Goal: Task Accomplishment & Management: Complete application form

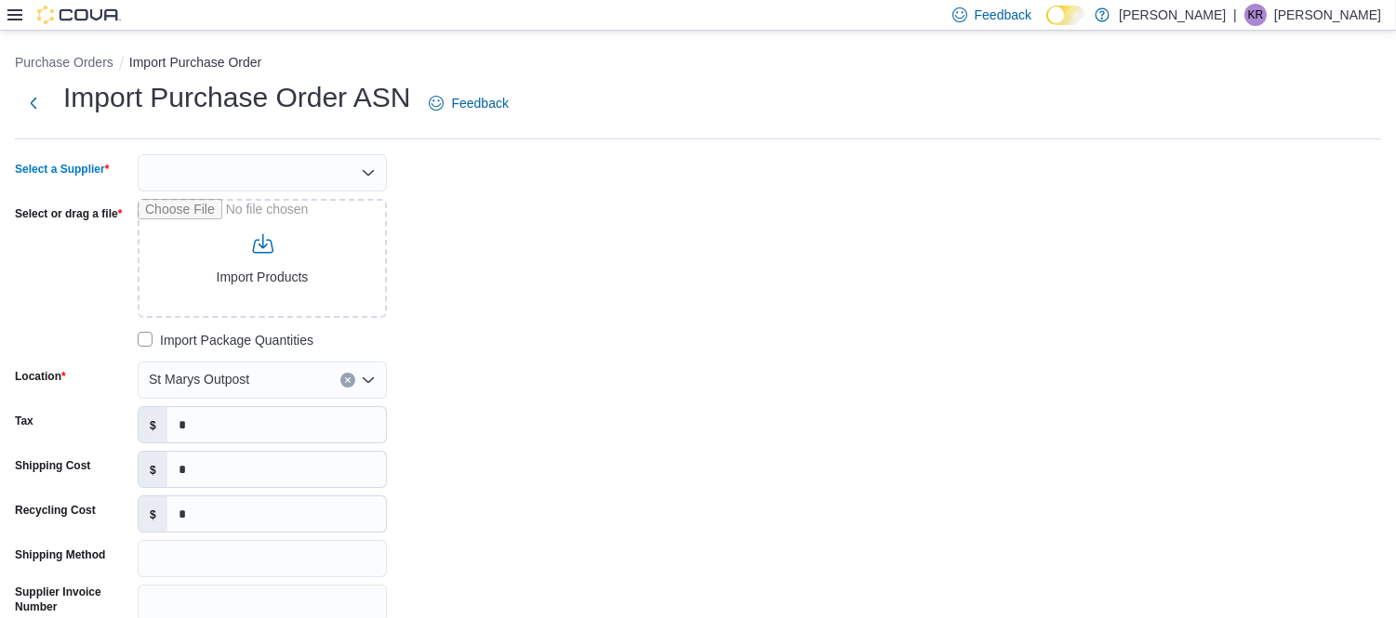
click at [217, 187] on div at bounding box center [262, 172] width 249 height 37
type input "***"
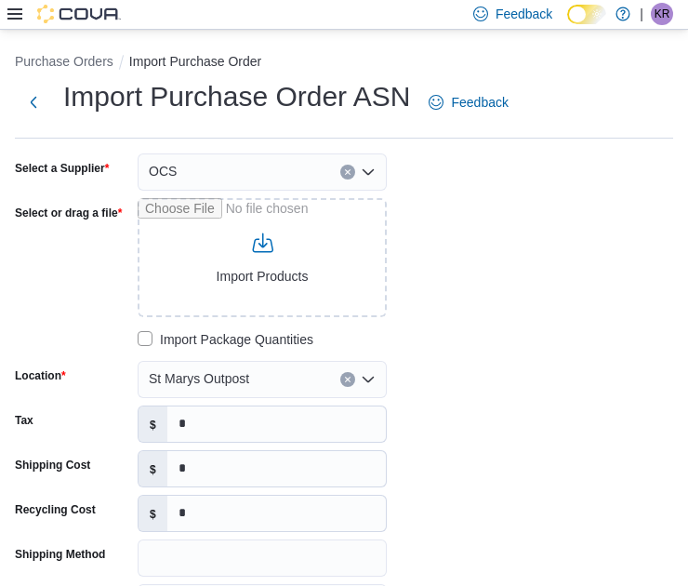
click at [509, 302] on div "Select a Supplier OCS Select or drag a file Import Products Import Package Quan…" at bounding box center [294, 431] width 558 height 557
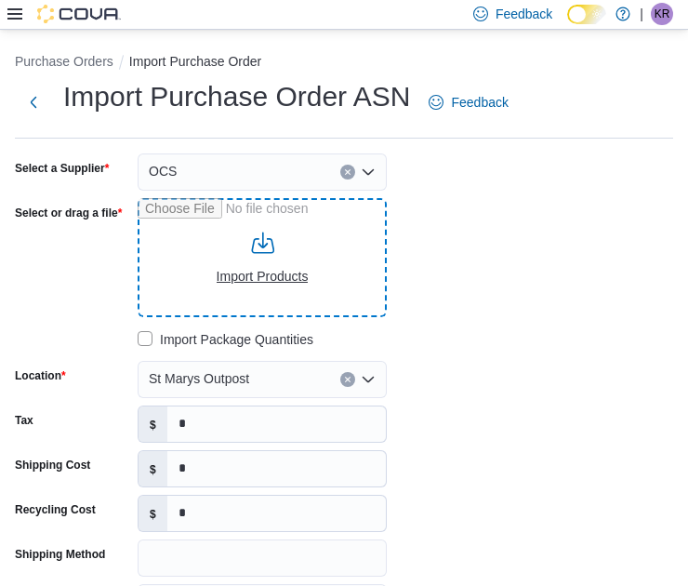
type input "**********"
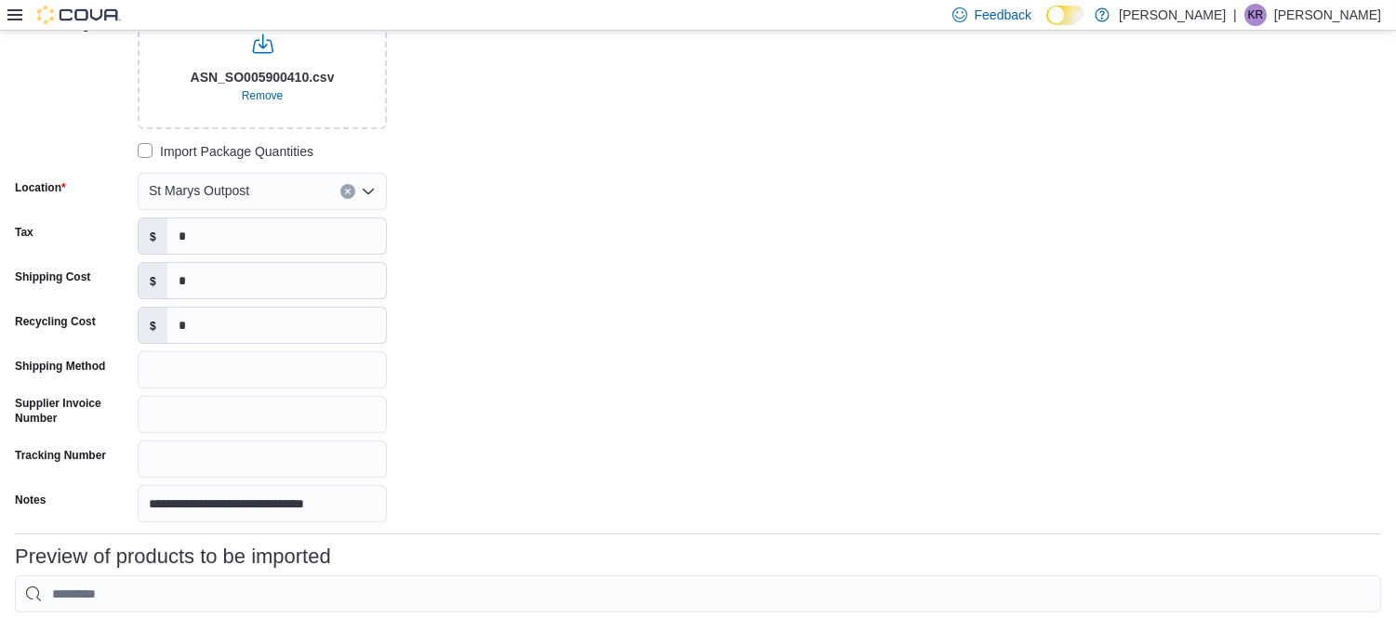
scroll to position [193, 0]
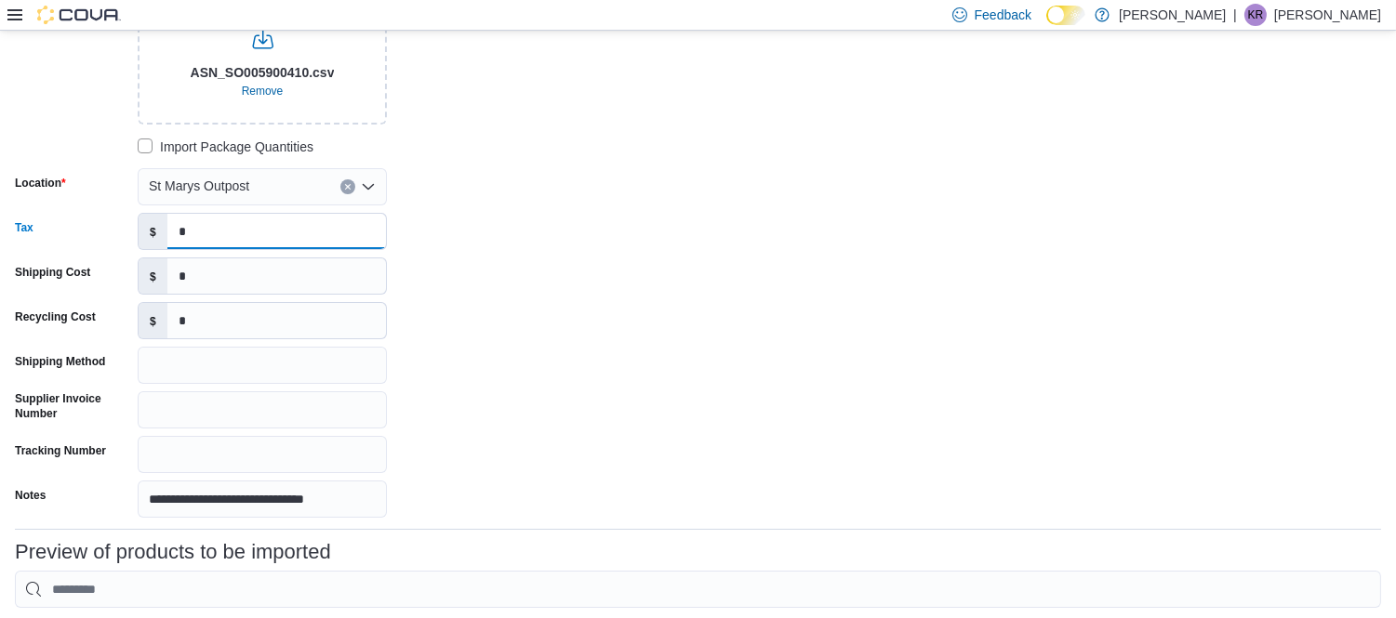
click at [266, 217] on input "*" at bounding box center [276, 231] width 218 height 35
type input "*******"
type input "******"
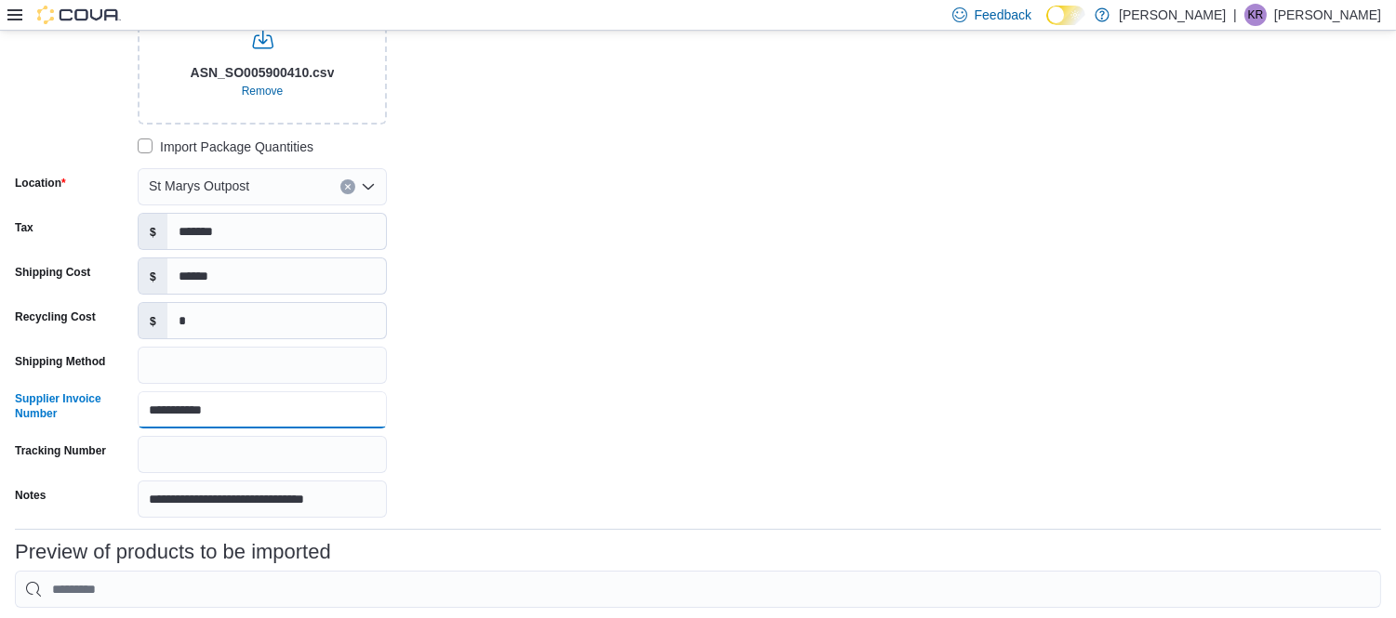
type input "**********"
click at [463, 354] on div "**********" at bounding box center [294, 239] width 558 height 557
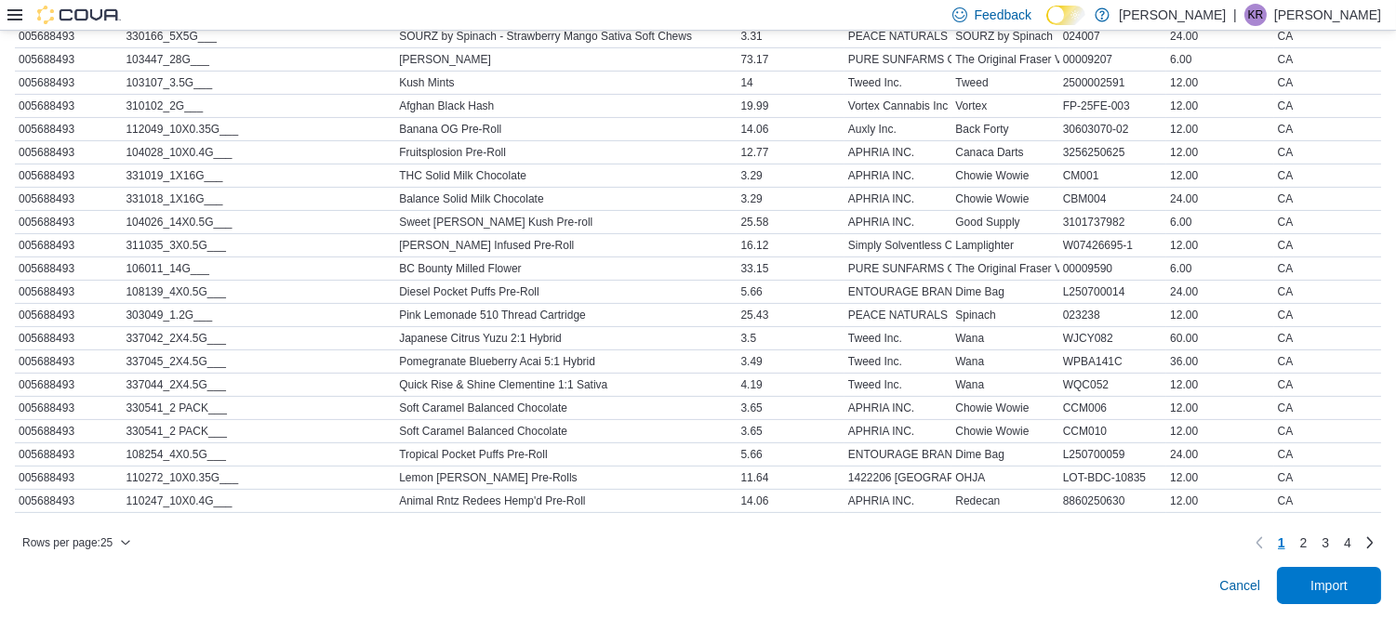
scroll to position [933, 0]
click at [1367, 591] on span "Import" at bounding box center [1329, 583] width 82 height 37
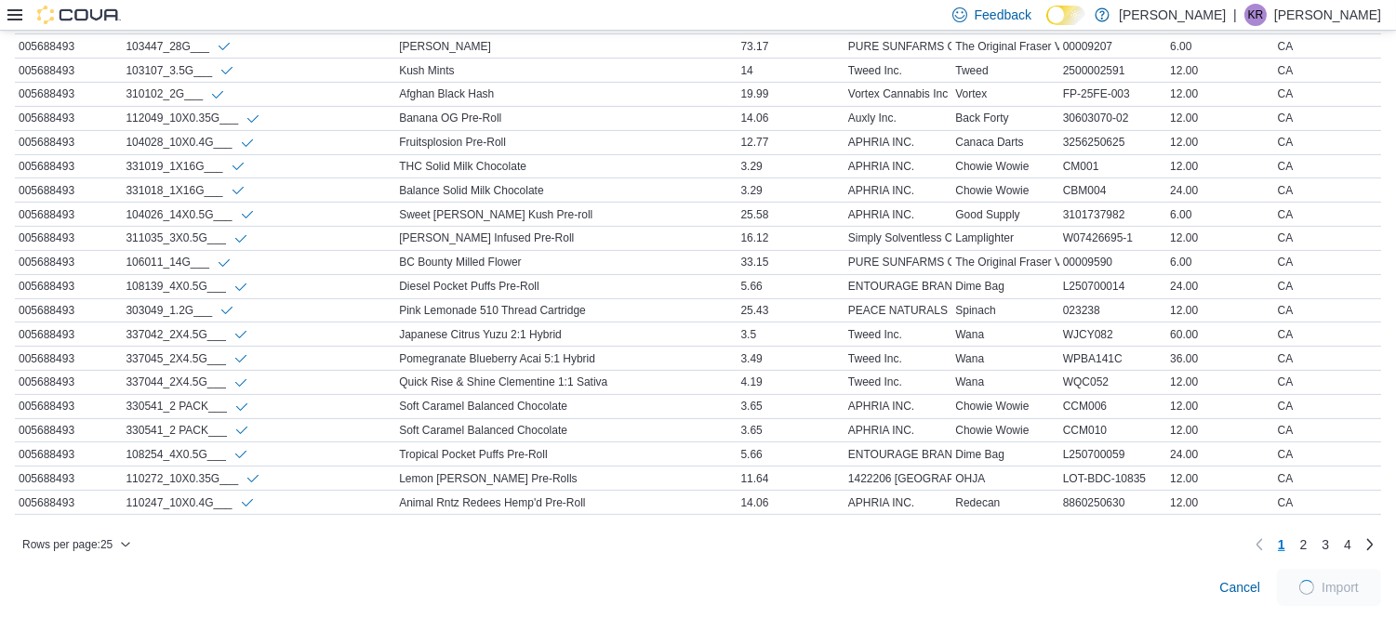
scroll to position [959, 0]
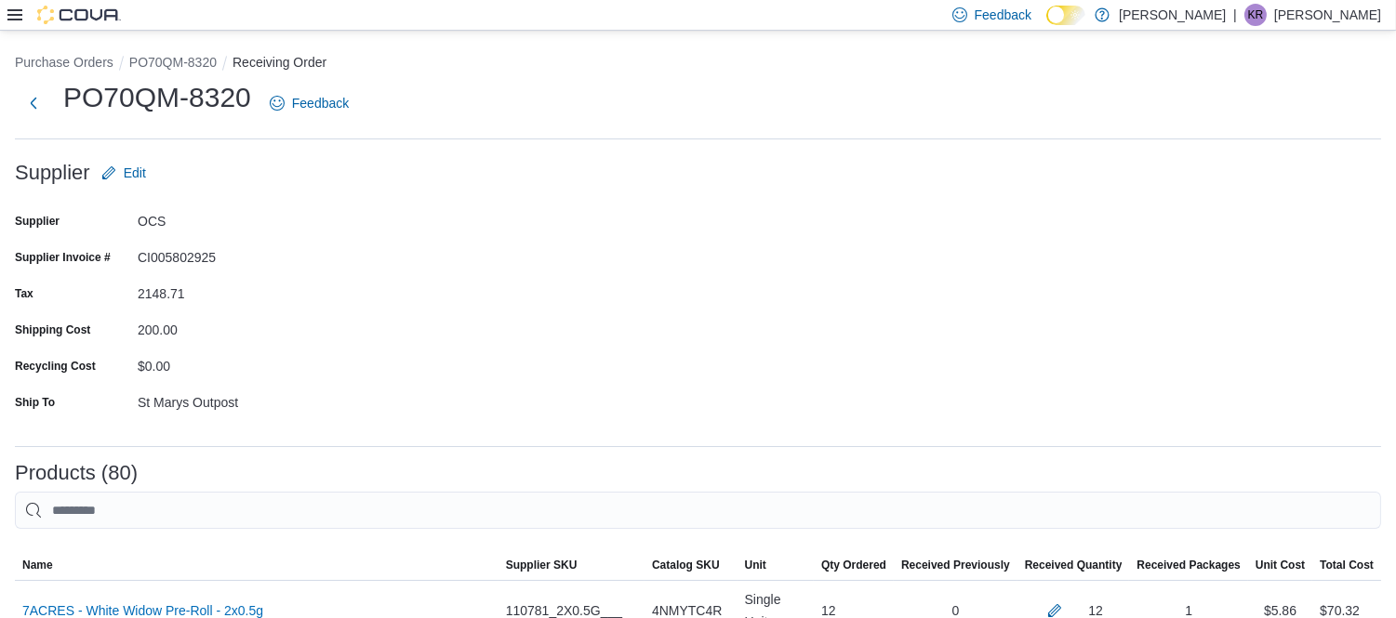
drag, startPoint x: 1006, startPoint y: 364, endPoint x: 923, endPoint y: 375, distance: 83.4
click at [923, 375] on form "Supplier Edit Supplier OCS Supplier Invoice # CI005802925 Tax 2148.71 Shipping …" at bounding box center [698, 292] width 1366 height 277
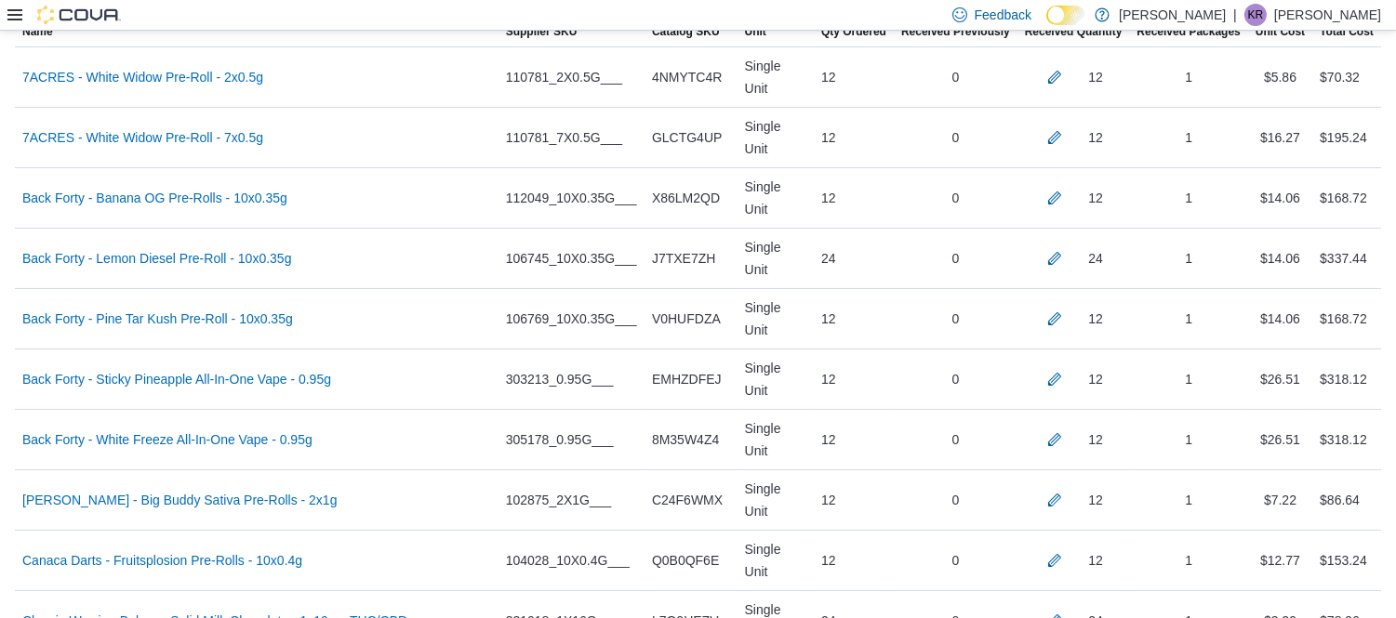
scroll to position [534, 0]
click at [1065, 68] on button "button" at bounding box center [1054, 76] width 22 height 22
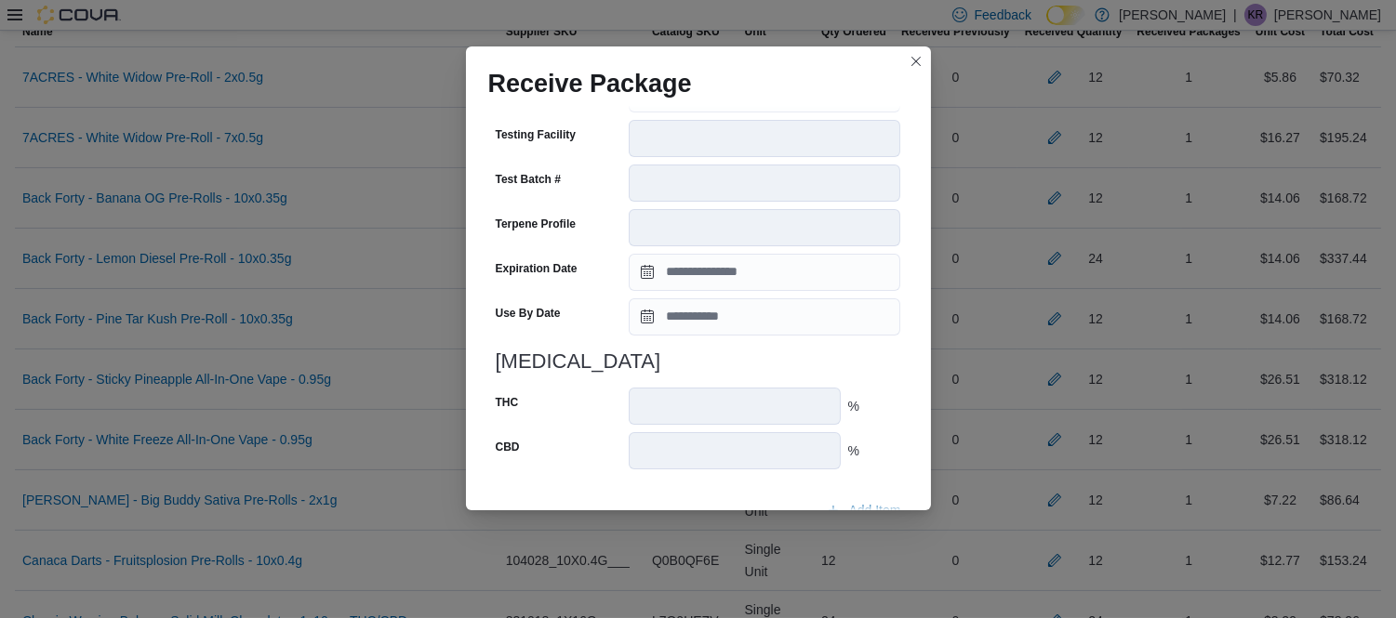
scroll to position [676, 0]
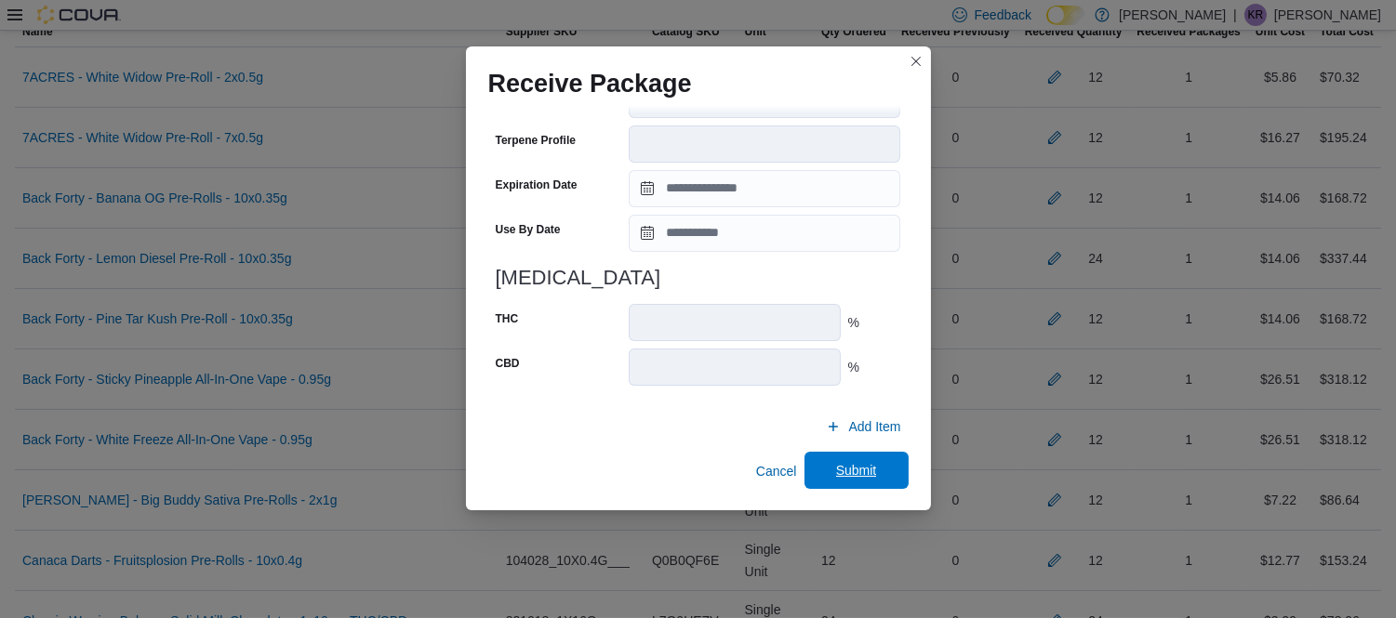
click at [837, 471] on span "Submit" at bounding box center [856, 470] width 41 height 19
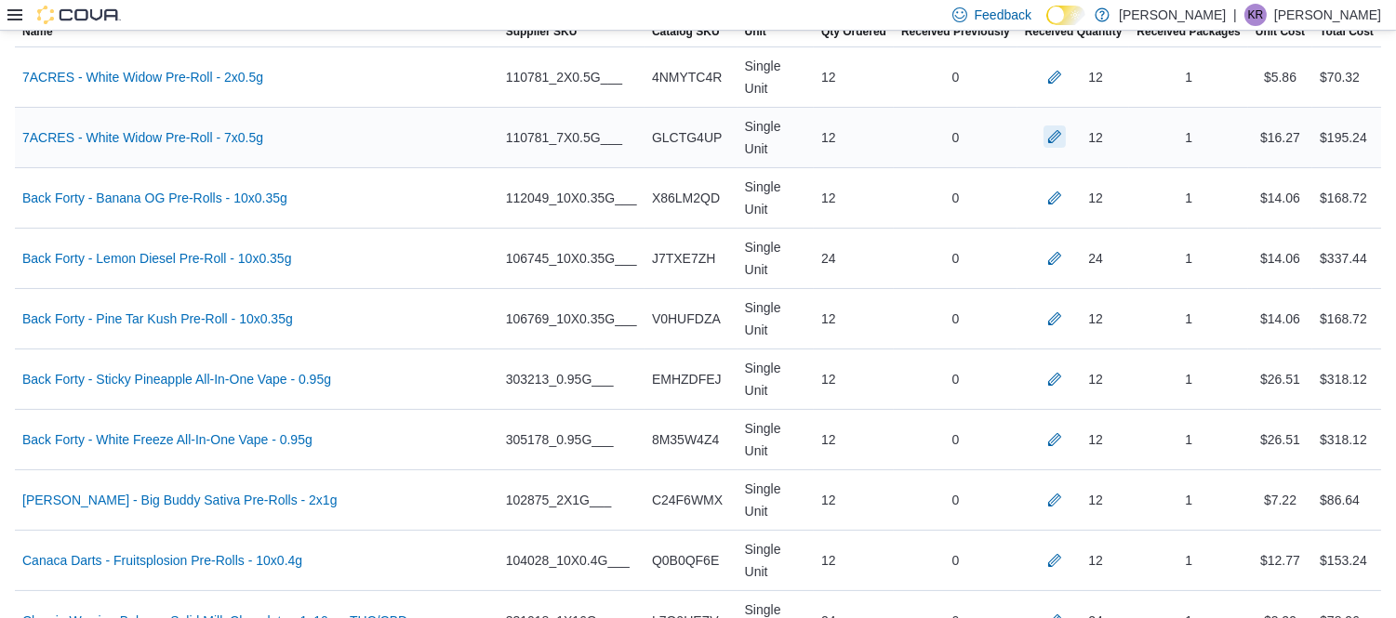
click at [1065, 126] on button "button" at bounding box center [1054, 137] width 22 height 22
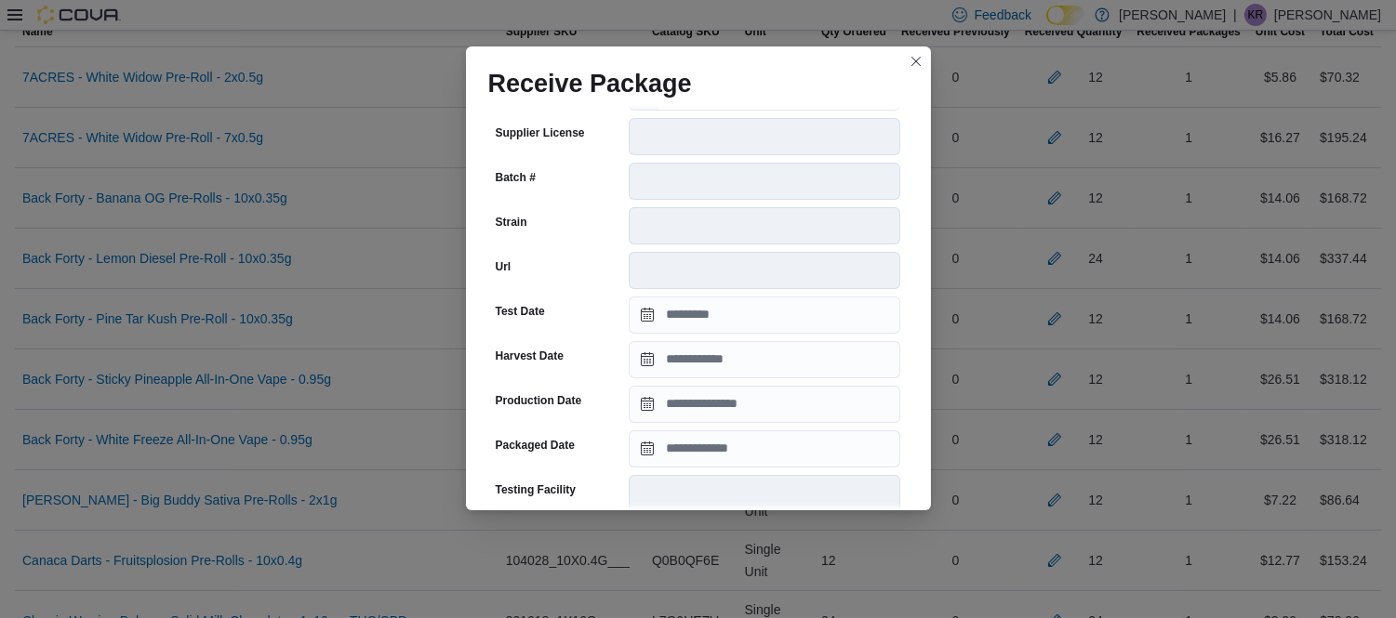
scroll to position [236, 0]
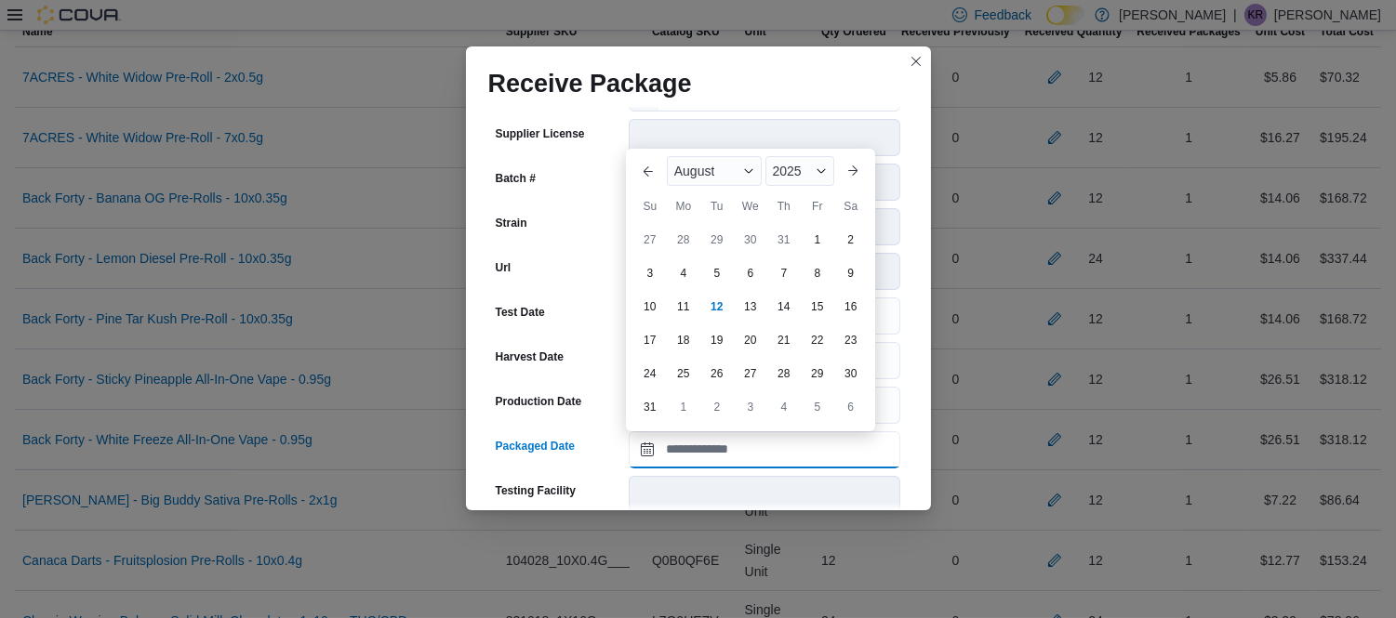
click at [754, 453] on input "Packaged Date" at bounding box center [764, 449] width 271 height 37
click at [707, 171] on span "August" at bounding box center [694, 171] width 41 height 15
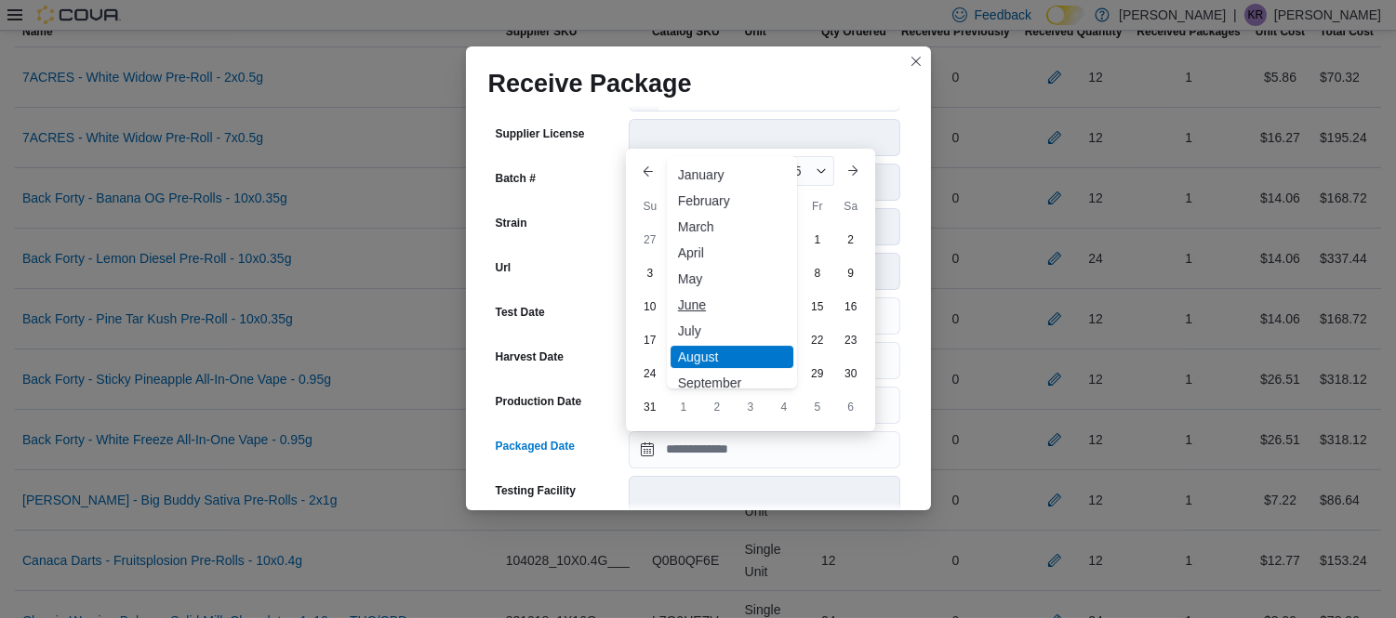
click at [695, 303] on div "June" at bounding box center [731, 305] width 123 height 22
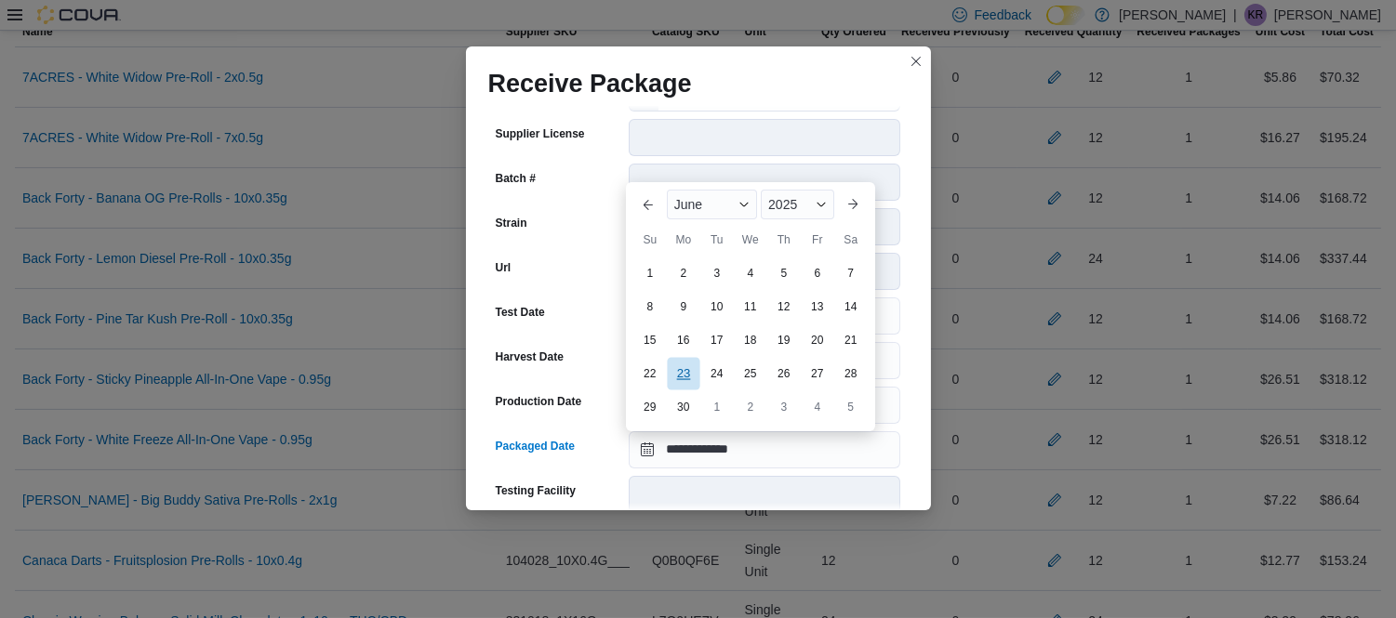
click at [697, 377] on div "23" at bounding box center [683, 373] width 33 height 33
type input "**********"
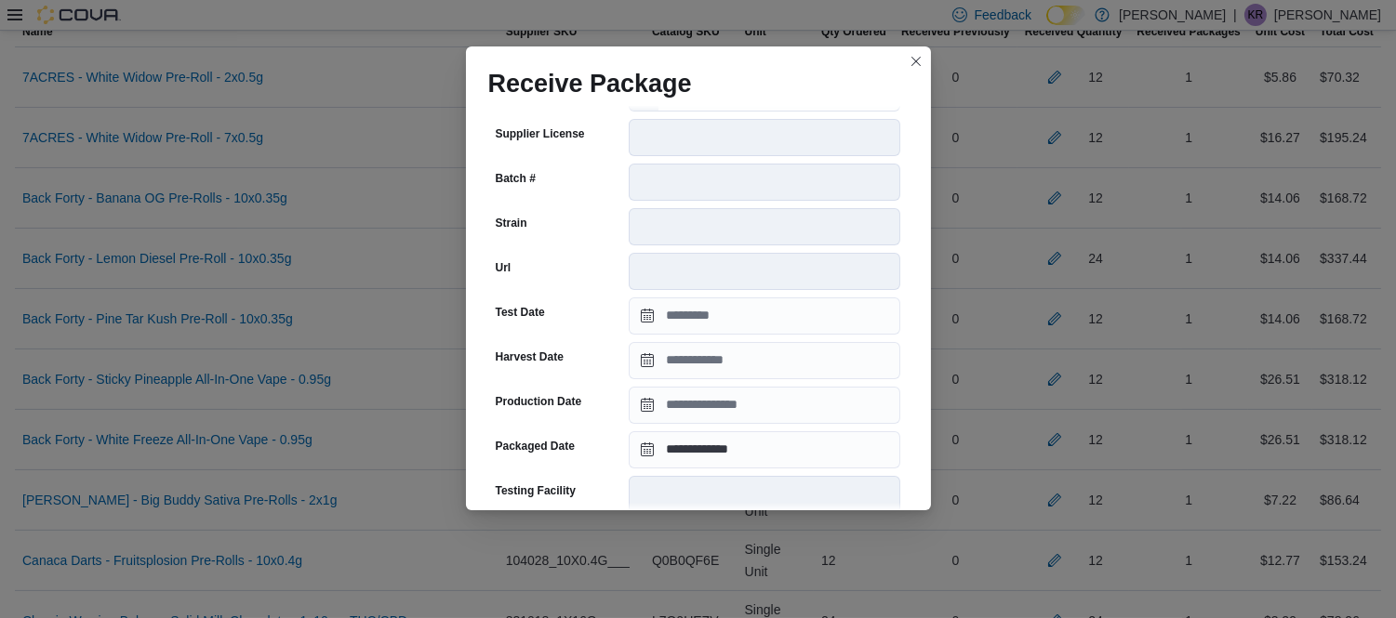
scroll to position [676, 0]
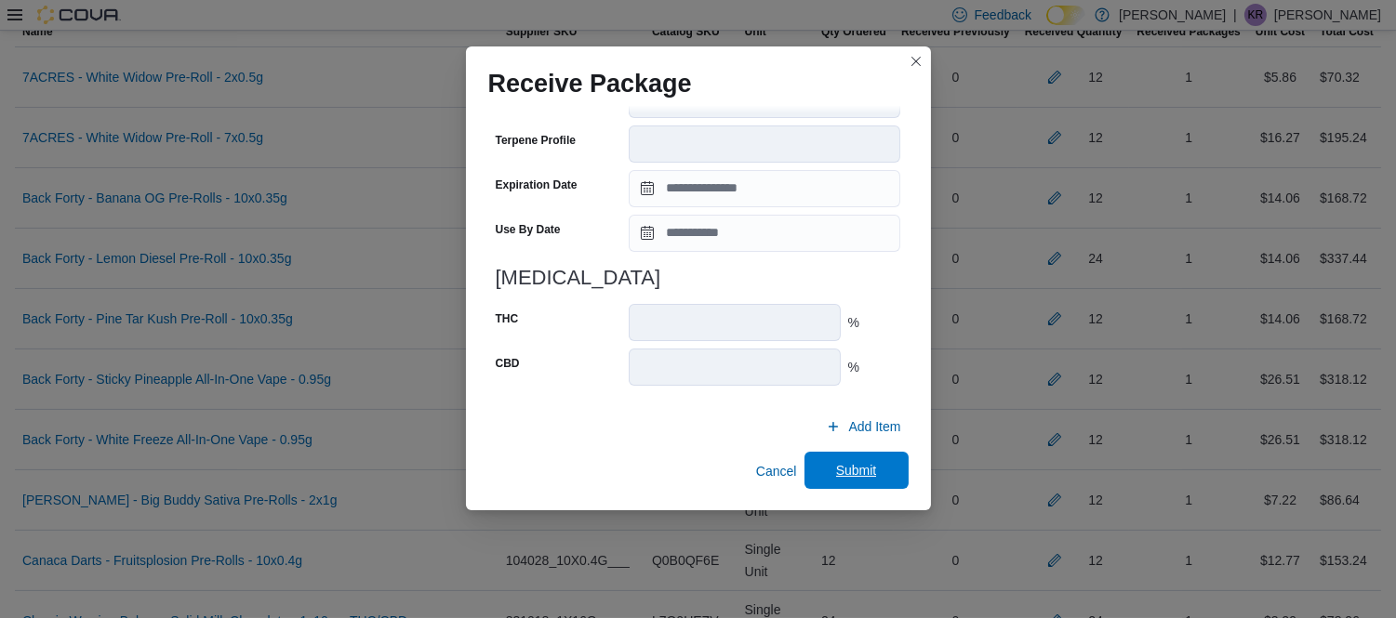
click at [838, 465] on span "Submit" at bounding box center [856, 470] width 41 height 19
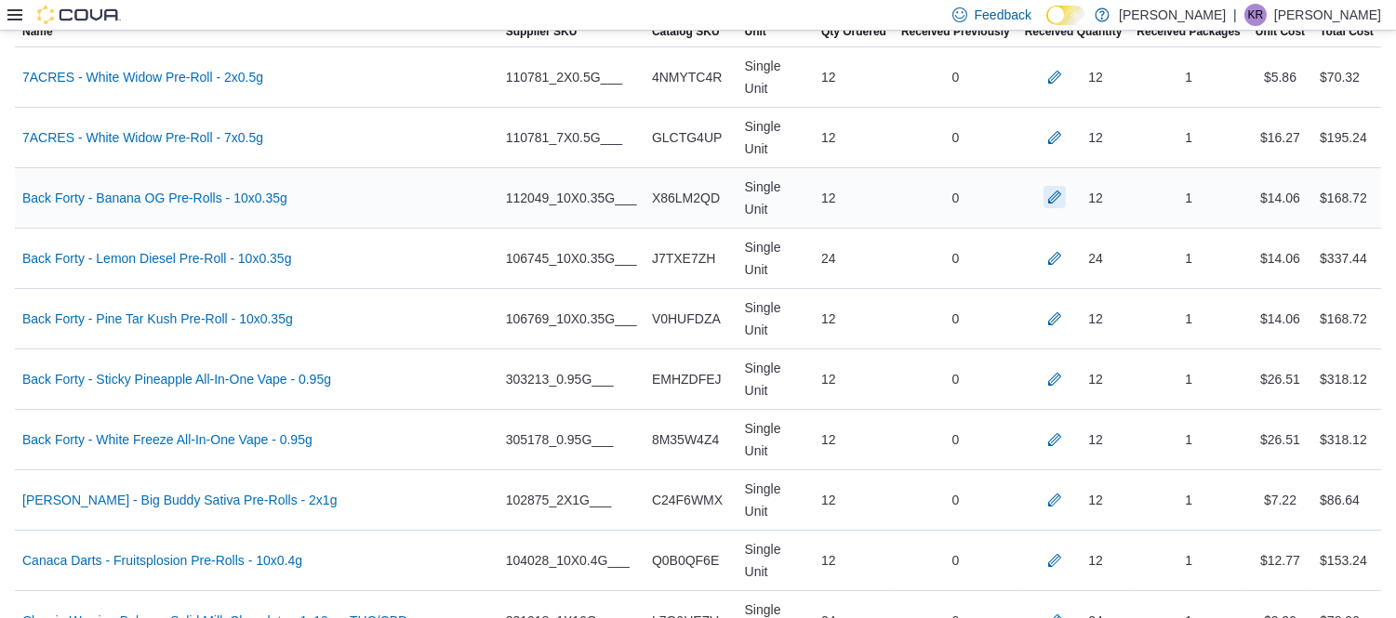
click at [1065, 186] on button "button" at bounding box center [1054, 197] width 22 height 22
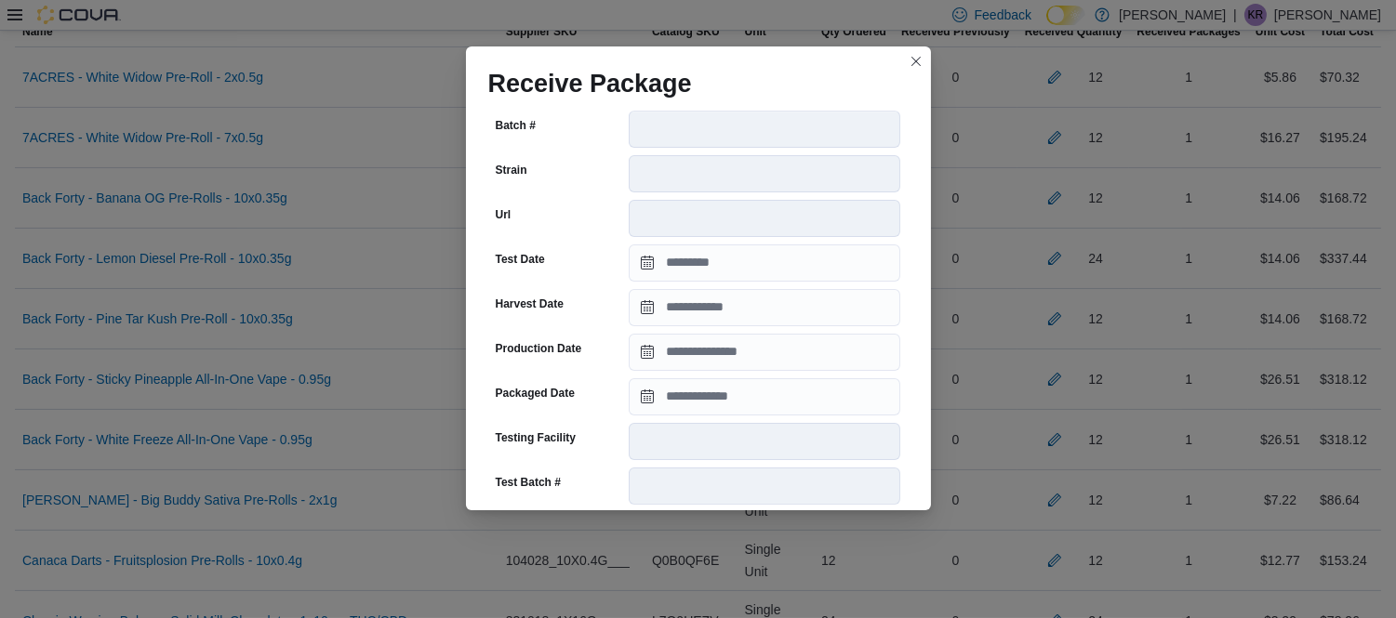
scroll to position [293, 0]
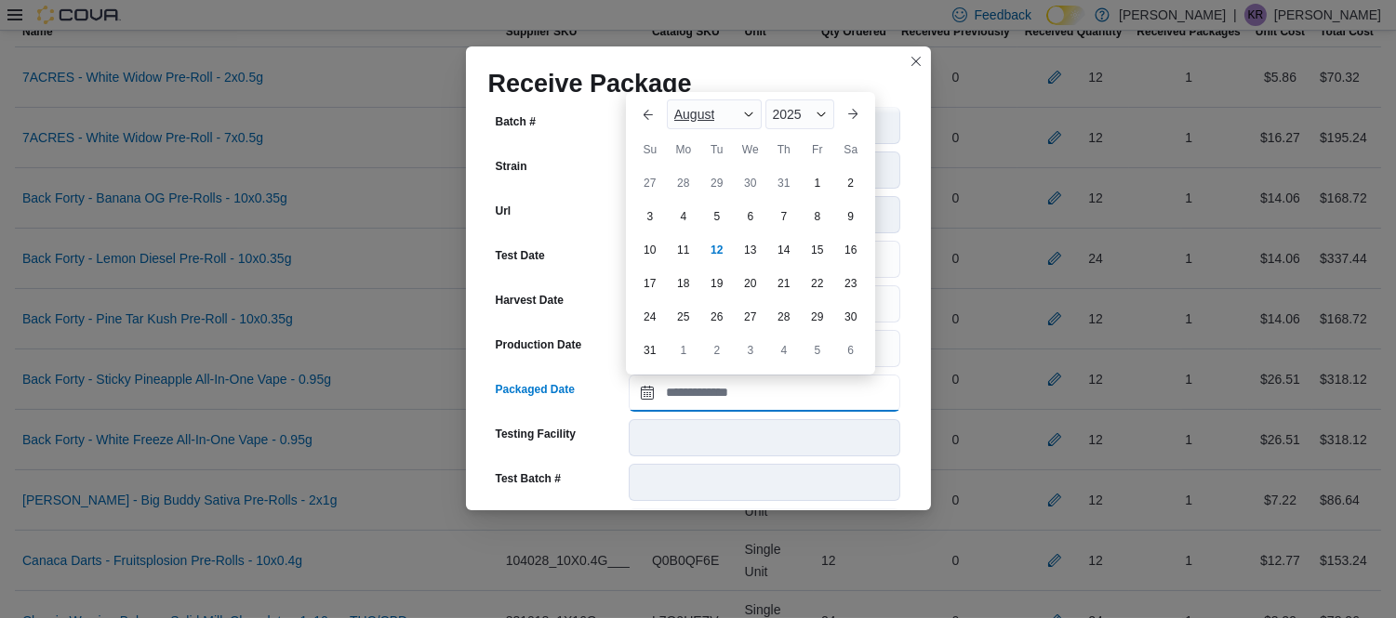
drag, startPoint x: 804, startPoint y: 389, endPoint x: 721, endPoint y: 119, distance: 282.0
click at [721, 119] on div "August" at bounding box center [714, 114] width 95 height 30
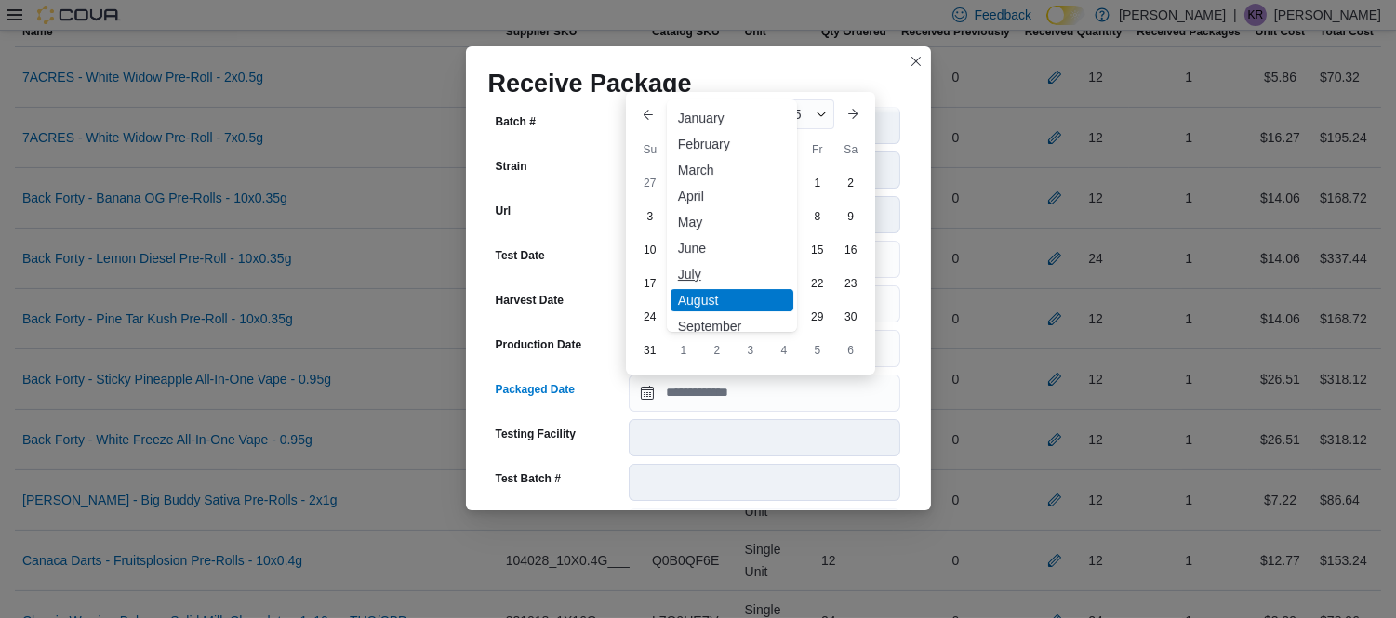
click at [695, 268] on div "July" at bounding box center [731, 274] width 123 height 22
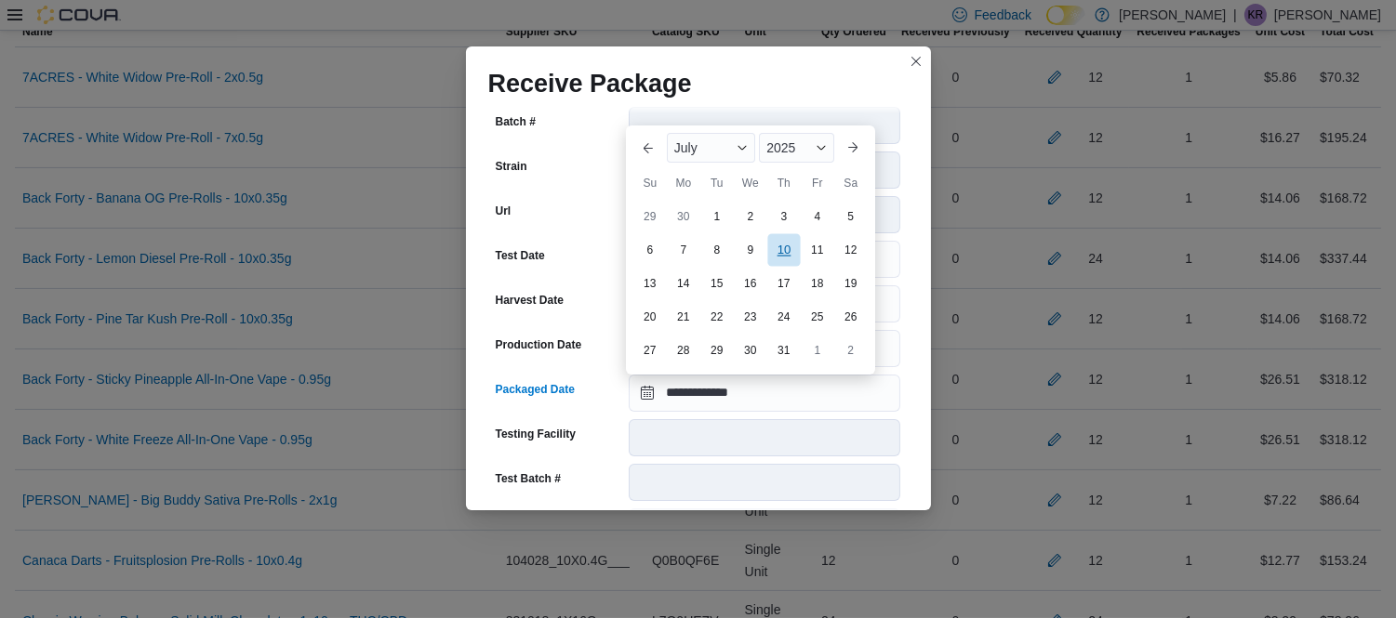
click at [774, 252] on div "10" at bounding box center [783, 249] width 33 height 33
type input "**********"
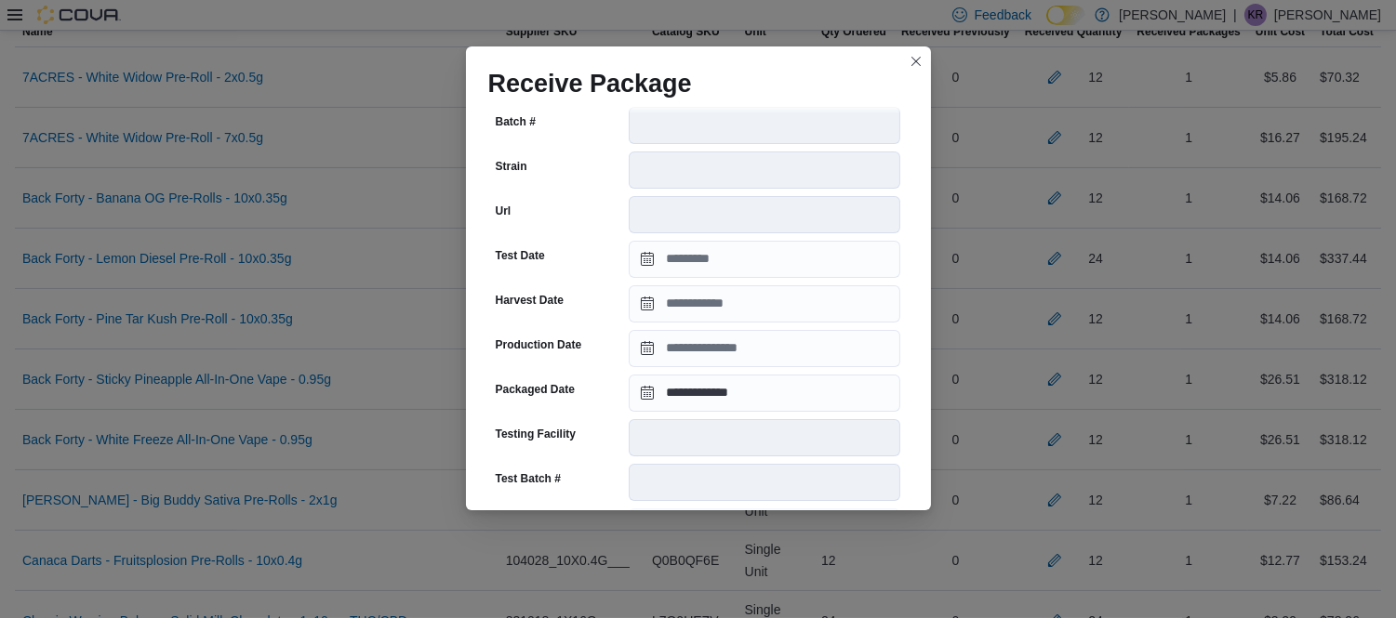
scroll to position [676, 0]
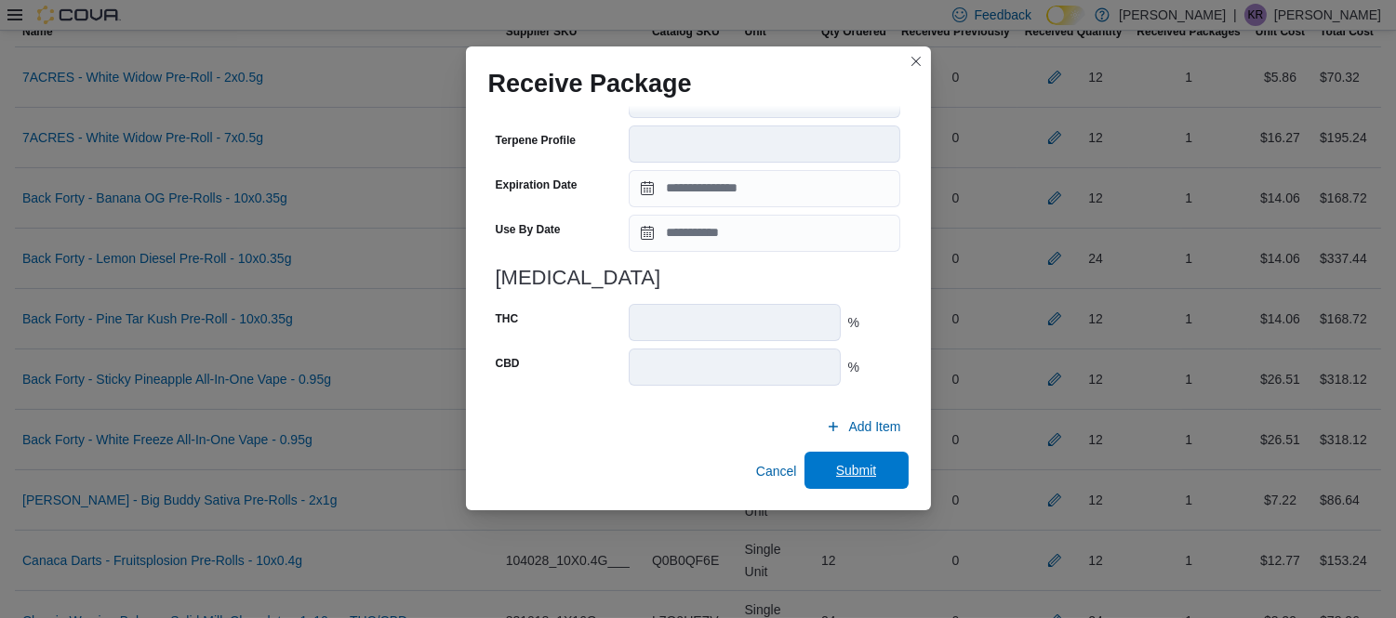
click at [840, 469] on span "Submit" at bounding box center [856, 470] width 41 height 19
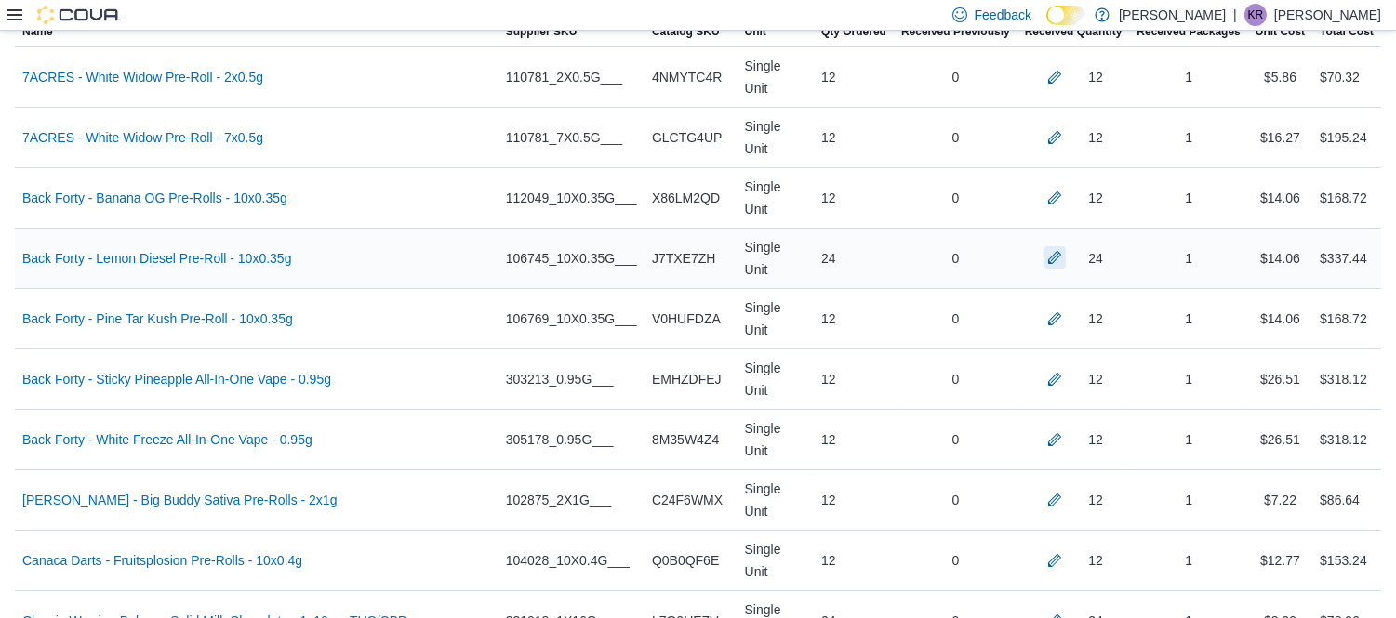
click at [1065, 246] on button "button" at bounding box center [1054, 257] width 22 height 22
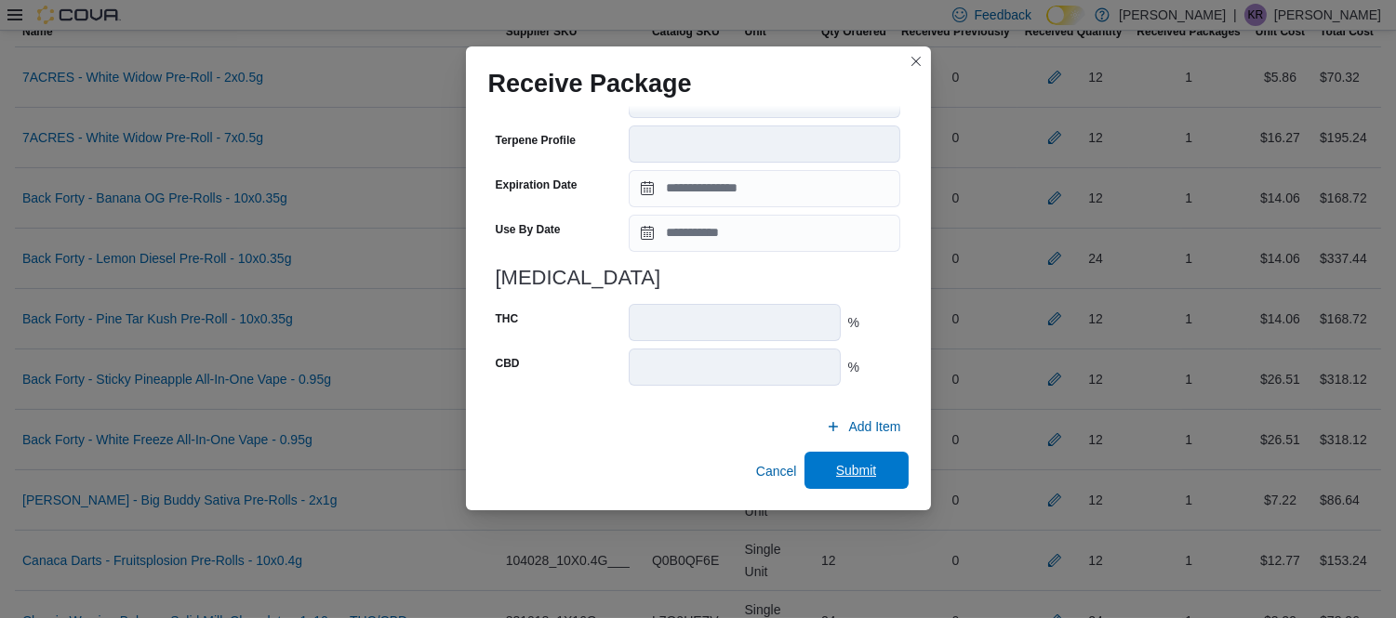
click at [836, 472] on span "Submit" at bounding box center [856, 470] width 41 height 19
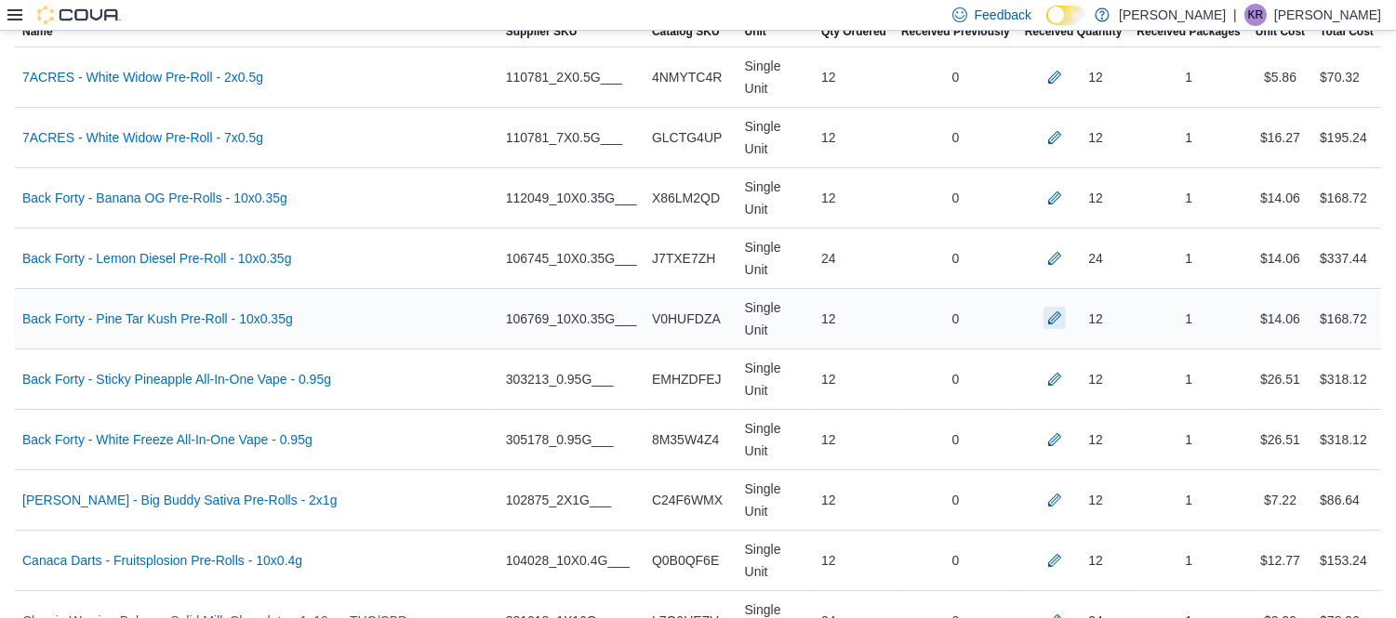
click at [1065, 308] on div at bounding box center [1054, 319] width 22 height 22
click at [1065, 367] on button "button" at bounding box center [1054, 378] width 22 height 22
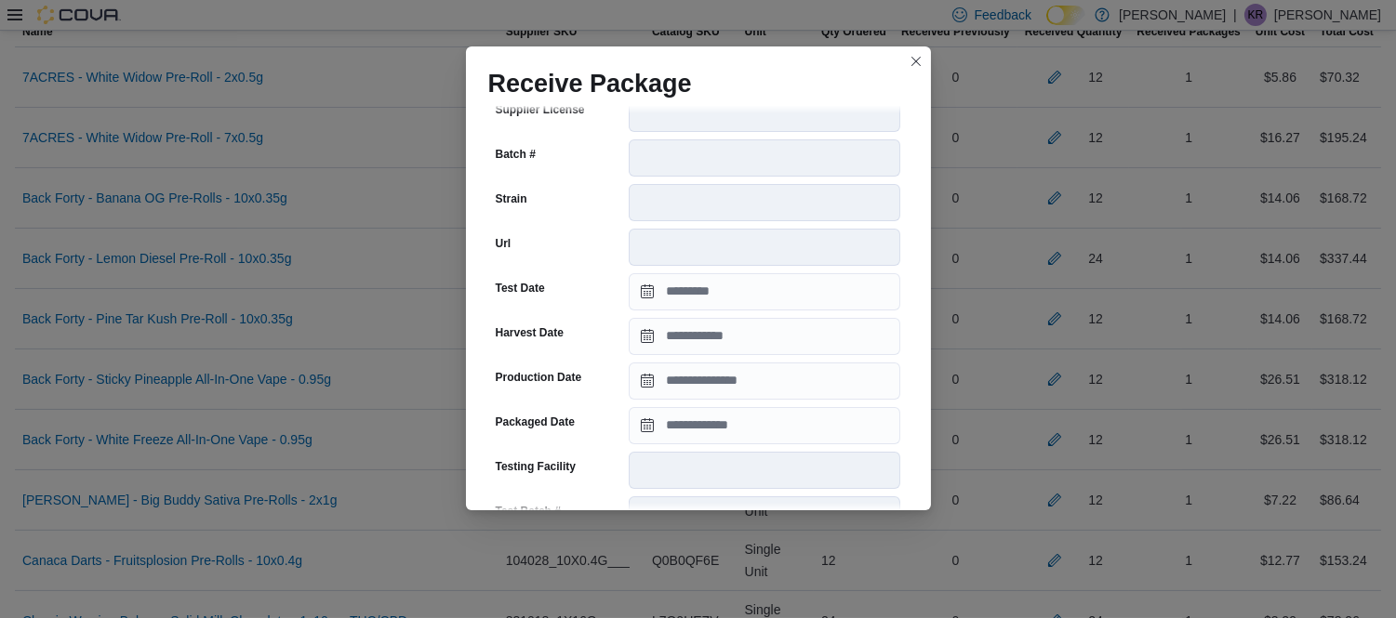
scroll to position [245, 0]
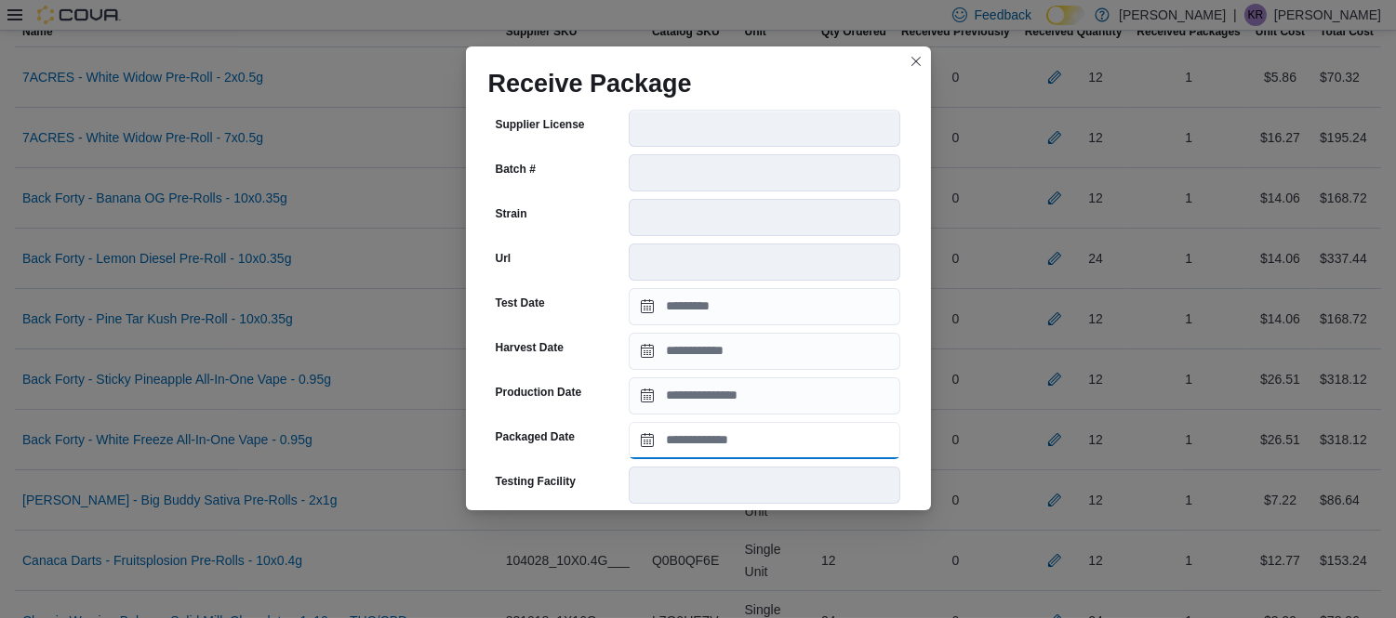
click at [769, 440] on input "Packaged Date" at bounding box center [764, 440] width 271 height 37
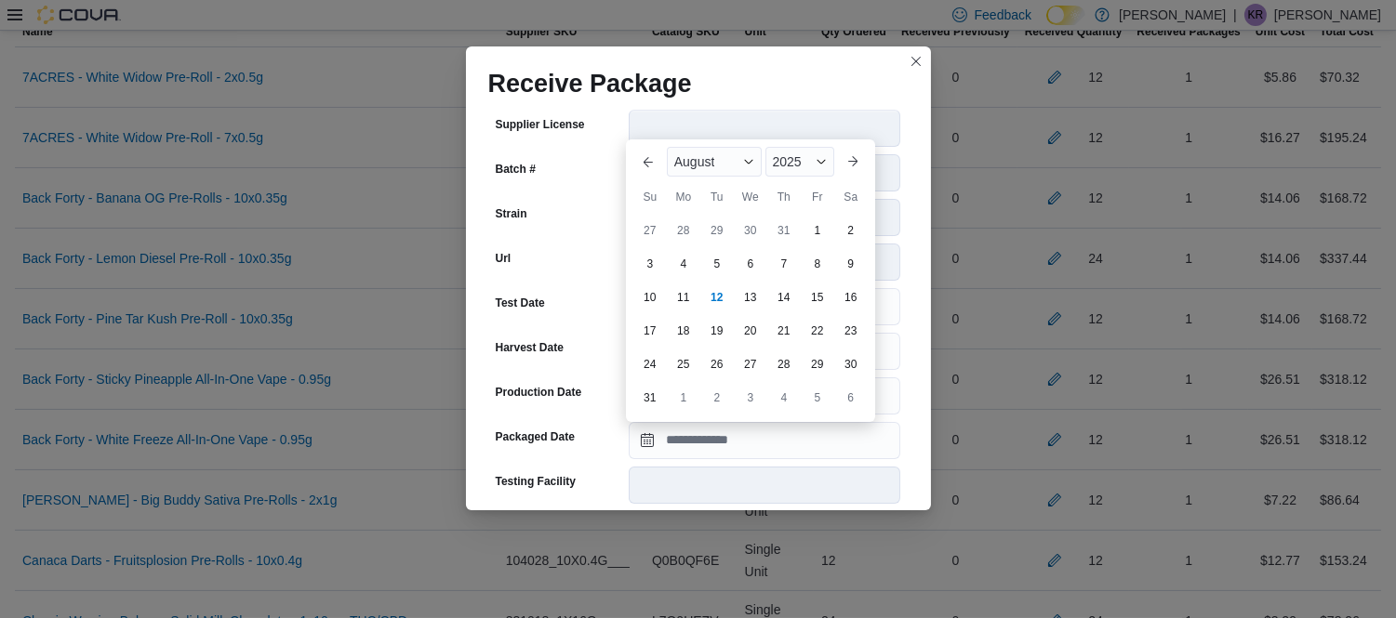
click at [726, 141] on div "[DATE]" at bounding box center [750, 161] width 182 height 45
click at [713, 154] on span "August" at bounding box center [694, 161] width 41 height 15
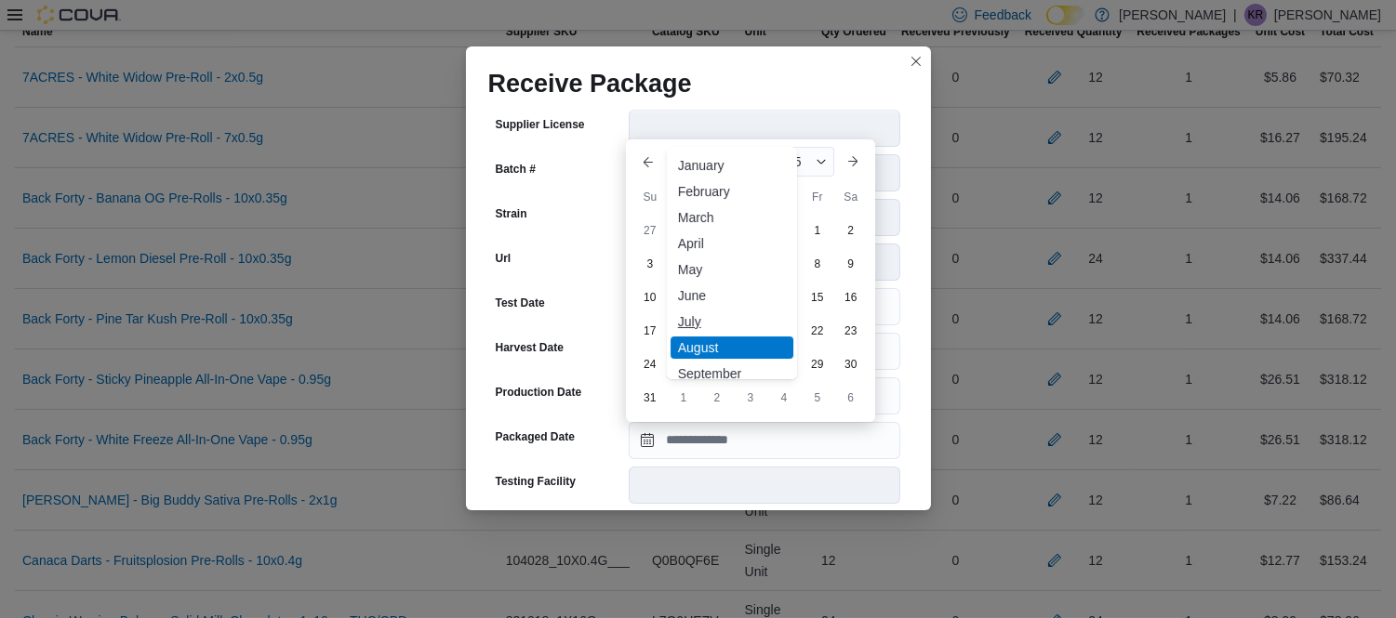
click at [693, 324] on div "July" at bounding box center [731, 322] width 123 height 22
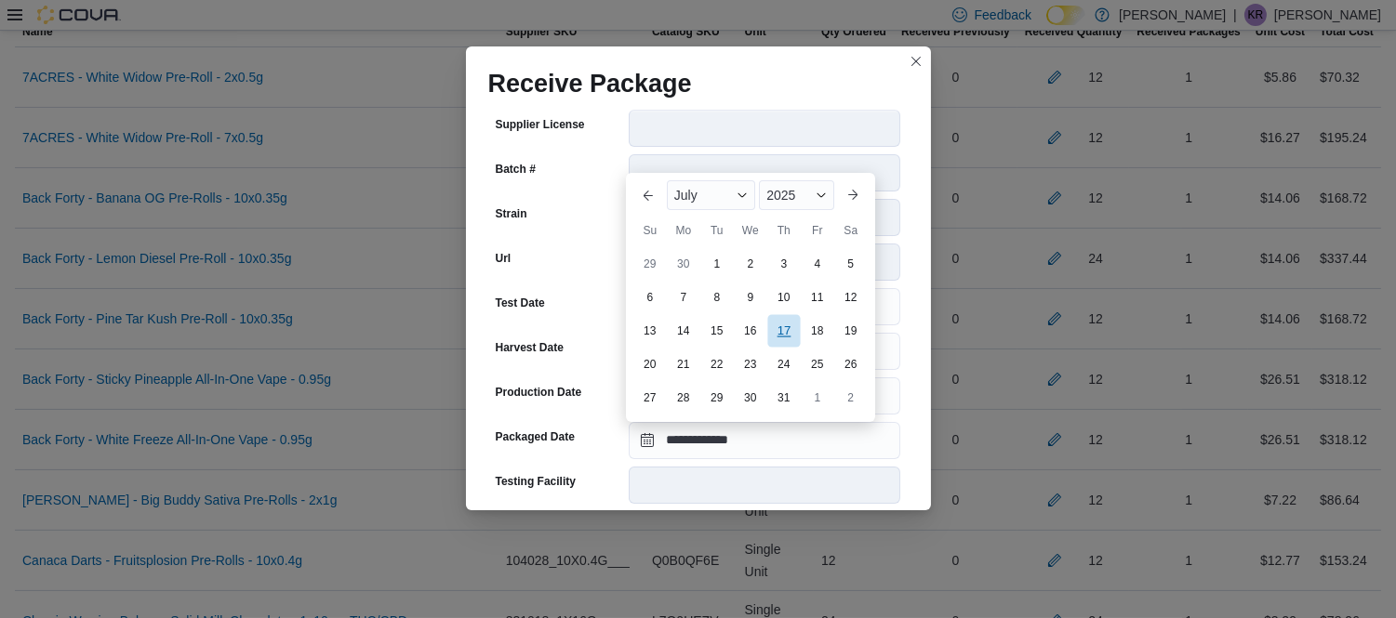
click at [784, 342] on div "17" at bounding box center [783, 330] width 33 height 33
type input "**********"
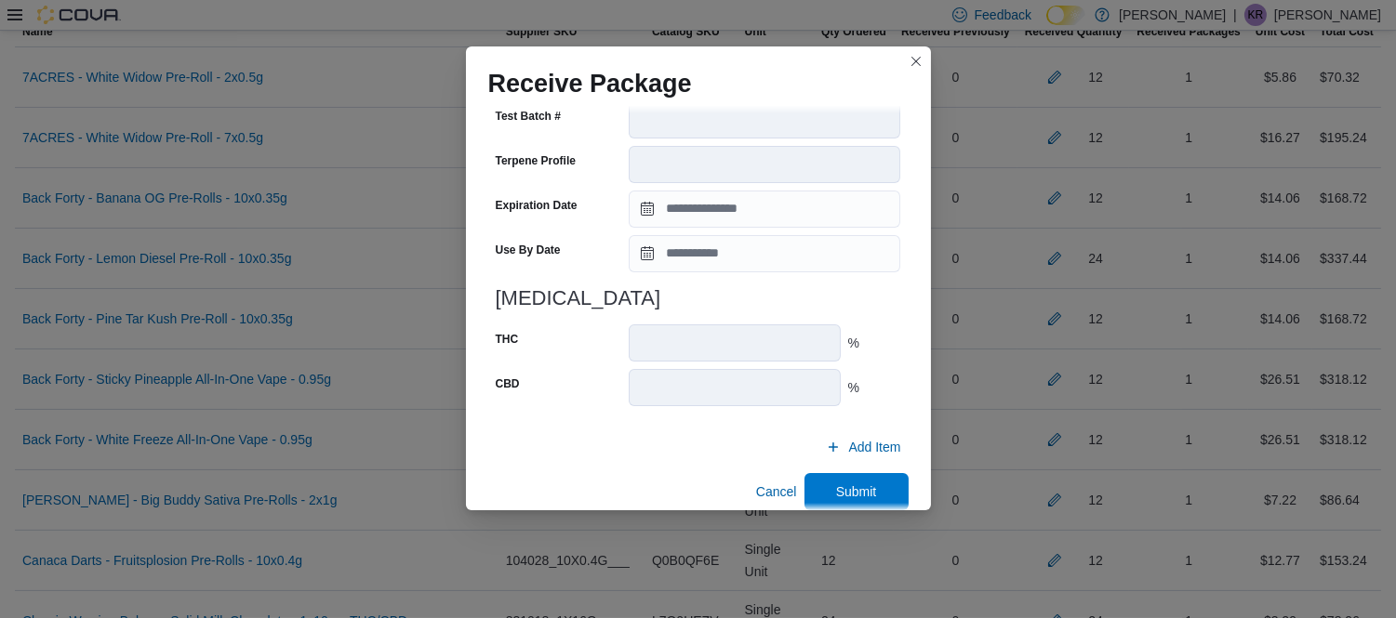
scroll to position [661, 0]
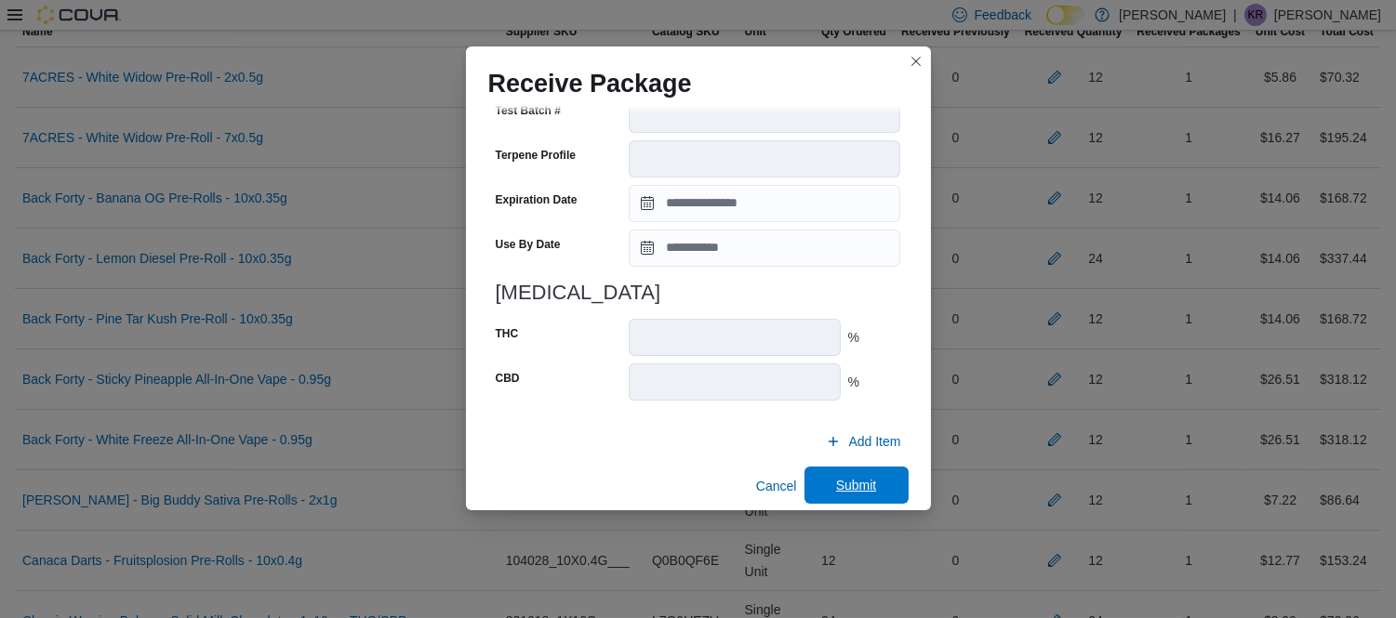
click at [849, 475] on span "Submit" at bounding box center [856, 485] width 82 height 37
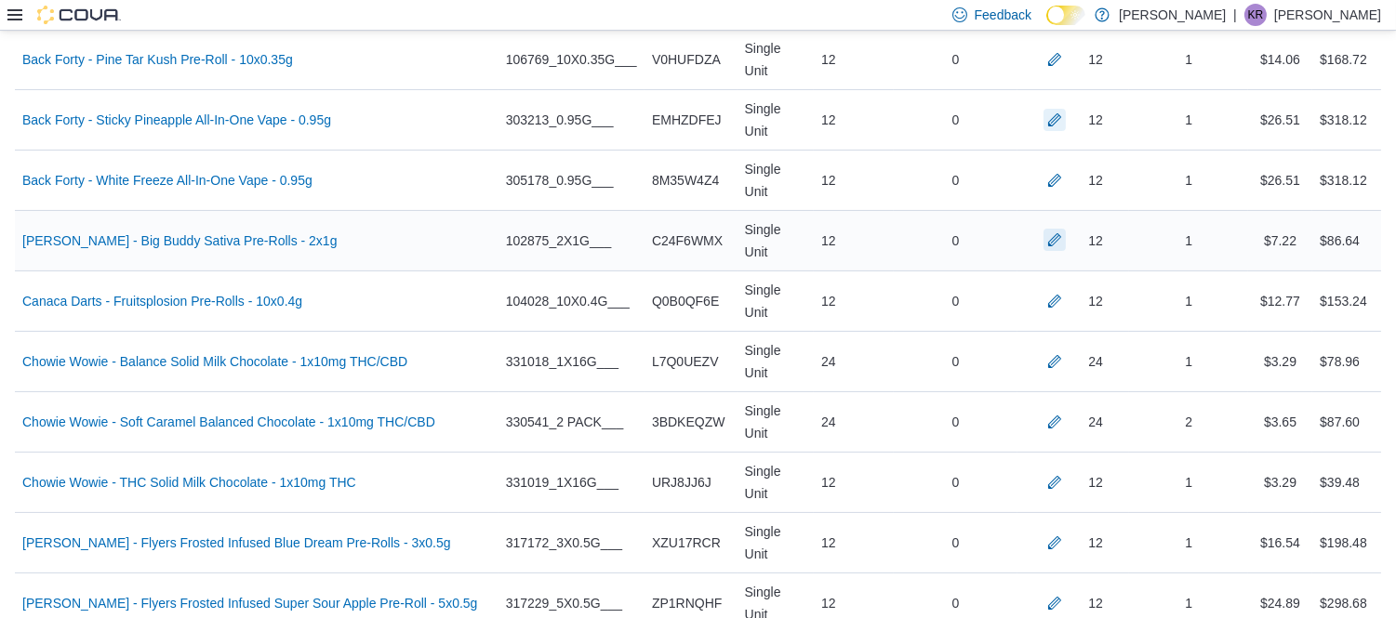
scroll to position [787, 0]
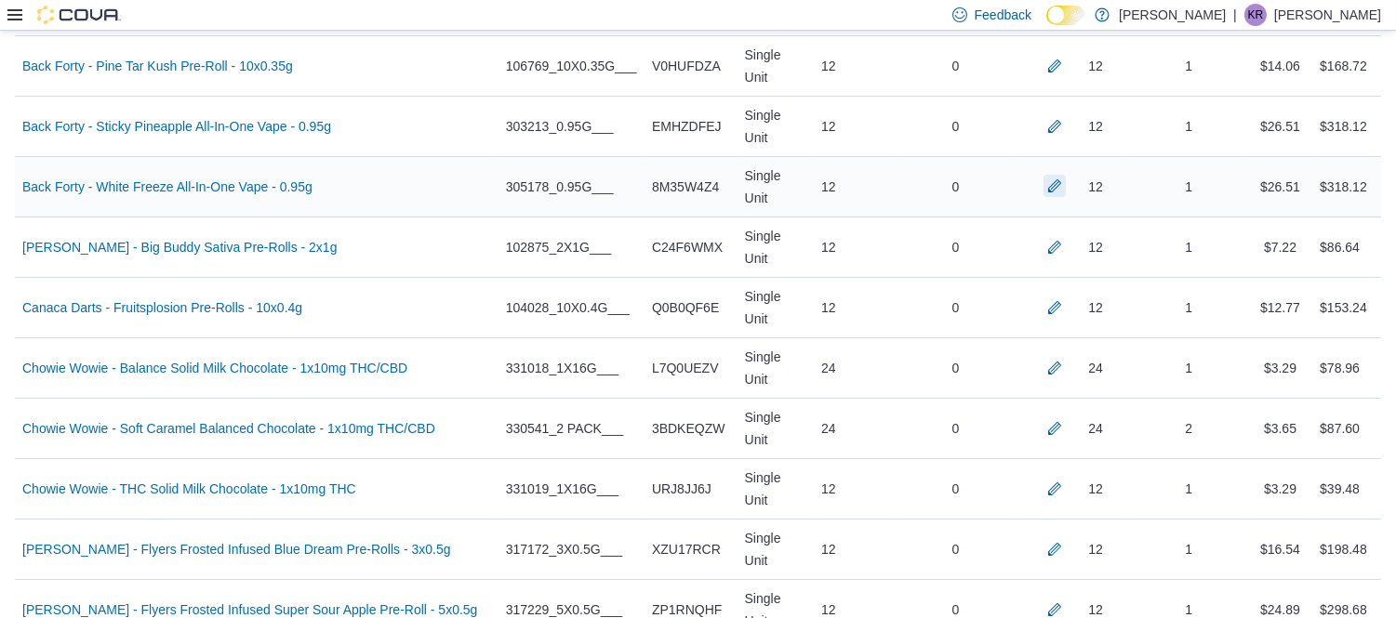
click at [1065, 175] on button "button" at bounding box center [1054, 186] width 22 height 22
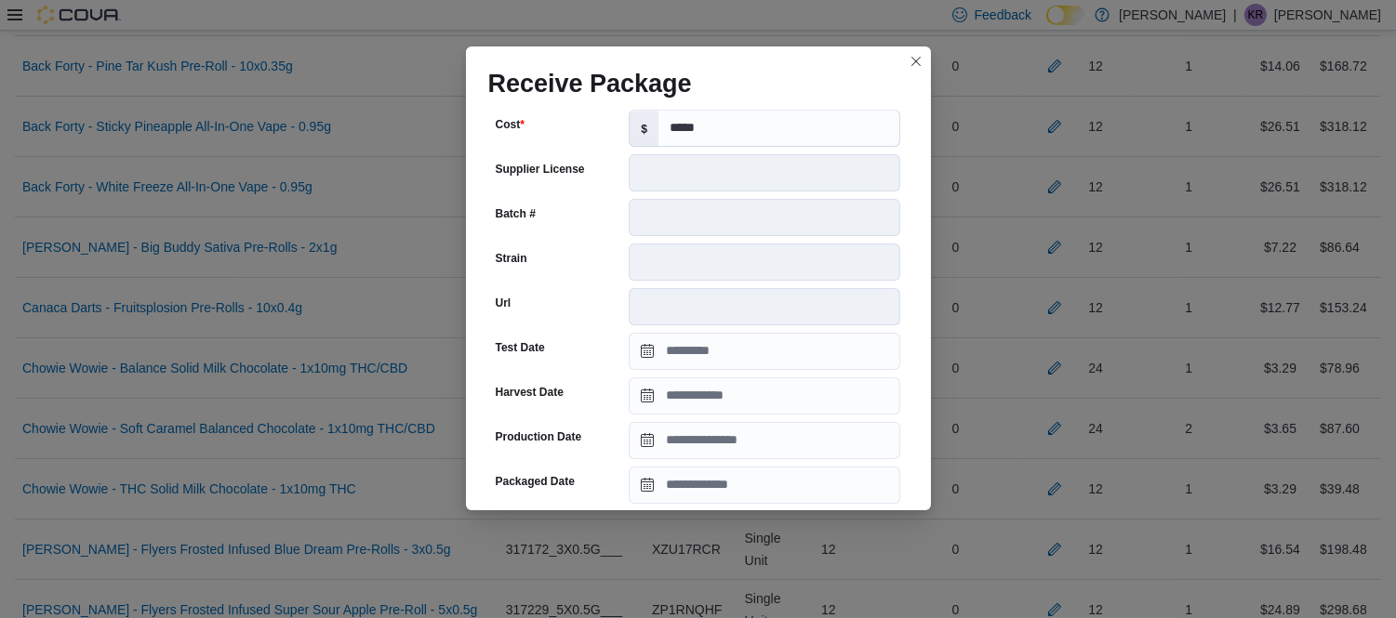
scroll to position [200, 0]
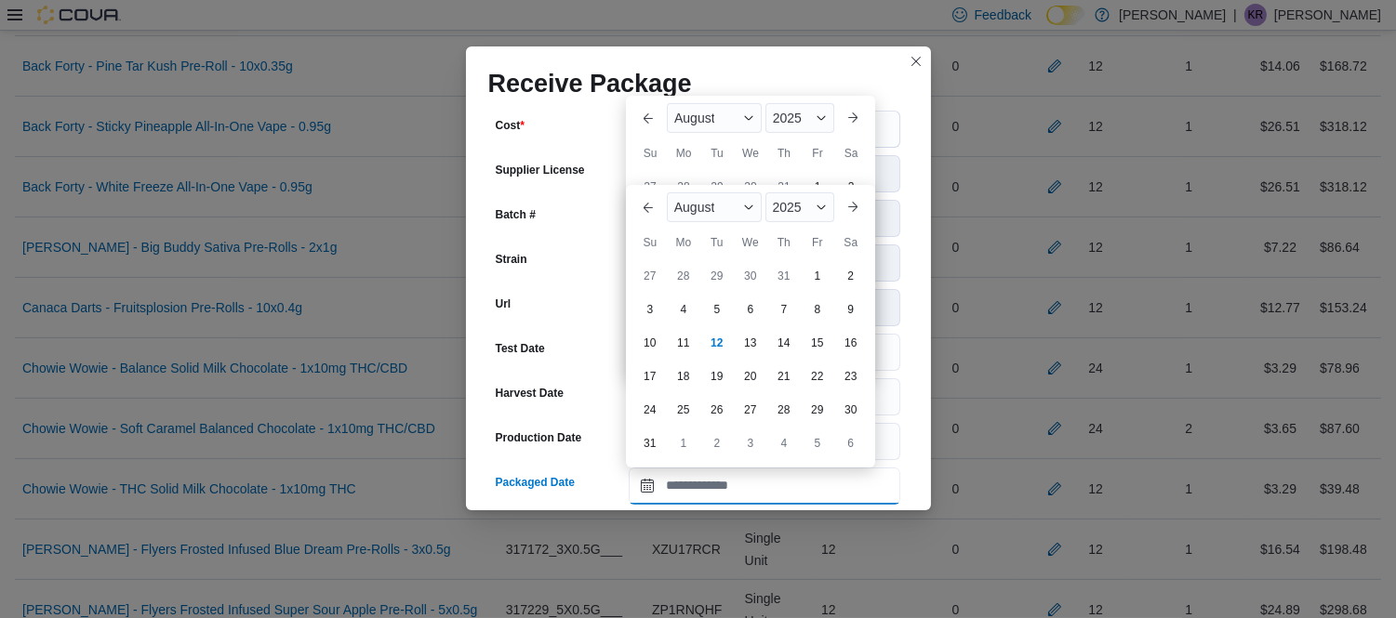
drag, startPoint x: 811, startPoint y: 406, endPoint x: 766, endPoint y: 479, distance: 85.2
click at [766, 479] on input "Packaged Date" at bounding box center [764, 486] width 271 height 37
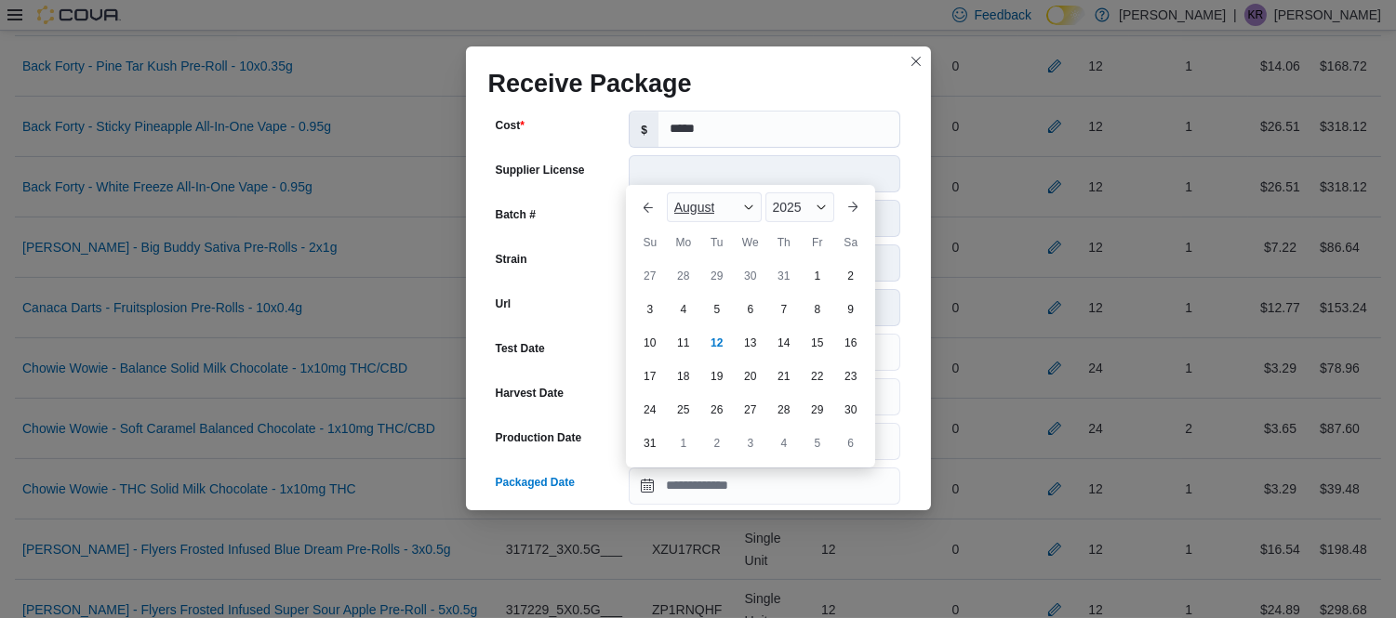
click at [727, 211] on div "August" at bounding box center [714, 207] width 95 height 30
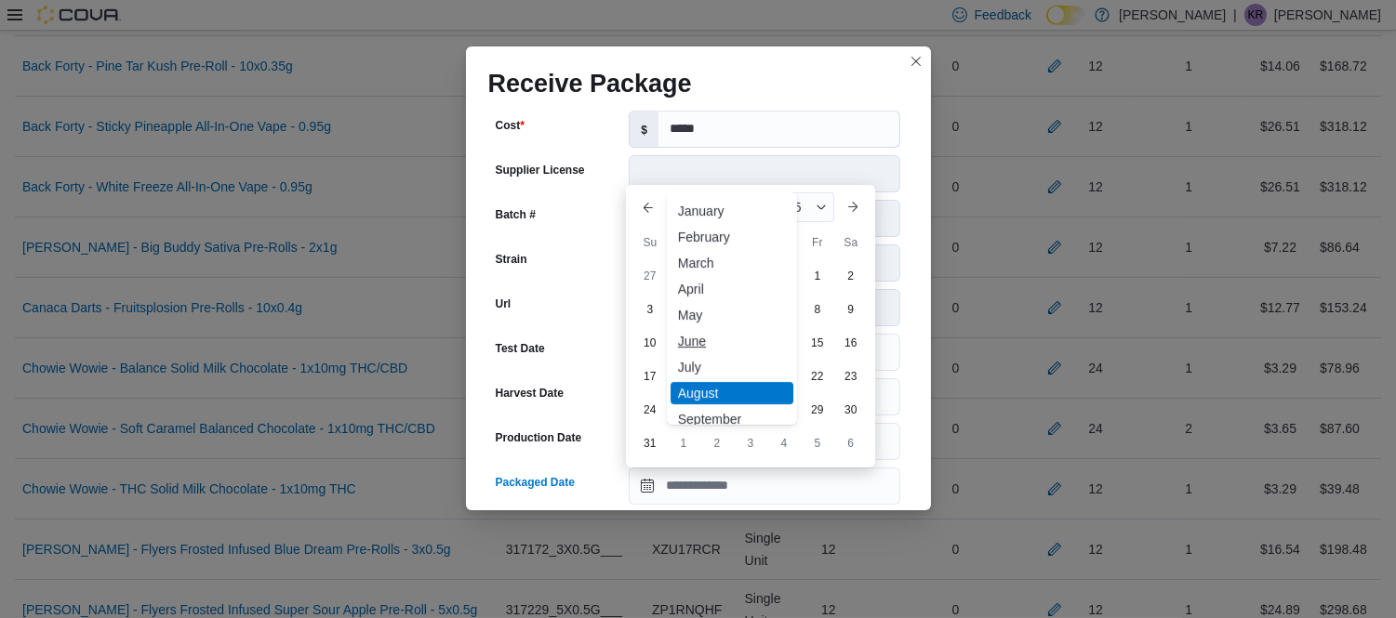
click at [694, 332] on div "June" at bounding box center [731, 341] width 123 height 22
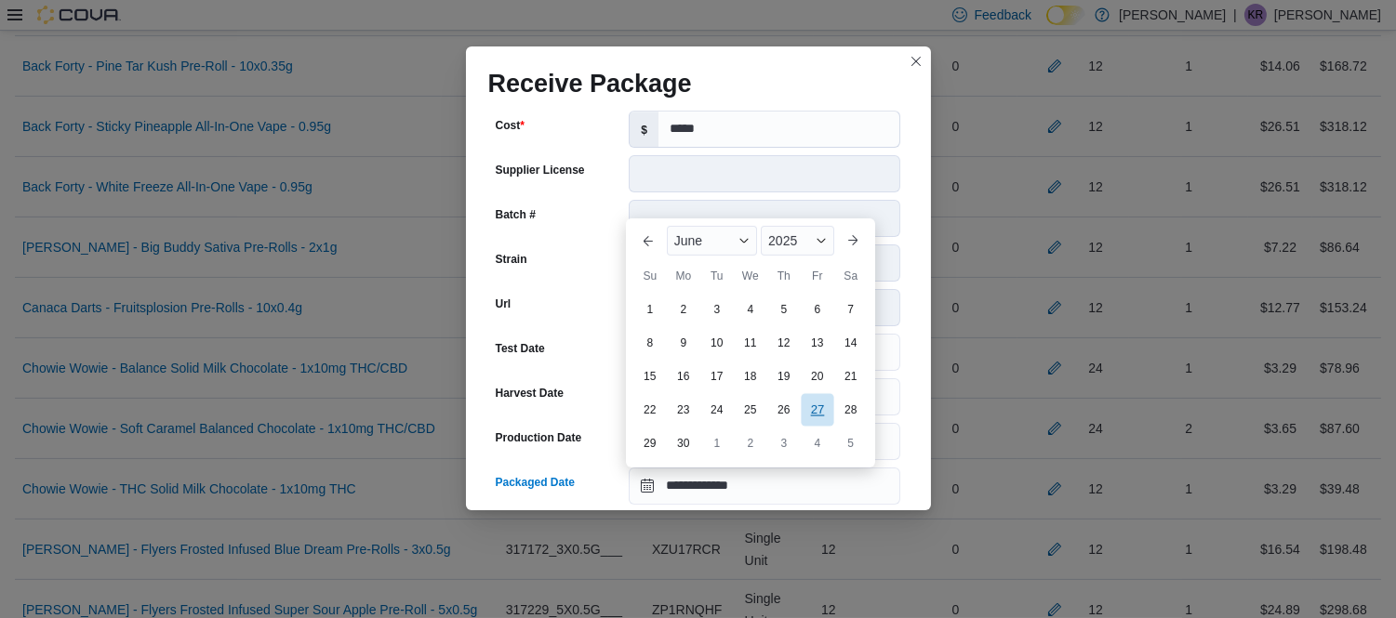
click at [820, 405] on div "27" at bounding box center [817, 409] width 33 height 33
type input "**********"
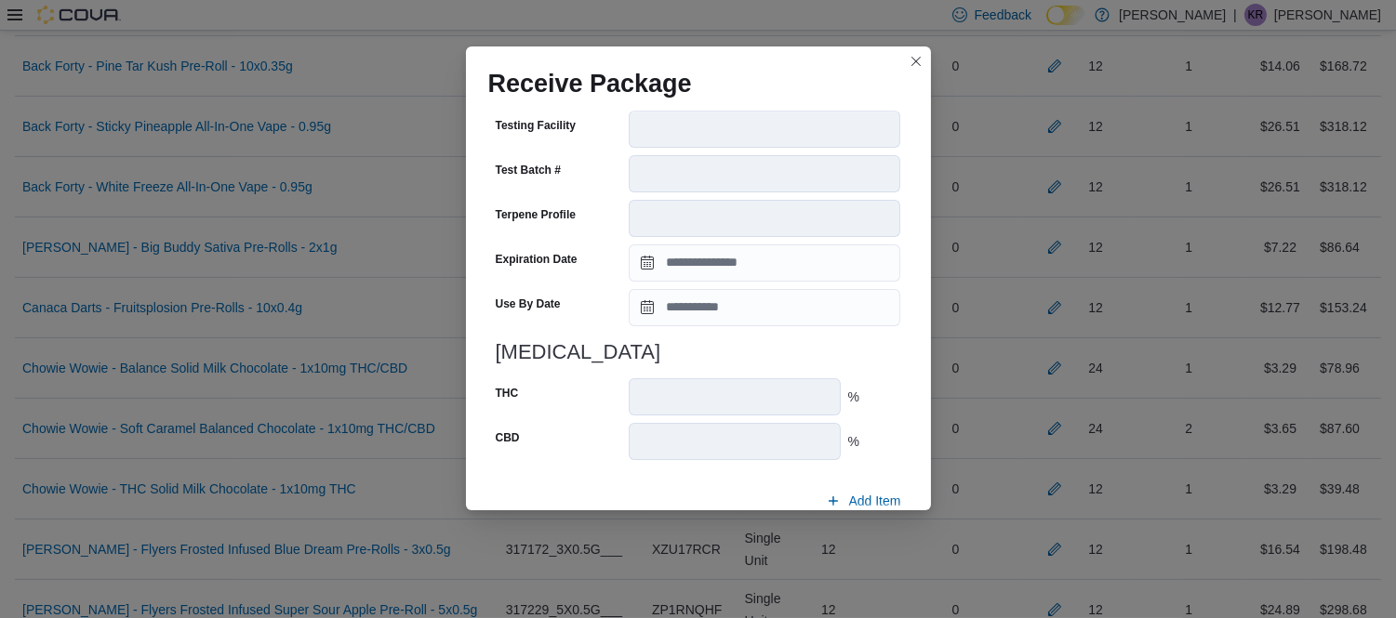
scroll to position [676, 0]
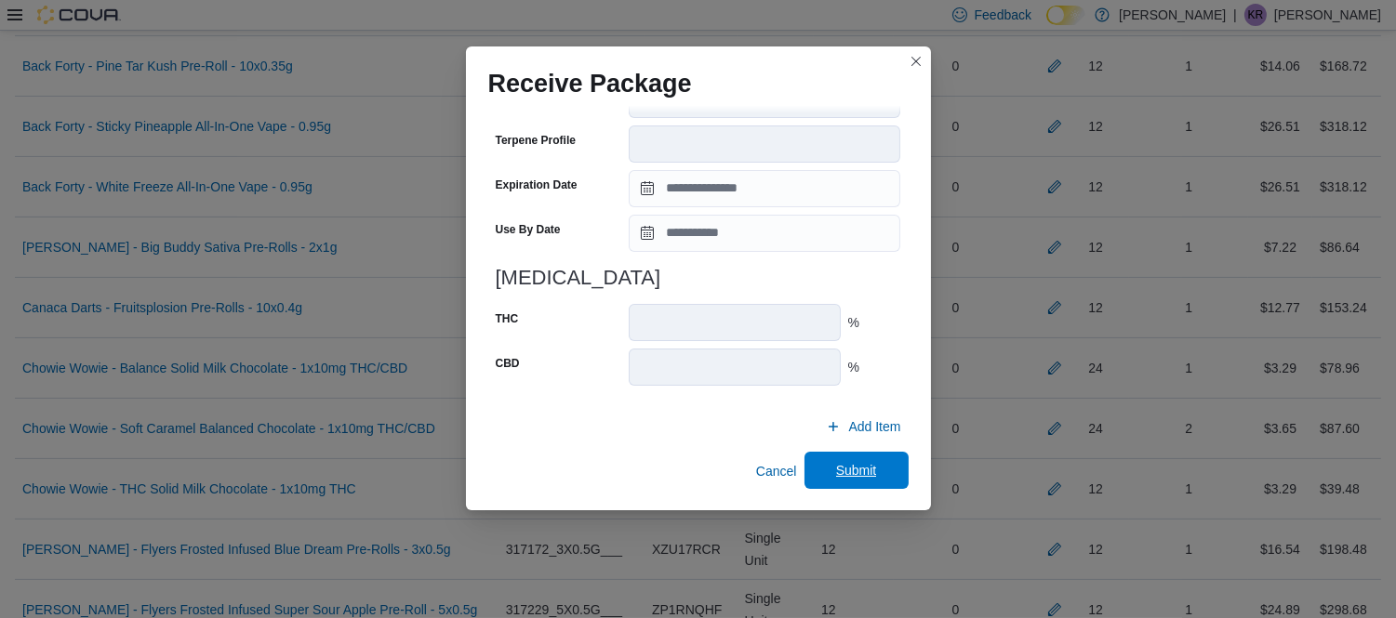
click at [840, 456] on span "Submit" at bounding box center [856, 470] width 82 height 37
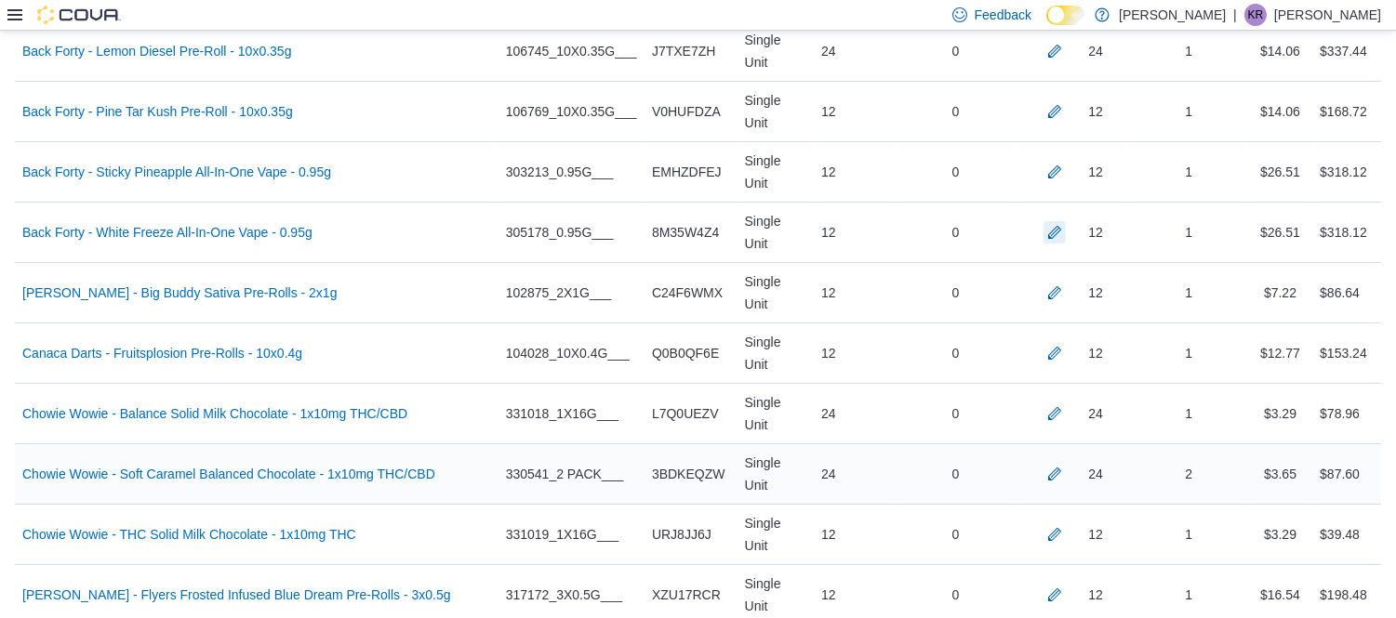
scroll to position [740, 0]
click at [1065, 161] on button "button" at bounding box center [1054, 172] width 22 height 22
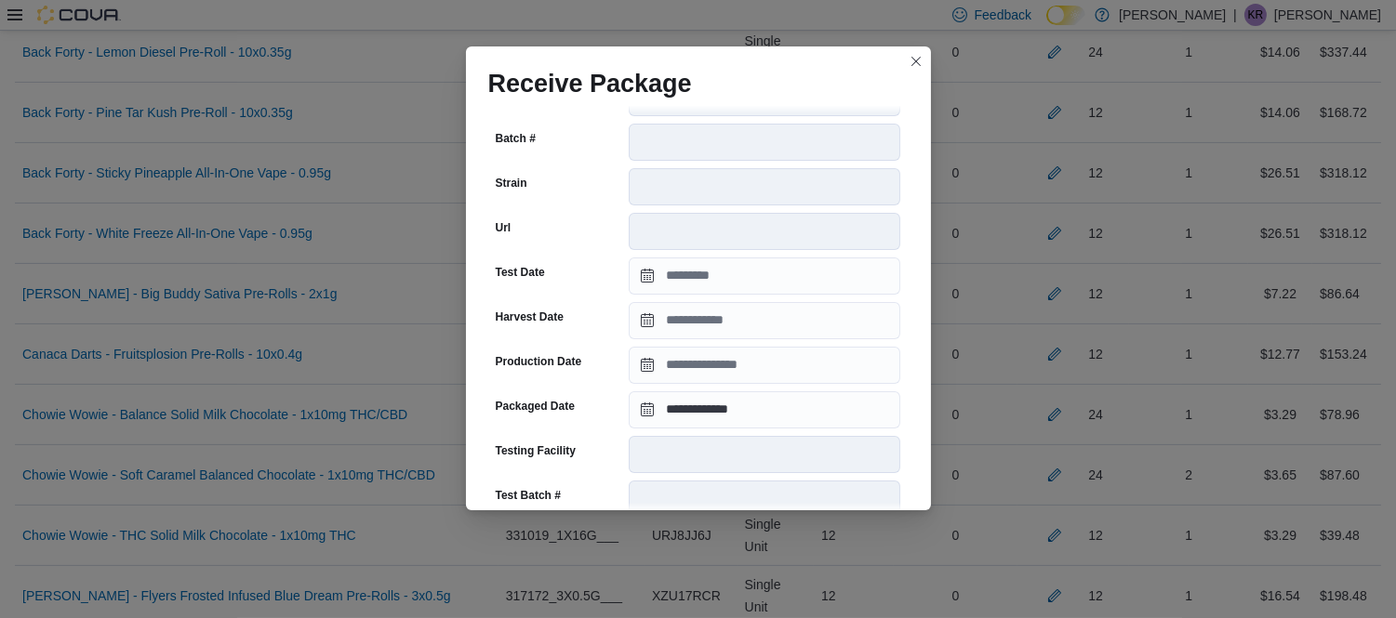
scroll to position [277, 0]
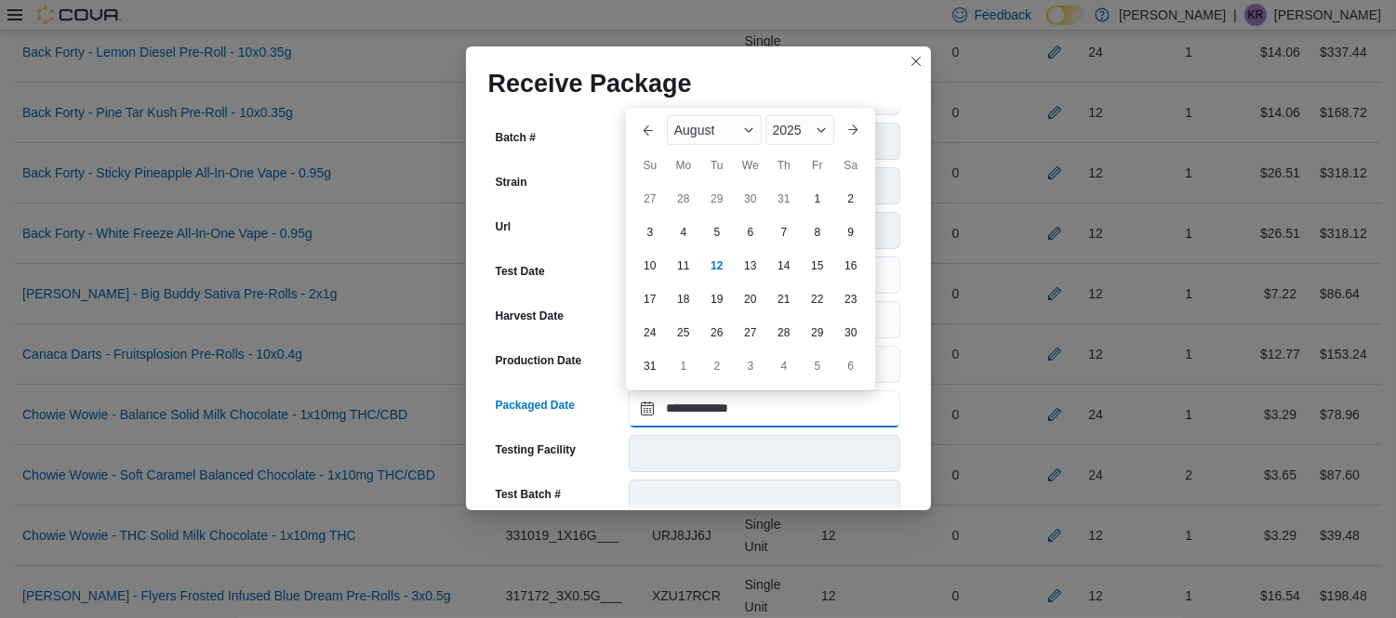
click at [726, 409] on input "**********" at bounding box center [764, 408] width 271 height 37
click at [718, 115] on div "August" at bounding box center [714, 130] width 95 height 30
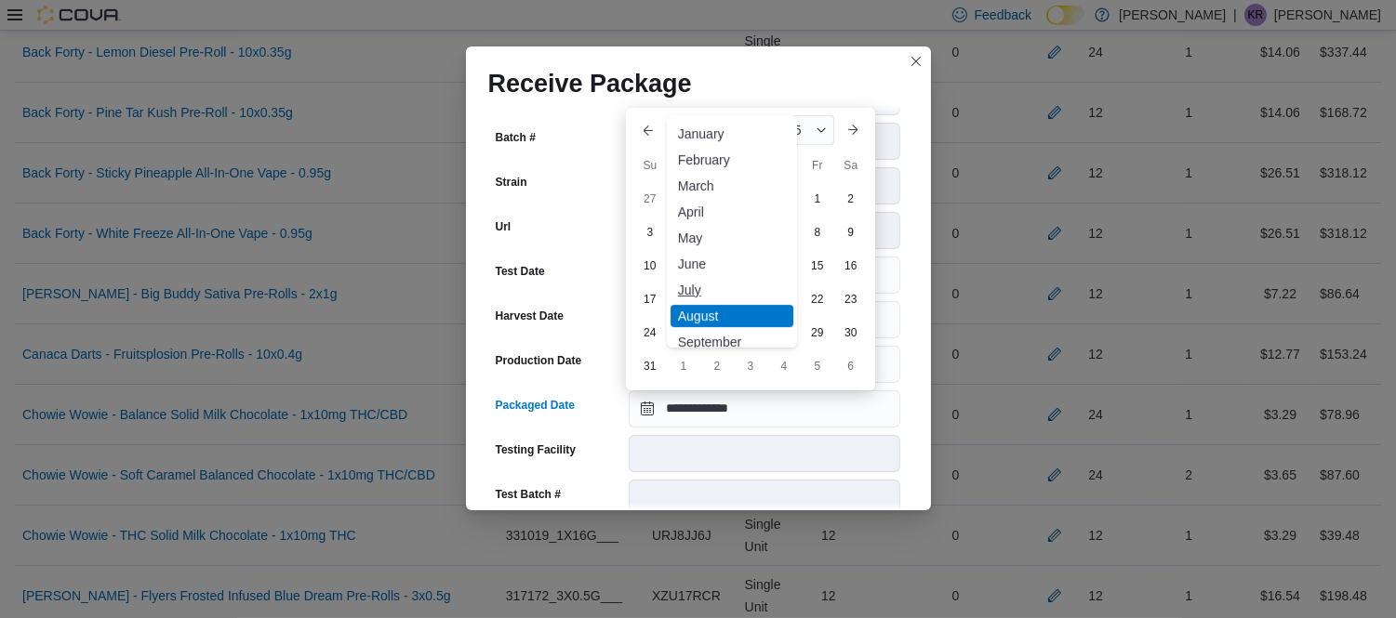
click at [686, 286] on div "July" at bounding box center [731, 290] width 123 height 22
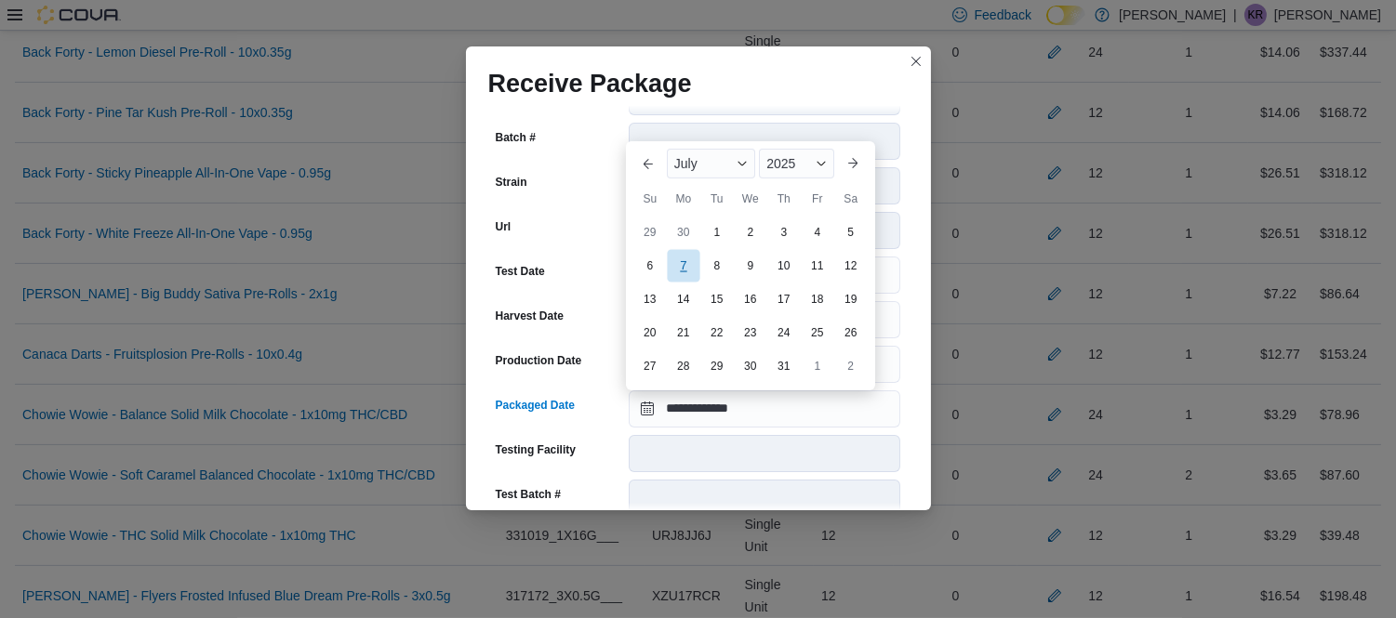
click at [690, 268] on div "7" at bounding box center [683, 265] width 33 height 33
type input "**********"
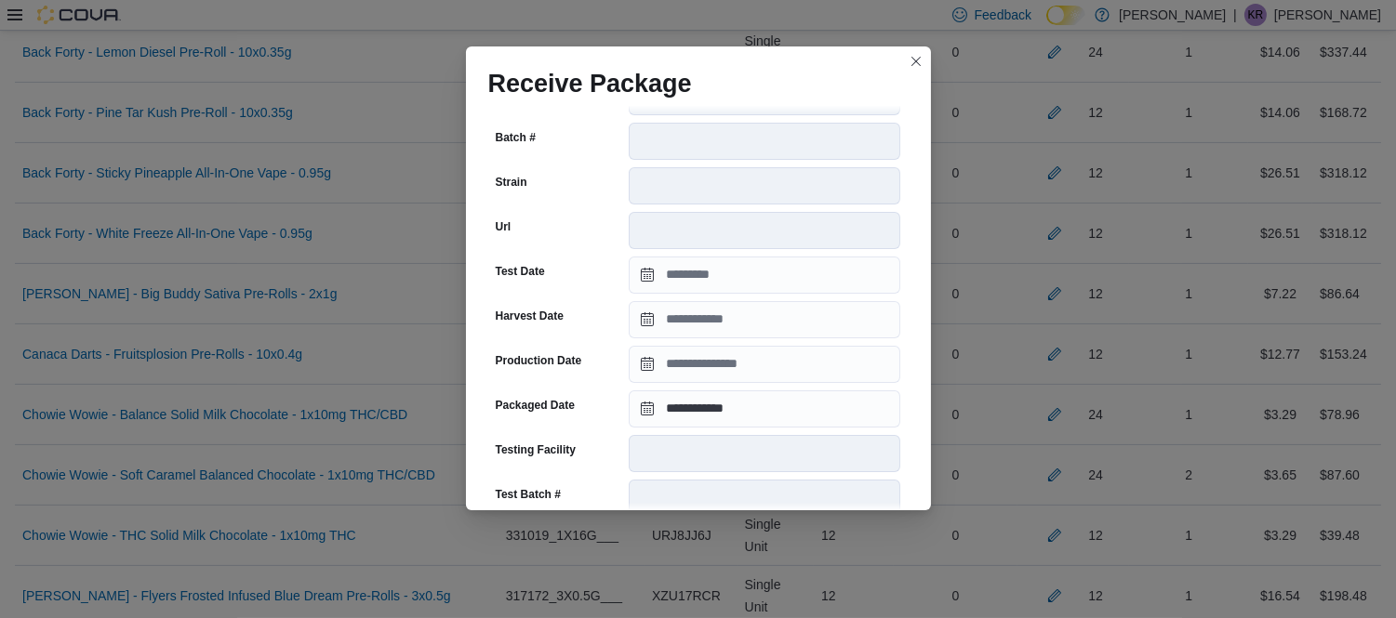
scroll to position [676, 0]
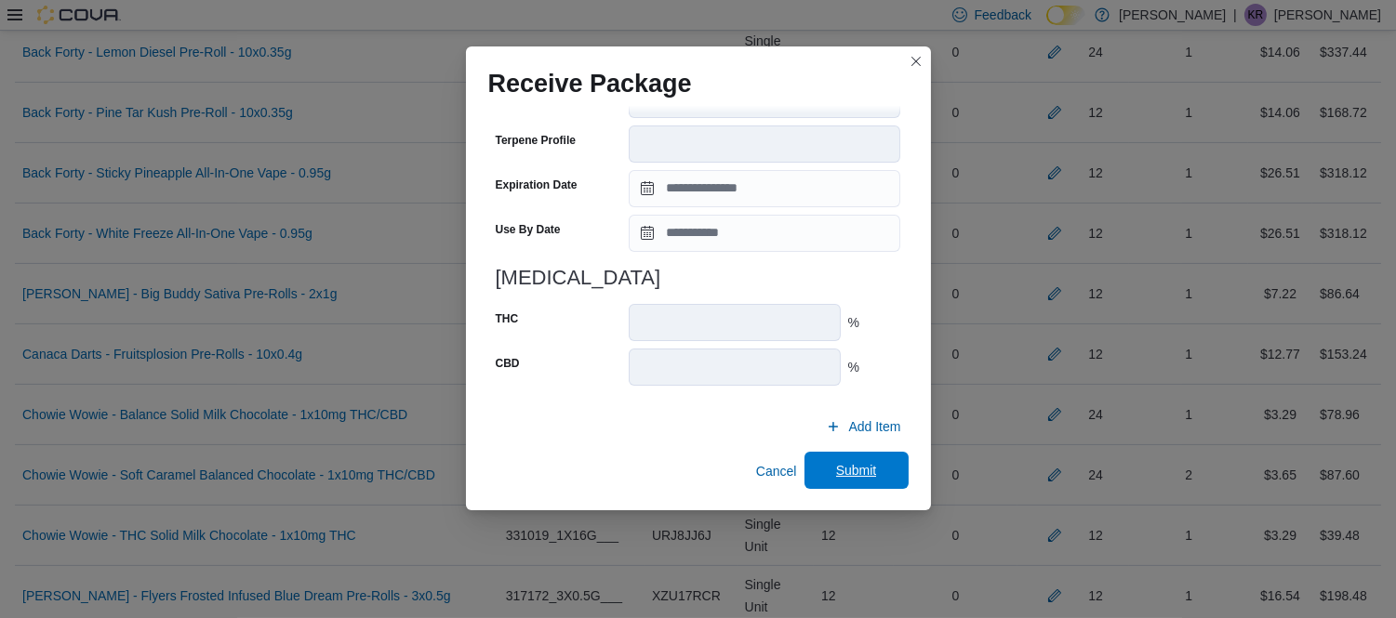
click at [840, 482] on span "Submit" at bounding box center [856, 470] width 82 height 37
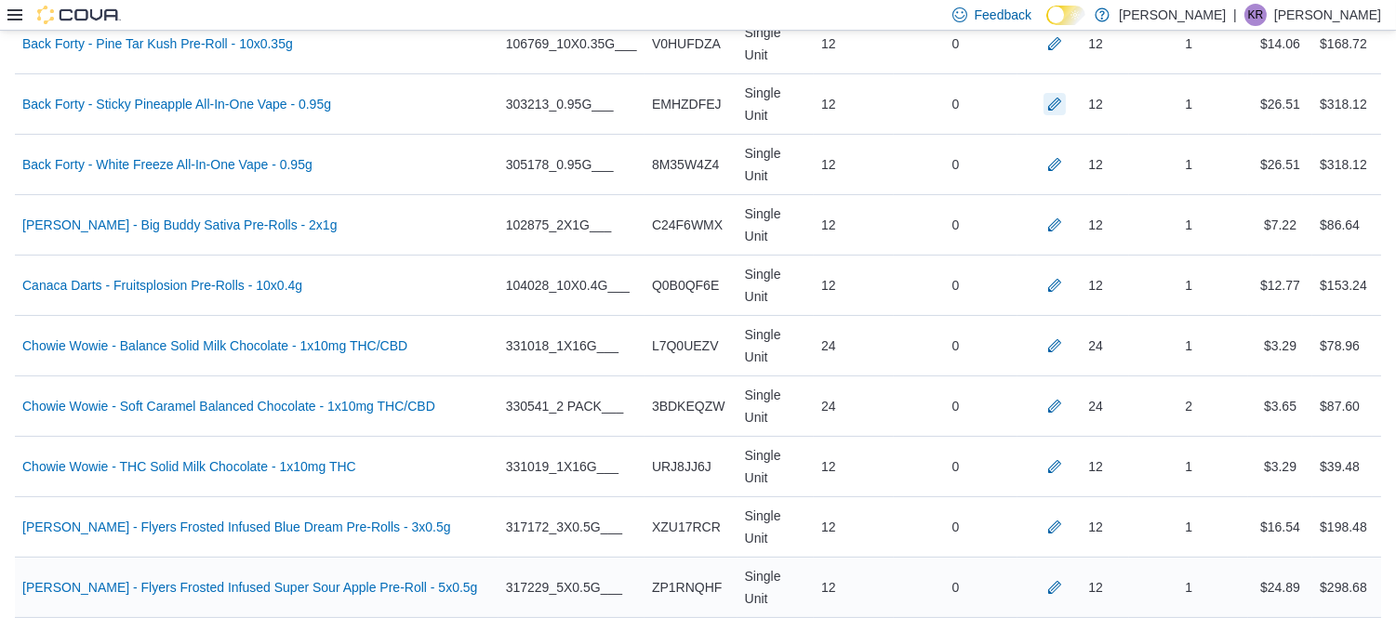
scroll to position [810, 0]
click at [1062, 212] on button "button" at bounding box center [1054, 223] width 22 height 22
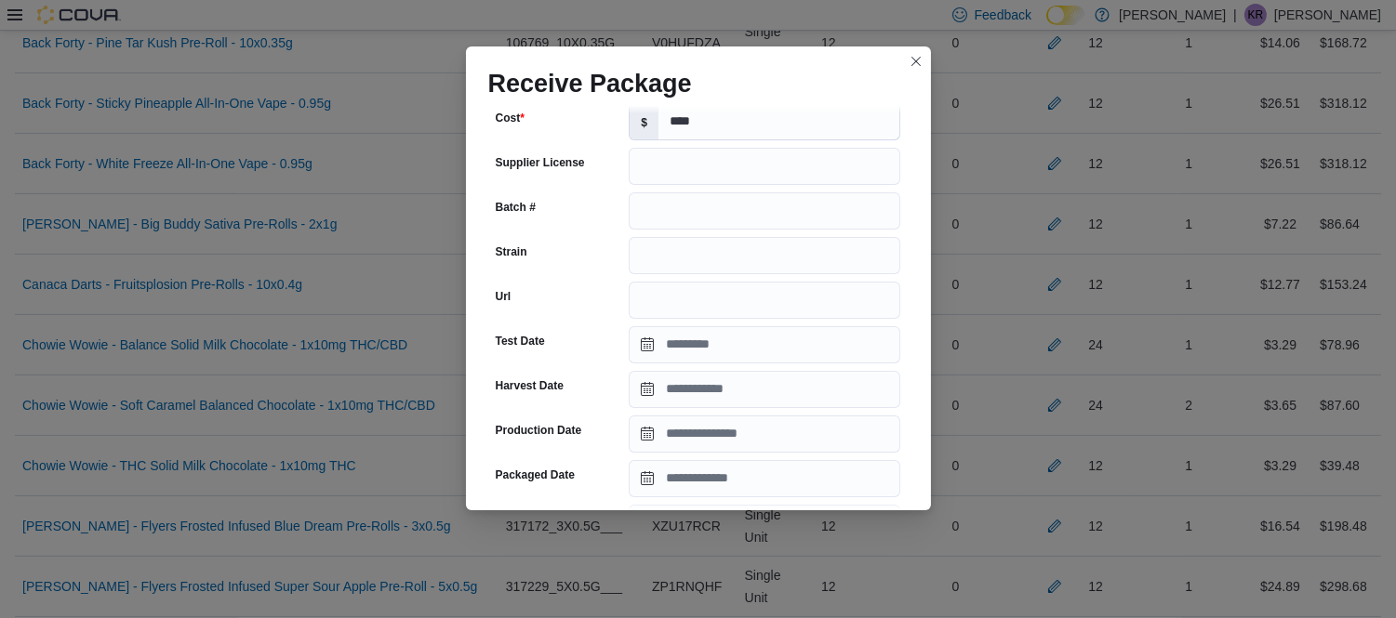
scroll to position [190, 0]
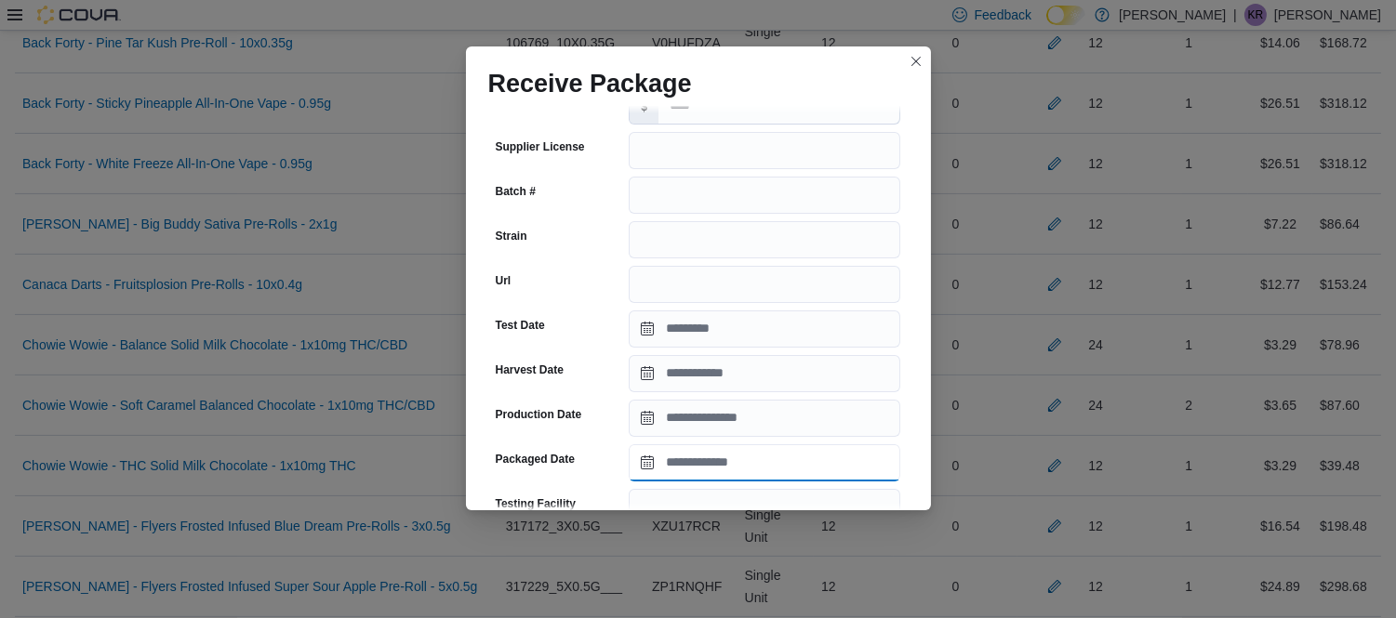
click at [769, 459] on input "Packaged Date" at bounding box center [764, 462] width 271 height 37
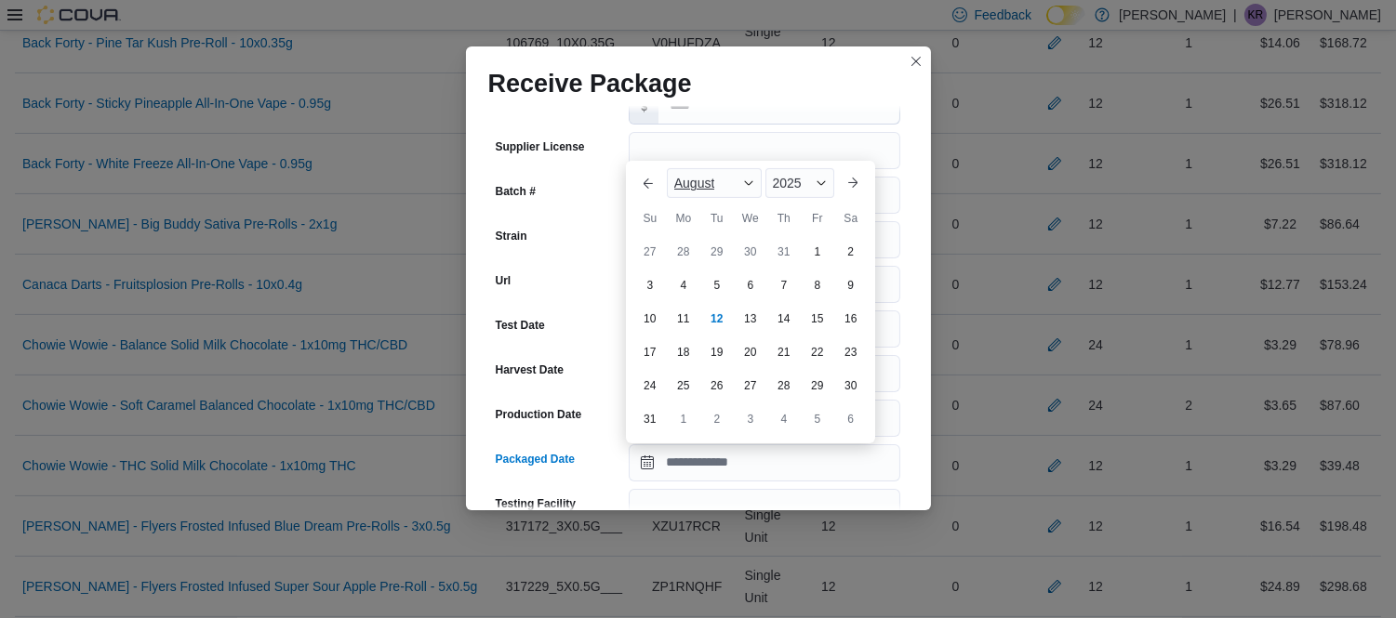
click at [721, 177] on div "August" at bounding box center [714, 183] width 95 height 30
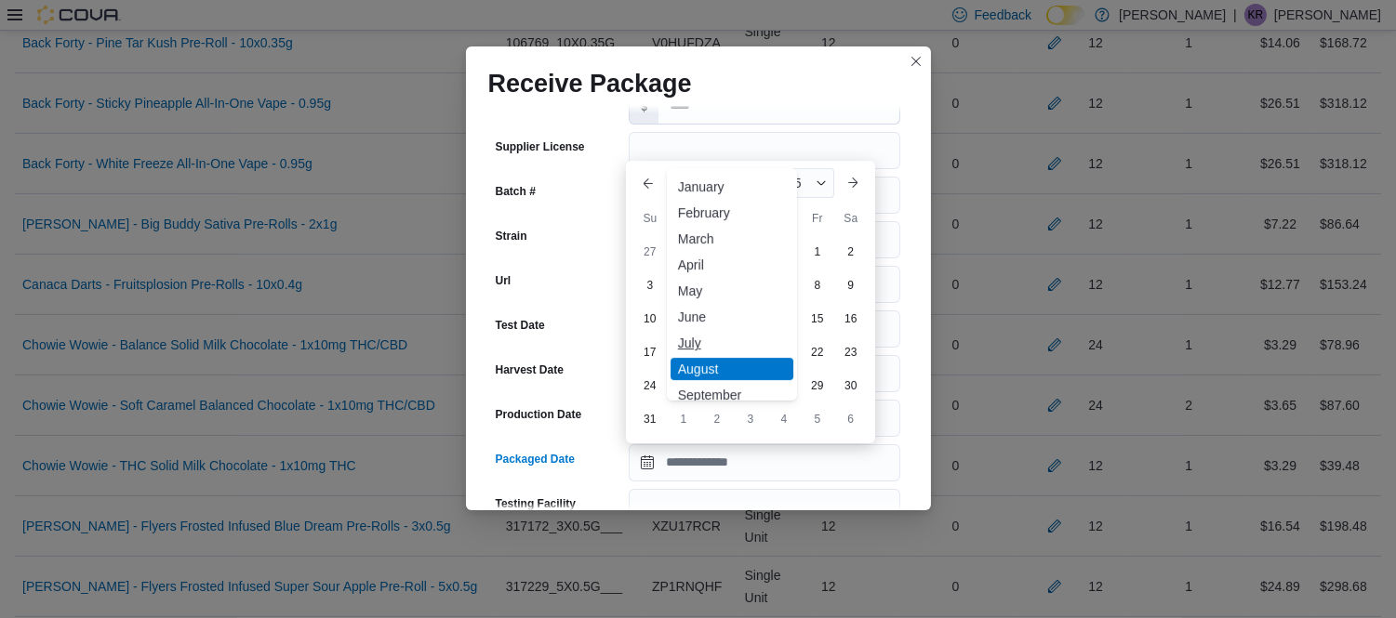
click at [692, 344] on div "July" at bounding box center [731, 343] width 123 height 22
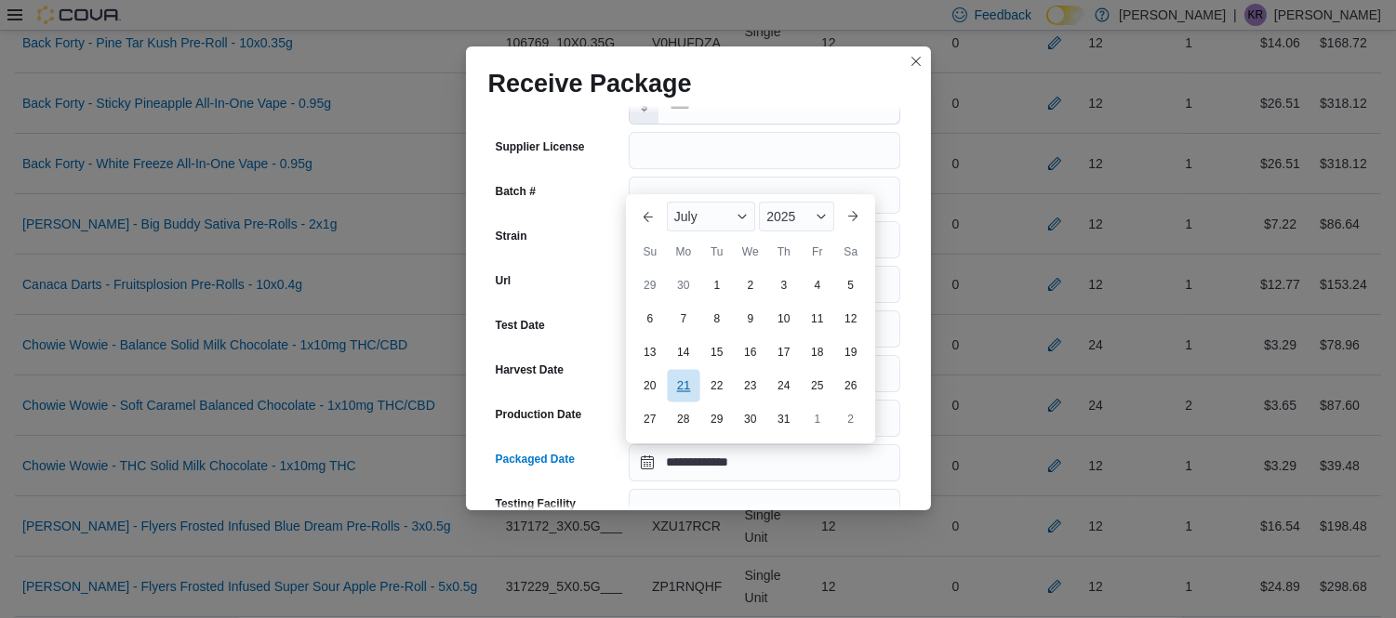
click at [683, 394] on div "21" at bounding box center [683, 386] width 33 height 33
type input "**********"
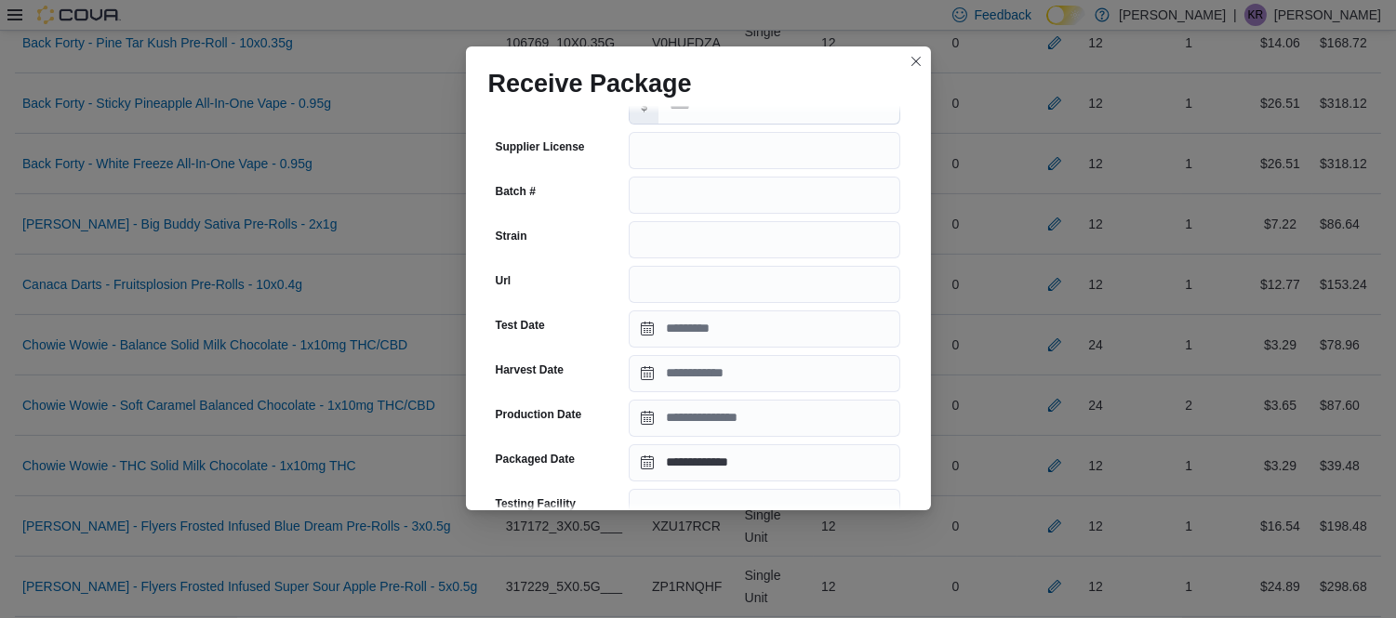
scroll to position [695, 0]
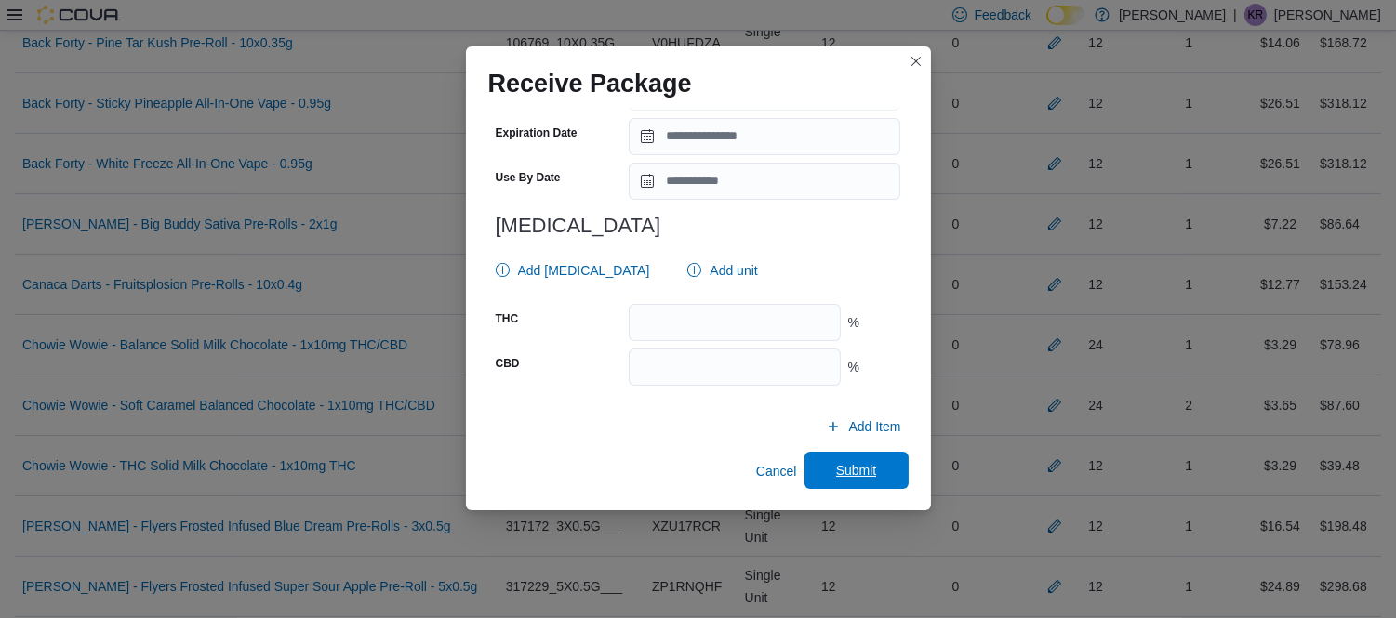
click at [839, 457] on span "Submit" at bounding box center [856, 470] width 82 height 37
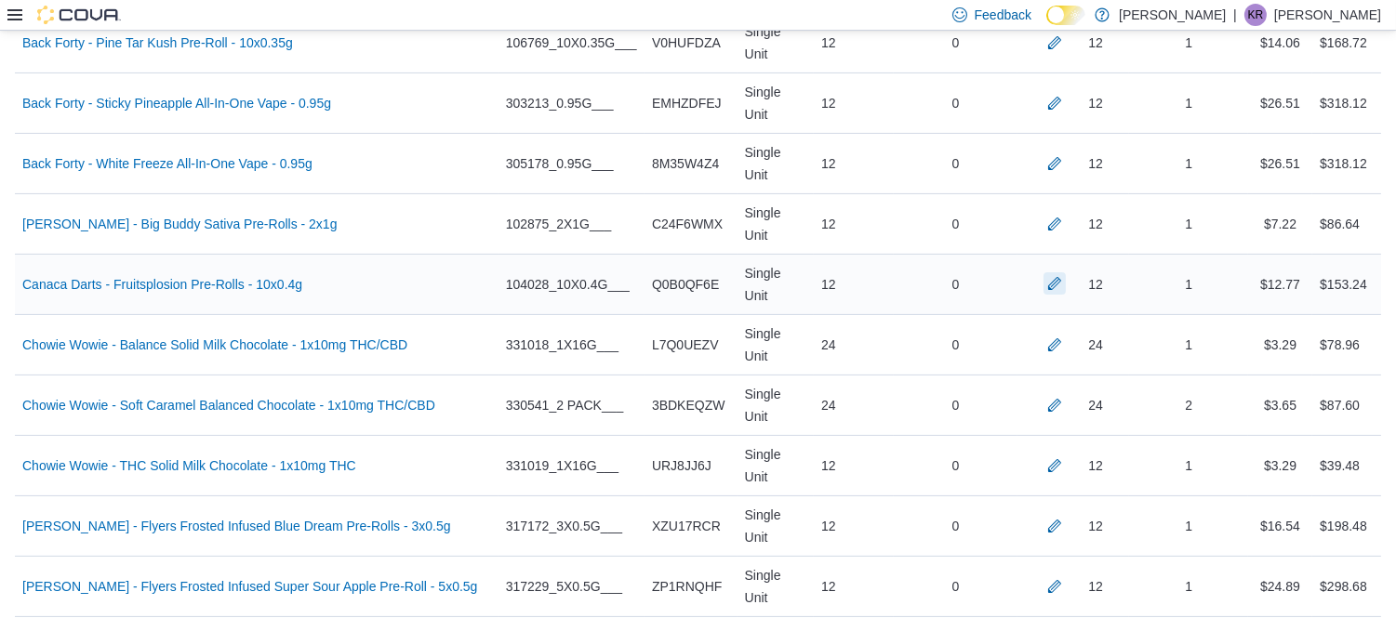
click at [1065, 272] on button "button" at bounding box center [1054, 283] width 22 height 22
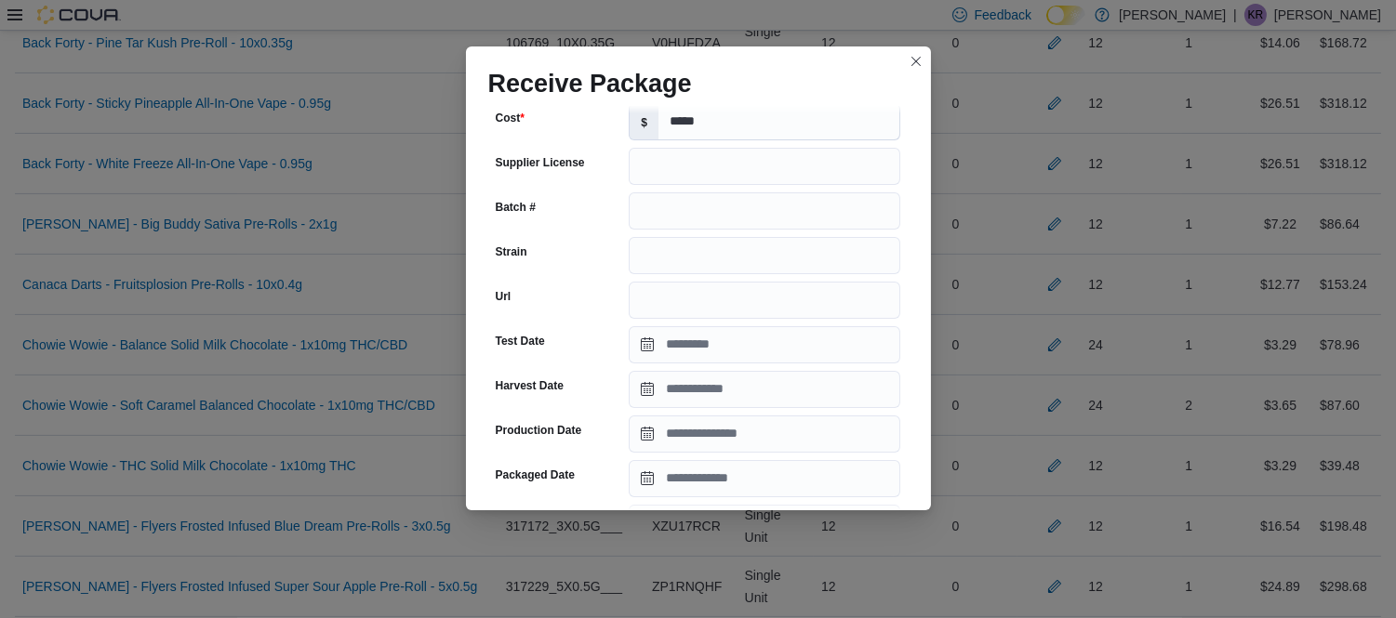
scroll to position [175, 0]
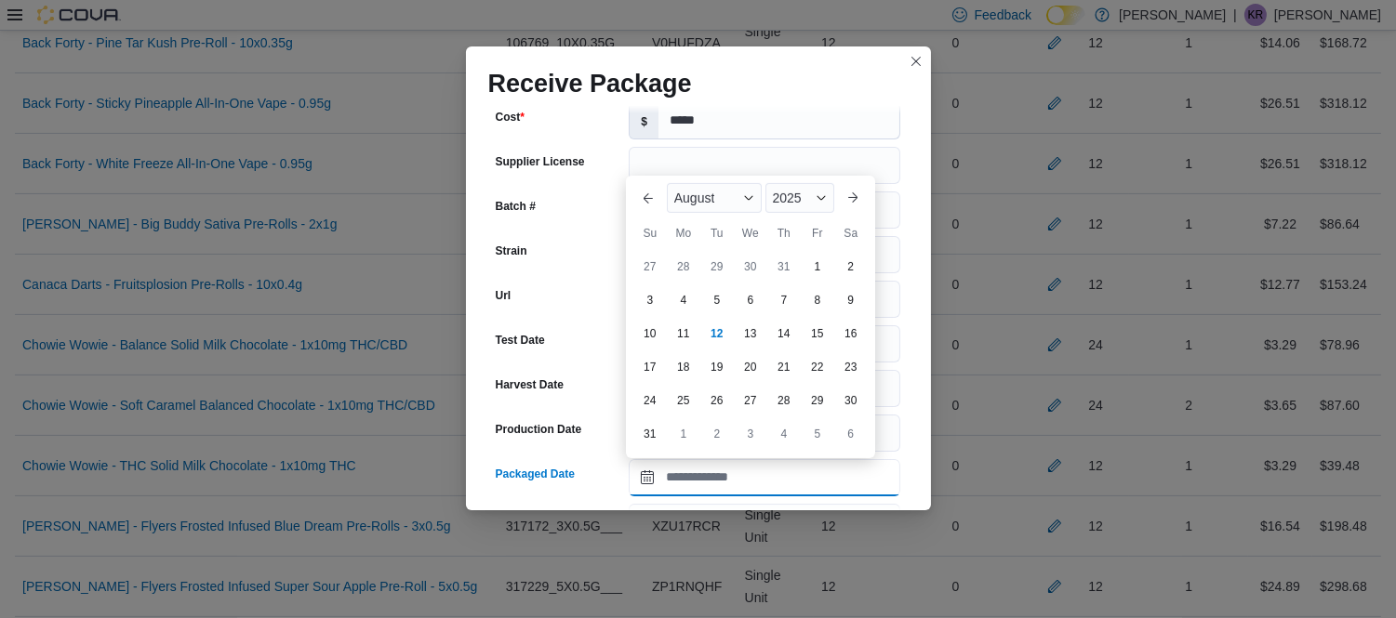
click at [758, 474] on input "Packaged Date" at bounding box center [764, 477] width 271 height 37
click at [713, 206] on div "August" at bounding box center [714, 198] width 95 height 30
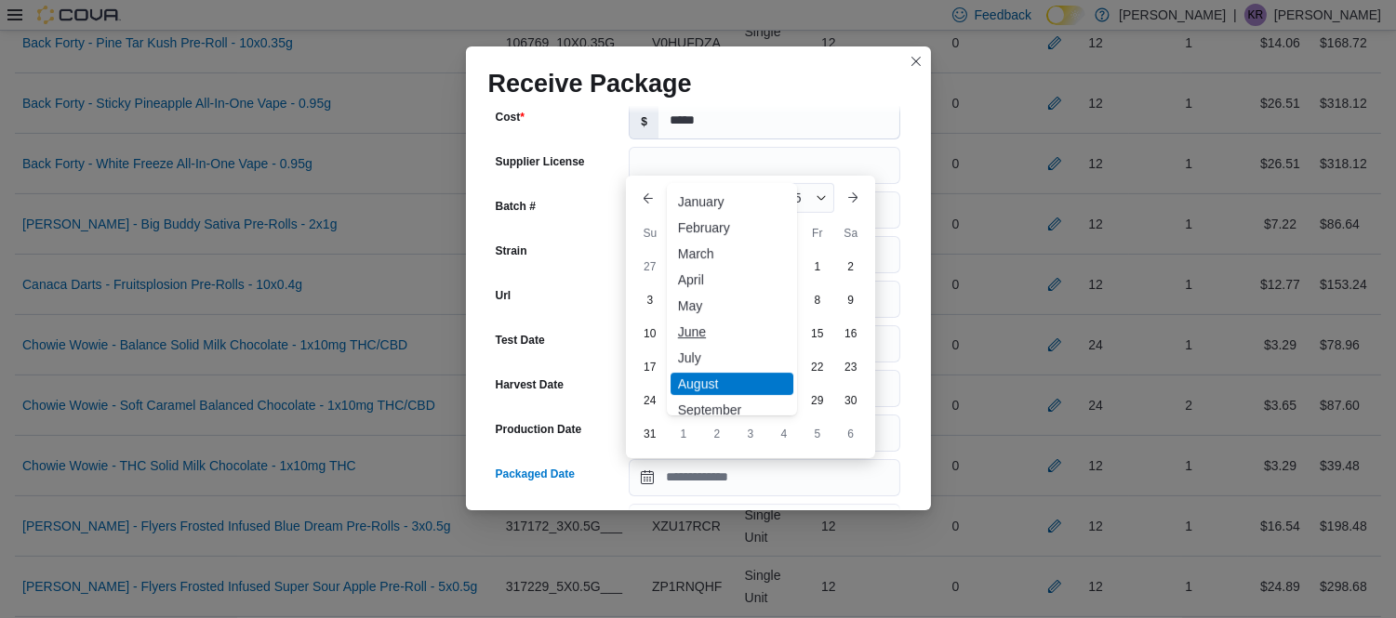
click at [685, 333] on div "June" at bounding box center [731, 332] width 123 height 22
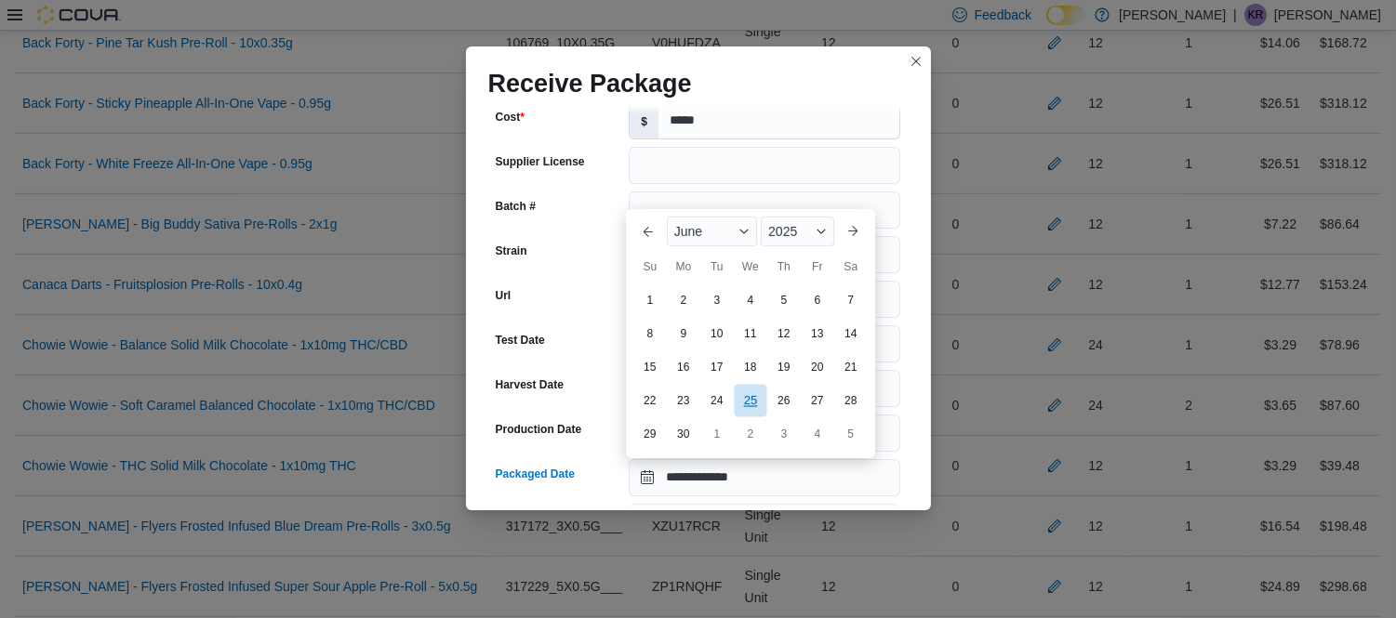
click at [751, 403] on div "25" at bounding box center [750, 400] width 33 height 33
type input "**********"
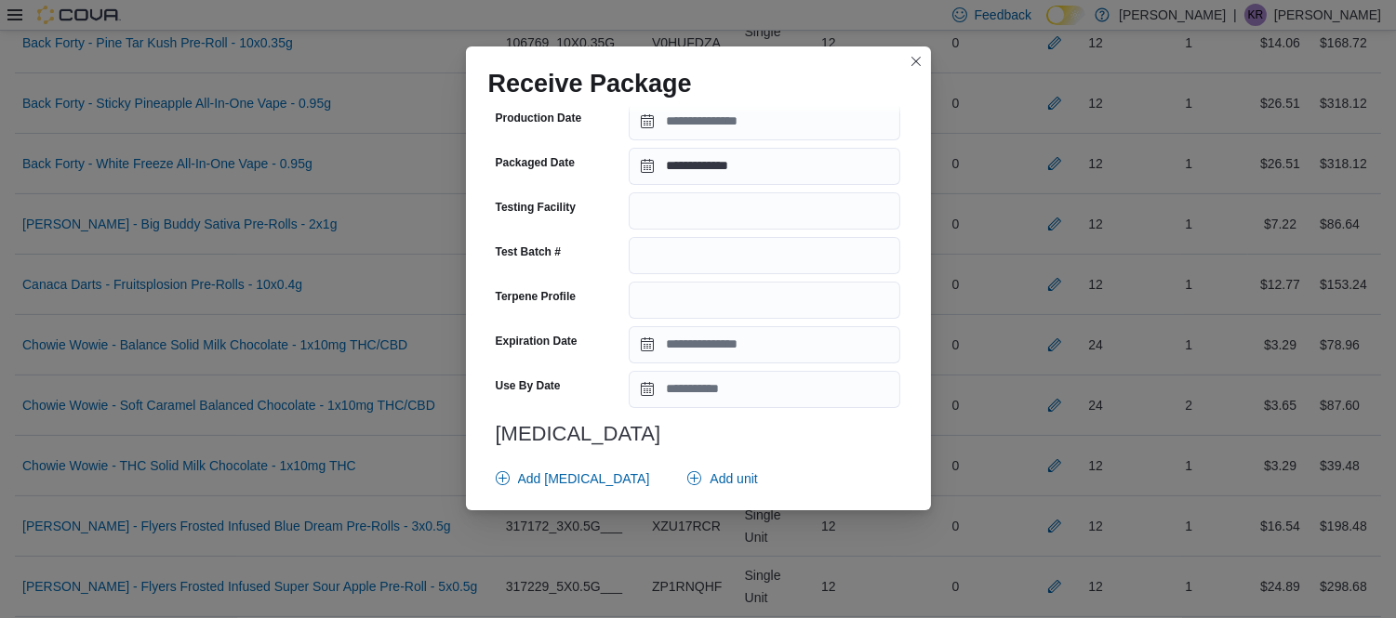
scroll to position [695, 0]
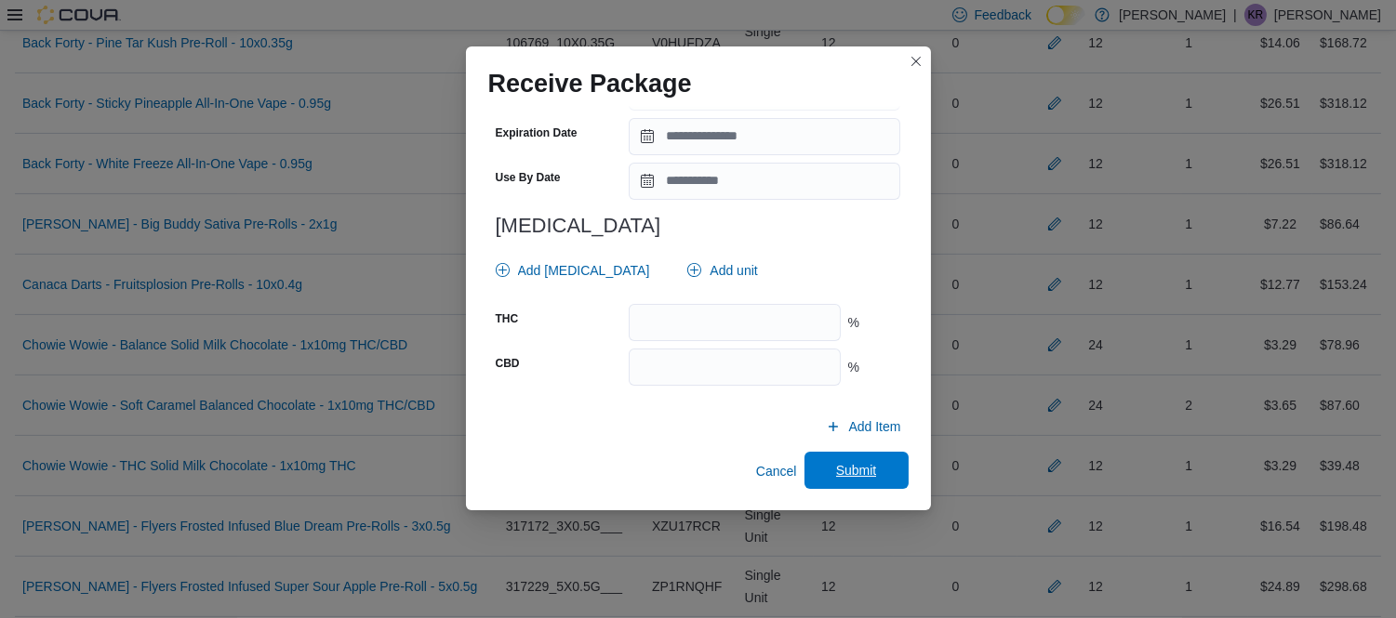
click at [823, 462] on span "Submit" at bounding box center [856, 470] width 82 height 37
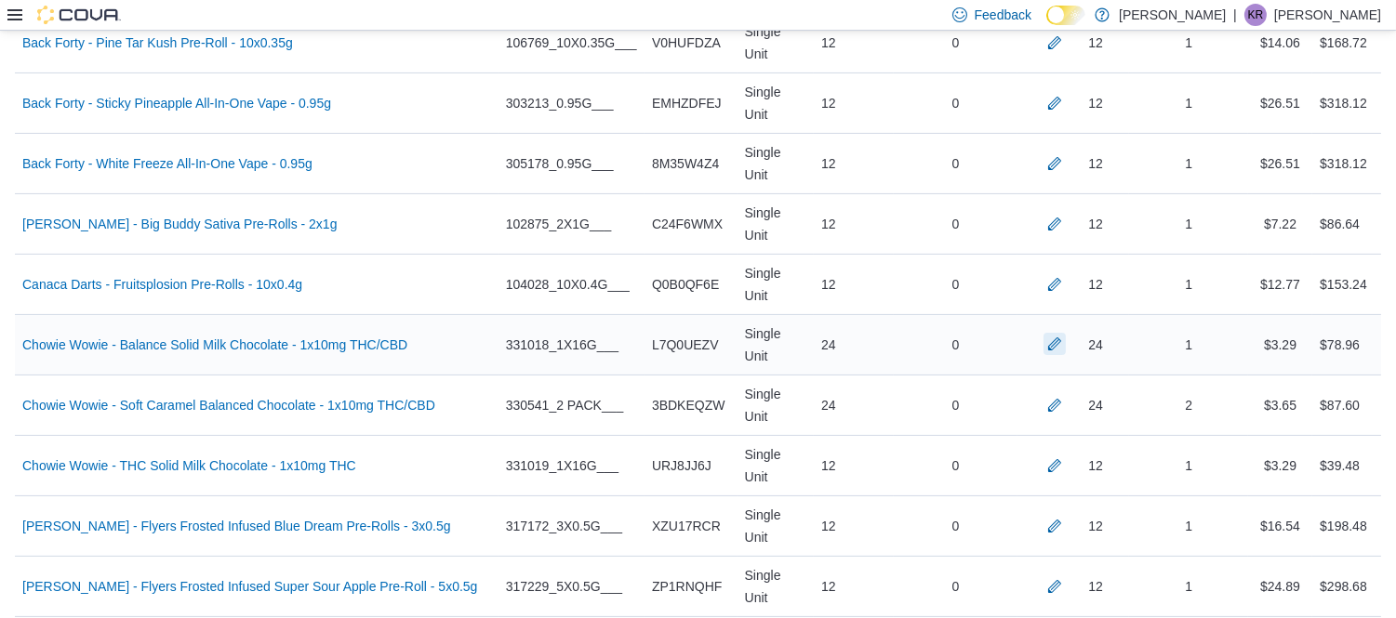
click at [1065, 333] on button "button" at bounding box center [1054, 344] width 22 height 22
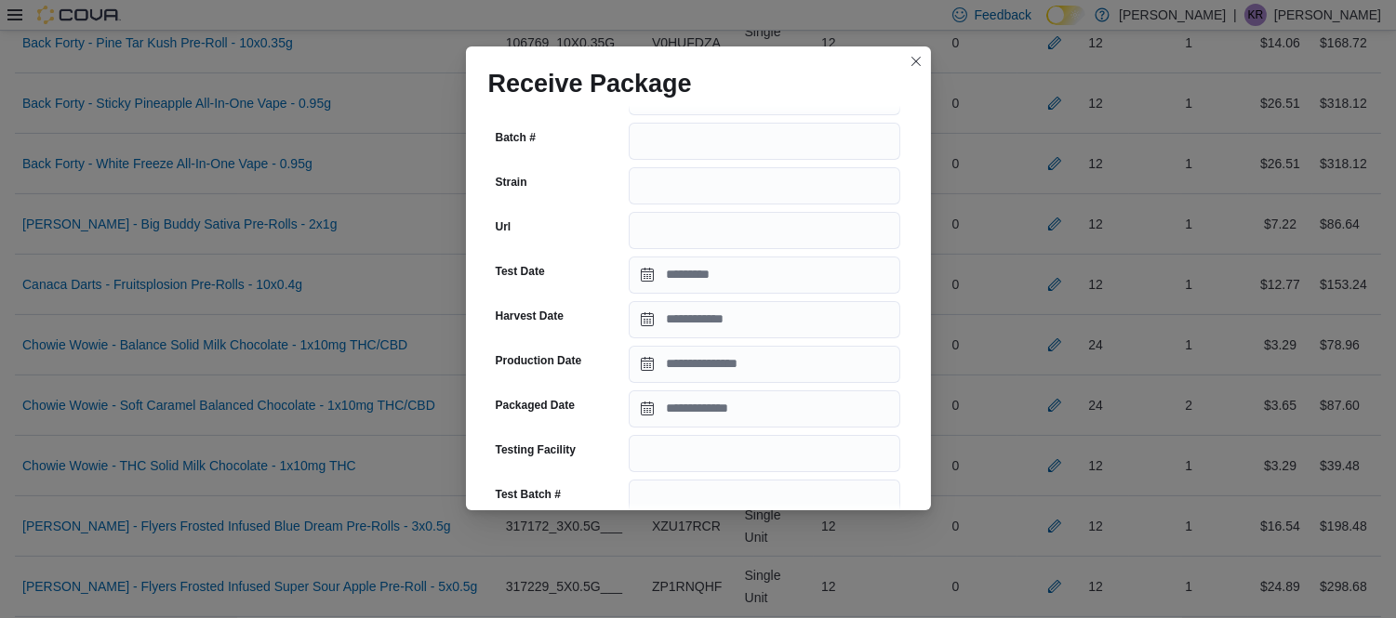
scroll to position [238, 0]
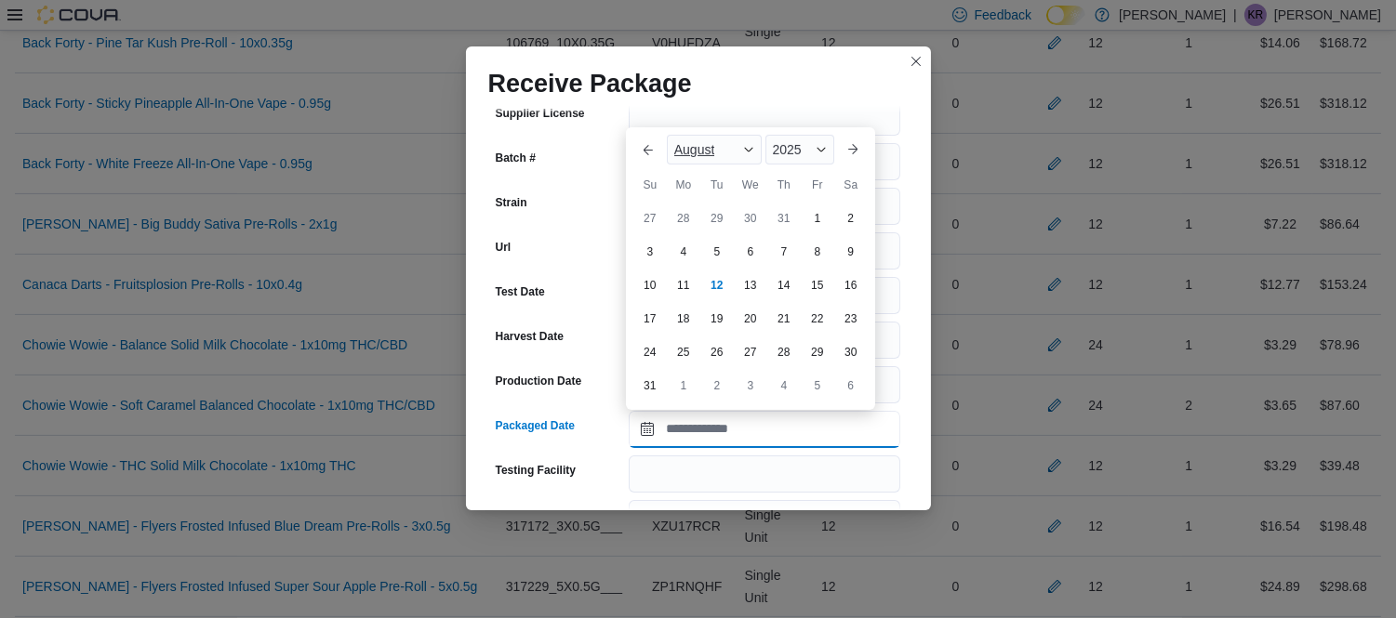
drag, startPoint x: 748, startPoint y: 428, endPoint x: 722, endPoint y: 149, distance: 280.1
click at [722, 149] on div "August" at bounding box center [714, 150] width 95 height 30
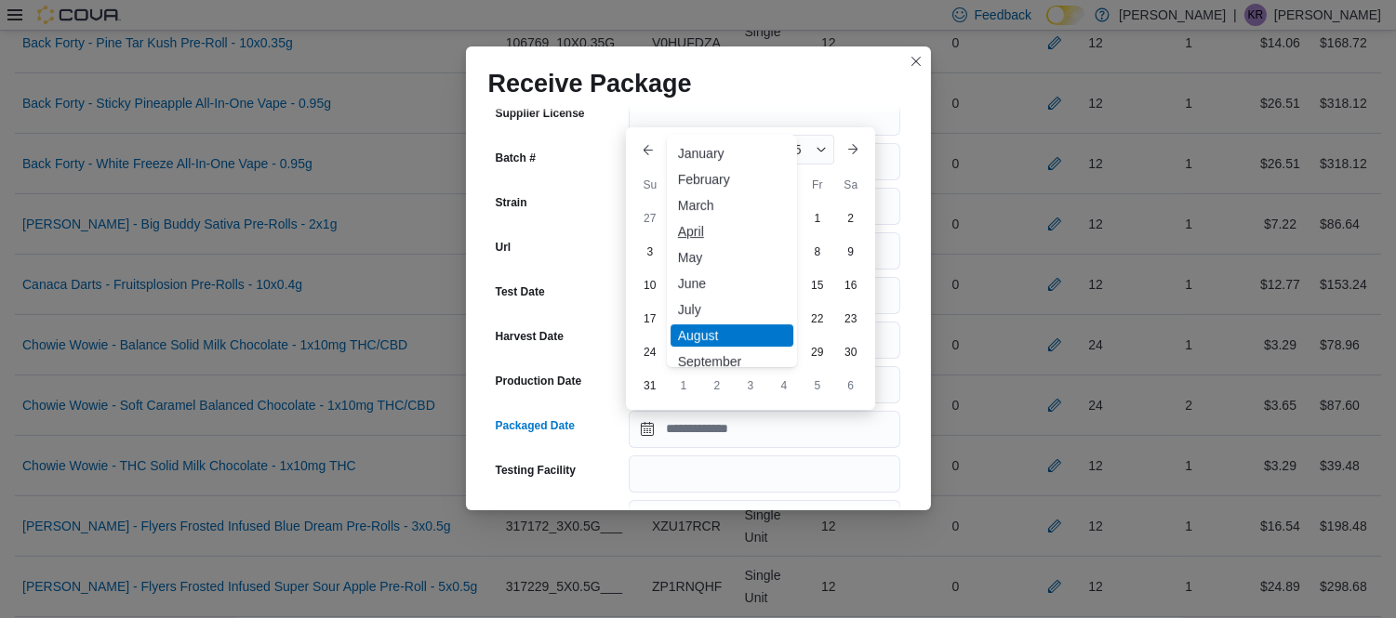
click at [701, 228] on div "April" at bounding box center [731, 231] width 123 height 22
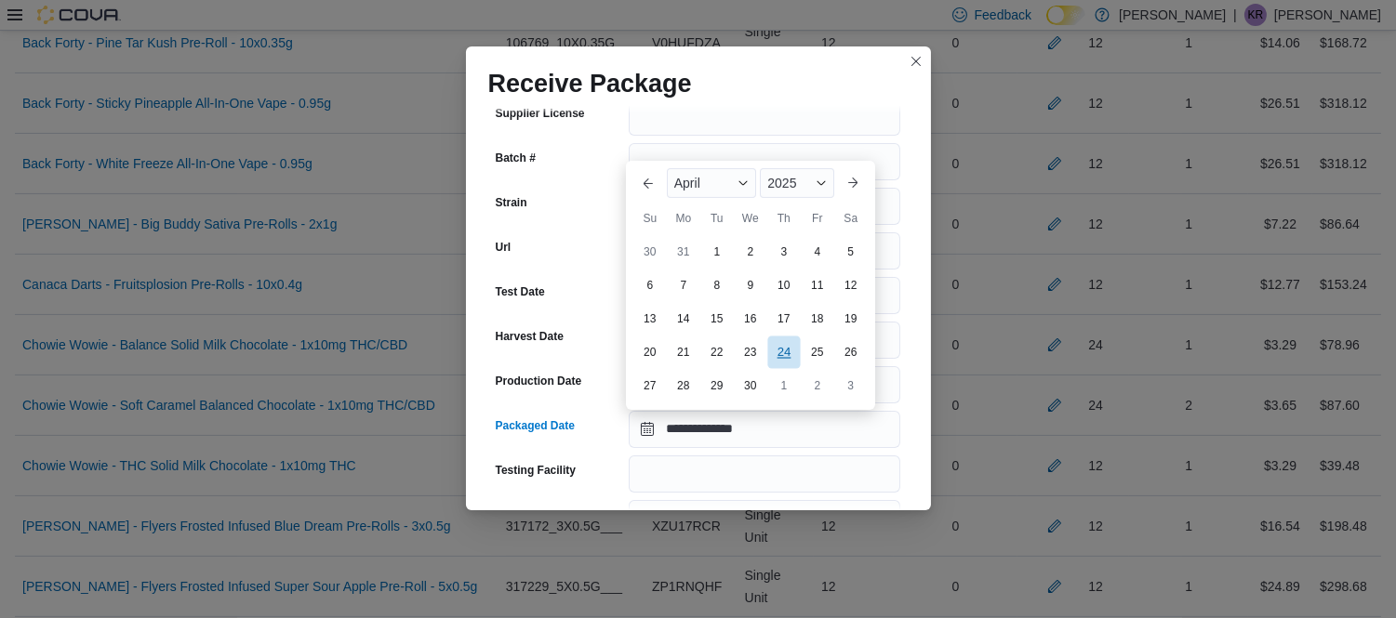
click at [783, 354] on div "24" at bounding box center [783, 353] width 33 height 33
type input "**********"
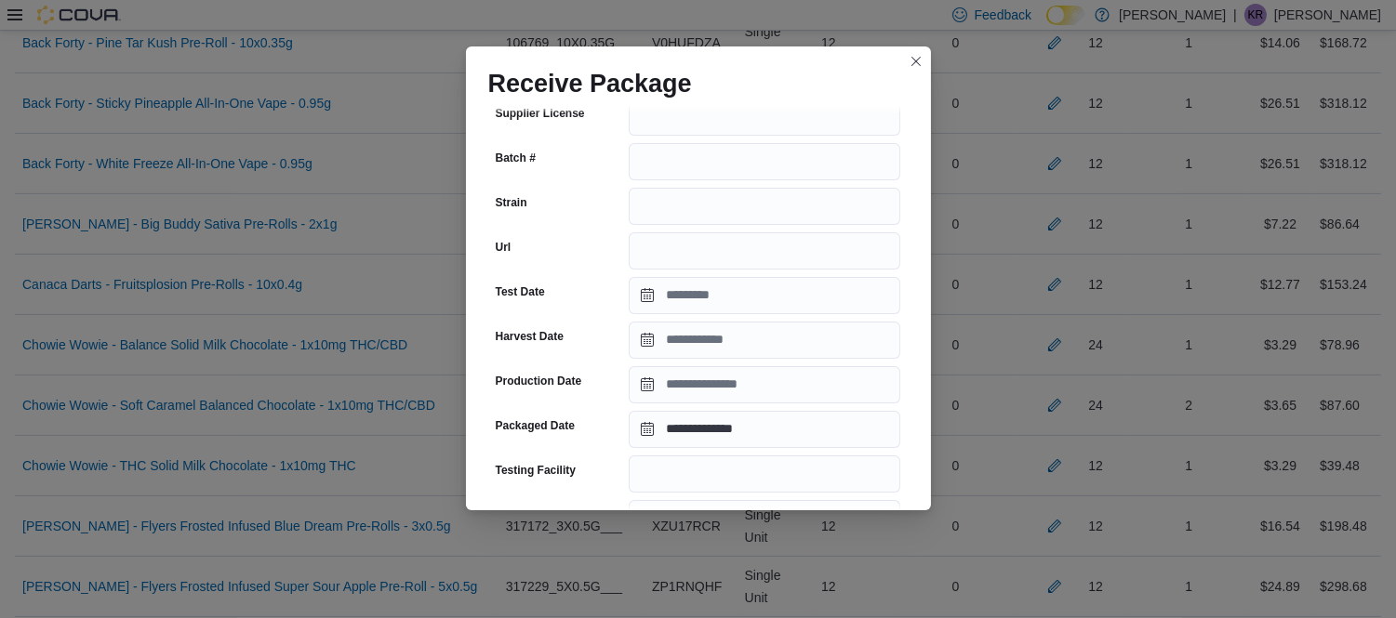
scroll to position [710, 0]
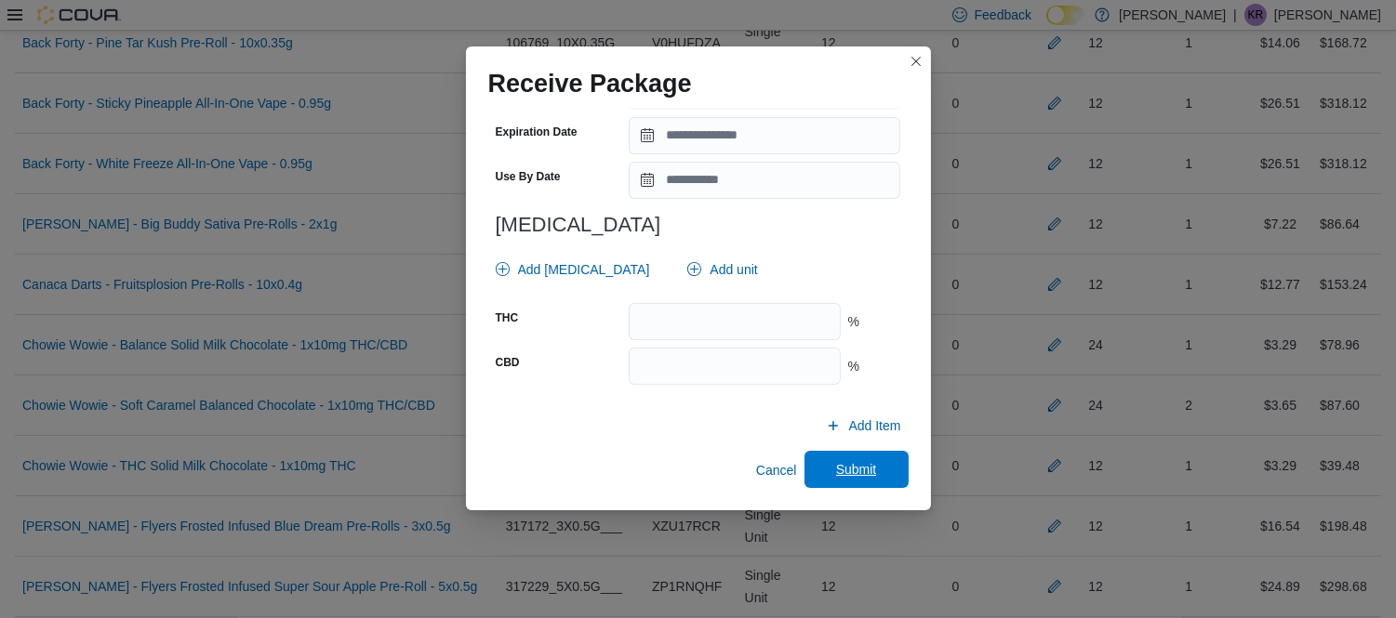
click at [862, 469] on span "Submit" at bounding box center [856, 469] width 41 height 19
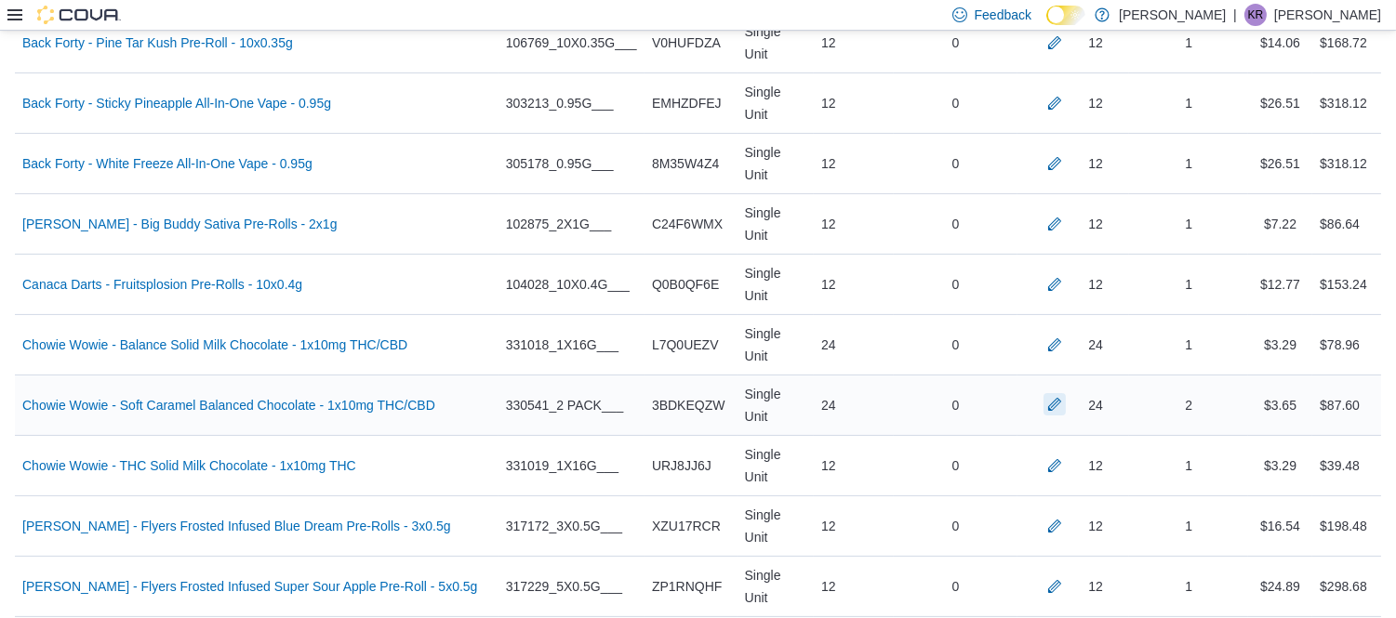
click at [1065, 393] on button "button" at bounding box center [1054, 404] width 22 height 22
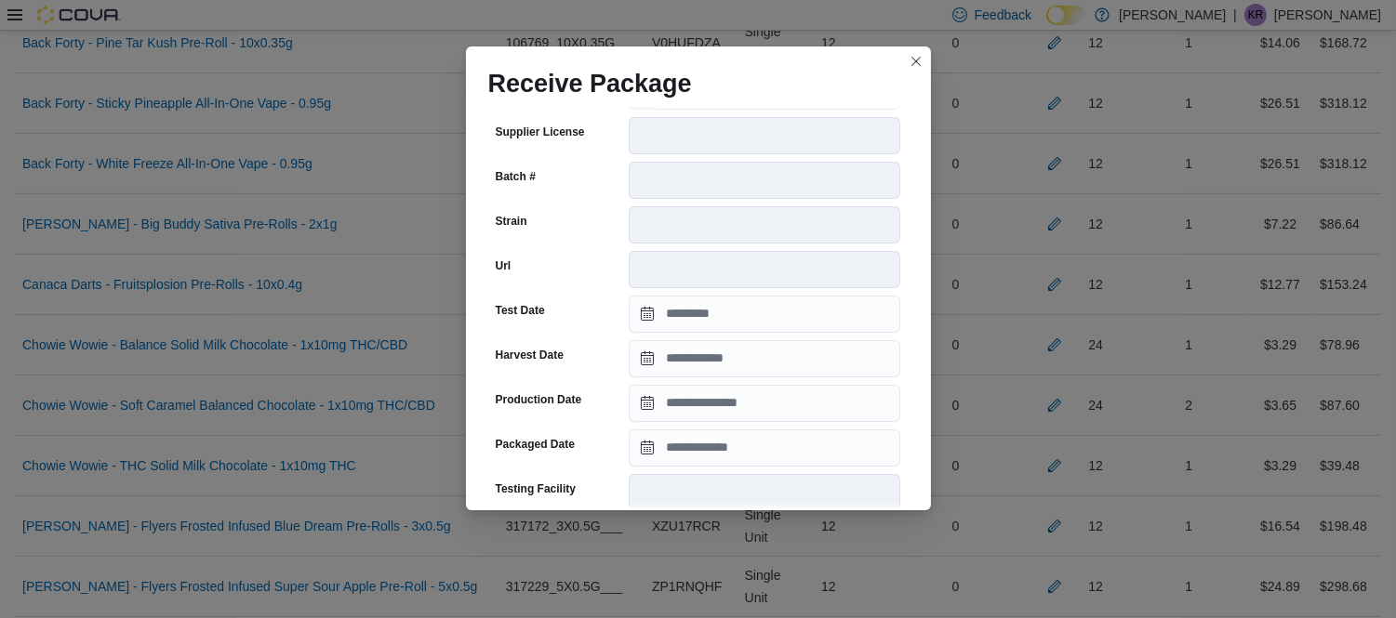
scroll to position [1216, 0]
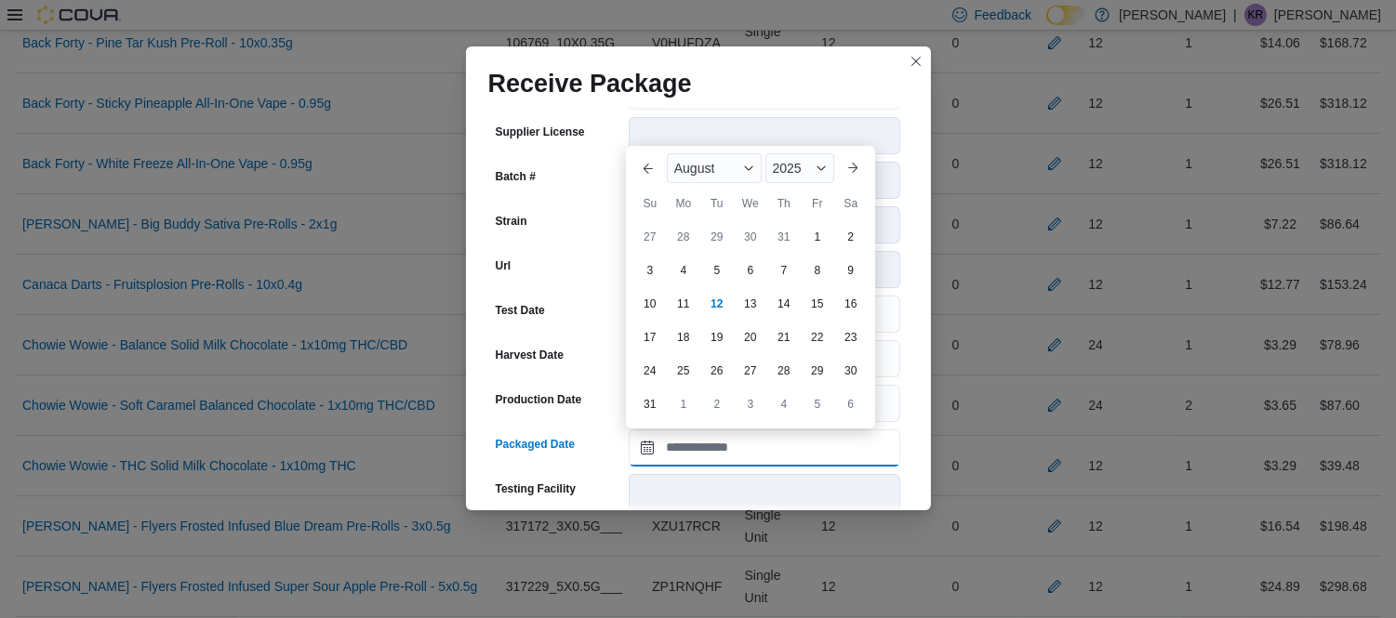
click at [741, 446] on input "Packaged Date" at bounding box center [764, 448] width 271 height 37
click at [712, 179] on div "August" at bounding box center [714, 168] width 95 height 30
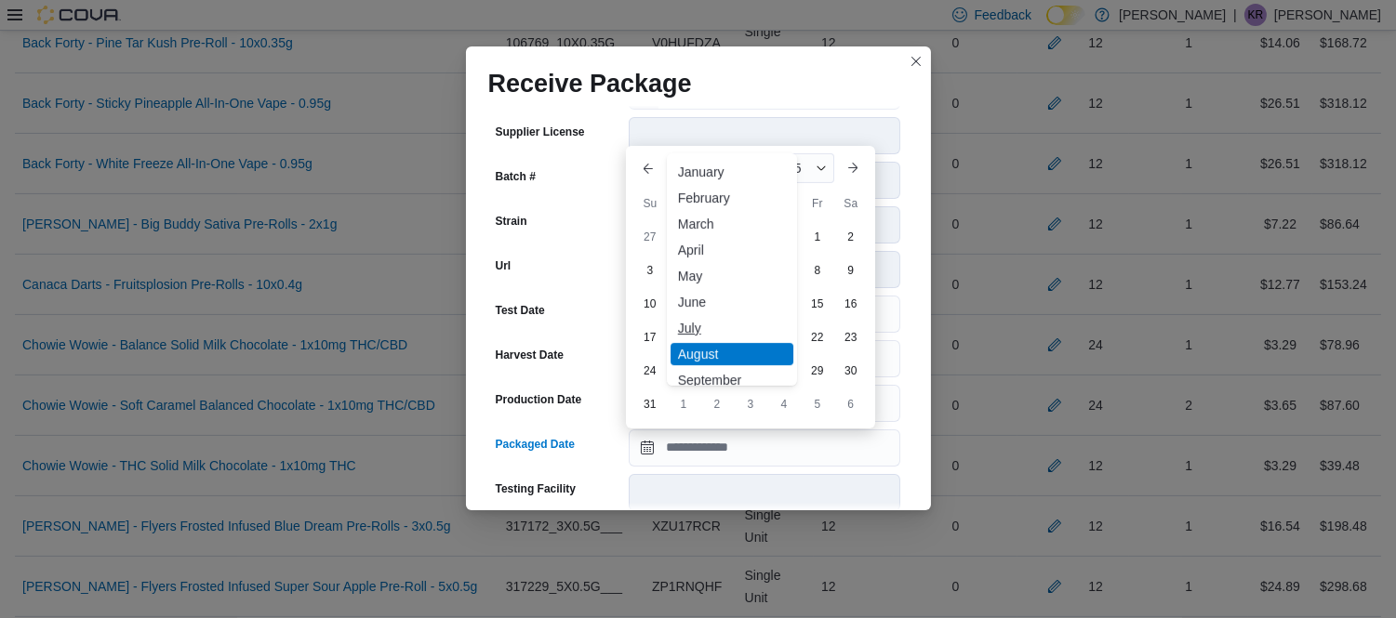
click at [694, 325] on div "July" at bounding box center [731, 328] width 123 height 22
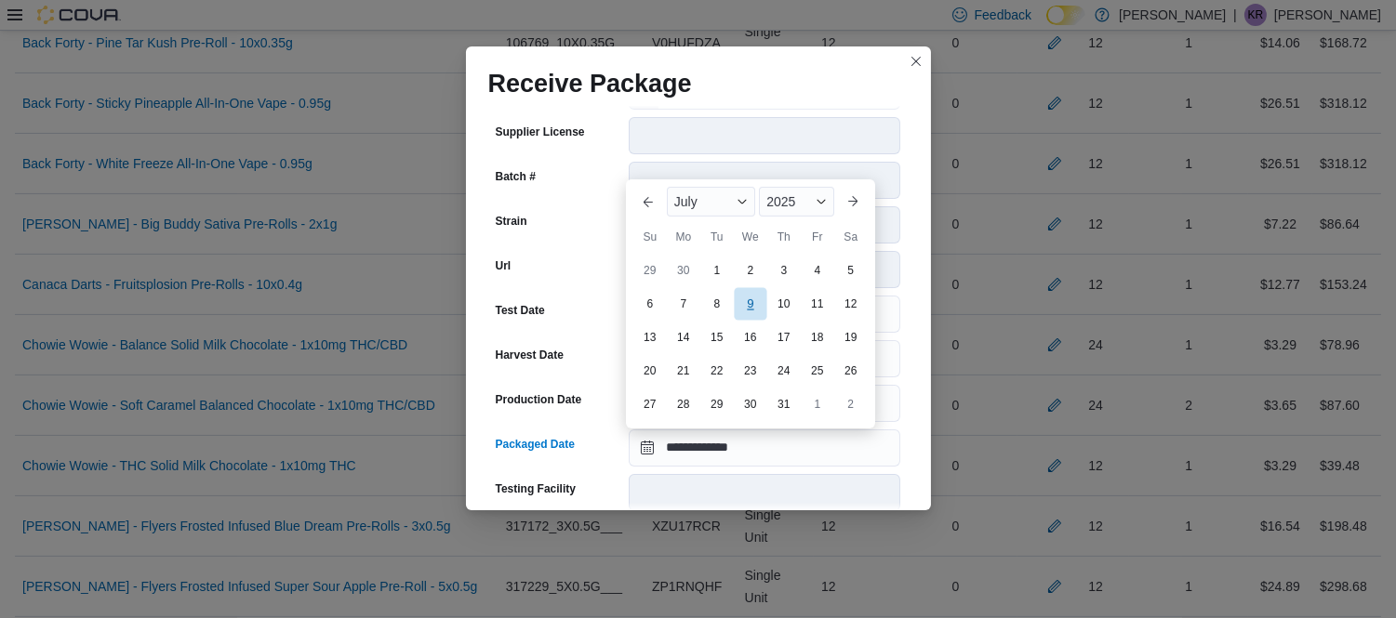
click at [754, 313] on div "9" at bounding box center [750, 303] width 33 height 33
type input "**********"
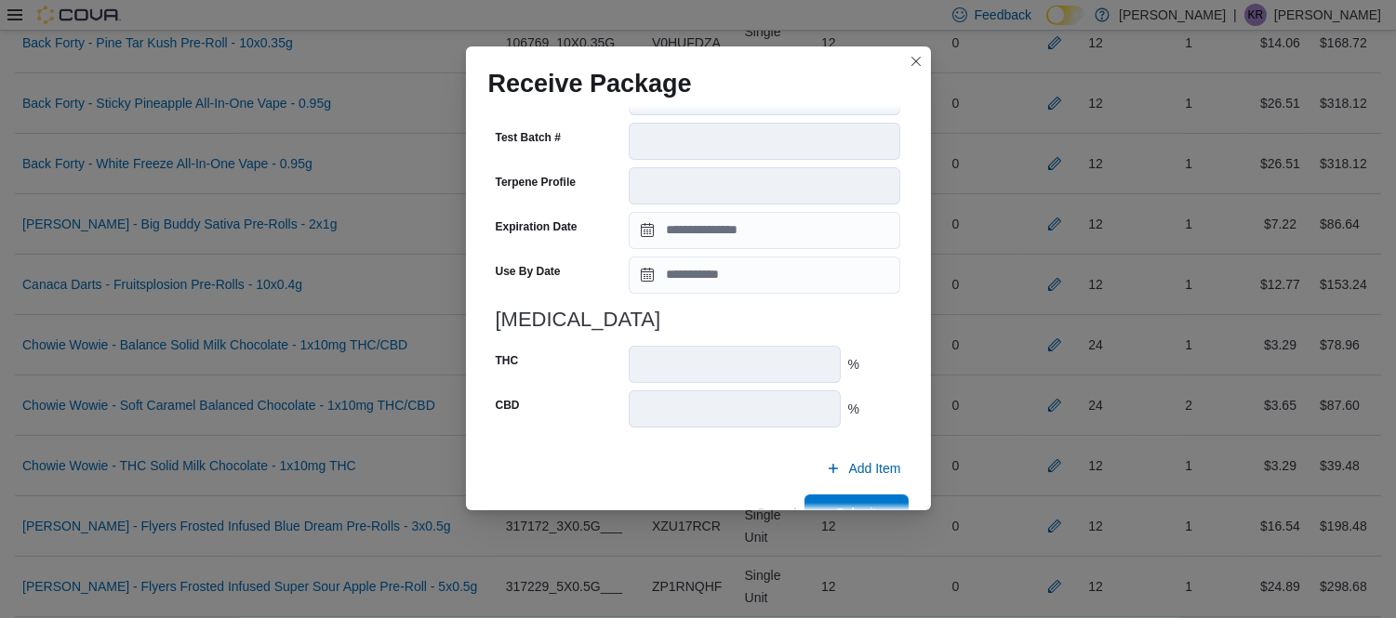
scroll to position [1655, 0]
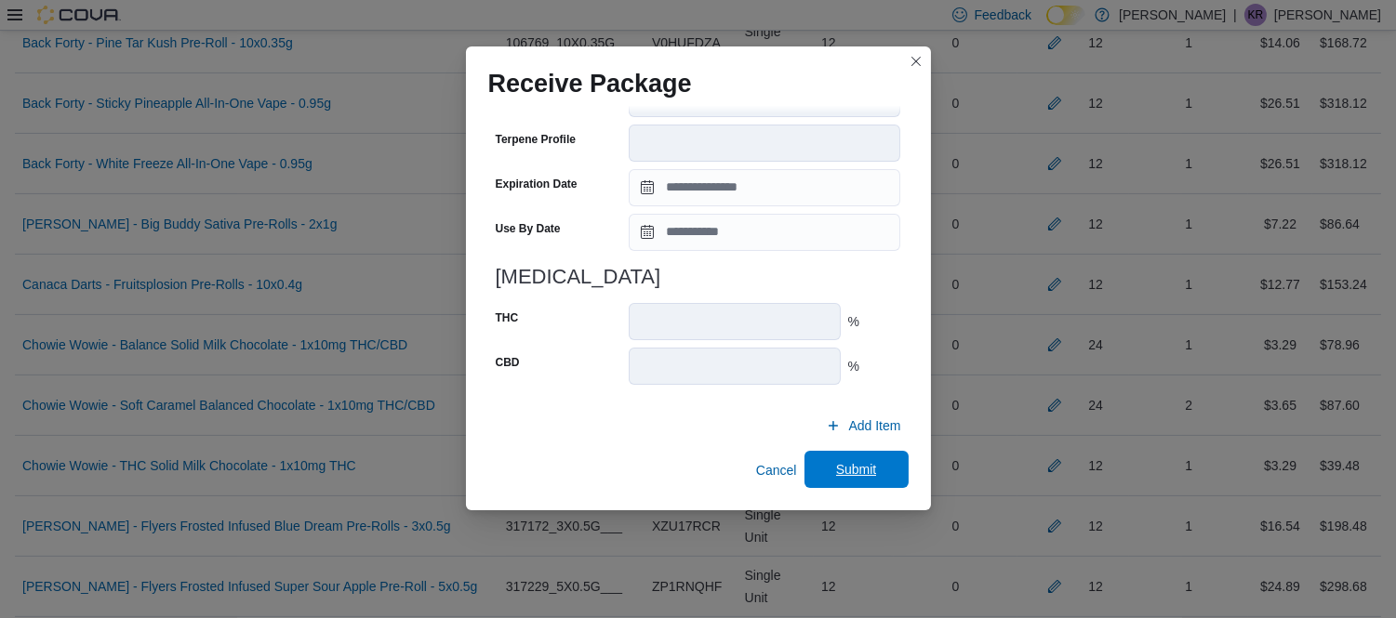
click at [856, 468] on span "Submit" at bounding box center [856, 469] width 41 height 19
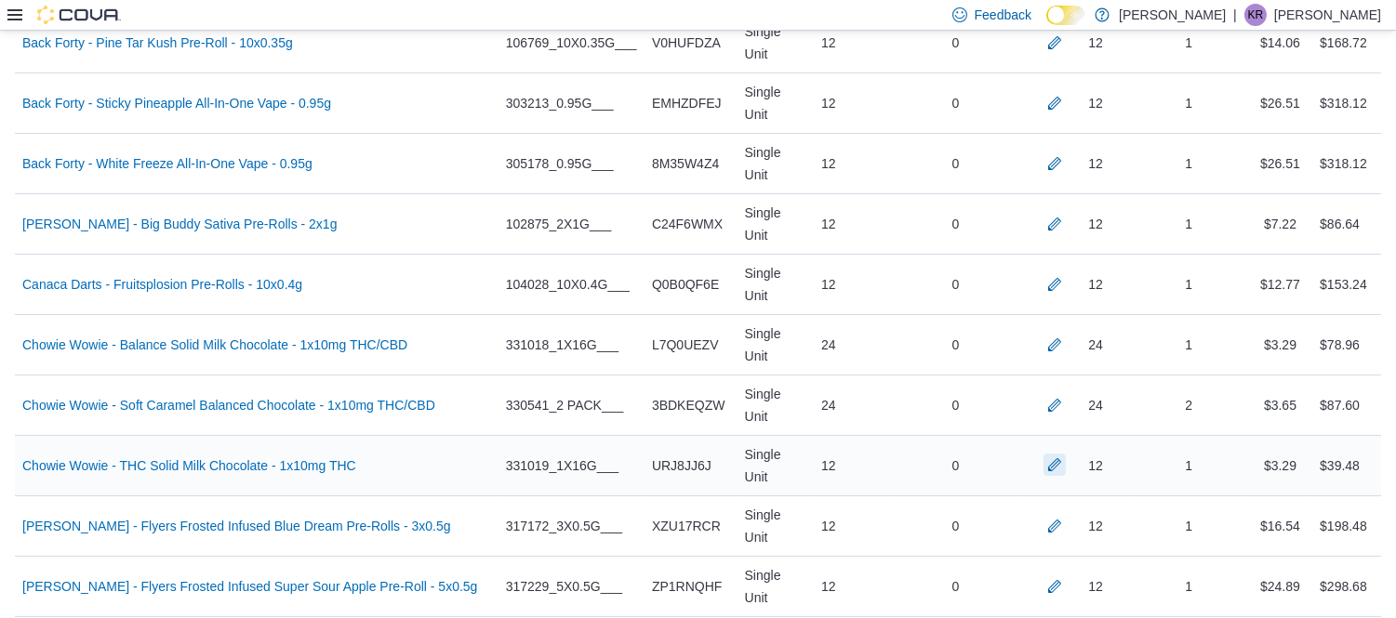
click at [1065, 454] on button "button" at bounding box center [1054, 465] width 22 height 22
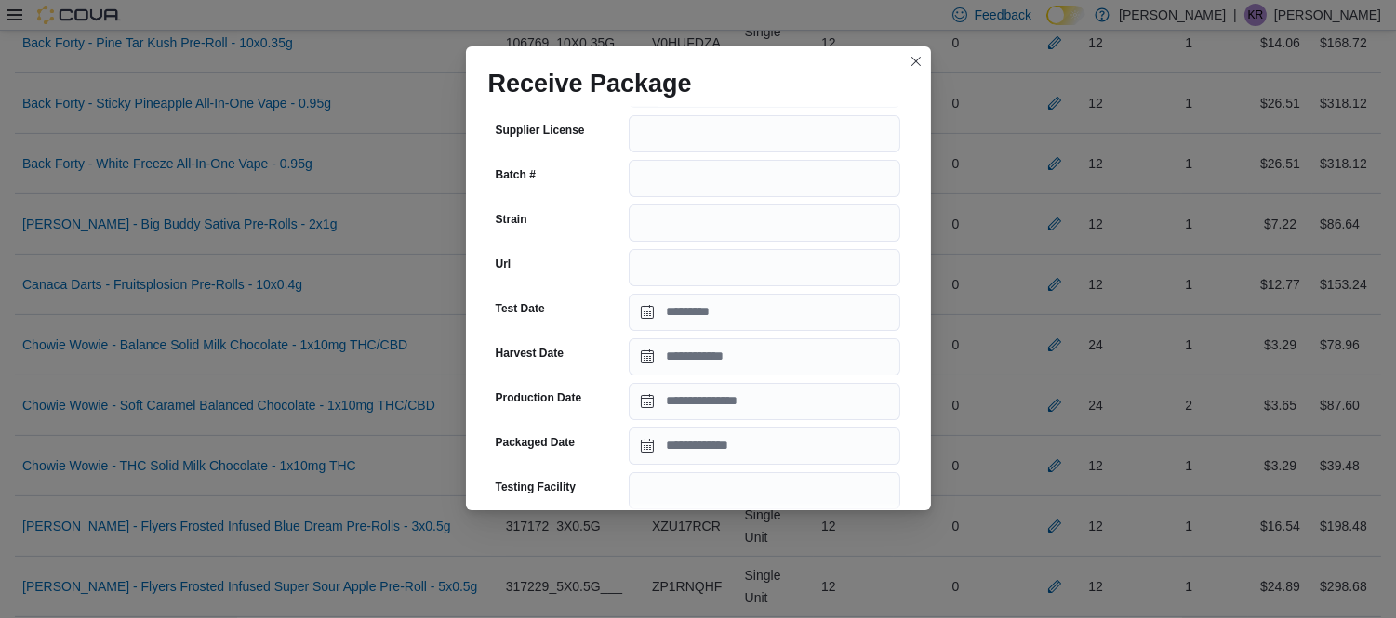
scroll to position [207, 0]
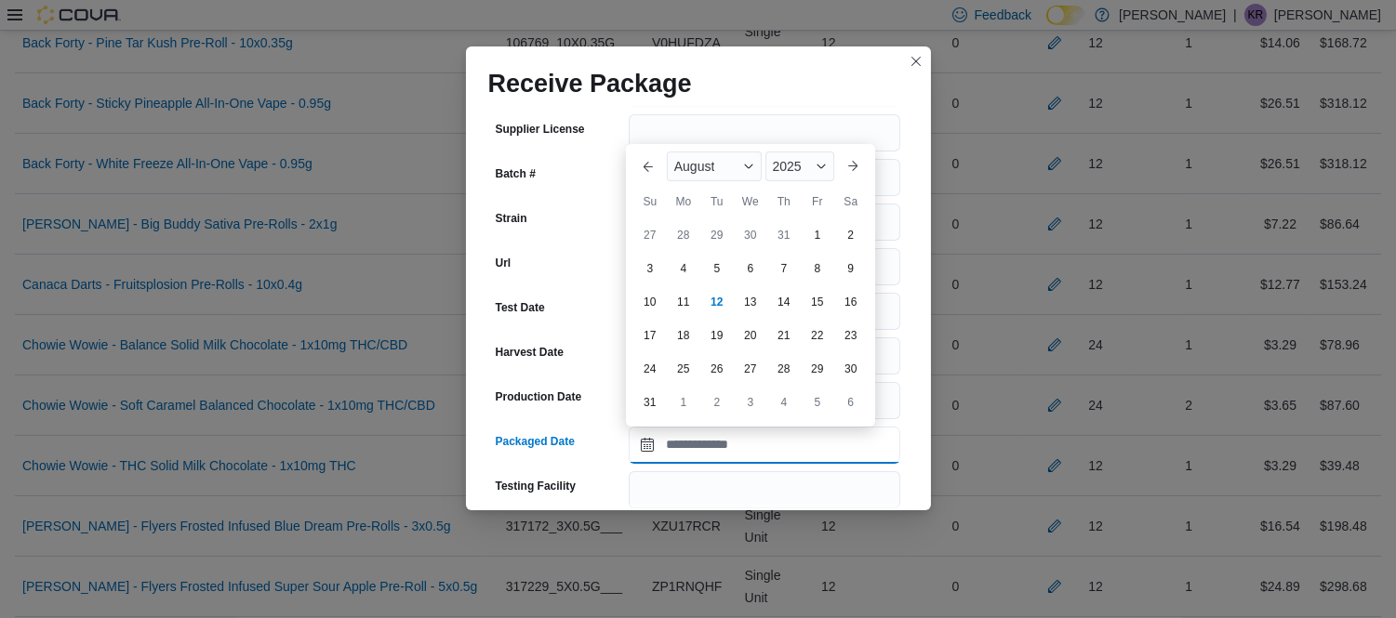
click at [740, 444] on input "Packaged Date" at bounding box center [764, 445] width 271 height 37
click at [705, 165] on span "August" at bounding box center [694, 166] width 41 height 15
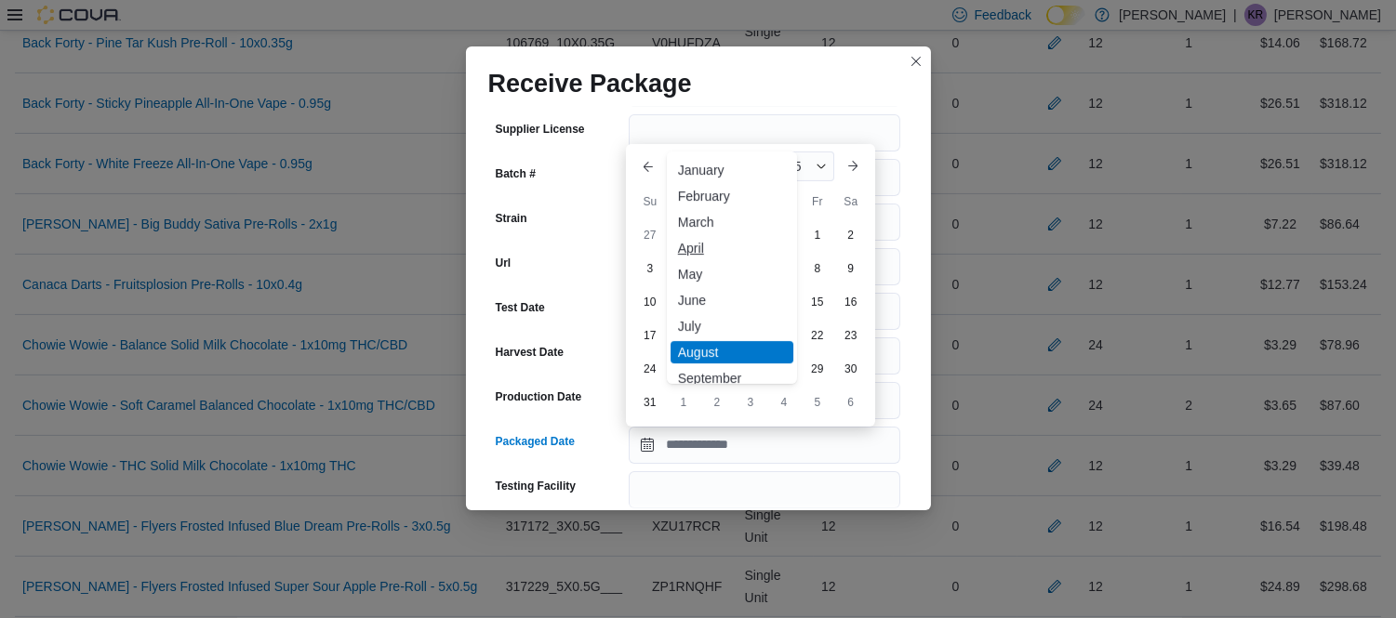
click at [701, 248] on div "April" at bounding box center [731, 248] width 123 height 22
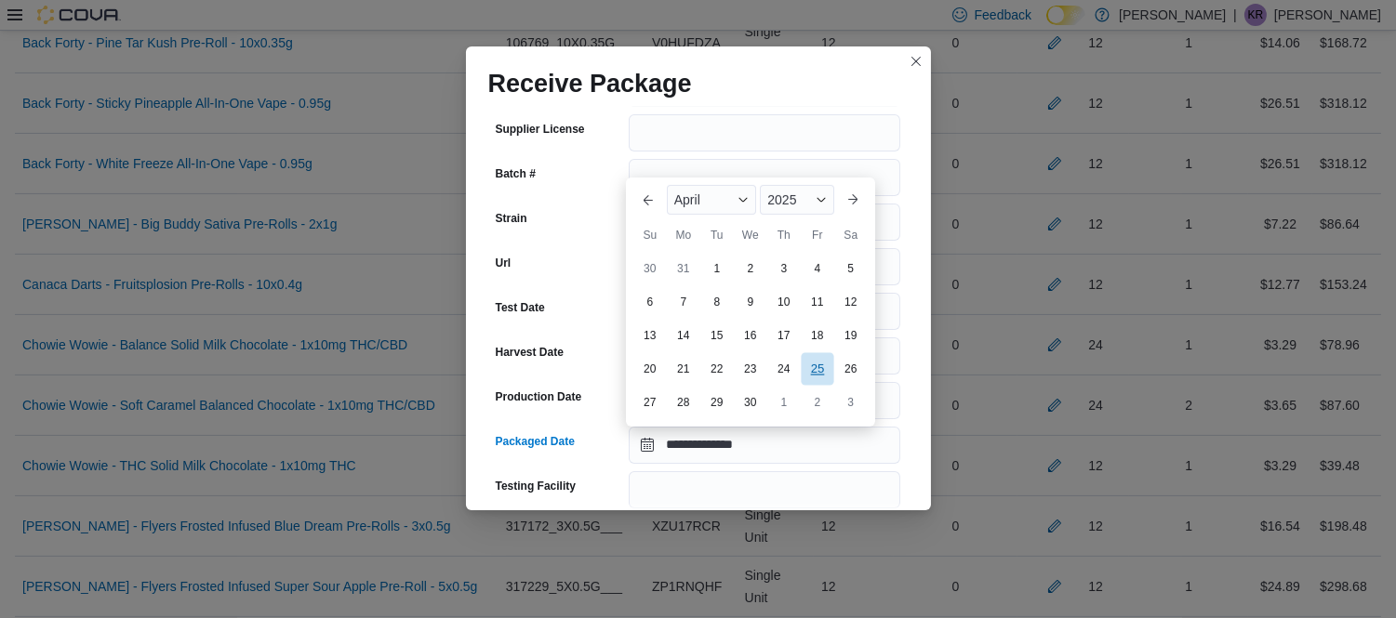
click at [815, 372] on div "25" at bounding box center [817, 368] width 33 height 33
type input "**********"
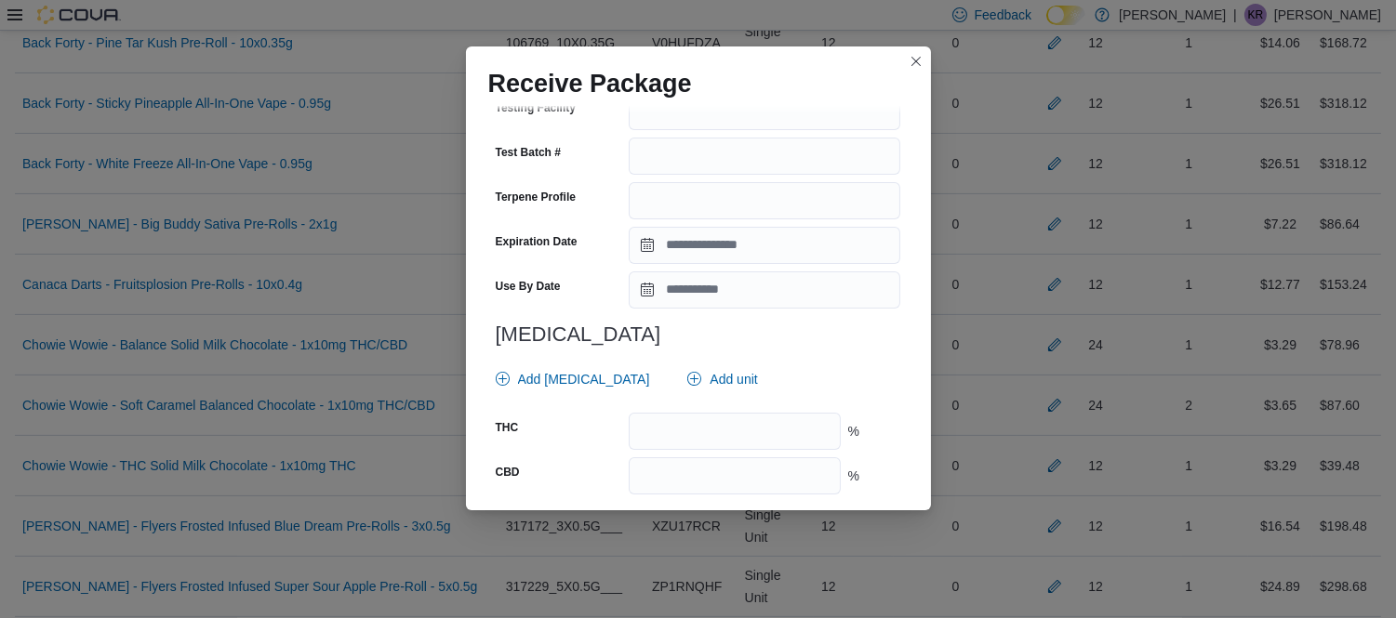
scroll to position [695, 0]
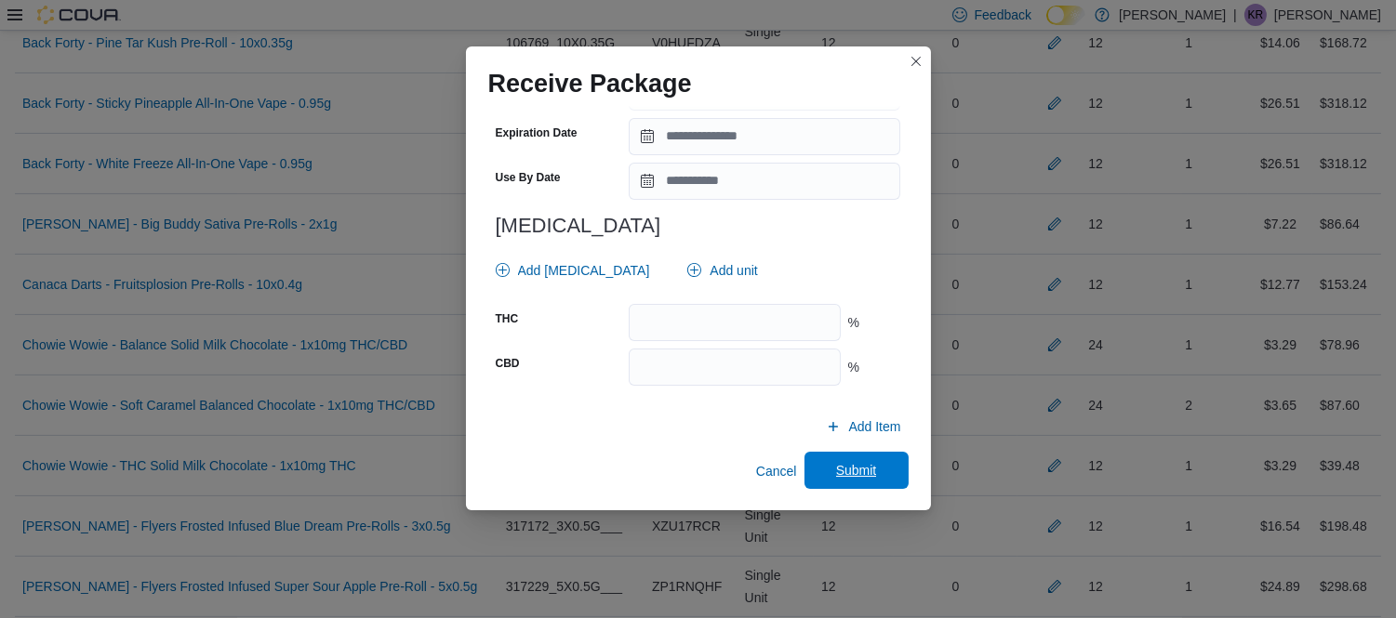
click at [840, 475] on span "Submit" at bounding box center [856, 470] width 41 height 19
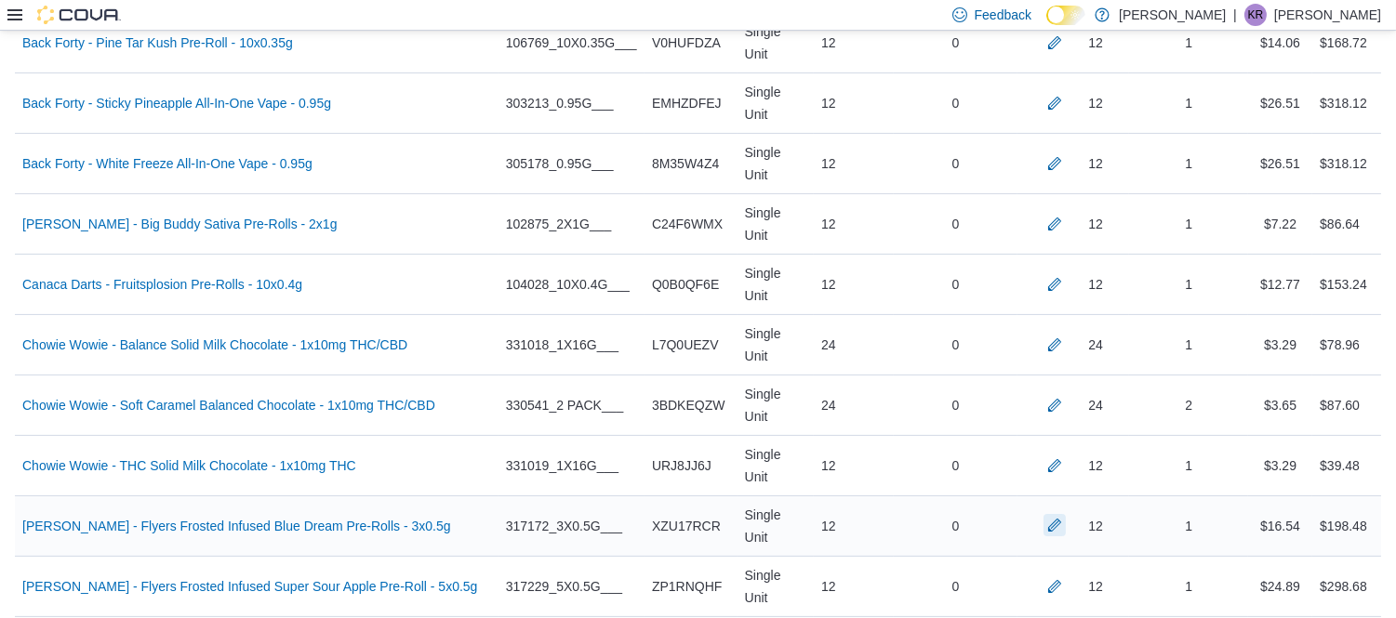
click at [1065, 514] on button "button" at bounding box center [1054, 525] width 22 height 22
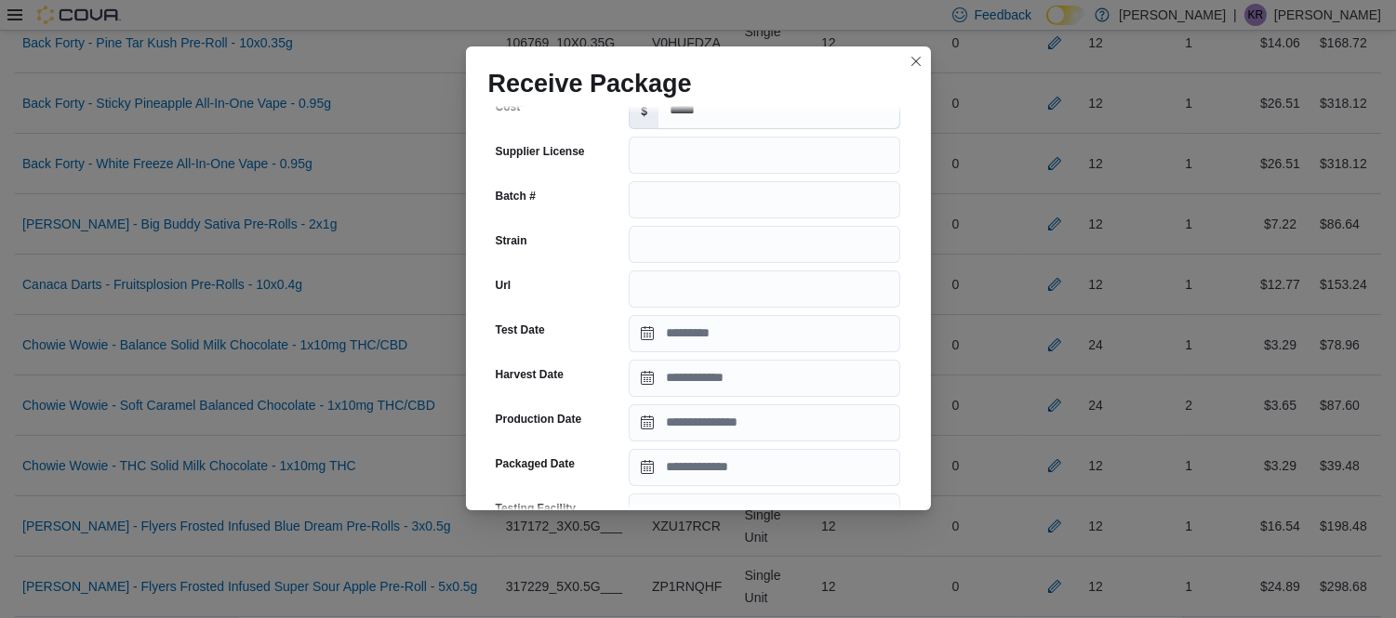
scroll to position [205, 0]
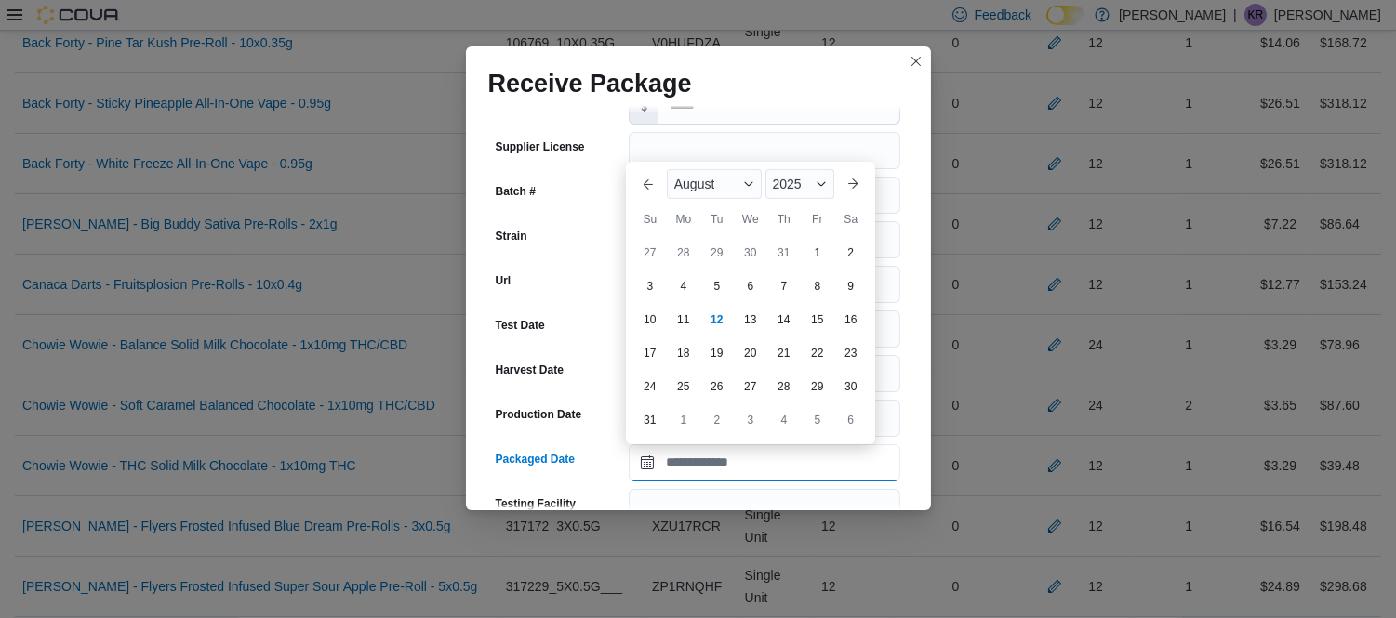
click at [725, 459] on input "Packaged Date" at bounding box center [764, 462] width 271 height 37
click at [705, 192] on div "August" at bounding box center [714, 184] width 95 height 30
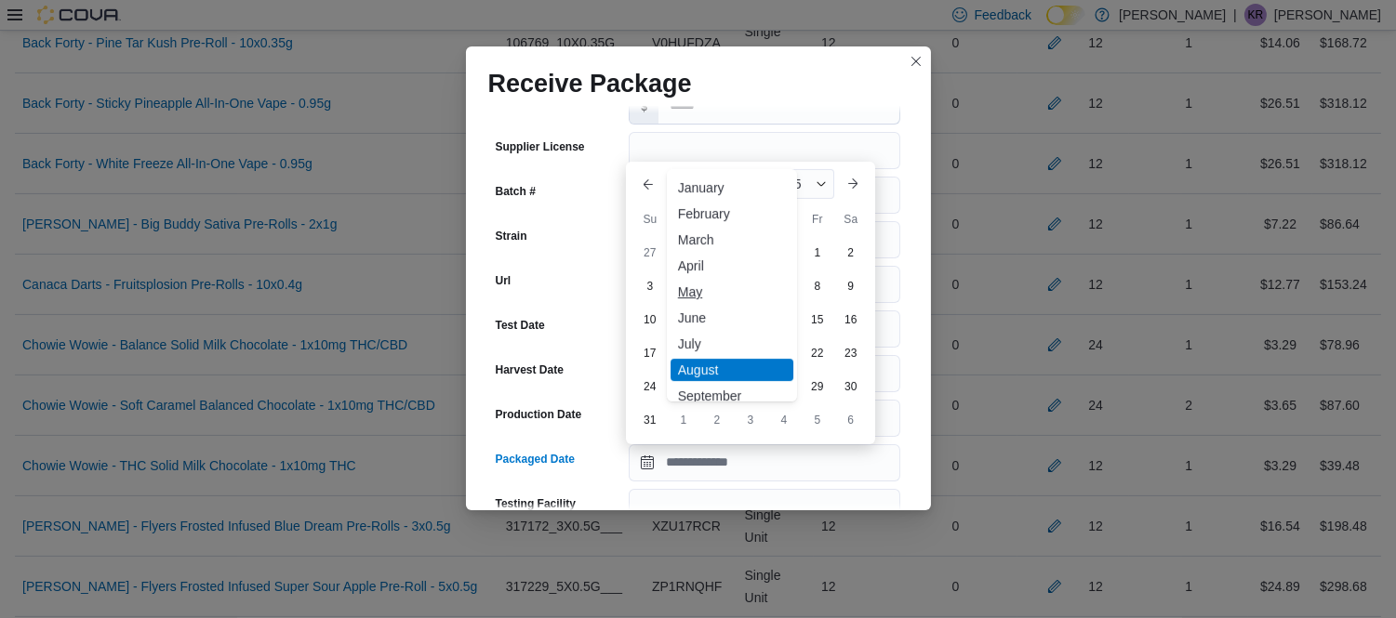
click at [697, 290] on div "May" at bounding box center [731, 292] width 123 height 22
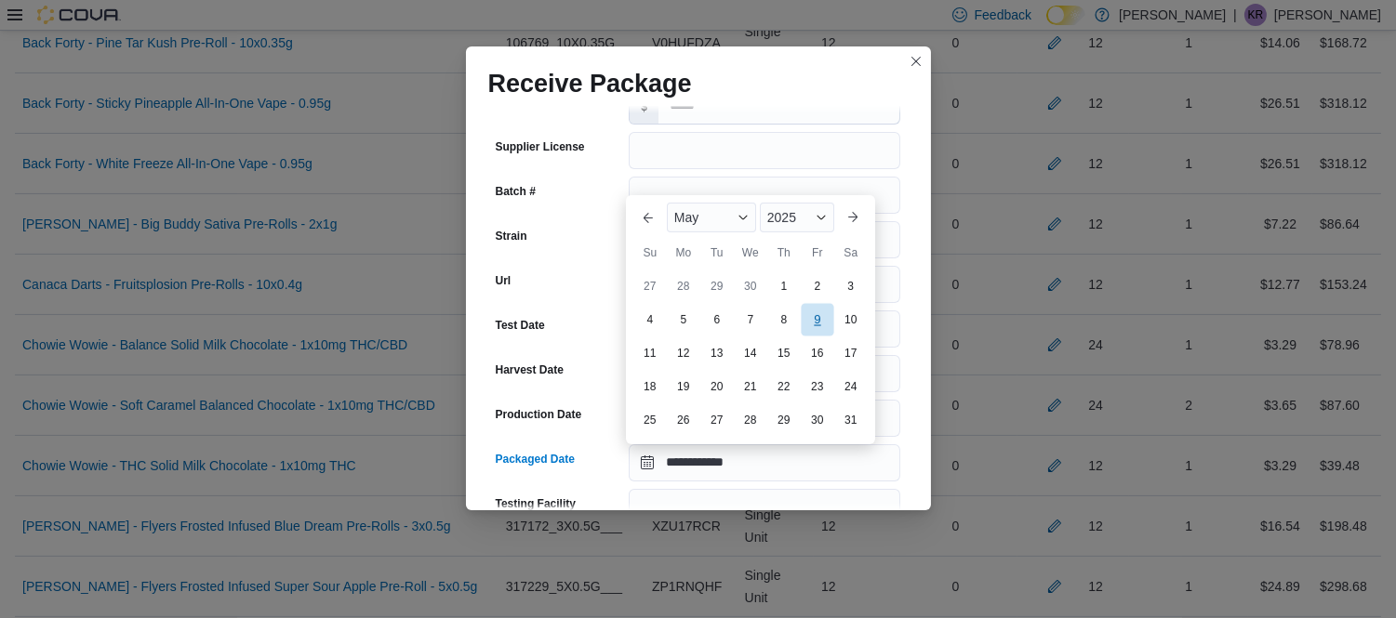
click at [814, 331] on div "9" at bounding box center [817, 319] width 33 height 33
type input "**********"
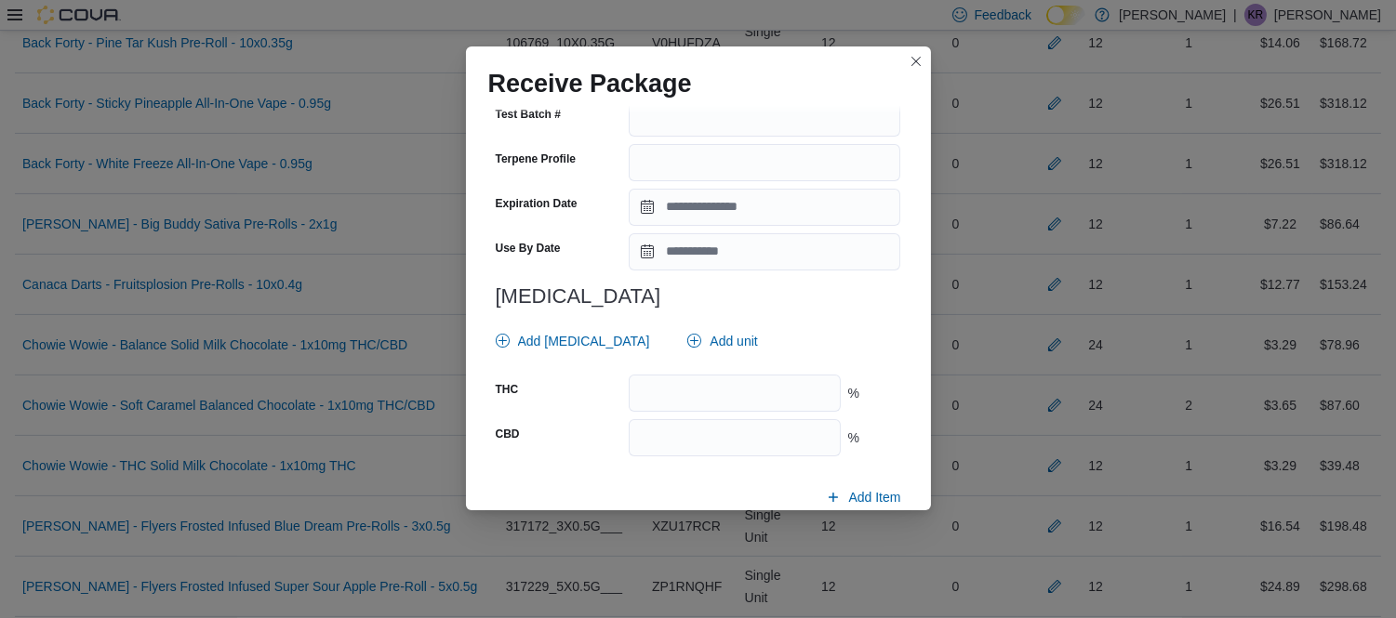
scroll to position [710, 0]
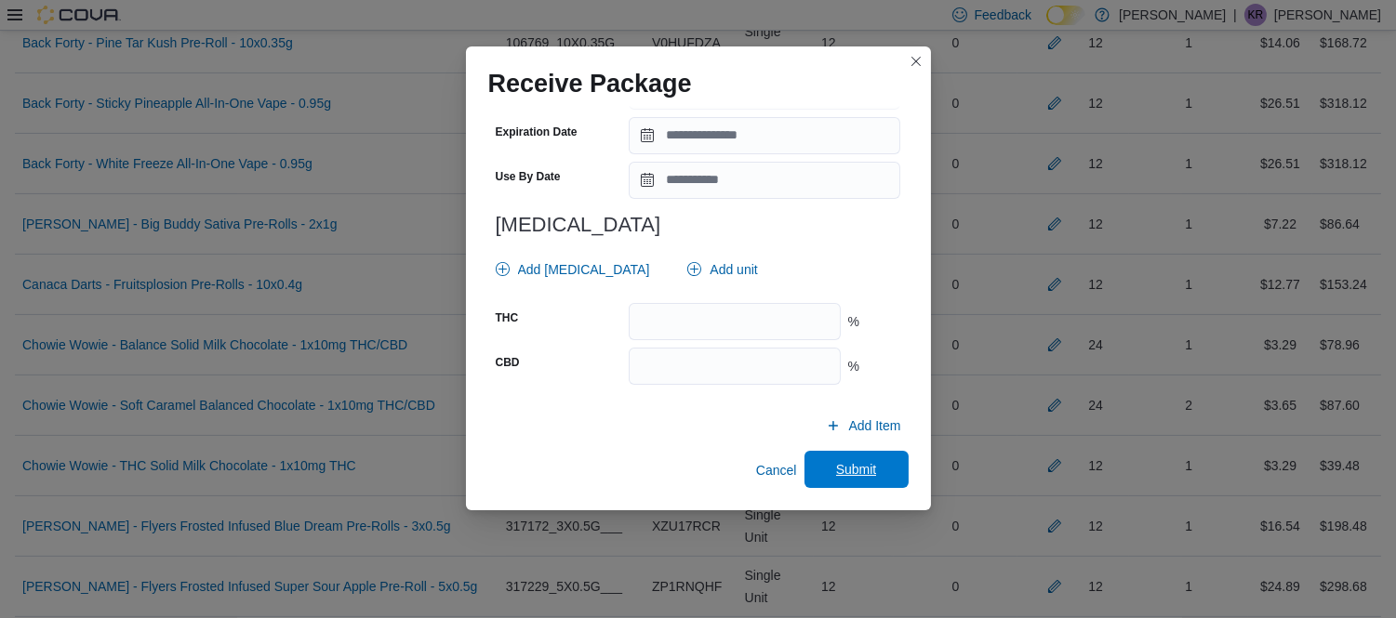
click at [844, 465] on span "Submit" at bounding box center [856, 469] width 41 height 19
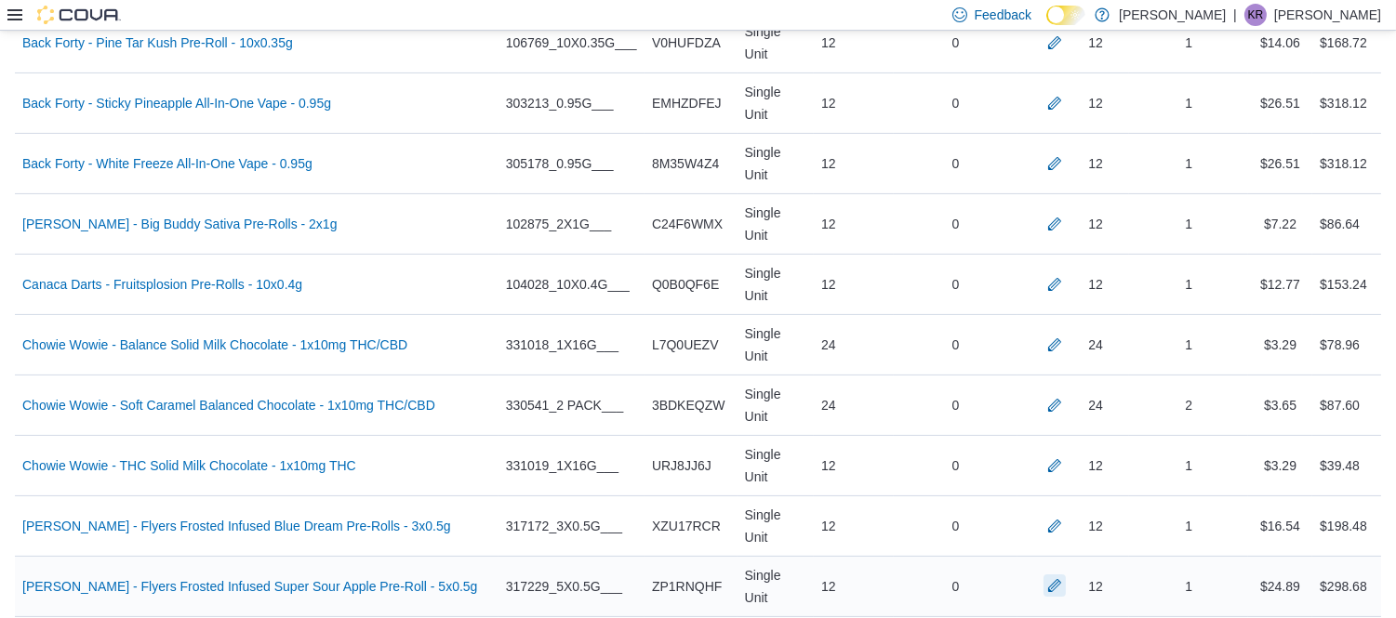
click at [1065, 575] on button "button" at bounding box center [1054, 586] width 22 height 22
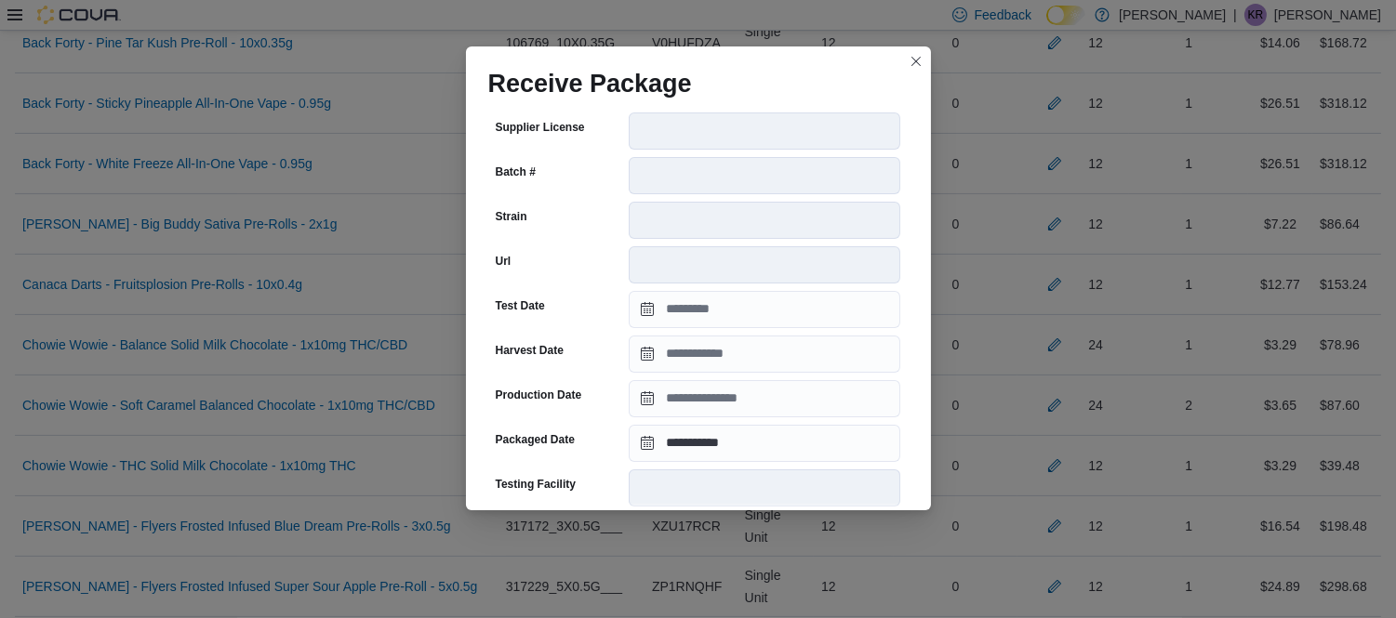
scroll to position [692, 0]
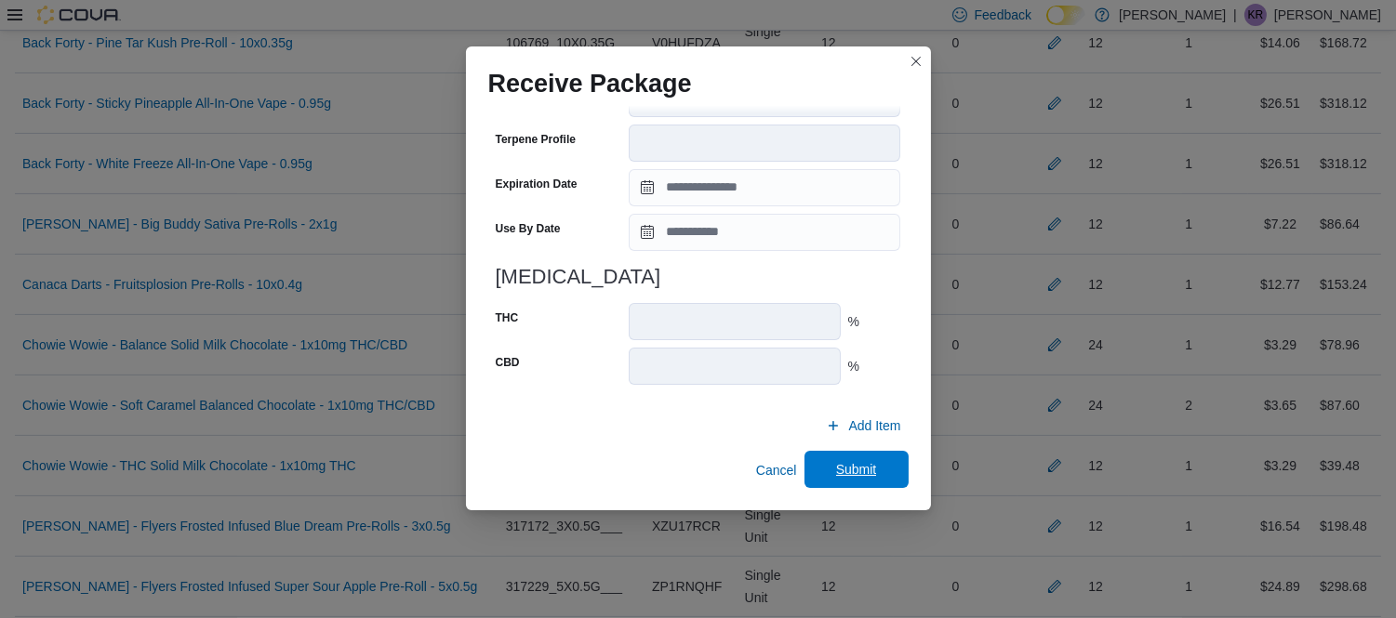
click at [836, 465] on span "Submit" at bounding box center [856, 469] width 41 height 19
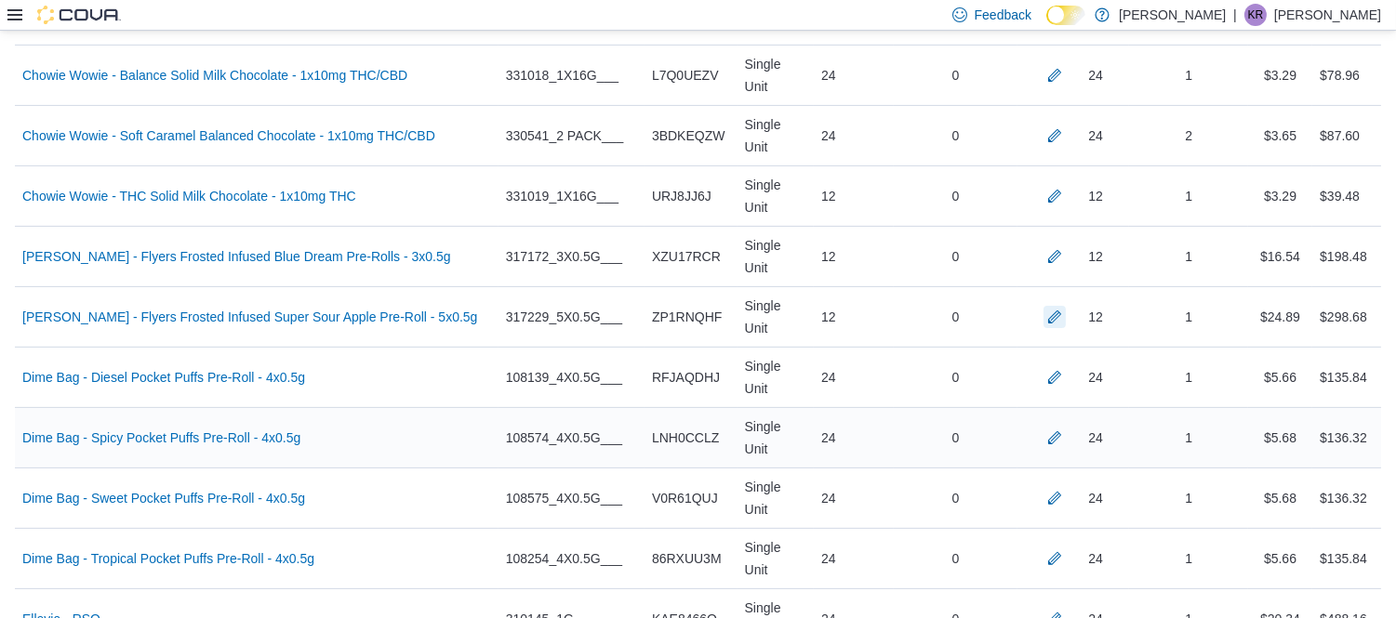
scroll to position [1077, 0]
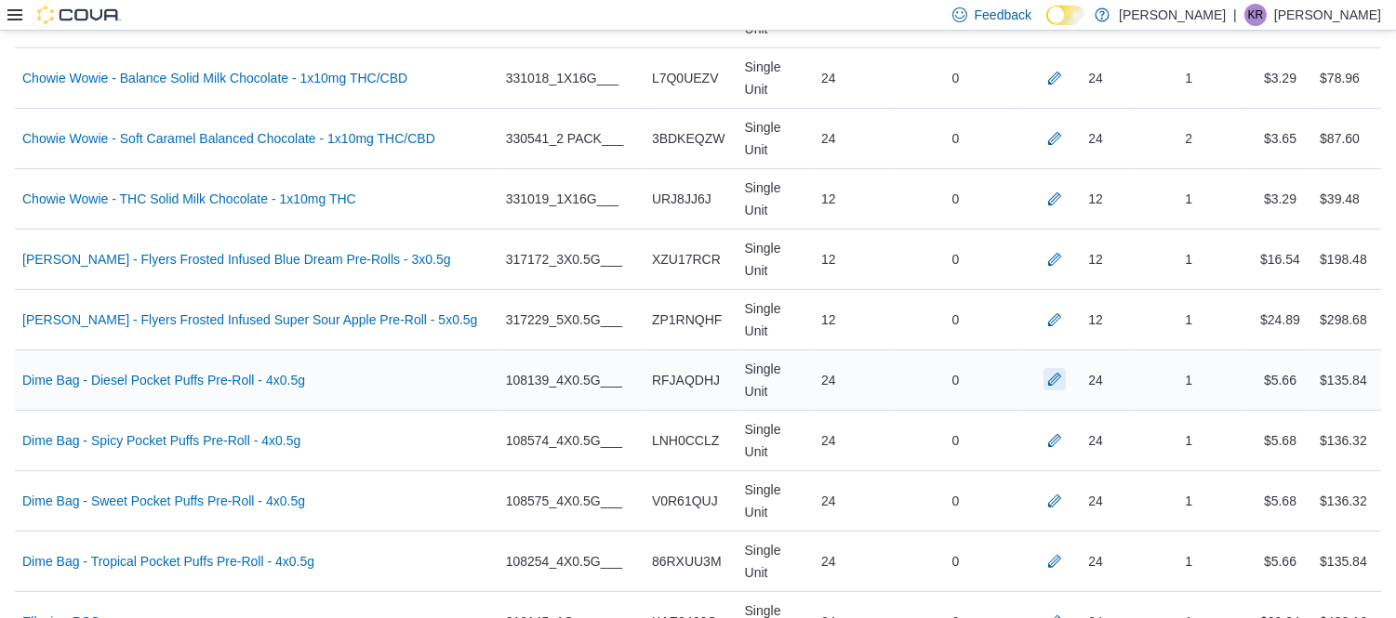
click at [1065, 368] on button "button" at bounding box center [1054, 379] width 22 height 22
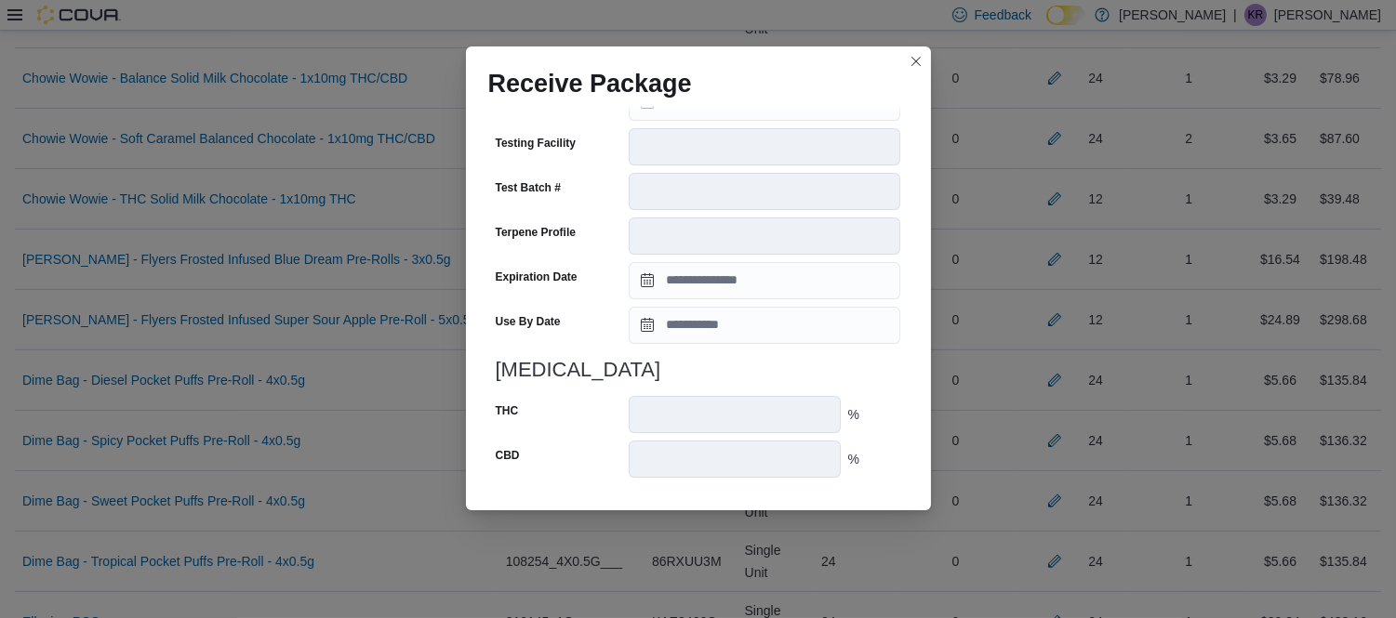
scroll to position [676, 0]
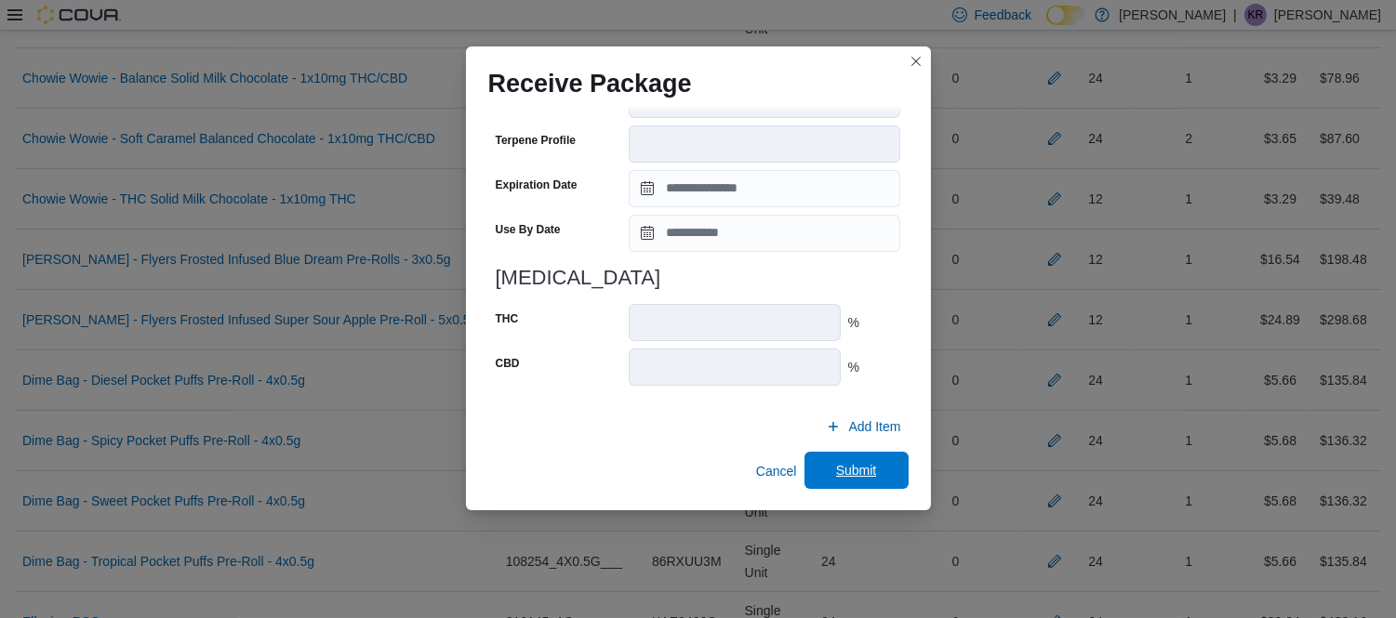
click at [851, 472] on span "Submit" at bounding box center [856, 470] width 41 height 19
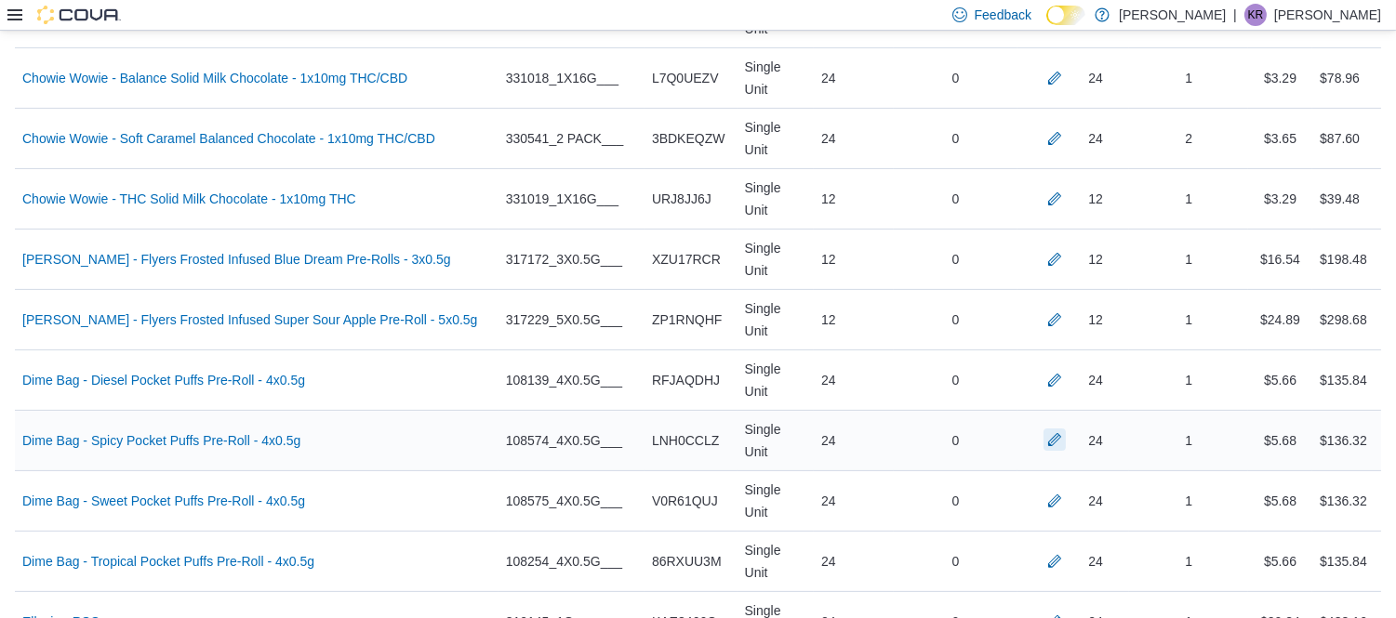
click at [1065, 429] on button "button" at bounding box center [1054, 440] width 22 height 22
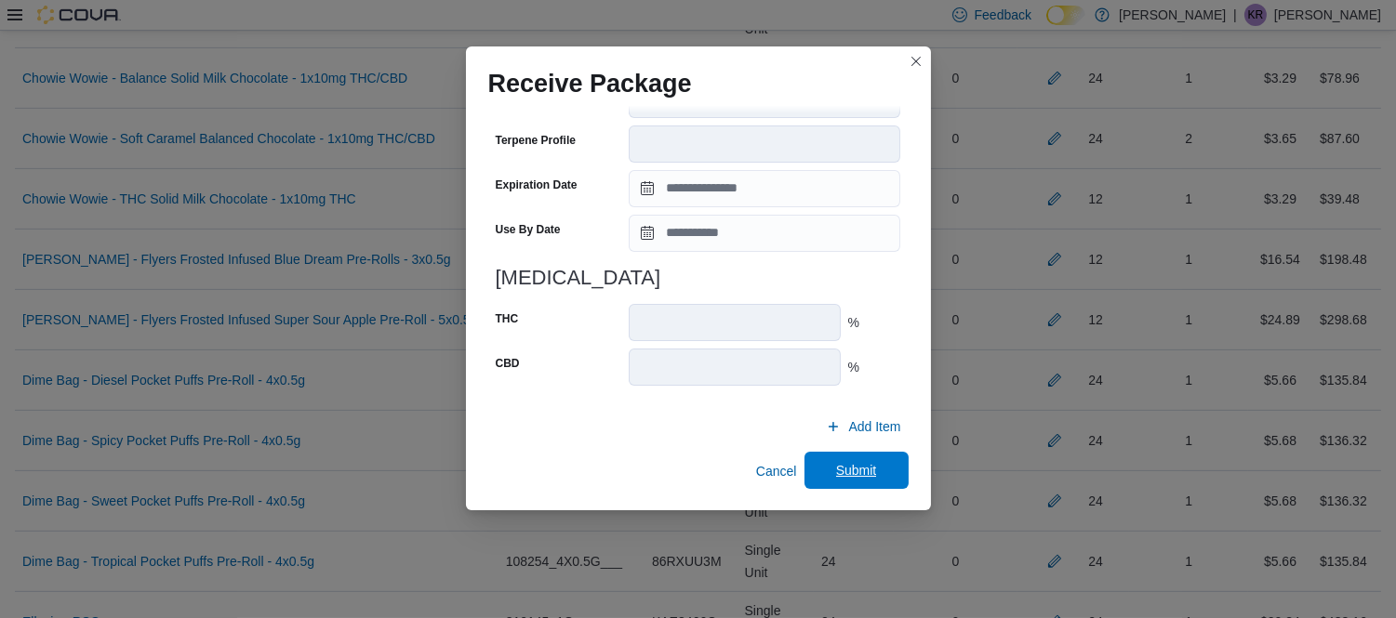
click at [822, 467] on span "Submit" at bounding box center [856, 470] width 82 height 37
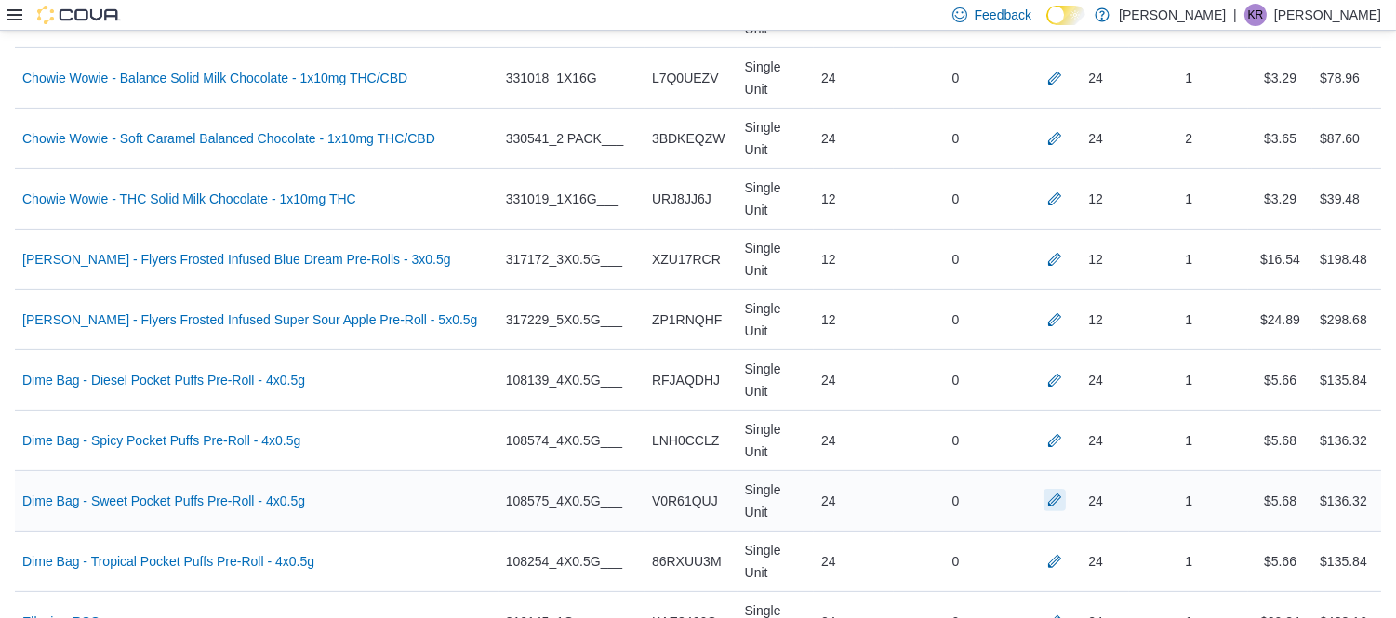
click at [1065, 489] on button "button" at bounding box center [1054, 500] width 22 height 22
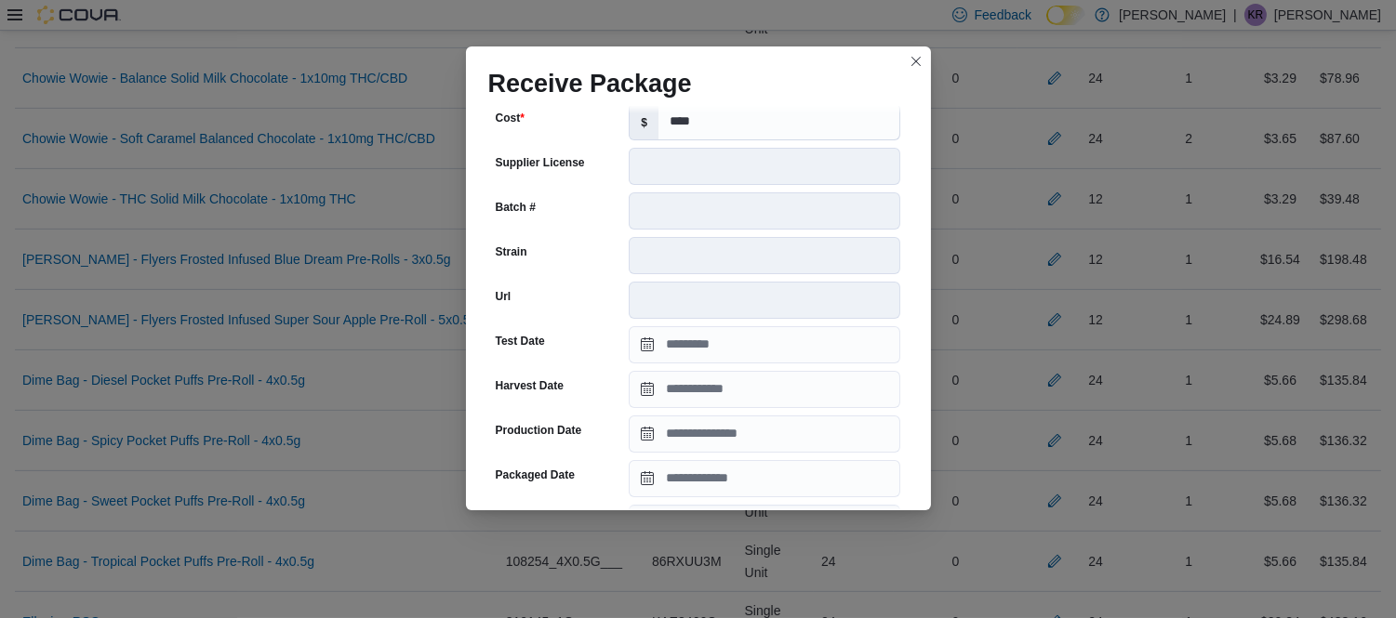
scroll to position [206, 0]
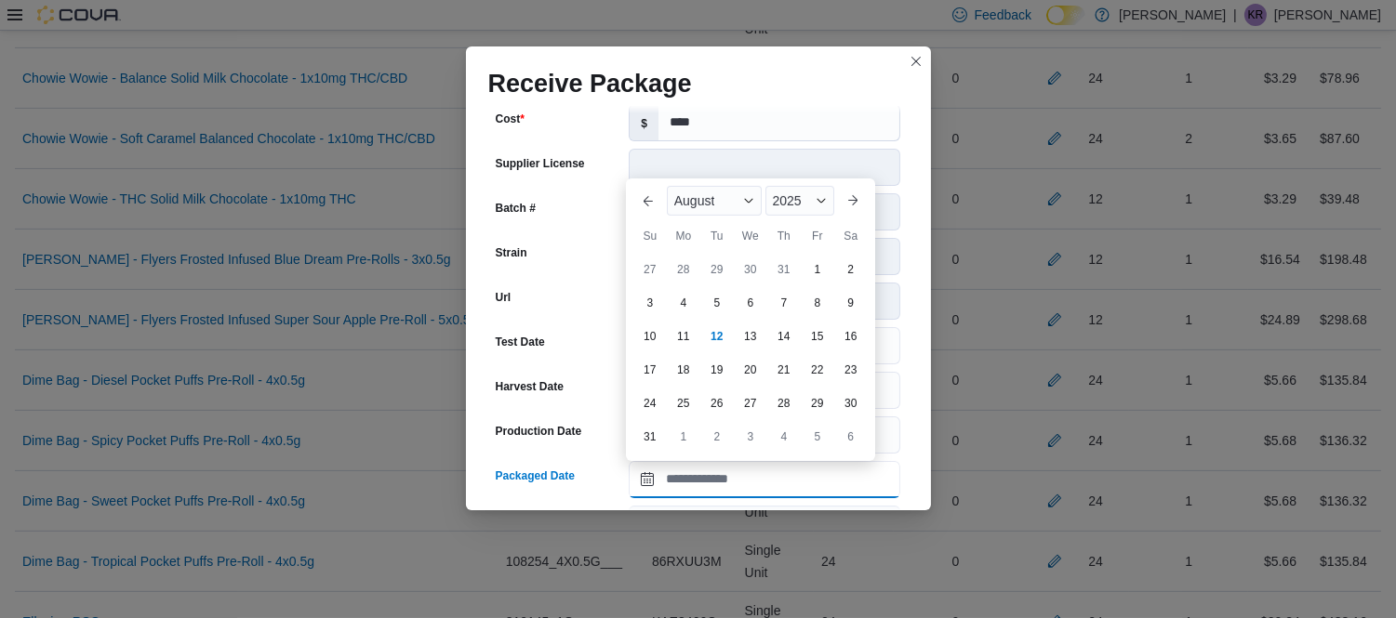
click at [718, 484] on input "Packaged Date" at bounding box center [764, 479] width 271 height 37
click at [710, 212] on div "August" at bounding box center [714, 201] width 95 height 30
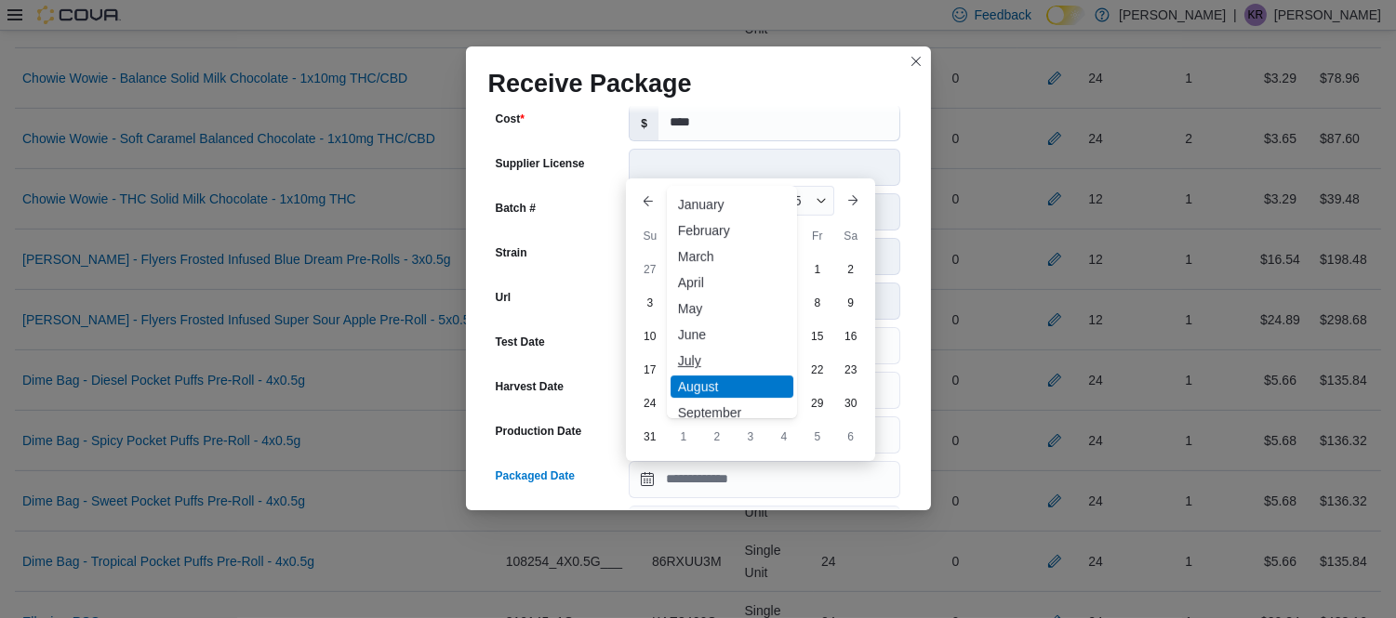
click at [690, 360] on div "July" at bounding box center [731, 361] width 123 height 22
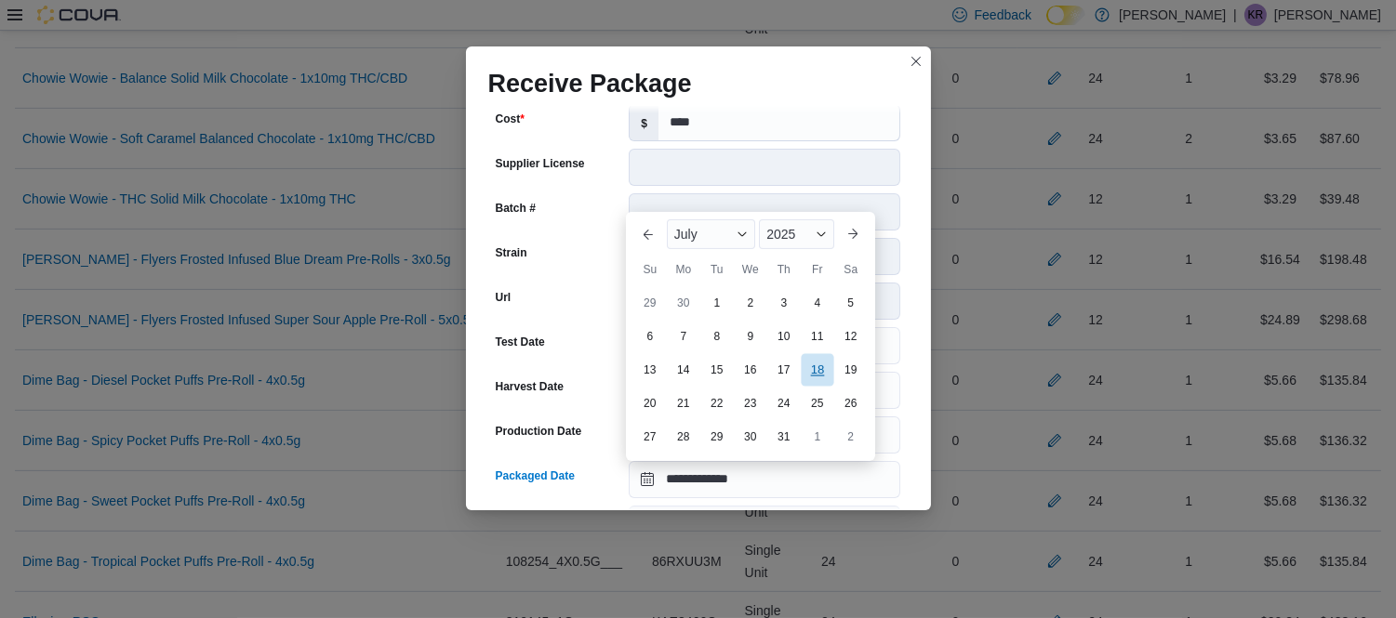
click at [822, 365] on div "18" at bounding box center [817, 370] width 33 height 33
type input "**********"
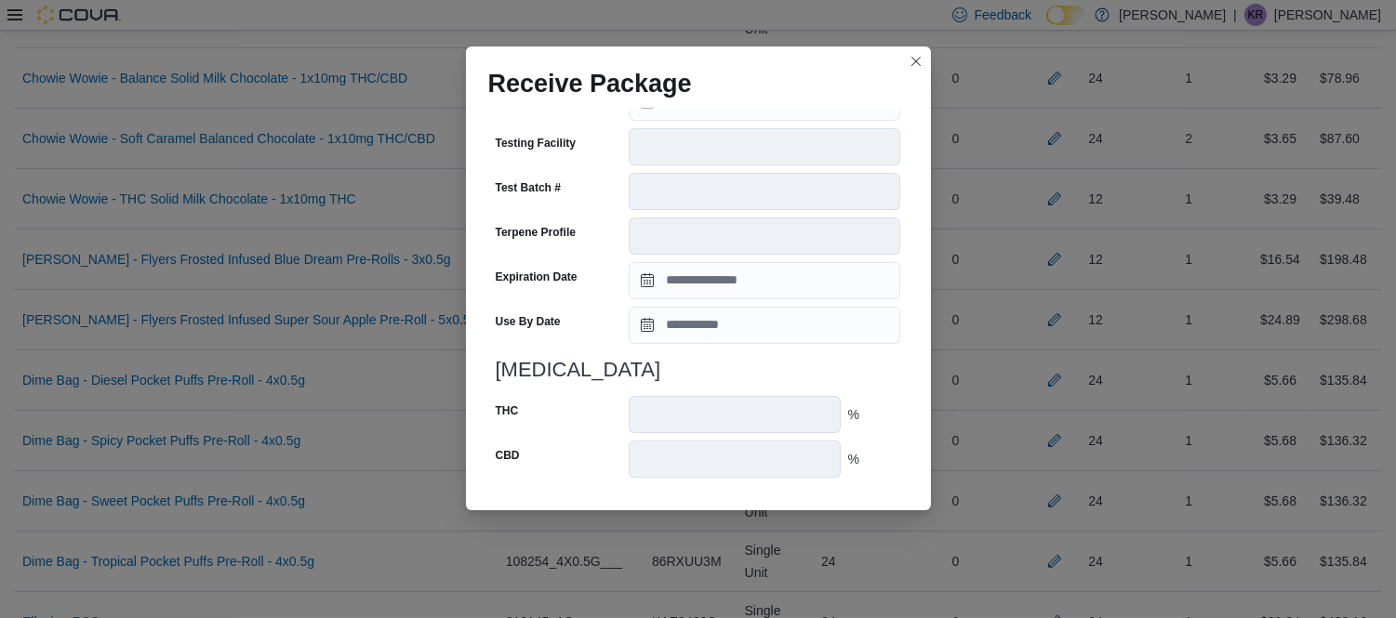
scroll to position [676, 0]
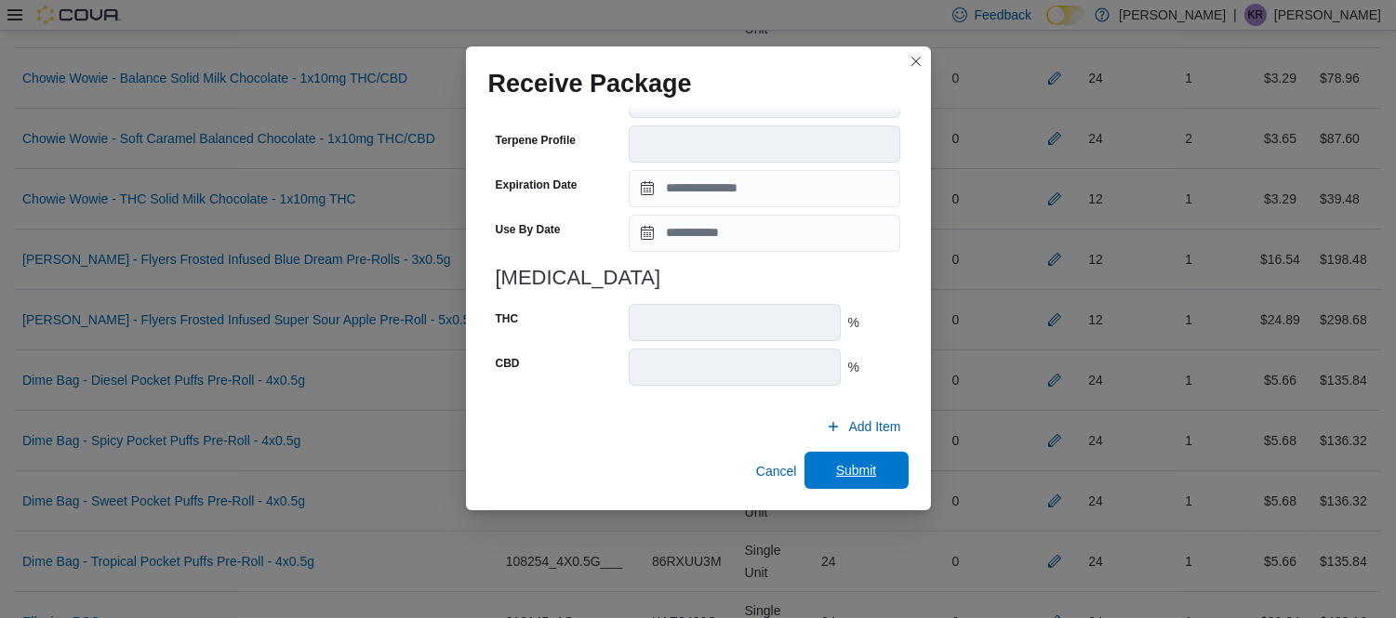
click at [852, 470] on span "Submit" at bounding box center [856, 470] width 41 height 19
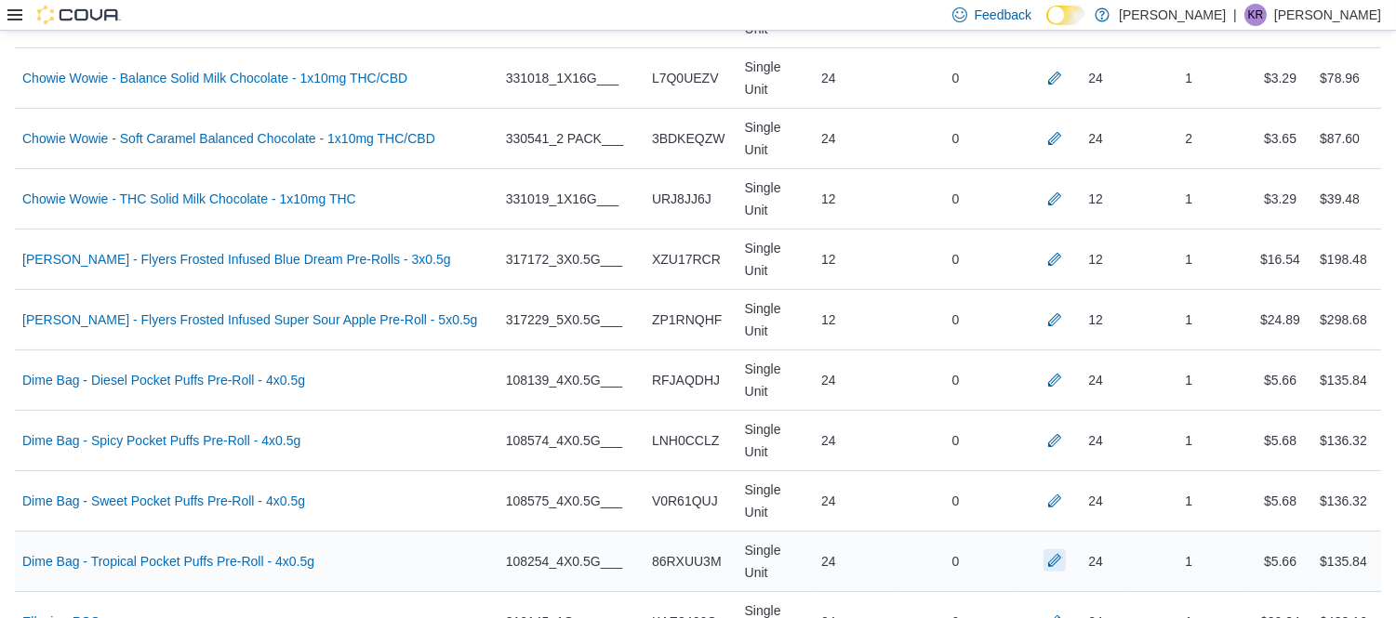
click at [1065, 549] on button "button" at bounding box center [1054, 560] width 22 height 22
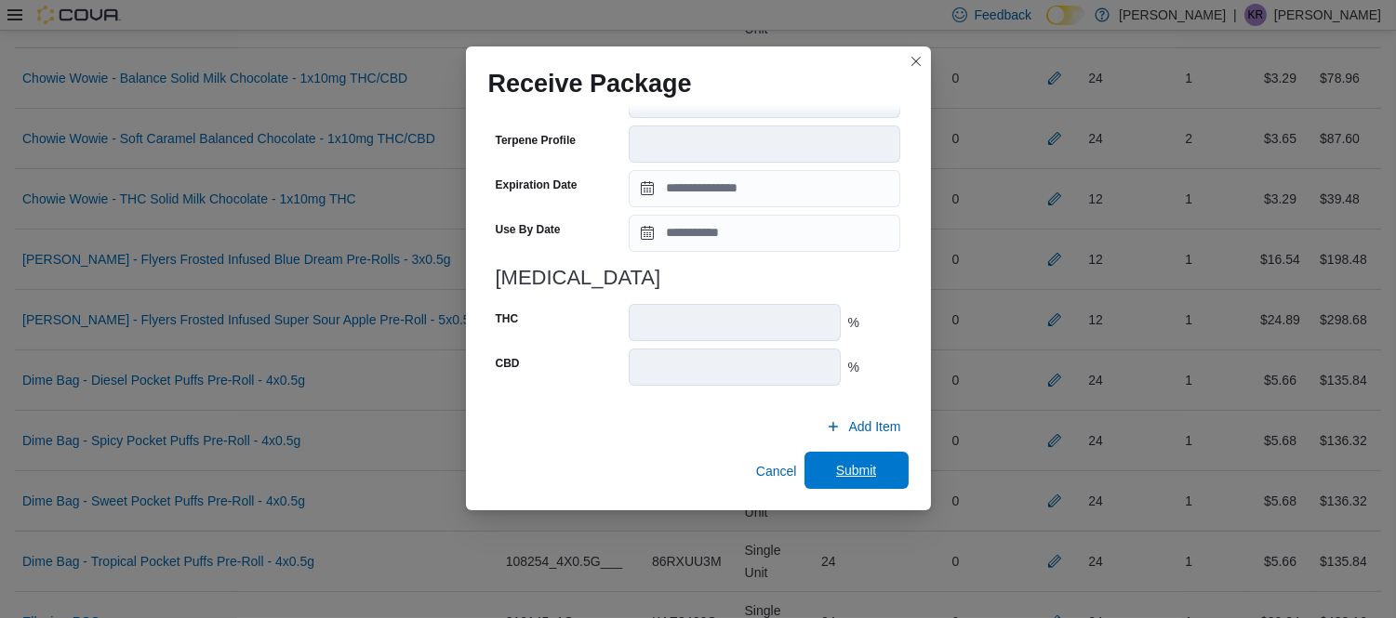
click at [836, 461] on span "Submit" at bounding box center [856, 470] width 41 height 19
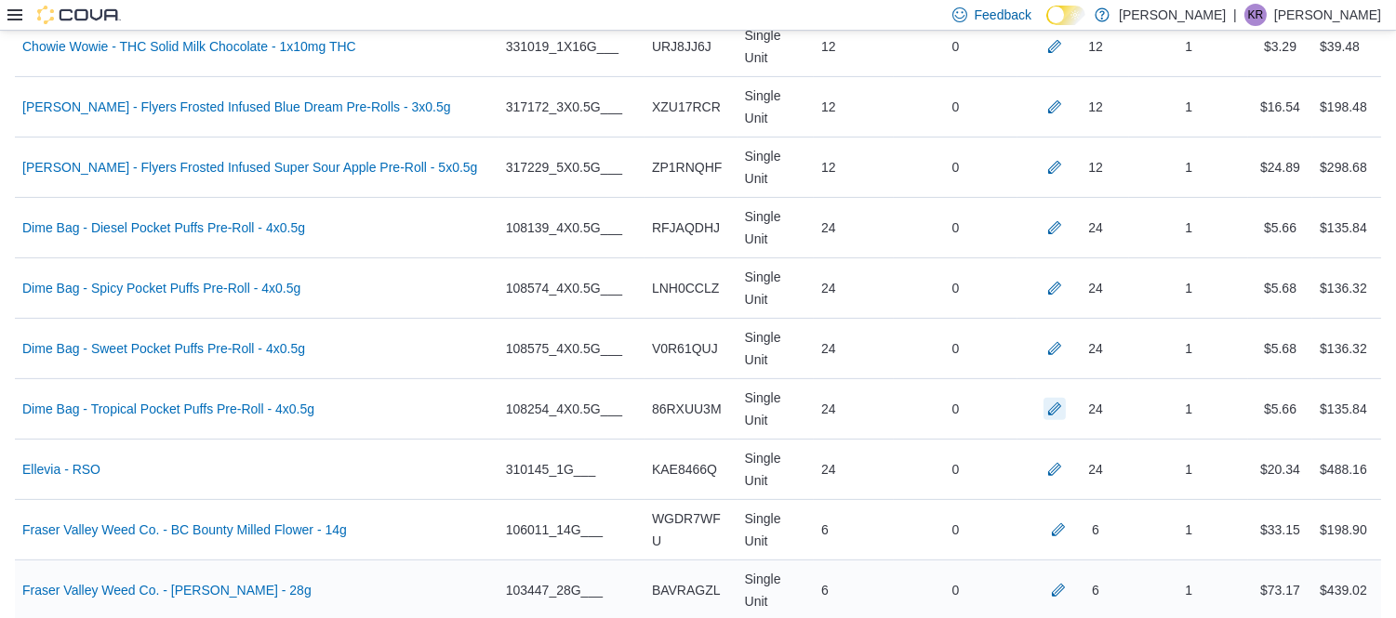
scroll to position [1230, 0]
click at [1065, 456] on button "button" at bounding box center [1054, 467] width 22 height 22
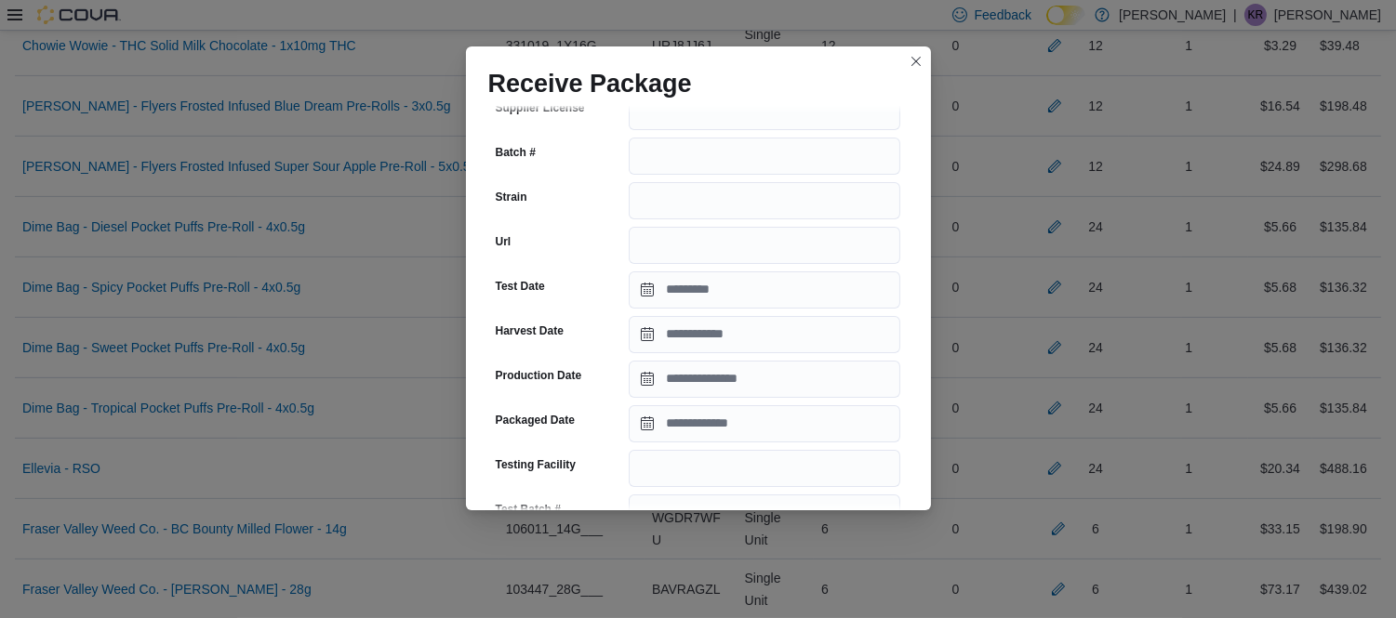
scroll to position [230, 0]
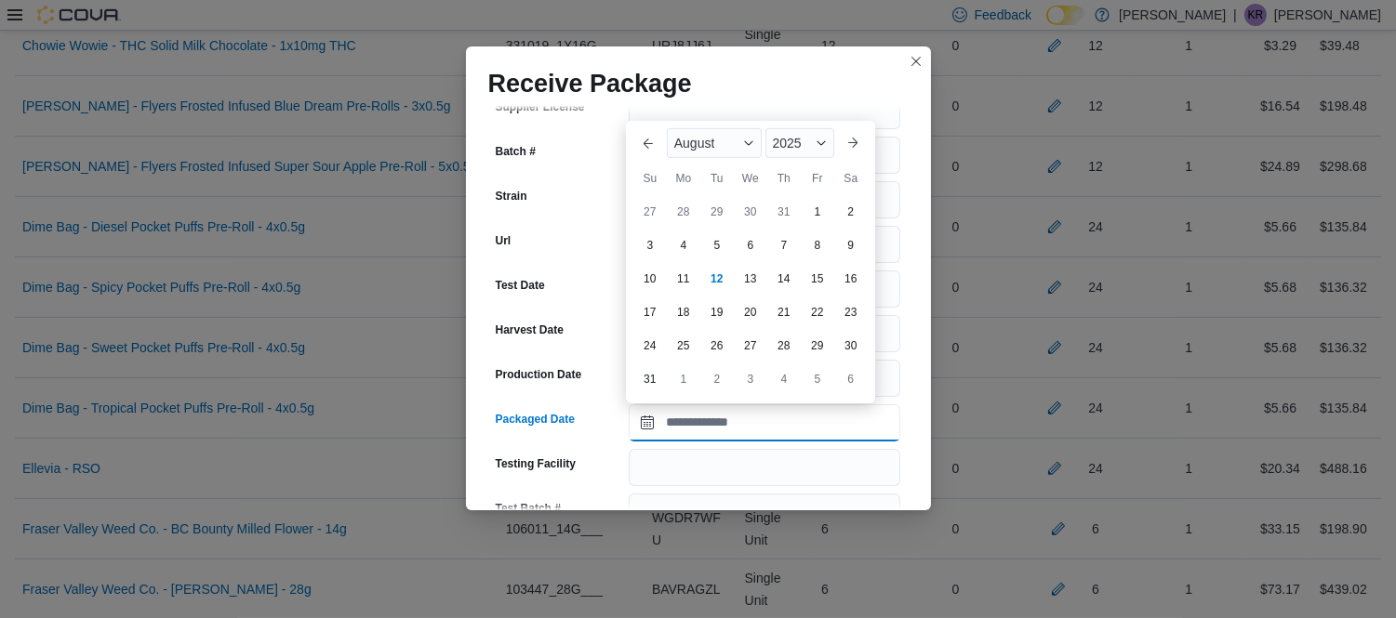
click at [748, 424] on input "Packaged Date" at bounding box center [764, 422] width 271 height 37
click at [695, 146] on span "August" at bounding box center [694, 143] width 41 height 15
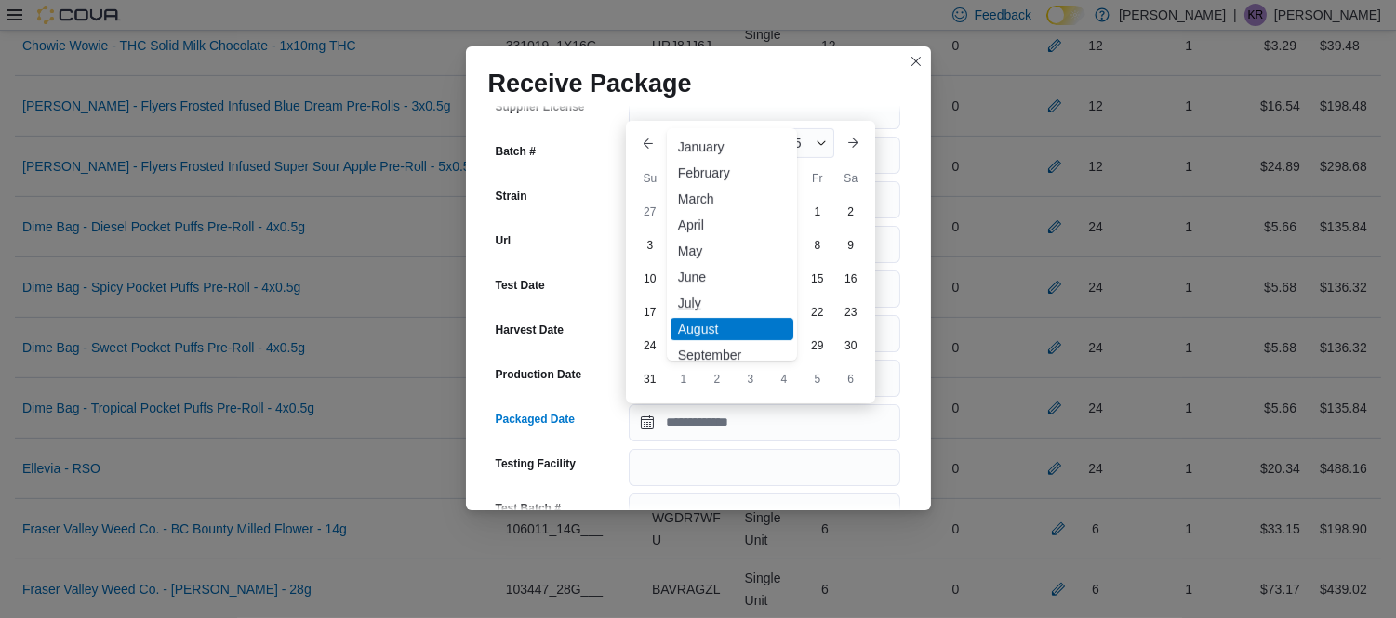
click at [695, 302] on div "July" at bounding box center [731, 303] width 123 height 22
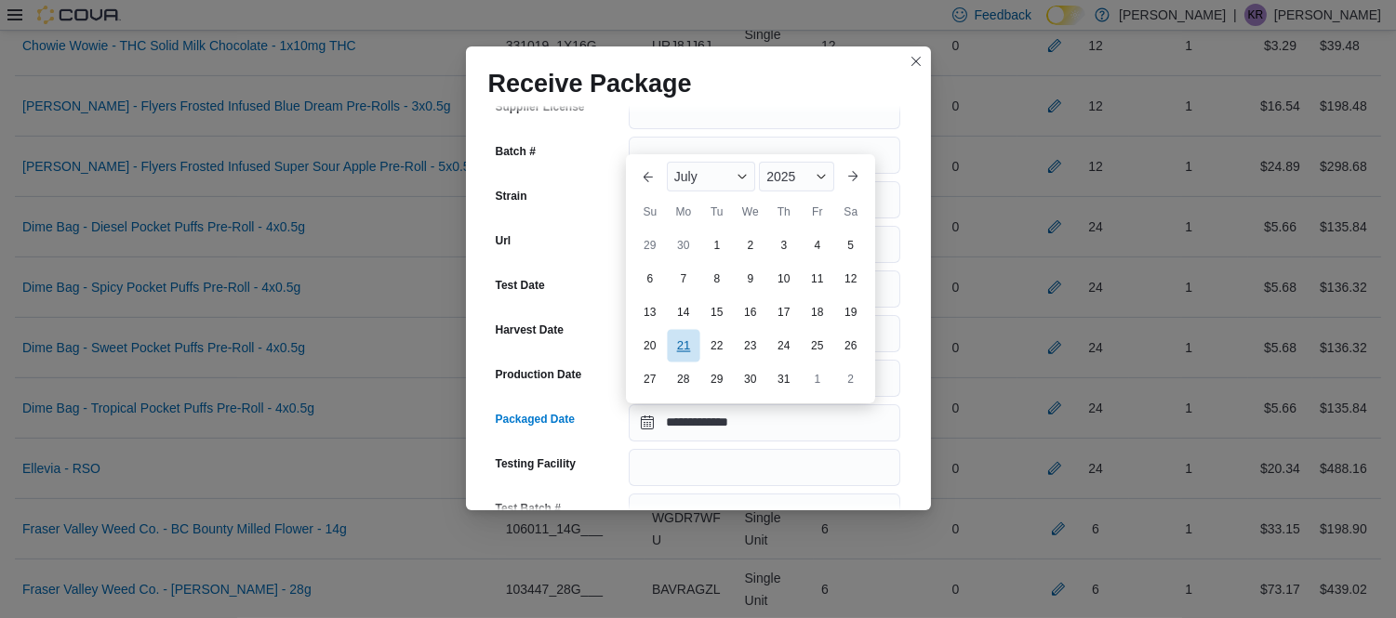
click at [683, 351] on div "21" at bounding box center [683, 346] width 33 height 33
type input "**********"
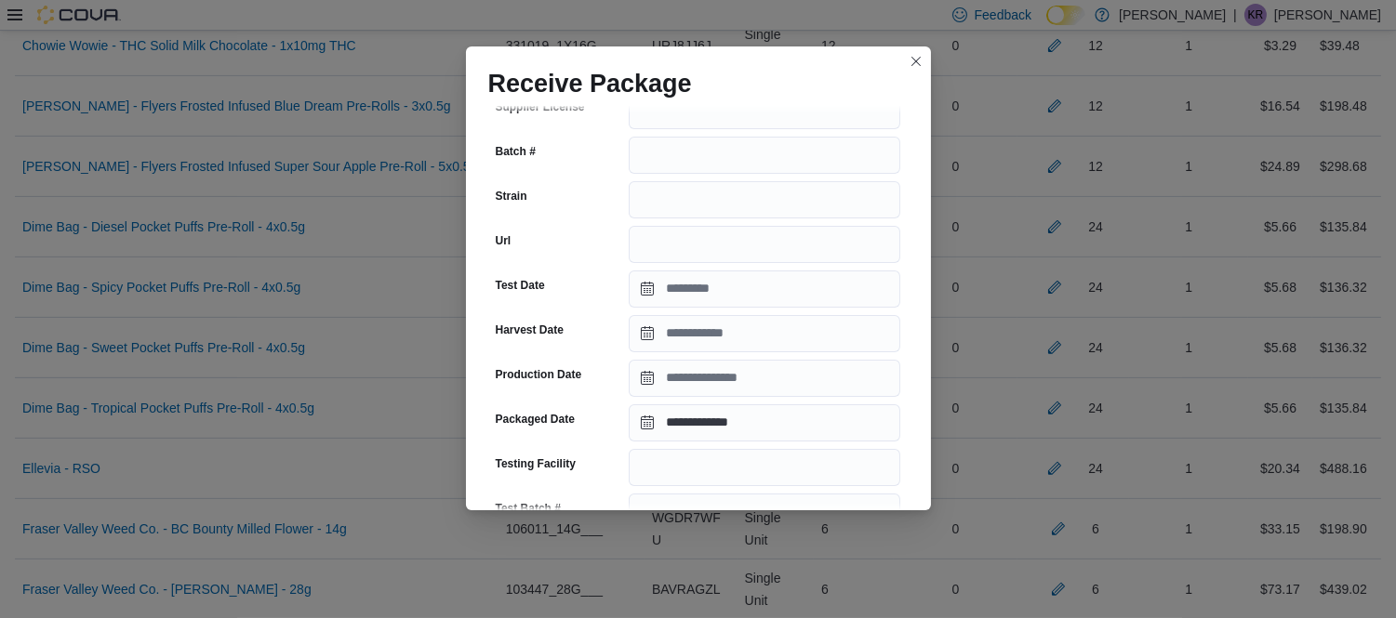
scroll to position [695, 0]
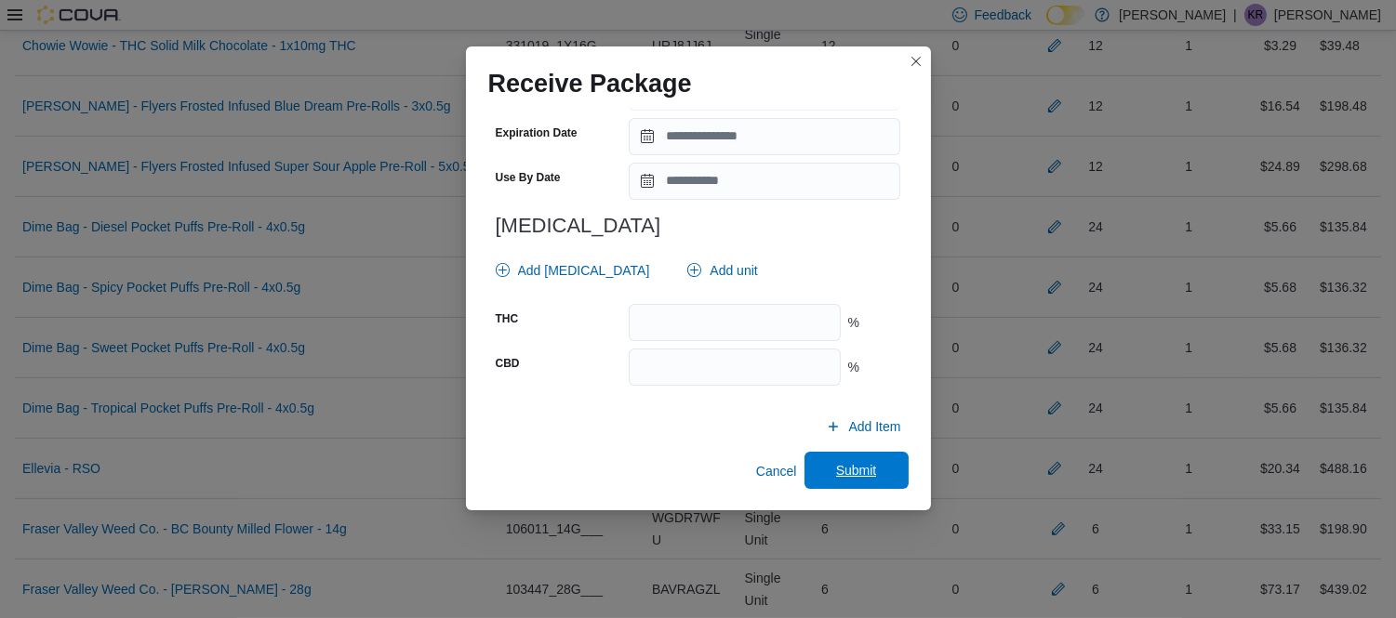
click at [836, 462] on span "Submit" at bounding box center [856, 470] width 41 height 19
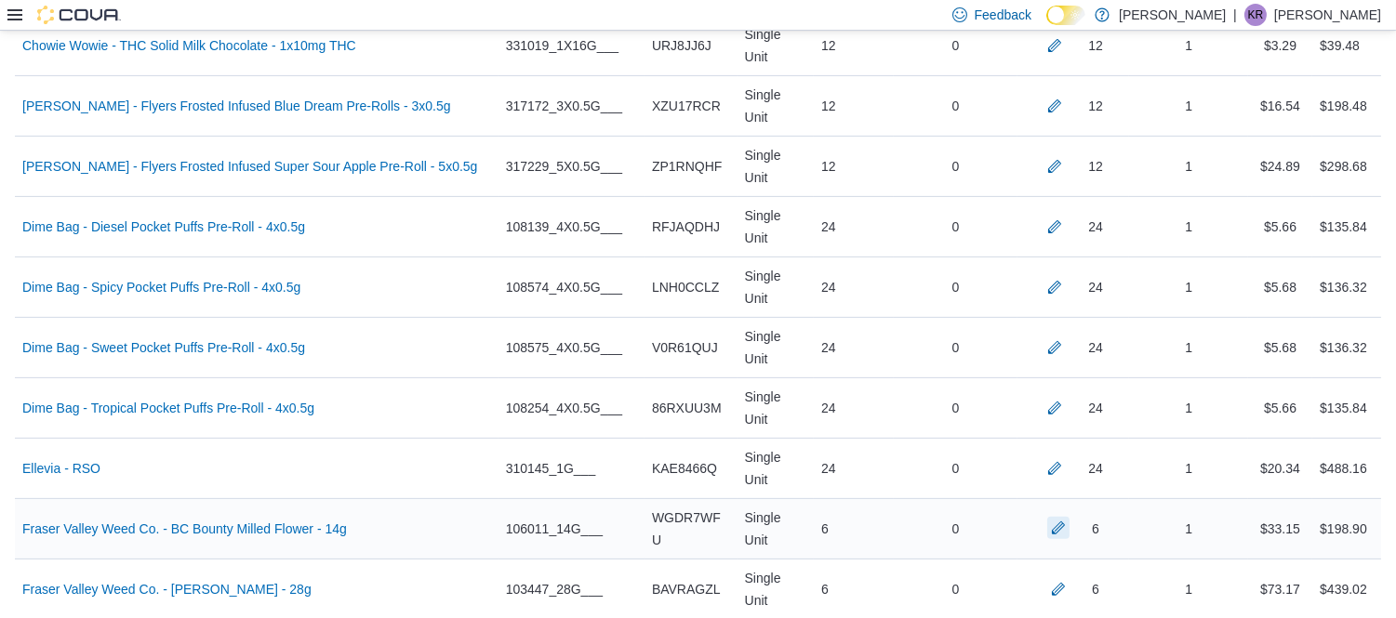
click at [1069, 517] on button "button" at bounding box center [1058, 528] width 22 height 22
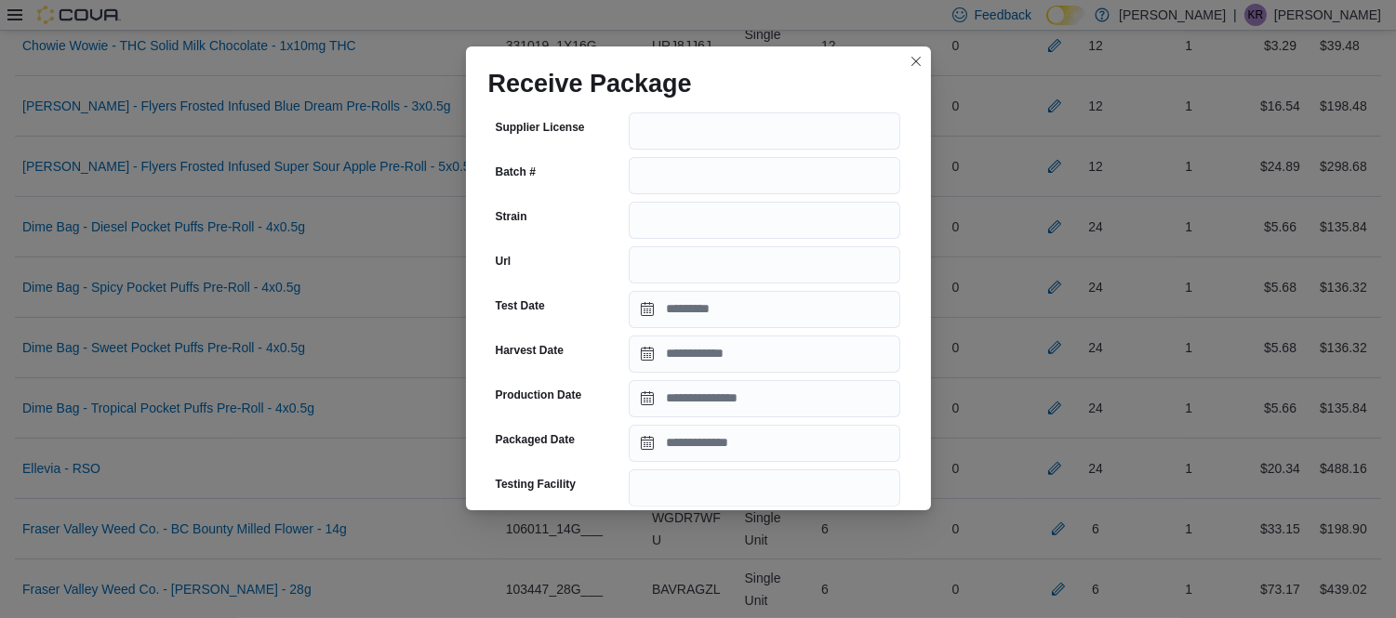
scroll to position [210, 0]
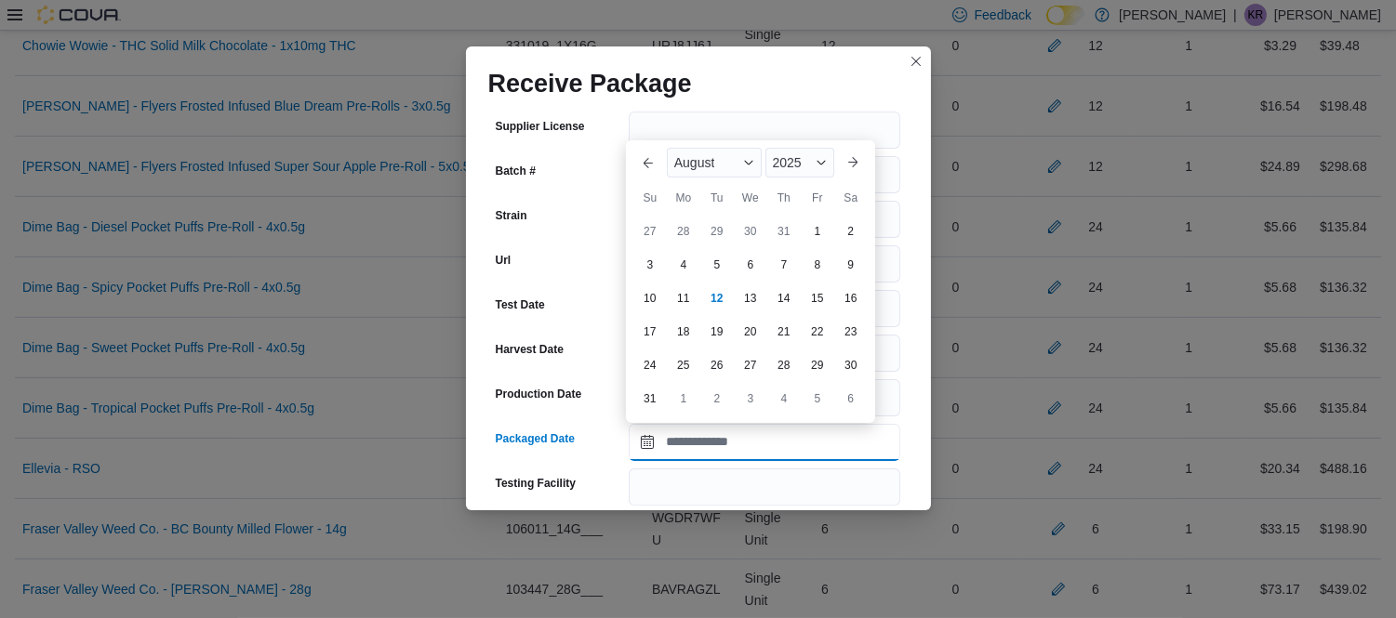
click at [791, 430] on input "Packaged Date" at bounding box center [764, 442] width 271 height 37
click at [720, 162] on div "August" at bounding box center [714, 163] width 95 height 30
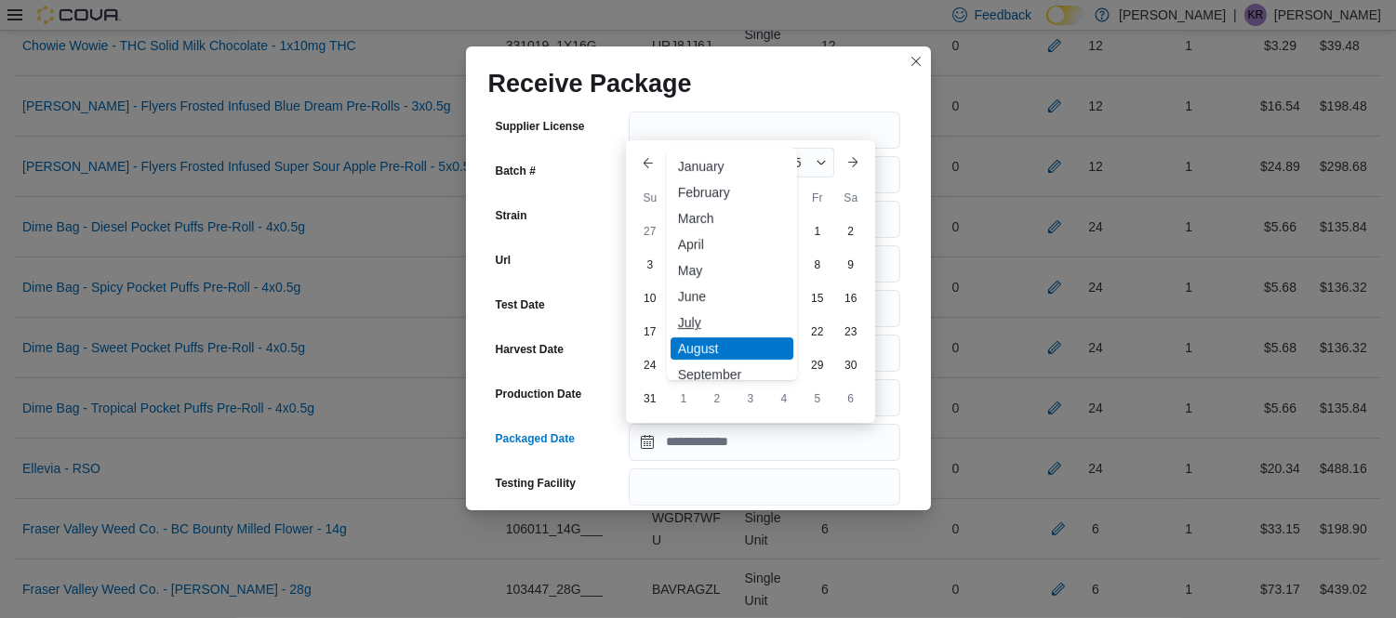
click at [694, 317] on div "July" at bounding box center [731, 322] width 123 height 22
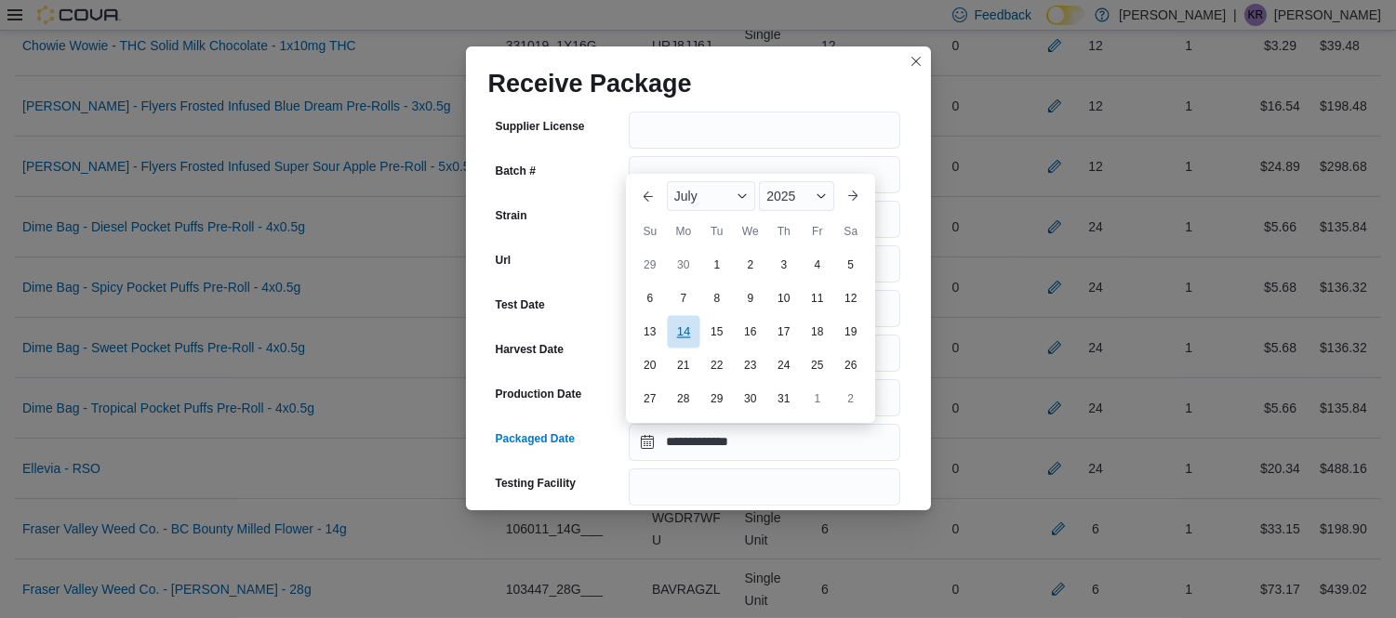
click at [677, 326] on div "14" at bounding box center [683, 332] width 33 height 33
type input "**********"
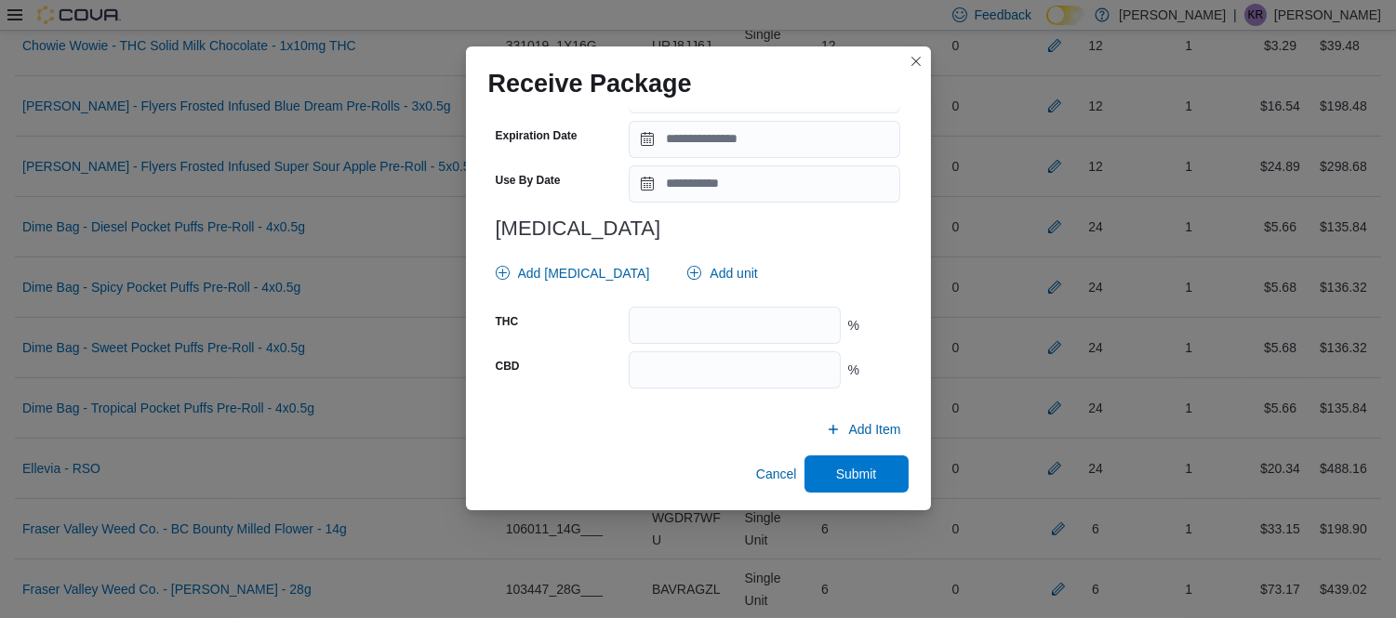
scroll to position [695, 0]
click at [833, 456] on span "Submit" at bounding box center [856, 470] width 82 height 37
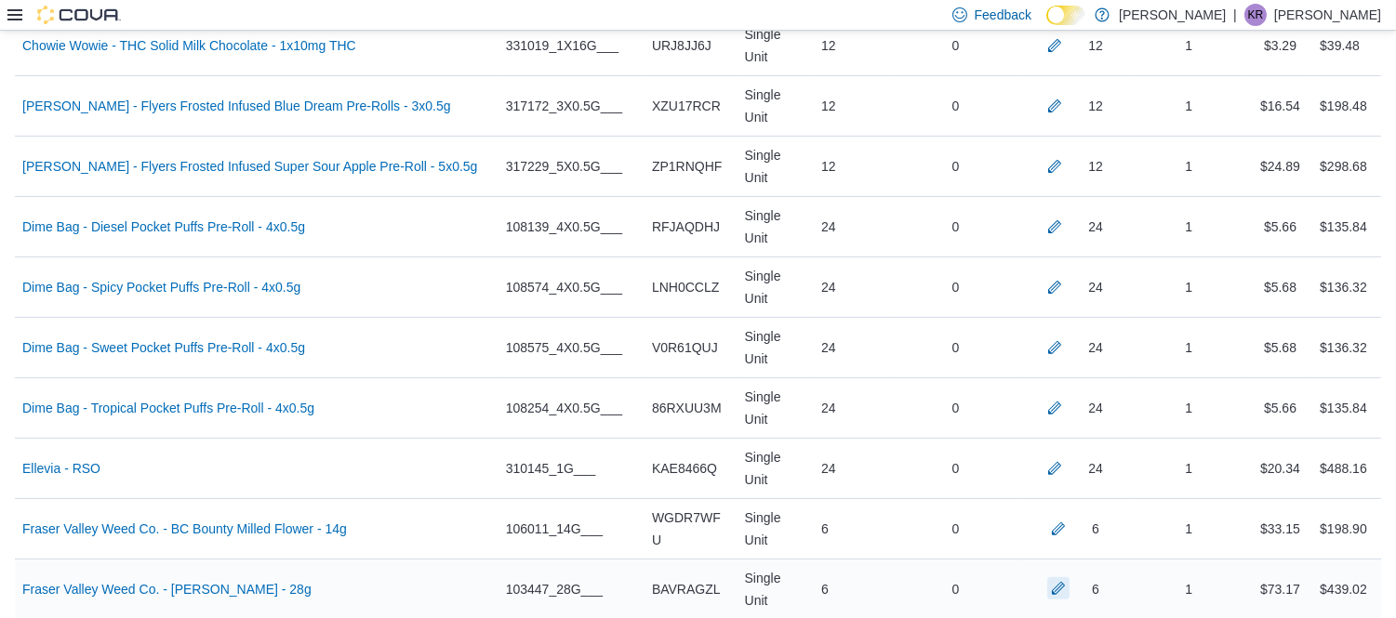
click at [1069, 577] on button "button" at bounding box center [1058, 588] width 22 height 22
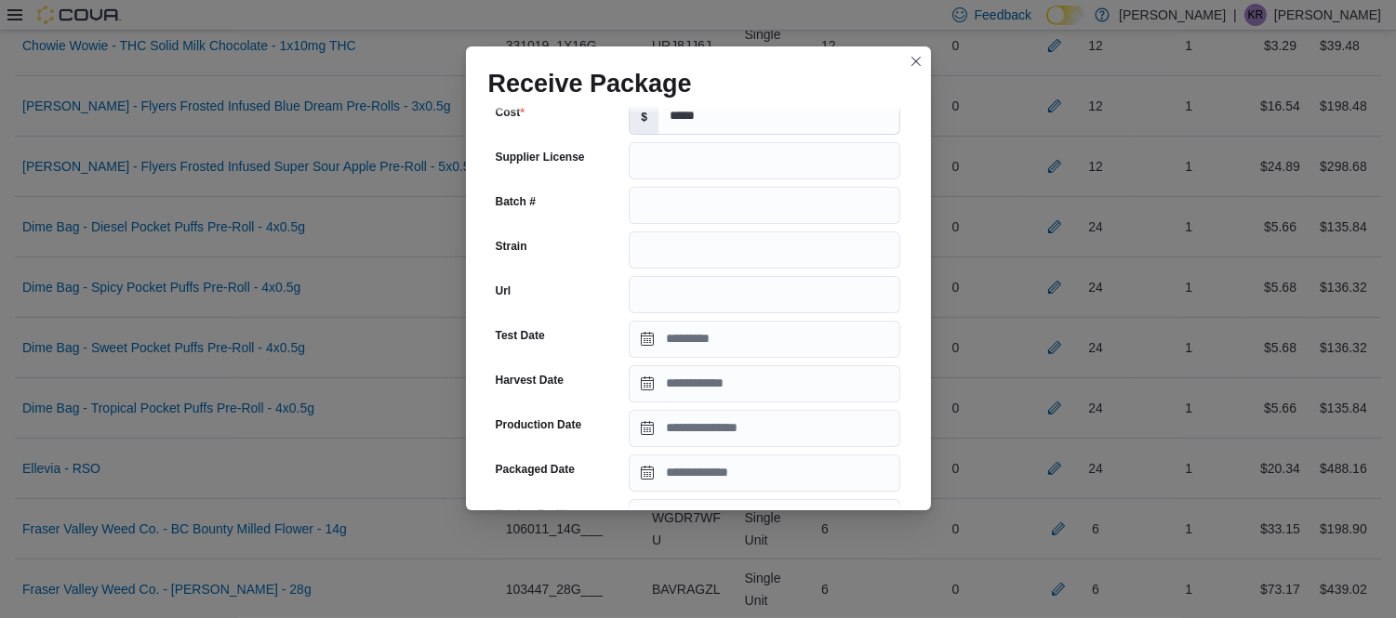
scroll to position [179, 0]
click at [721, 486] on input "Packaged Date" at bounding box center [764, 474] width 271 height 37
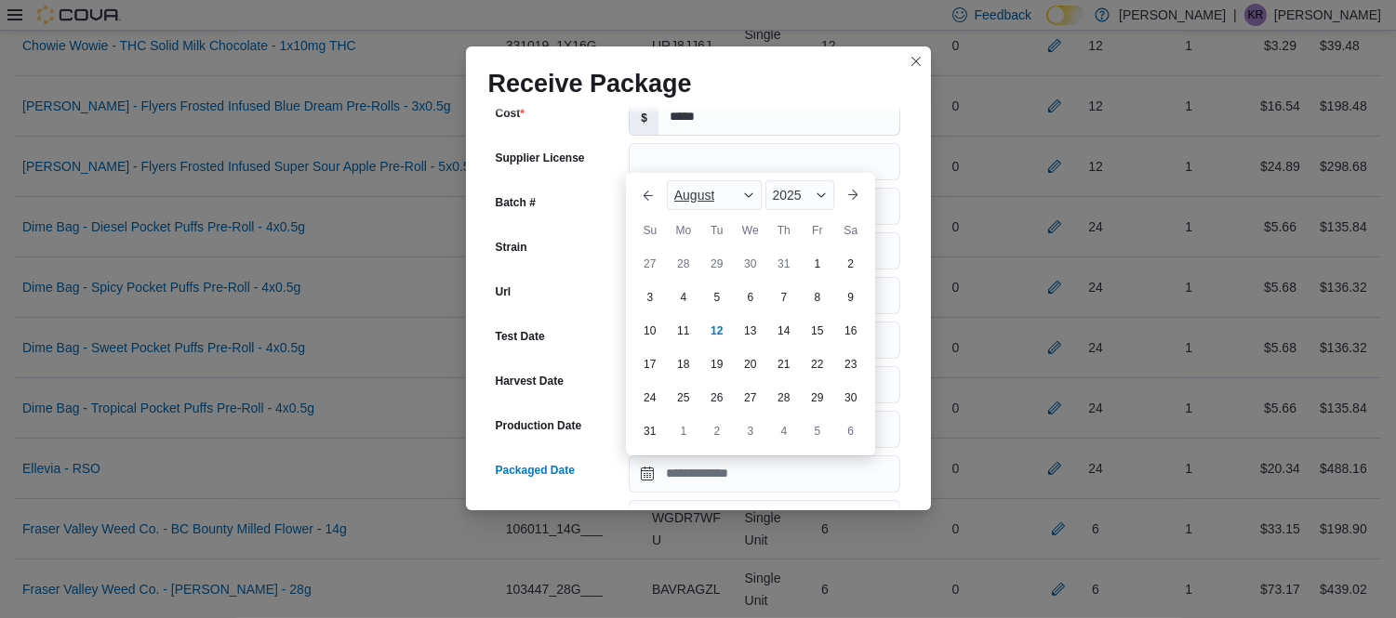
click at [713, 198] on span "August" at bounding box center [694, 195] width 41 height 15
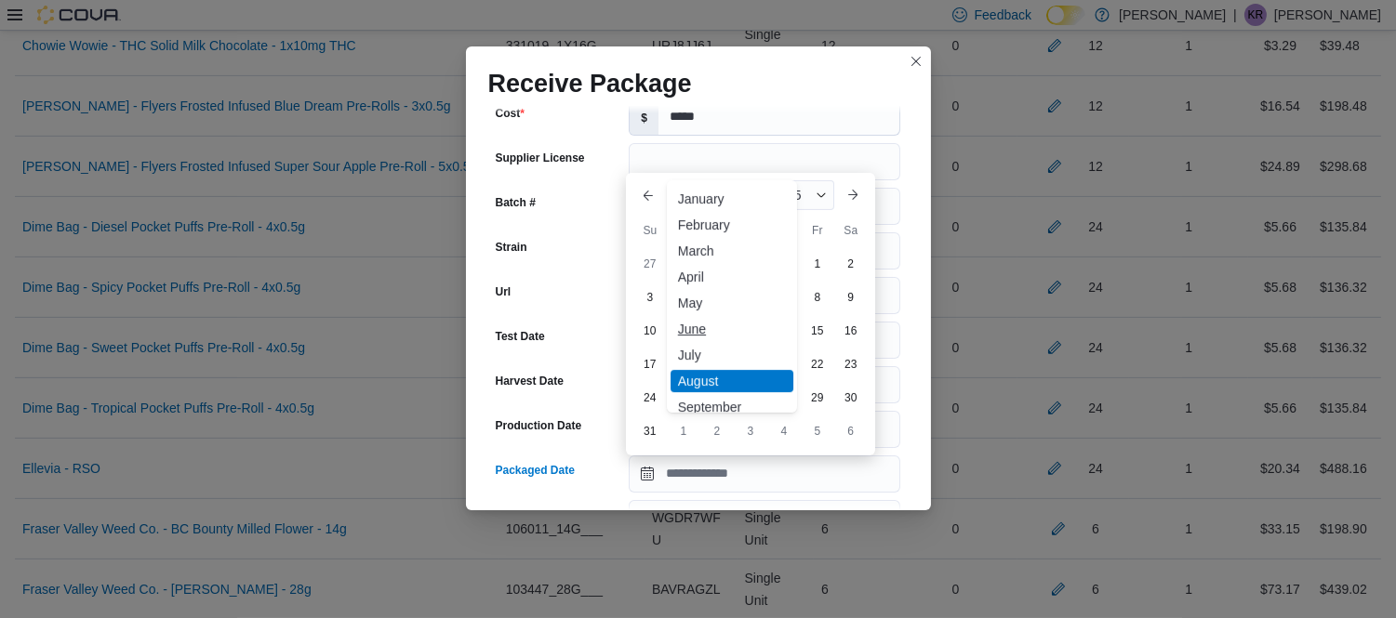
click at [690, 328] on div "June" at bounding box center [731, 329] width 123 height 22
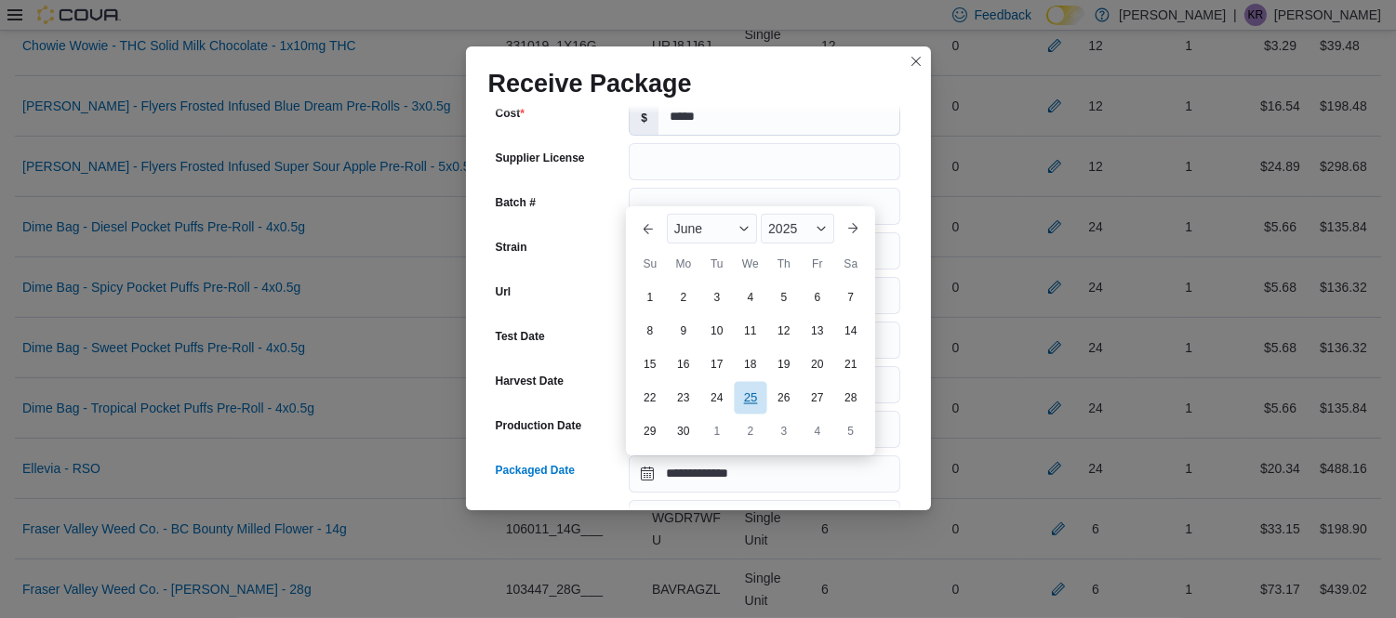
click at [749, 403] on div "25" at bounding box center [750, 397] width 33 height 33
type input "**********"
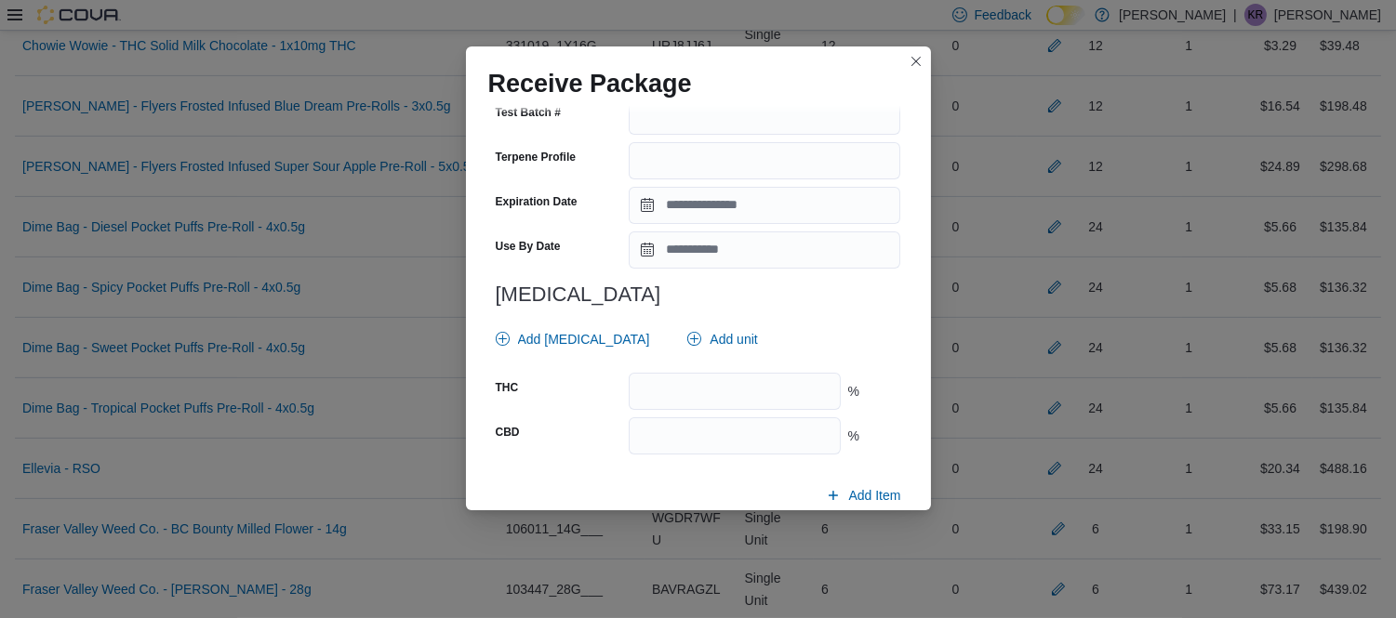
scroll to position [695, 0]
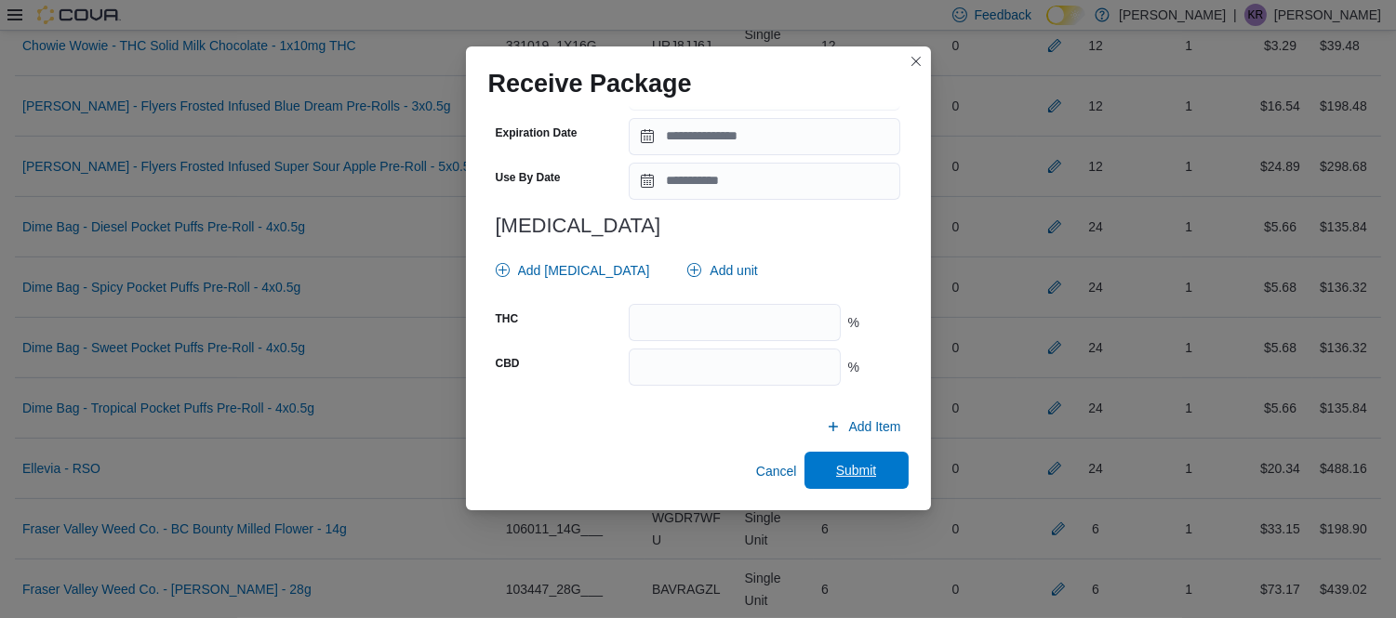
click at [840, 463] on span "Submit" at bounding box center [856, 470] width 41 height 19
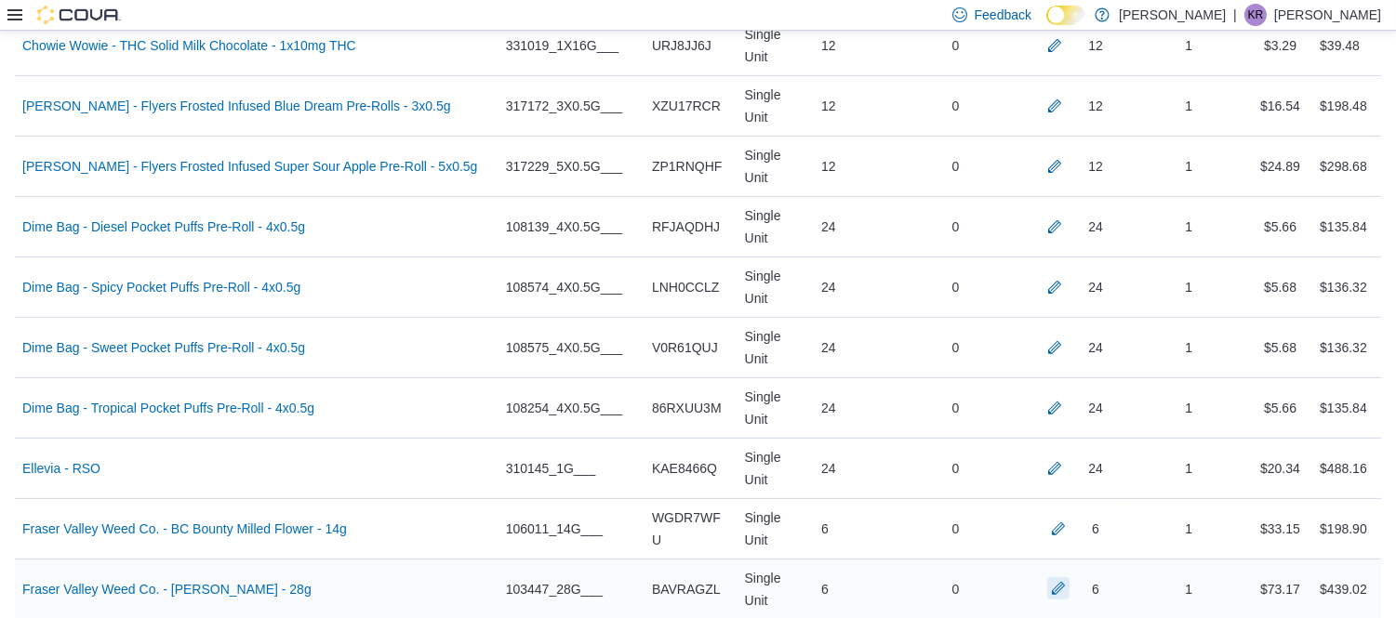
click at [1069, 577] on button "button" at bounding box center [1058, 588] width 22 height 22
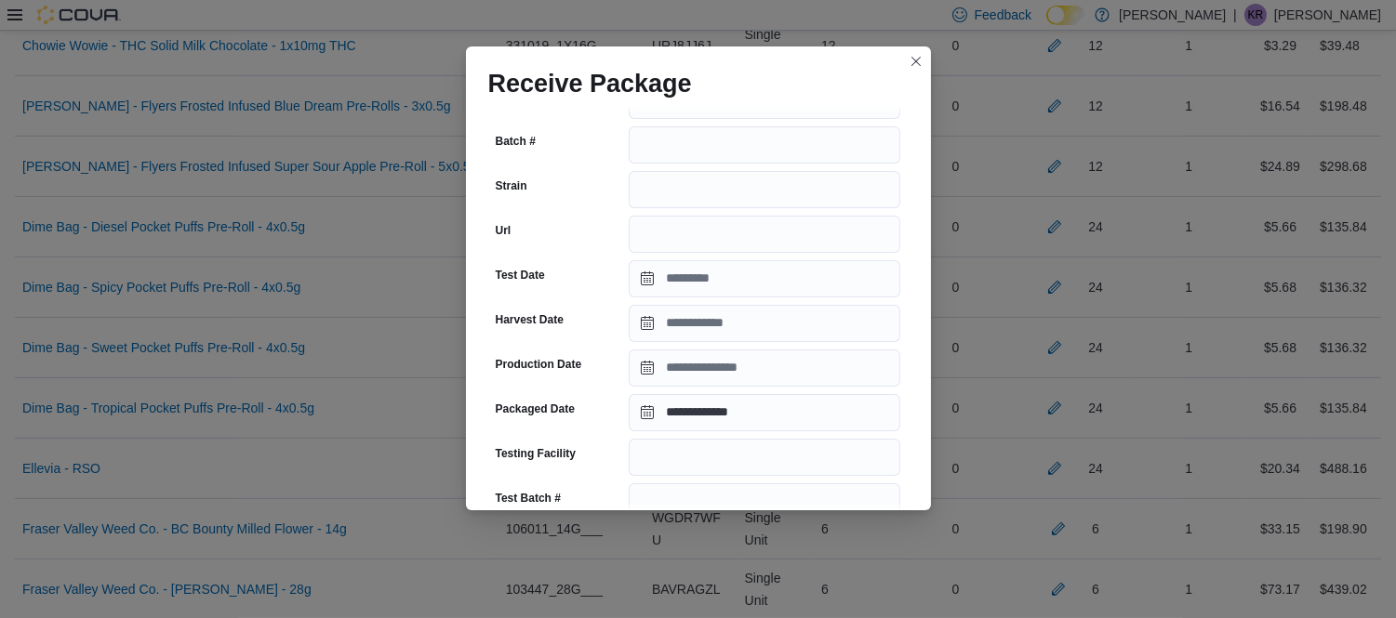
scroll to position [251, 0]
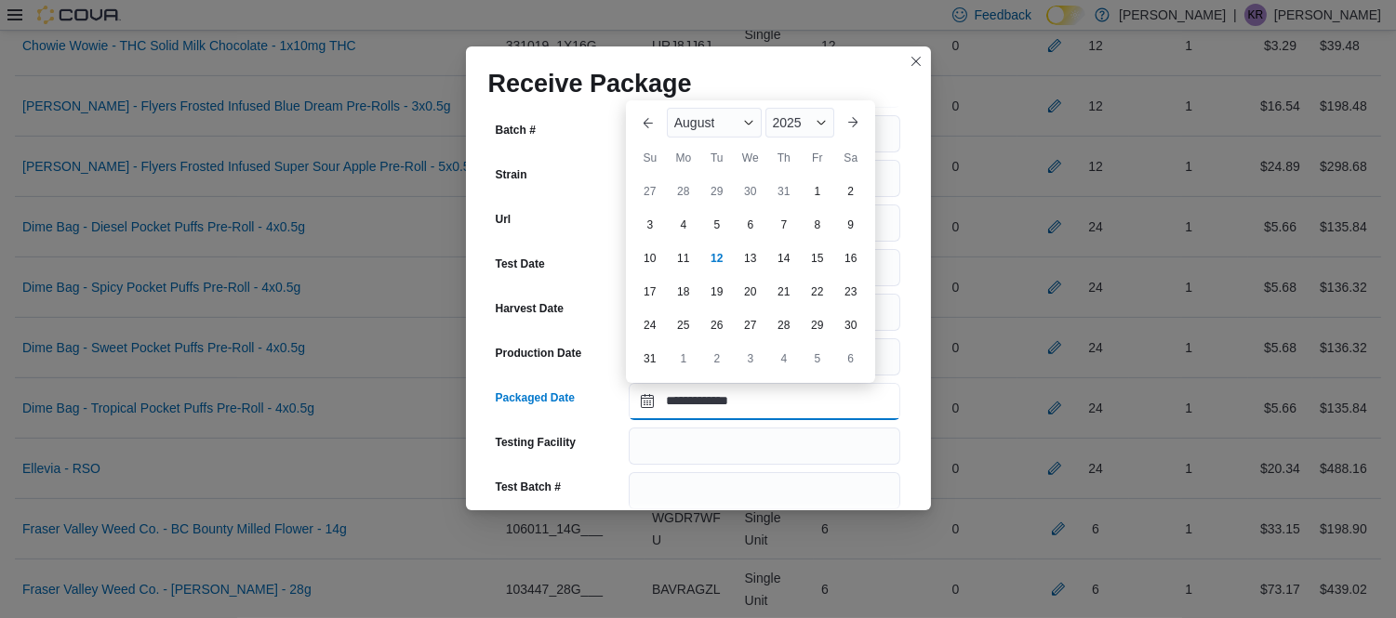
click at [783, 401] on input "**********" at bounding box center [764, 401] width 271 height 37
click at [728, 115] on div "August" at bounding box center [714, 123] width 95 height 30
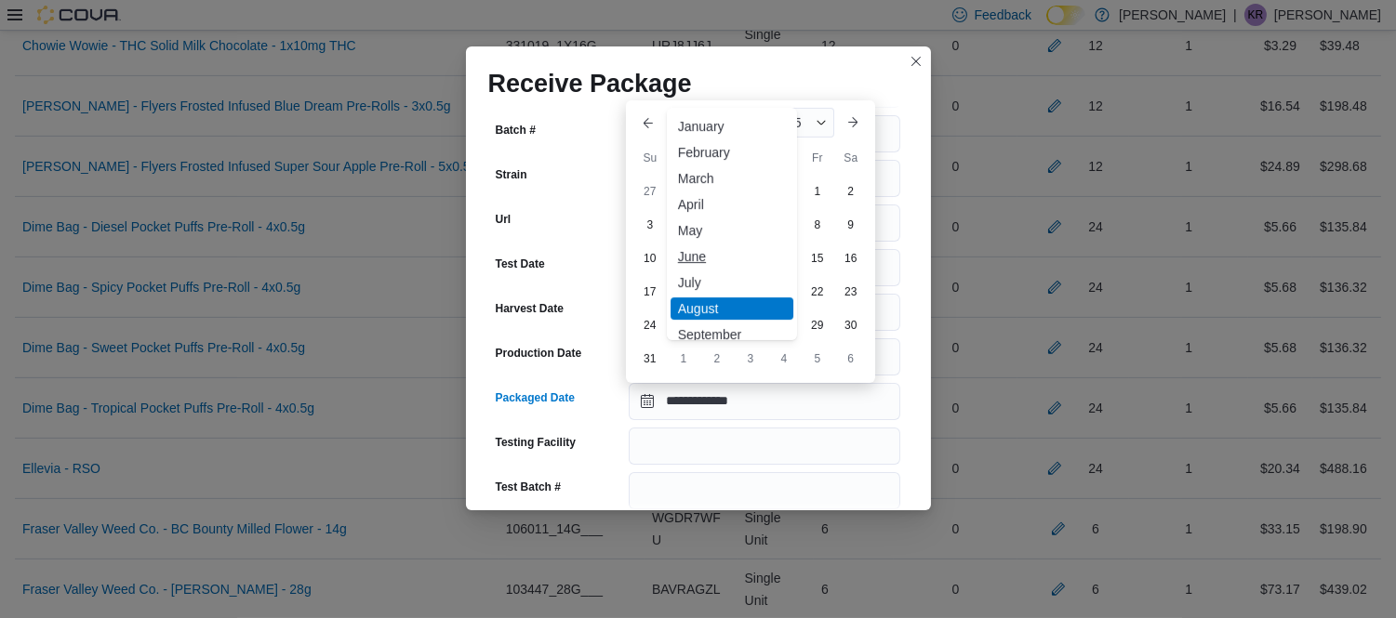
click at [695, 248] on div "June" at bounding box center [731, 256] width 123 height 22
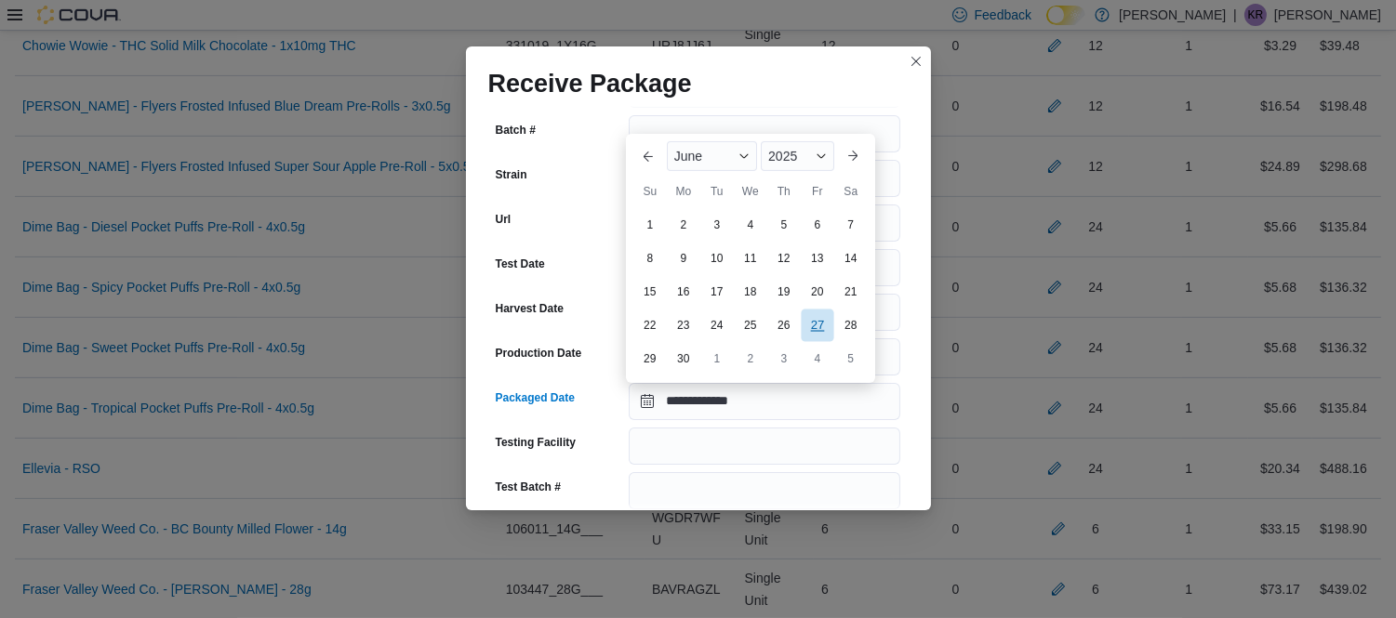
click at [806, 324] on div "27" at bounding box center [817, 326] width 33 height 33
type input "**********"
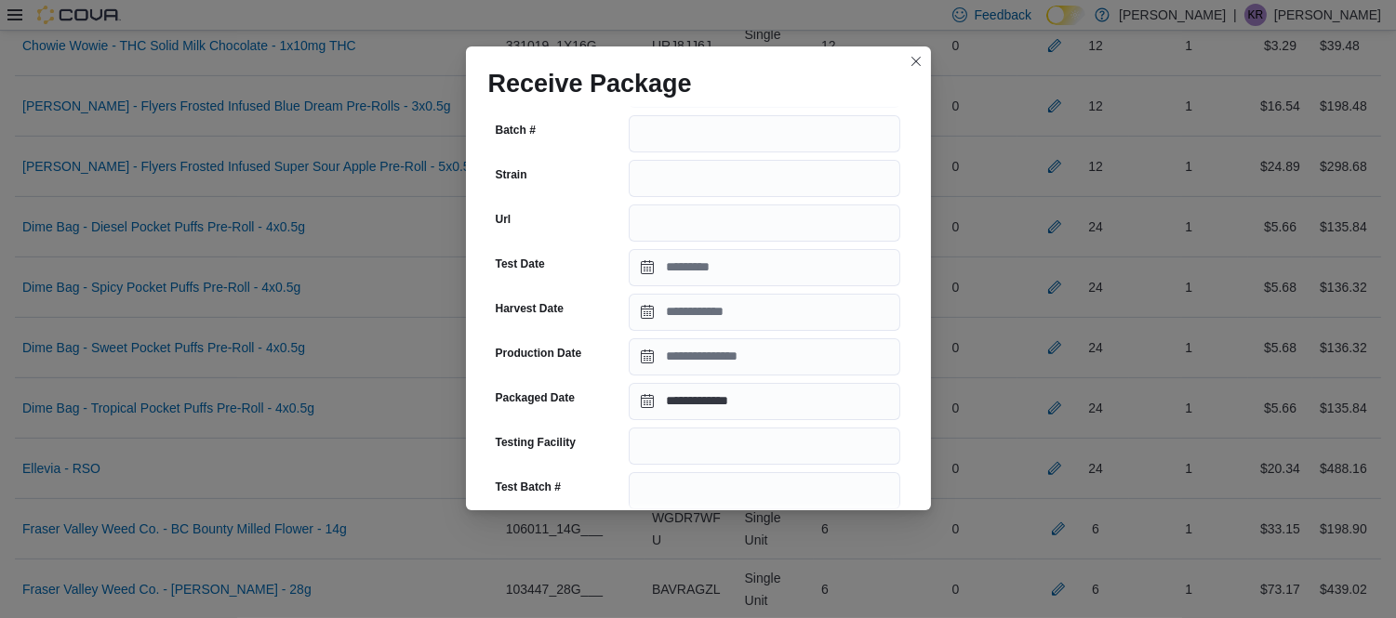
scroll to position [695, 0]
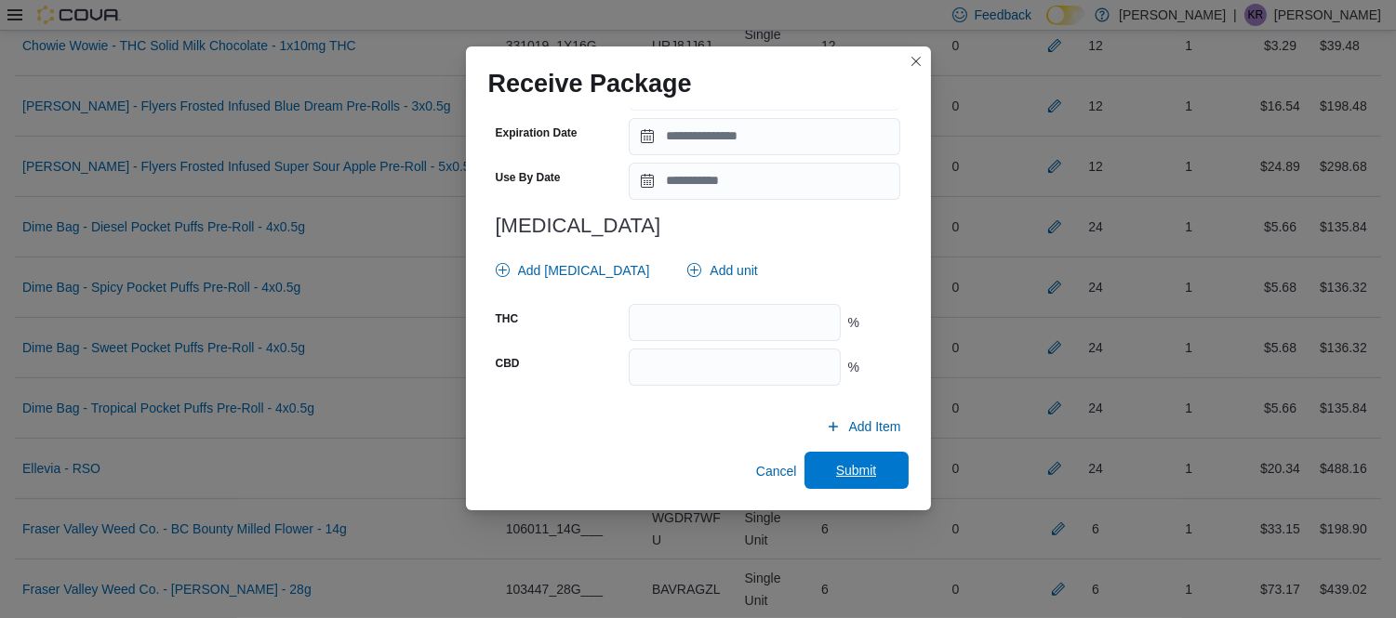
click at [861, 465] on span "Submit" at bounding box center [856, 470] width 41 height 19
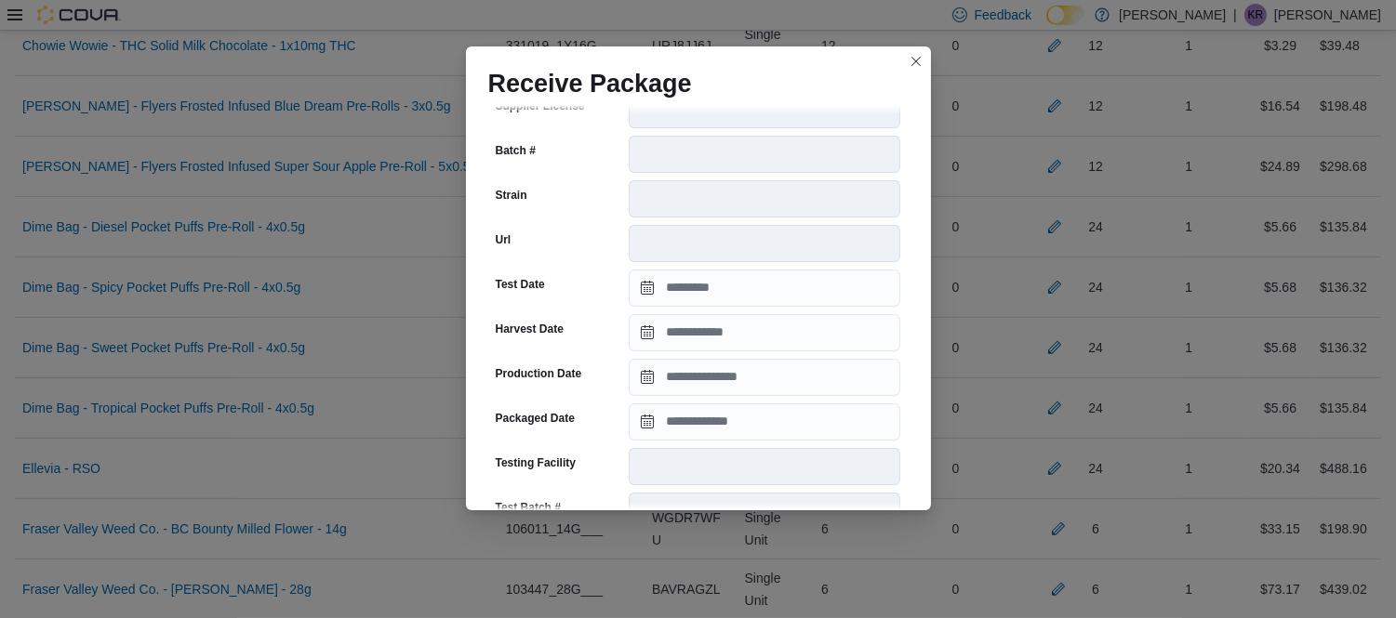
scroll to position [261, 0]
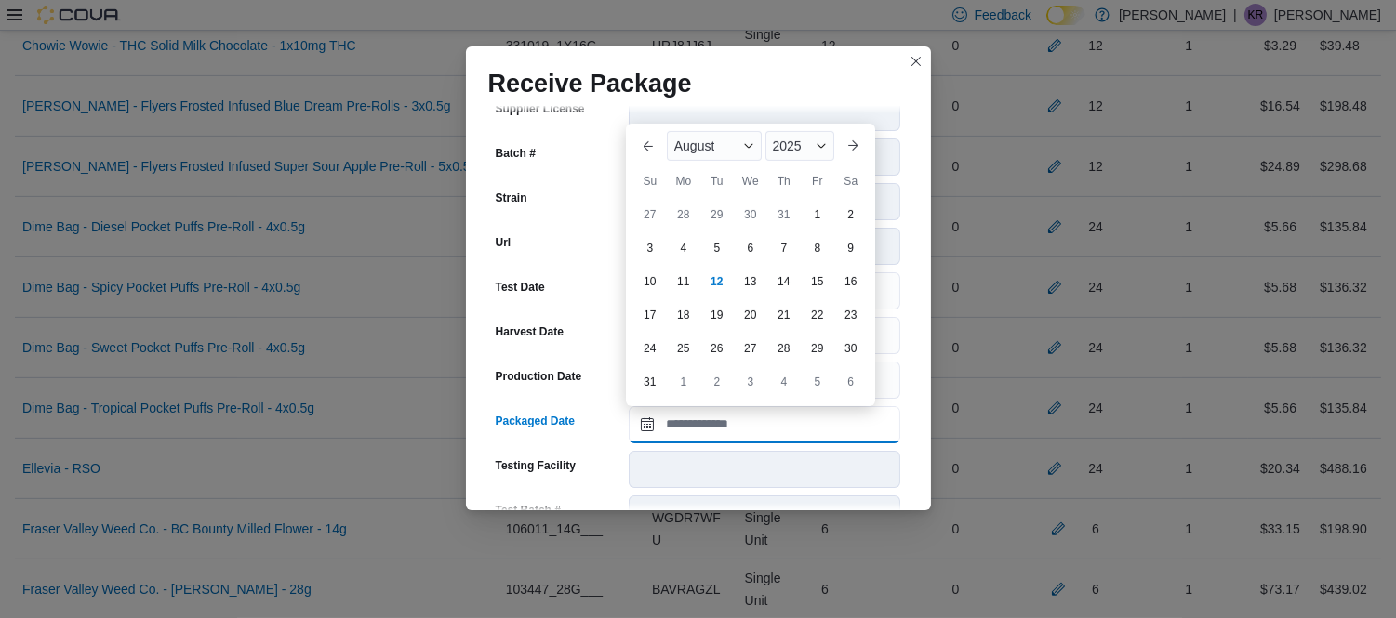
click at [702, 407] on input "Packaged Date" at bounding box center [764, 424] width 271 height 37
click at [719, 144] on div "August" at bounding box center [714, 146] width 95 height 30
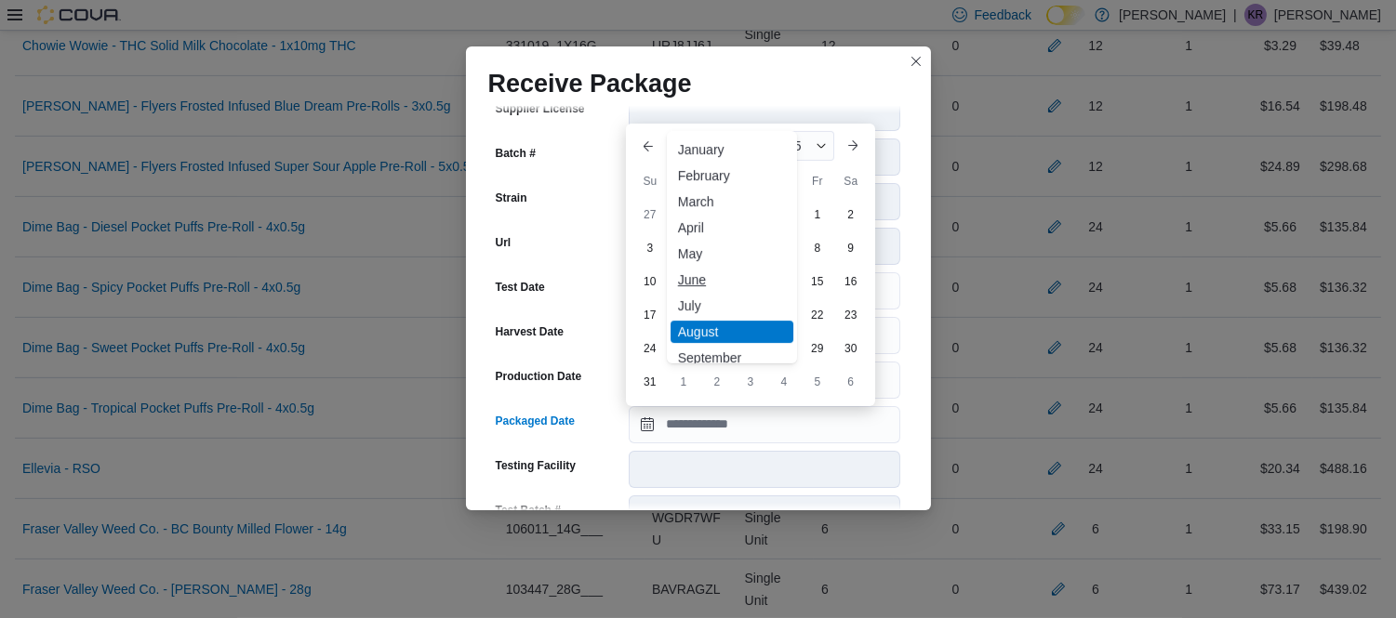
click at [698, 283] on div "June" at bounding box center [731, 280] width 123 height 22
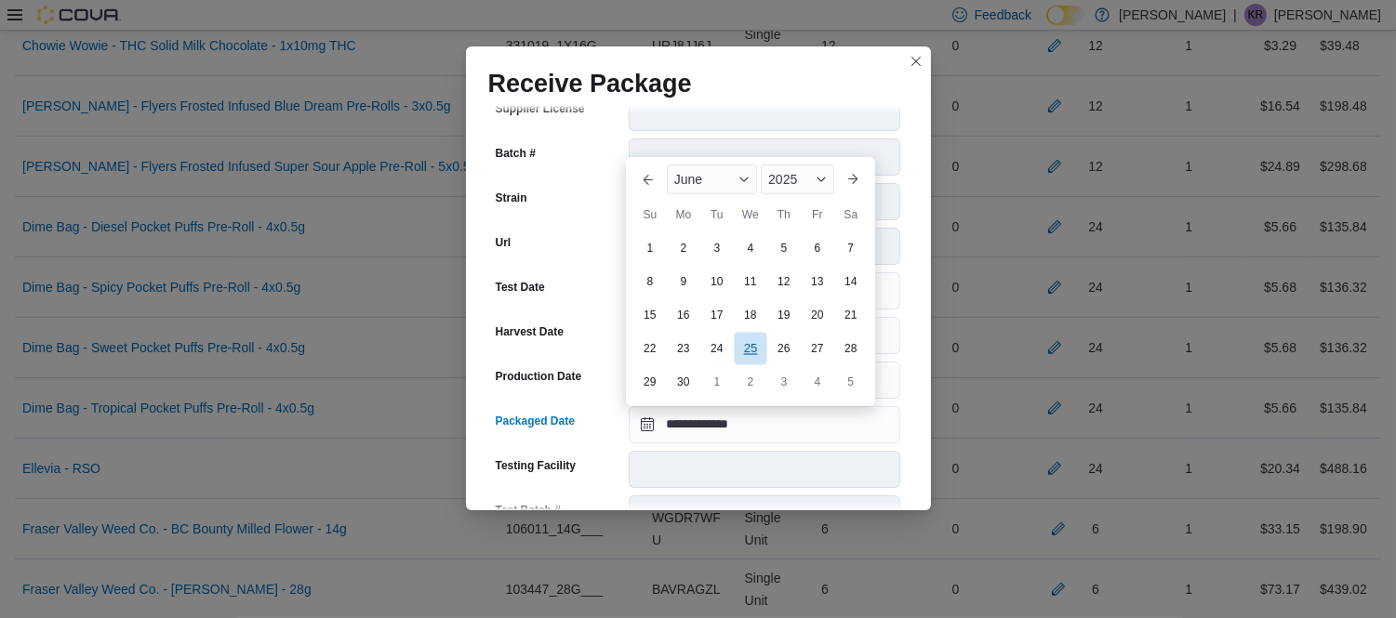
click at [746, 357] on div "25" at bounding box center [750, 348] width 33 height 33
type input "**********"
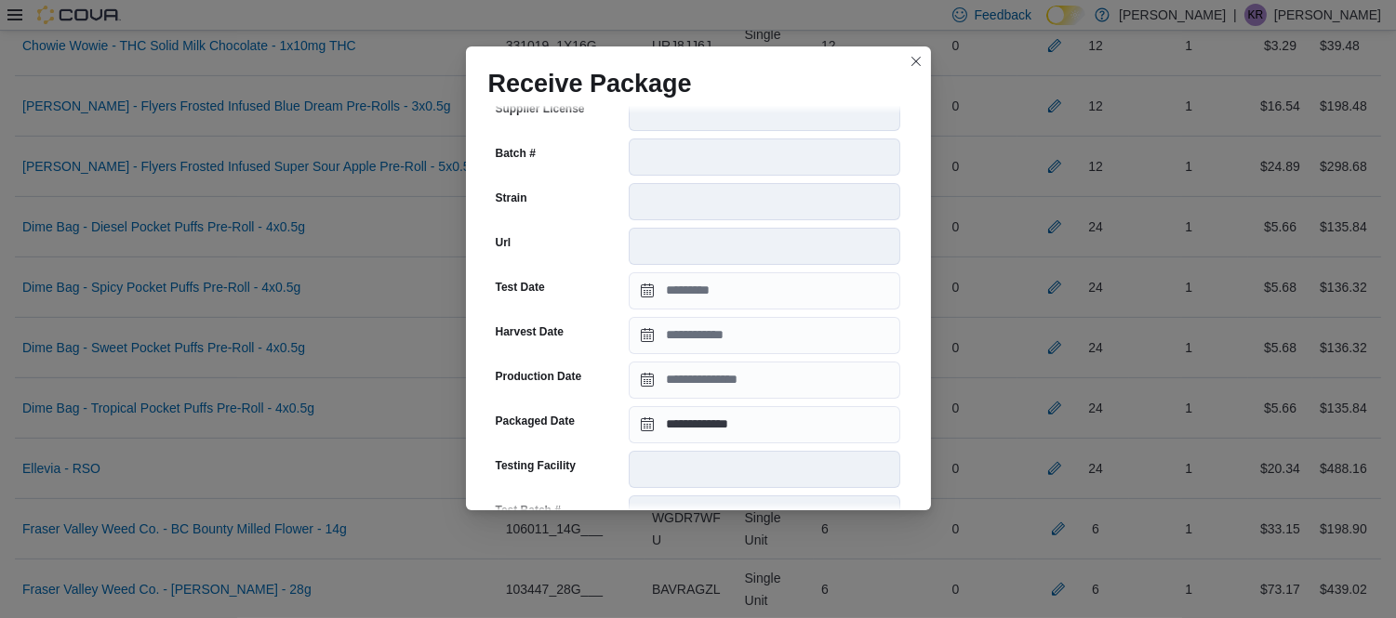
scroll to position [676, 0]
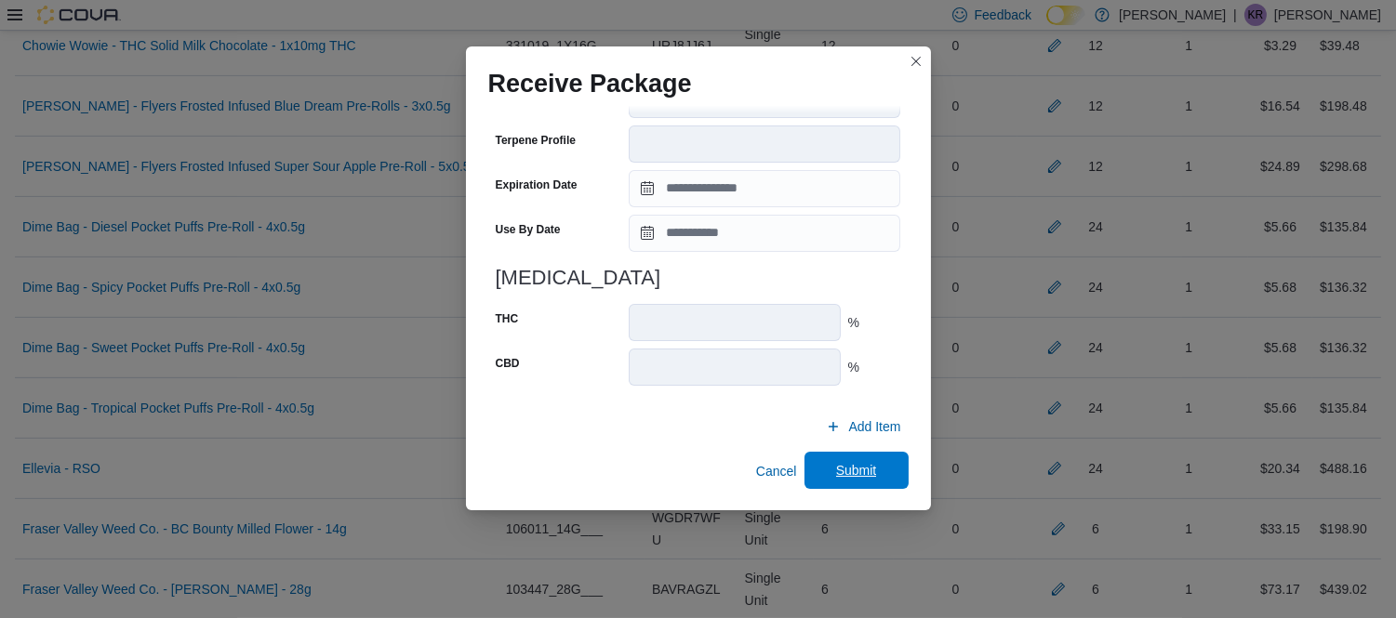
click at [831, 479] on span "Submit" at bounding box center [856, 470] width 82 height 37
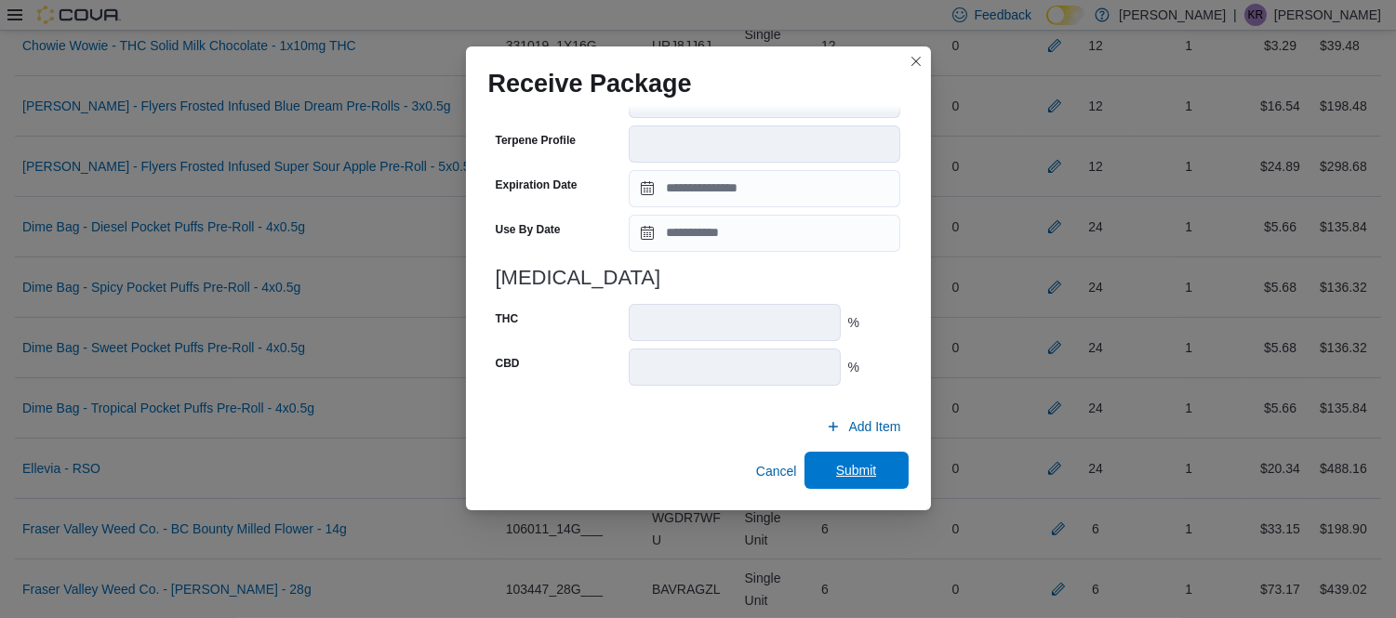
click at [840, 481] on span "Submit" at bounding box center [856, 470] width 82 height 37
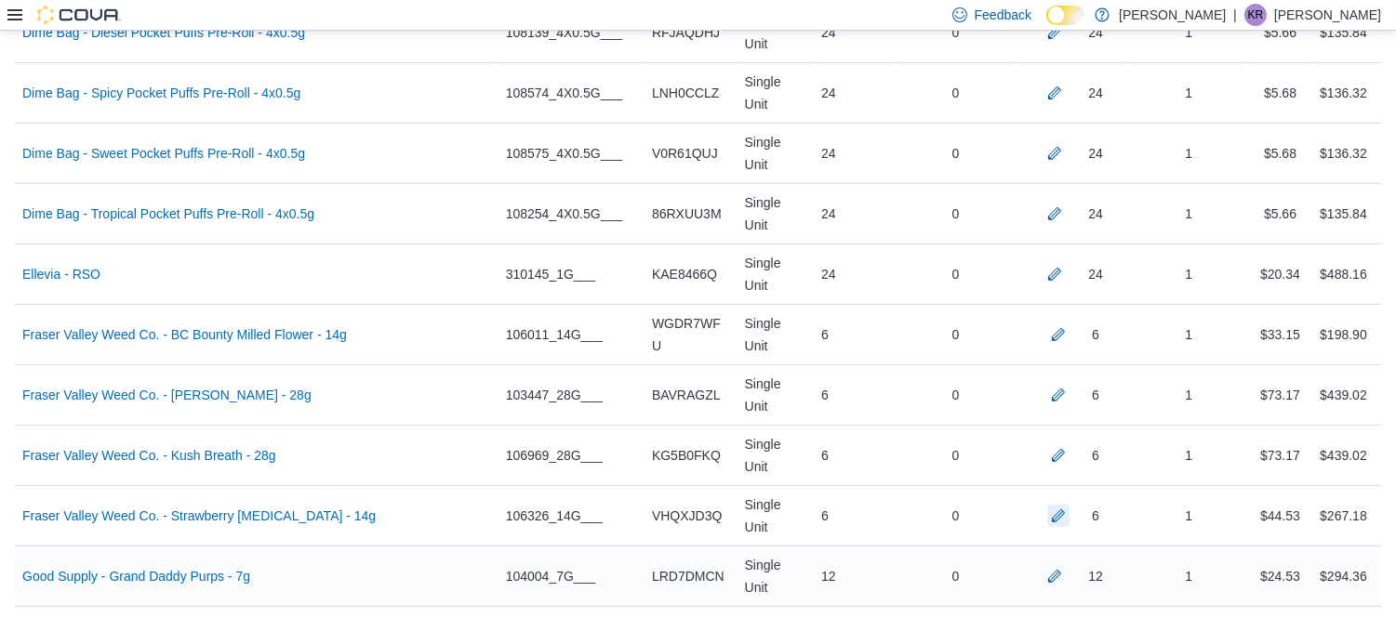
scroll to position [1429, 0]
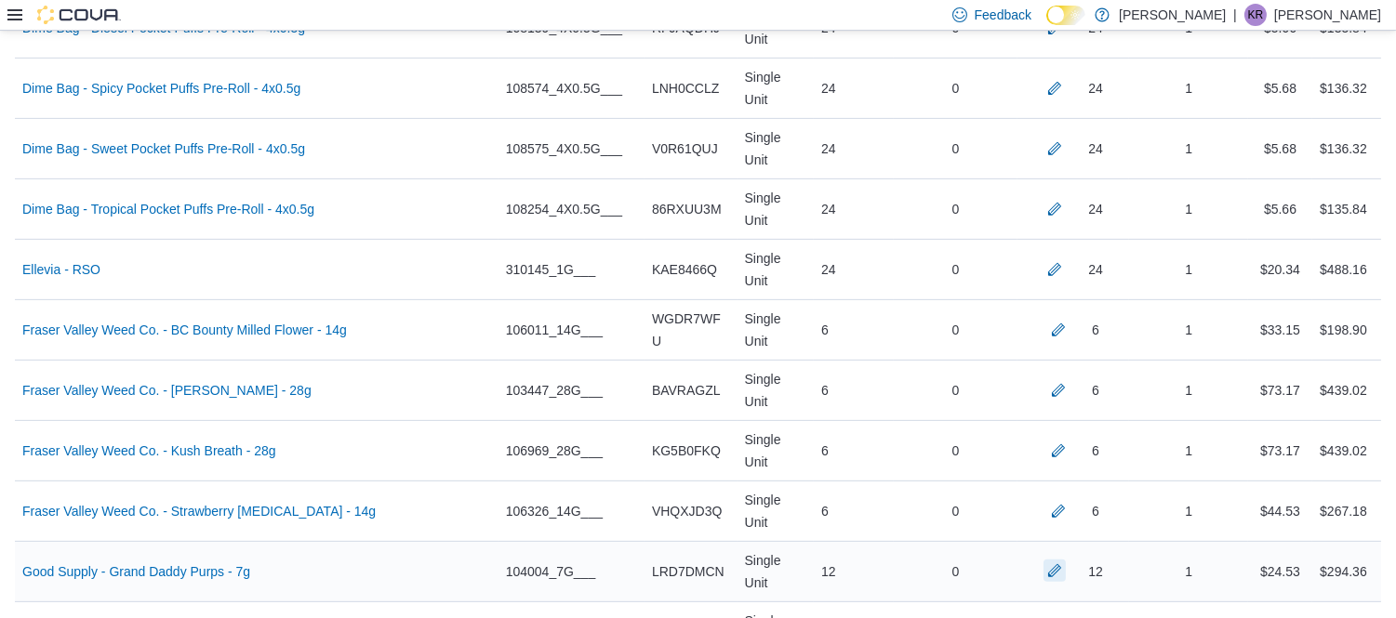
click at [1065, 560] on button "button" at bounding box center [1054, 571] width 22 height 22
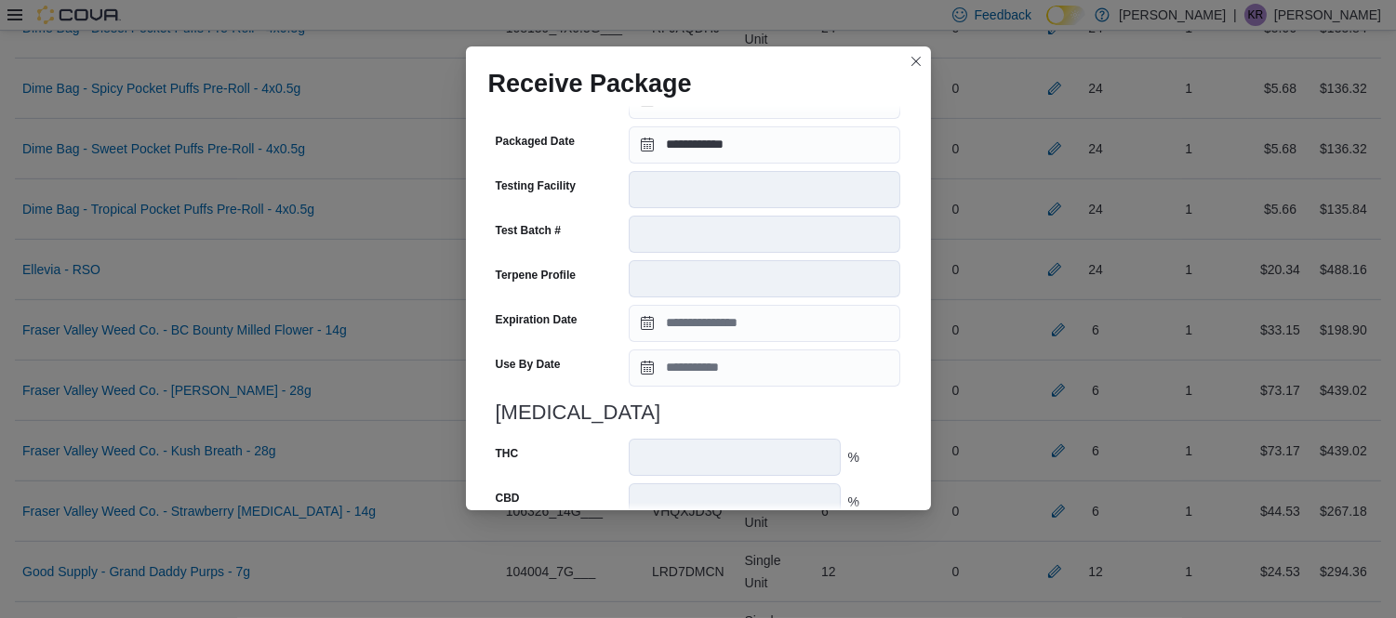
scroll to position [676, 0]
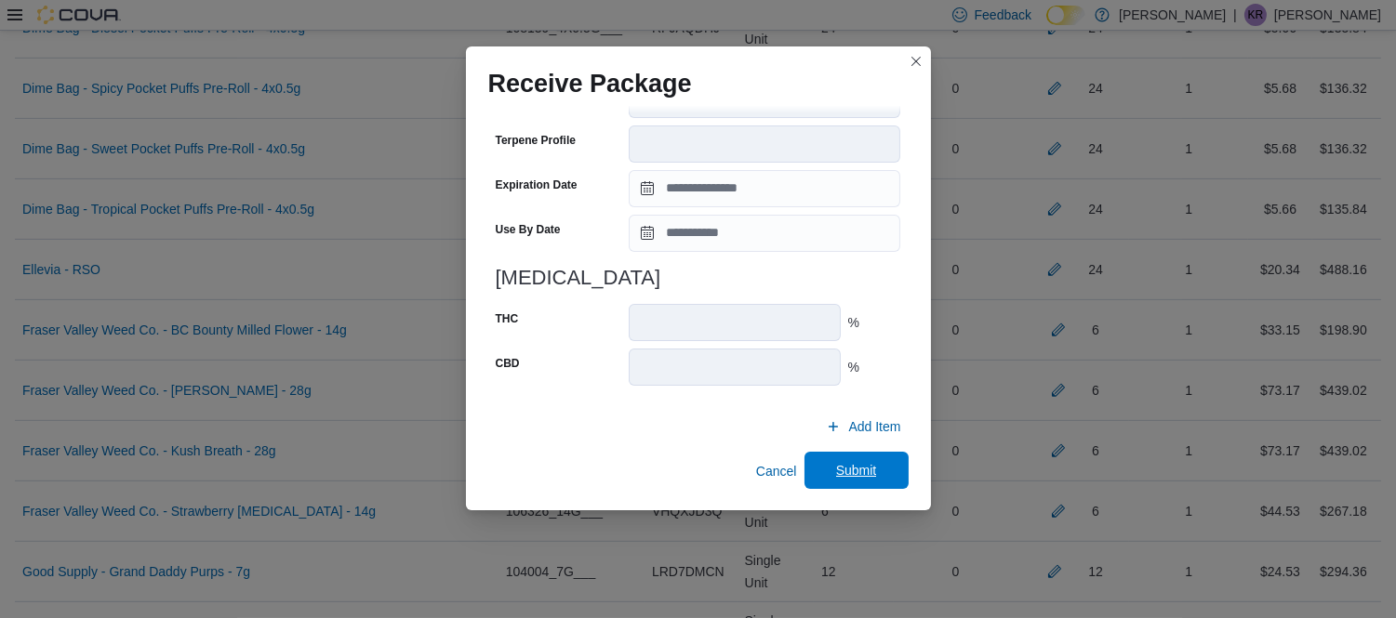
click at [836, 469] on span "Submit" at bounding box center [856, 470] width 41 height 19
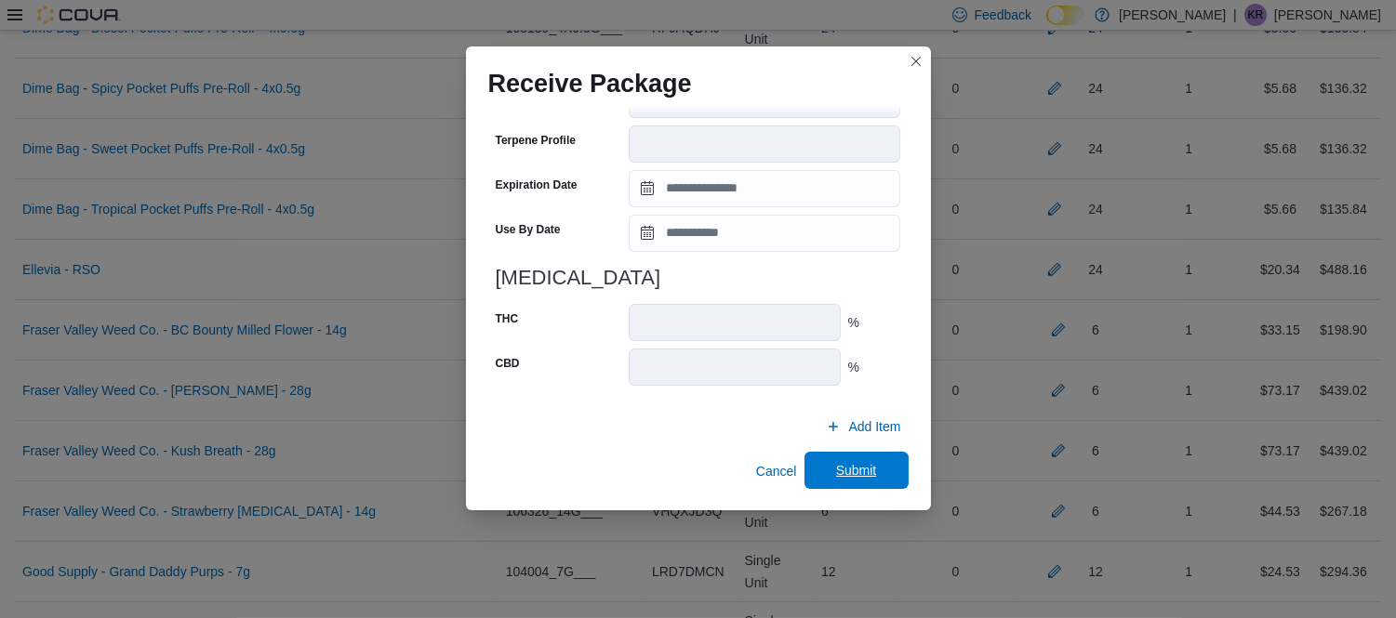
click at [852, 463] on span "Submit" at bounding box center [856, 470] width 41 height 19
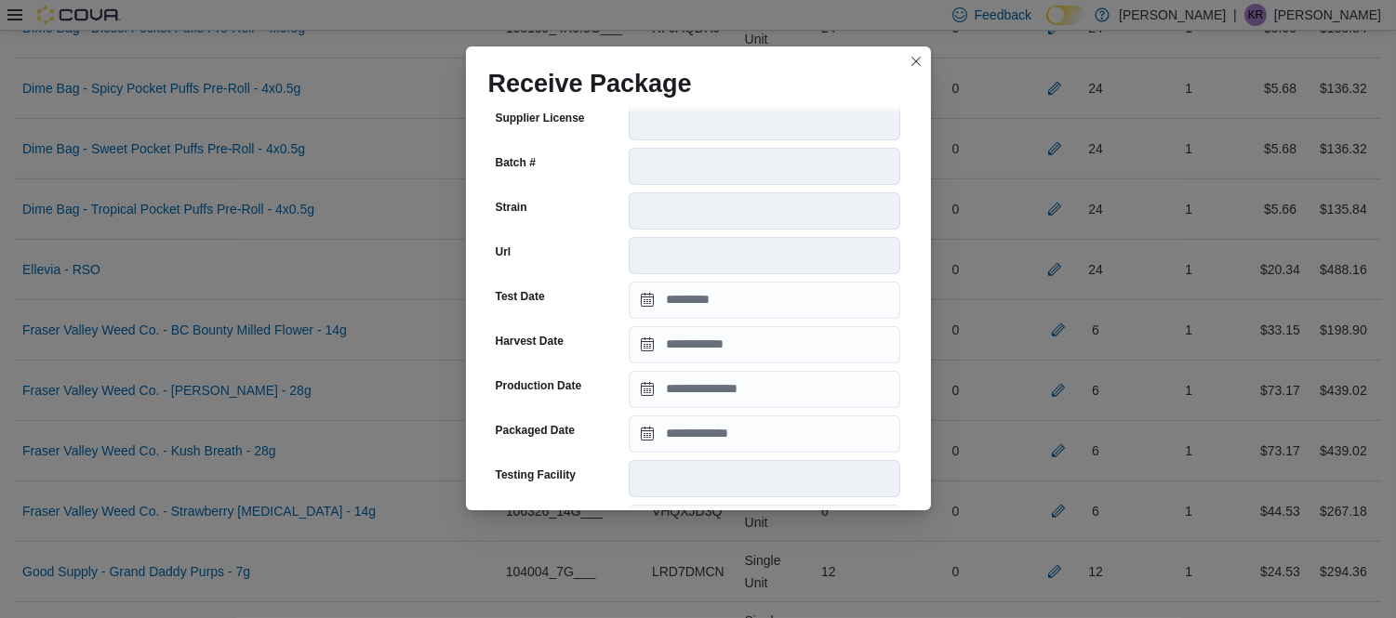
scroll to position [253, 0]
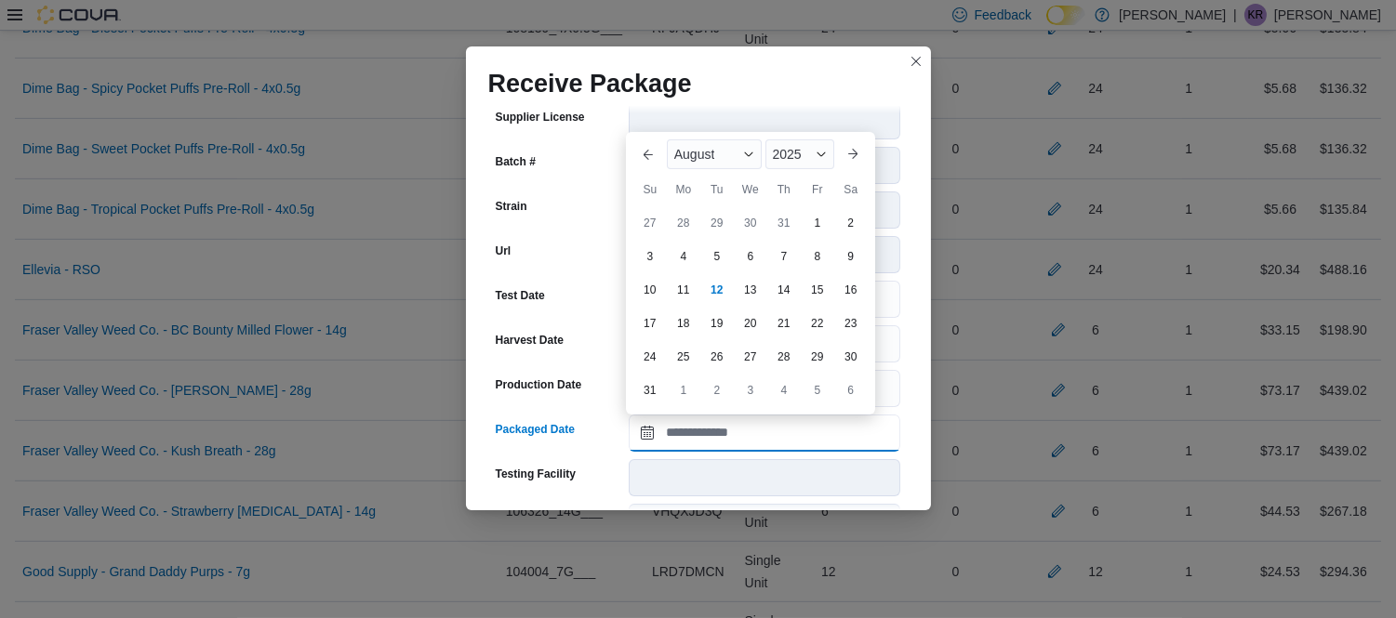
click at [748, 437] on input "Packaged Date" at bounding box center [764, 433] width 271 height 37
click at [725, 154] on div "August" at bounding box center [714, 154] width 95 height 30
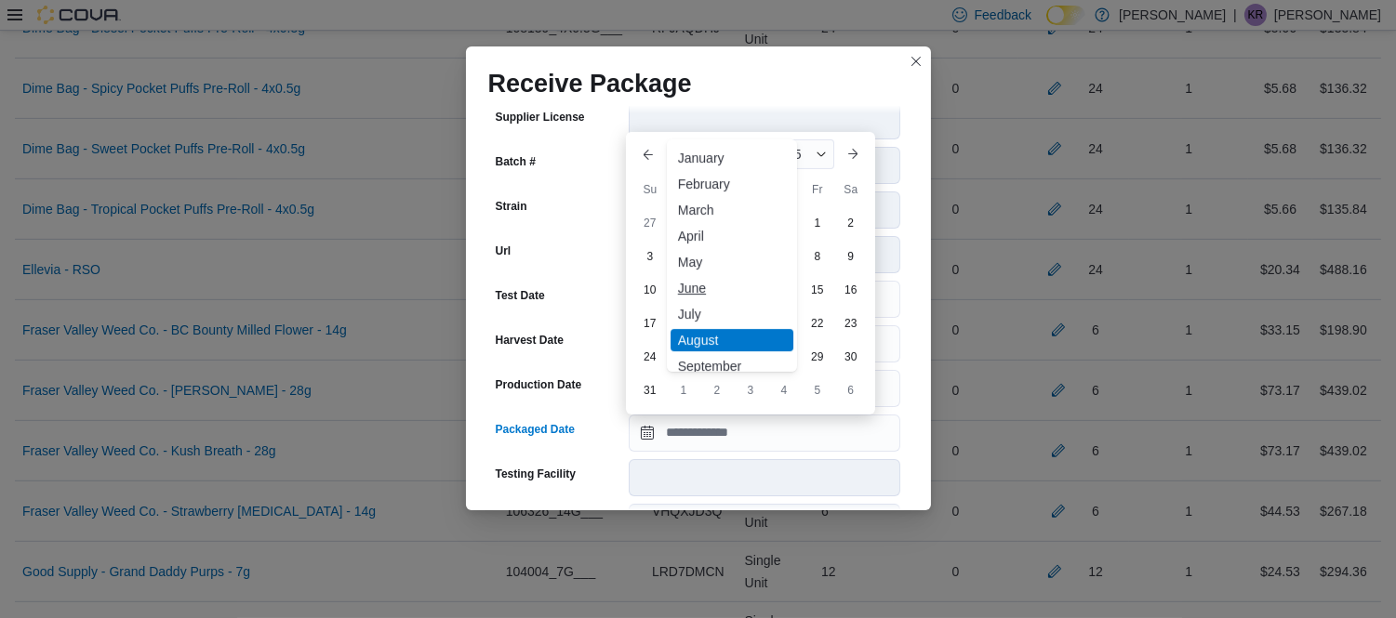
click at [695, 285] on div "June" at bounding box center [731, 288] width 123 height 22
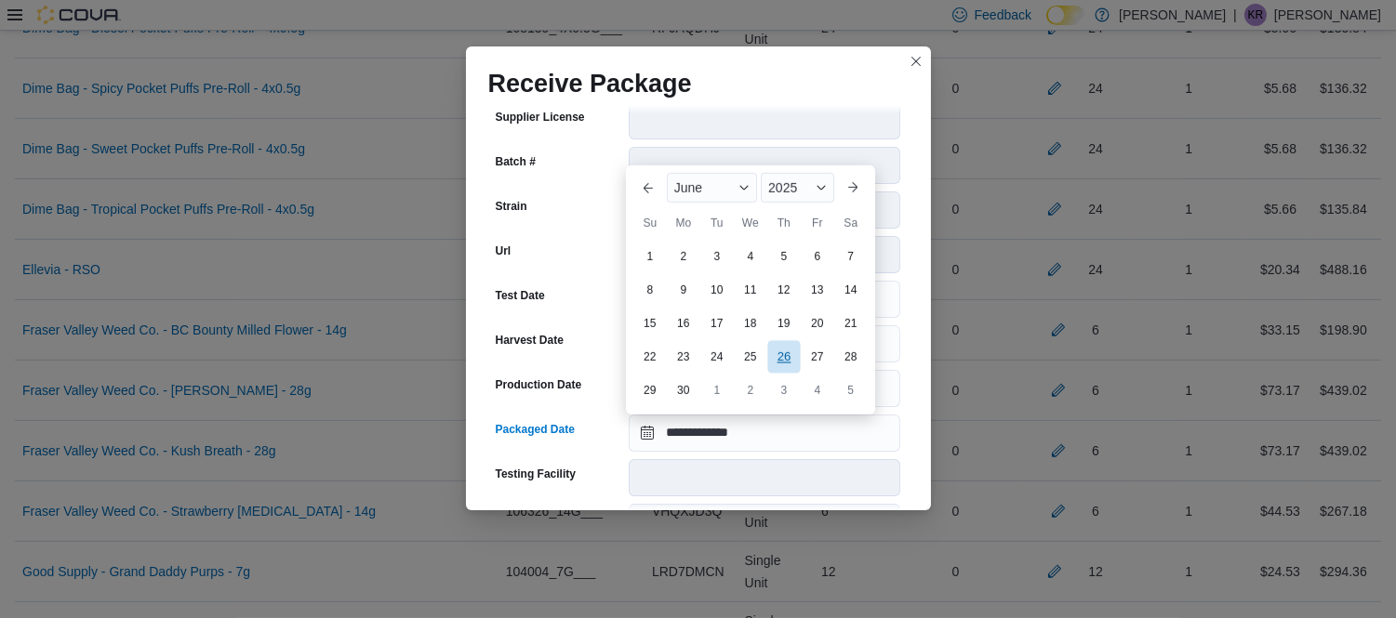
click at [781, 351] on div "26" at bounding box center [783, 357] width 33 height 33
type input "**********"
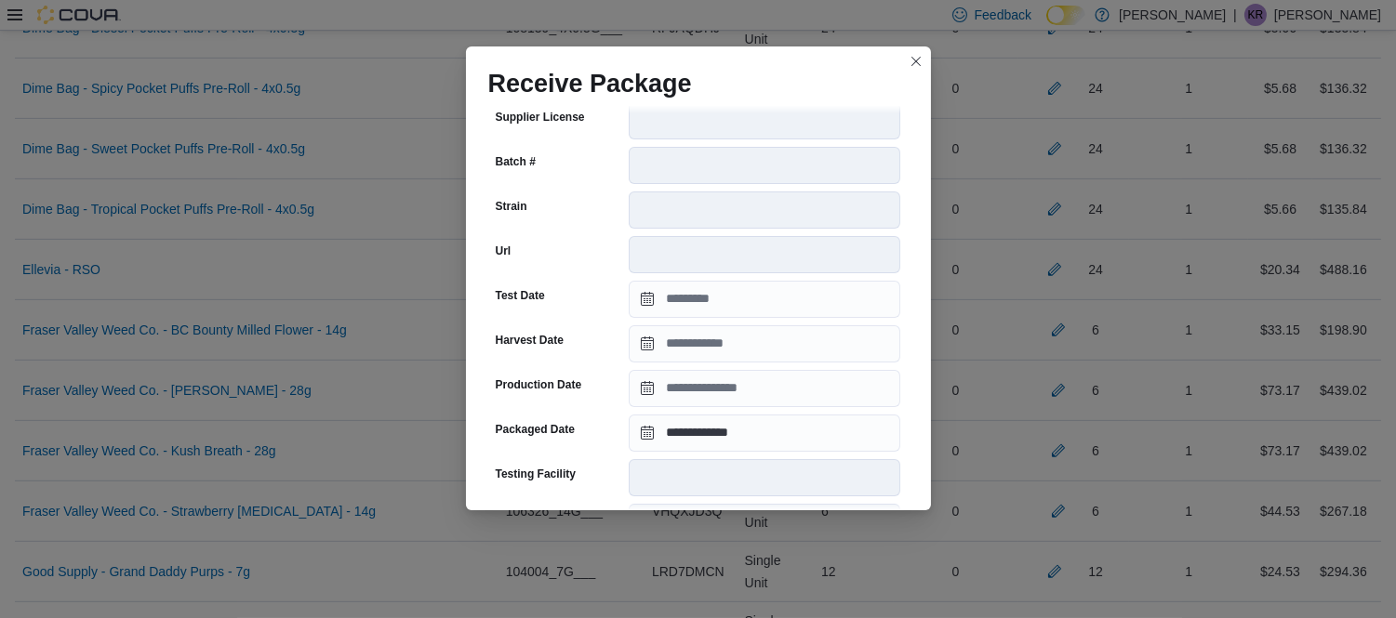
scroll to position [676, 0]
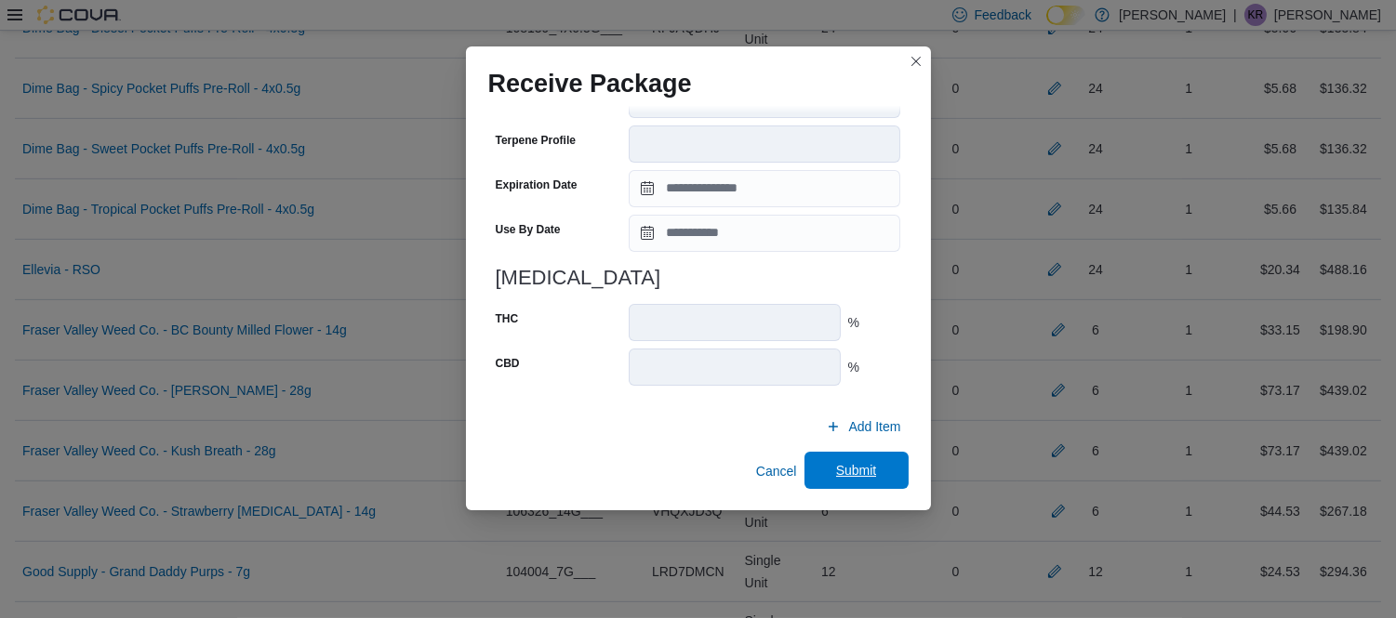
click at [826, 483] on span "Submit" at bounding box center [856, 470] width 82 height 37
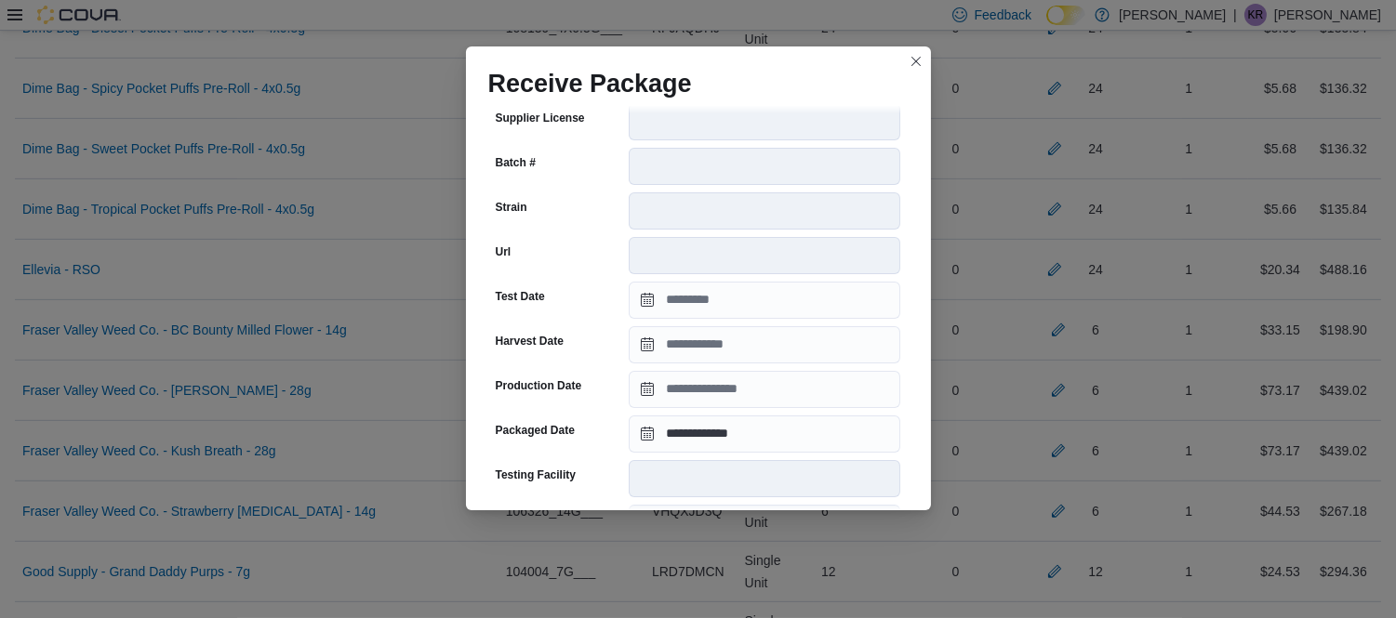
scroll to position [252, 0]
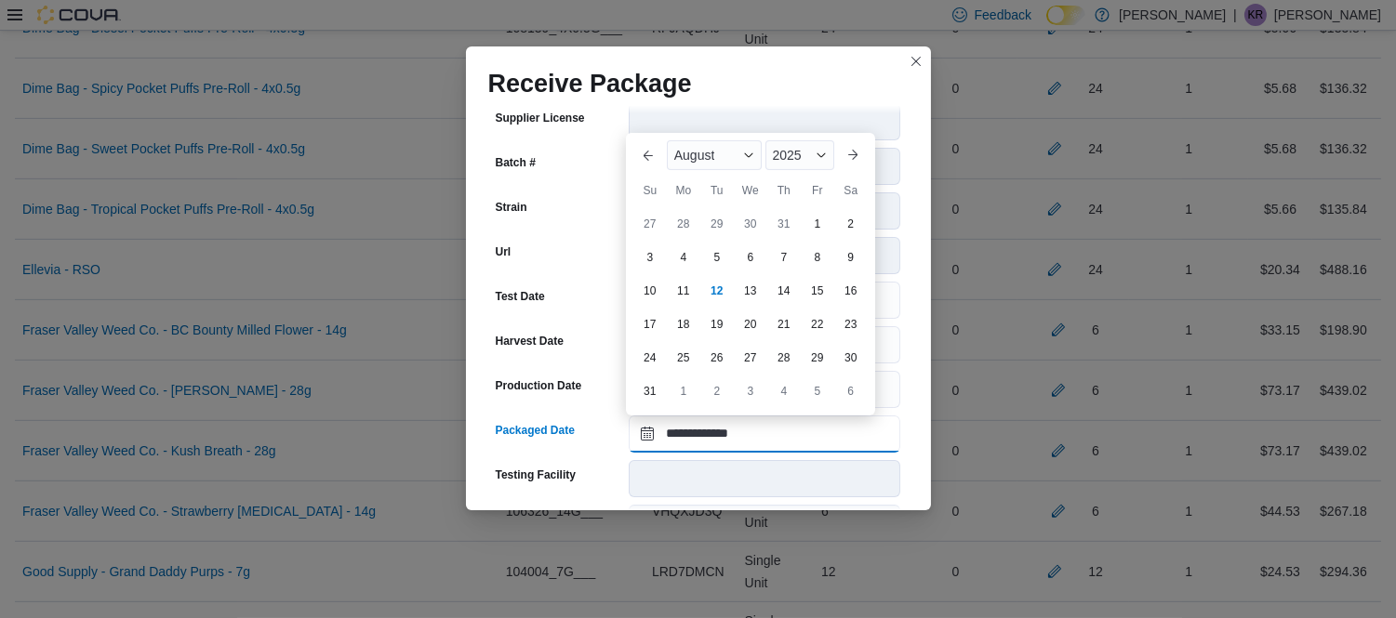
click at [727, 426] on input "**********" at bounding box center [764, 434] width 271 height 37
click at [733, 151] on div "August" at bounding box center [714, 155] width 95 height 30
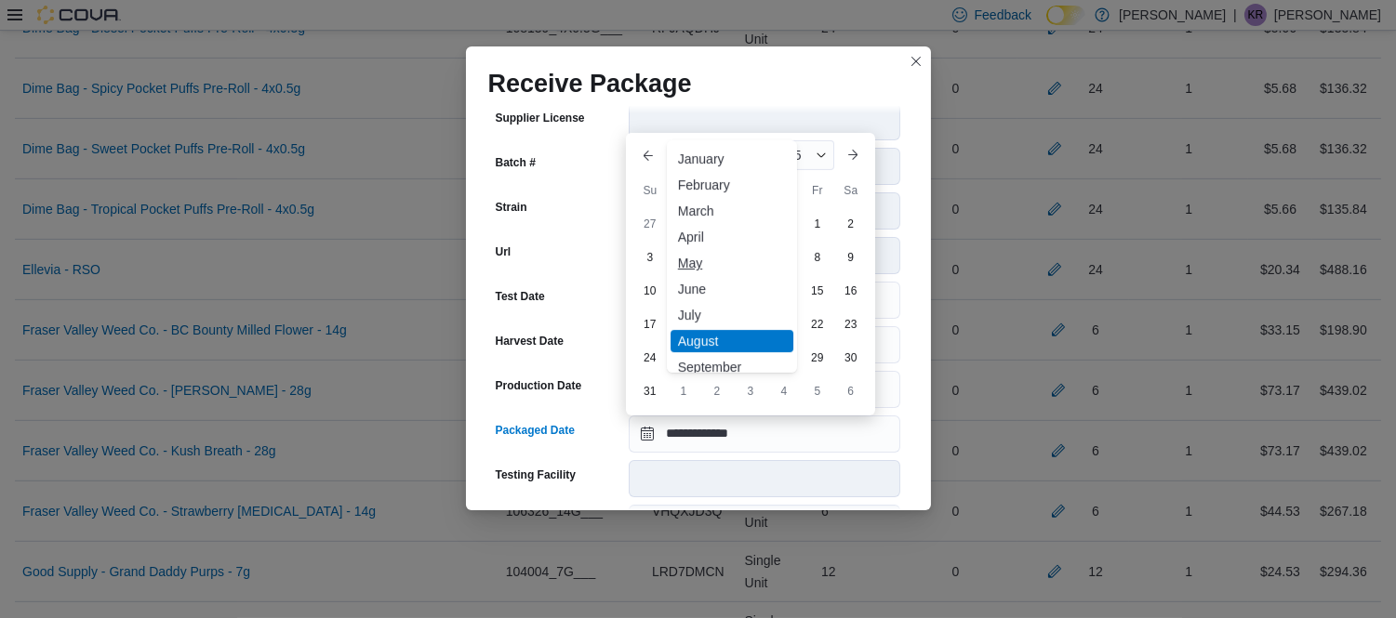
click at [711, 254] on div "May" at bounding box center [731, 263] width 123 height 22
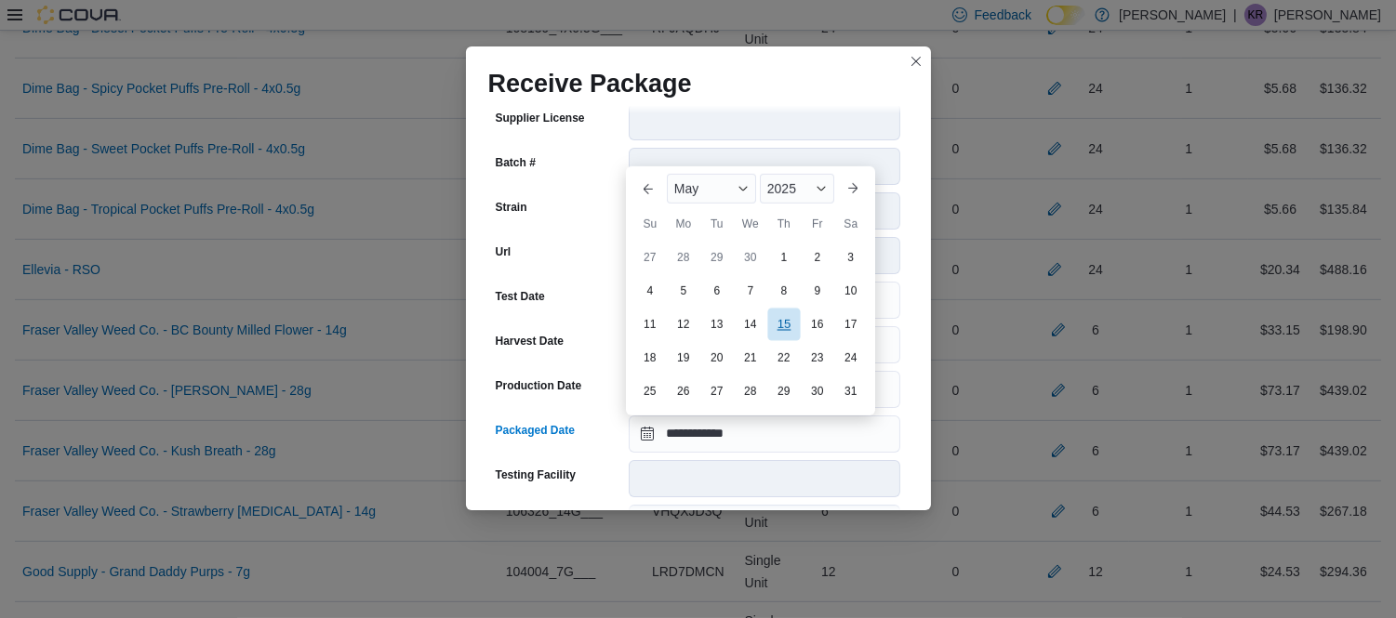
click at [784, 330] on div "15" at bounding box center [783, 325] width 33 height 33
type input "**********"
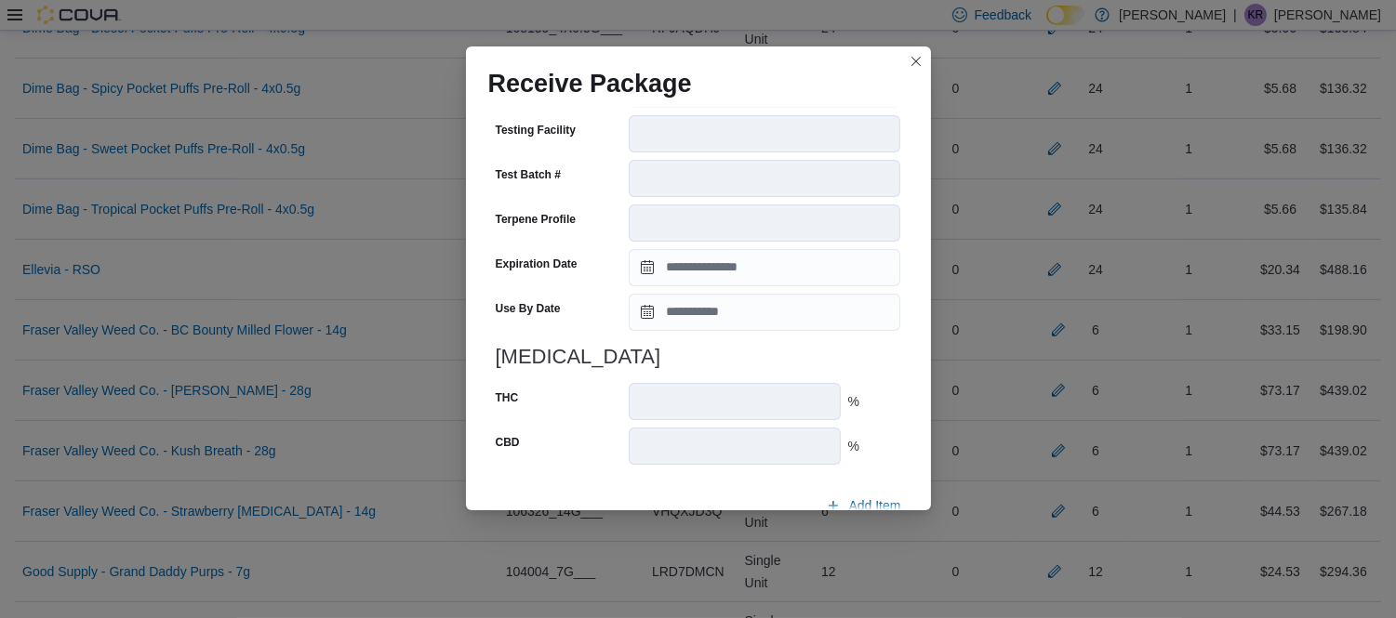
scroll to position [676, 0]
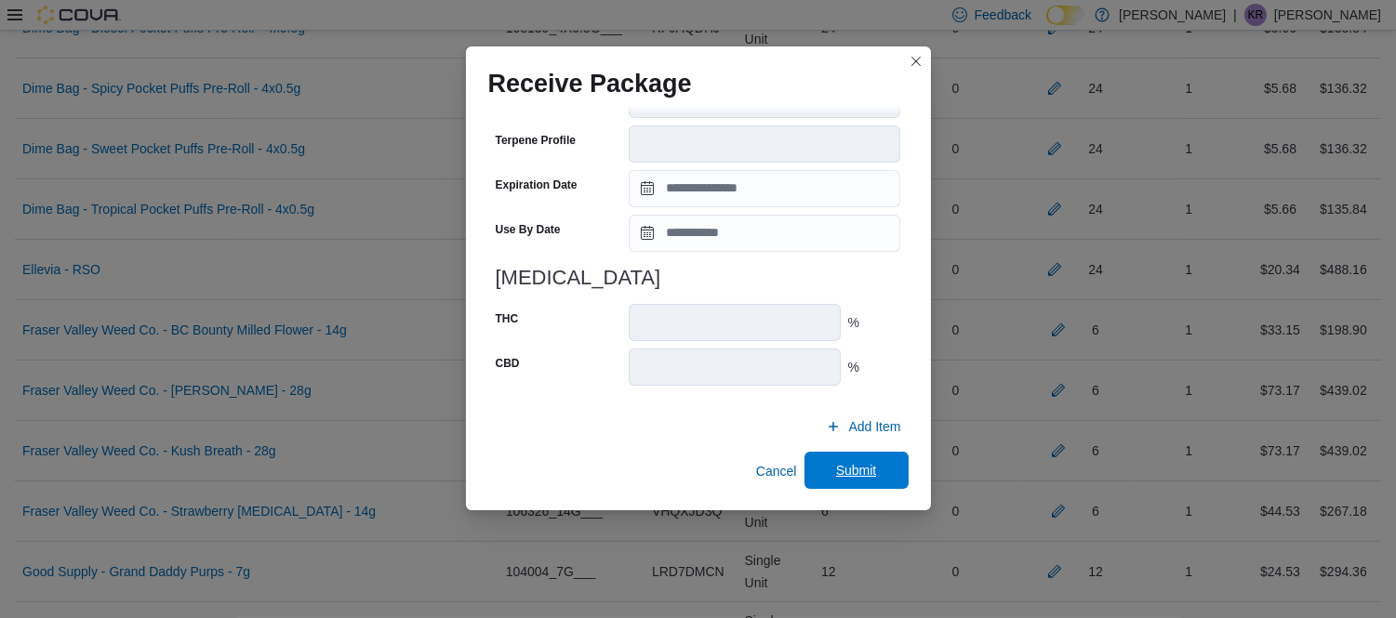
click at [840, 466] on span "Submit" at bounding box center [856, 470] width 41 height 19
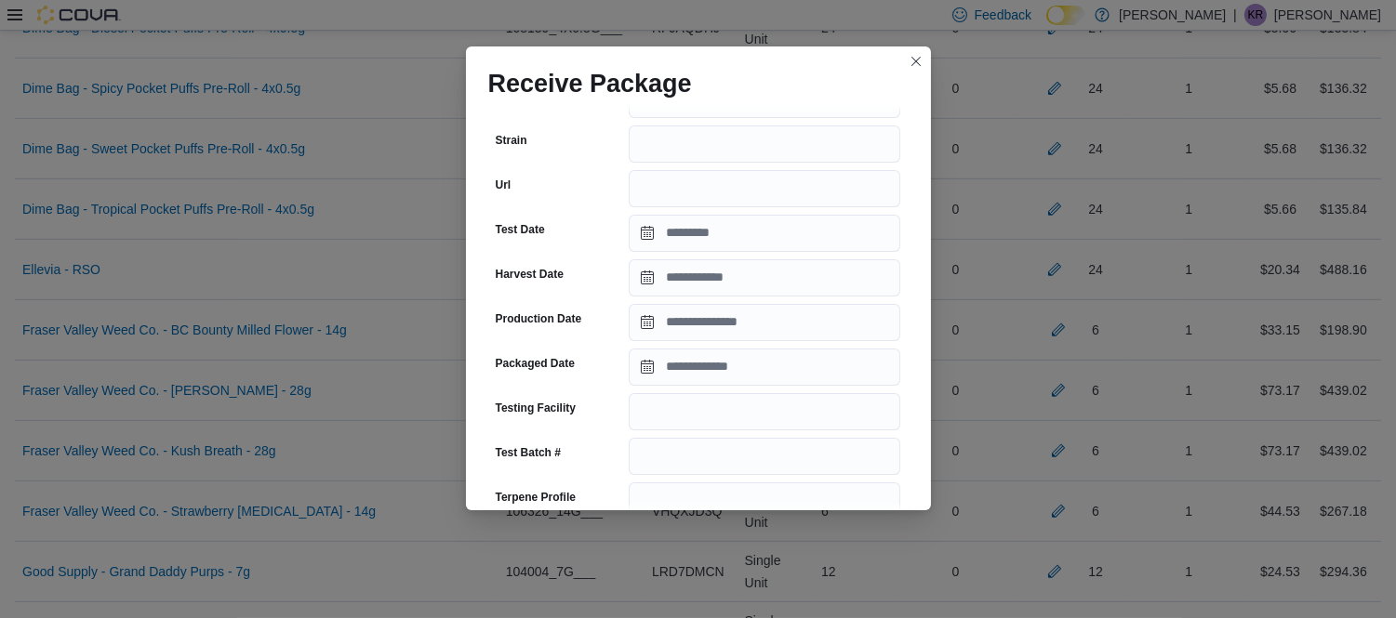
scroll to position [298, 0]
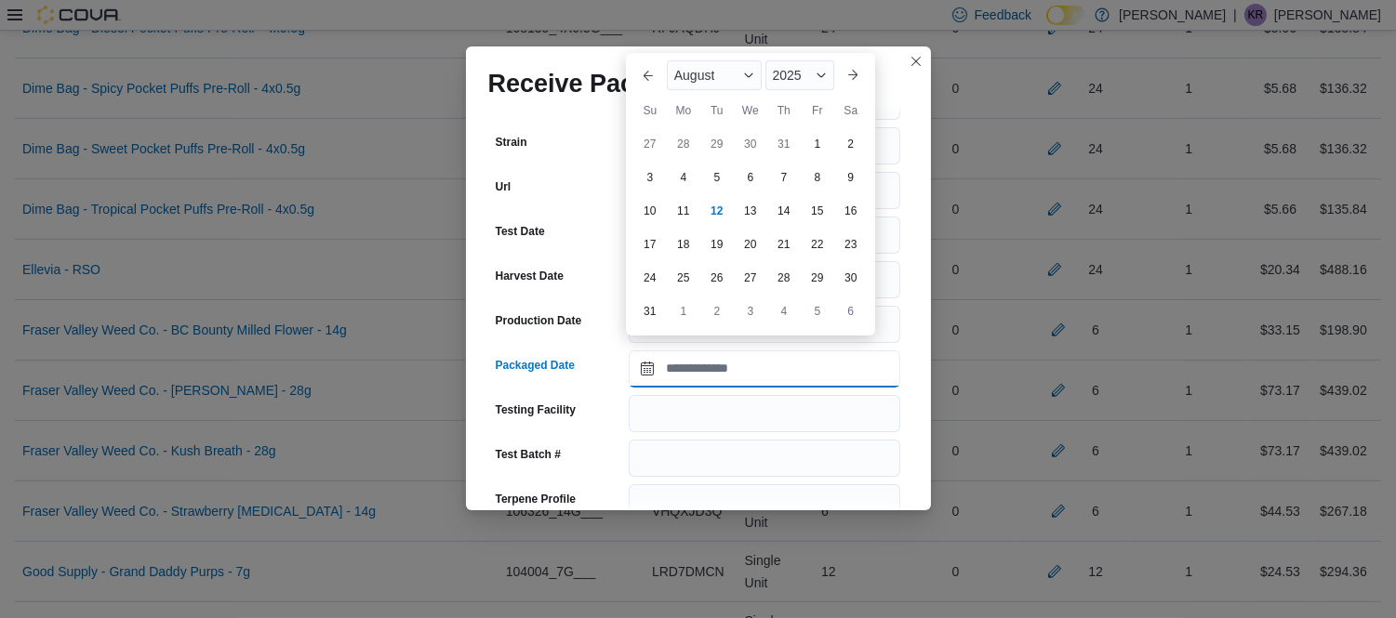
click at [791, 354] on input "Packaged Date" at bounding box center [764, 369] width 271 height 37
click at [735, 71] on div "August" at bounding box center [714, 75] width 95 height 30
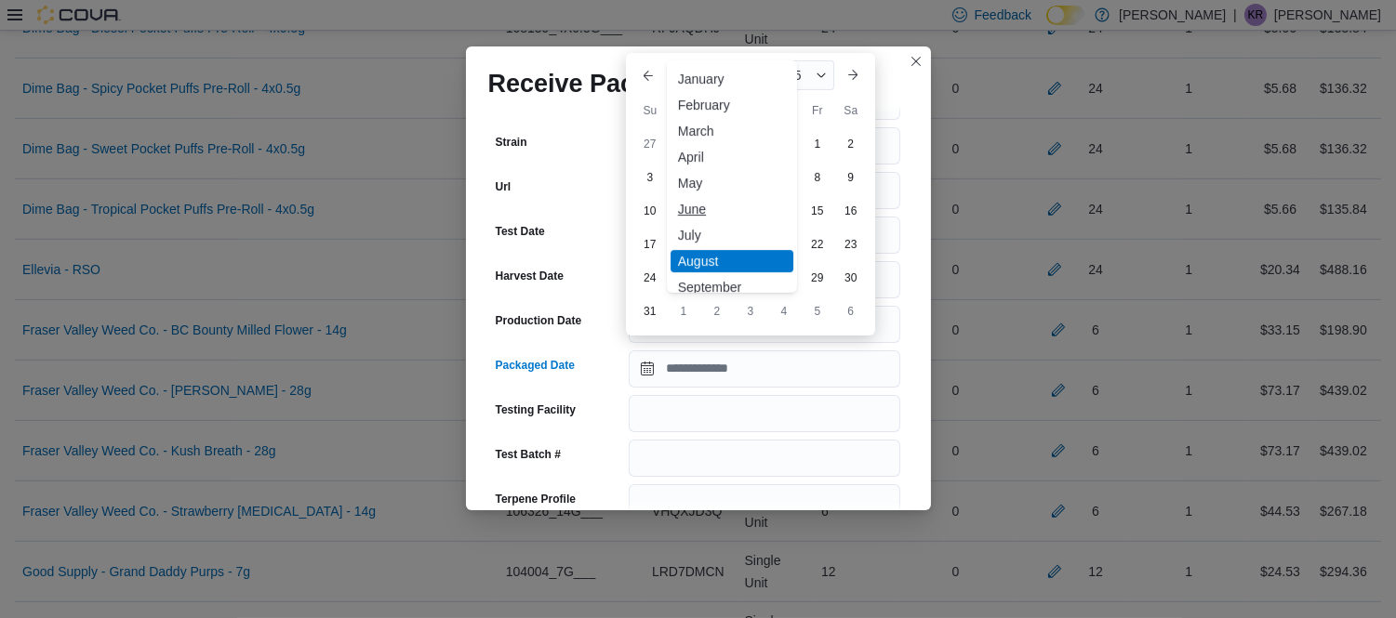
click at [712, 212] on div "June" at bounding box center [731, 209] width 123 height 22
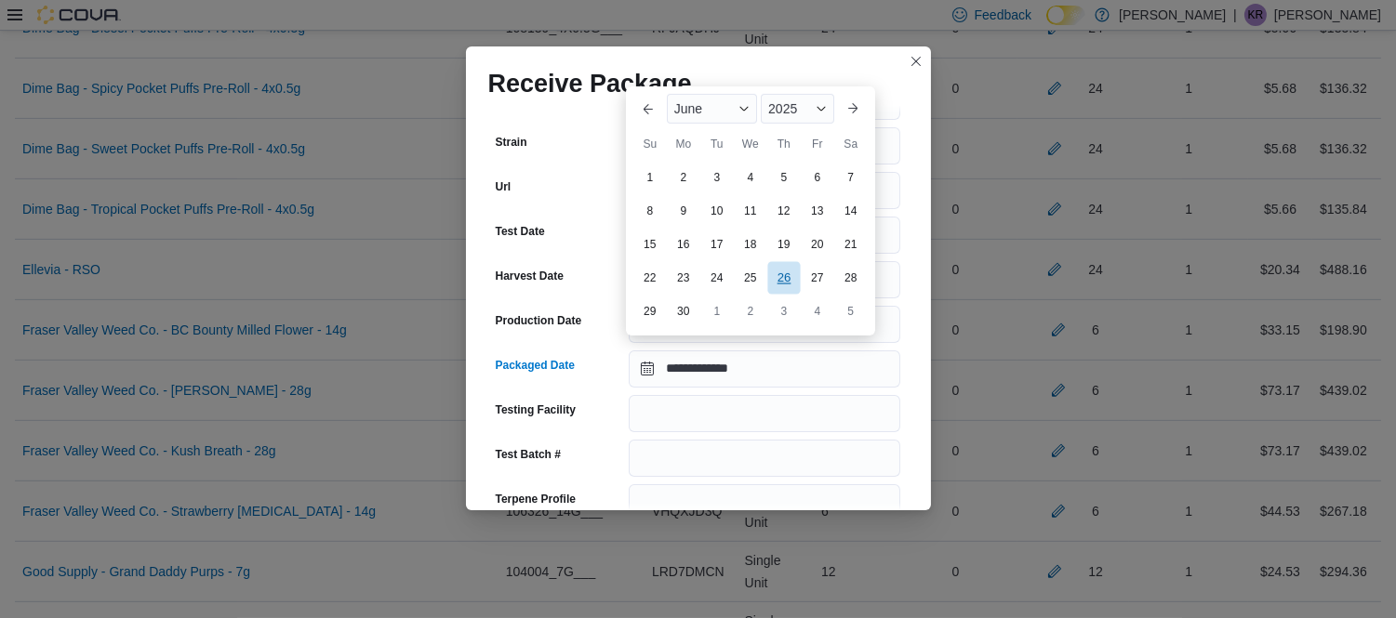
click at [776, 282] on div "26" at bounding box center [783, 278] width 33 height 33
type input "**********"
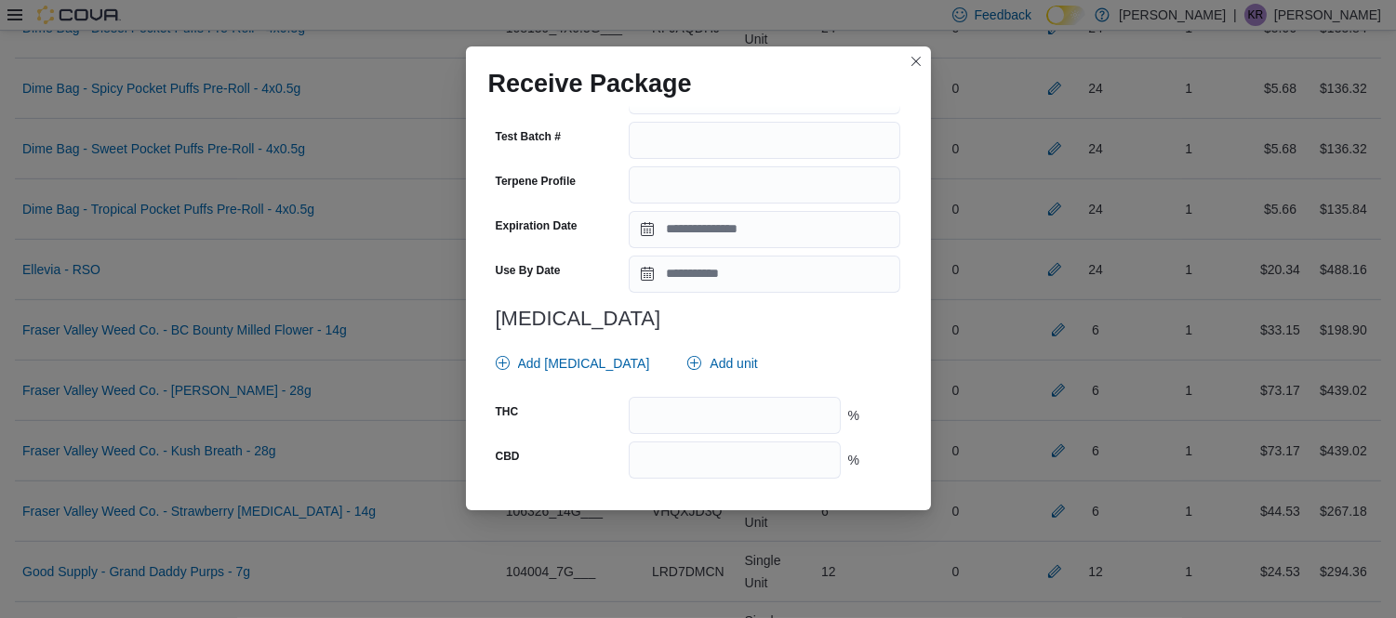
scroll to position [695, 0]
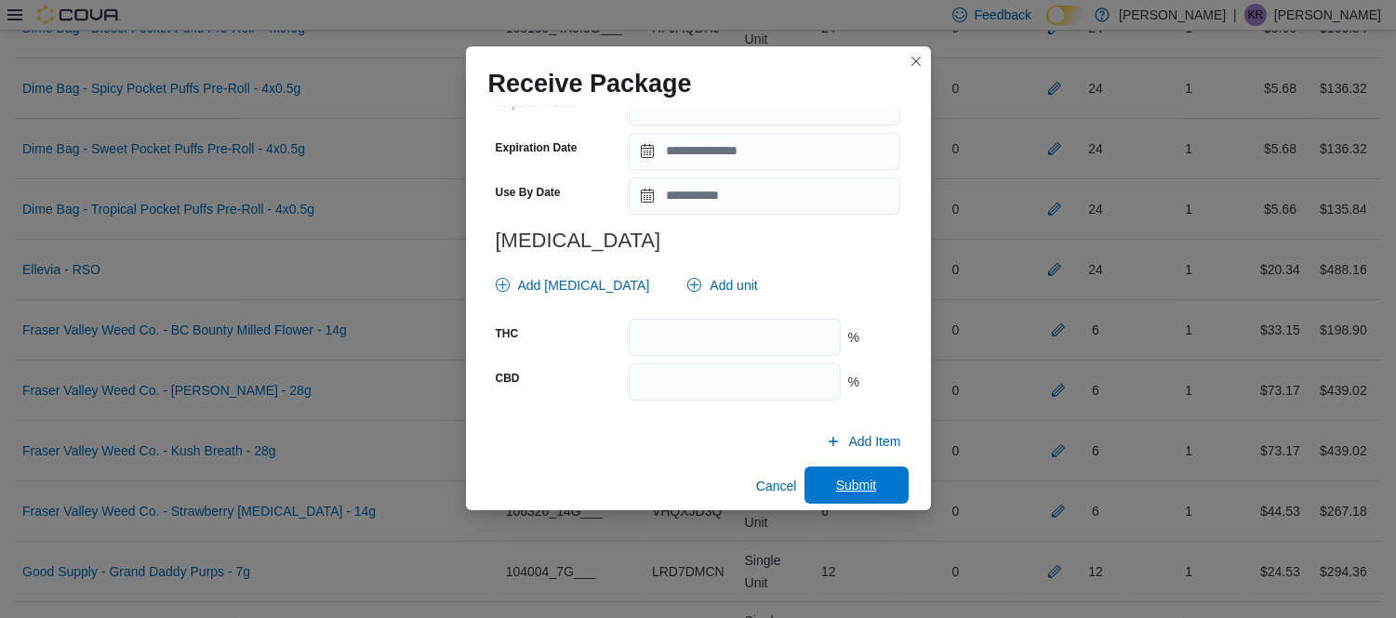
click at [843, 476] on span "Submit" at bounding box center [856, 485] width 41 height 19
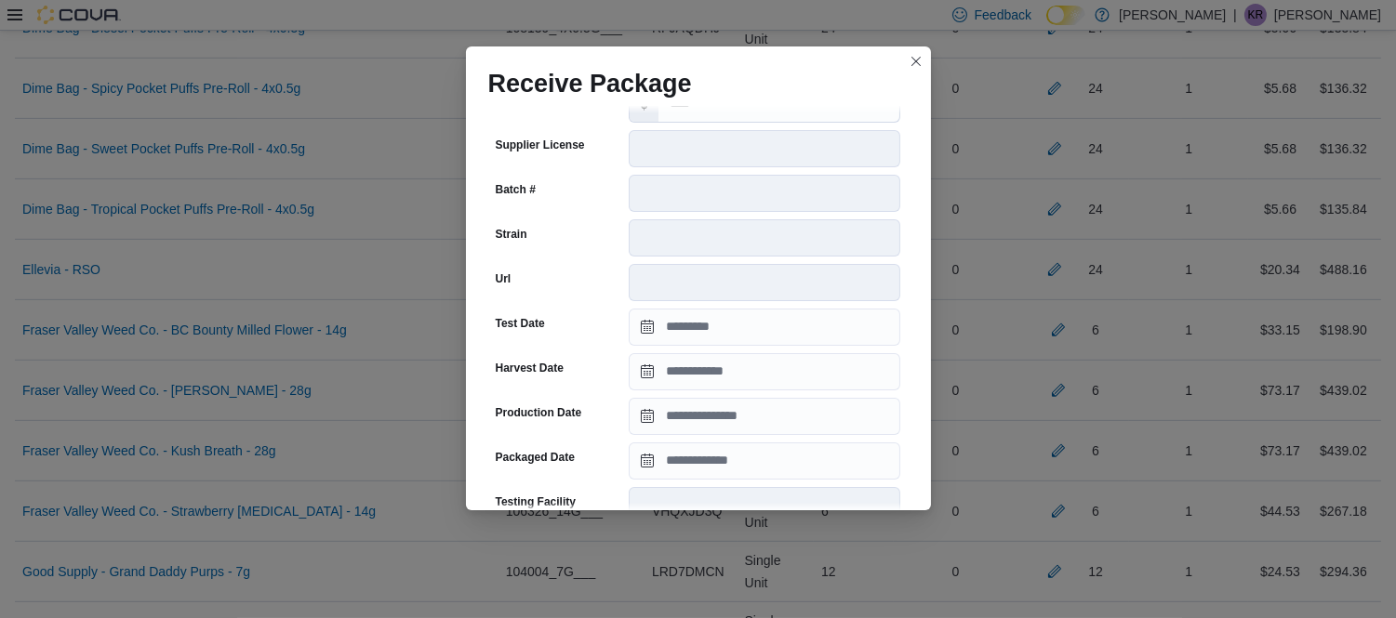
scroll to position [226, 0]
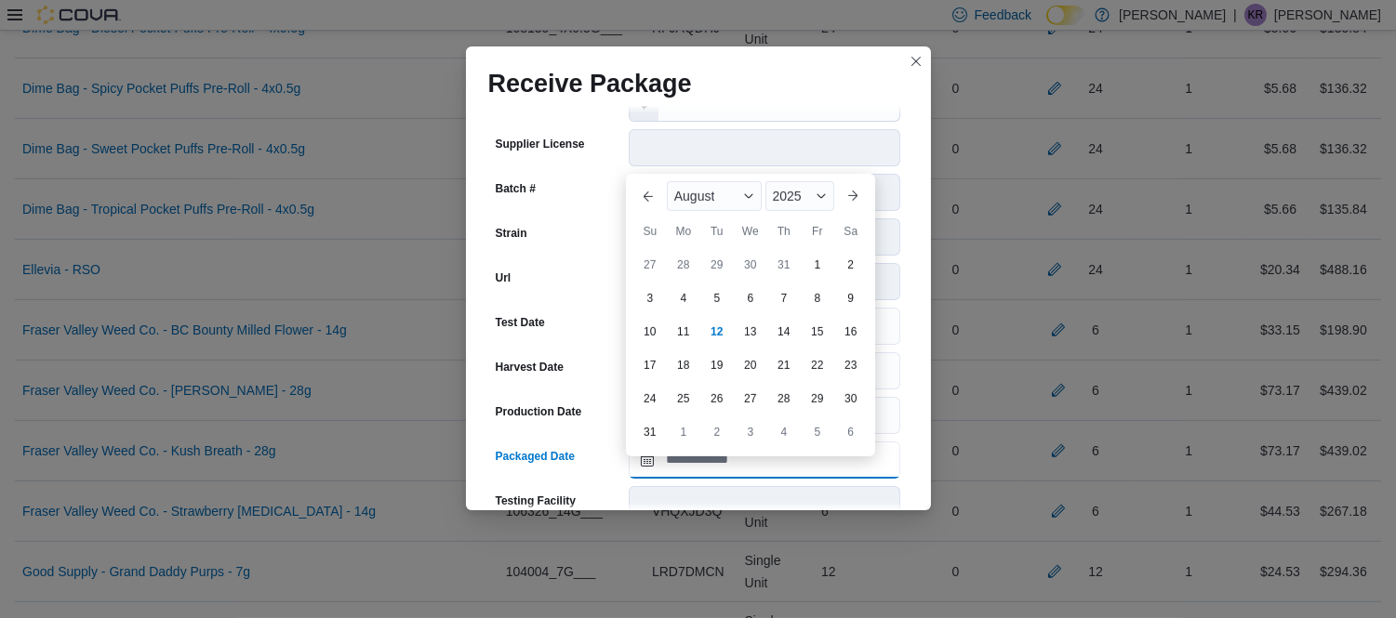
click at [753, 479] on input "Packaged Date" at bounding box center [764, 460] width 271 height 37
click at [714, 201] on span "August" at bounding box center [694, 196] width 41 height 15
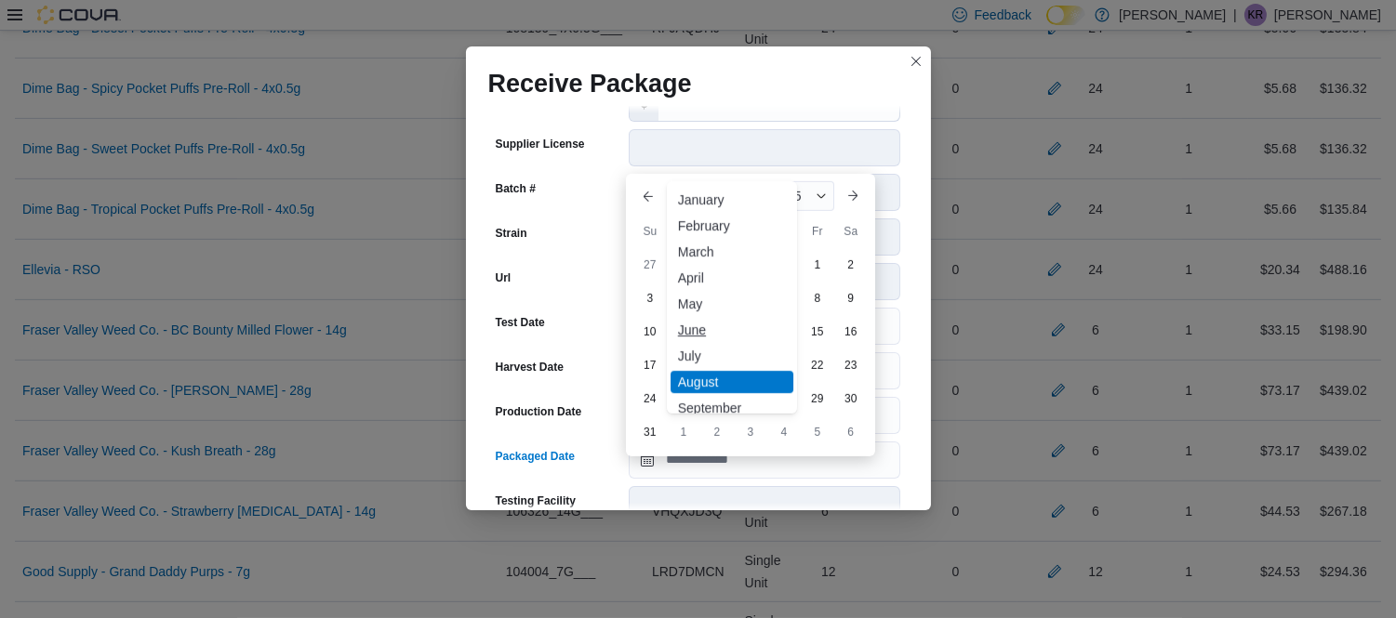
click at [707, 331] on div "June" at bounding box center [731, 330] width 123 height 22
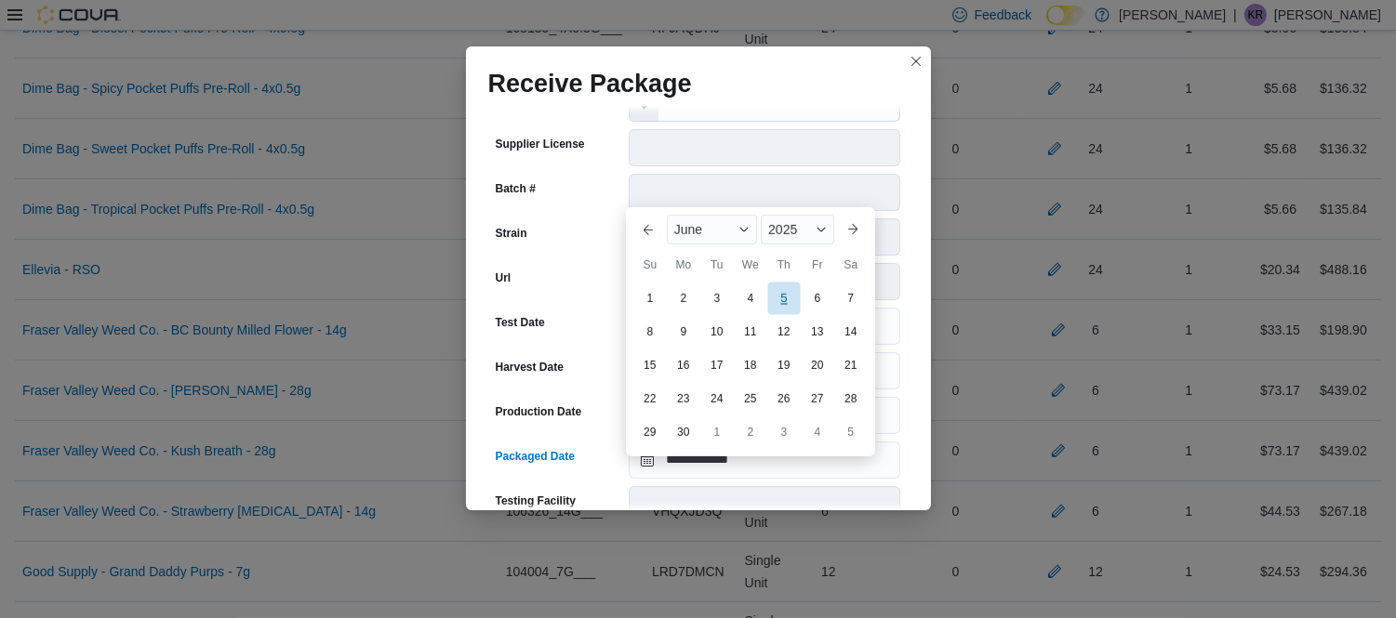
click at [785, 289] on div "5" at bounding box center [783, 299] width 33 height 33
type input "**********"
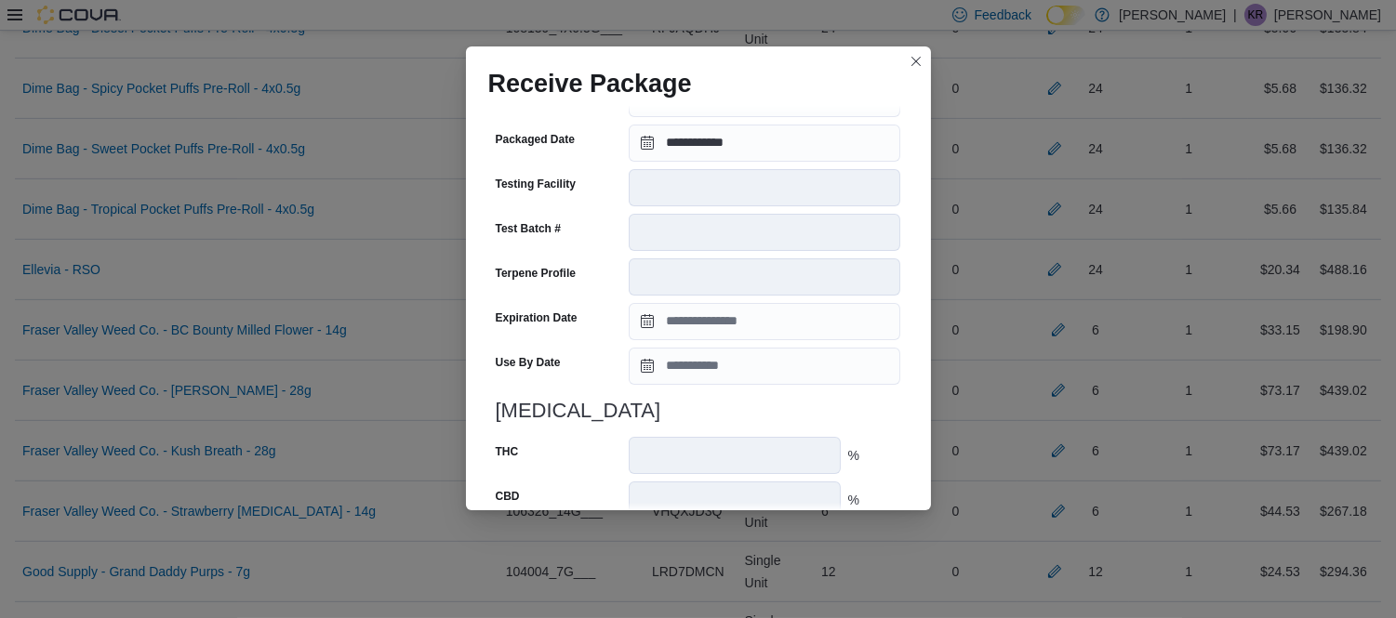
scroll to position [692, 0]
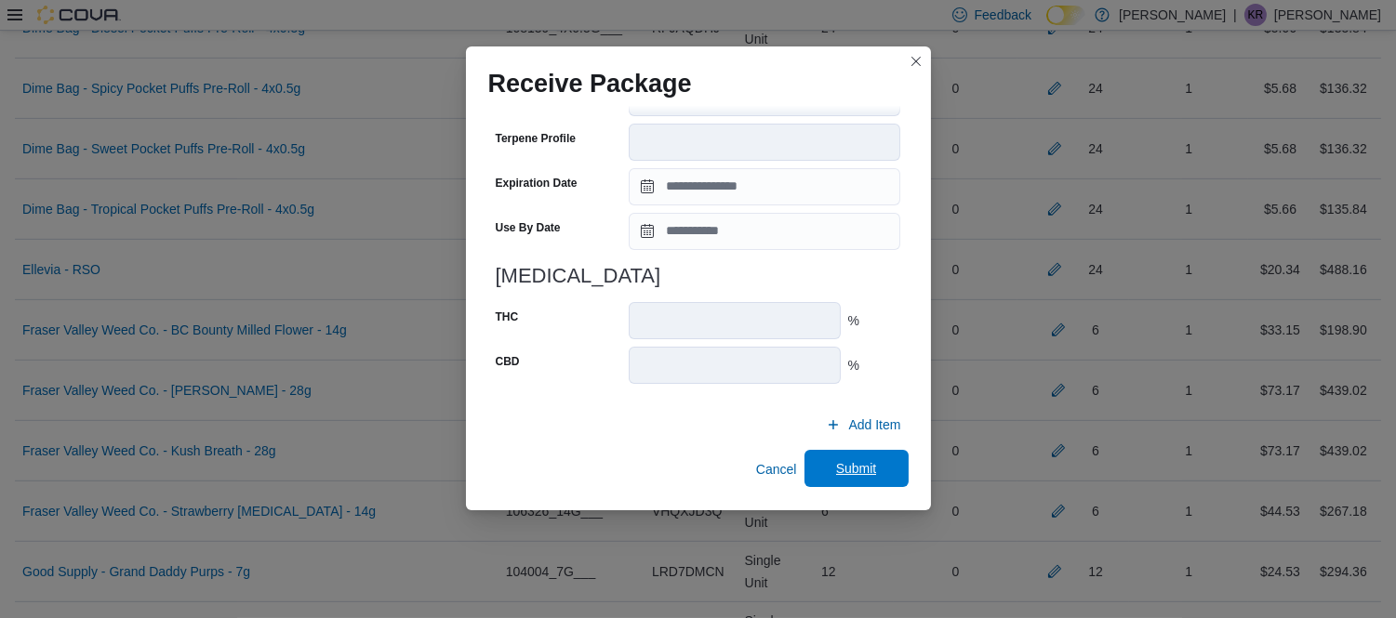
click at [857, 474] on span "Submit" at bounding box center [856, 468] width 41 height 19
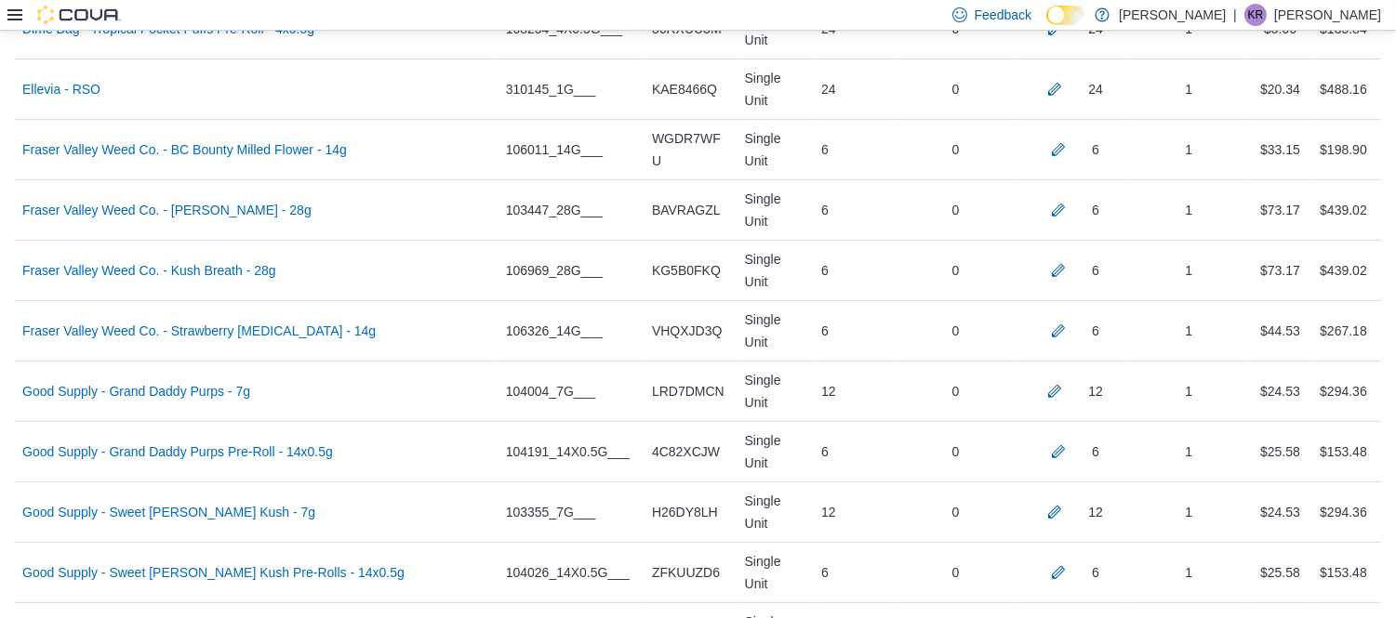
scroll to position [1615, 0]
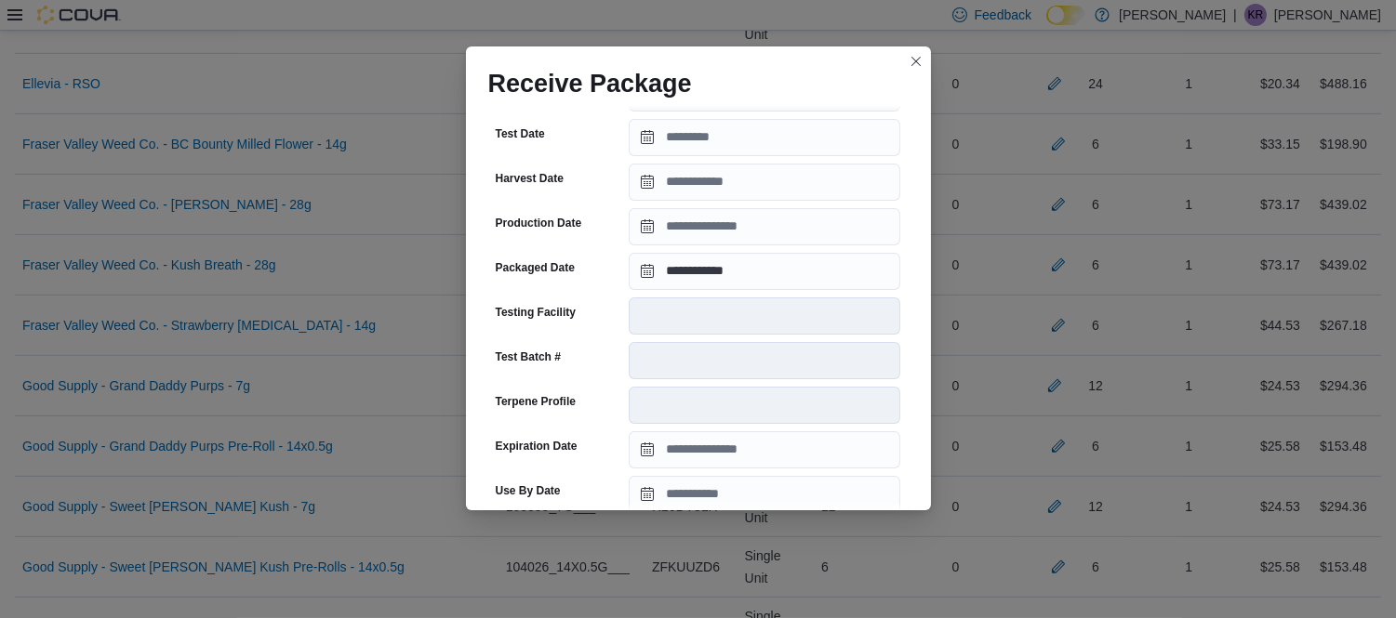
scroll to position [676, 0]
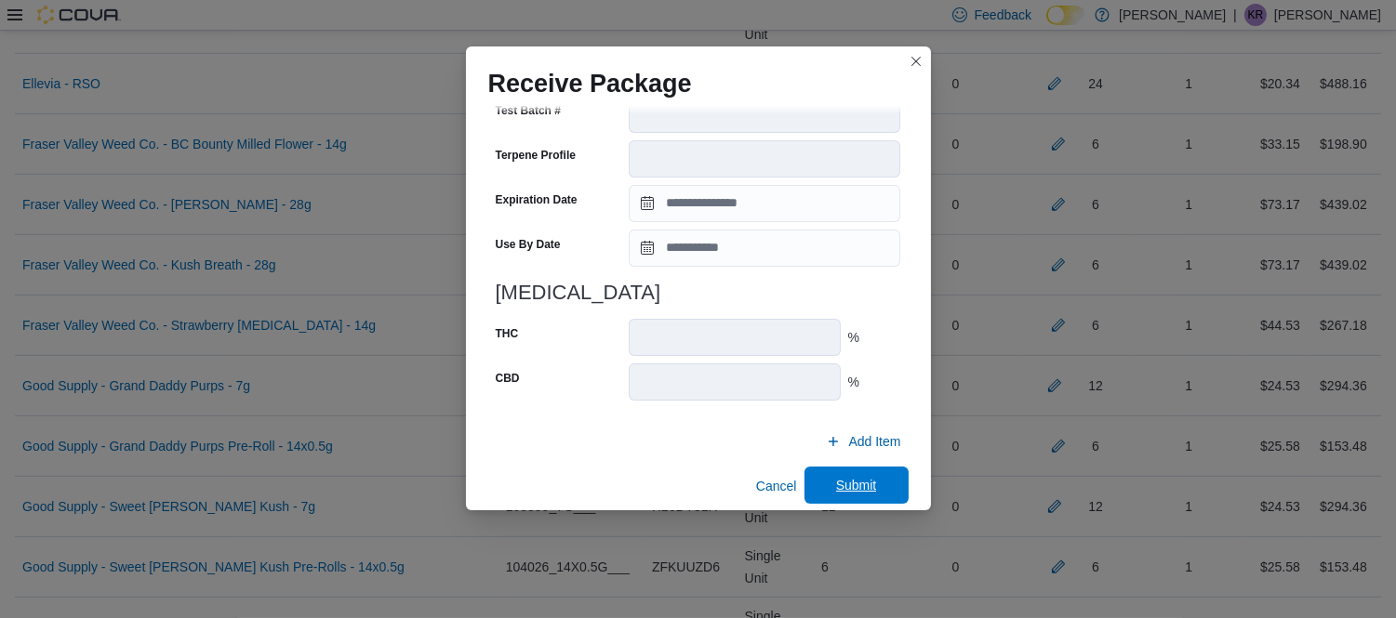
click at [836, 476] on span "Submit" at bounding box center [856, 485] width 41 height 19
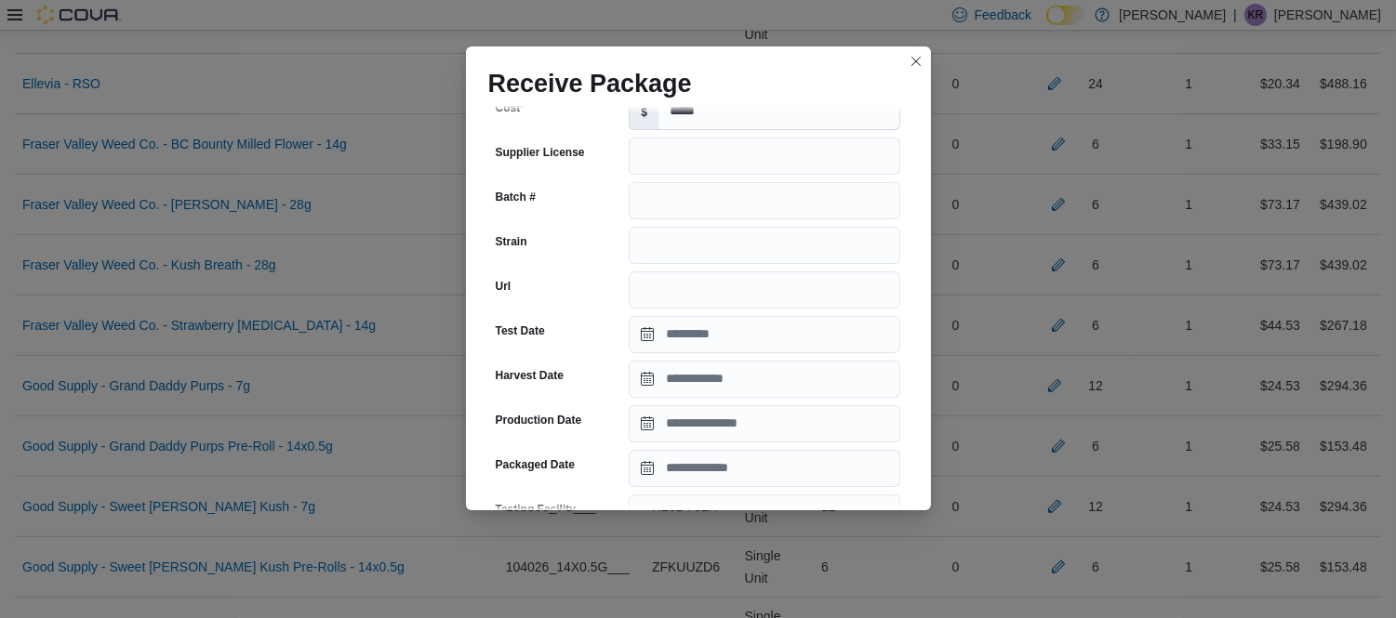
scroll to position [198, 0]
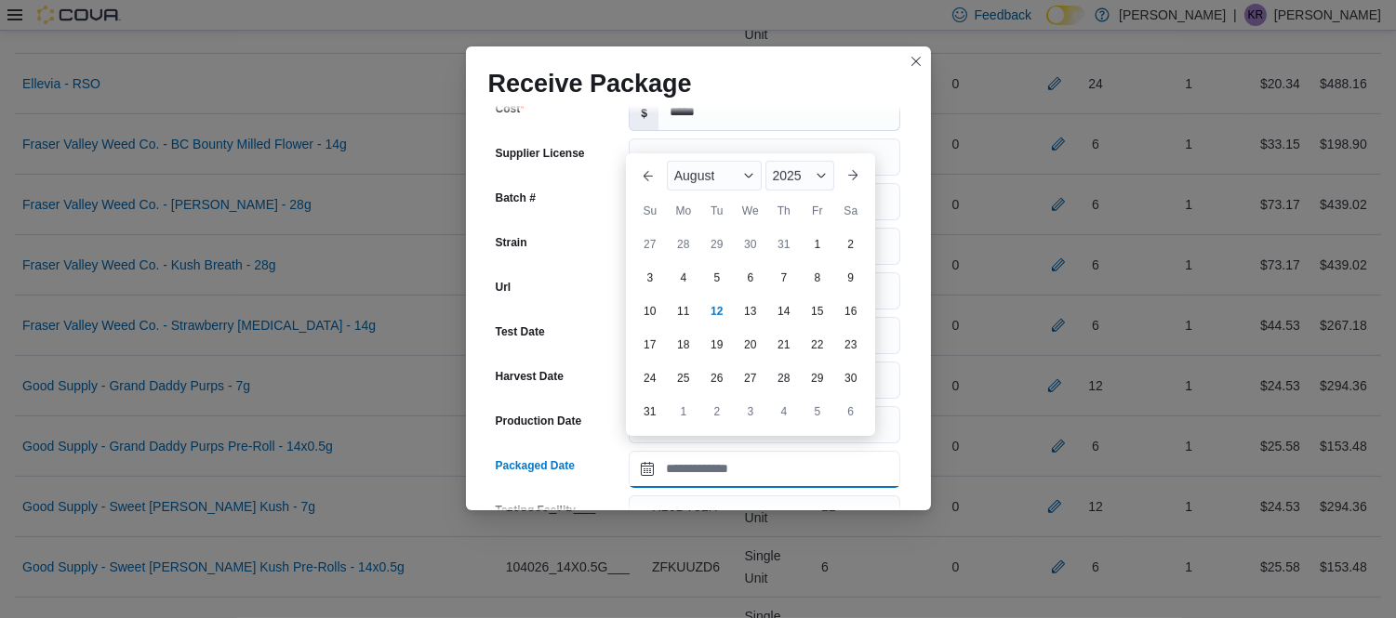
click at [745, 456] on input "Packaged Date" at bounding box center [764, 469] width 271 height 37
click at [701, 165] on div "August" at bounding box center [714, 176] width 95 height 30
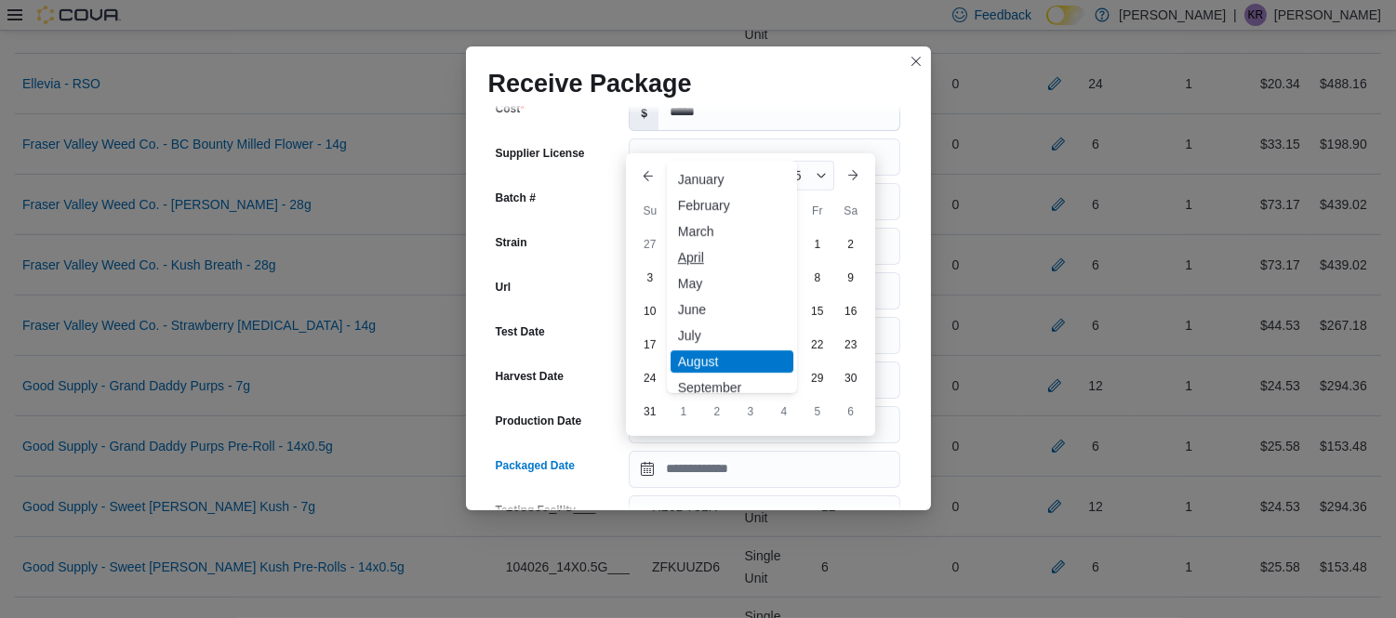
click at [701, 257] on div "April" at bounding box center [731, 257] width 123 height 22
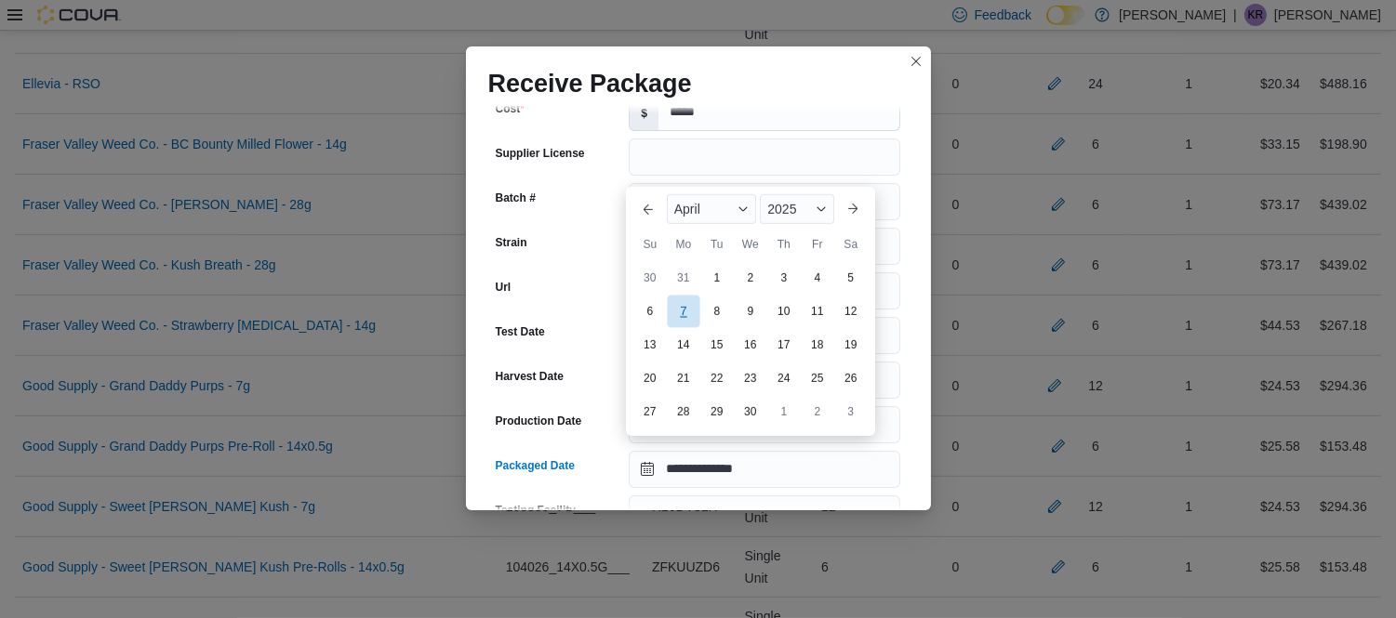
click at [682, 311] on div "7" at bounding box center [683, 312] width 33 height 33
type input "**********"
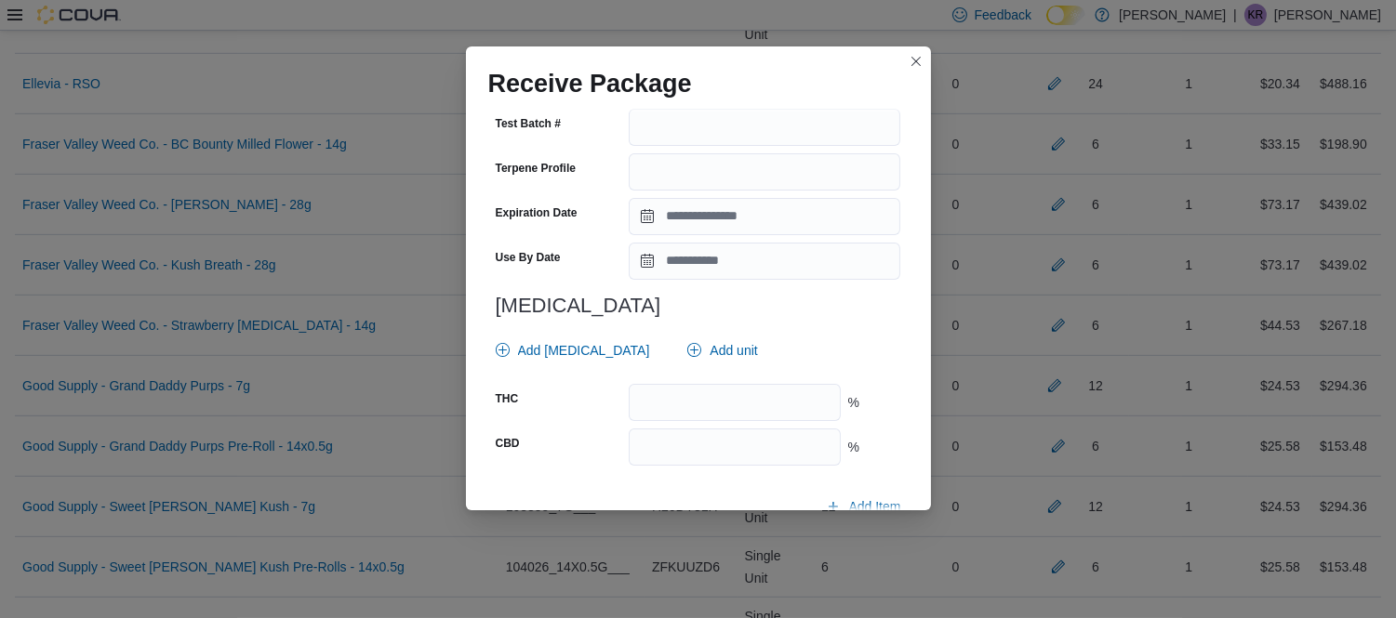
scroll to position [685, 0]
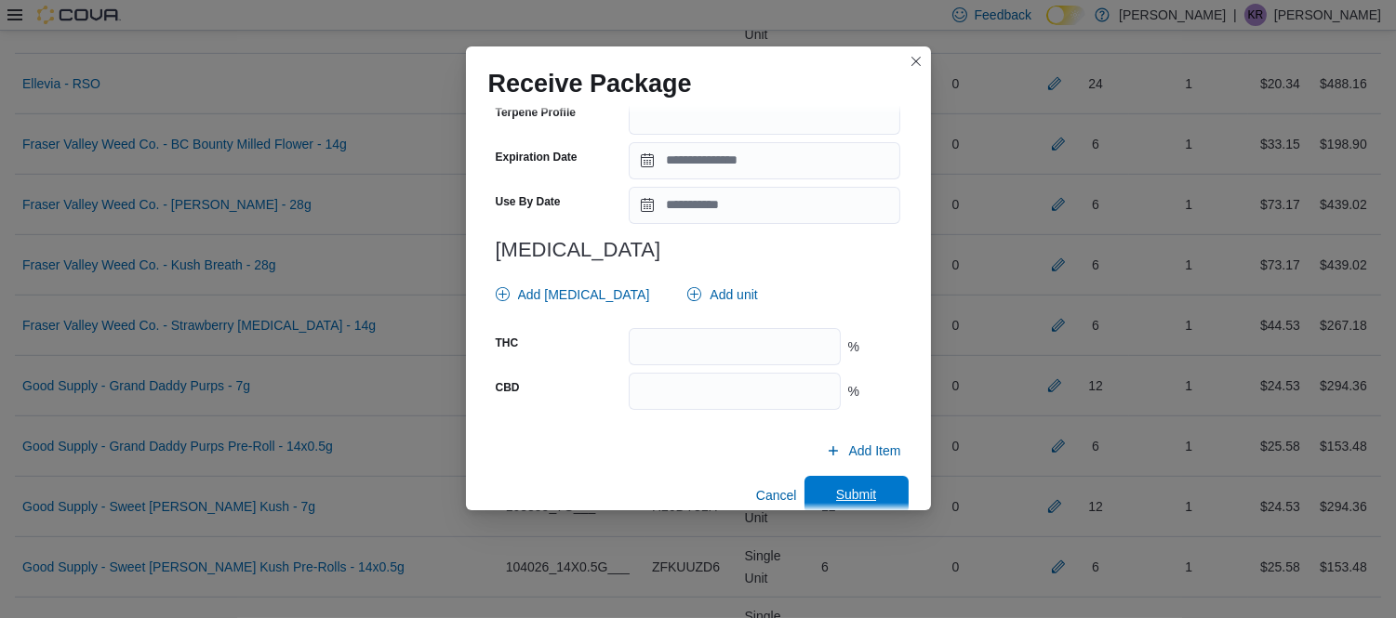
click at [849, 485] on span "Submit" at bounding box center [856, 494] width 41 height 19
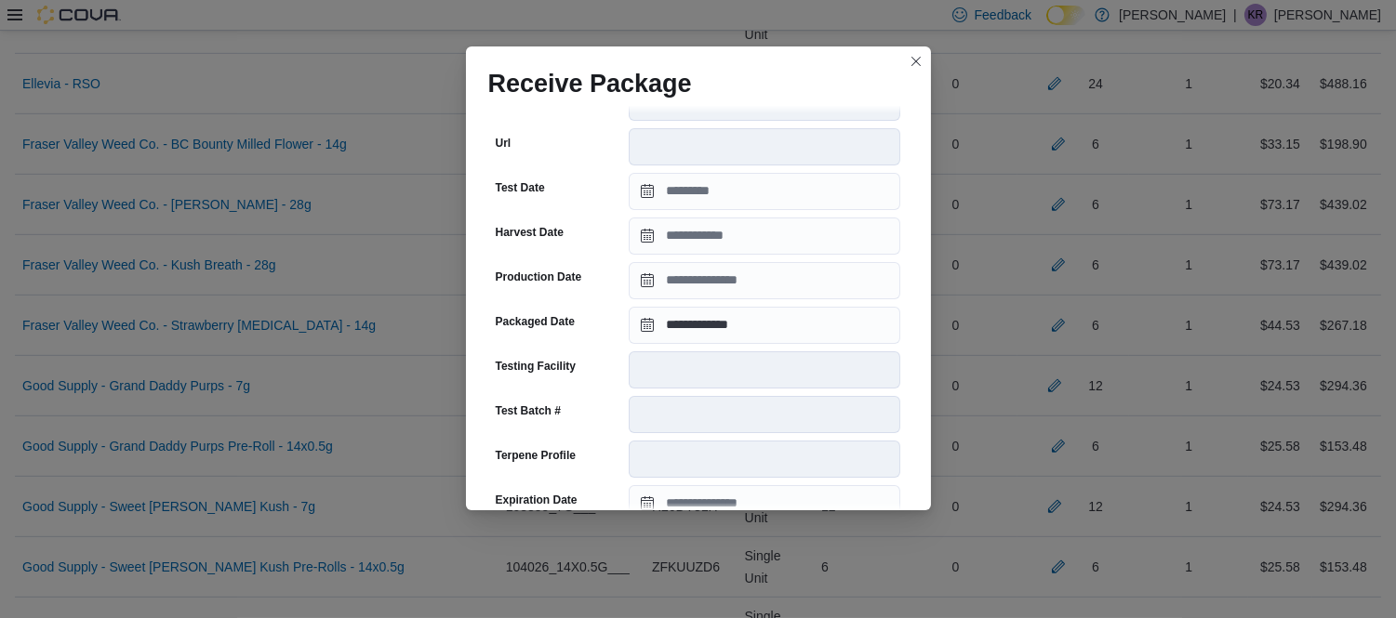
scroll to position [692, 0]
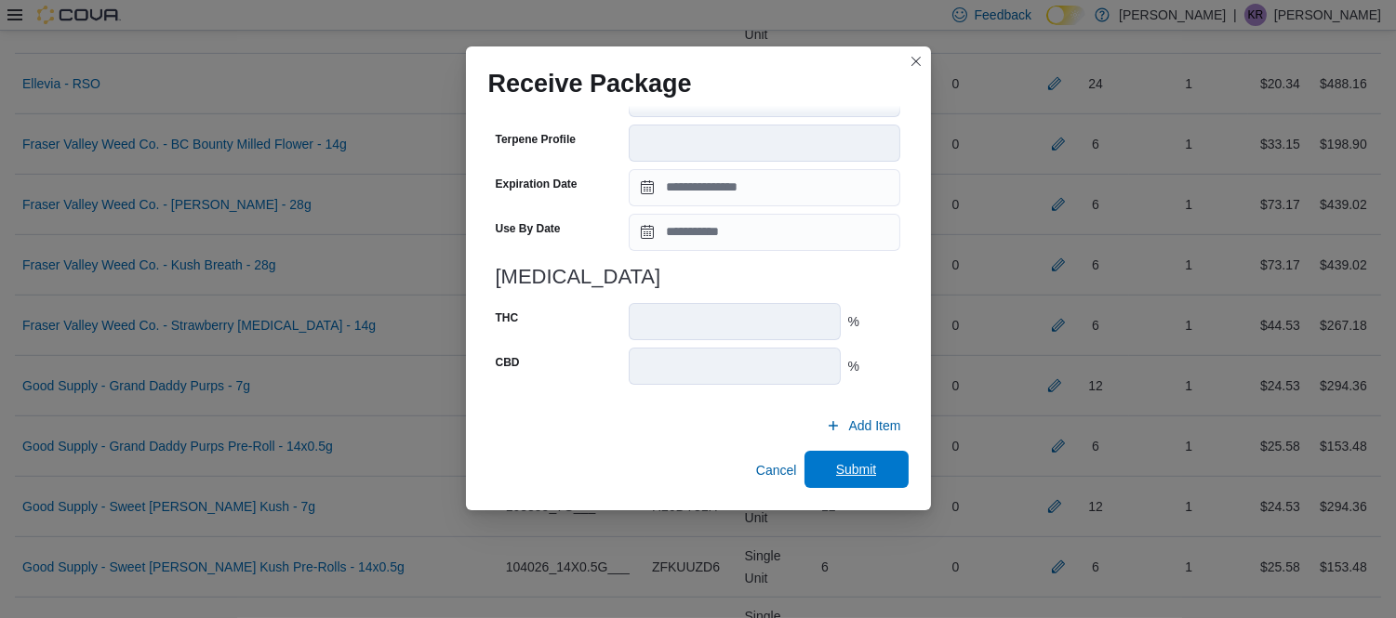
click at [844, 453] on span "Submit" at bounding box center [856, 469] width 82 height 37
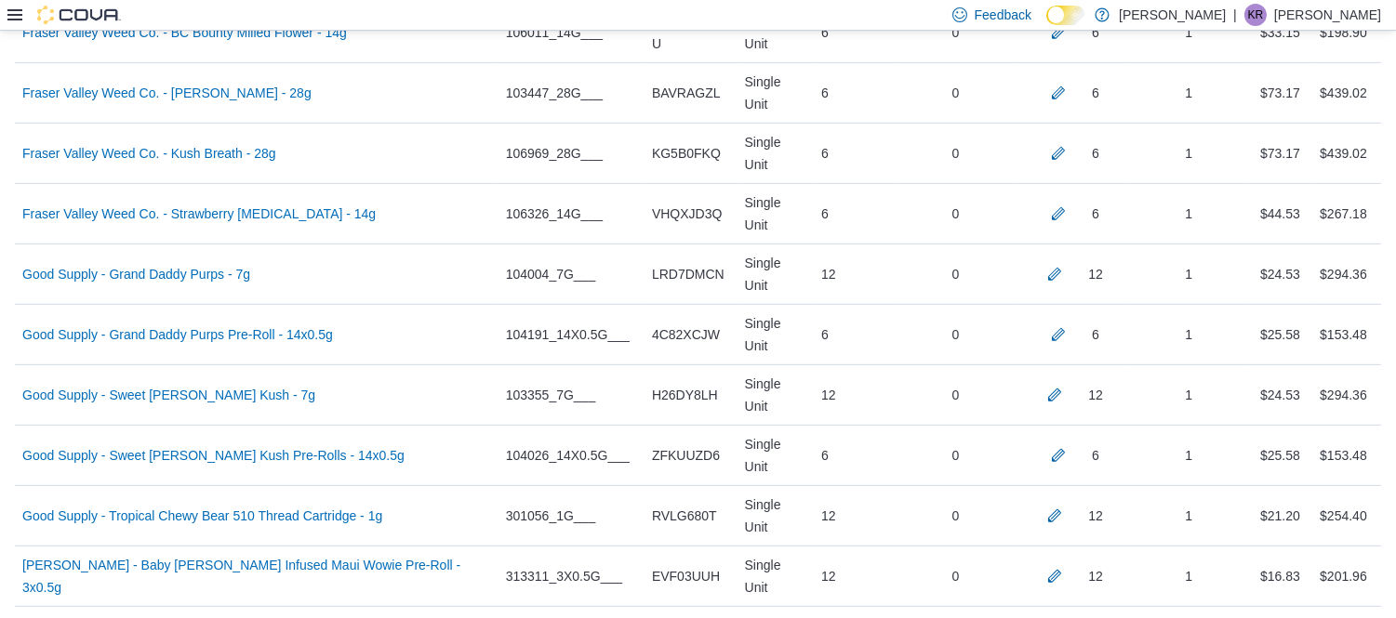
scroll to position [1729, 0]
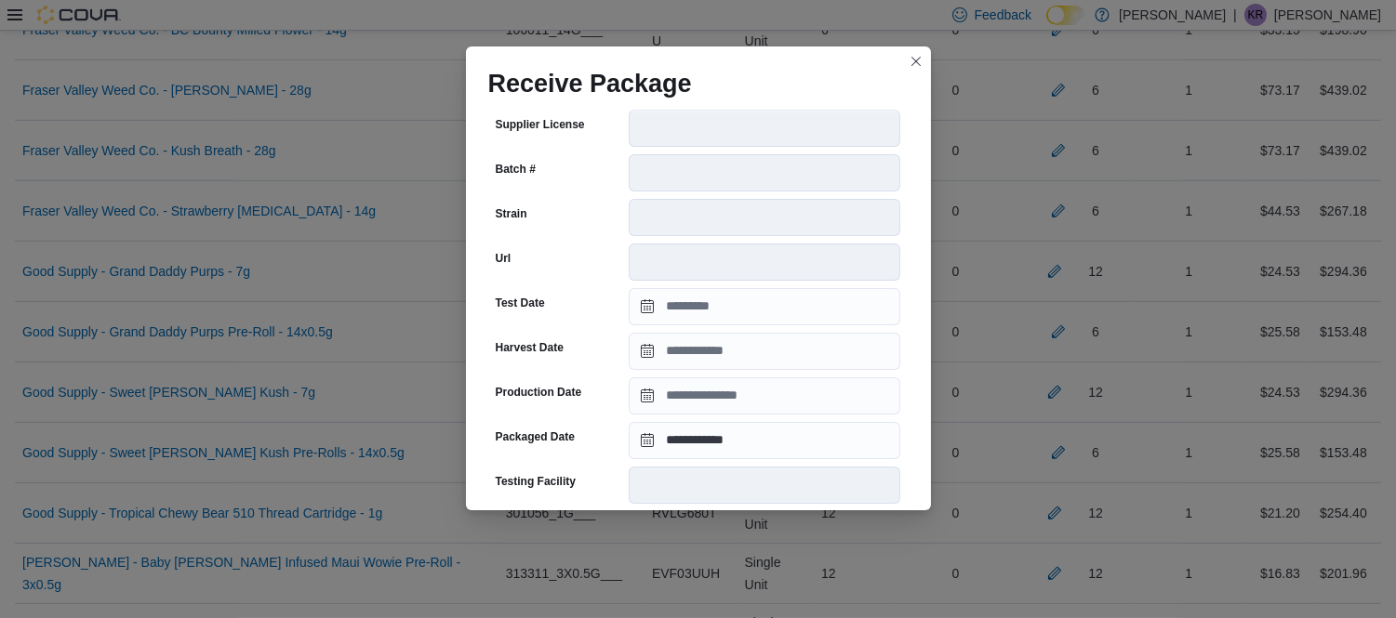
scroll to position [245, 0]
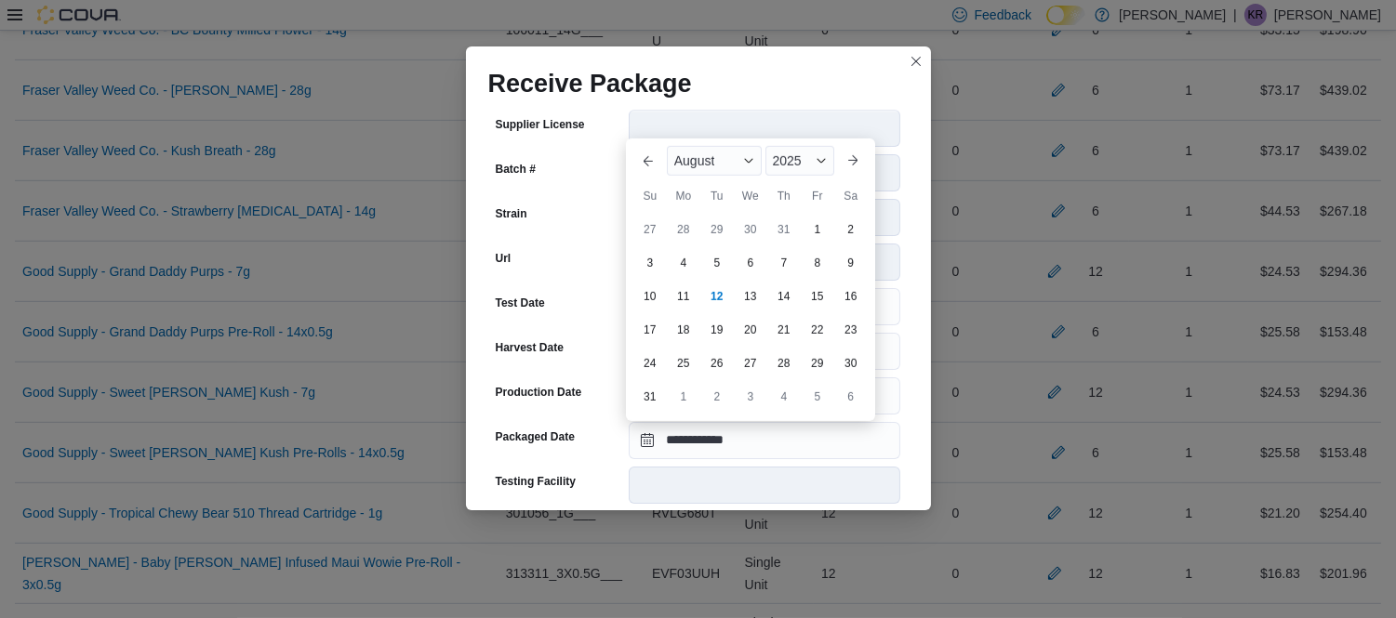
drag, startPoint x: 711, startPoint y: 430, endPoint x: 611, endPoint y: 460, distance: 105.0
click at [611, 460] on div "**********" at bounding box center [698, 375] width 420 height 911
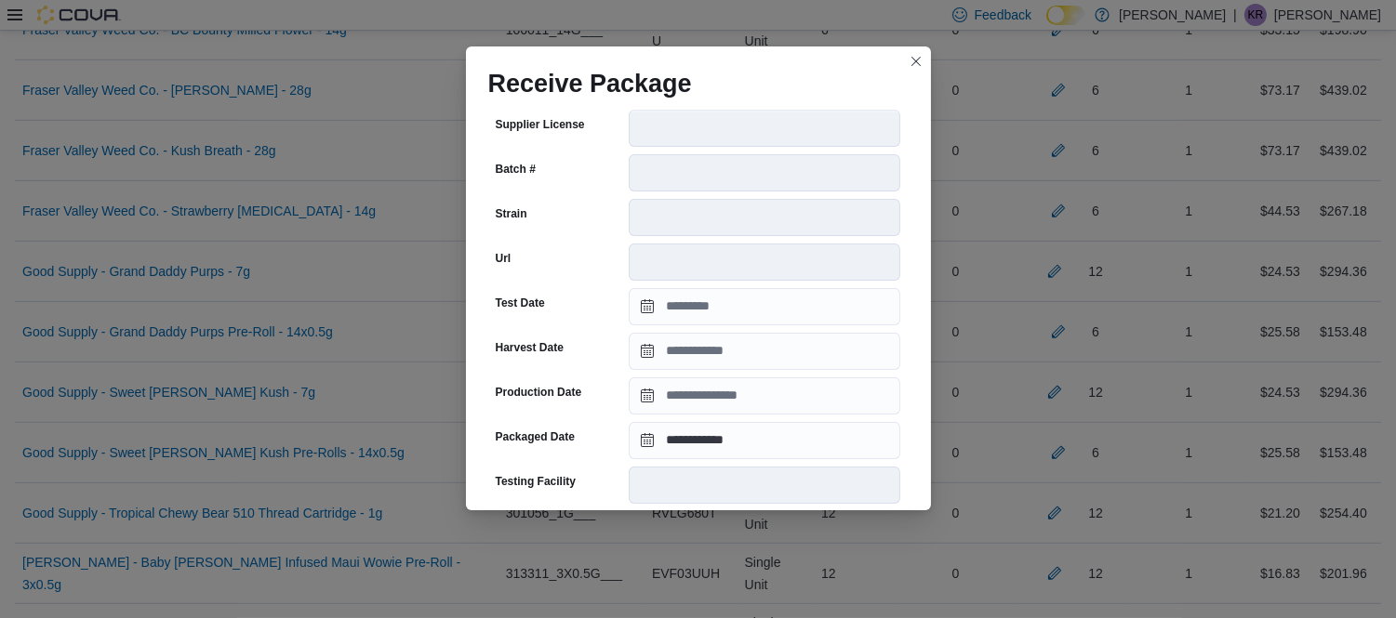
scroll to position [676, 0]
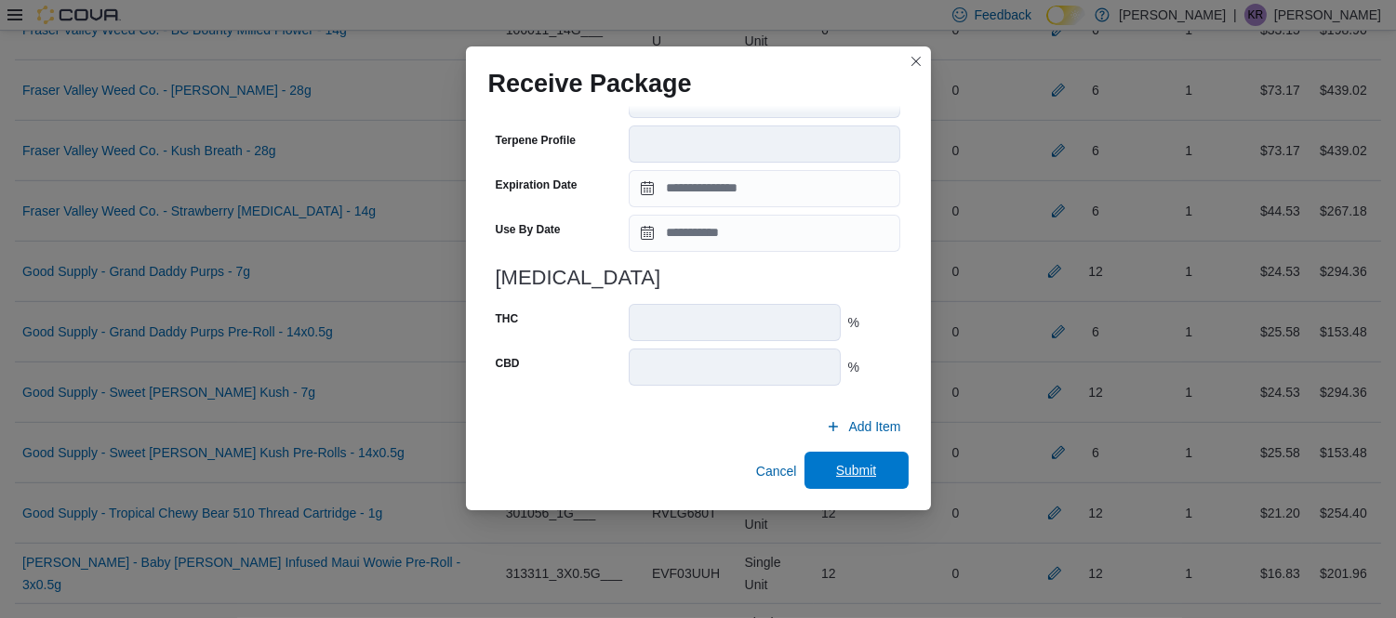
click at [862, 457] on span "Submit" at bounding box center [856, 470] width 82 height 37
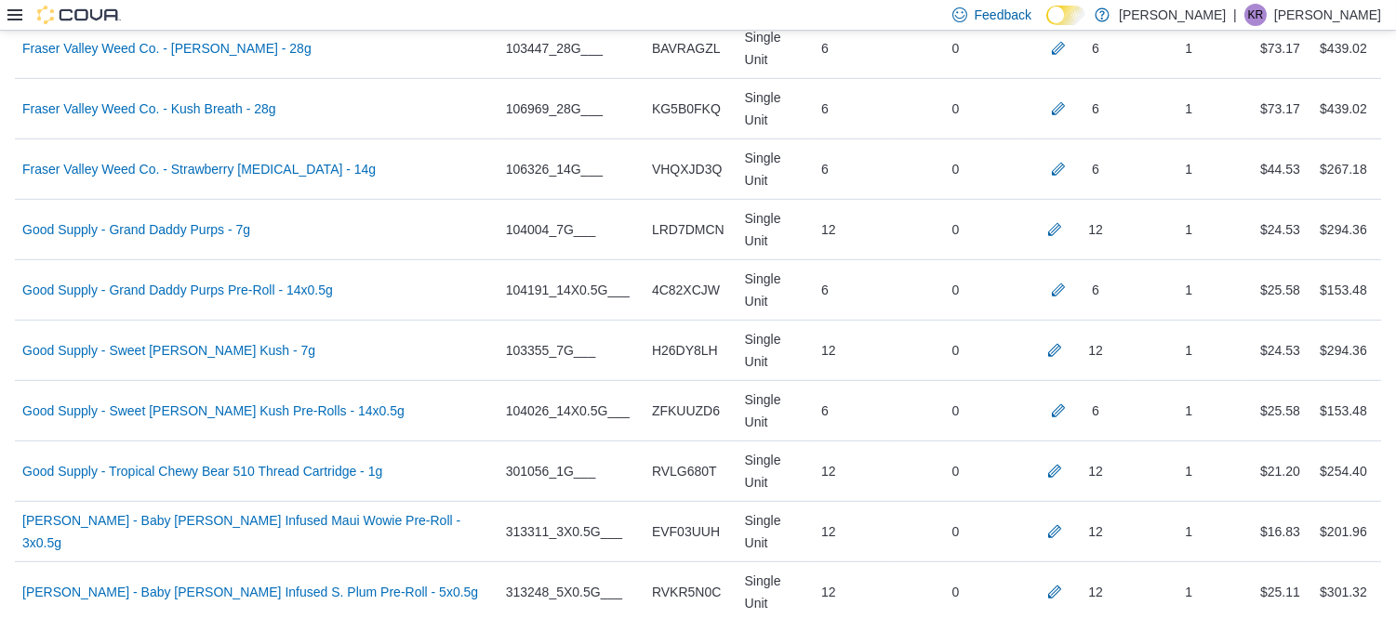
scroll to position [1773, 0]
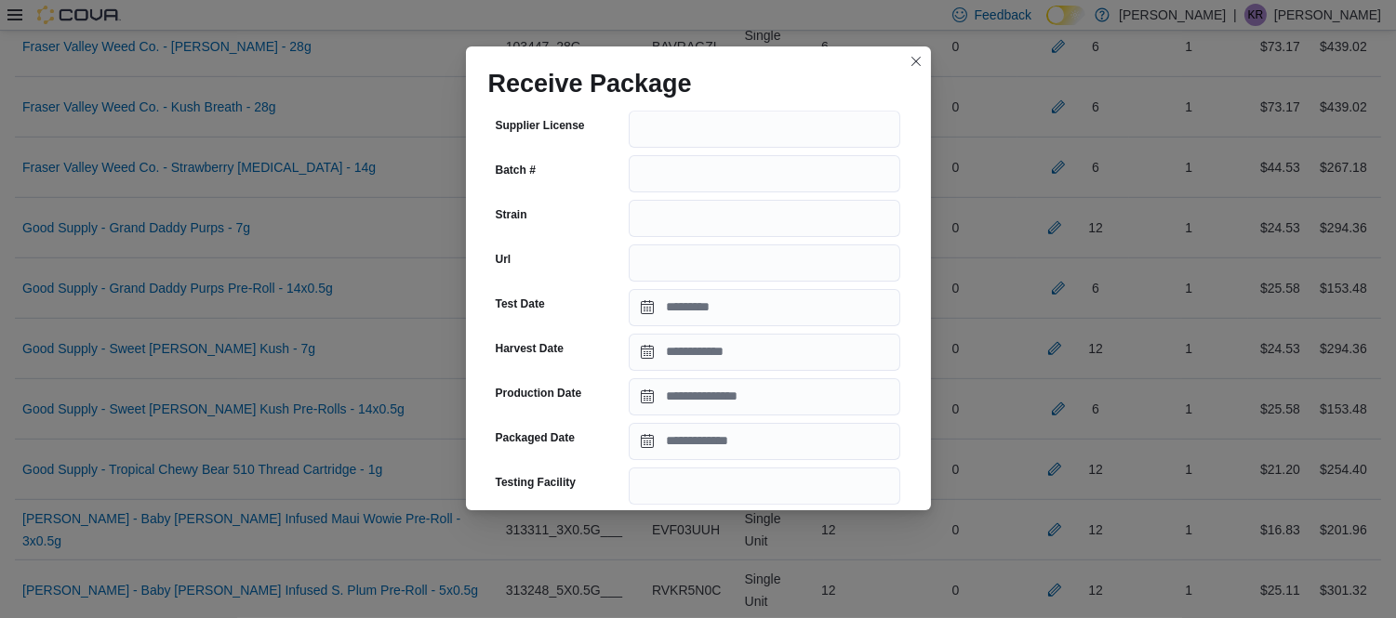
scroll to position [212, 0]
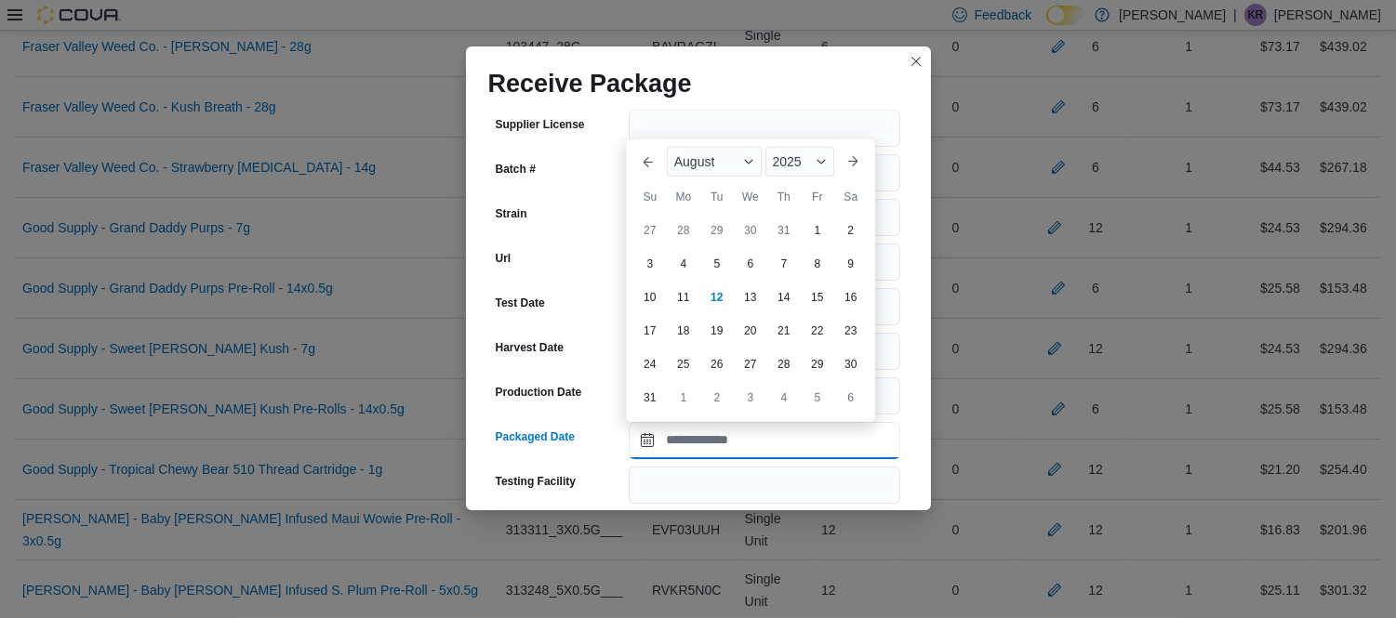
click at [680, 440] on input "Packaged Date" at bounding box center [764, 440] width 271 height 37
click at [709, 174] on div "August" at bounding box center [714, 162] width 95 height 30
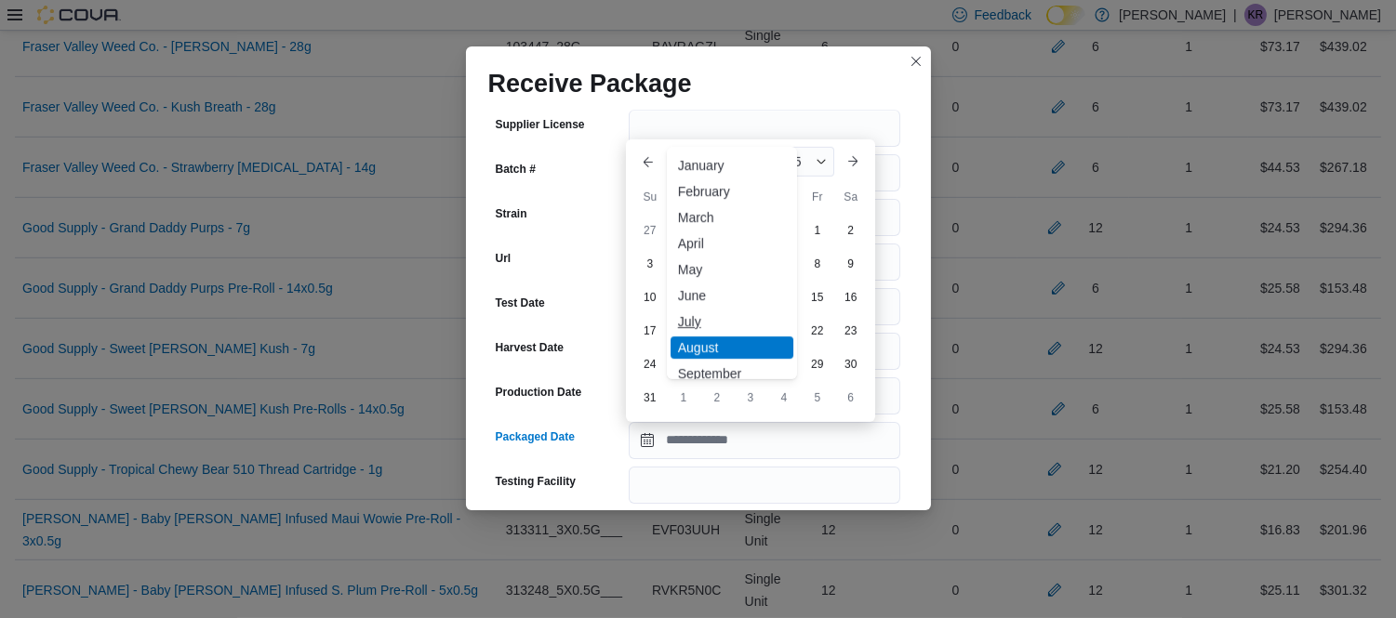
click at [695, 318] on div "July" at bounding box center [731, 322] width 123 height 22
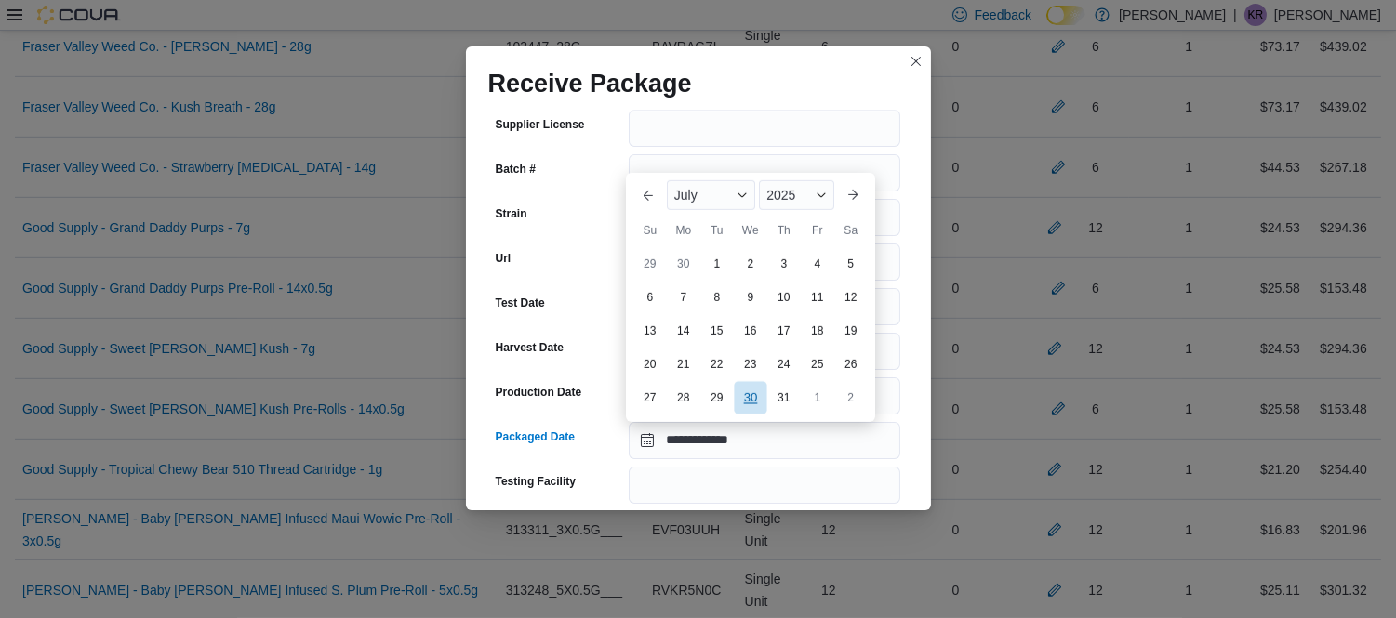
click at [754, 402] on div "30" at bounding box center [750, 397] width 33 height 33
type input "**********"
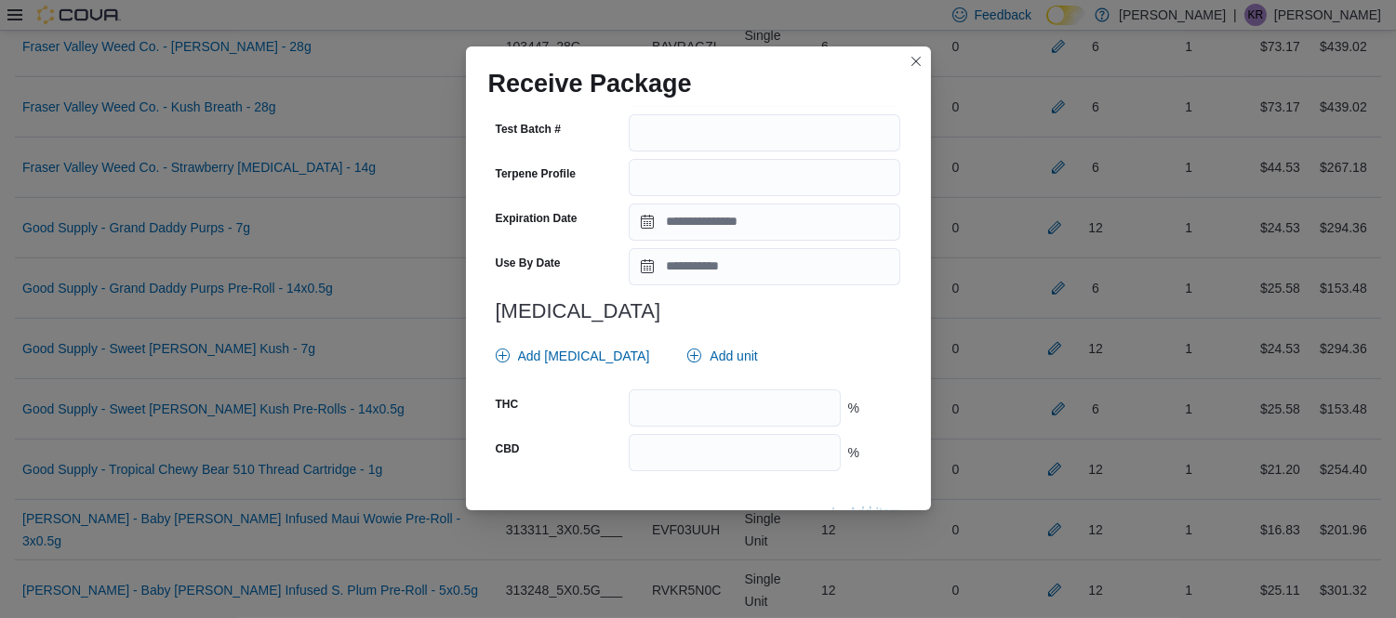
scroll to position [695, 0]
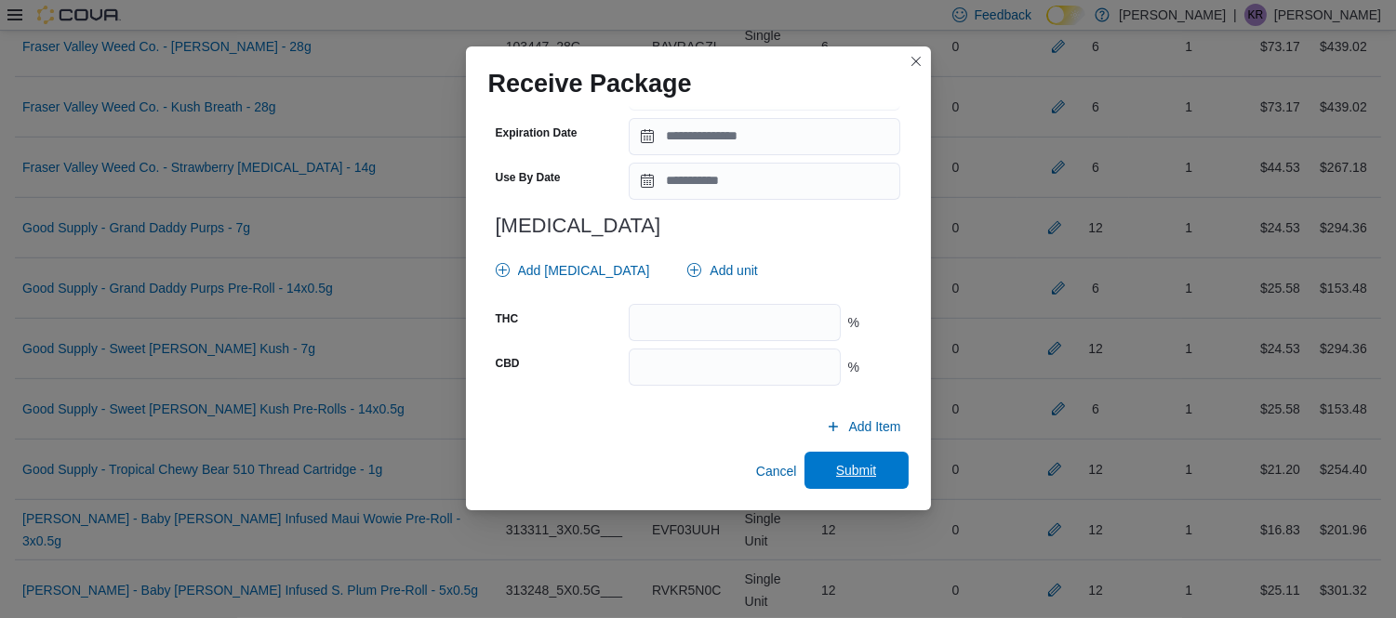
click at [848, 470] on span "Submit" at bounding box center [856, 470] width 41 height 19
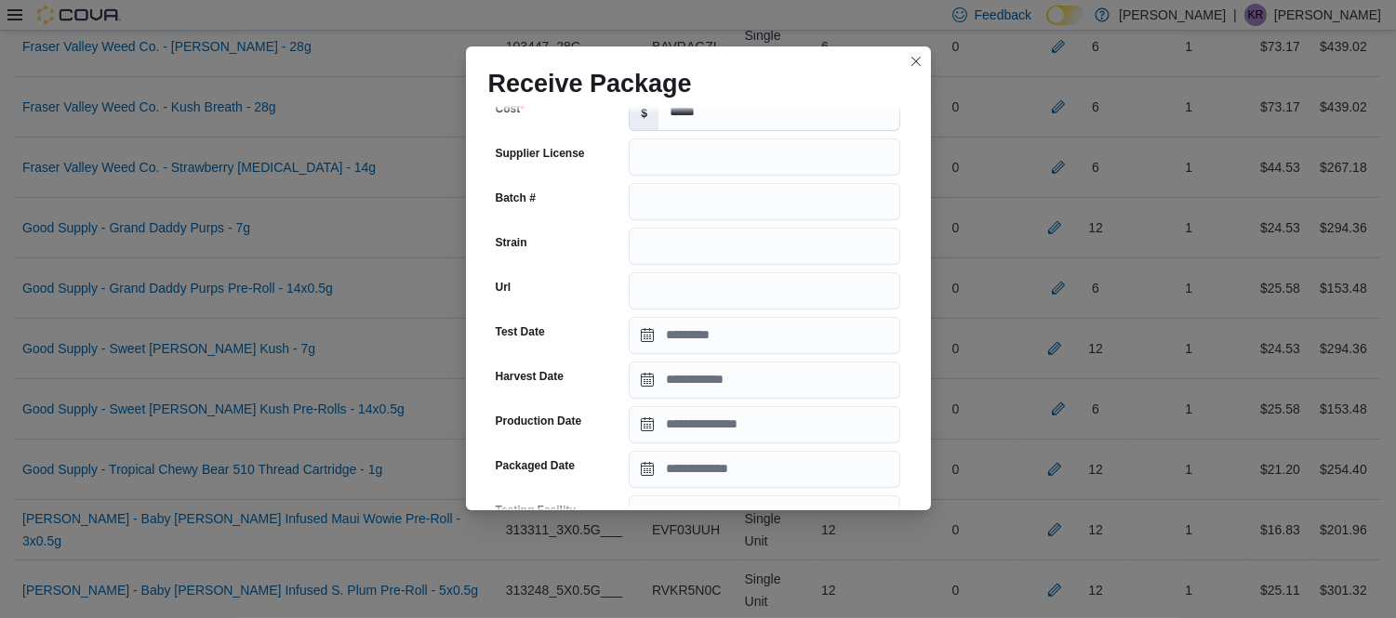
scroll to position [187, 0]
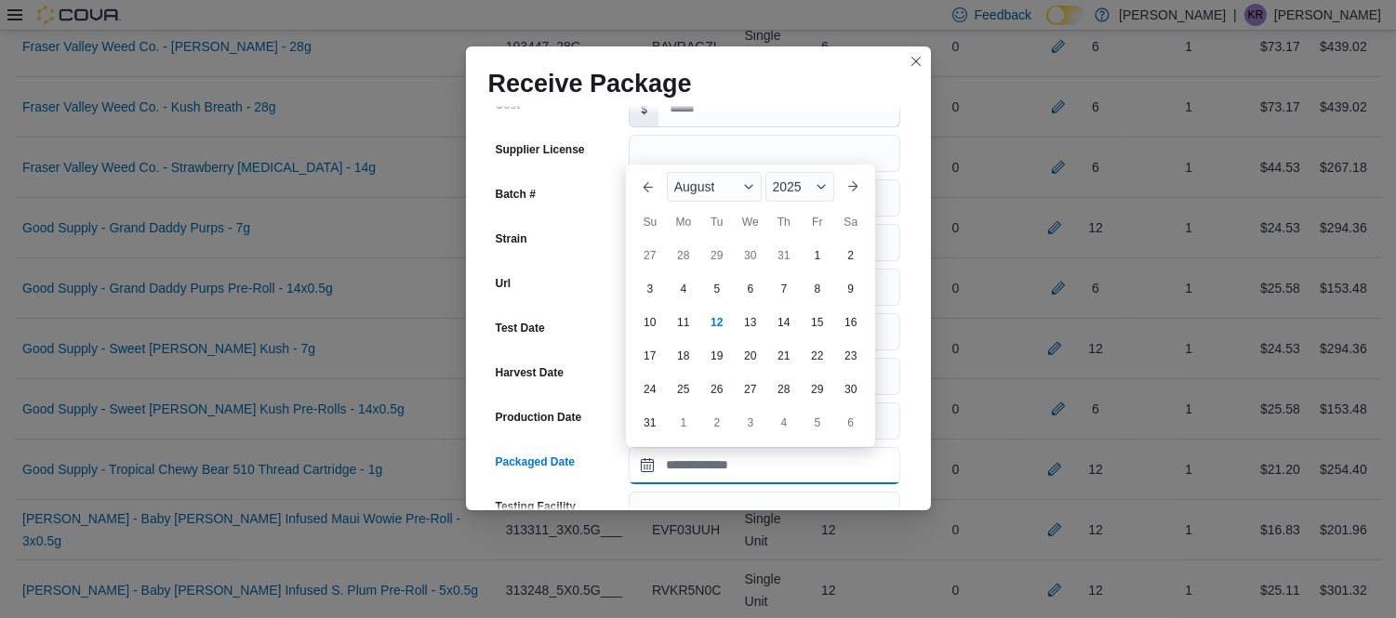
click at [717, 469] on input "Packaged Date" at bounding box center [764, 465] width 271 height 37
click at [704, 189] on span "August" at bounding box center [694, 186] width 41 height 15
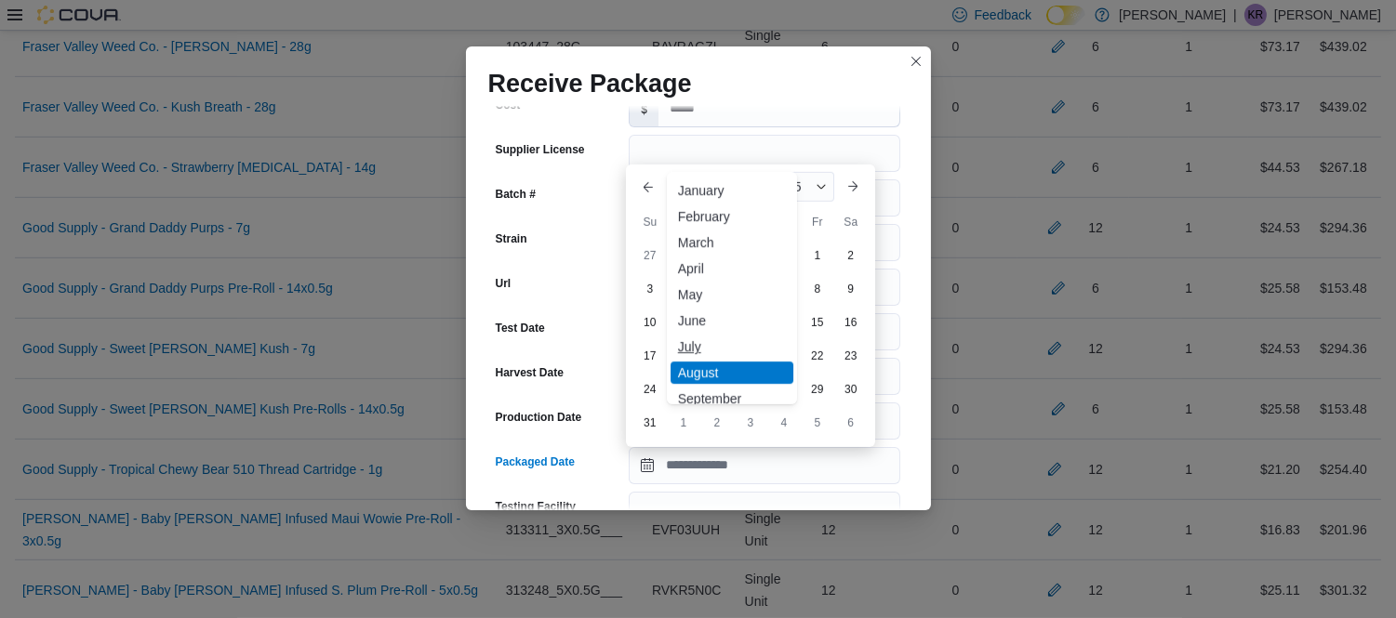
click at [692, 339] on div "July" at bounding box center [731, 347] width 123 height 22
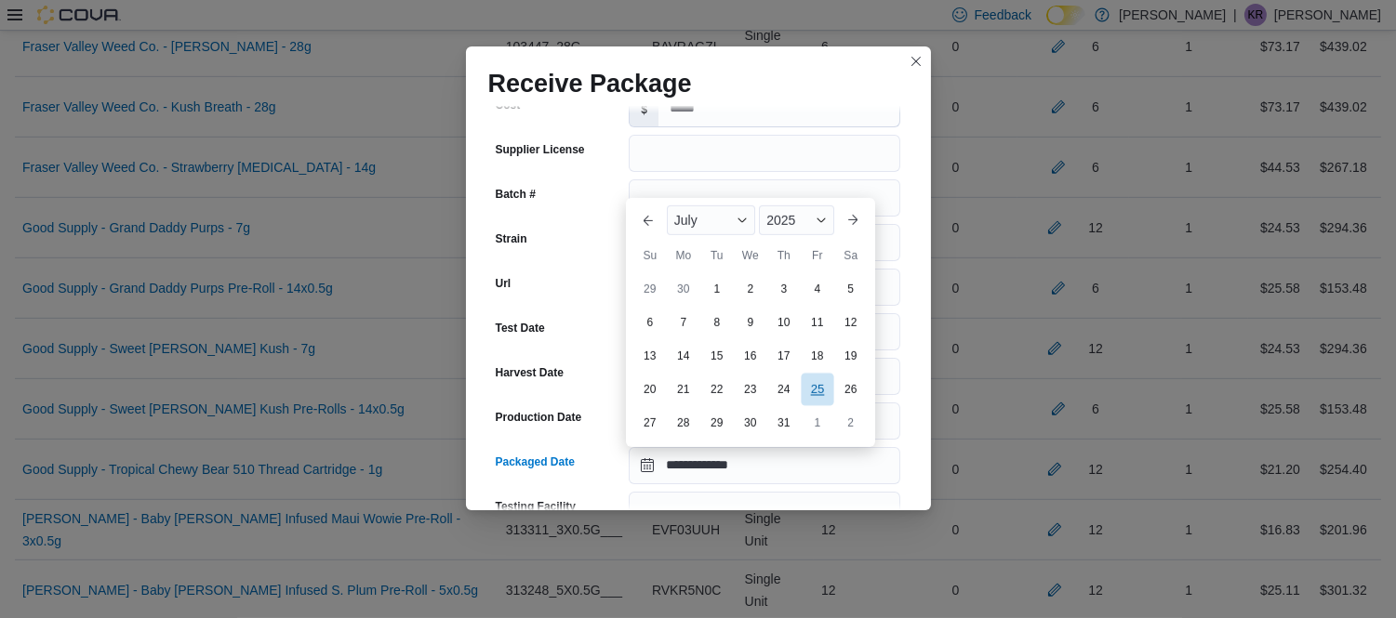
click at [823, 389] on div "25" at bounding box center [817, 390] width 33 height 33
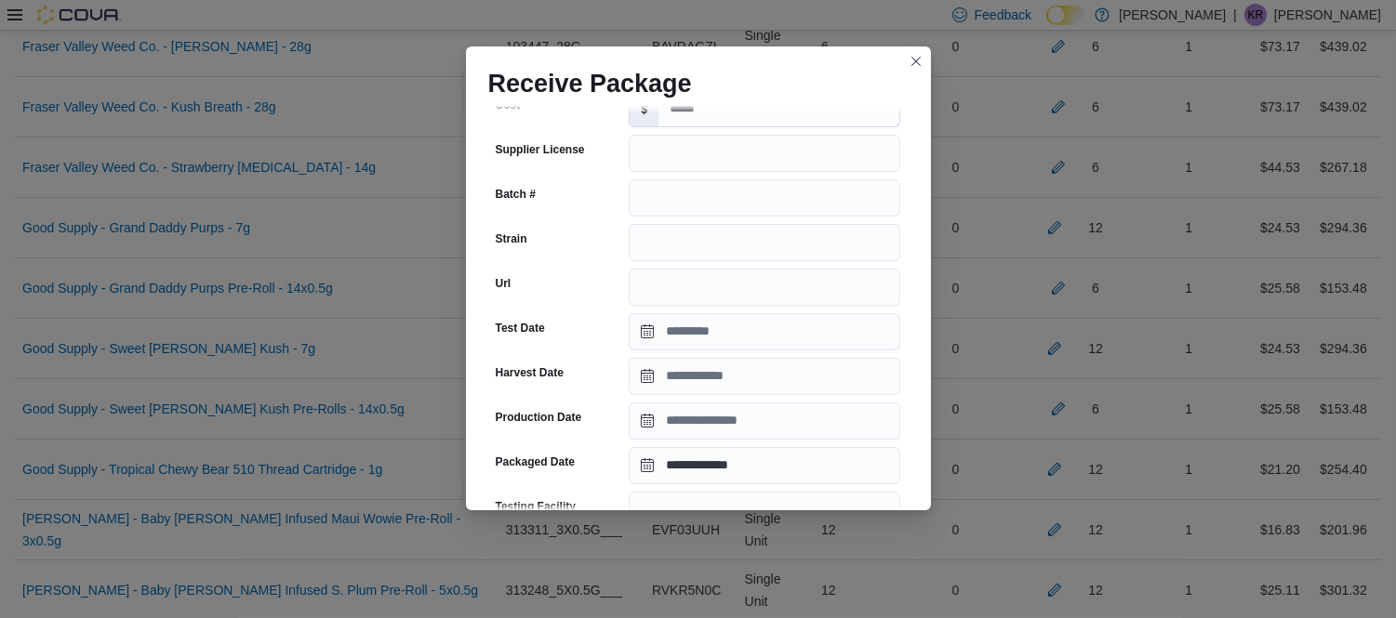
type input "**********"
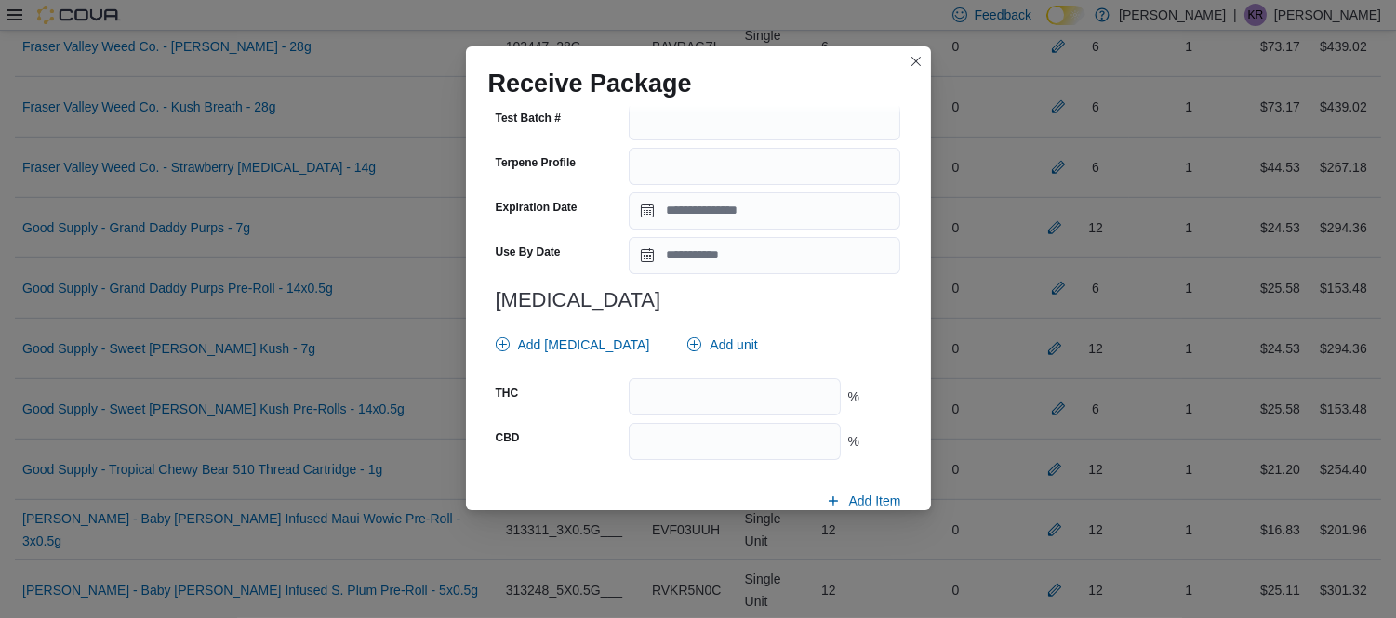
scroll to position [695, 0]
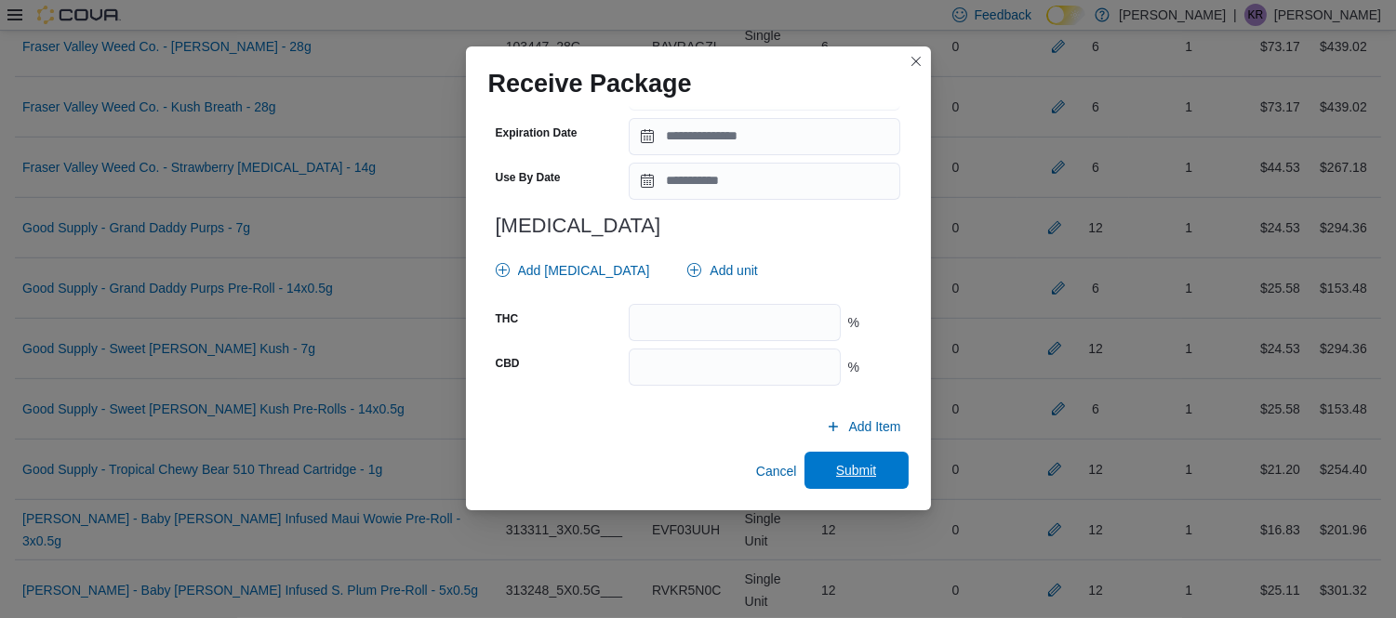
click at [842, 476] on span "Submit" at bounding box center [856, 470] width 41 height 19
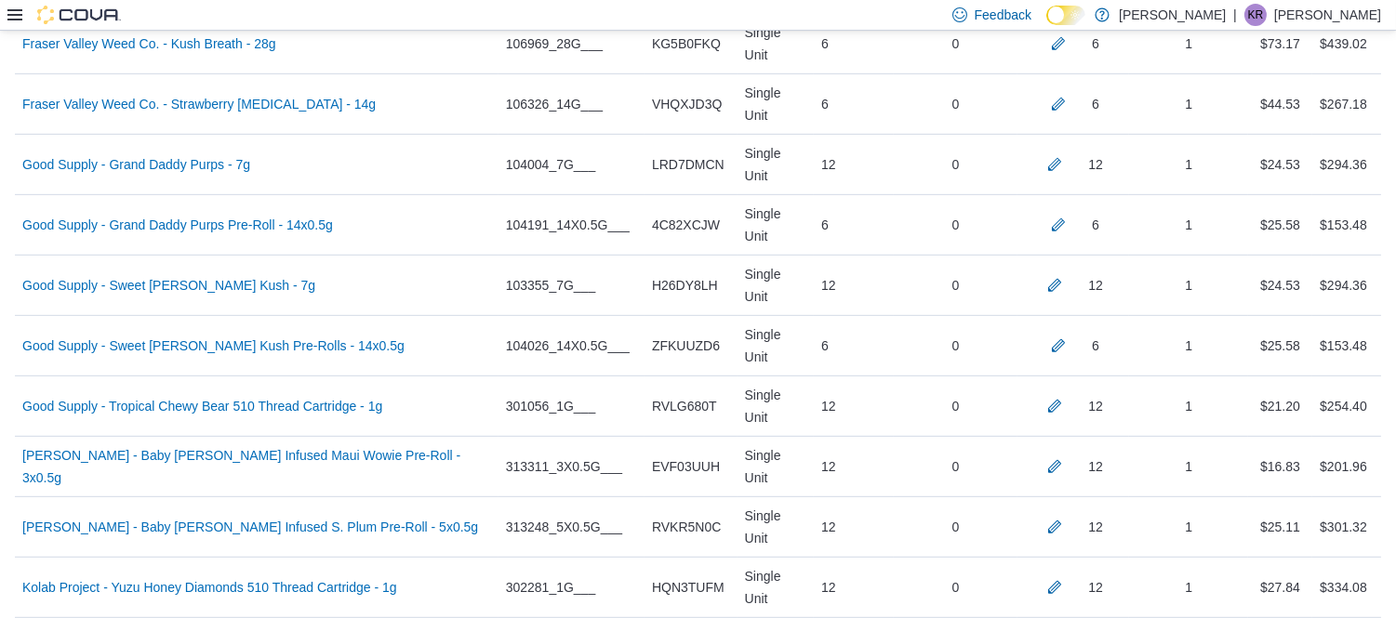
scroll to position [1852, 0]
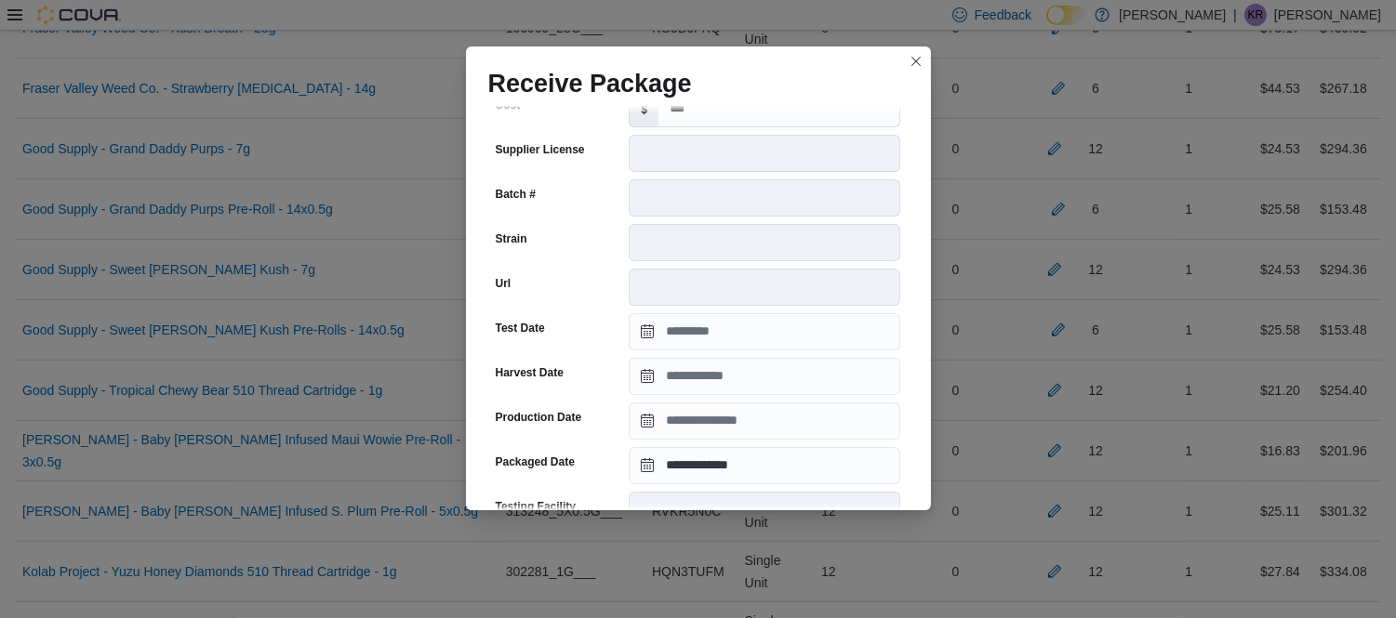
scroll to position [1639, 0]
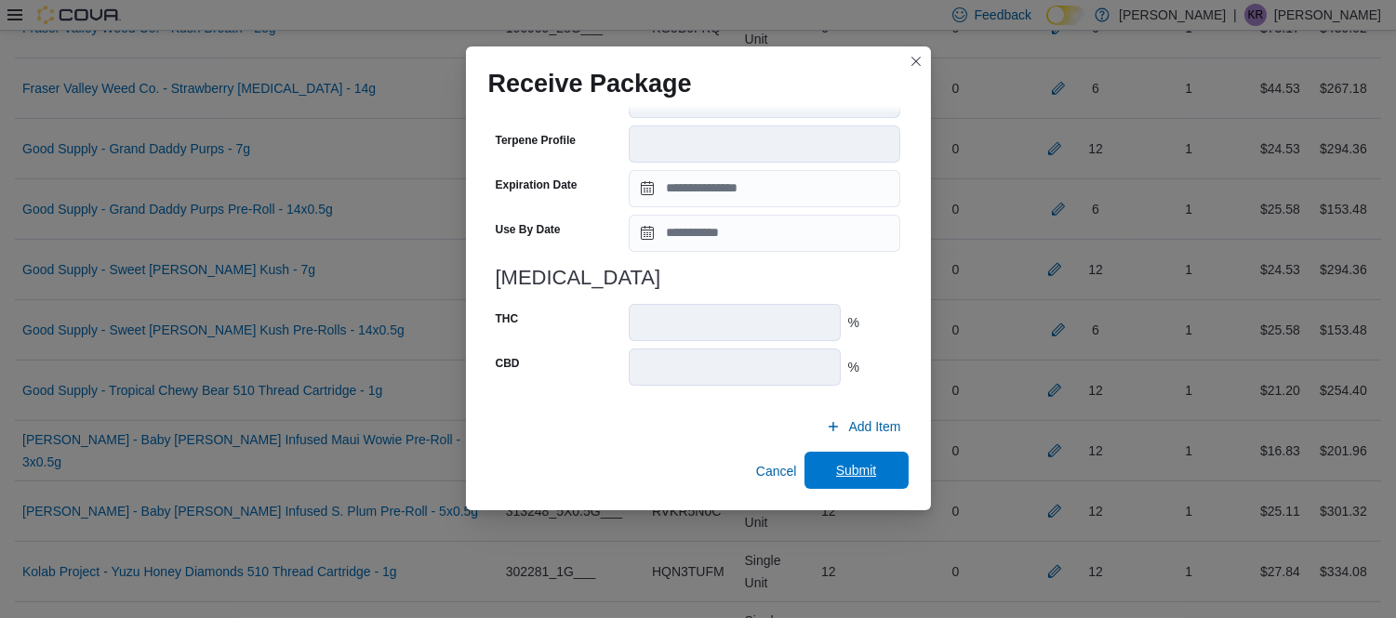
click at [843, 470] on span "Submit" at bounding box center [856, 470] width 41 height 19
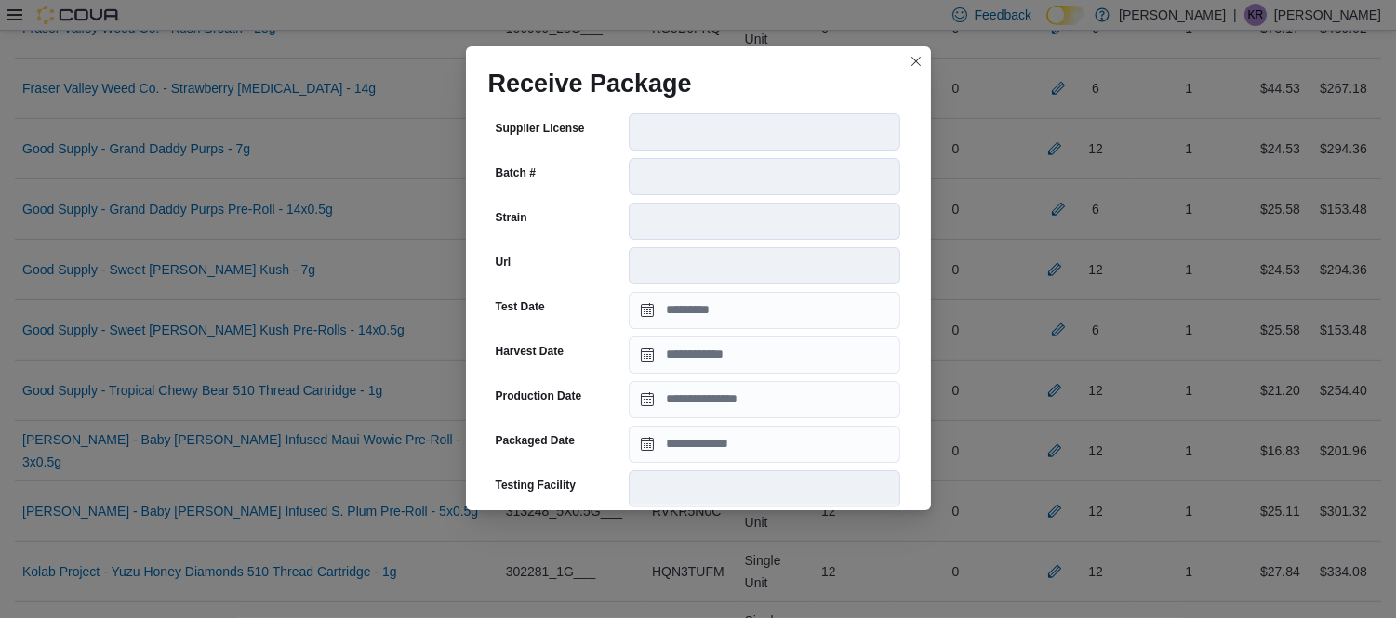
scroll to position [240, 0]
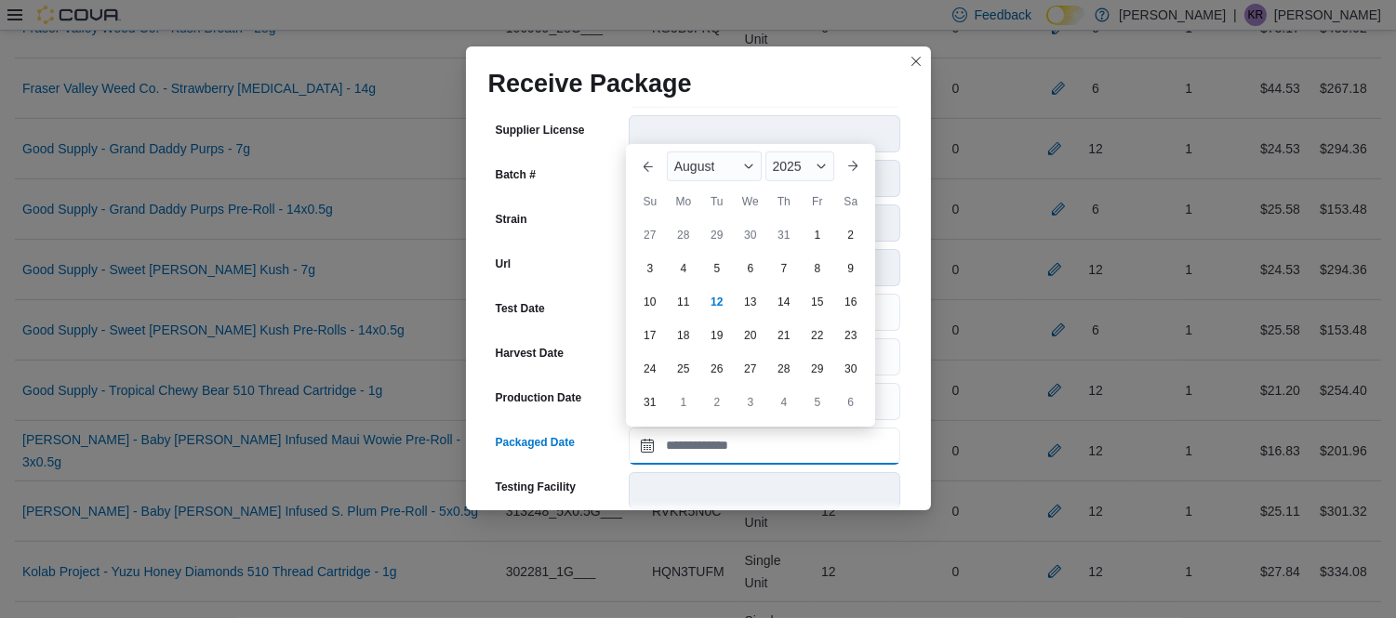
click at [681, 460] on input "Packaged Date" at bounding box center [764, 446] width 271 height 37
click at [695, 152] on div "August" at bounding box center [714, 167] width 95 height 30
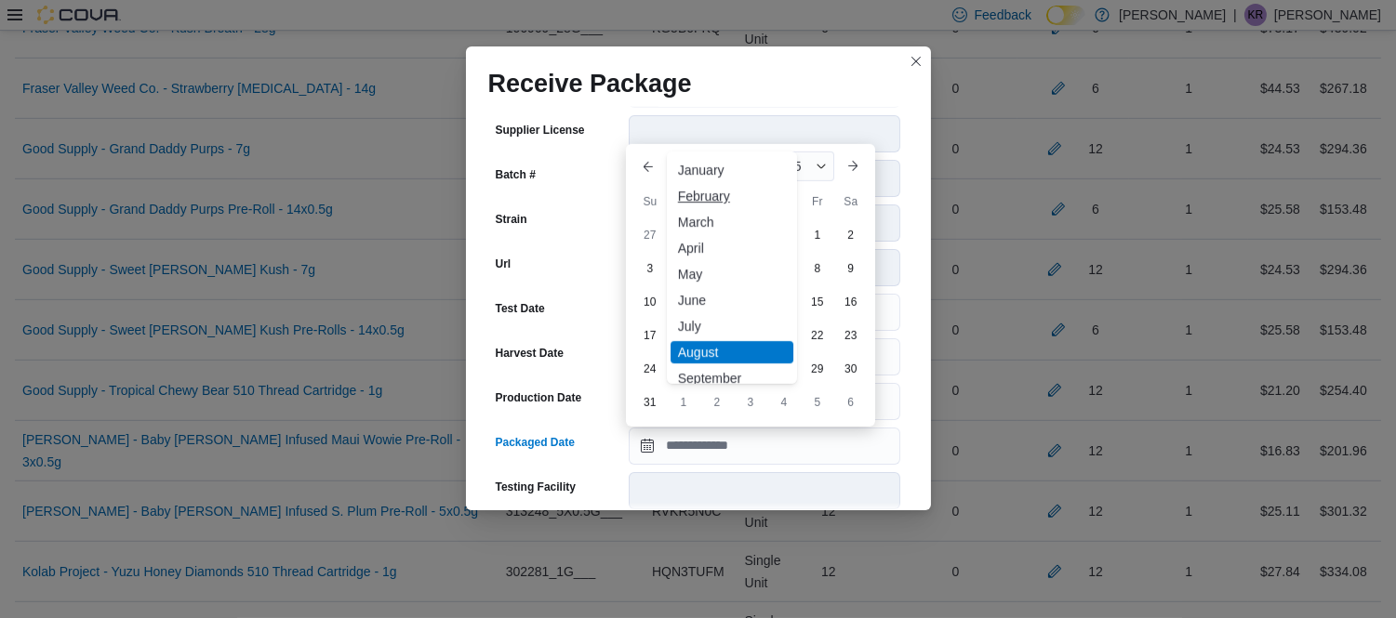
click at [698, 199] on div "February" at bounding box center [731, 196] width 123 height 22
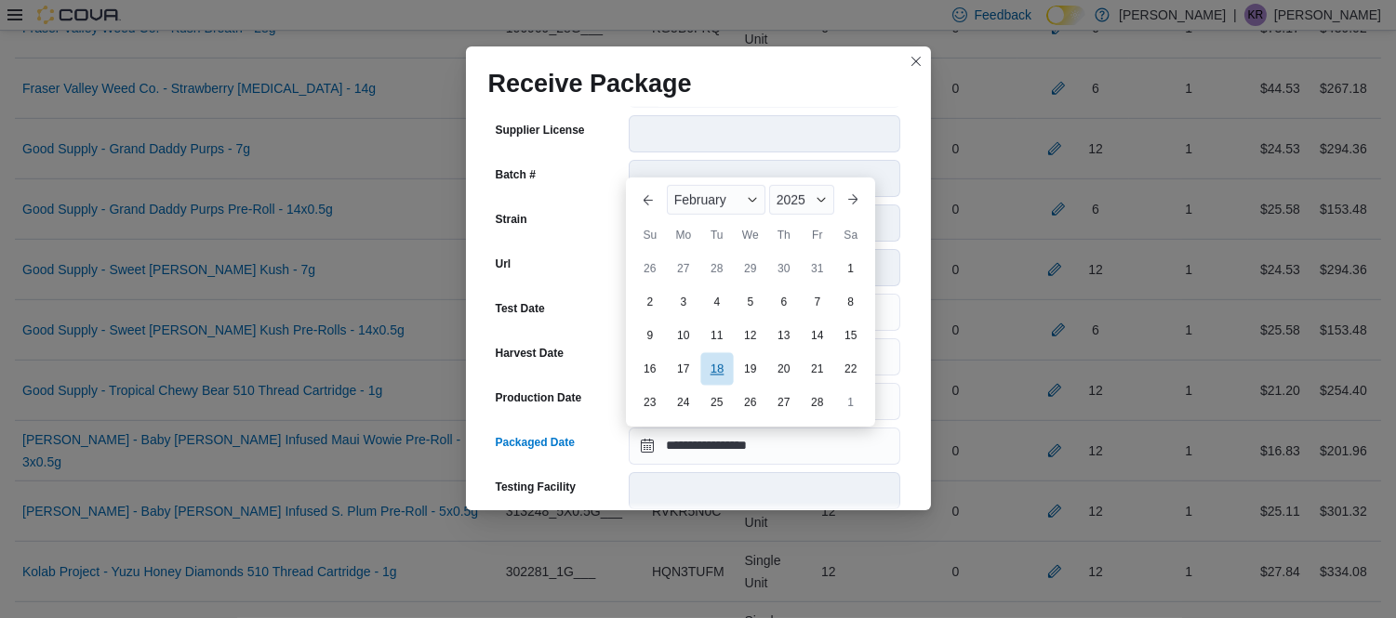
click at [721, 377] on div "18" at bounding box center [716, 369] width 33 height 33
type input "**********"
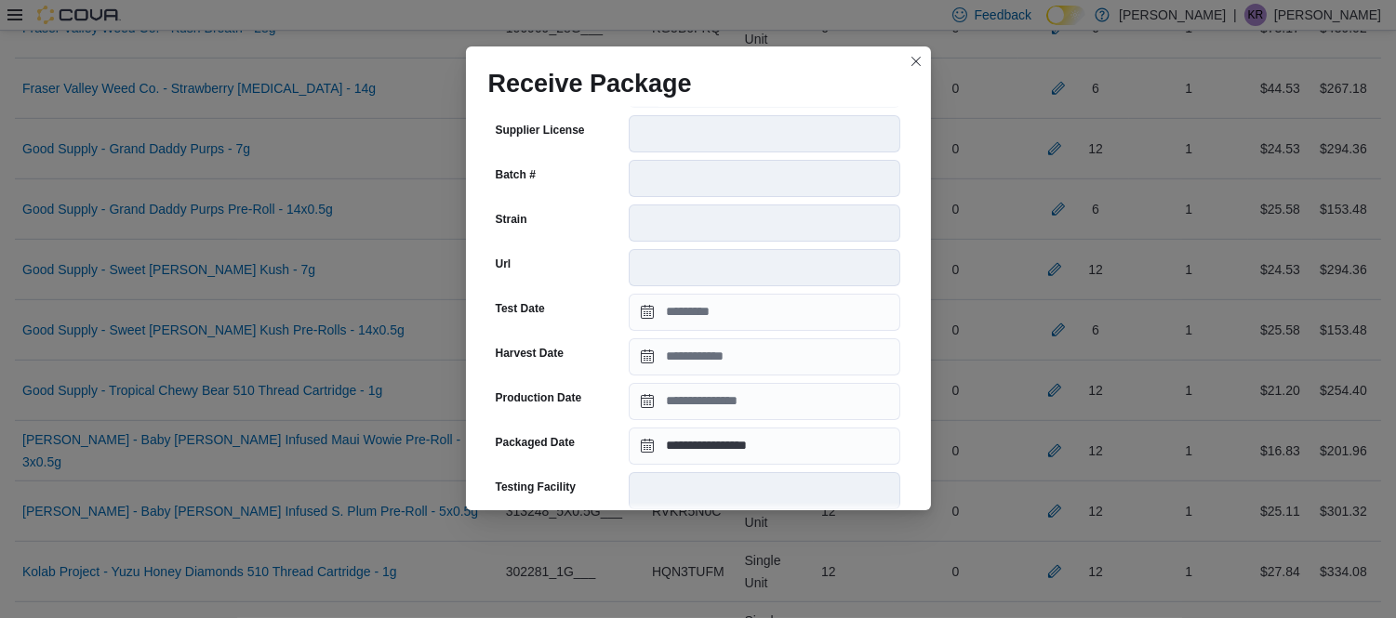
scroll to position [676, 0]
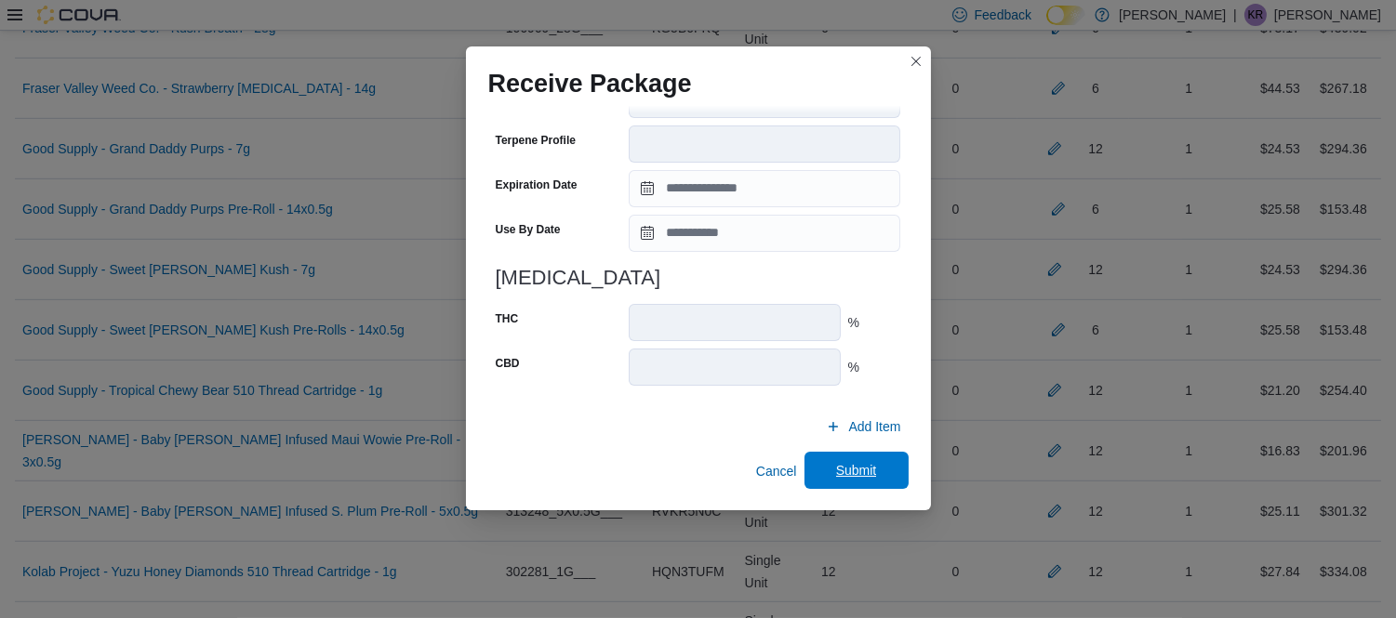
click at [847, 475] on span "Submit" at bounding box center [856, 470] width 41 height 19
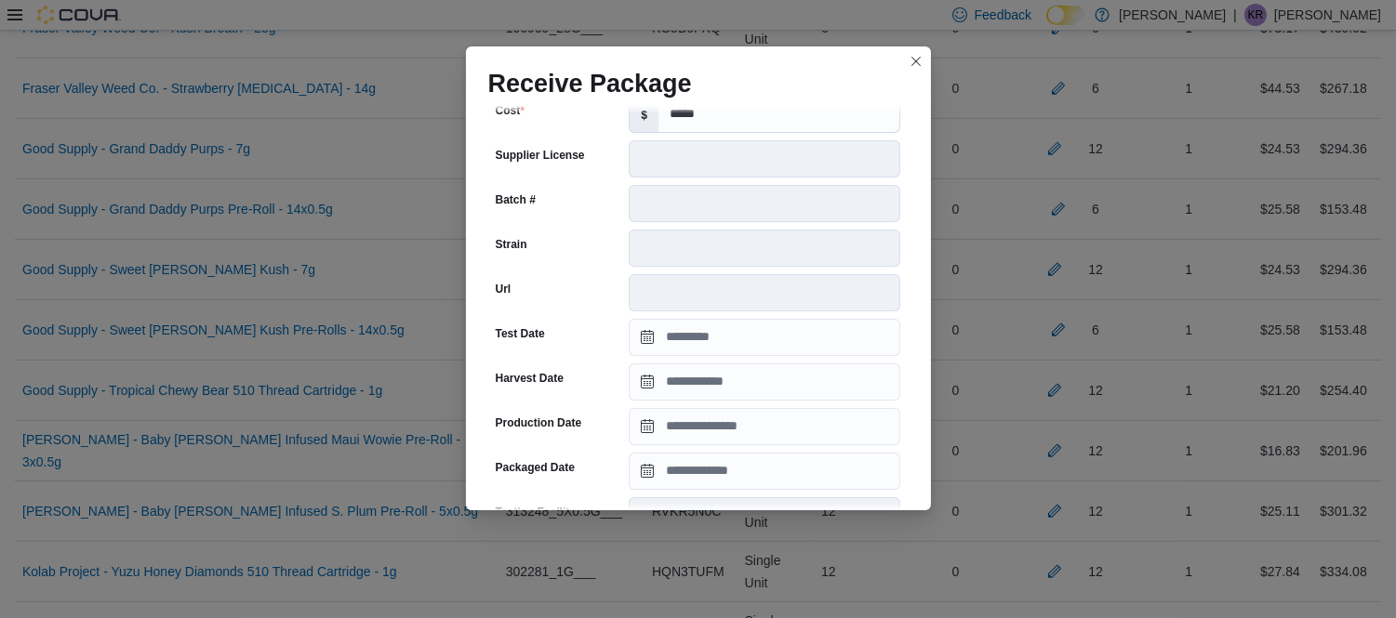
scroll to position [215, 0]
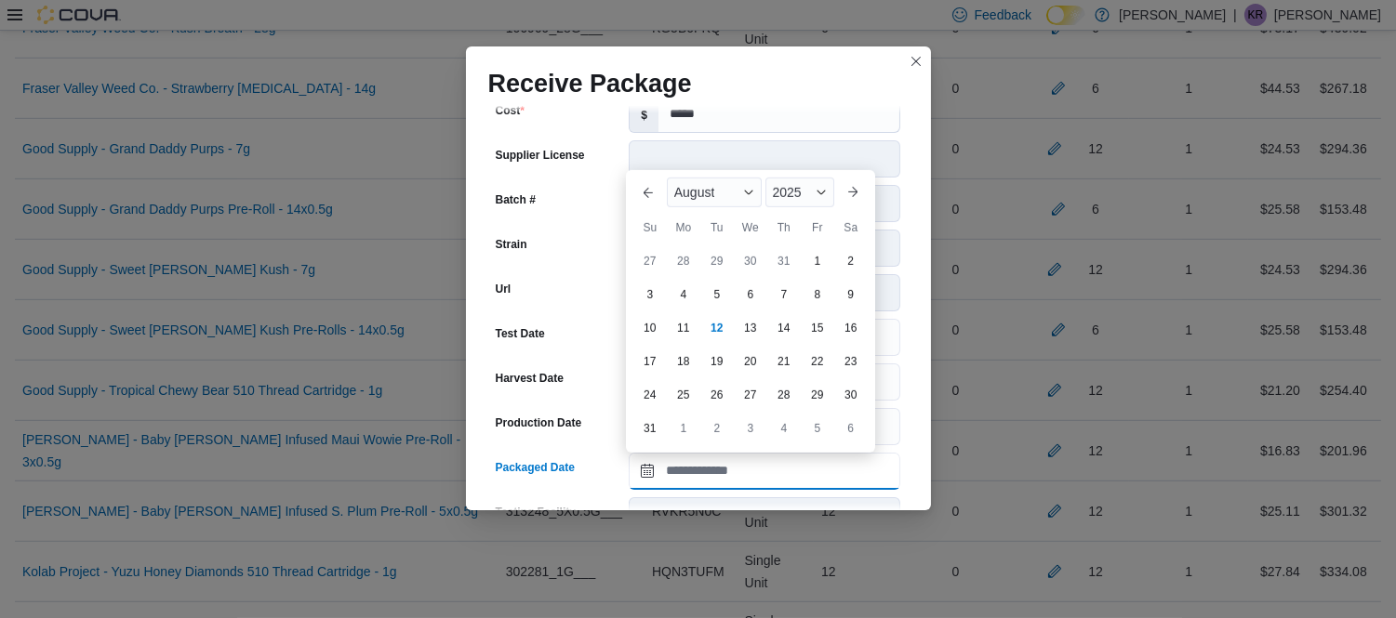
click at [723, 479] on input "Packaged Date" at bounding box center [764, 471] width 271 height 37
click at [708, 192] on span "August" at bounding box center [694, 192] width 41 height 15
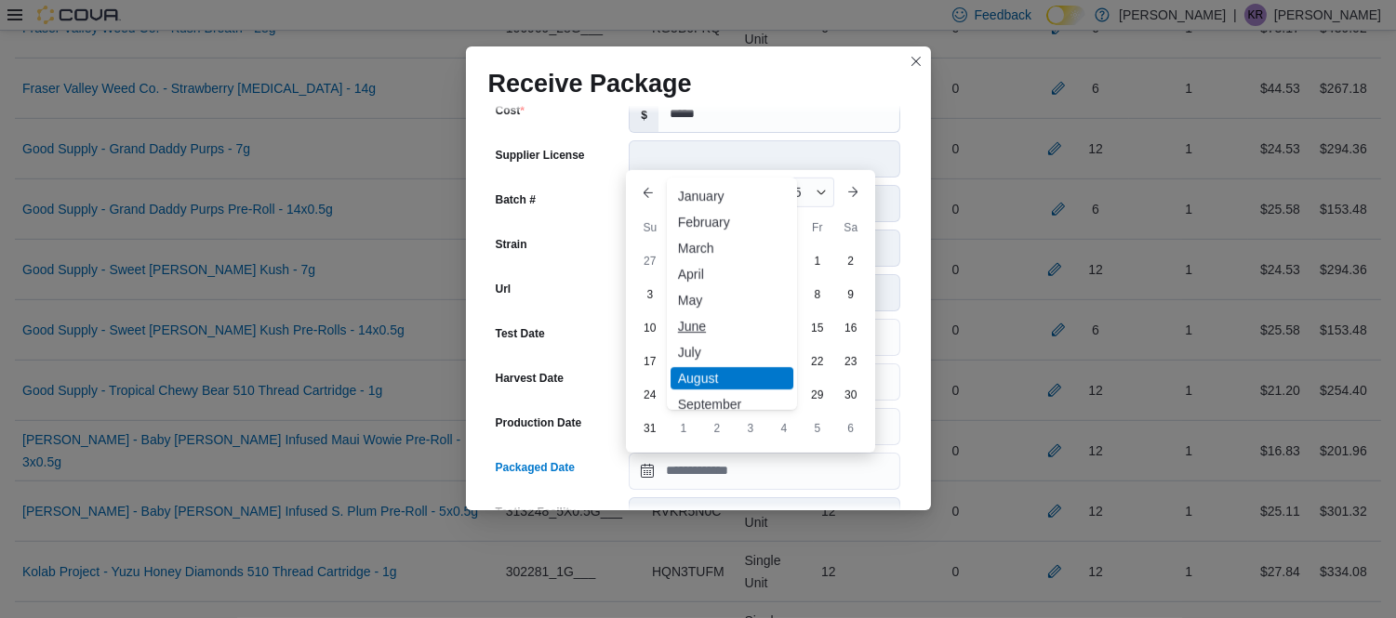
click at [695, 318] on div "June" at bounding box center [731, 326] width 123 height 22
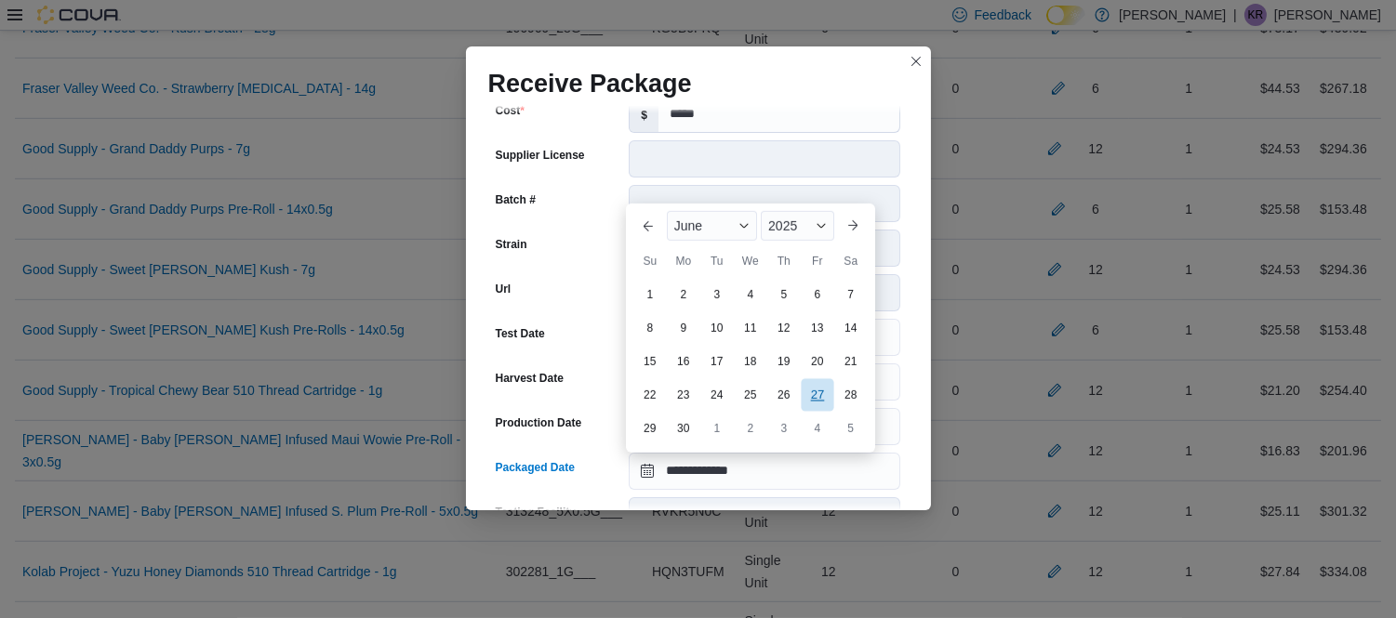
click at [813, 396] on div "27" at bounding box center [817, 394] width 33 height 33
type input "**********"
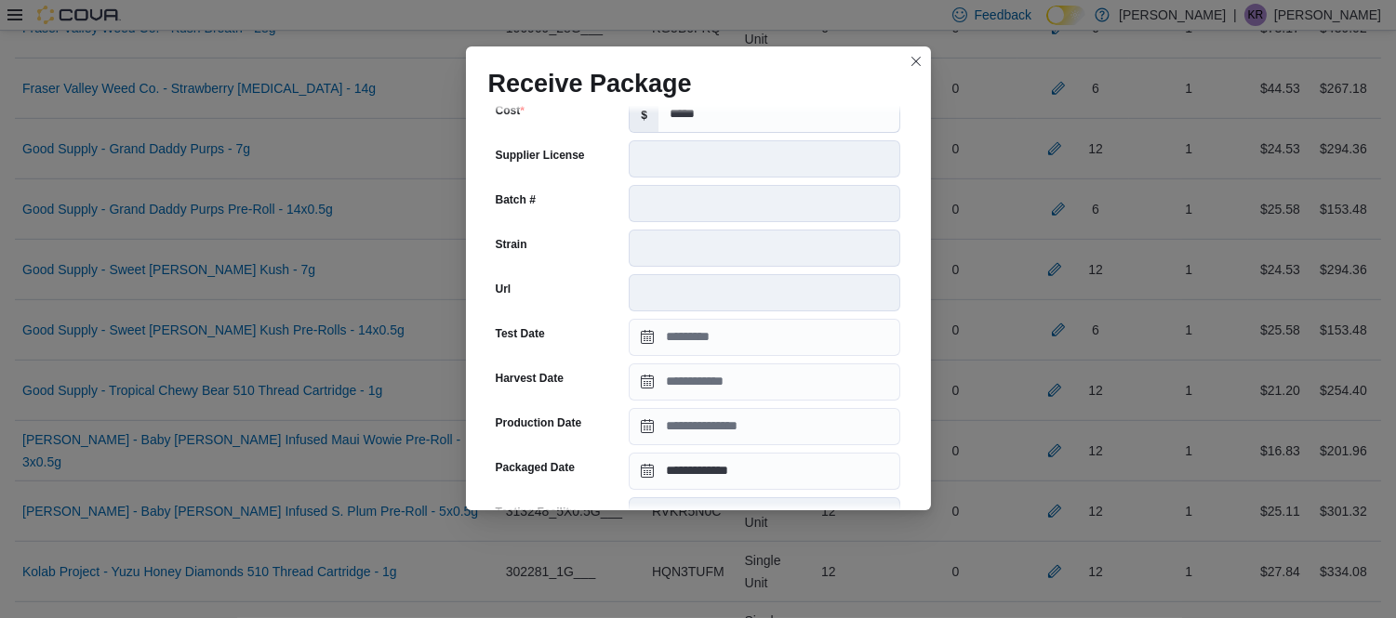
scroll to position [676, 0]
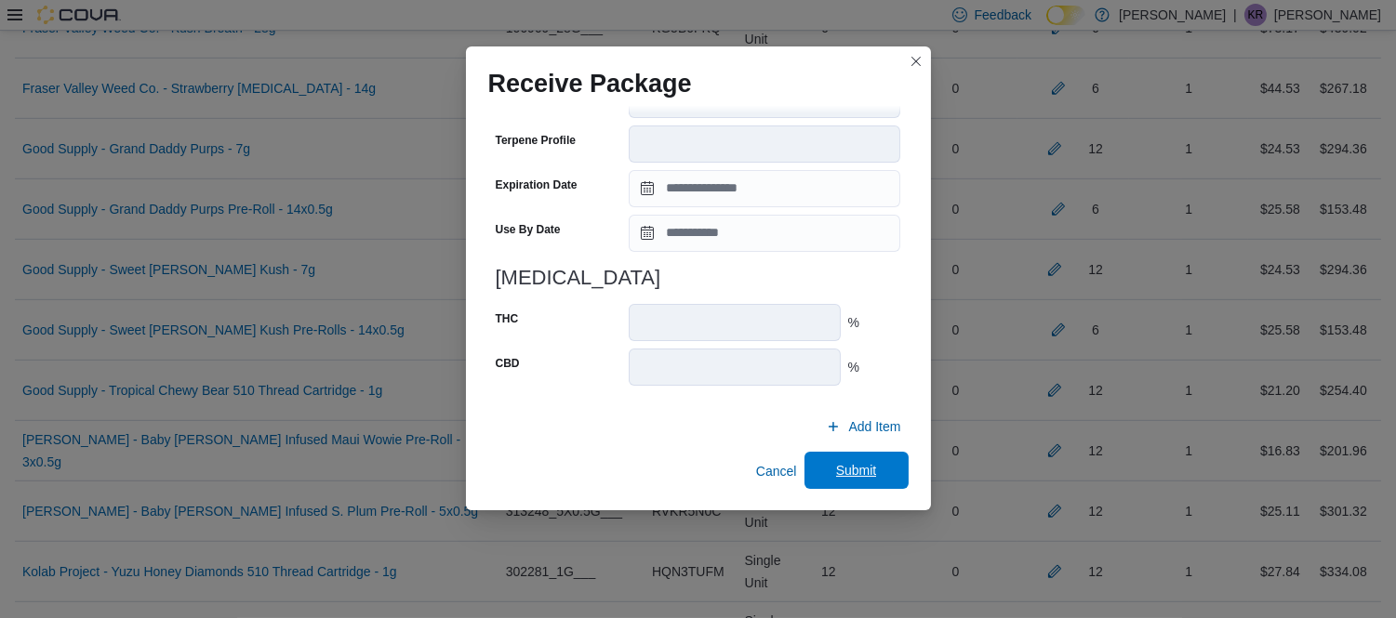
click at [836, 461] on span "Submit" at bounding box center [856, 470] width 41 height 19
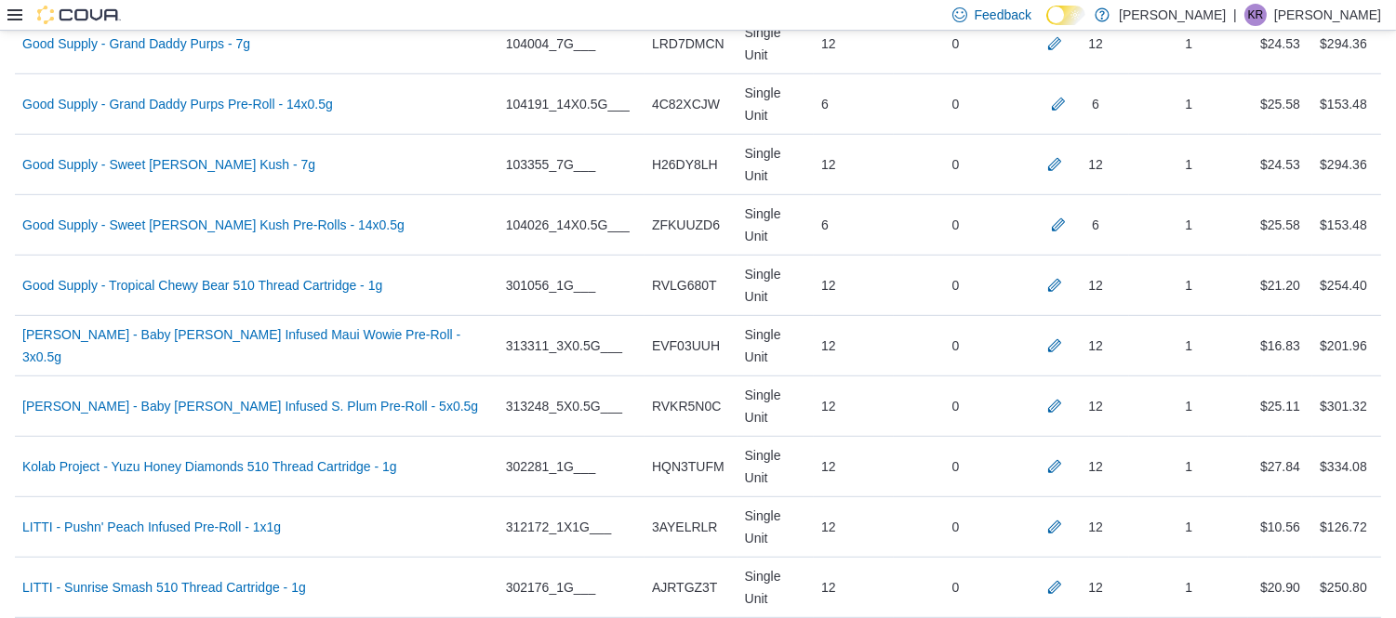
scroll to position [1960, 0]
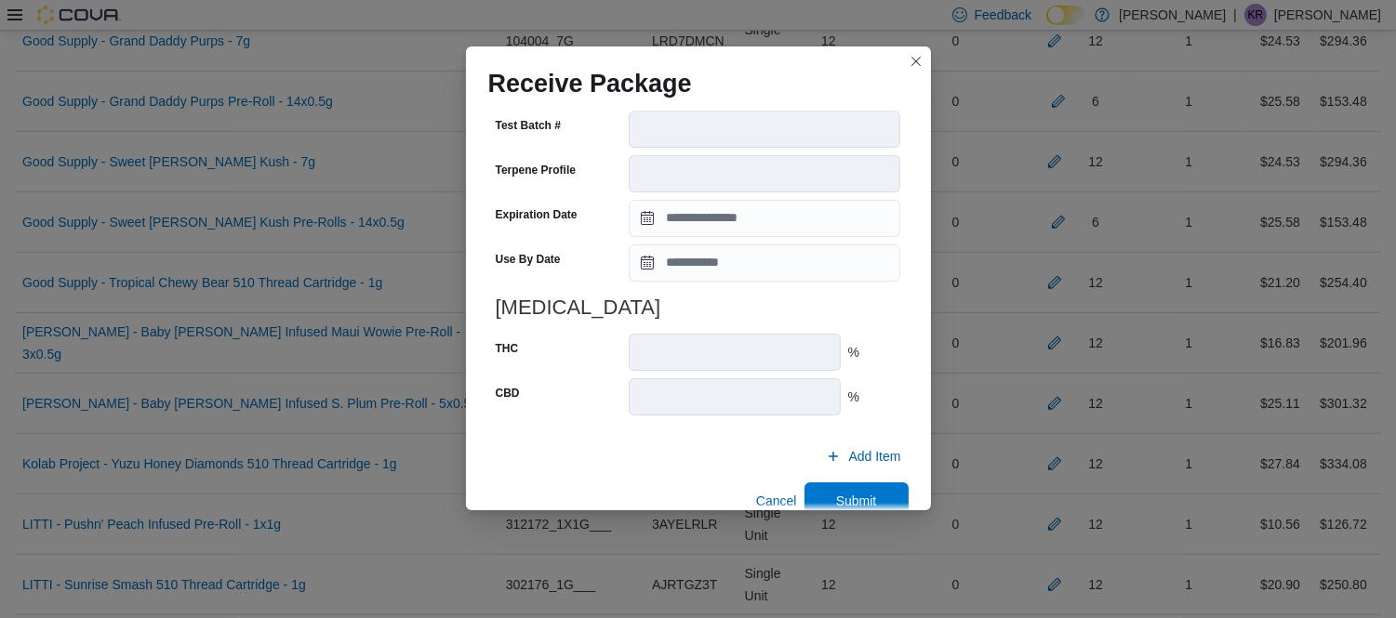
scroll to position [676, 0]
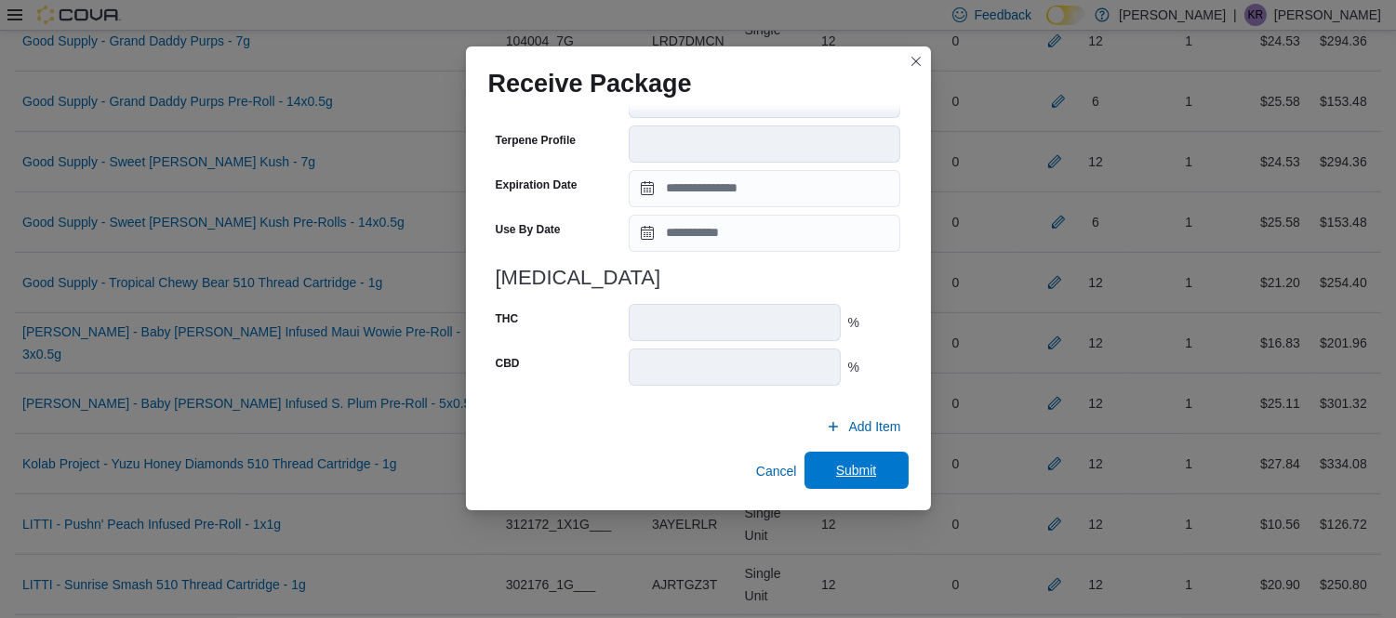
click at [844, 466] on span "Submit" at bounding box center [856, 470] width 41 height 19
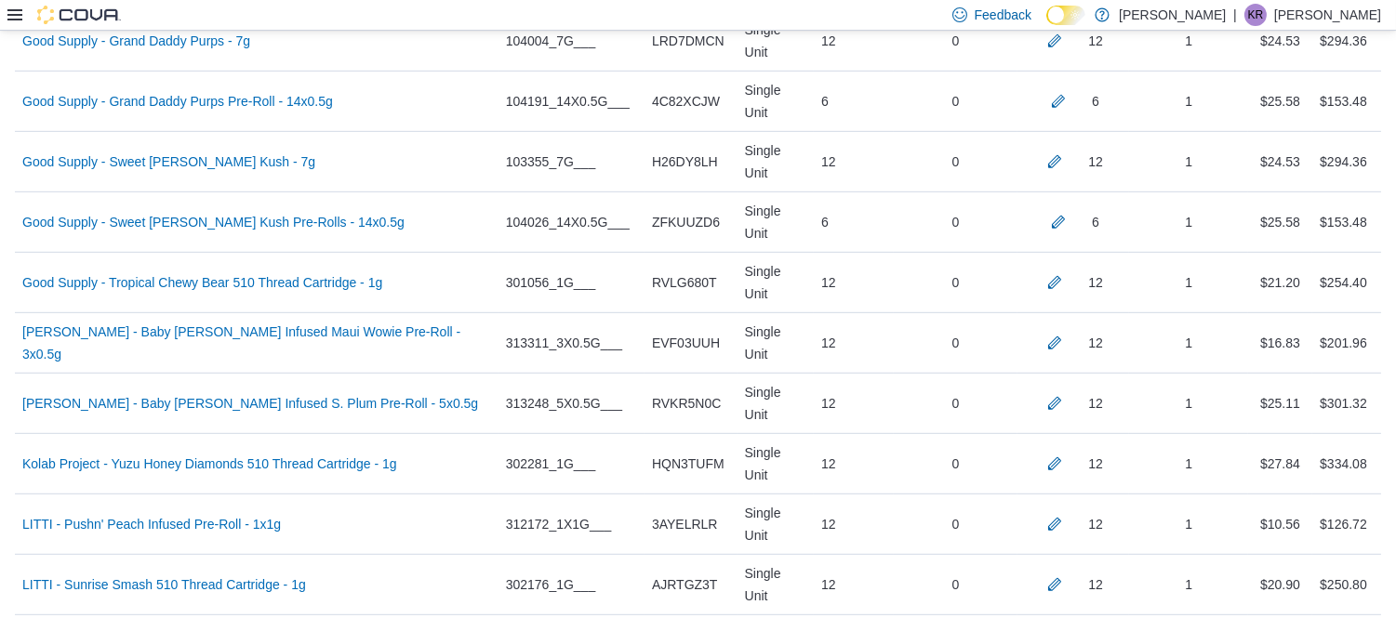
scroll to position [1999, 0]
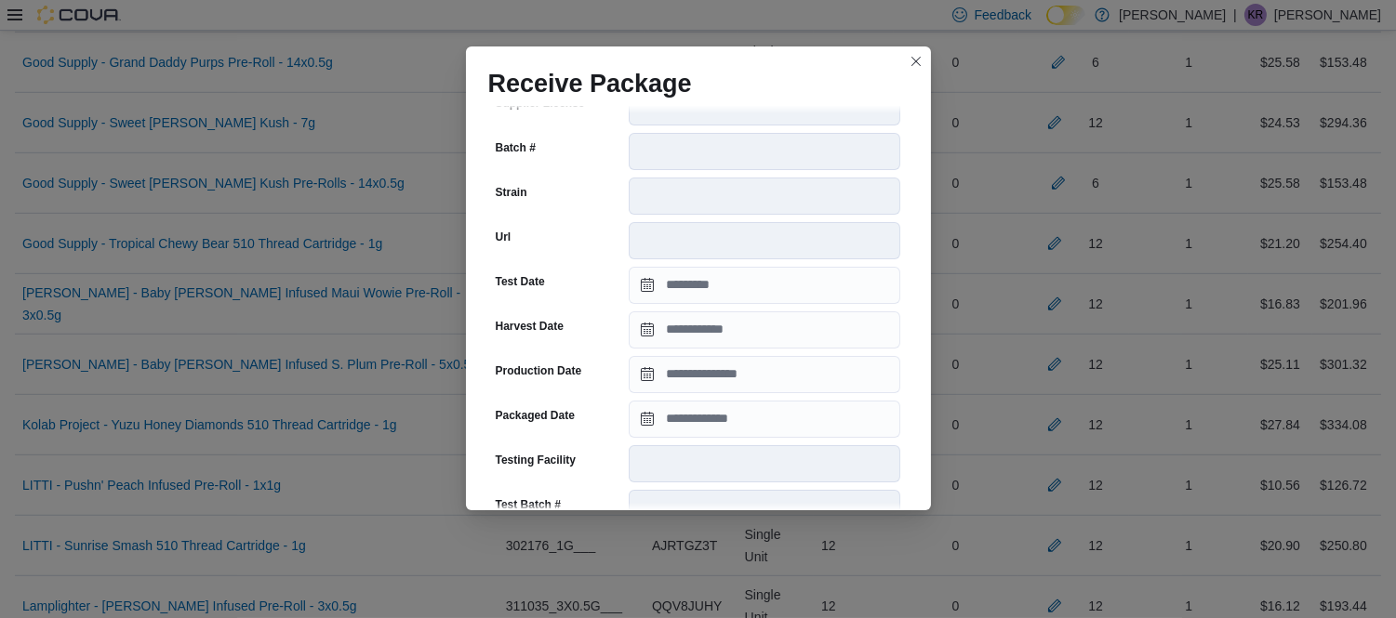
scroll to position [293, 0]
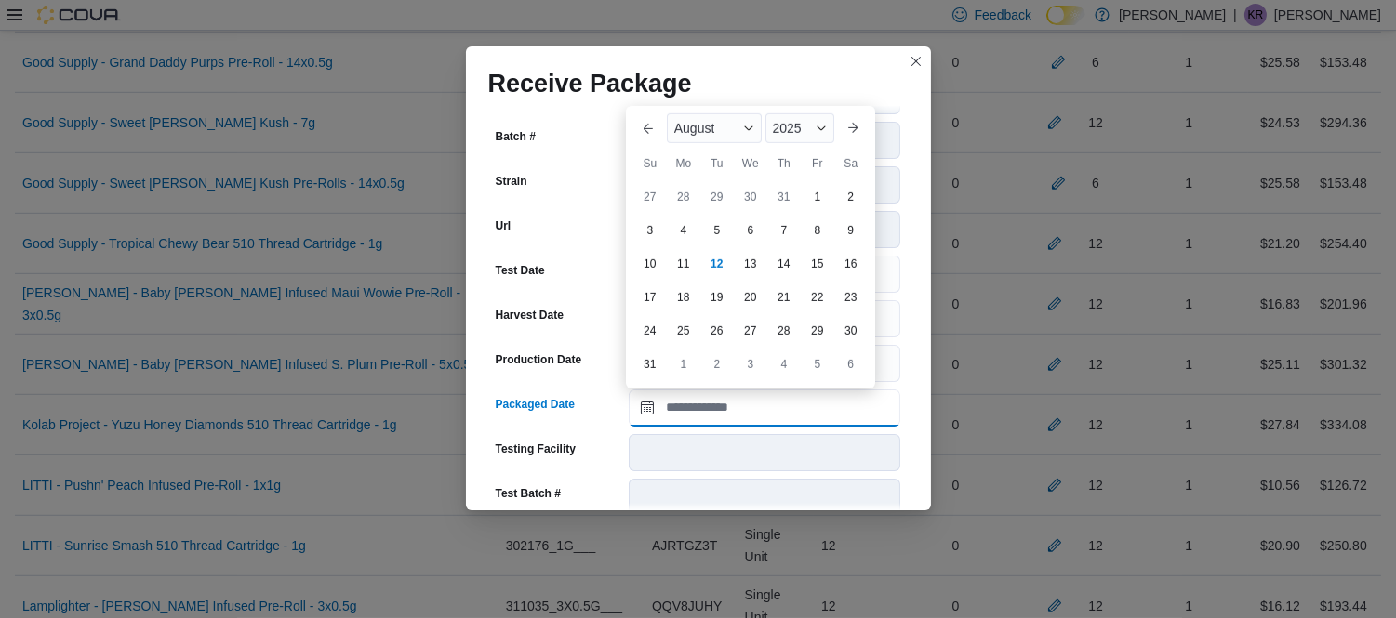
click at [758, 404] on input "Packaged Date" at bounding box center [764, 408] width 271 height 37
click at [699, 132] on span "August" at bounding box center [694, 128] width 41 height 15
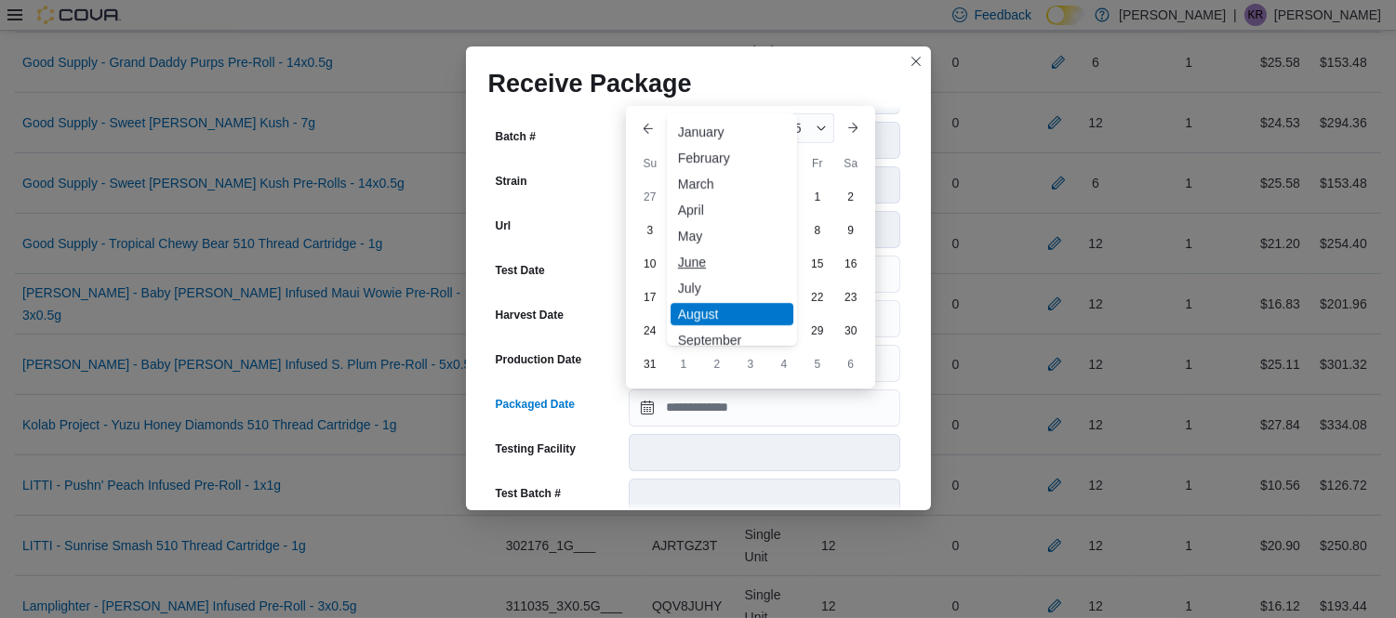
click at [695, 264] on div "June" at bounding box center [731, 262] width 123 height 22
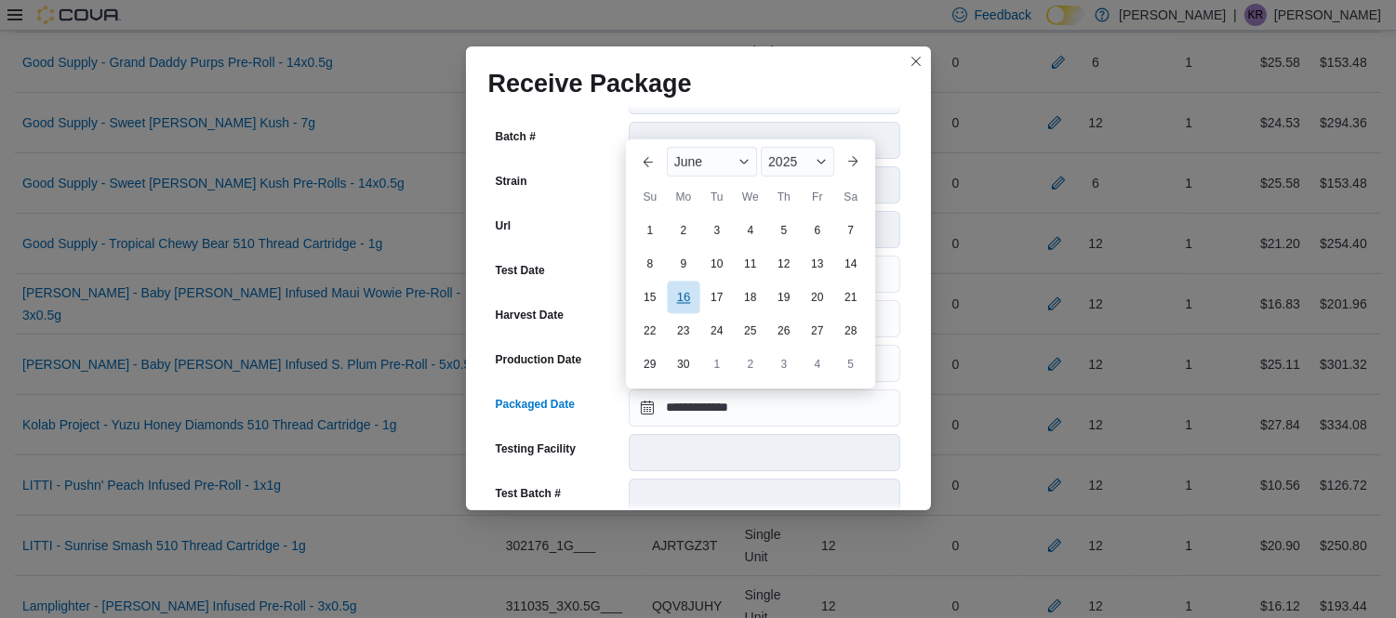
click at [688, 301] on div "16" at bounding box center [683, 298] width 33 height 33
type input "**********"
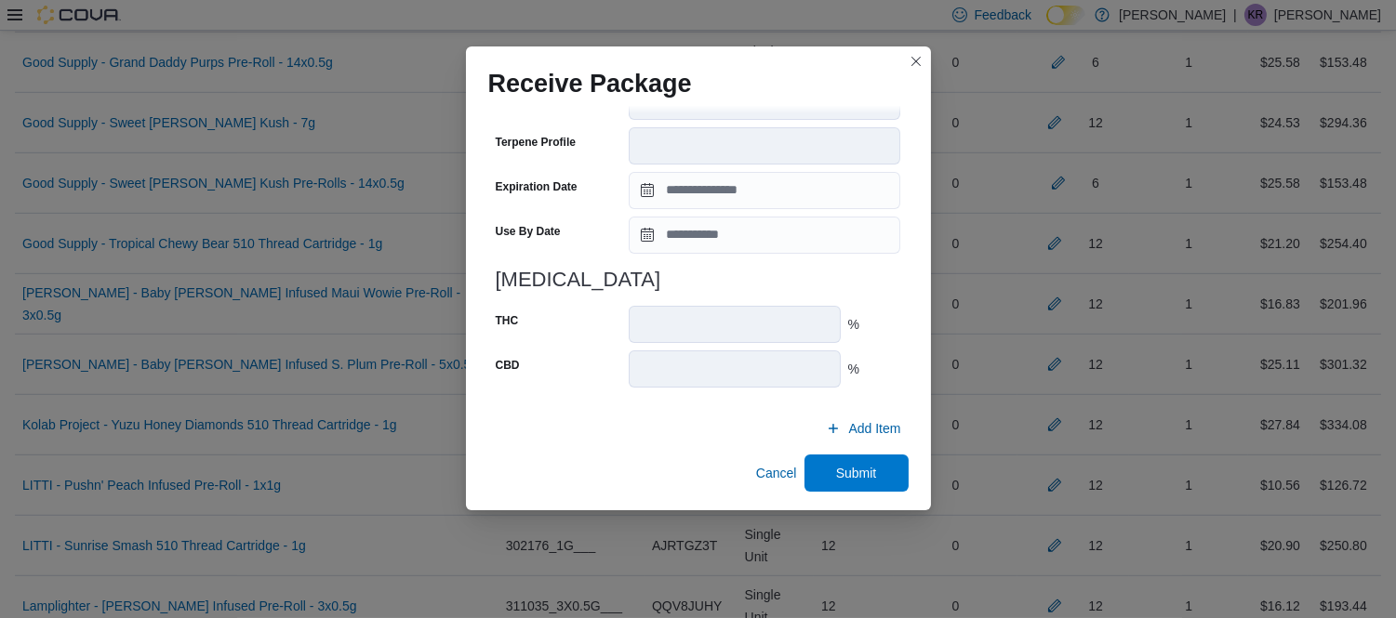
scroll to position [692, 0]
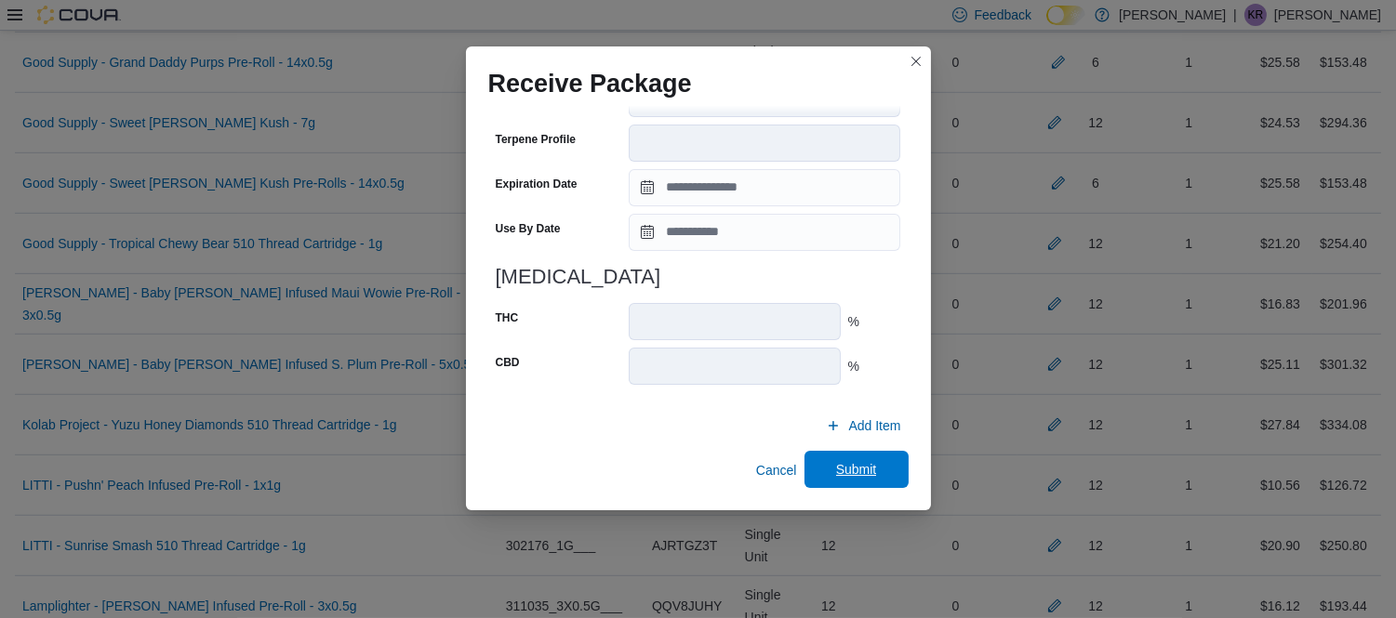
click at [837, 472] on span "Submit" at bounding box center [856, 469] width 41 height 19
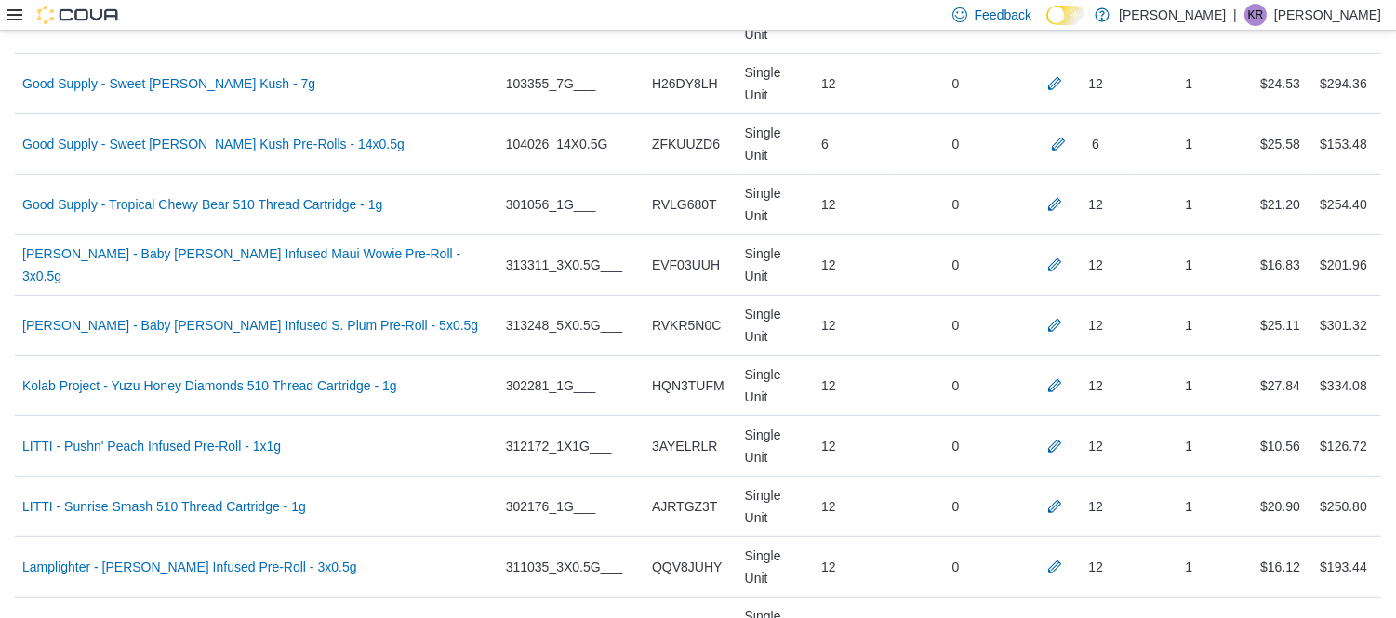
scroll to position [2039, 0]
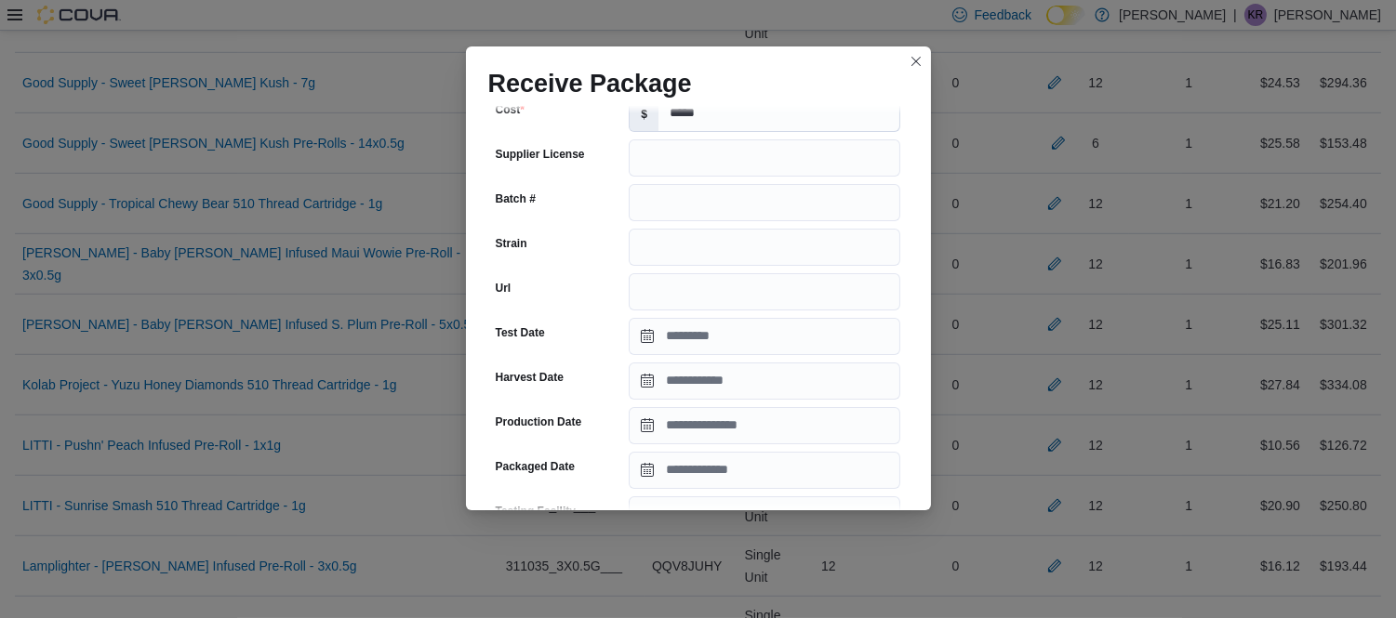
scroll to position [181, 0]
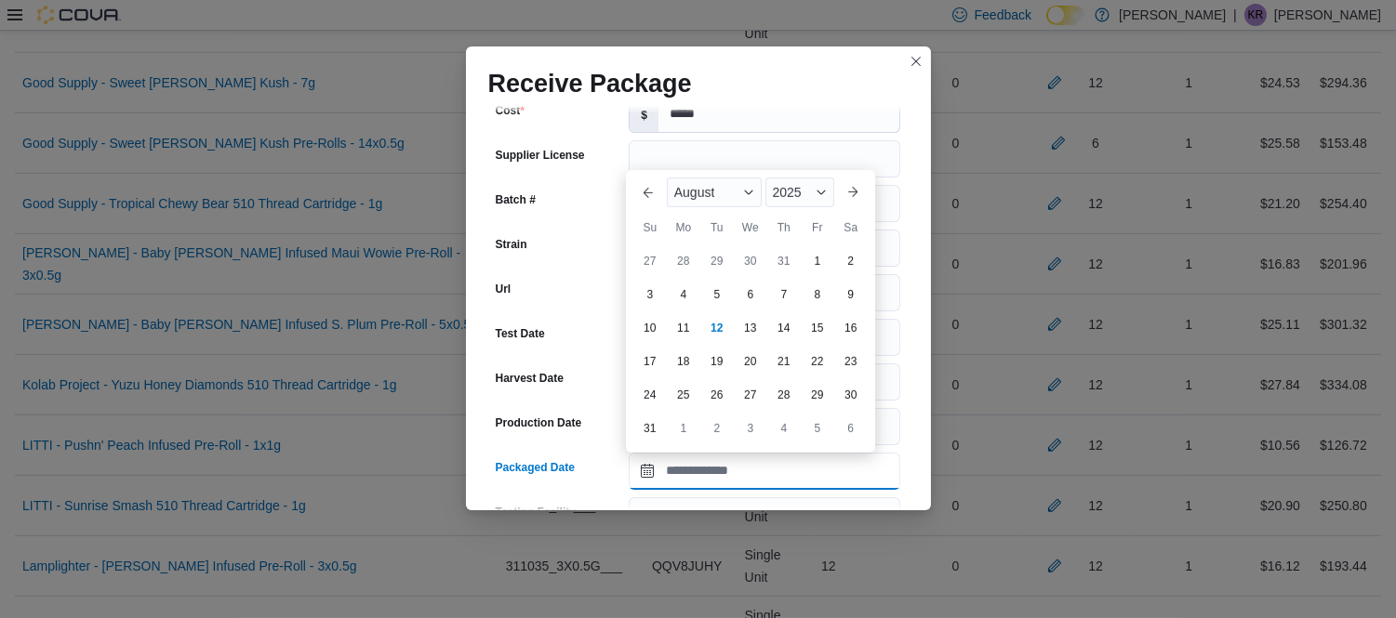
click at [727, 469] on input "Packaged Date" at bounding box center [764, 471] width 271 height 37
click at [730, 196] on div "August" at bounding box center [714, 193] width 95 height 30
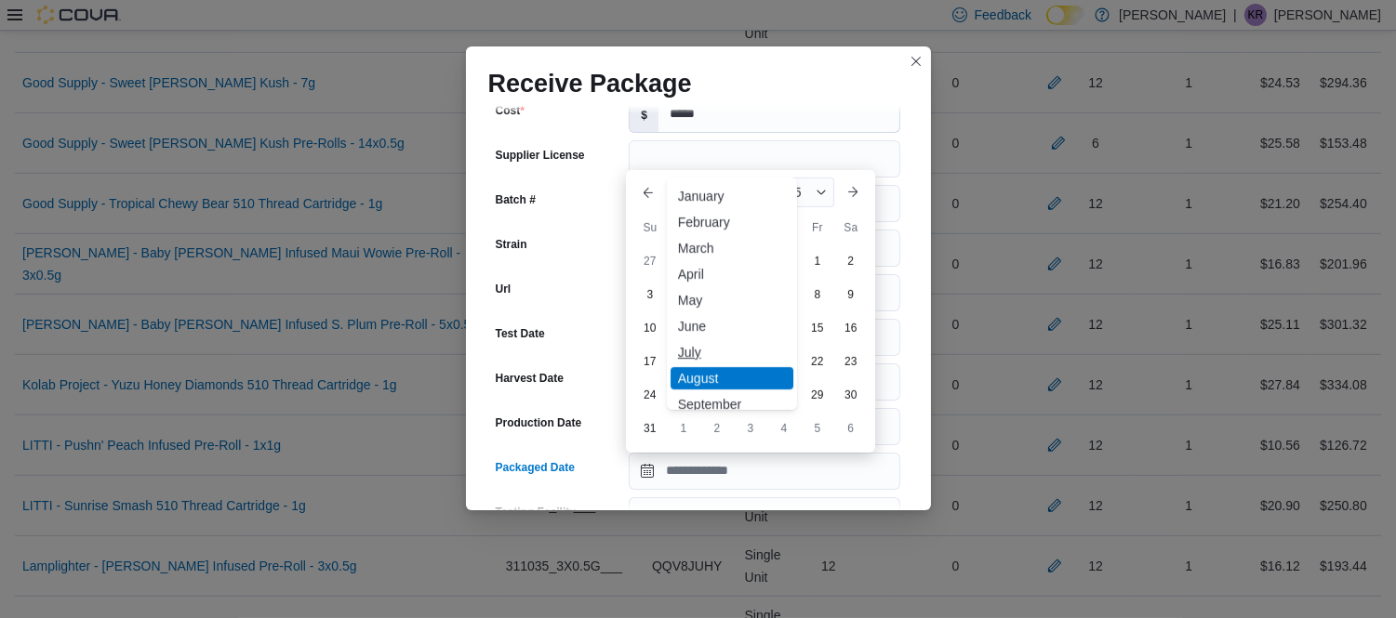
click at [695, 347] on div "July" at bounding box center [731, 352] width 123 height 22
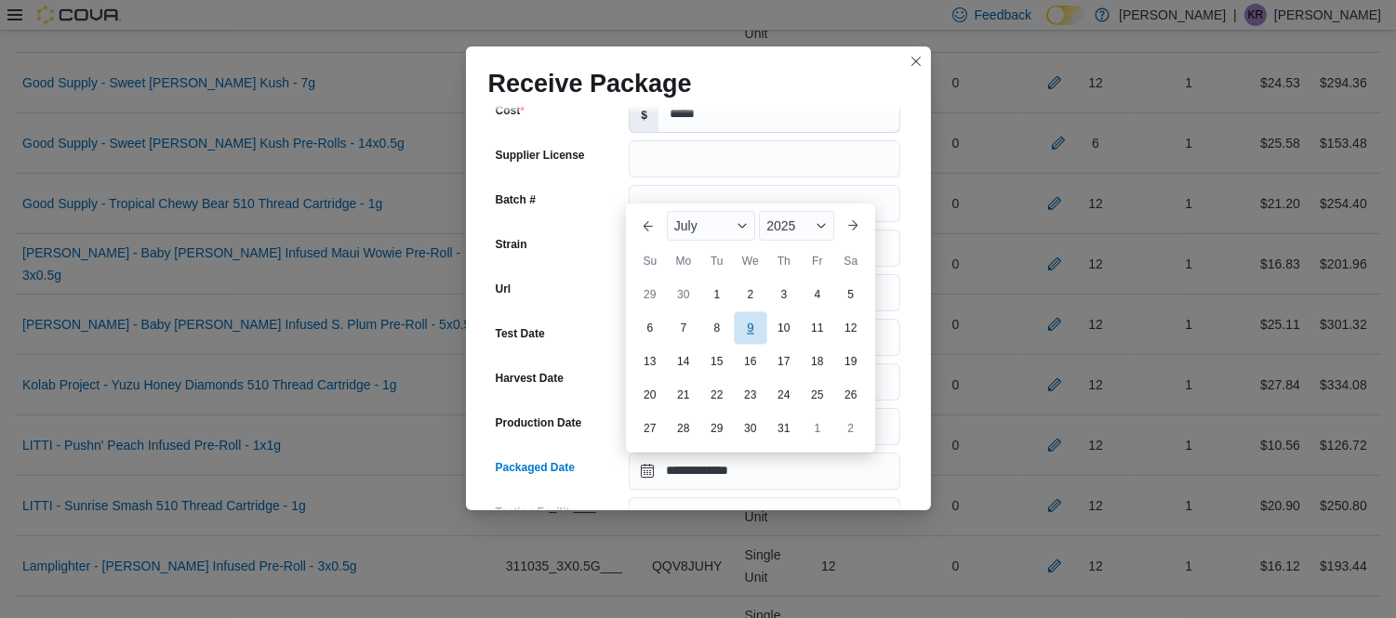
click at [747, 332] on div "9" at bounding box center [750, 327] width 33 height 33
type input "**********"
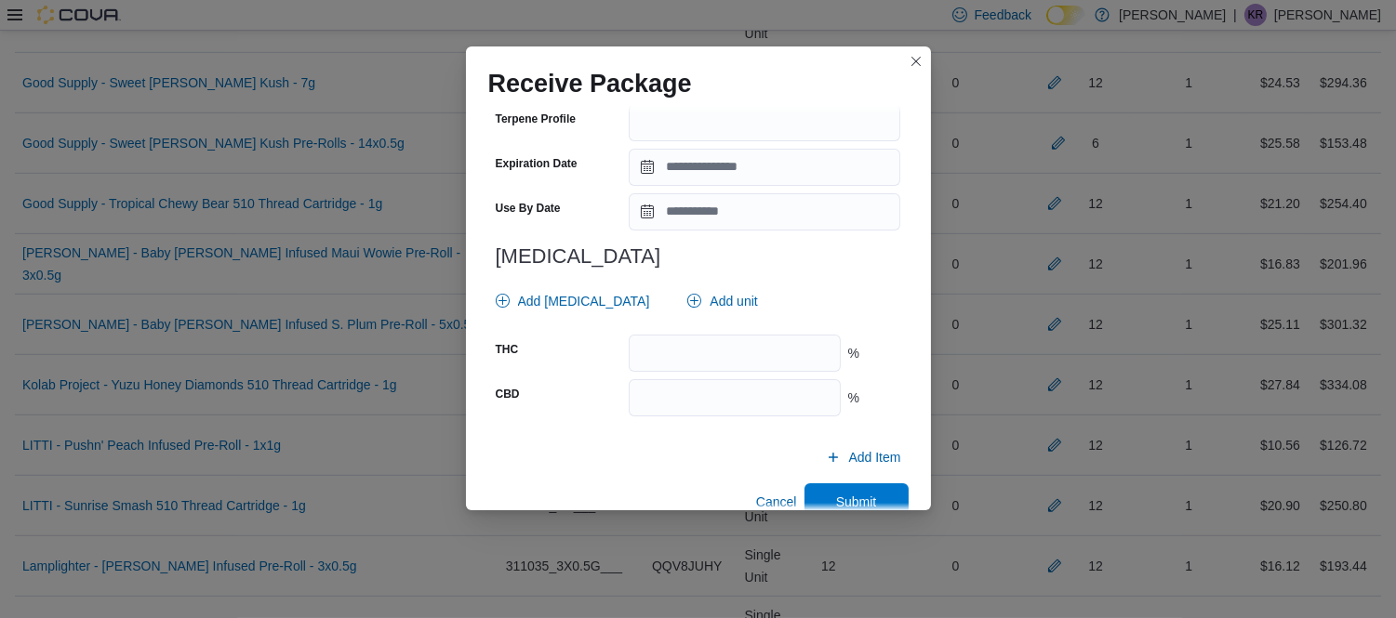
scroll to position [695, 0]
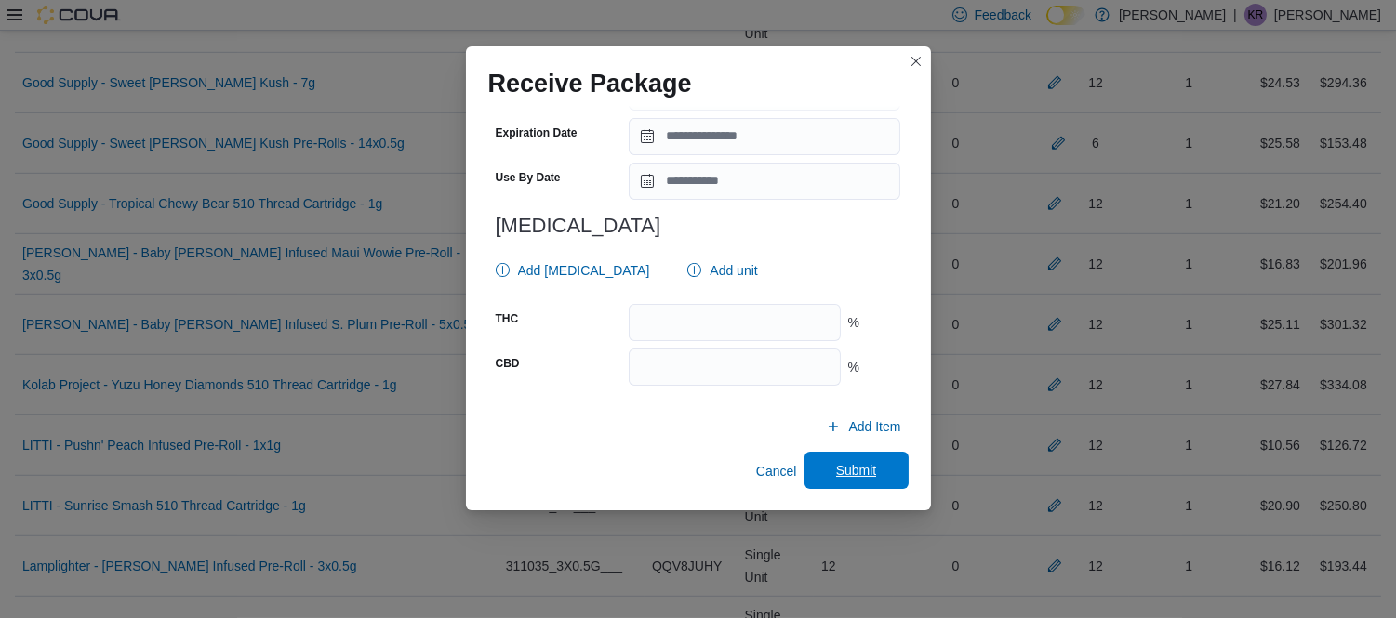
click at [836, 466] on span "Submit" at bounding box center [856, 470] width 41 height 19
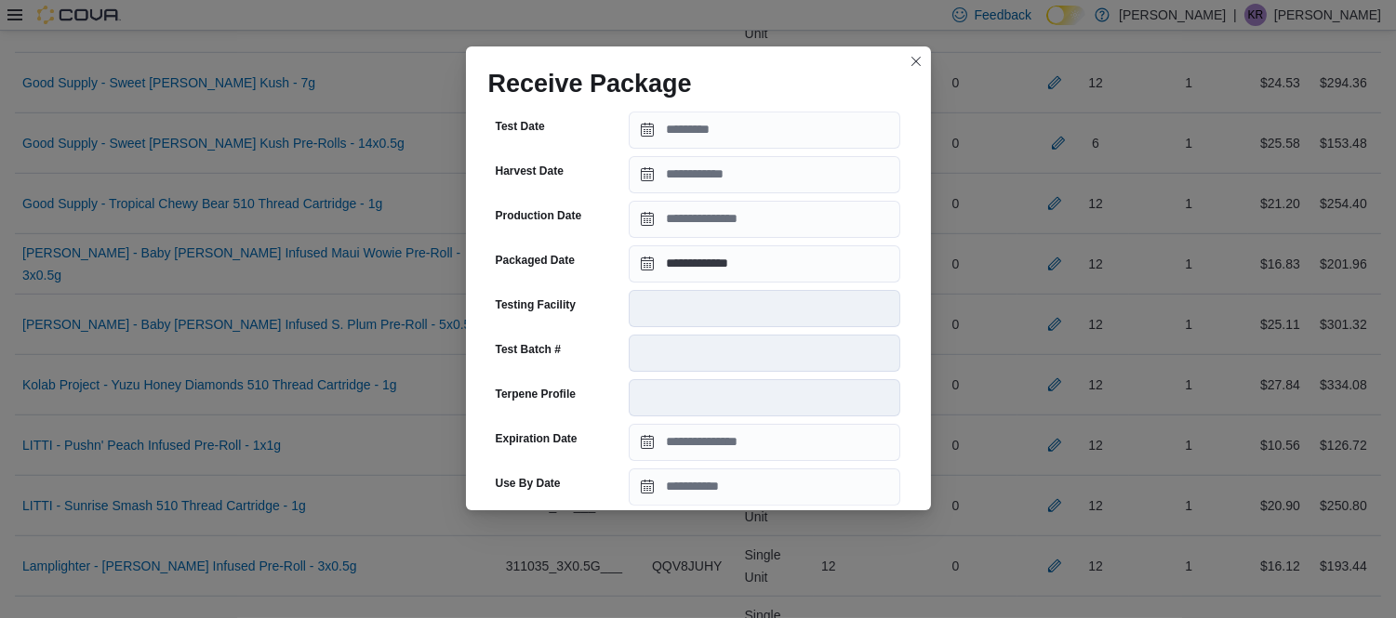
scroll to position [676, 0]
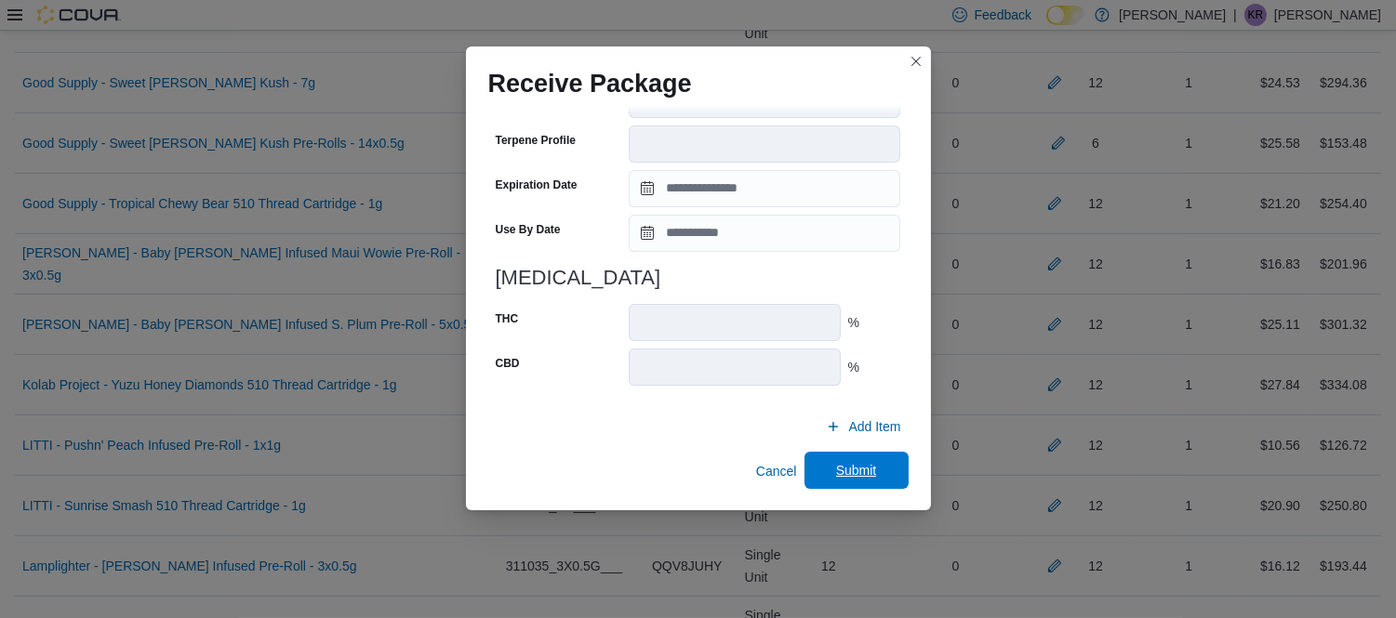
click at [838, 482] on span "Submit" at bounding box center [856, 470] width 82 height 37
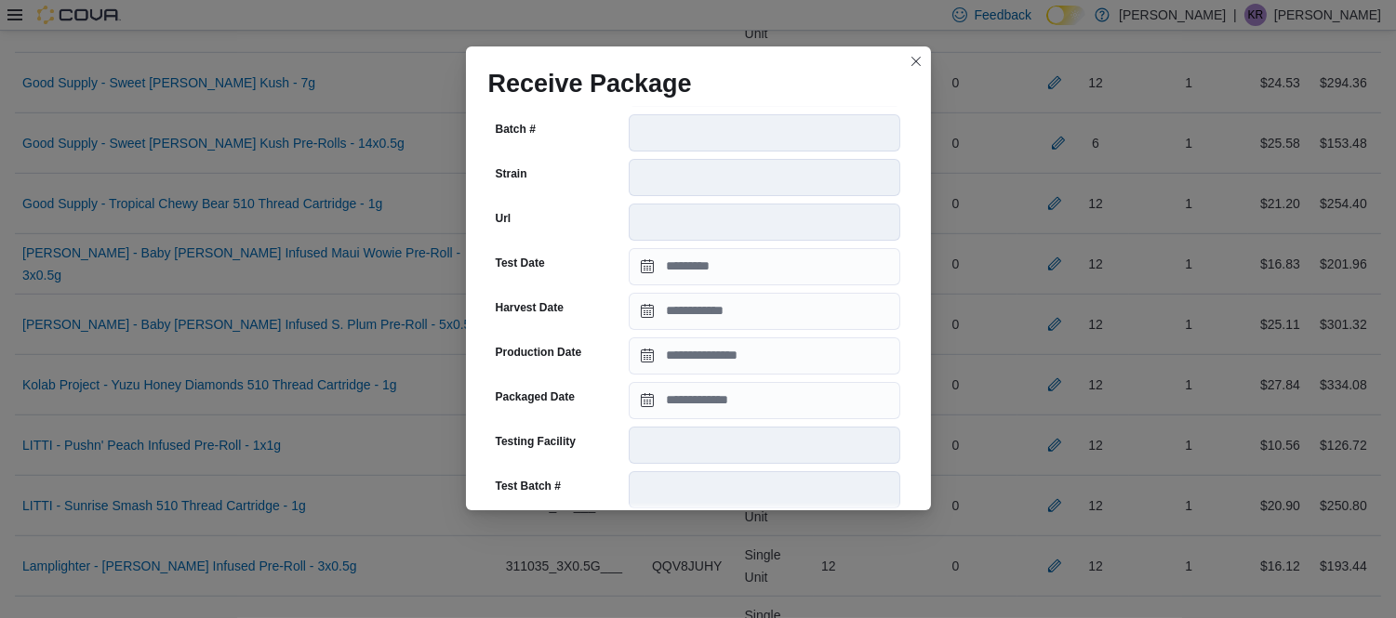
scroll to position [271, 0]
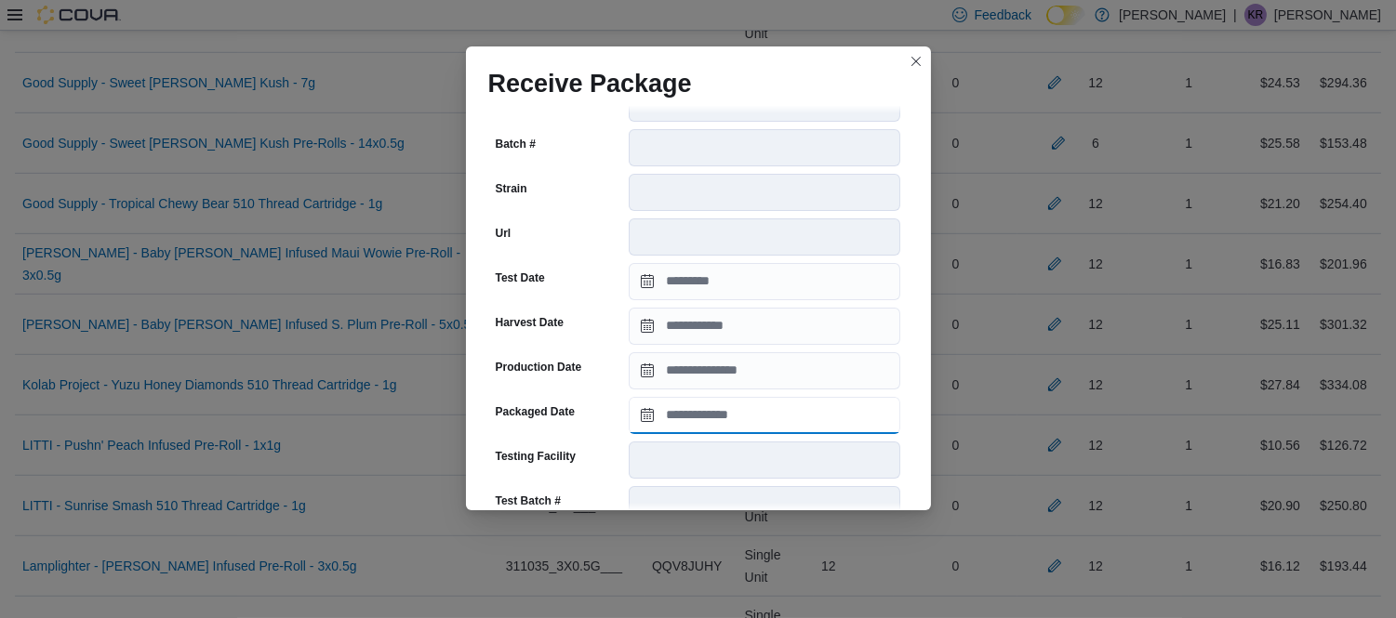
click at [699, 403] on input "Packaged Date" at bounding box center [764, 415] width 271 height 37
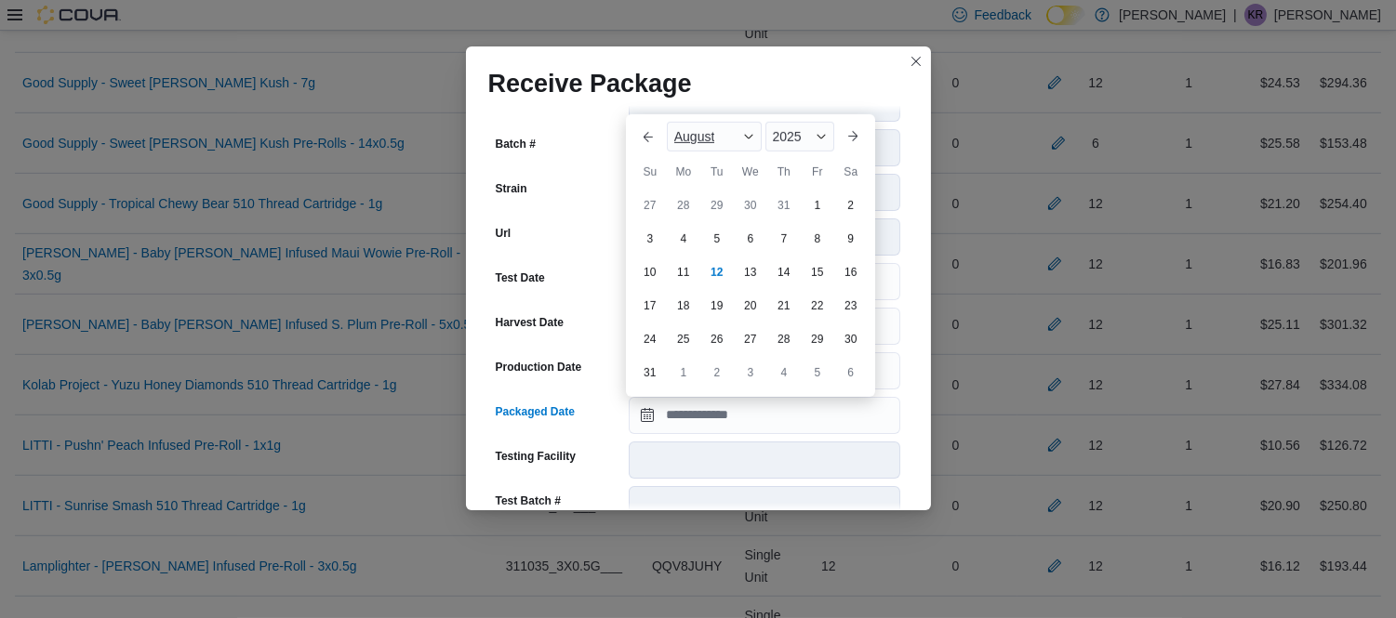
click at [712, 134] on span "August" at bounding box center [694, 136] width 41 height 15
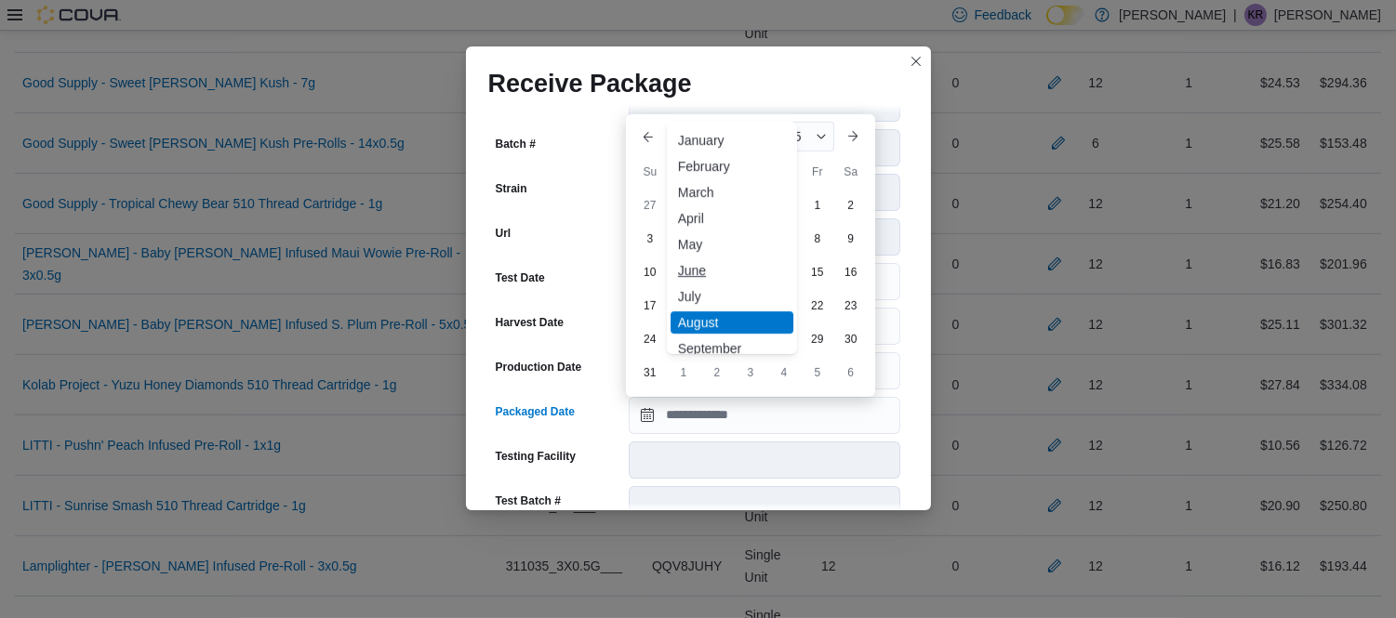
click at [697, 272] on div "June" at bounding box center [731, 270] width 123 height 22
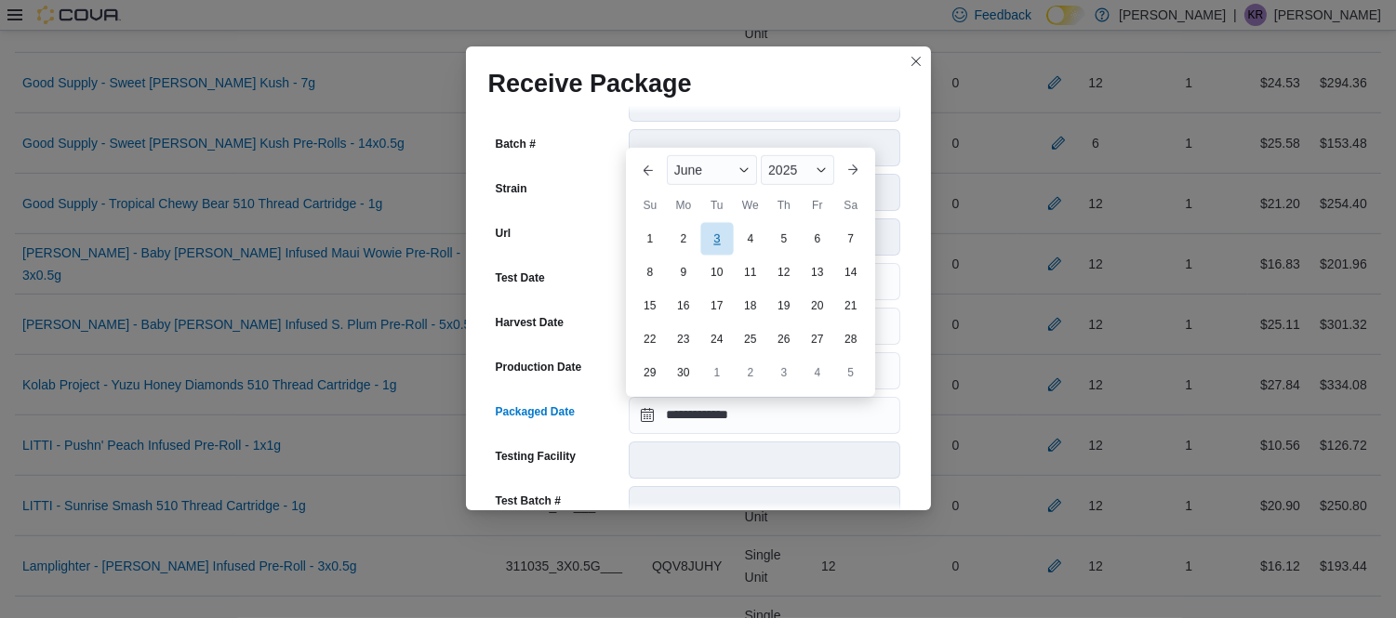
click at [710, 233] on div "3" at bounding box center [716, 238] width 33 height 33
type input "**********"
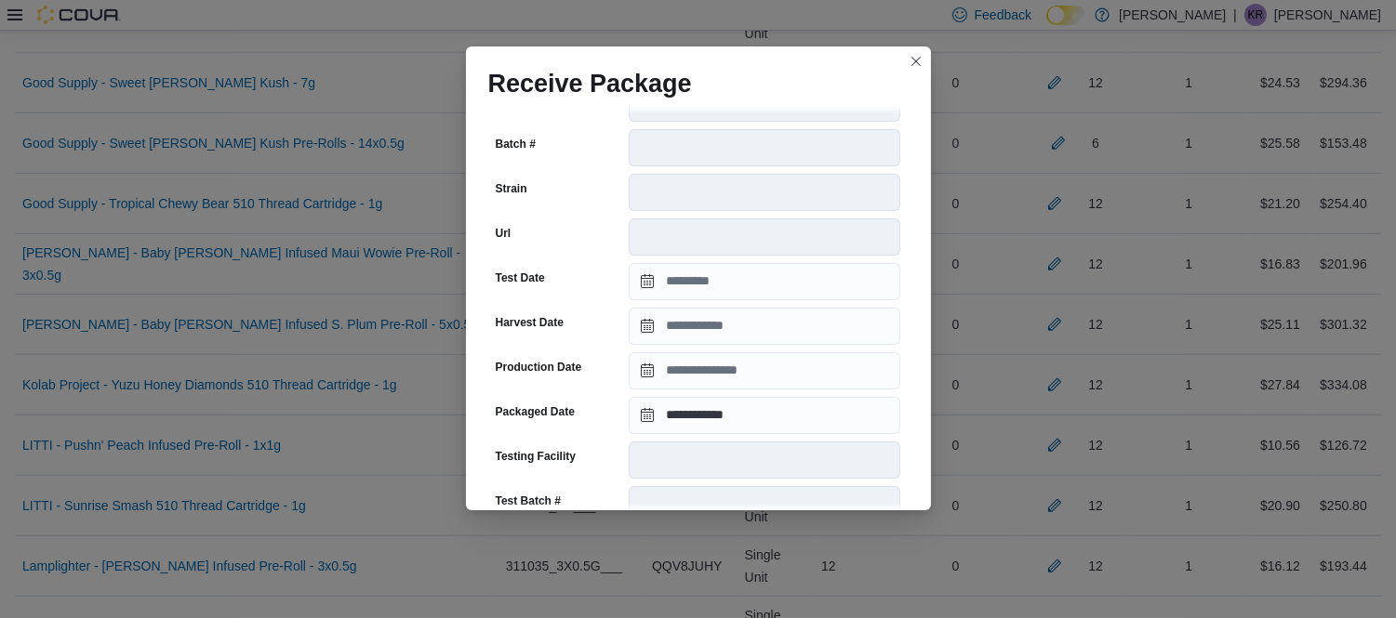
scroll to position [676, 0]
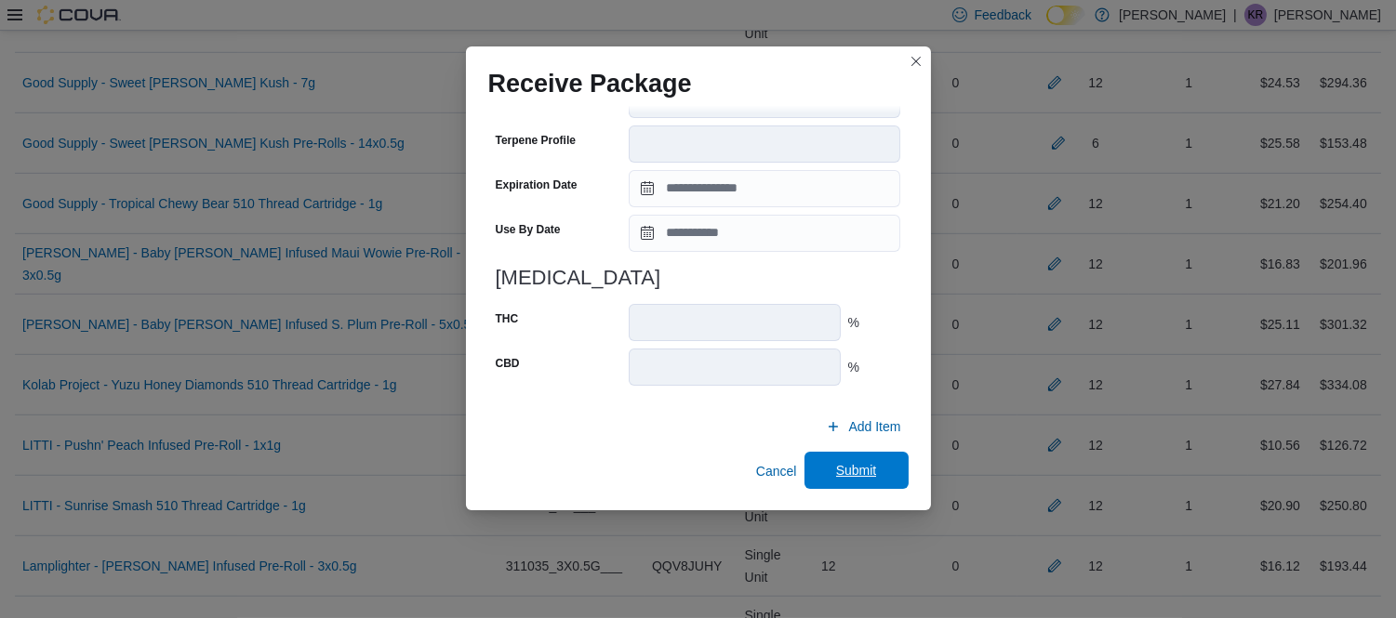
click at [879, 477] on span "Submit" at bounding box center [856, 470] width 82 height 37
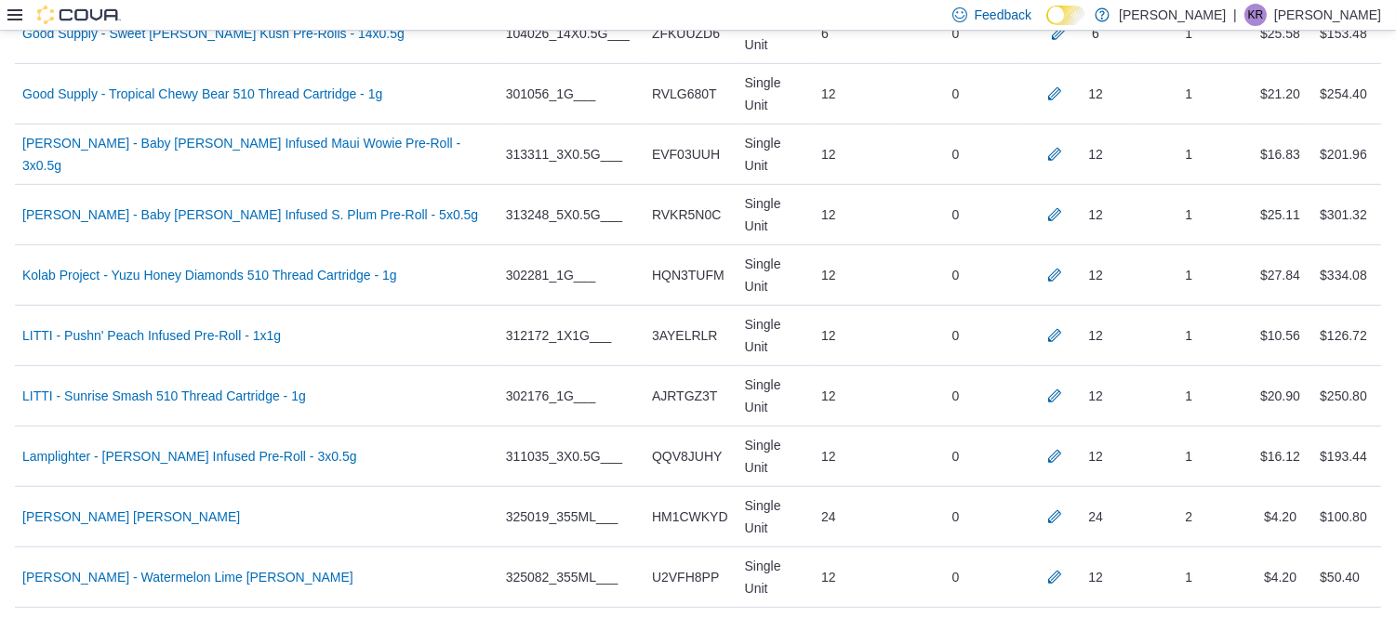
scroll to position [2150, 0]
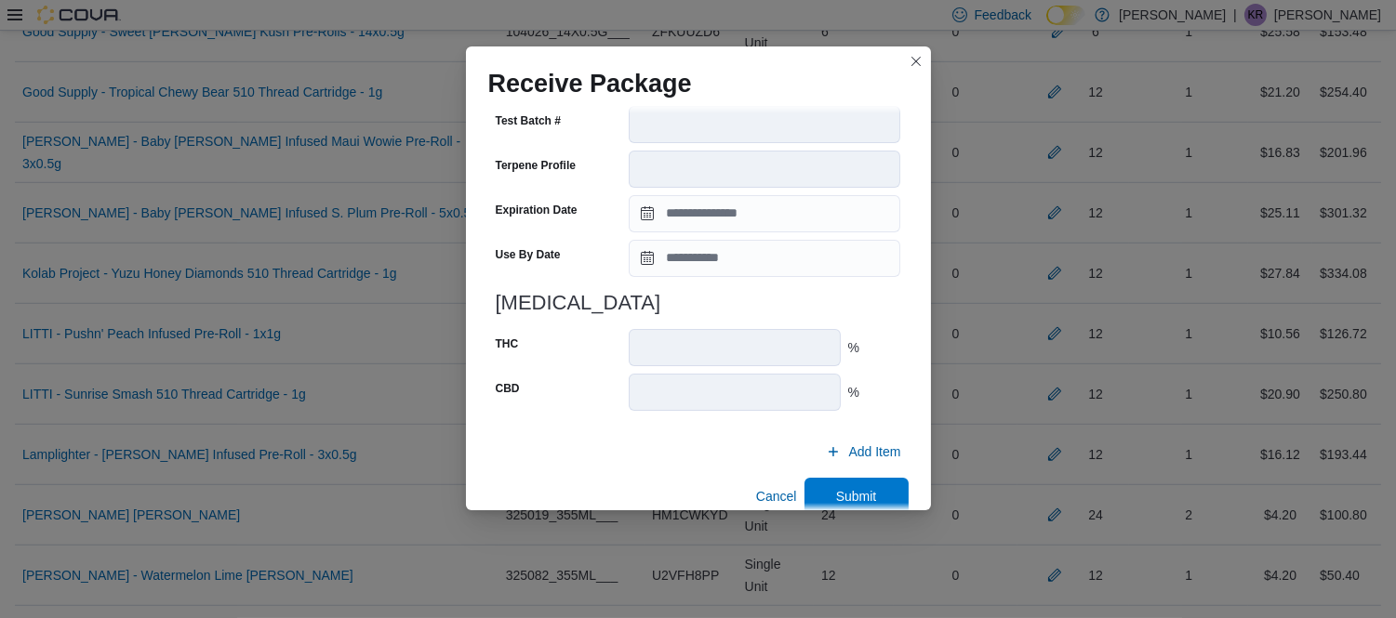
scroll to position [676, 0]
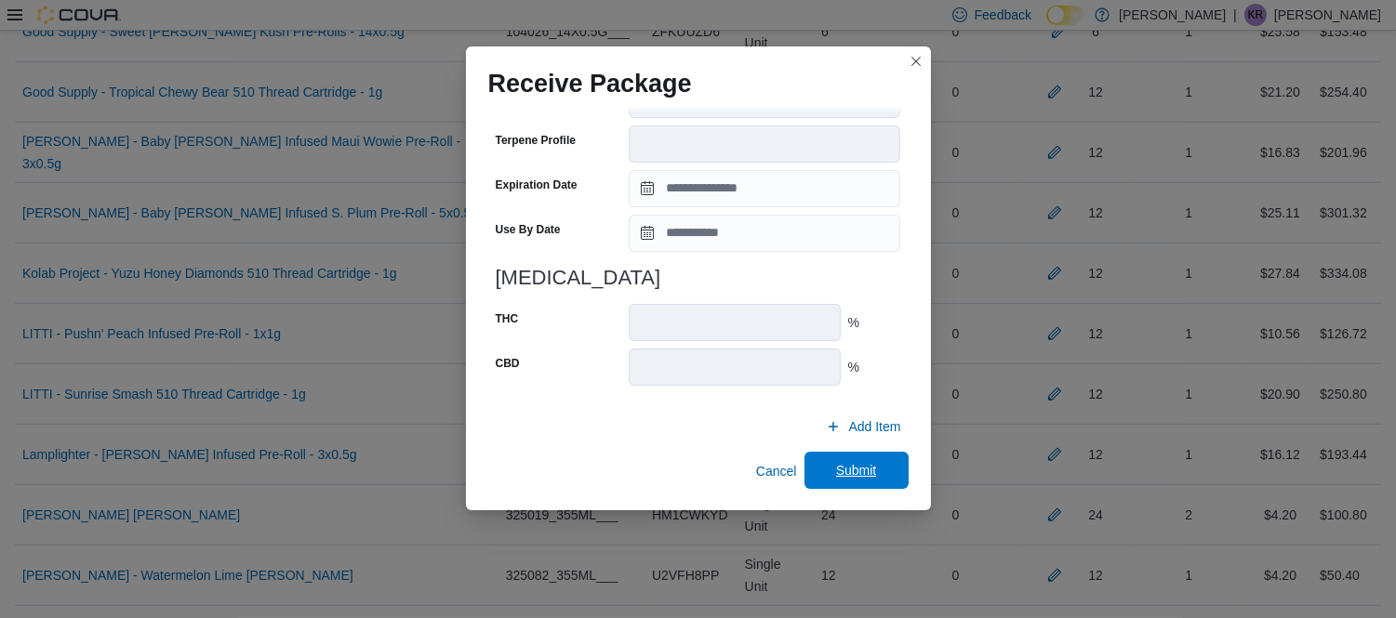
click at [836, 465] on span "Submit" at bounding box center [856, 470] width 41 height 19
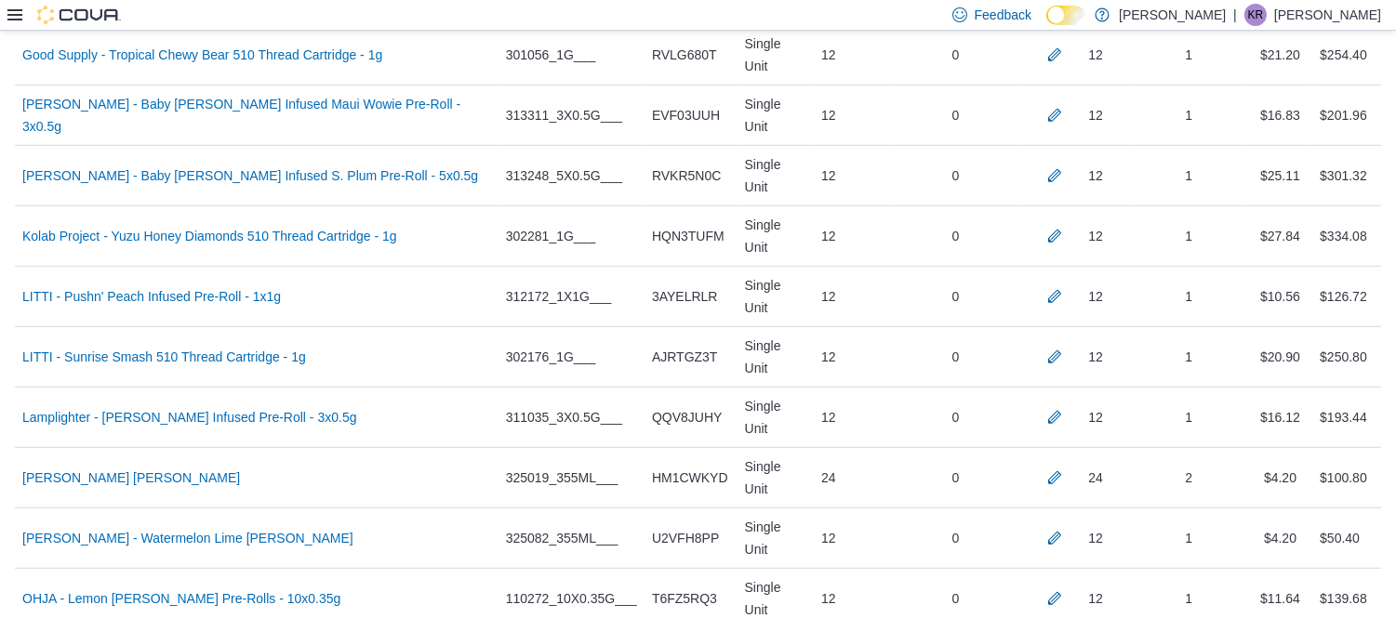
scroll to position [2190, 0]
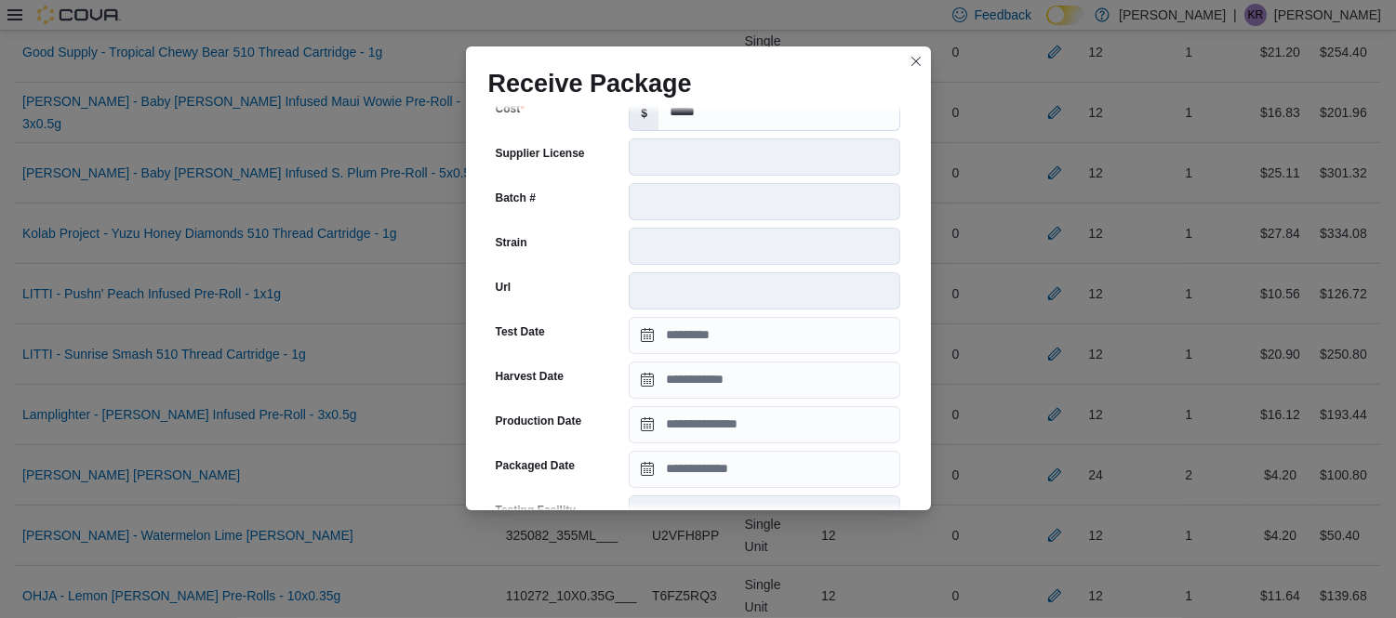
scroll to position [218, 0]
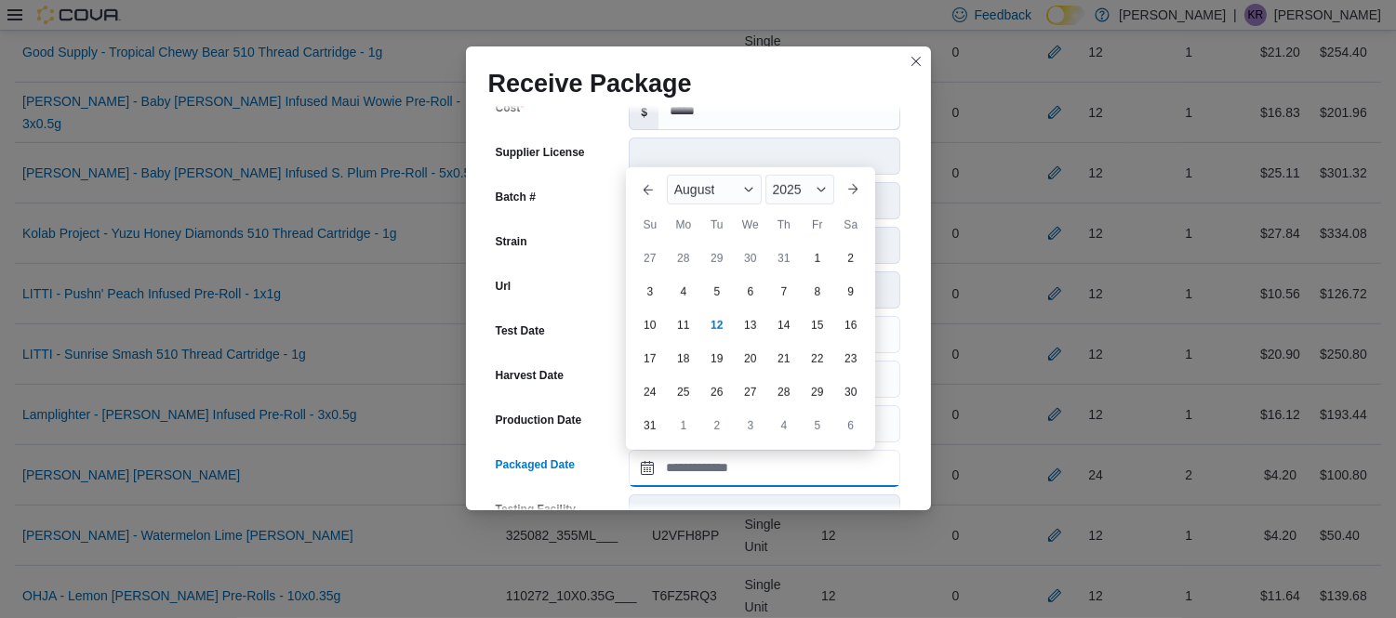
click at [767, 485] on input "Packaged Date" at bounding box center [764, 468] width 271 height 37
click at [728, 179] on div "August" at bounding box center [714, 190] width 95 height 30
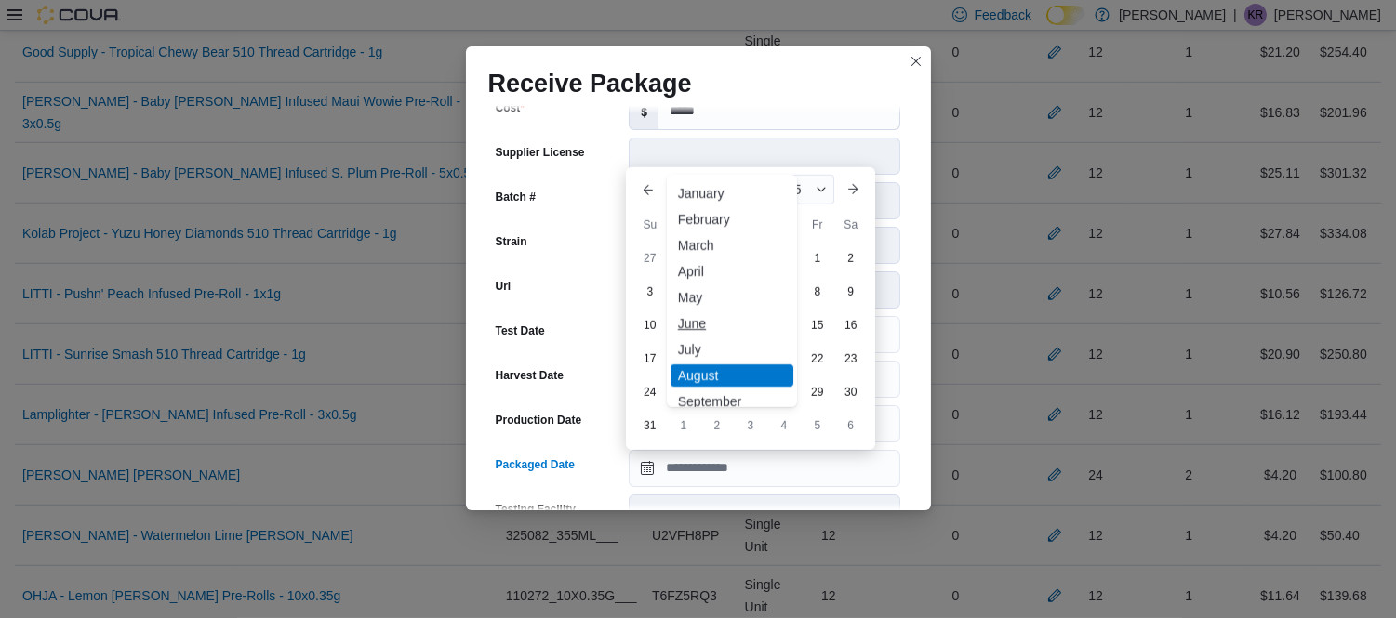
click at [697, 323] on div "June" at bounding box center [731, 323] width 123 height 22
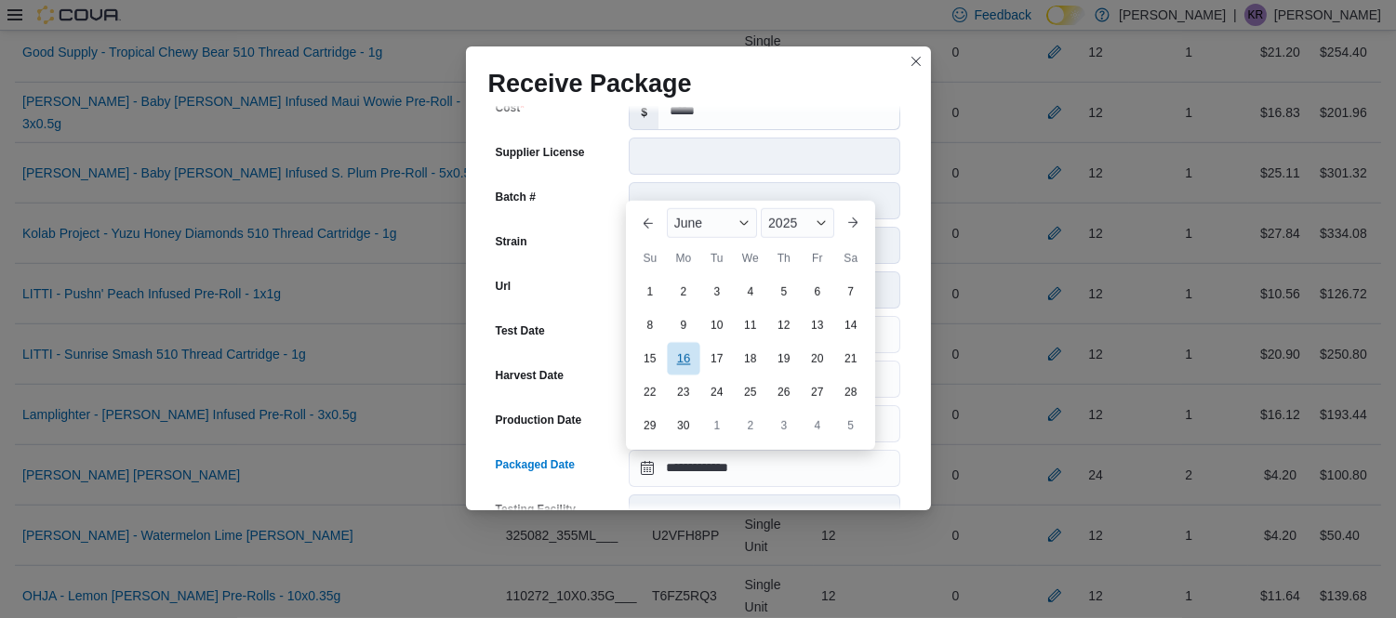
click at [681, 365] on div "16" at bounding box center [683, 358] width 33 height 33
type input "**********"
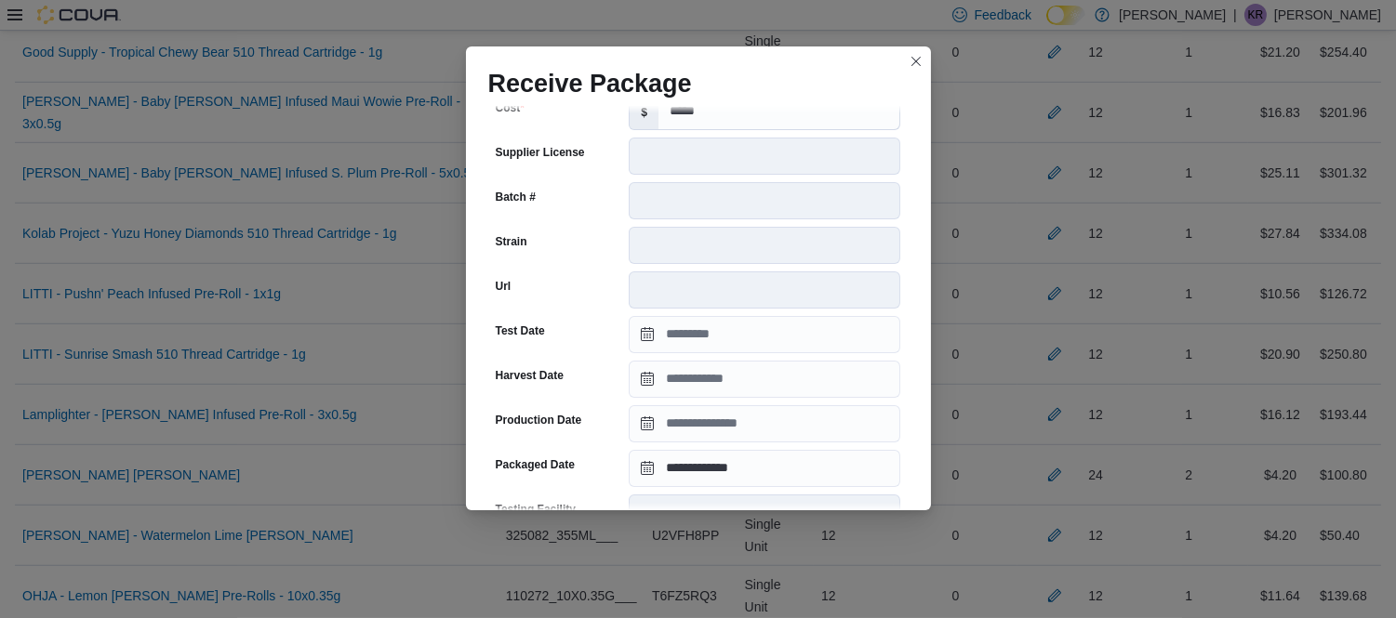
scroll to position [676, 0]
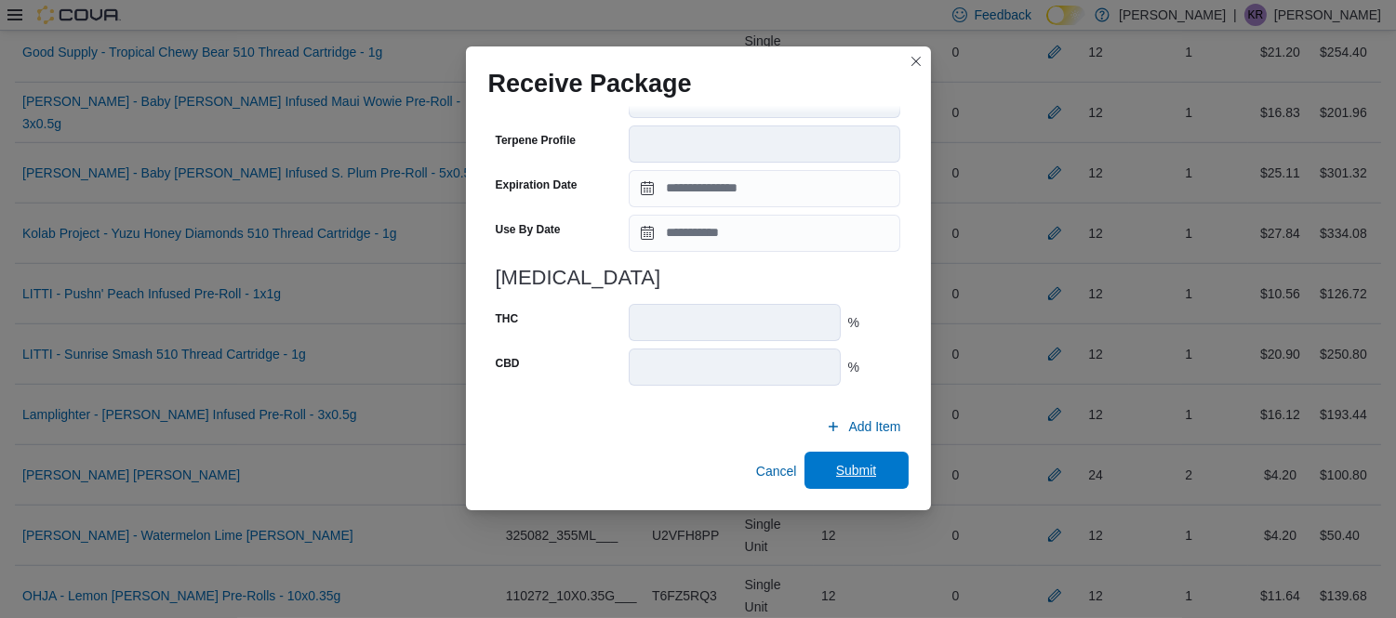
click at [846, 468] on span "Submit" at bounding box center [856, 470] width 41 height 19
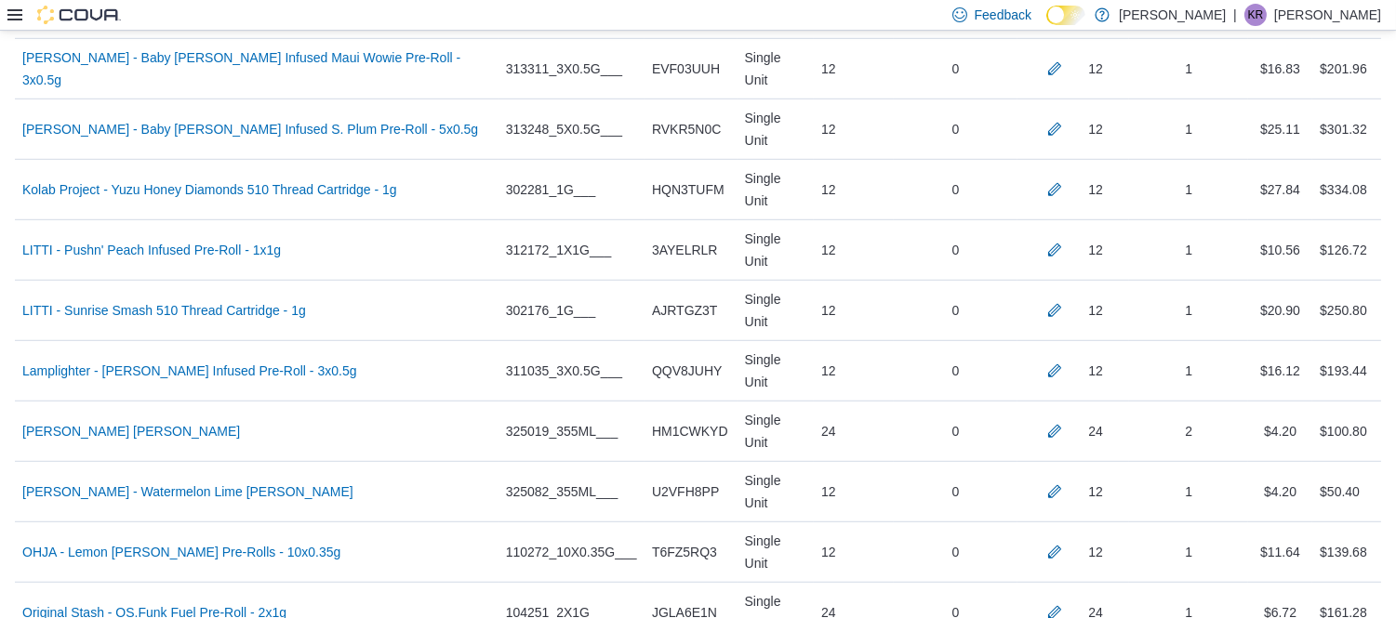
scroll to position [2234, 0]
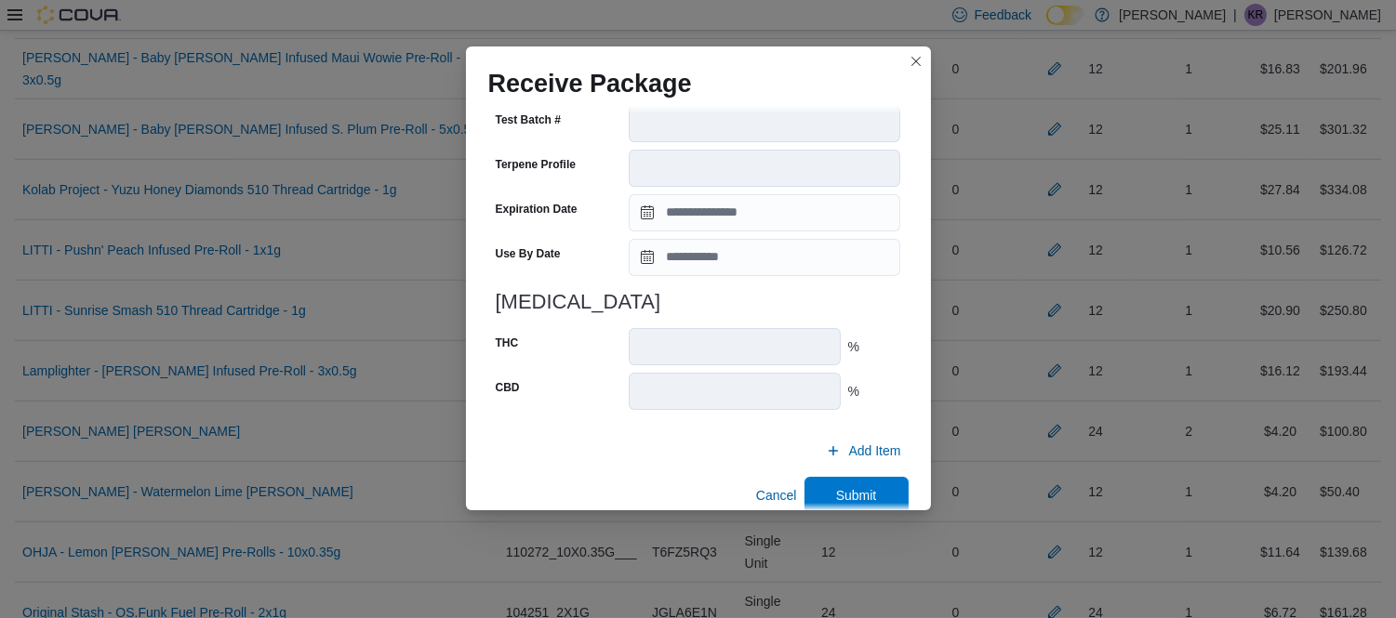
scroll to position [676, 0]
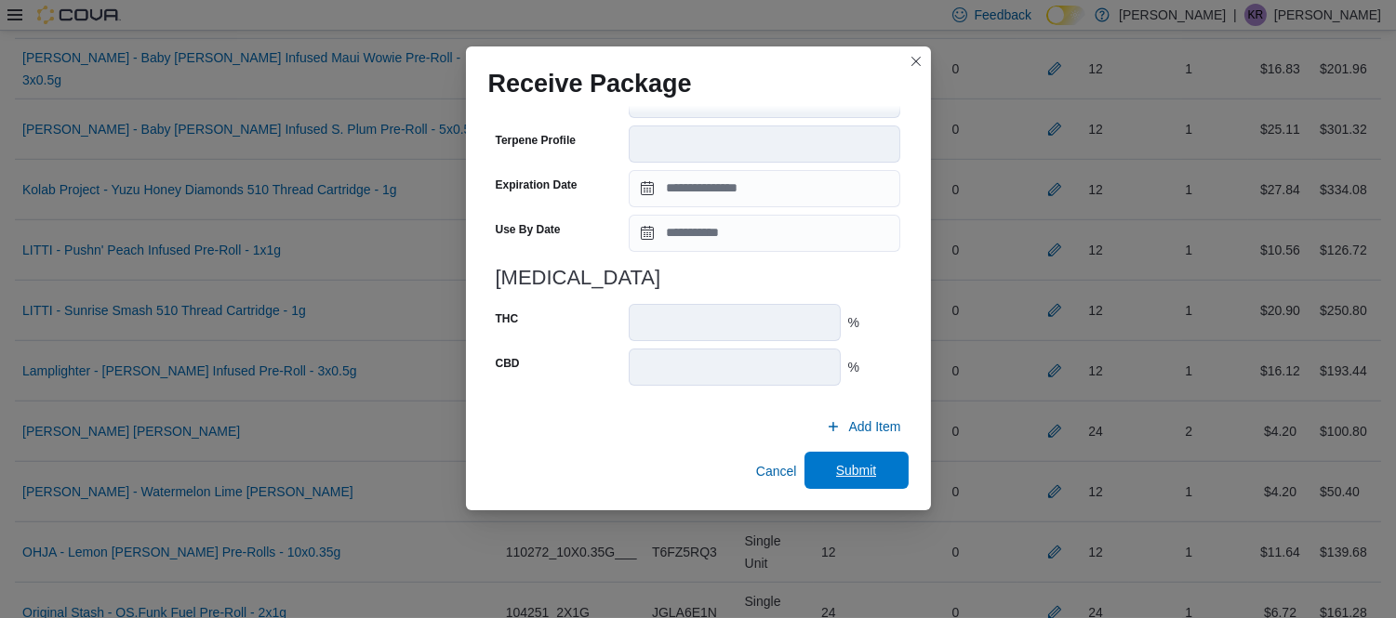
click at [835, 480] on span "Submit" at bounding box center [856, 470] width 82 height 37
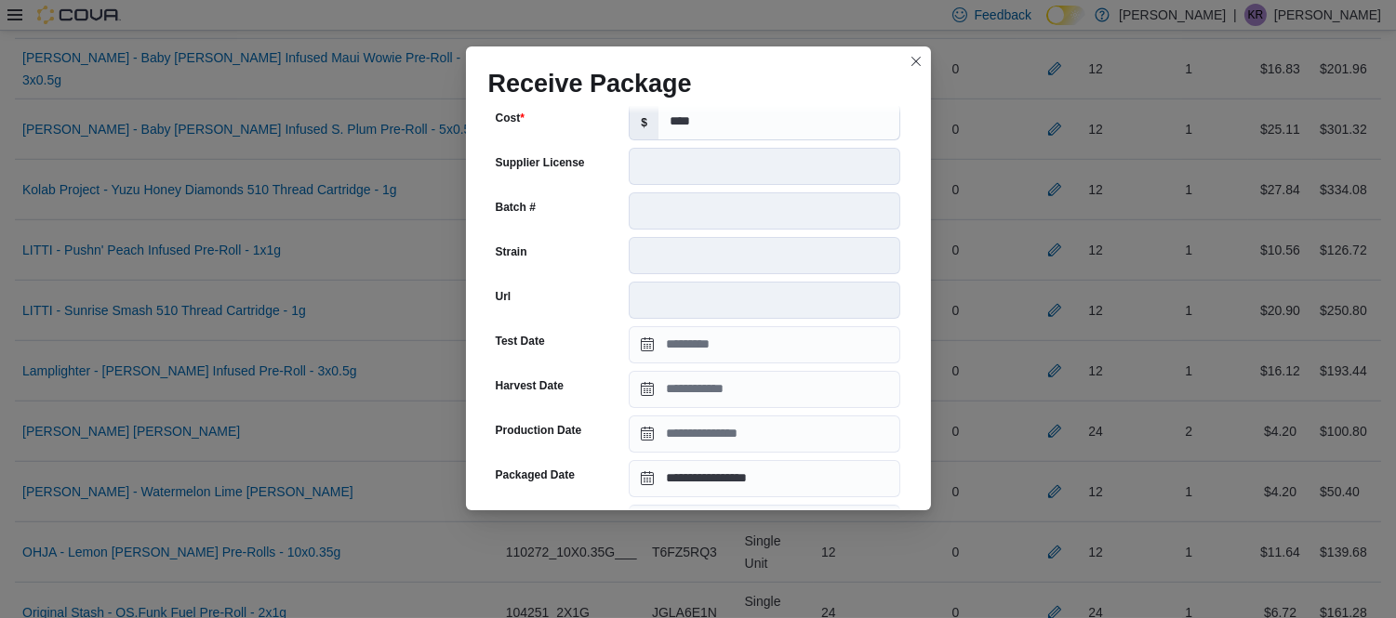
scroll to position [230, 0]
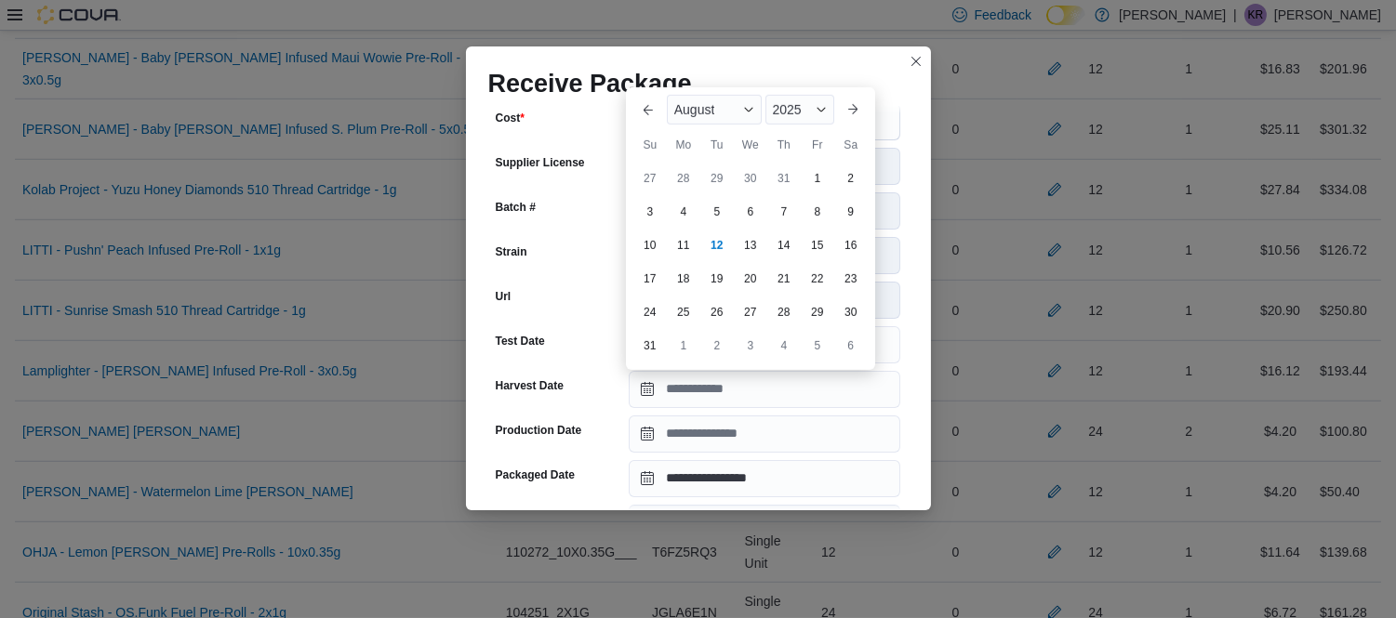
drag, startPoint x: 689, startPoint y: 395, endPoint x: 595, endPoint y: 400, distance: 94.0
click at [595, 400] on div "Harvest Date" at bounding box center [559, 389] width 126 height 37
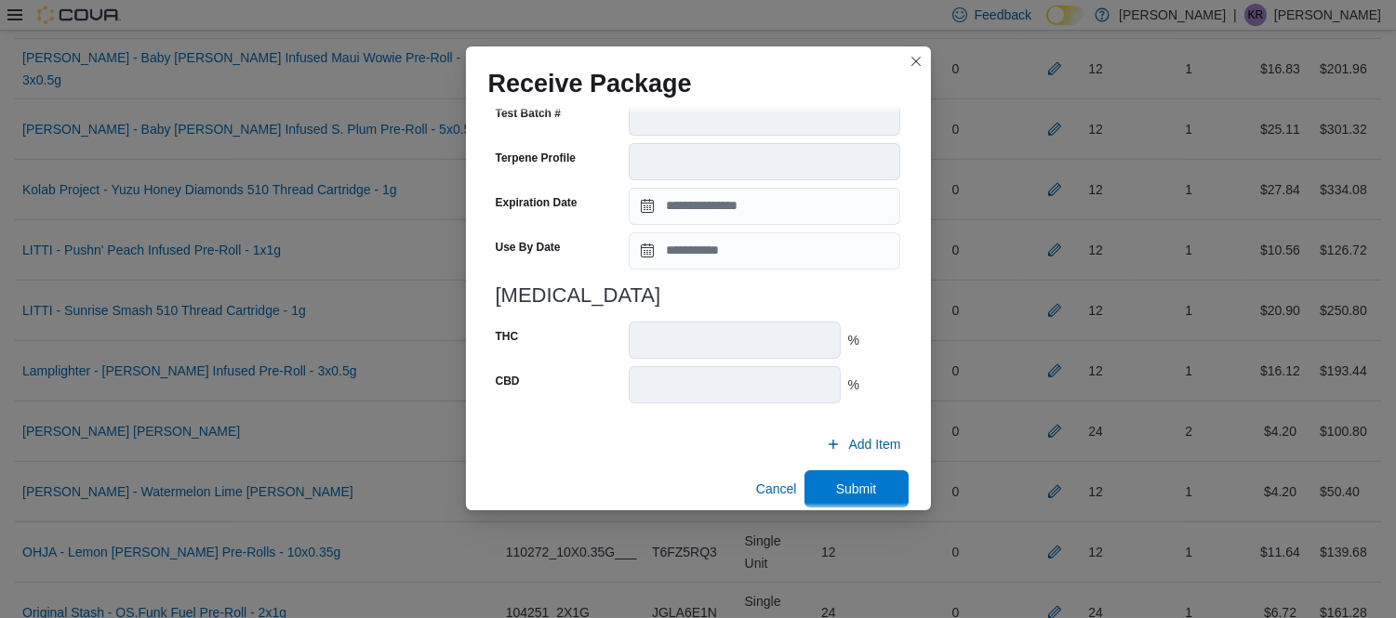
scroll to position [1639, 0]
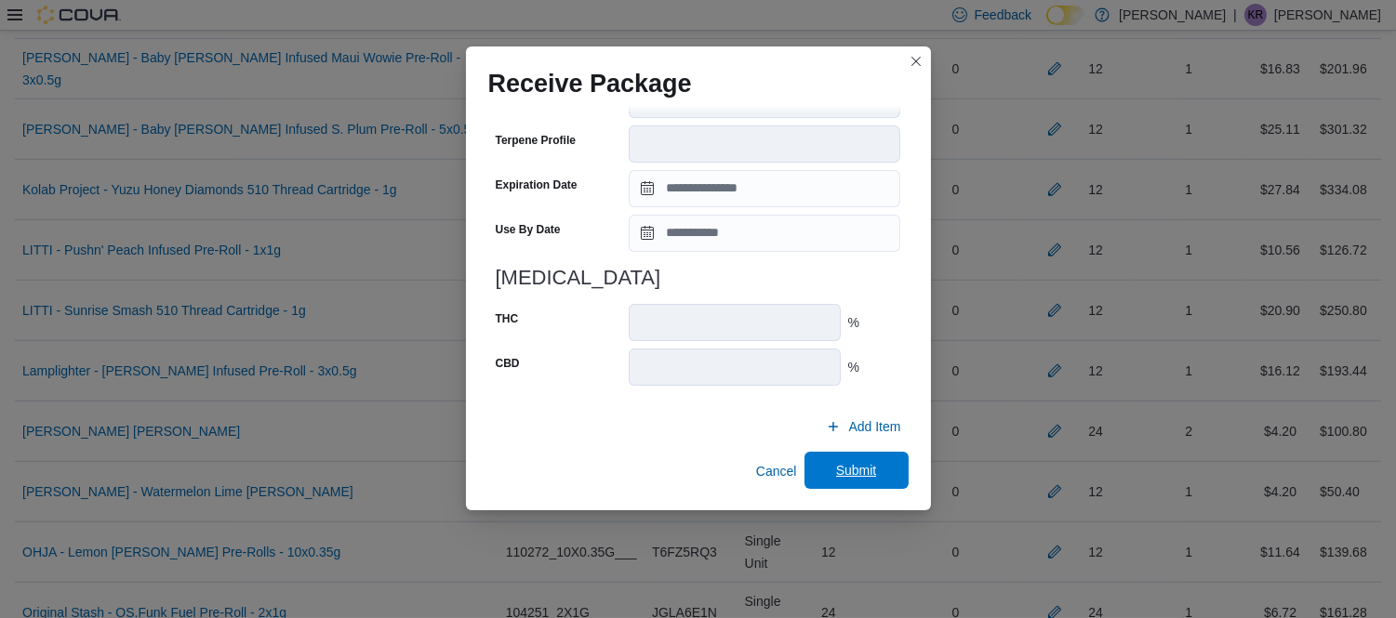
click at [849, 477] on span "Submit" at bounding box center [856, 470] width 41 height 19
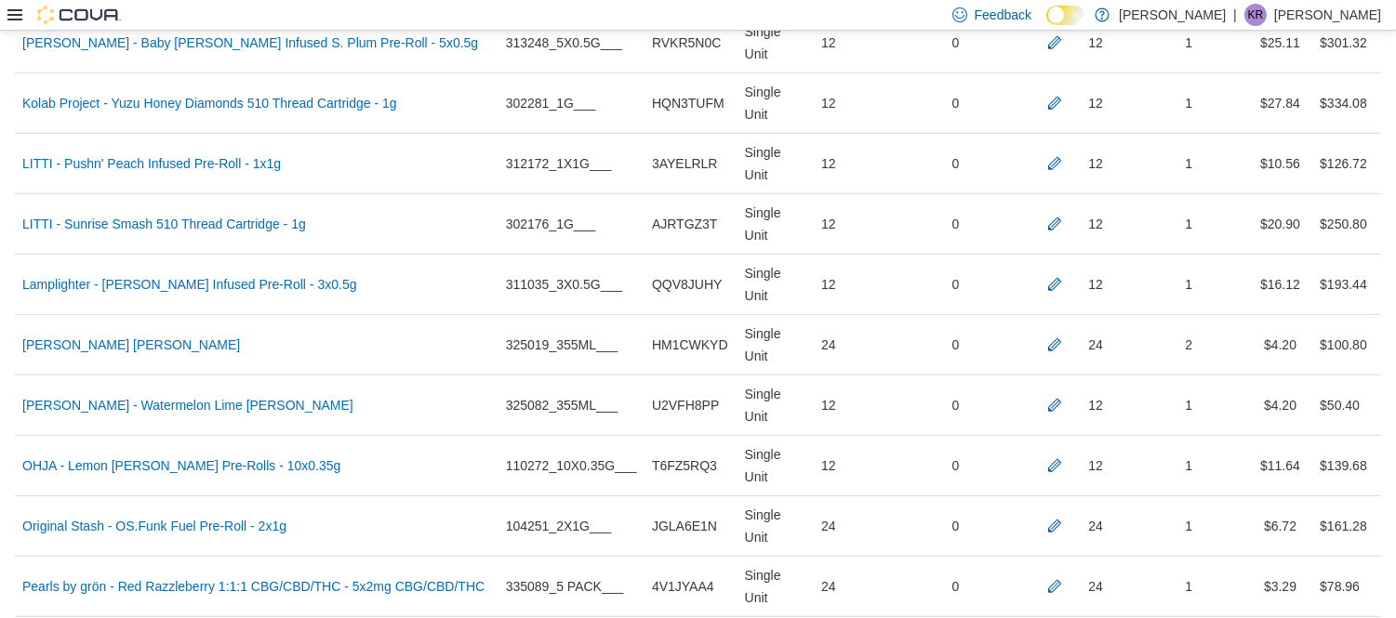
scroll to position [2311, 0]
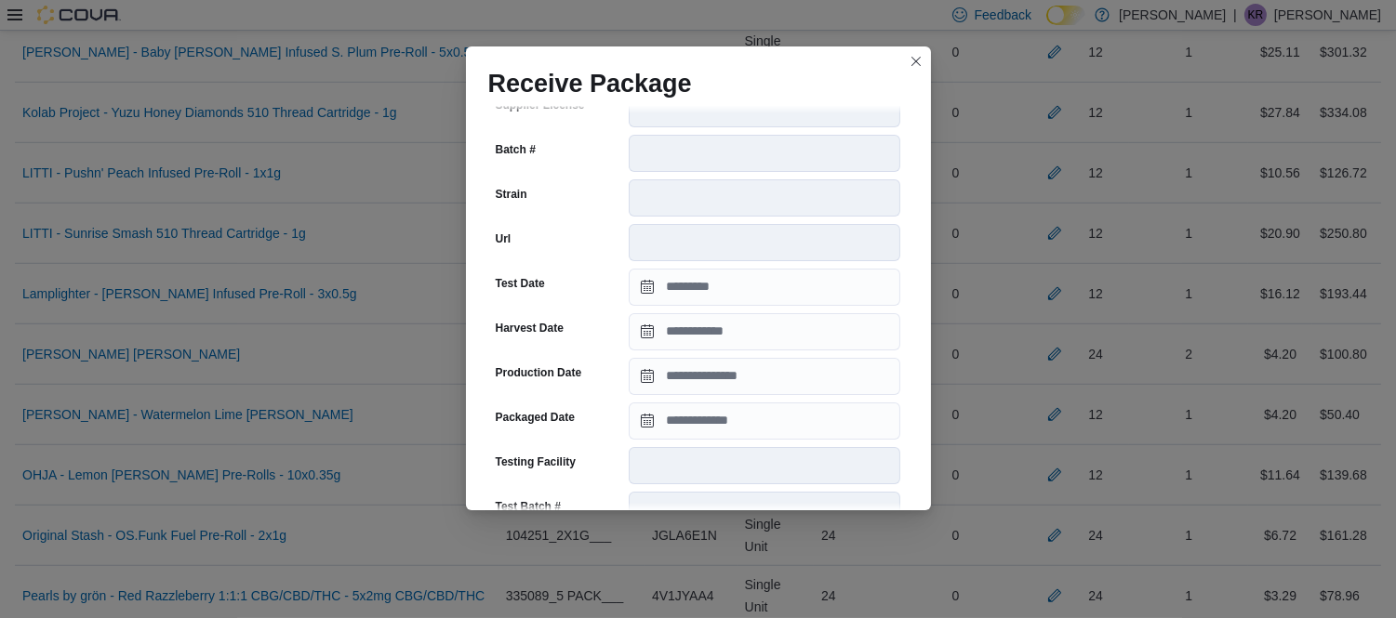
scroll to position [264, 0]
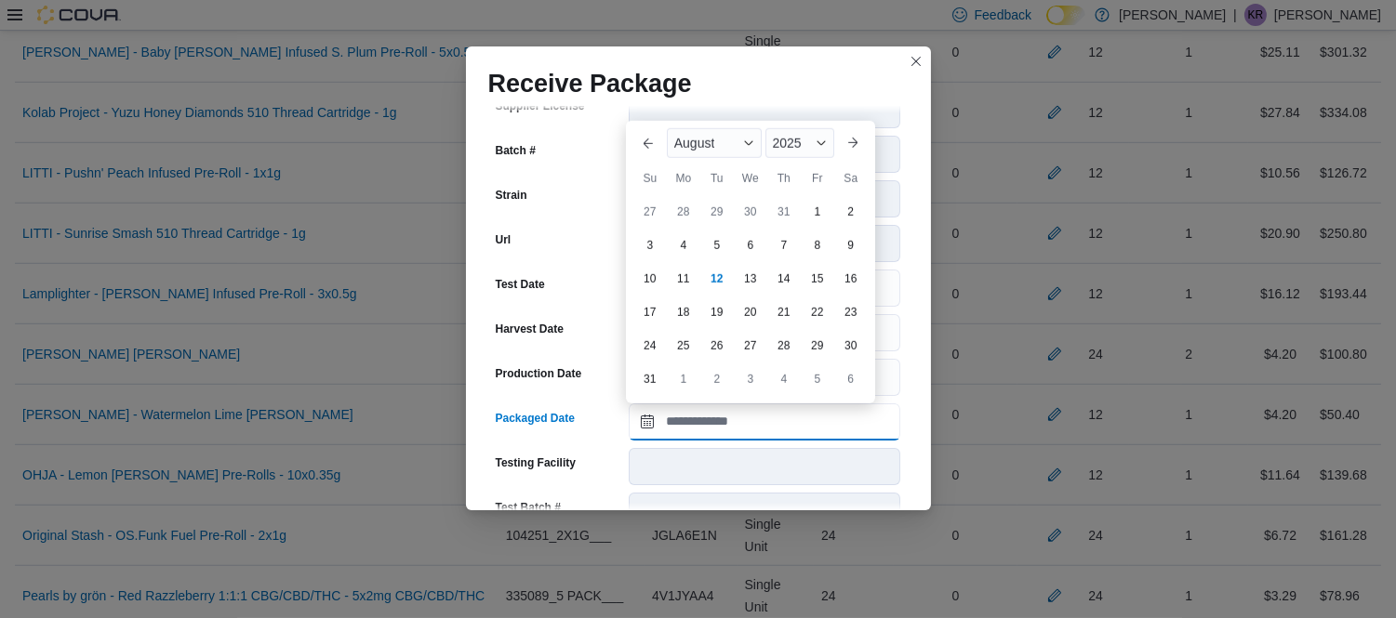
click at [728, 411] on input "Packaged Date" at bounding box center [764, 422] width 271 height 37
click at [726, 141] on div "August" at bounding box center [714, 143] width 95 height 30
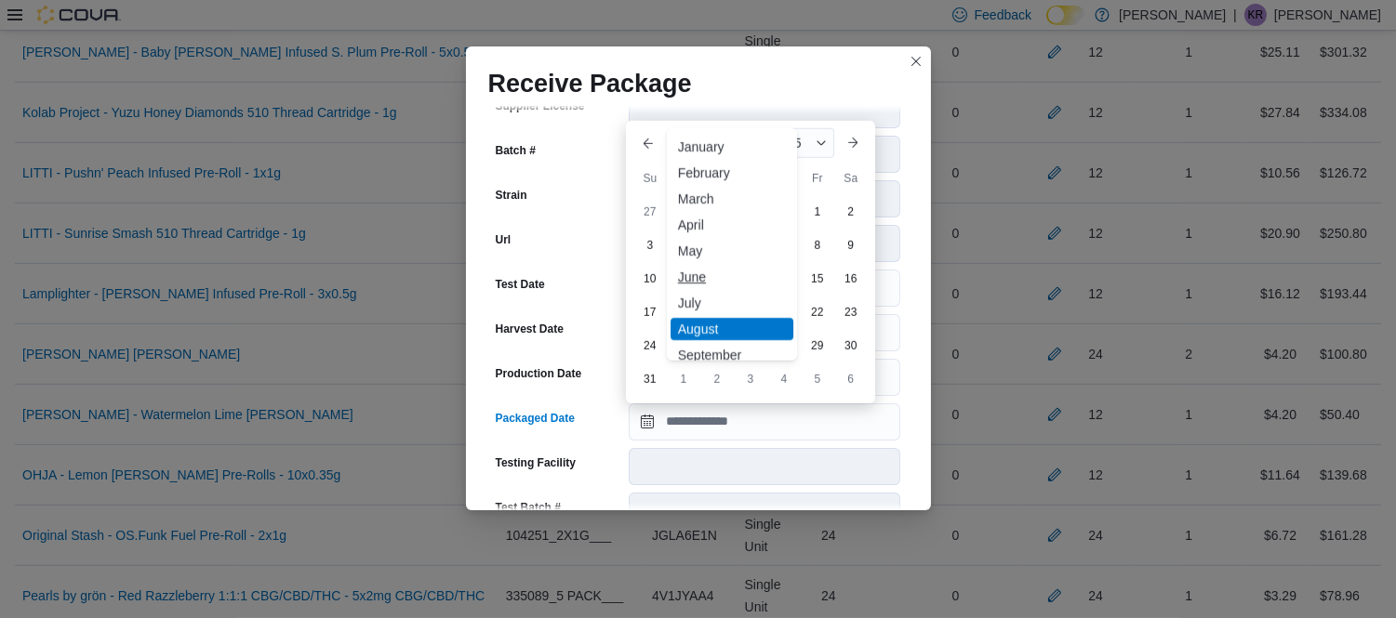
click at [700, 275] on div "June" at bounding box center [731, 277] width 123 height 22
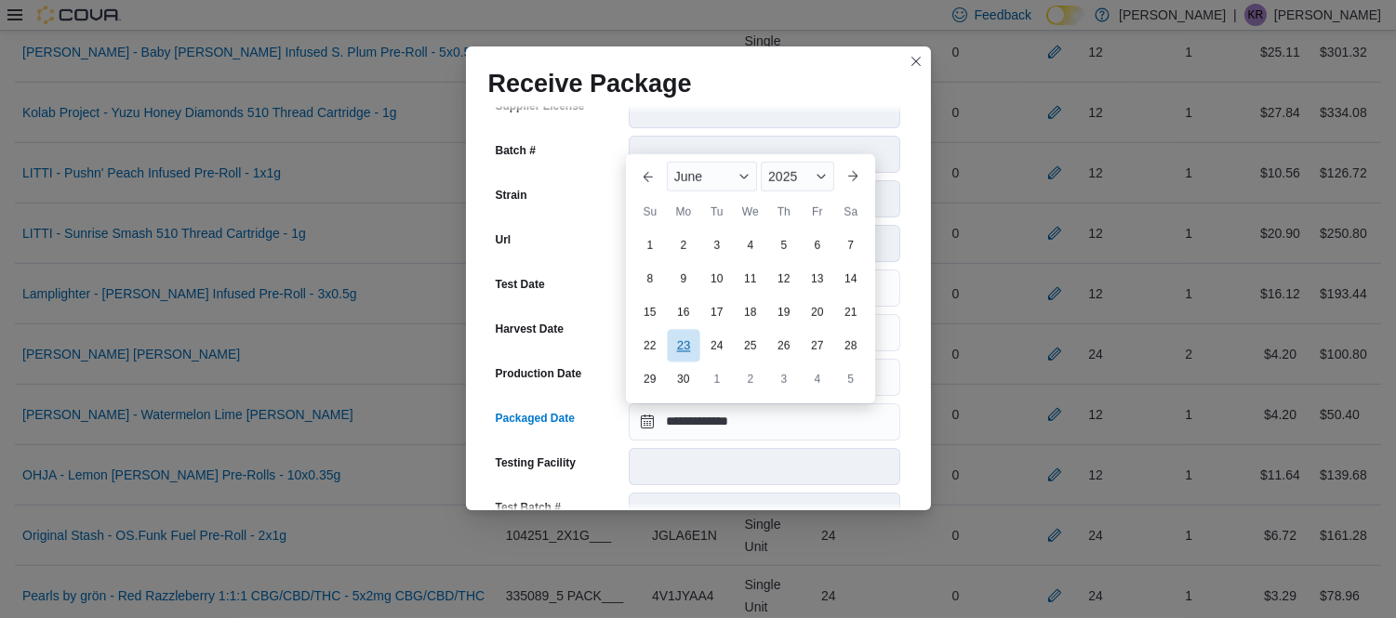
click at [684, 348] on div "23" at bounding box center [683, 345] width 33 height 33
type input "**********"
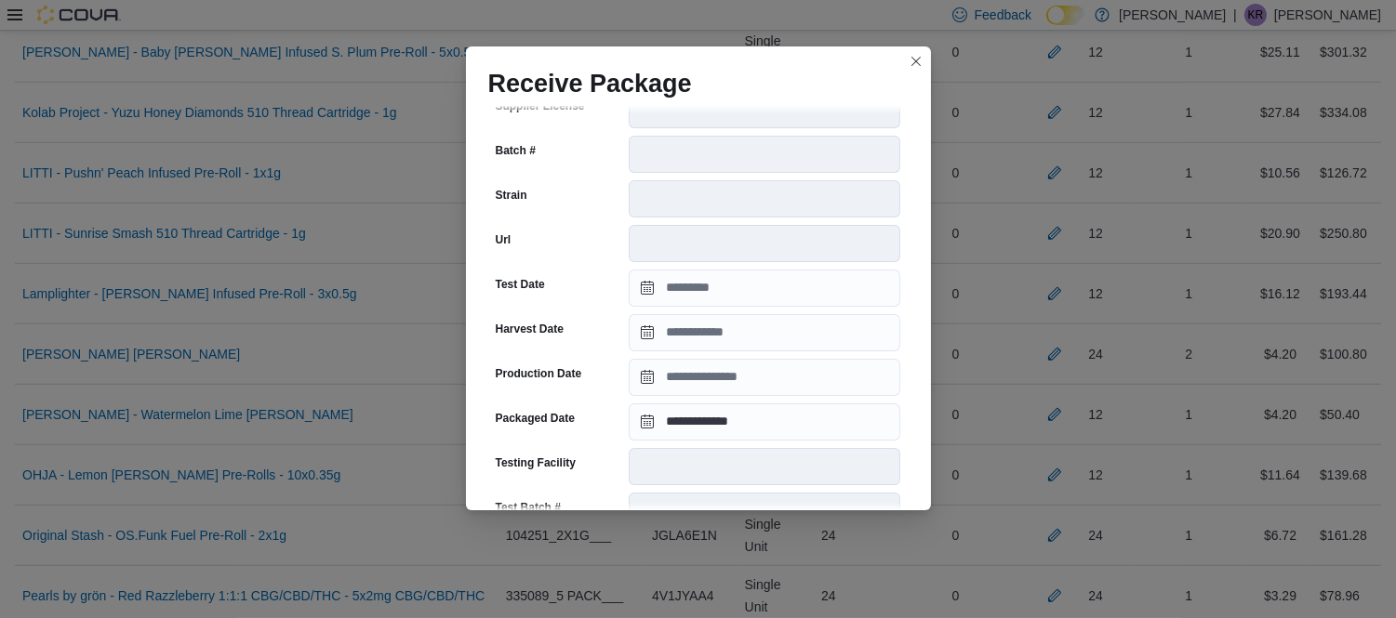
scroll to position [676, 0]
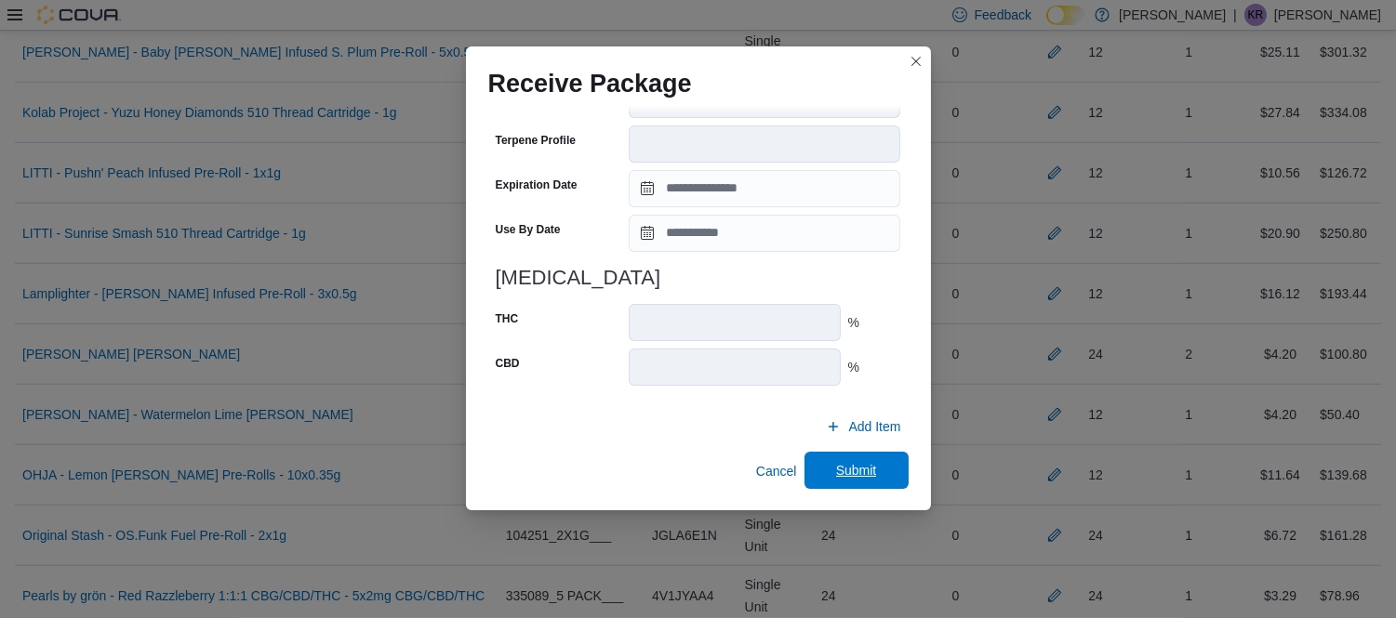
click at [847, 481] on span "Submit" at bounding box center [856, 470] width 82 height 37
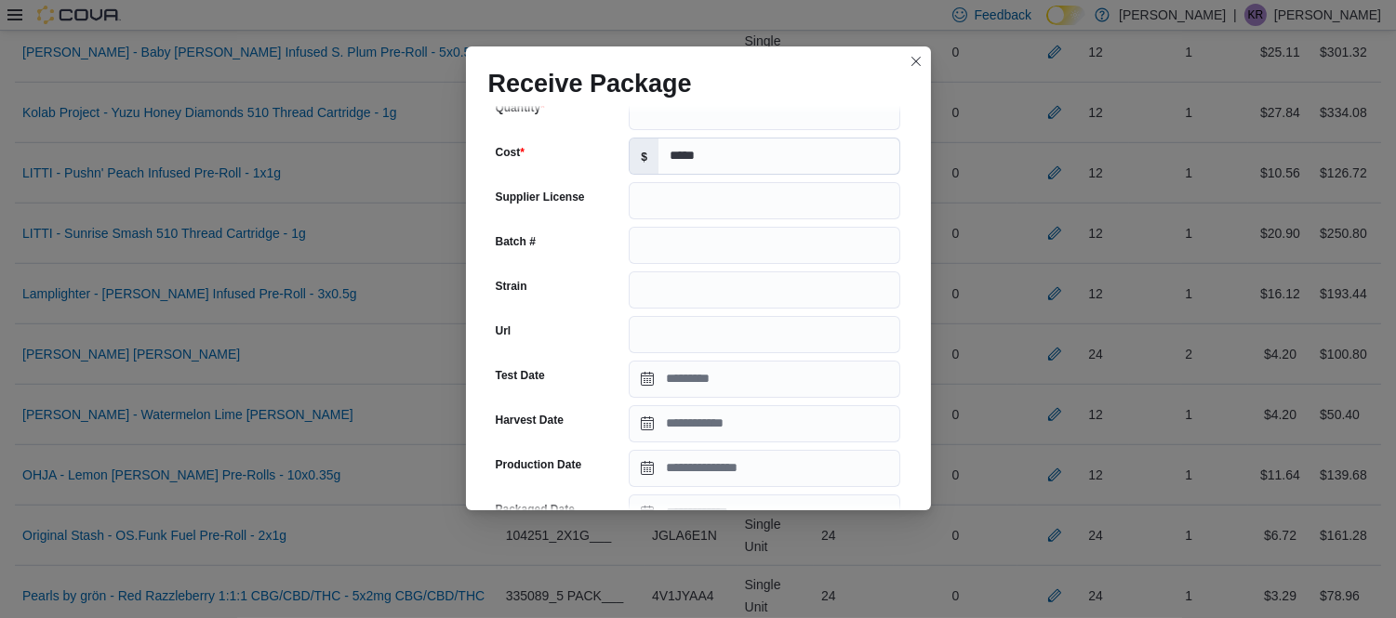
scroll to position [224, 0]
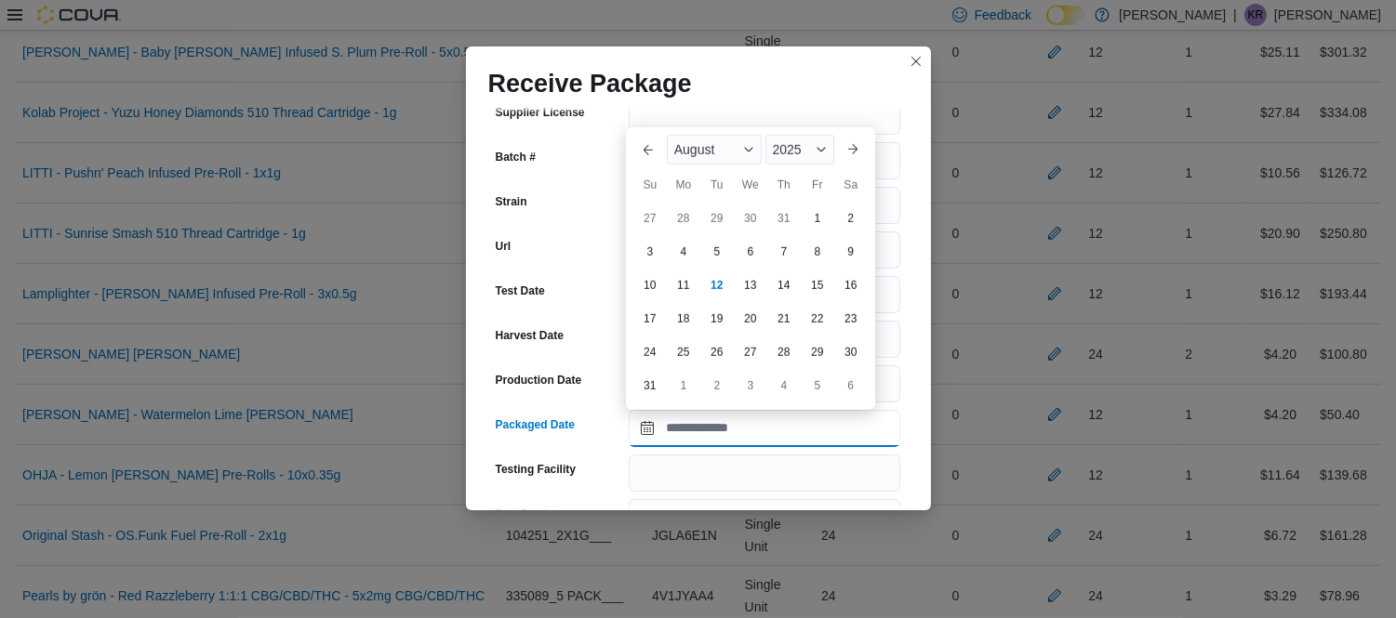
click at [744, 440] on input "Packaged Date" at bounding box center [764, 428] width 271 height 37
click at [708, 143] on span "August" at bounding box center [694, 149] width 41 height 15
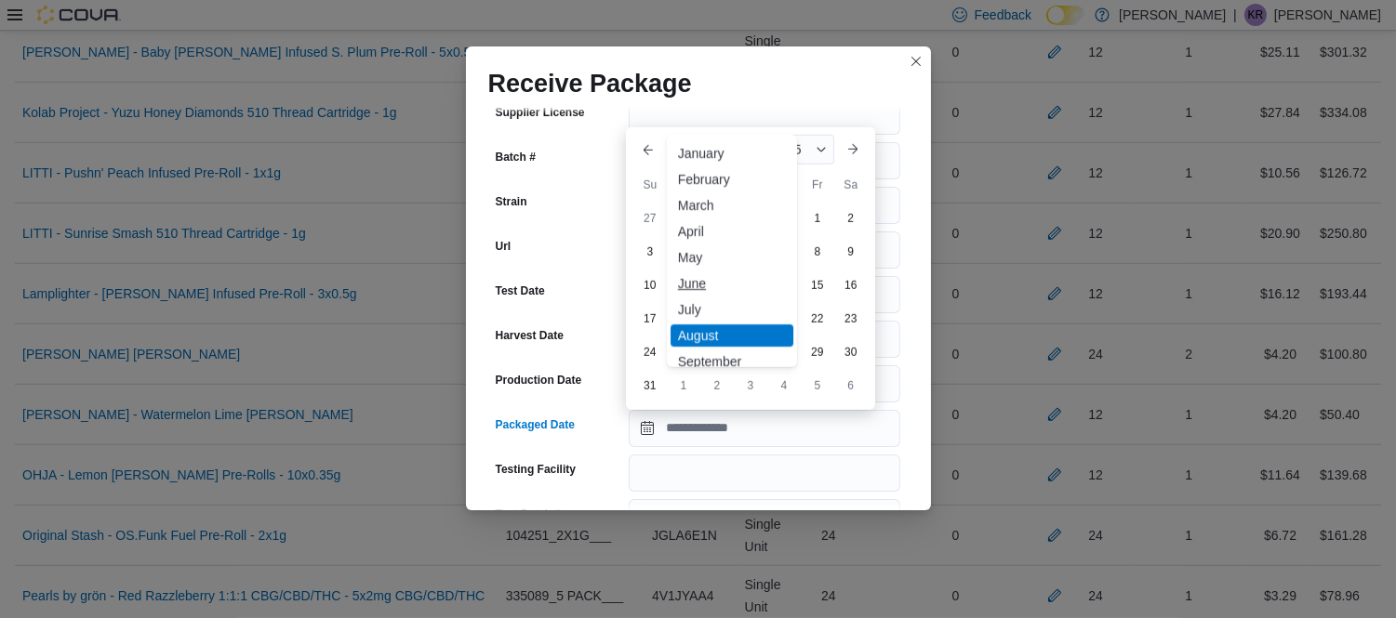
click at [683, 288] on div "June" at bounding box center [731, 283] width 123 height 22
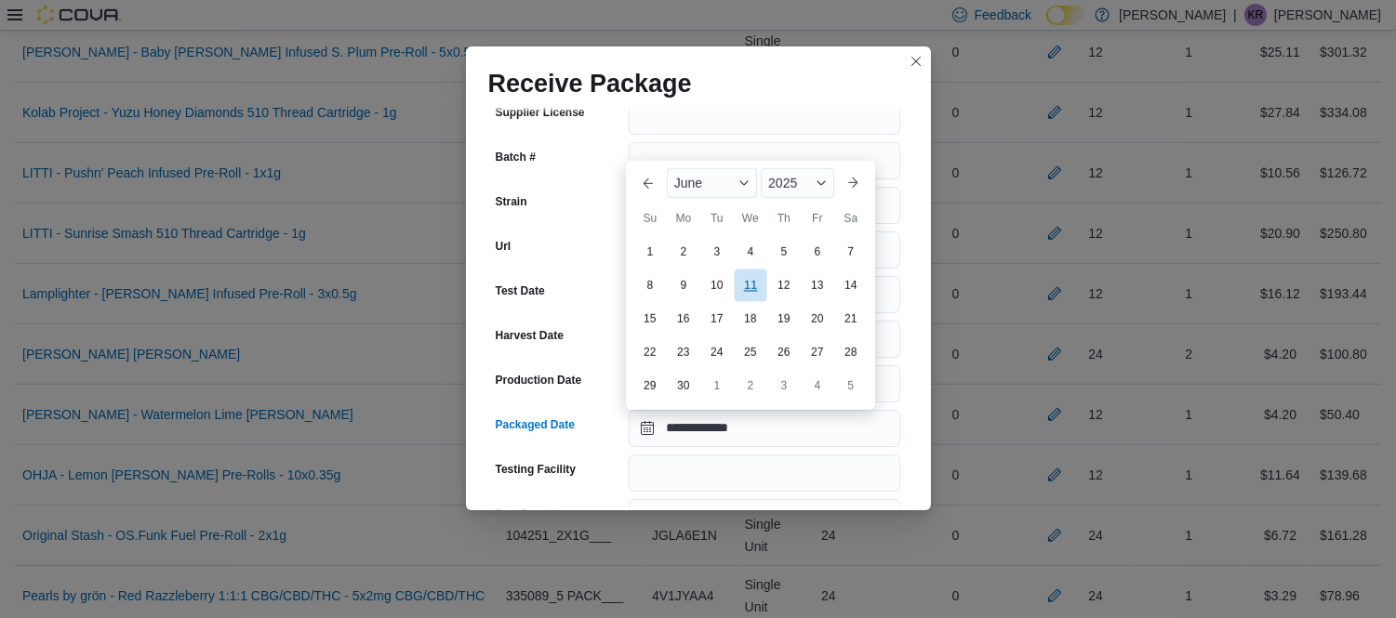
click at [750, 298] on div "11" at bounding box center [750, 286] width 33 height 33
type input "**********"
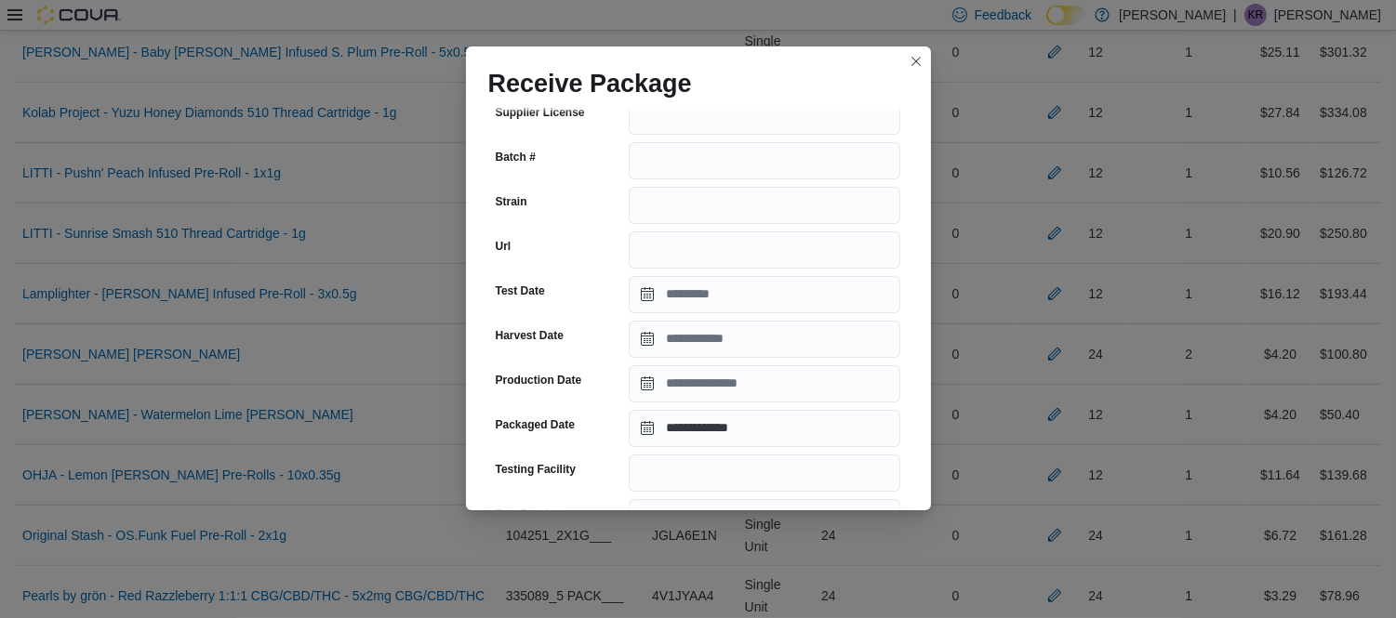
scroll to position [695, 0]
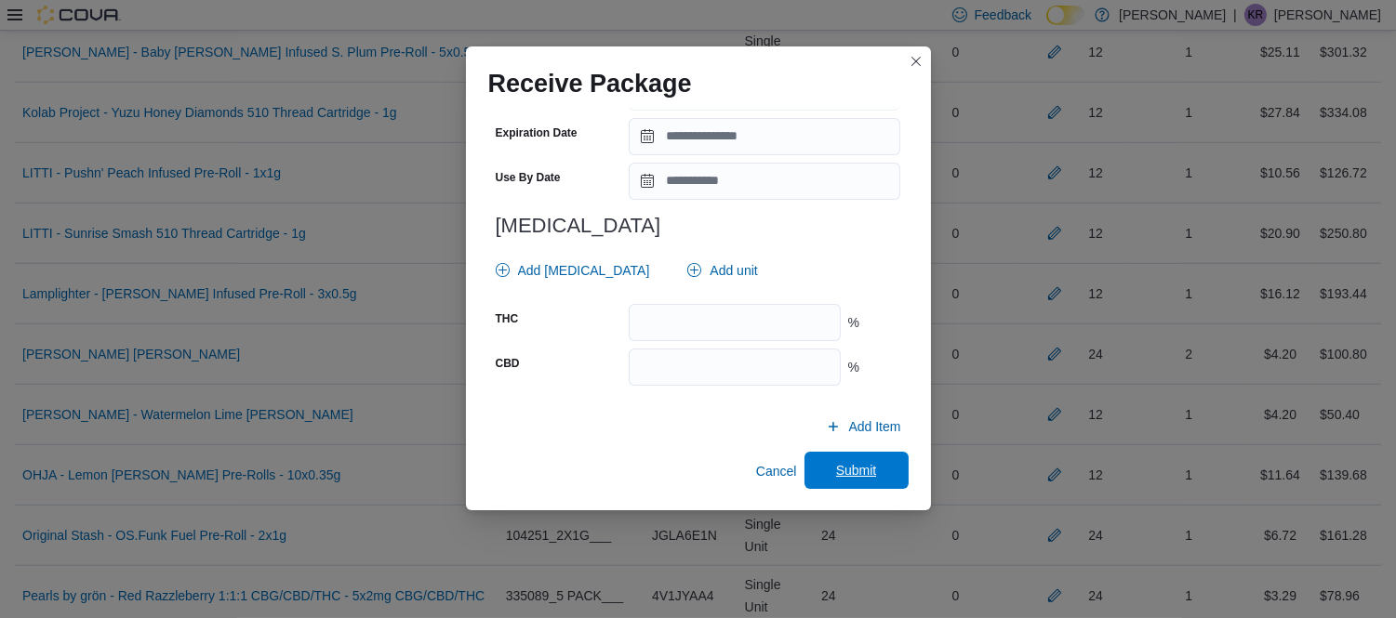
click at [866, 463] on span "Submit" at bounding box center [856, 470] width 41 height 19
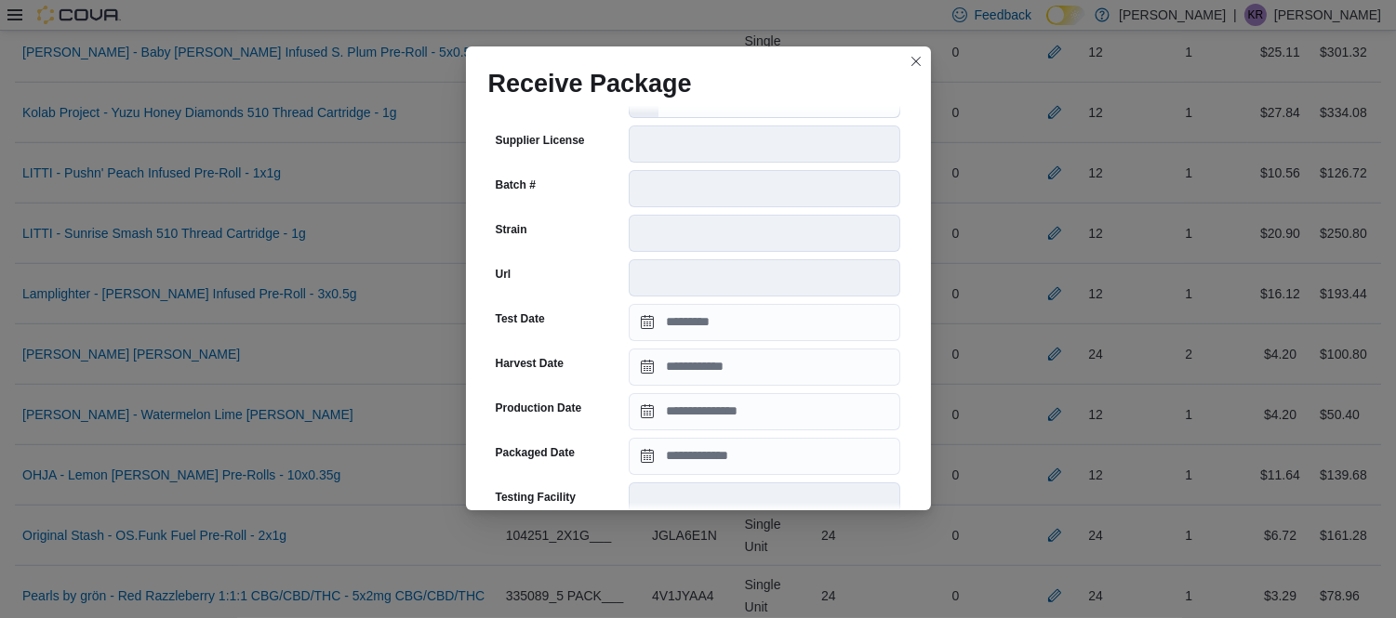
scroll to position [236, 0]
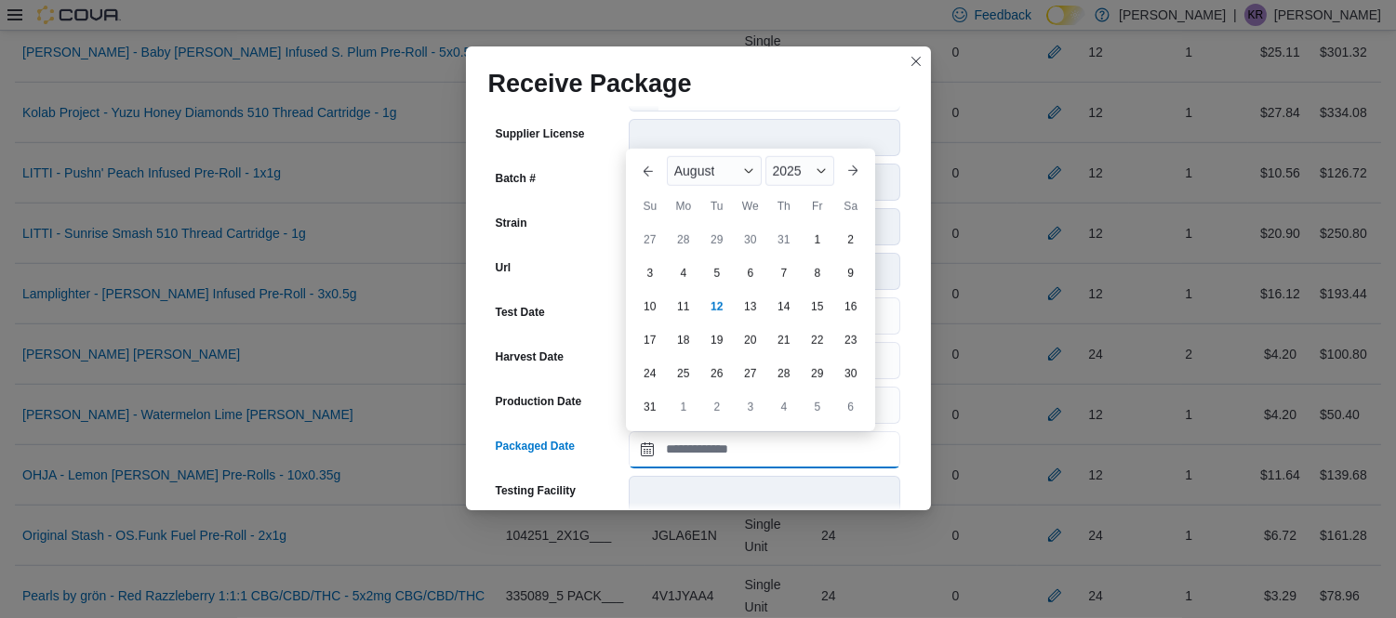
click at [746, 449] on input "Packaged Date" at bounding box center [764, 449] width 271 height 37
click at [716, 165] on div "August" at bounding box center [714, 171] width 95 height 30
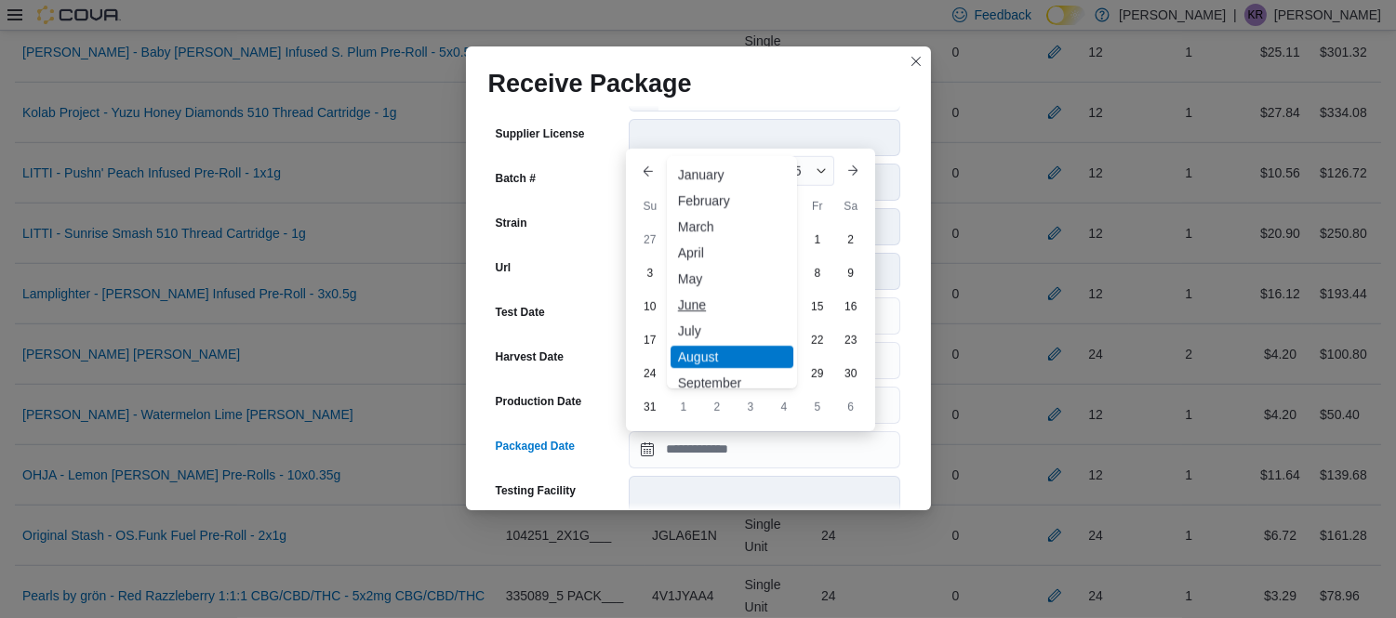
click at [702, 308] on div "June" at bounding box center [731, 305] width 123 height 22
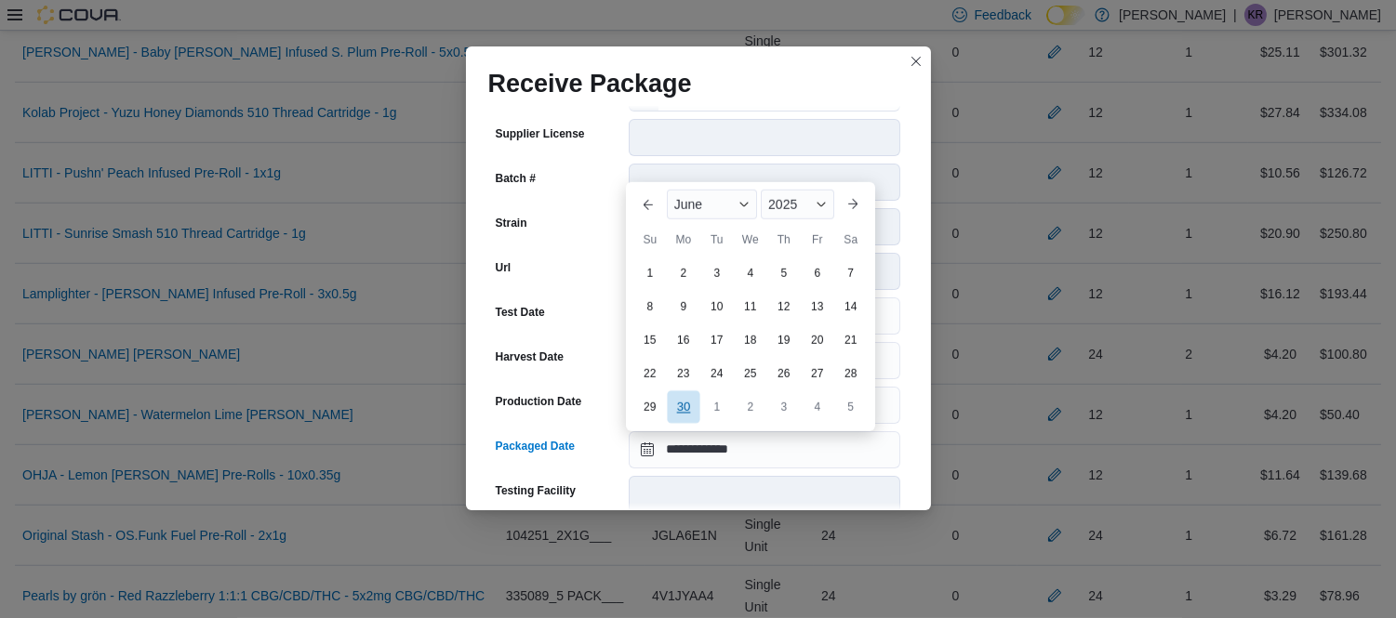
click at [681, 404] on div "30" at bounding box center [683, 406] width 33 height 33
type input "**********"
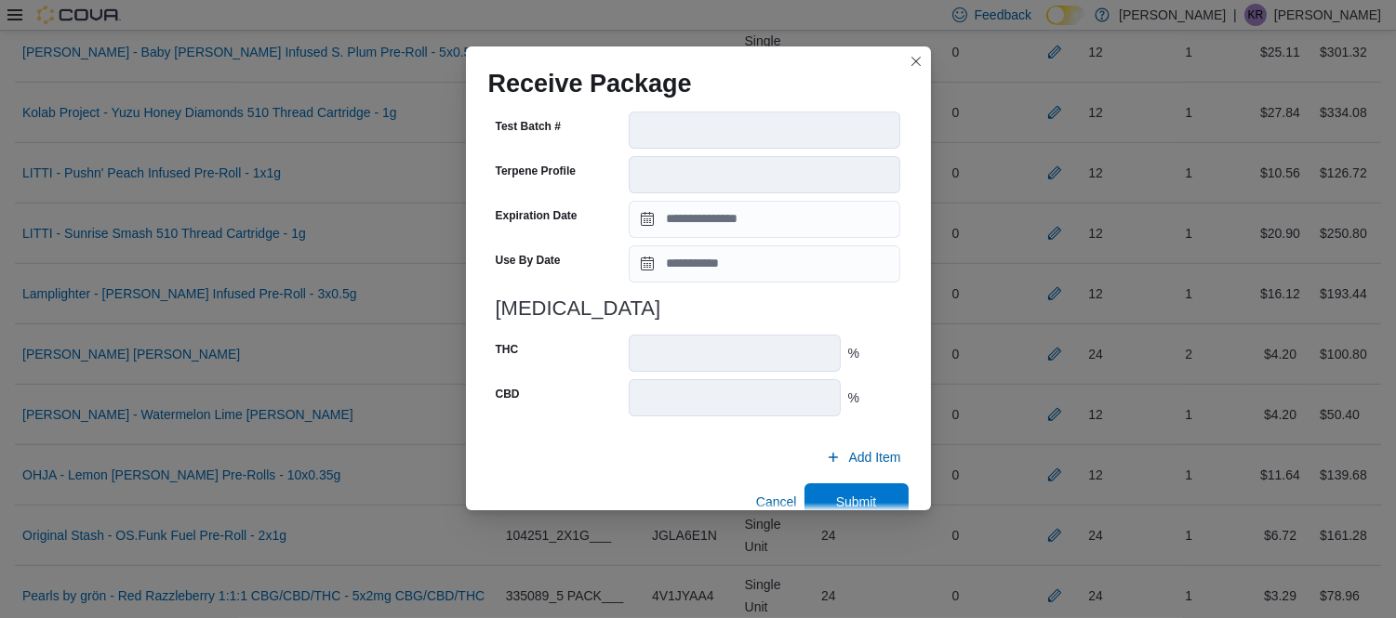
scroll to position [676, 0]
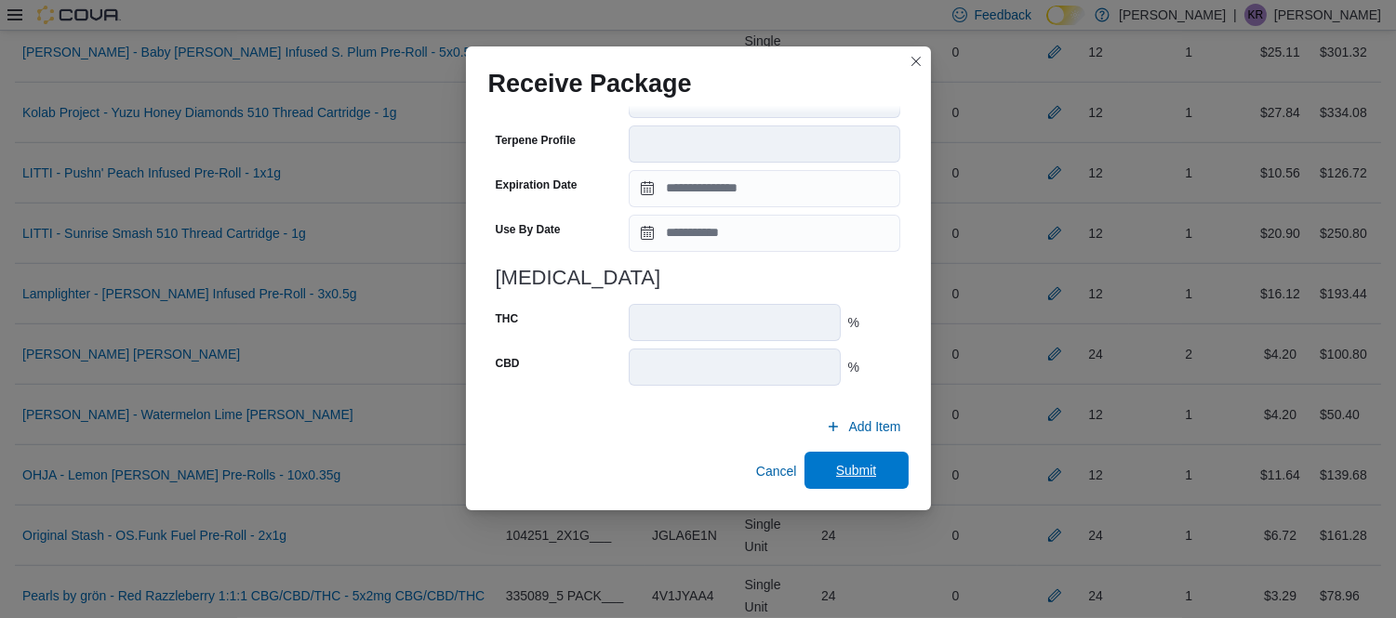
click at [836, 470] on span "Submit" at bounding box center [856, 470] width 41 height 19
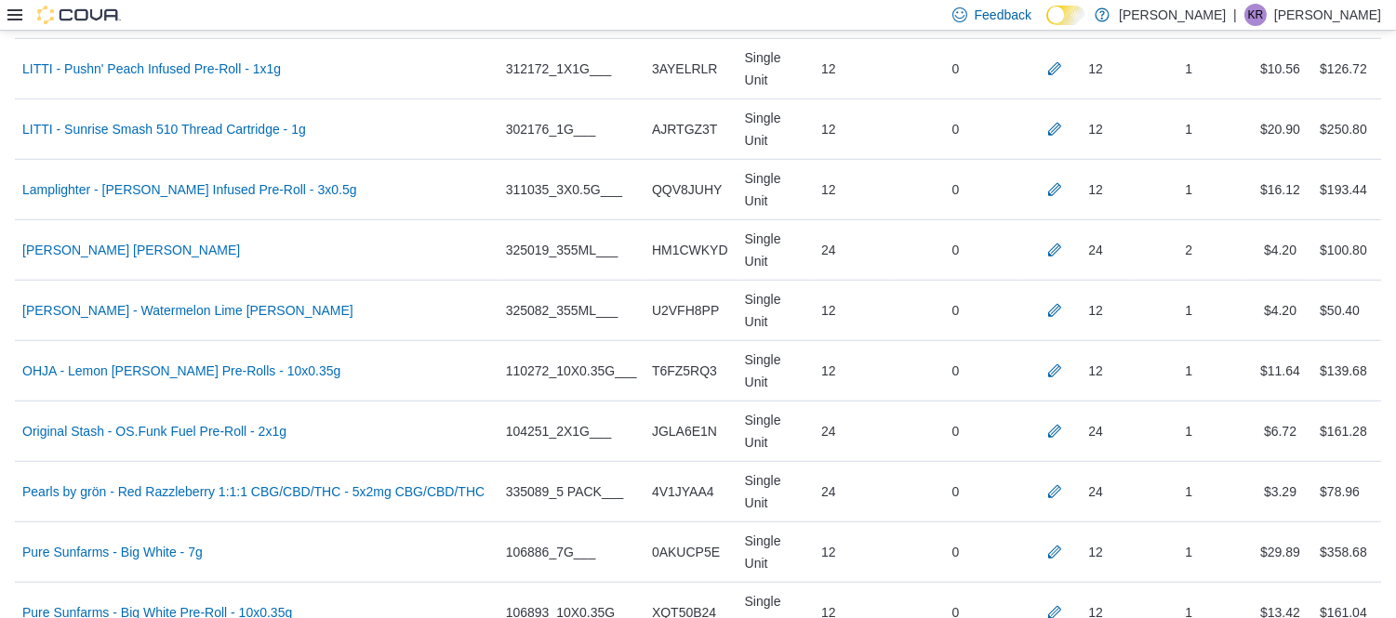
scroll to position [2415, 0]
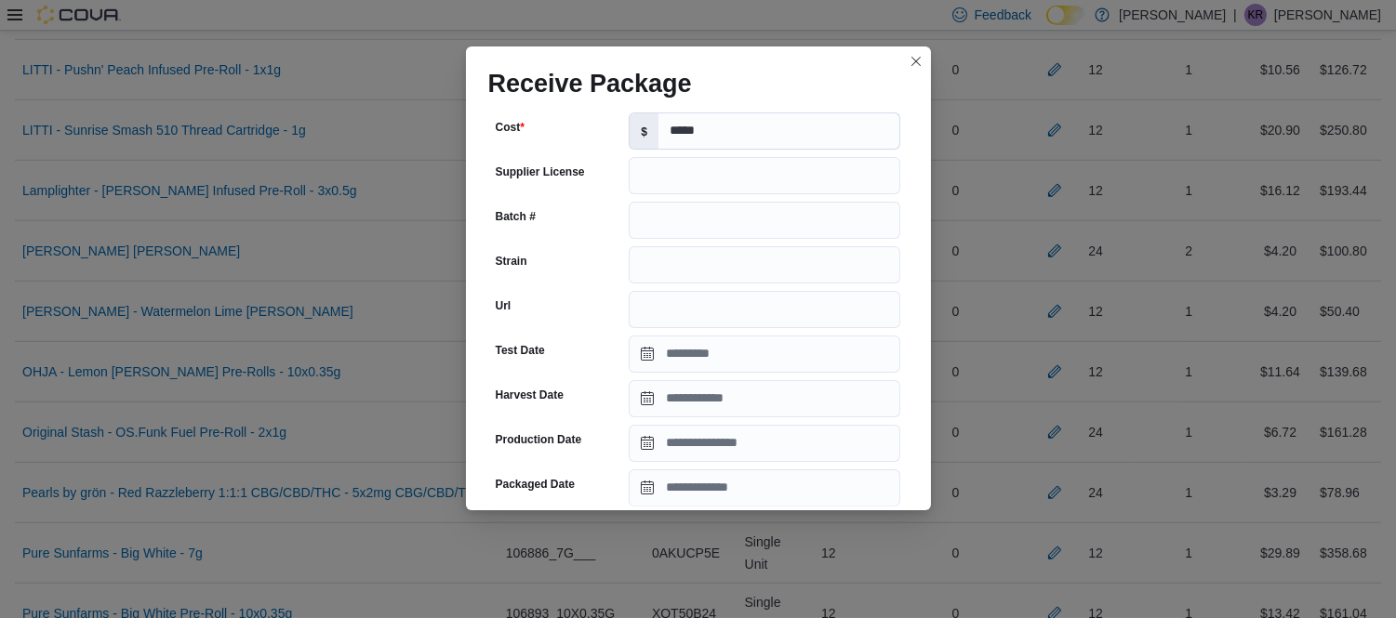
scroll to position [187, 0]
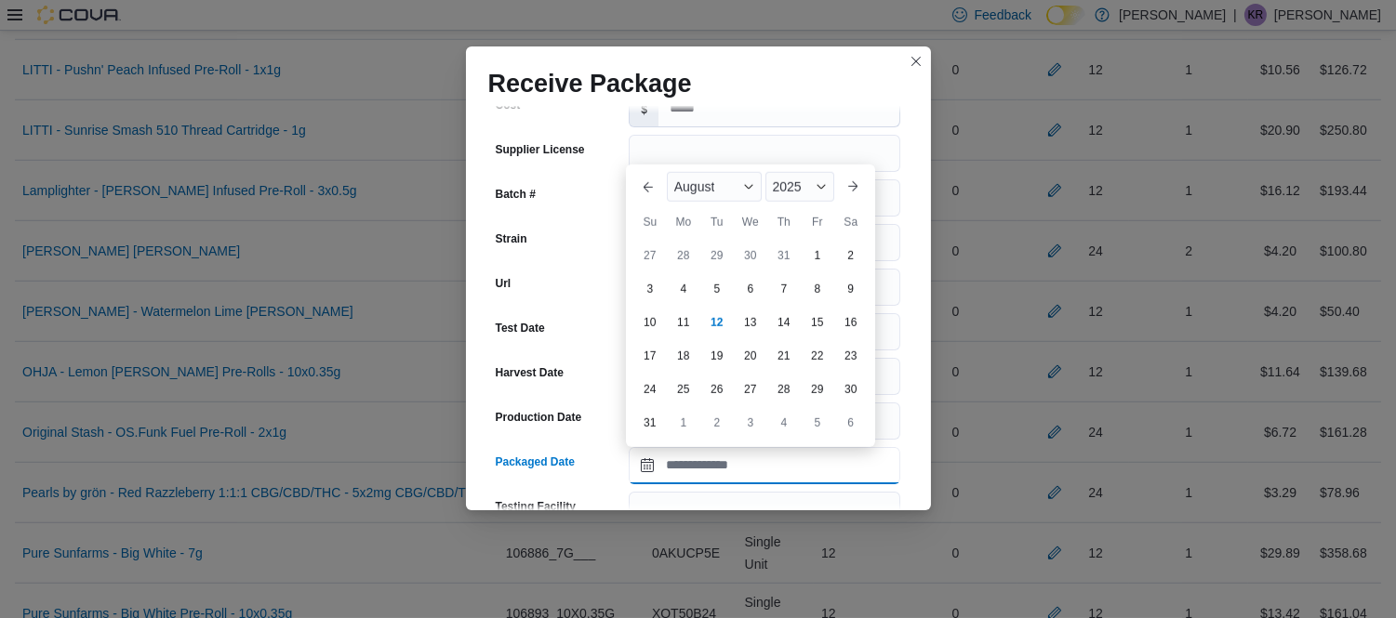
click at [727, 463] on input "Packaged Date" at bounding box center [764, 465] width 271 height 37
click at [730, 195] on div "August" at bounding box center [714, 187] width 95 height 30
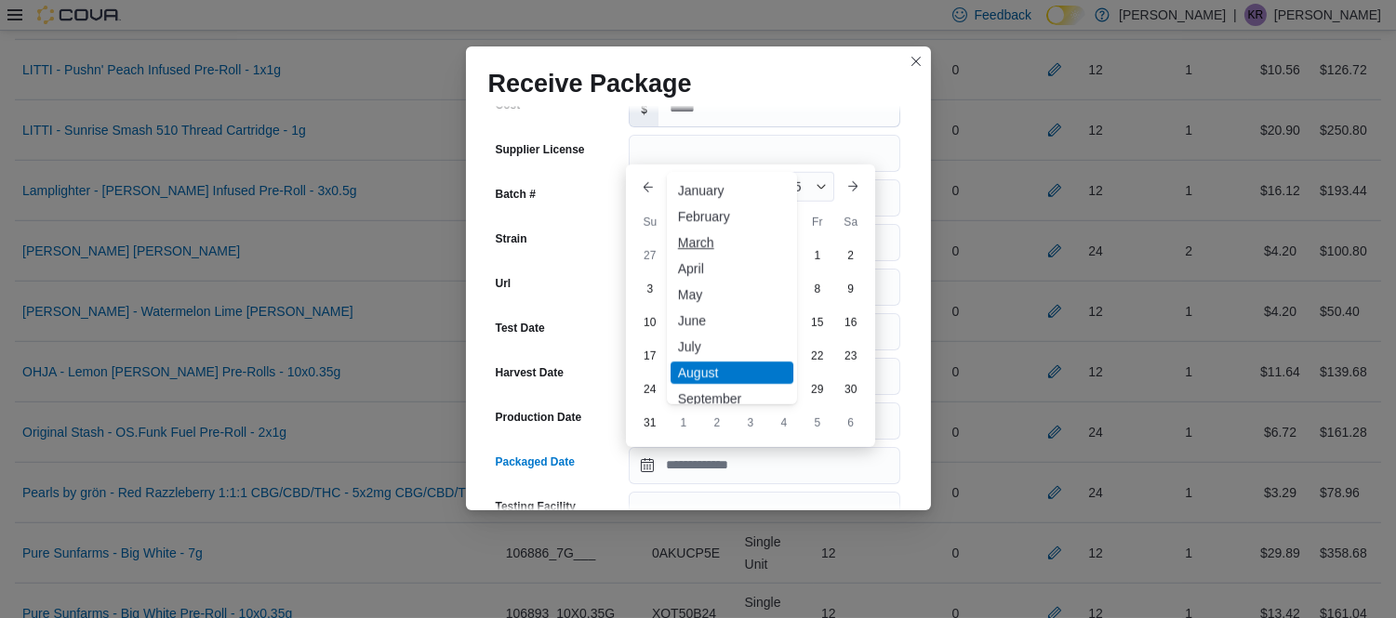
click at [686, 239] on div "March" at bounding box center [731, 243] width 123 height 22
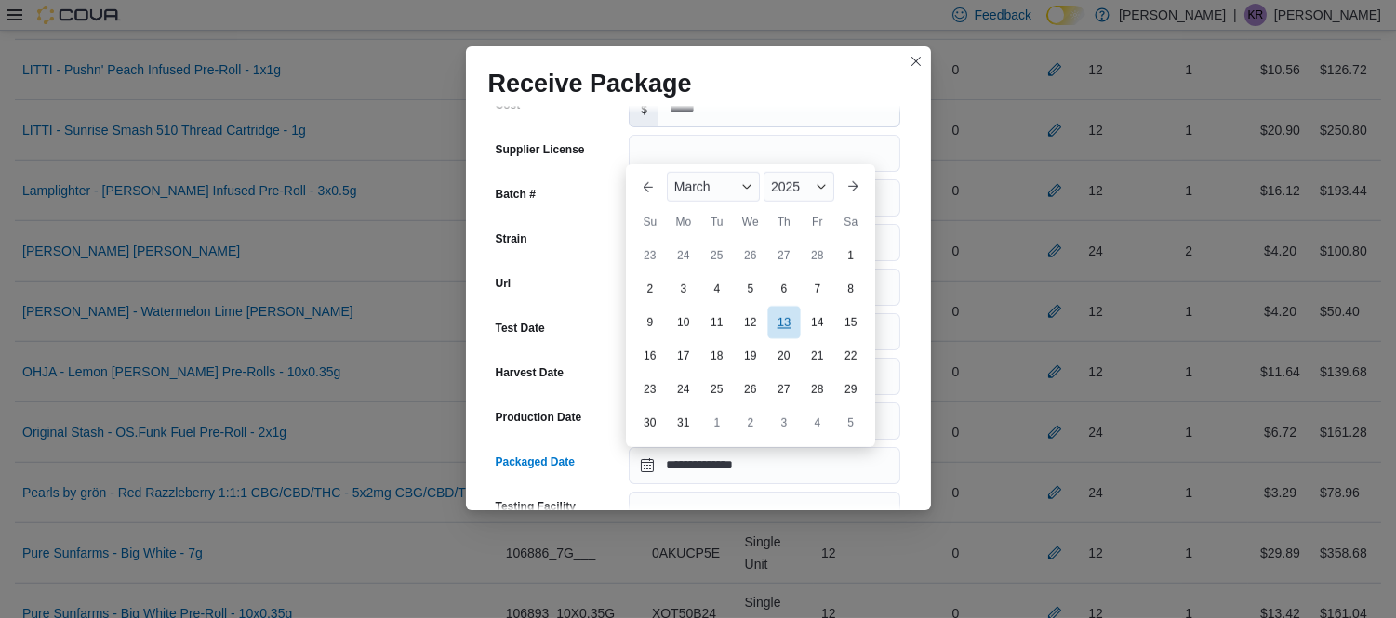
click at [779, 317] on div "13" at bounding box center [783, 323] width 33 height 33
type input "**********"
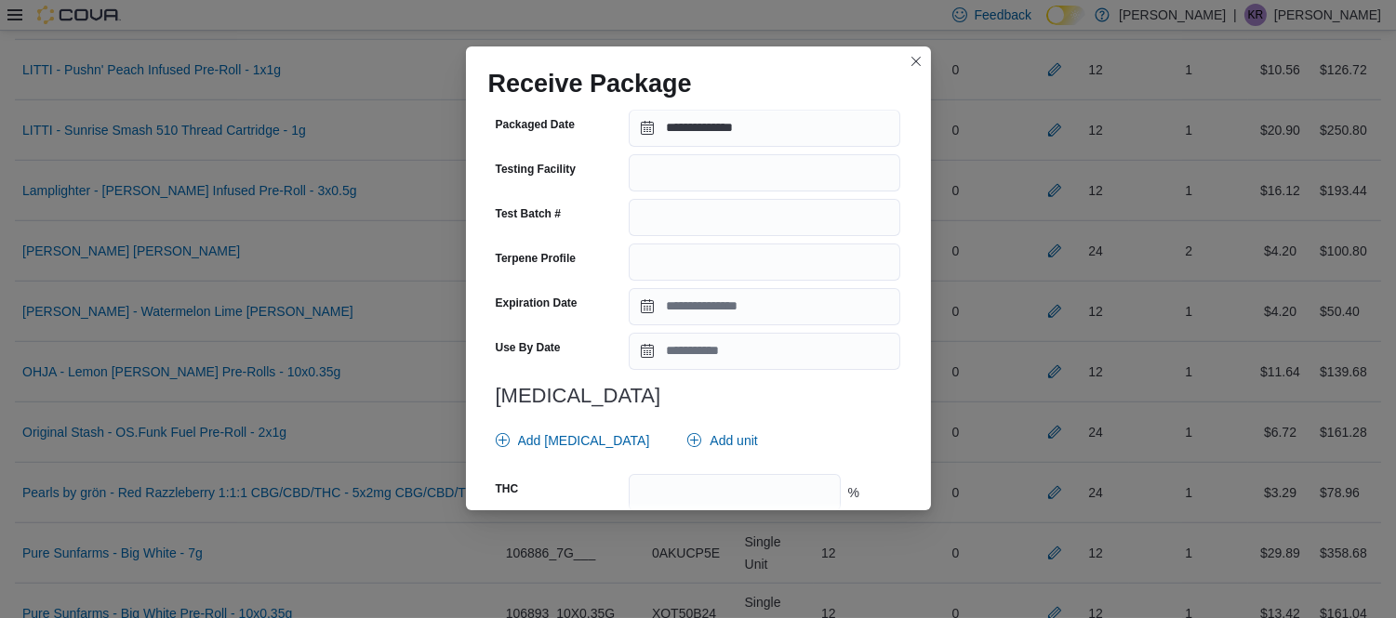
scroll to position [695, 0]
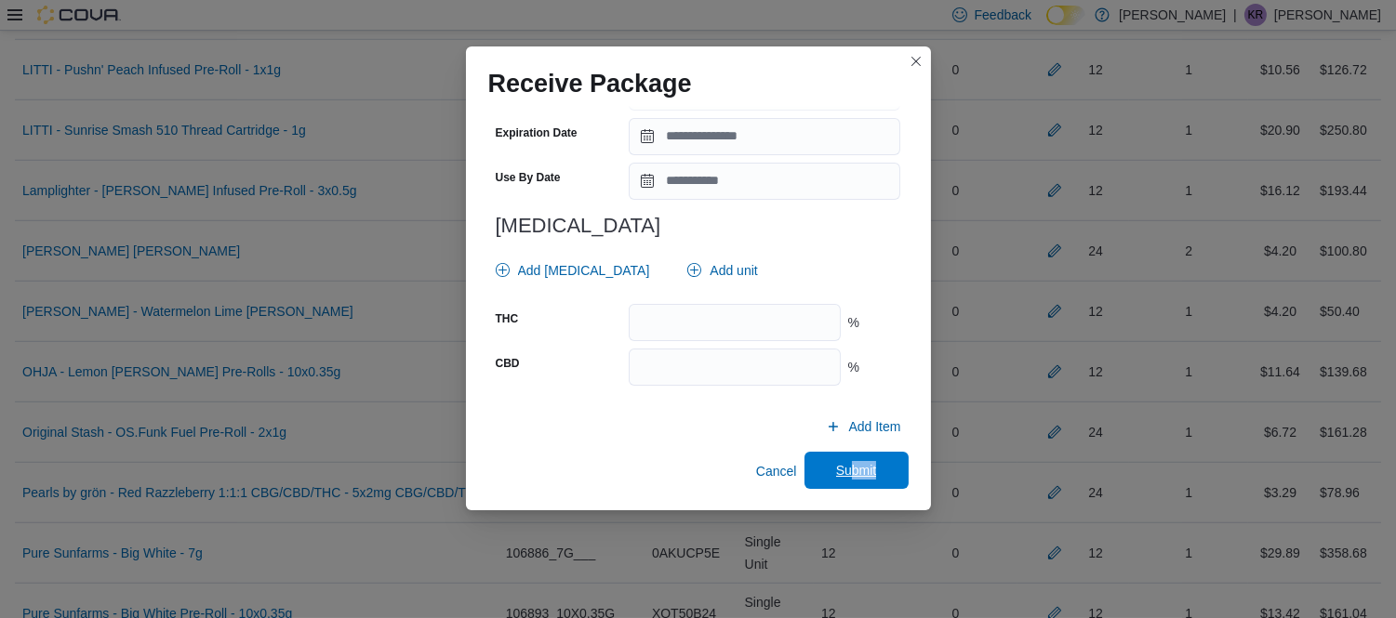
drag, startPoint x: 866, startPoint y: 488, endPoint x: 843, endPoint y: 456, distance: 38.7
click at [843, 456] on div "Cancel Submit" at bounding box center [698, 471] width 420 height 37
click at [843, 456] on span "Submit" at bounding box center [856, 470] width 82 height 37
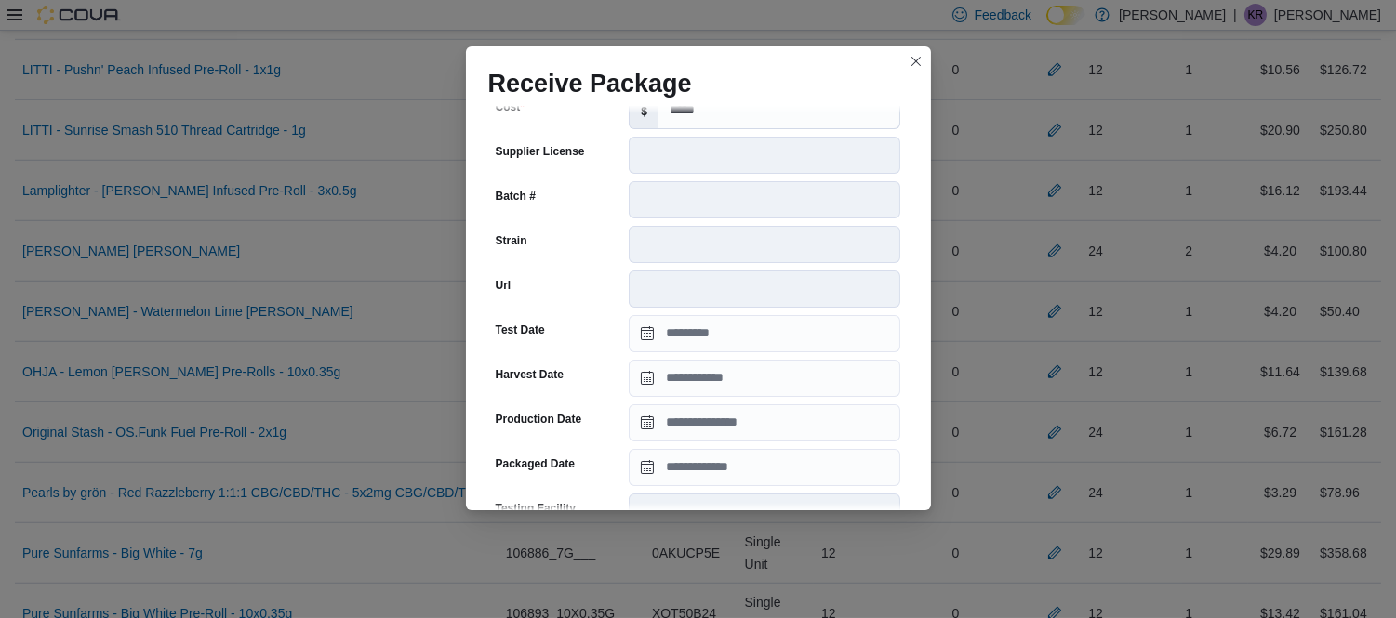
scroll to position [219, 0]
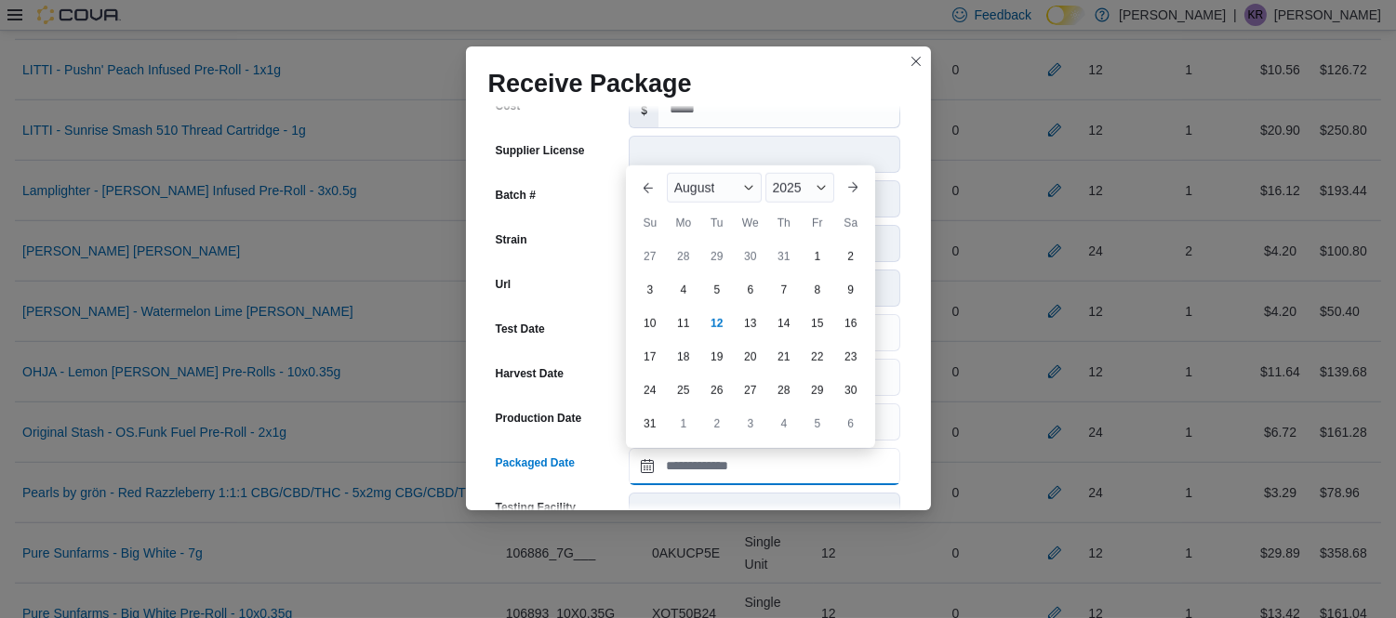
click at [753, 454] on input "Packaged Date" at bounding box center [764, 466] width 271 height 37
click at [711, 180] on span "August" at bounding box center [694, 187] width 41 height 15
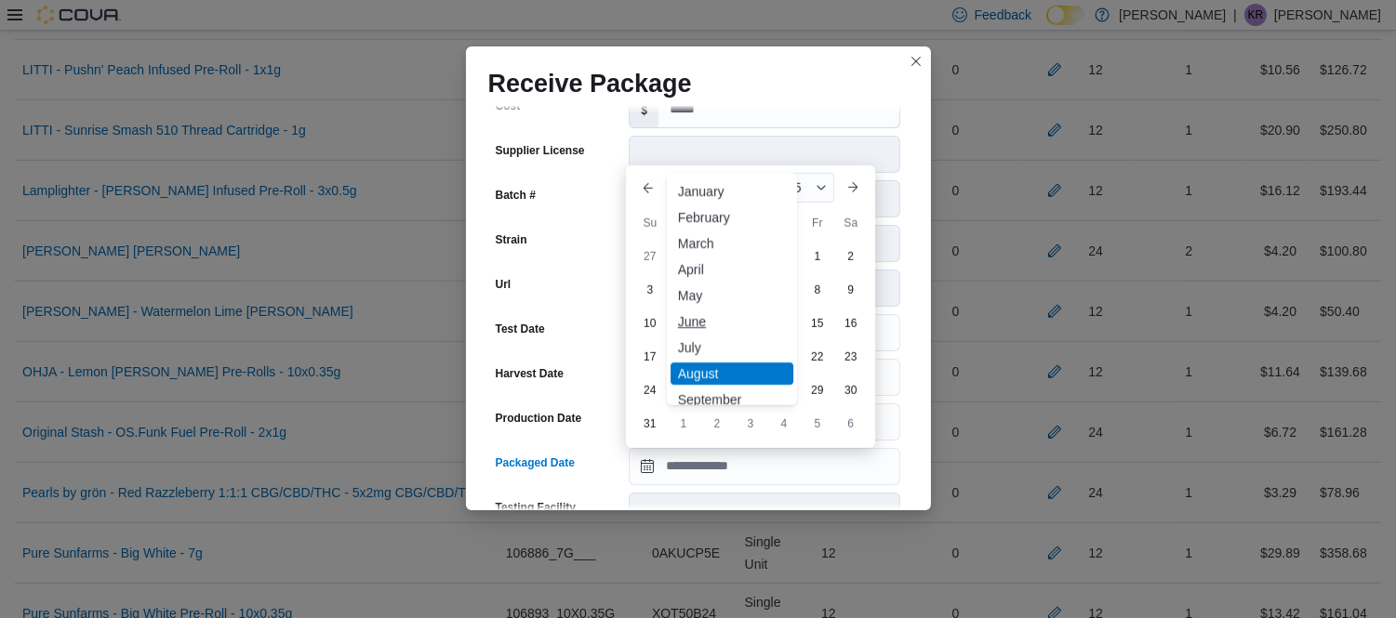
click at [701, 314] on div "June" at bounding box center [731, 322] width 123 height 22
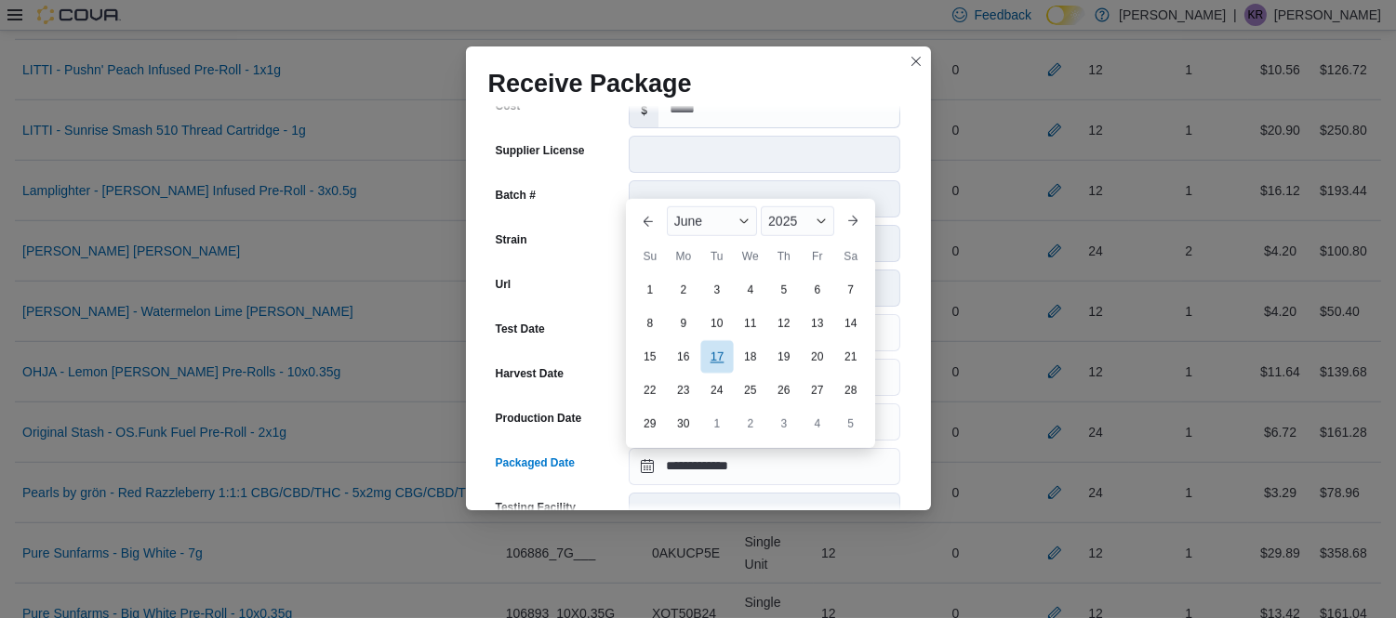
click at [721, 359] on div "17" at bounding box center [716, 356] width 33 height 33
type input "**********"
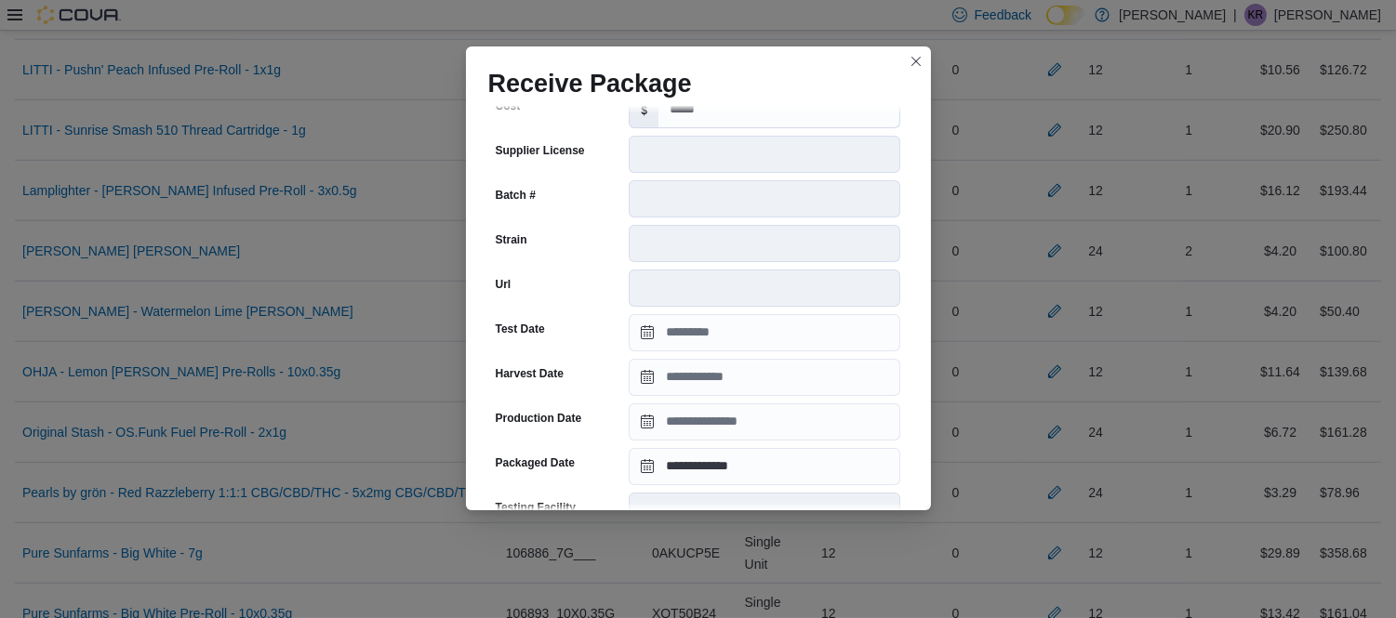
scroll to position [676, 0]
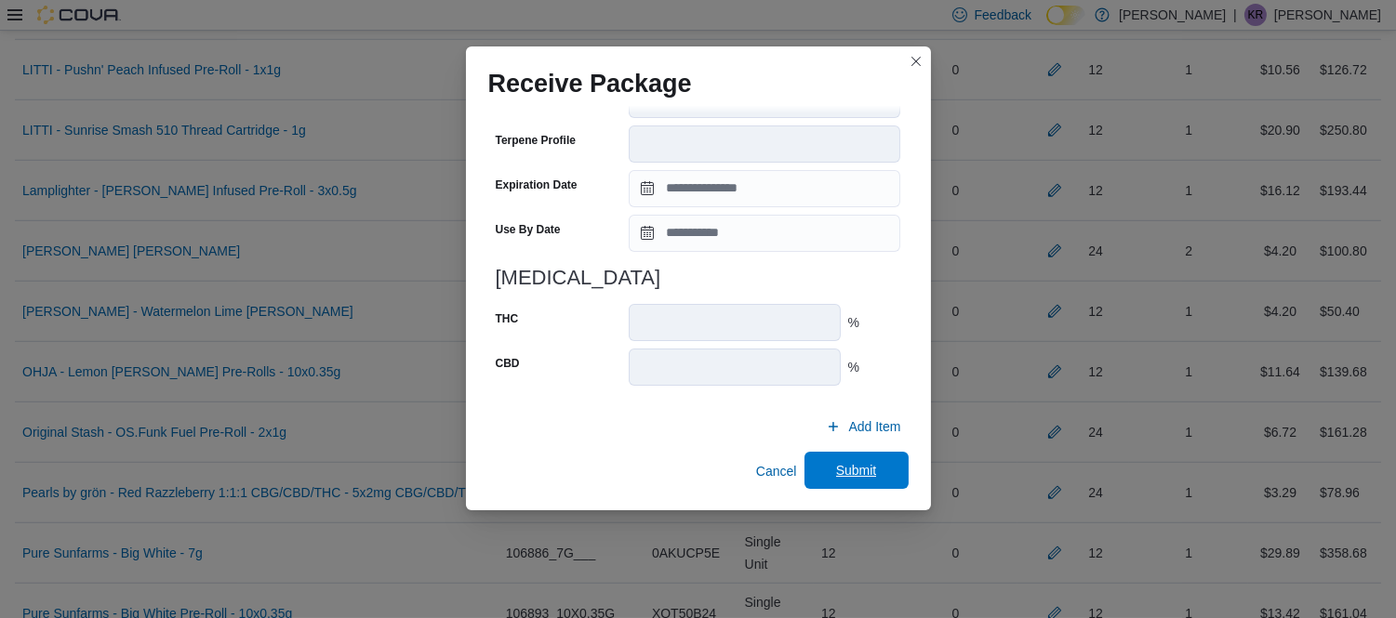
click at [836, 468] on span "Submit" at bounding box center [856, 470] width 41 height 19
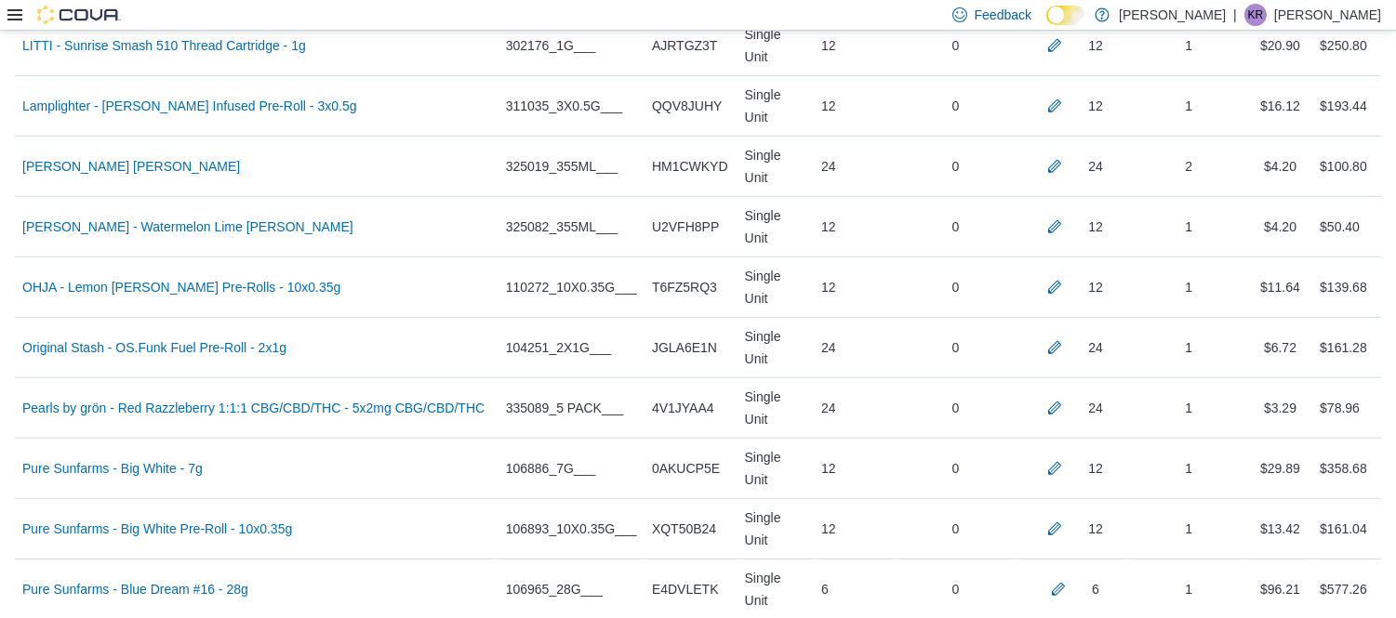
scroll to position [2503, 0]
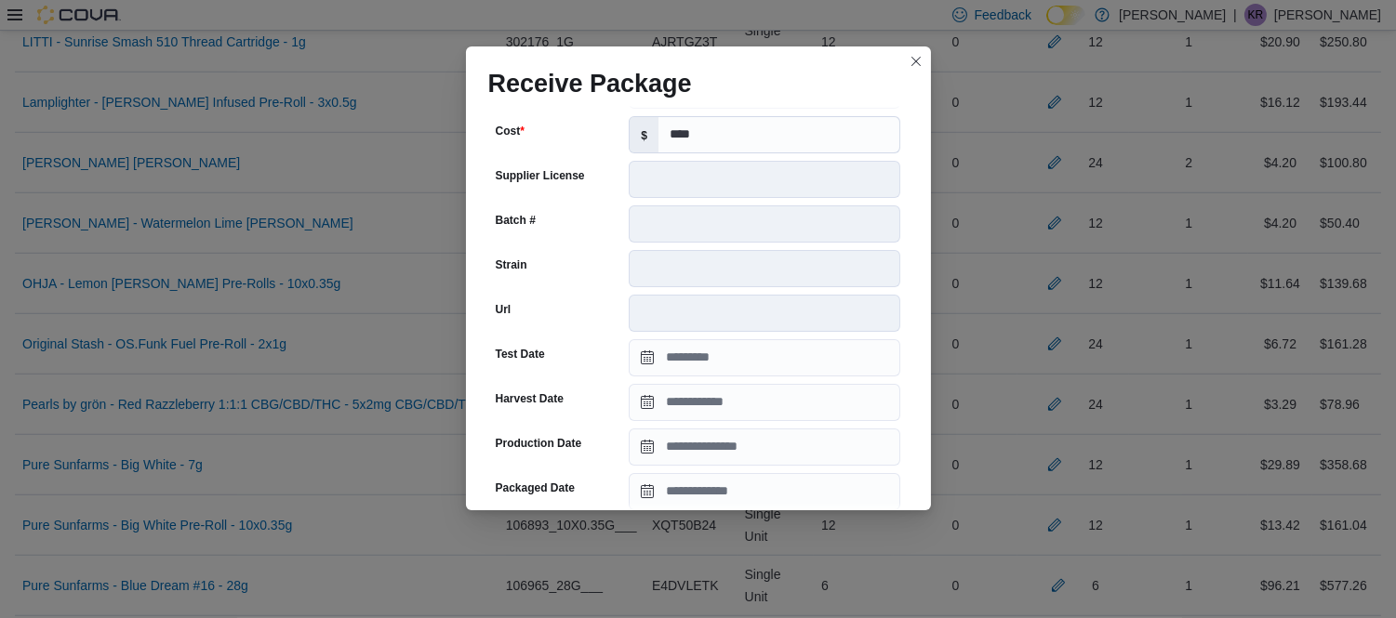
scroll to position [214, 0]
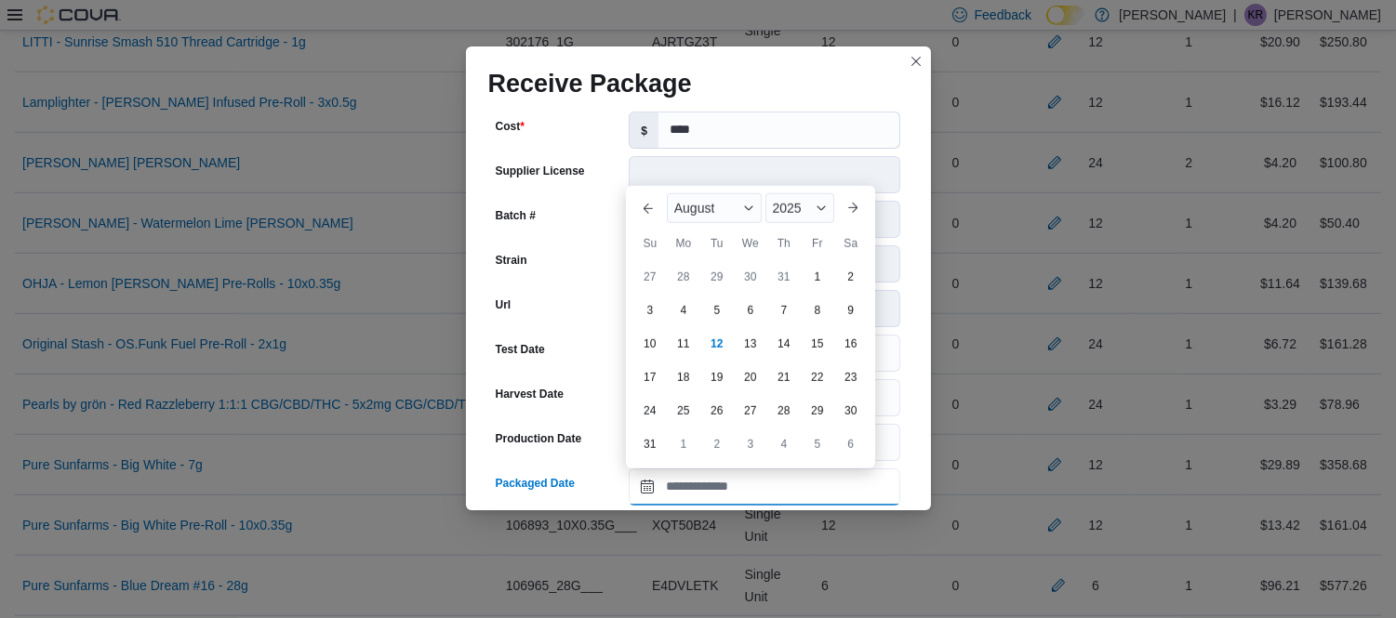
click at [710, 498] on input "Packaged Date" at bounding box center [764, 487] width 271 height 37
click at [695, 214] on span "August" at bounding box center [694, 208] width 41 height 15
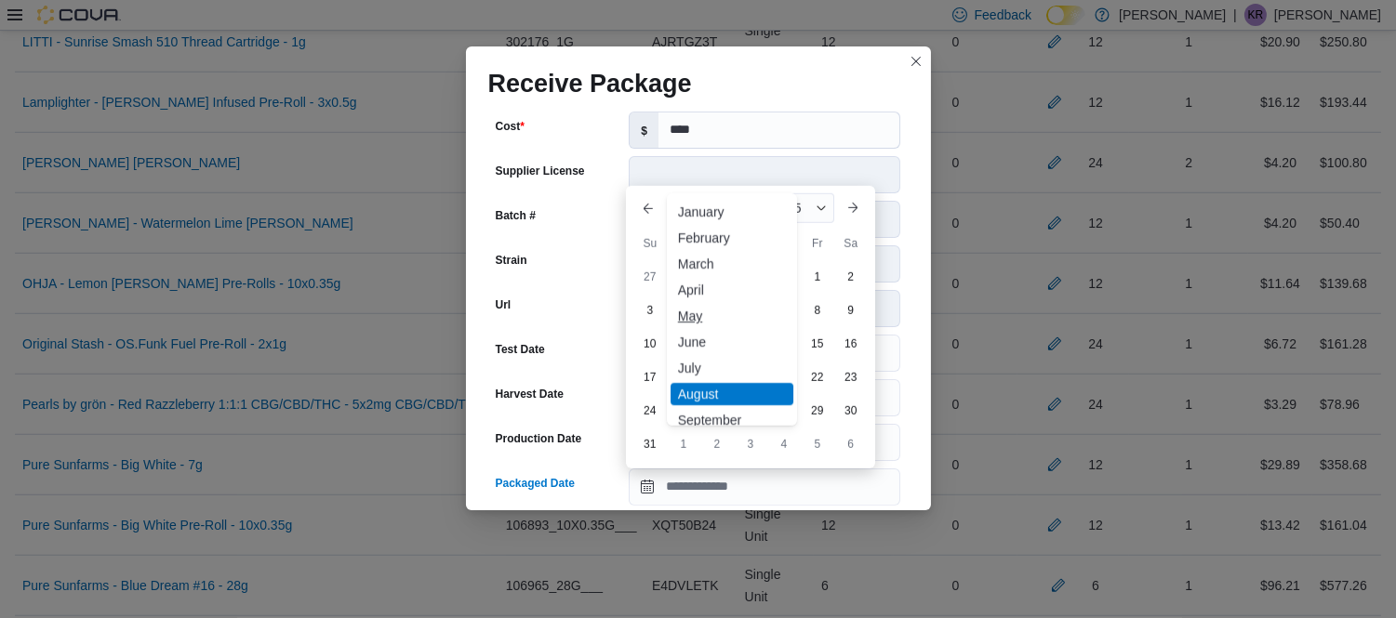
click at [694, 325] on div "May" at bounding box center [731, 316] width 123 height 22
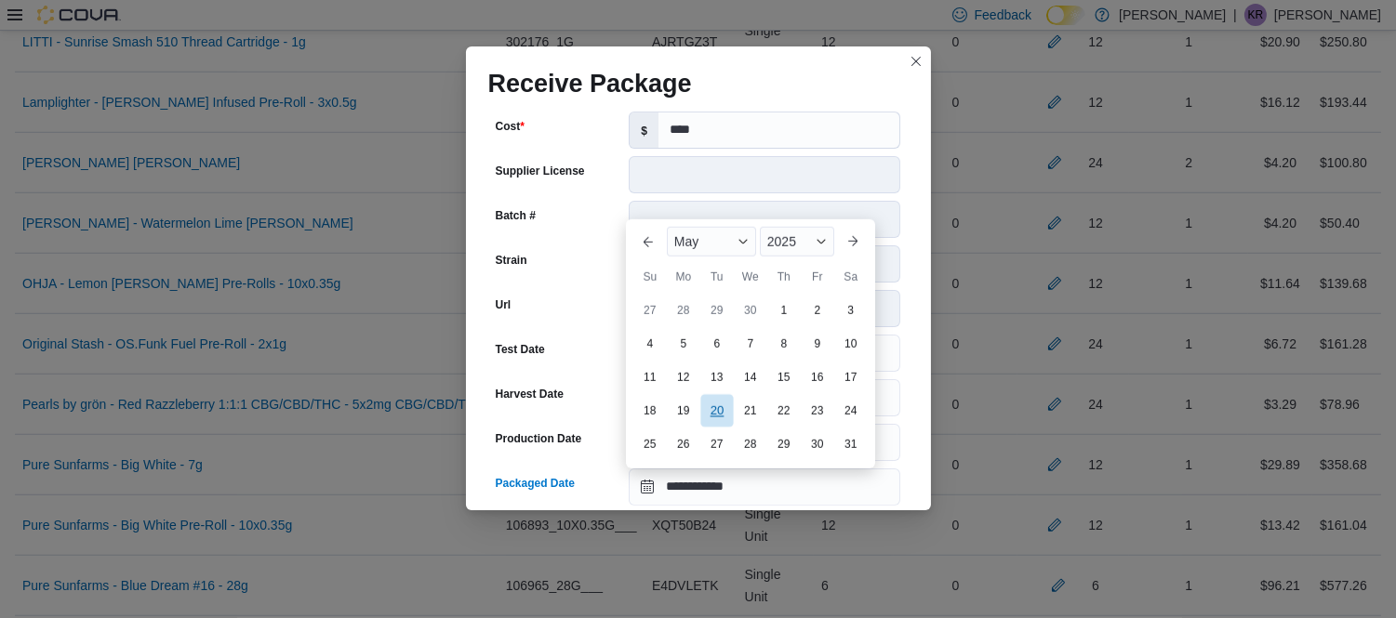
click at [720, 419] on div "20" at bounding box center [716, 410] width 33 height 33
type input "**********"
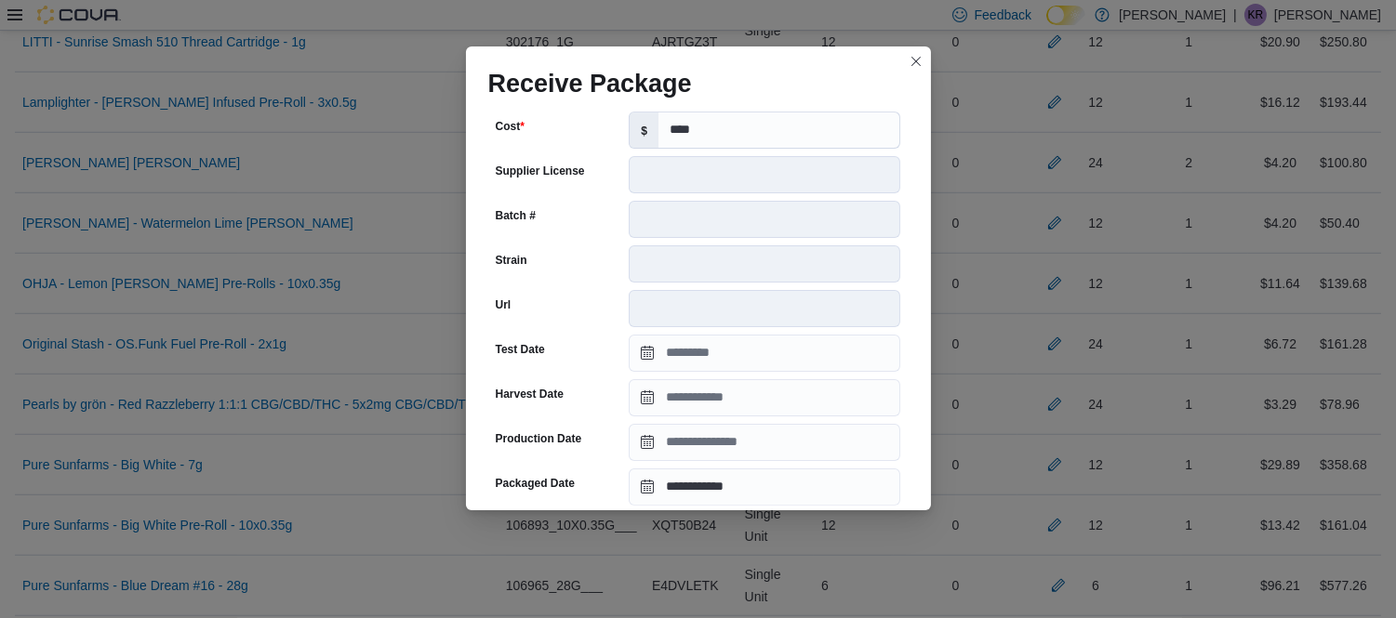
scroll to position [692, 0]
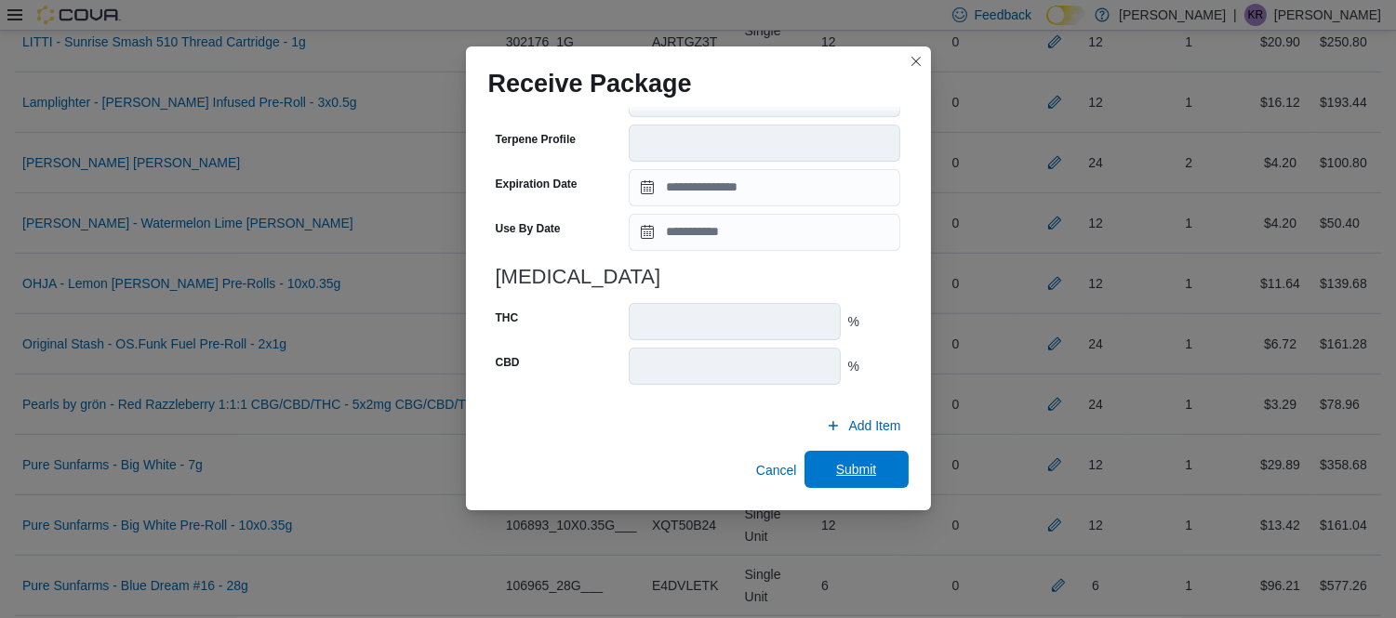
click at [819, 468] on span "Submit" at bounding box center [856, 469] width 82 height 37
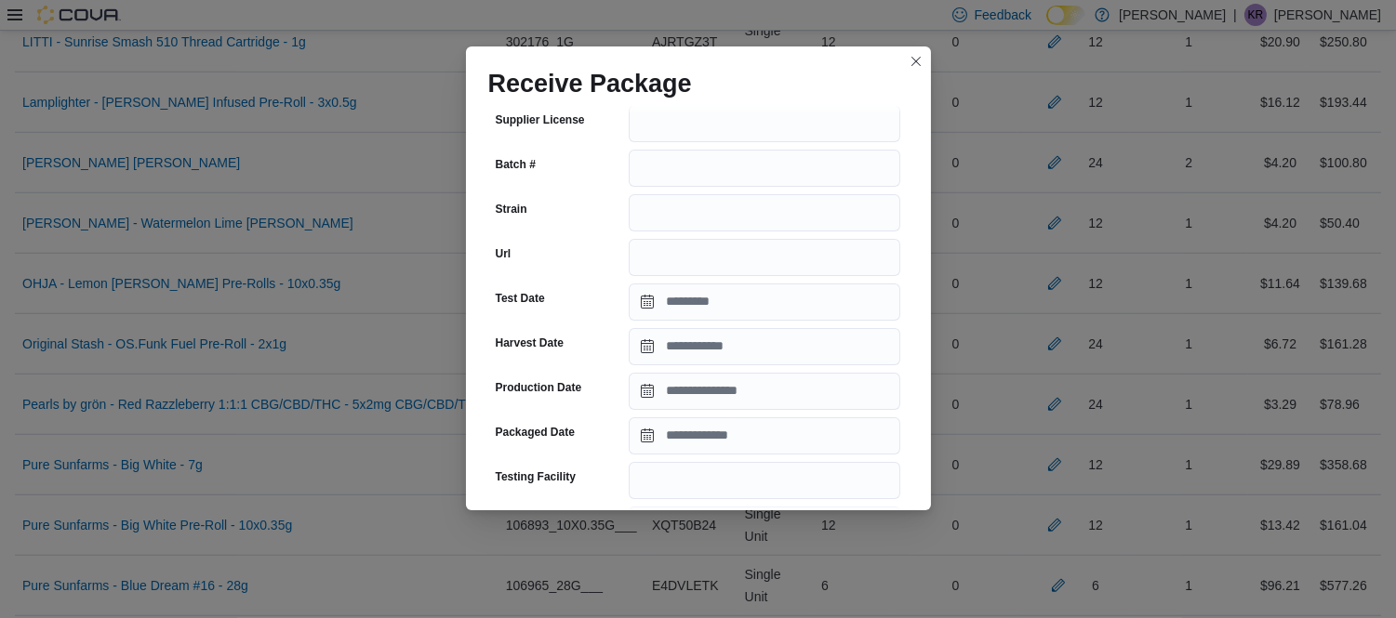
scroll to position [218, 0]
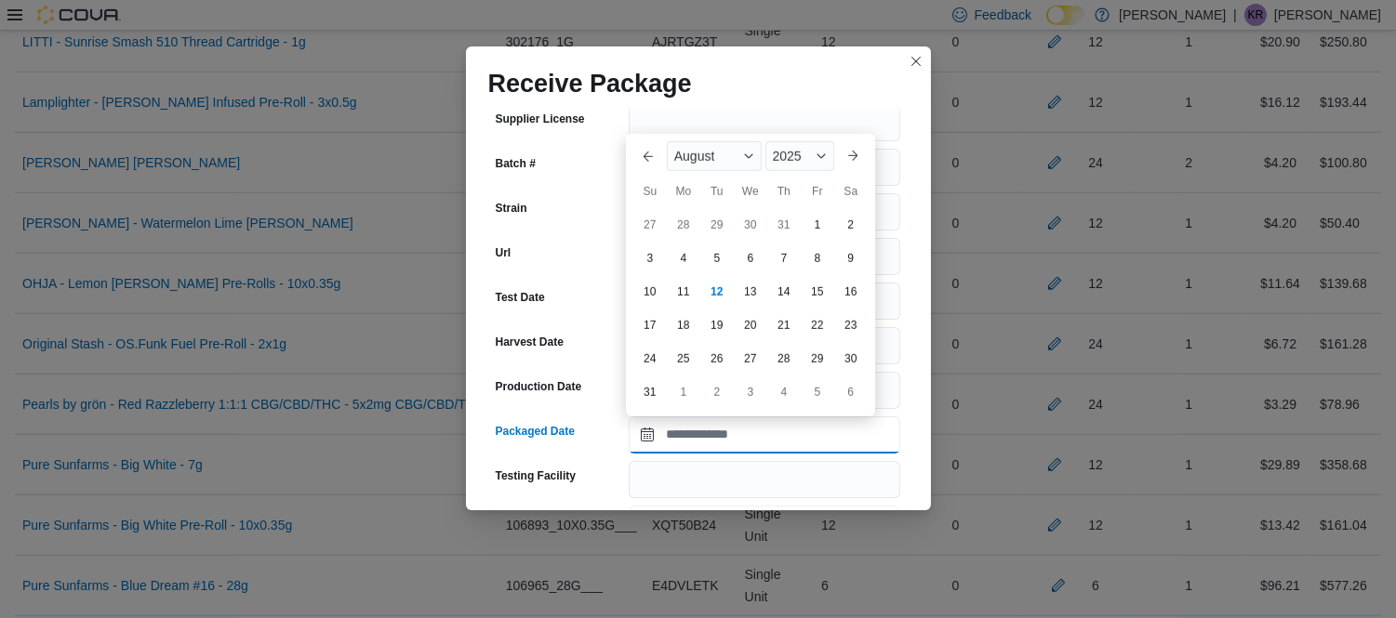
click at [802, 438] on input "Packaged Date" at bounding box center [764, 435] width 271 height 37
click at [711, 146] on div "August" at bounding box center [714, 156] width 95 height 30
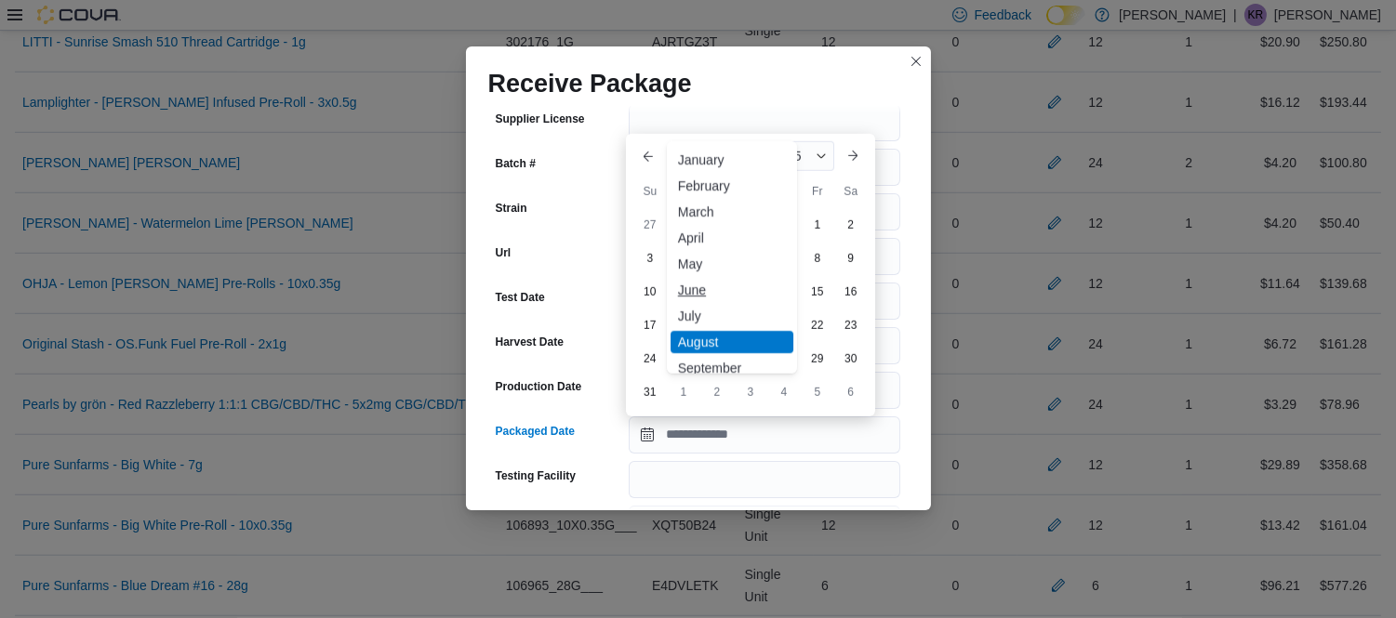
click at [693, 289] on div "June" at bounding box center [731, 290] width 123 height 22
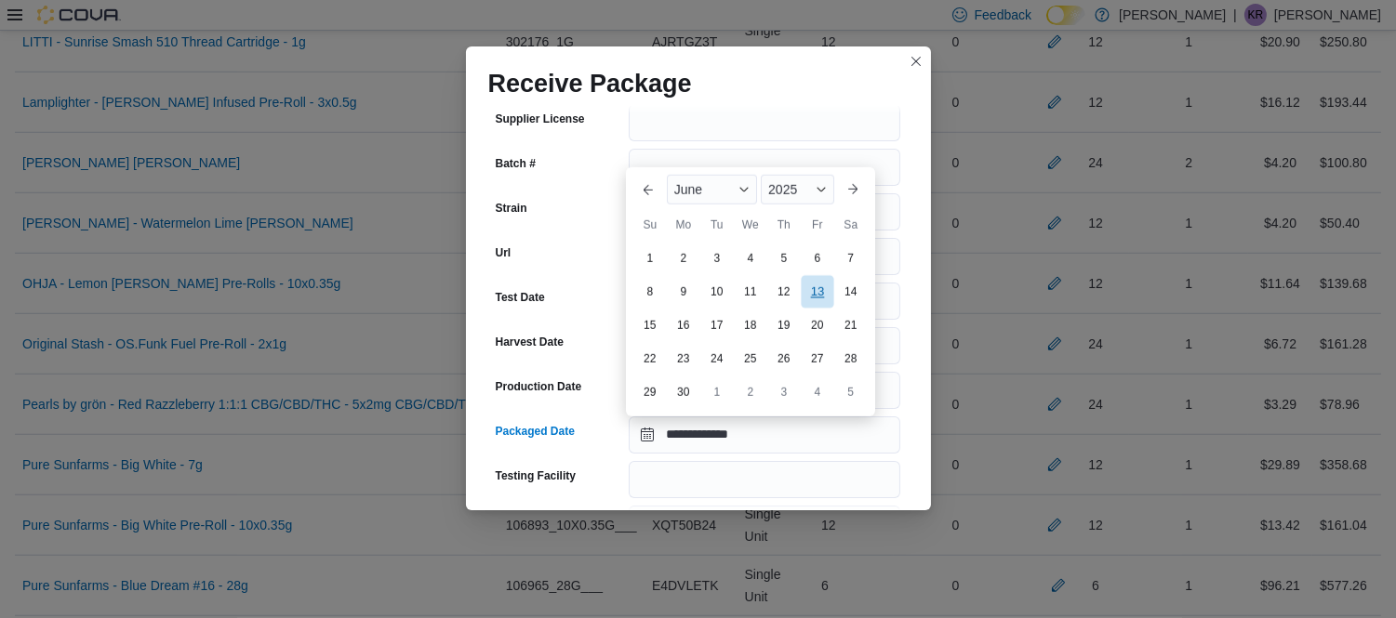
click at [818, 286] on div "13" at bounding box center [817, 291] width 33 height 33
type input "**********"
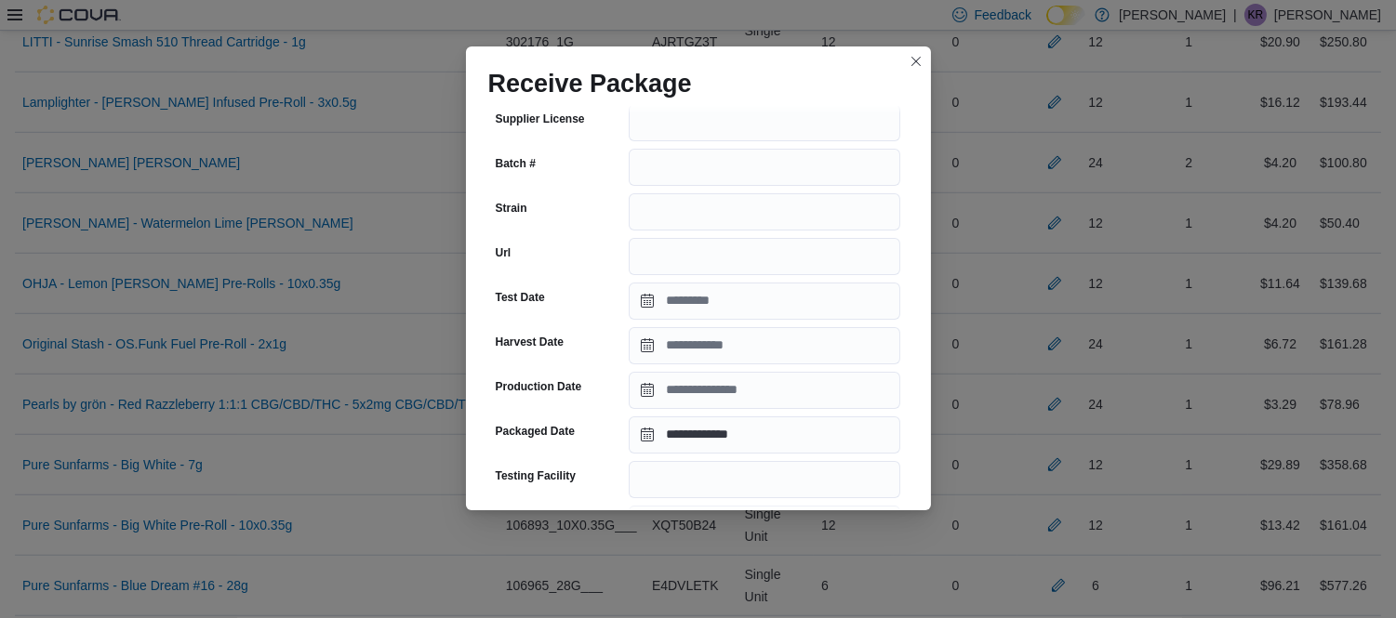
scroll to position [695, 0]
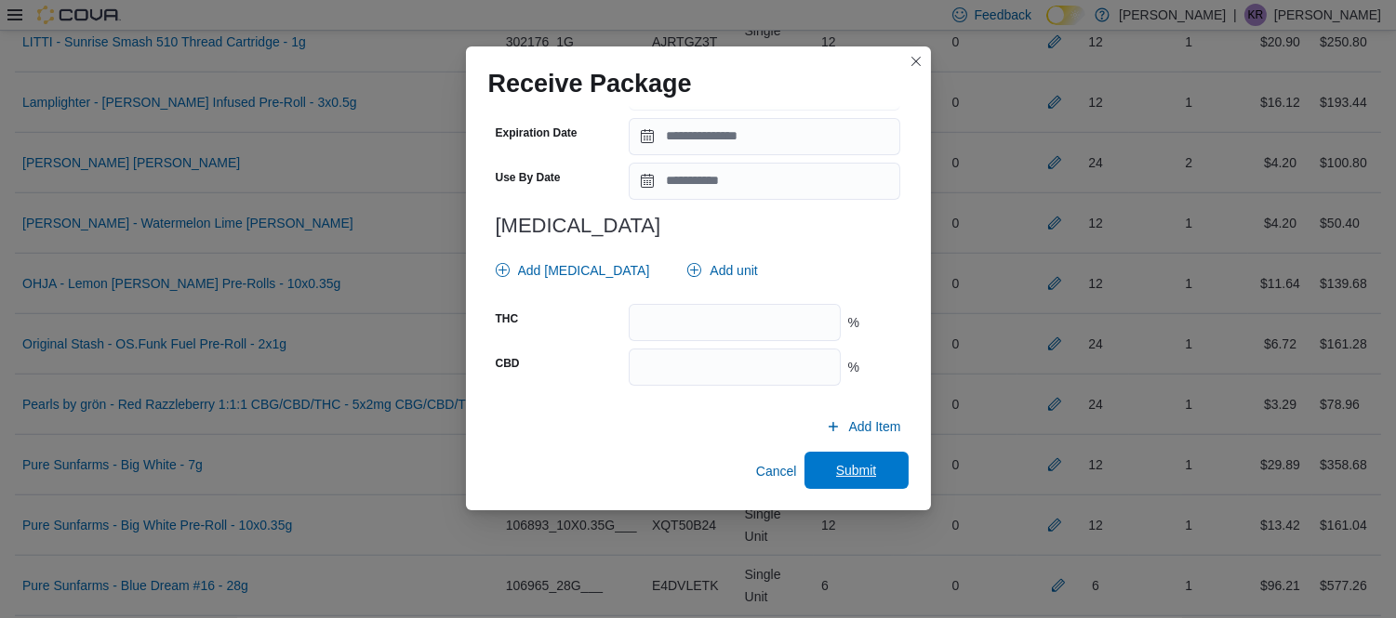
click at [852, 461] on span "Submit" at bounding box center [856, 470] width 41 height 19
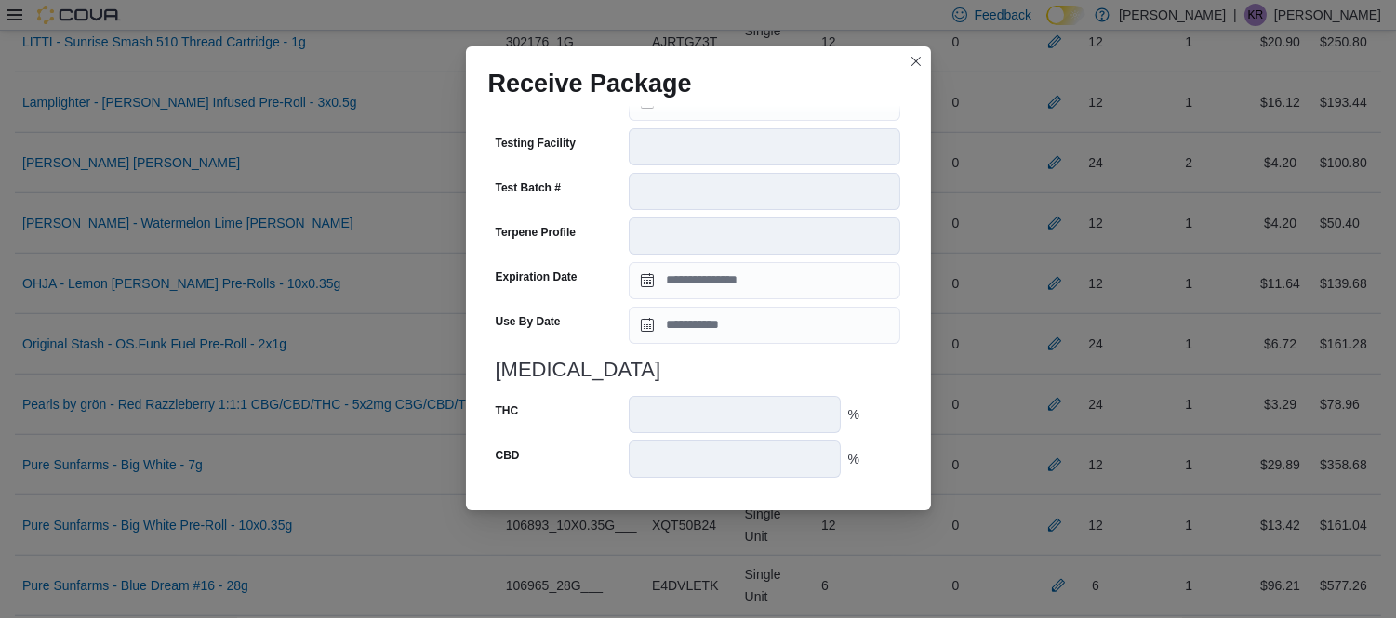
scroll to position [692, 0]
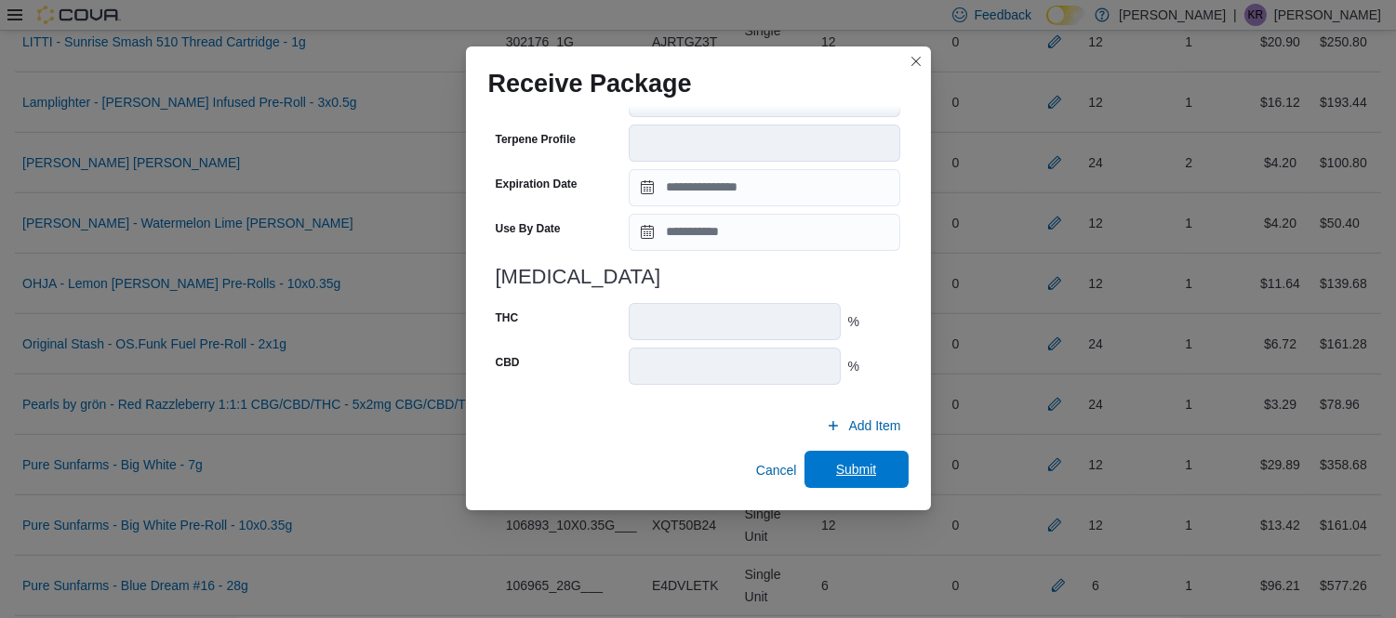
click at [836, 470] on span "Submit" at bounding box center [856, 469] width 41 height 19
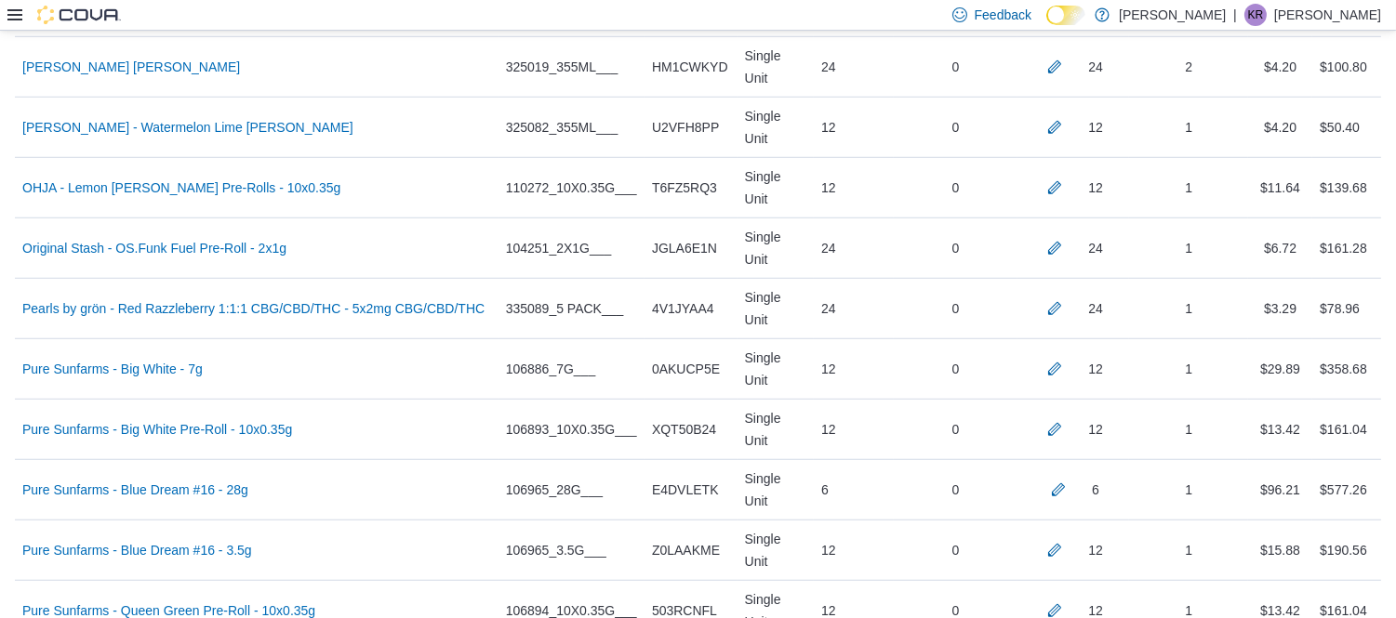
scroll to position [2600, 0]
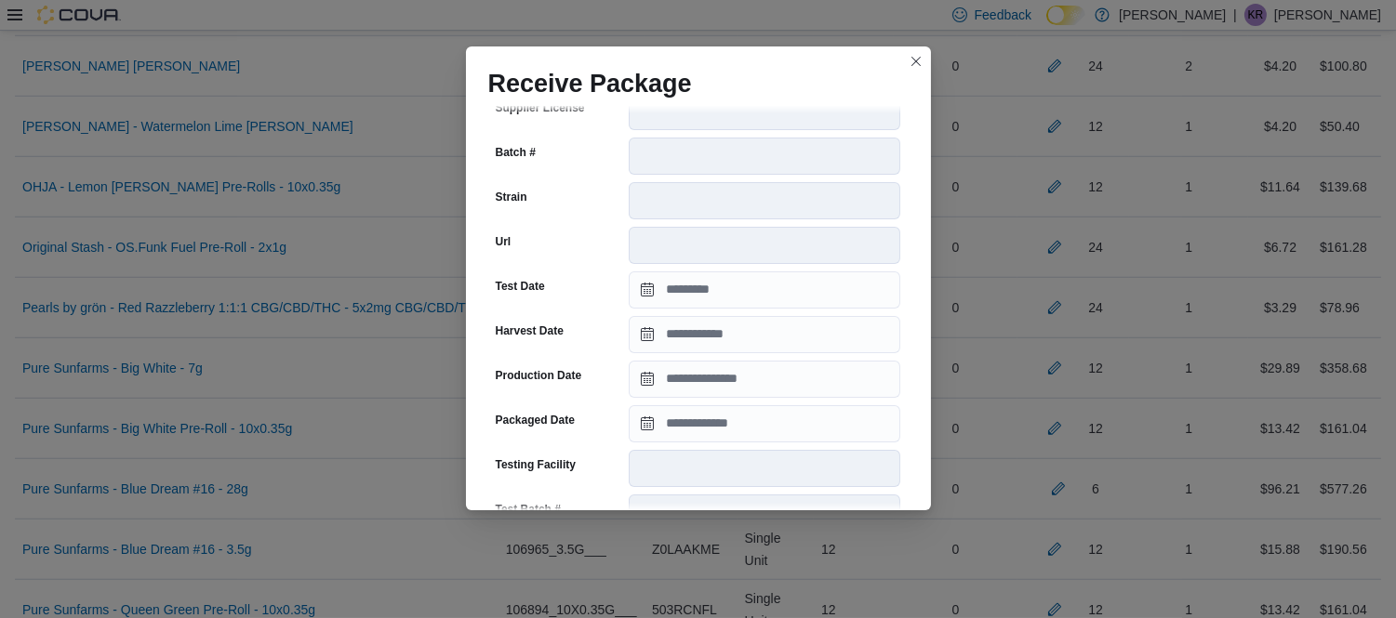
scroll to position [273, 0]
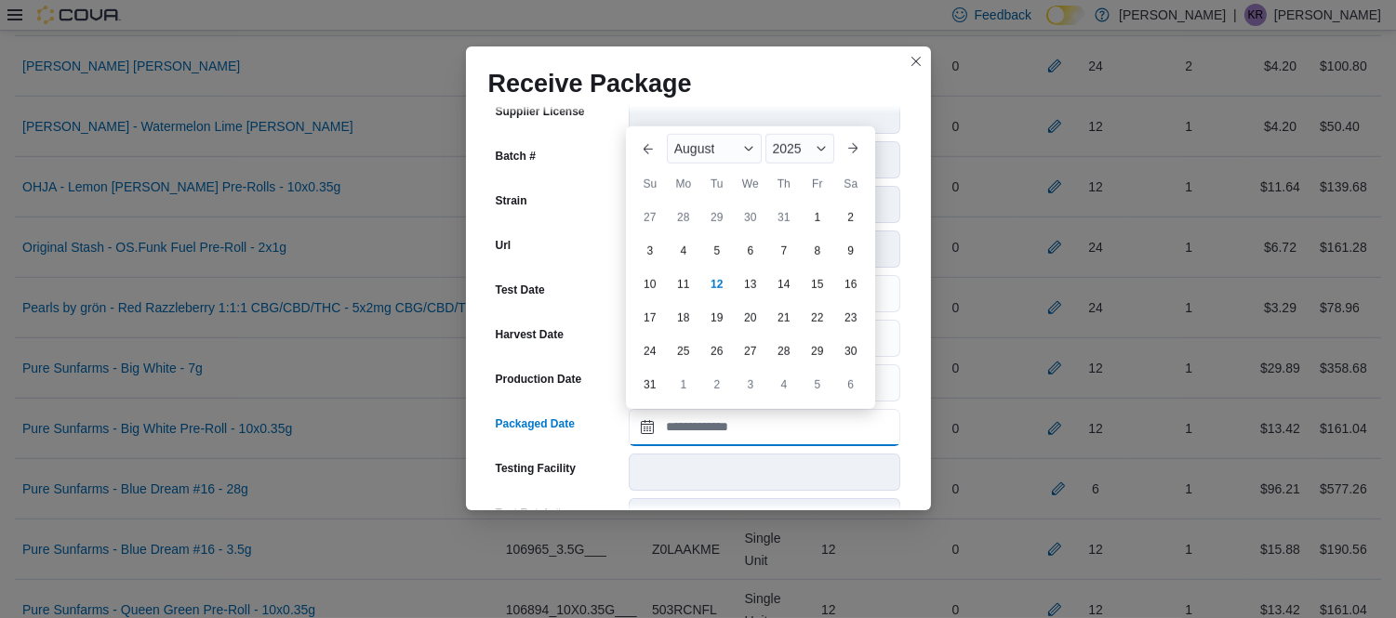
click at [769, 422] on input "Packaged Date" at bounding box center [764, 427] width 271 height 37
click at [714, 159] on div "August" at bounding box center [714, 149] width 95 height 30
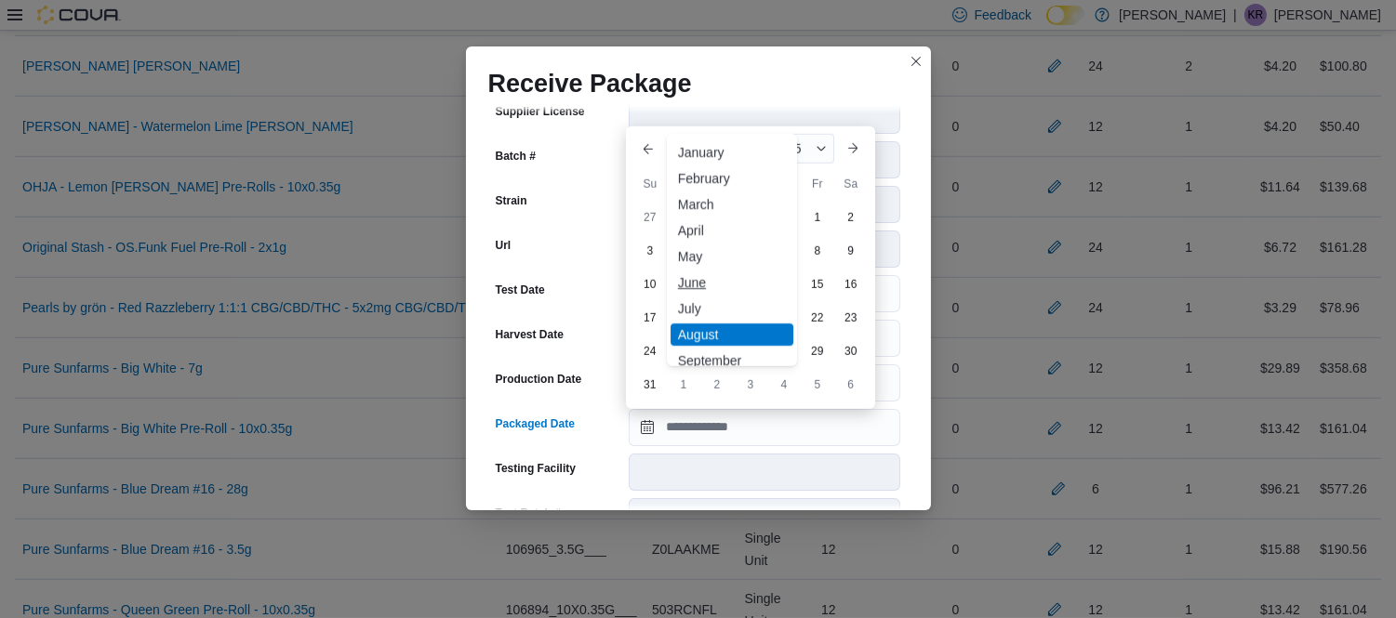
click at [705, 286] on div "June" at bounding box center [731, 282] width 123 height 22
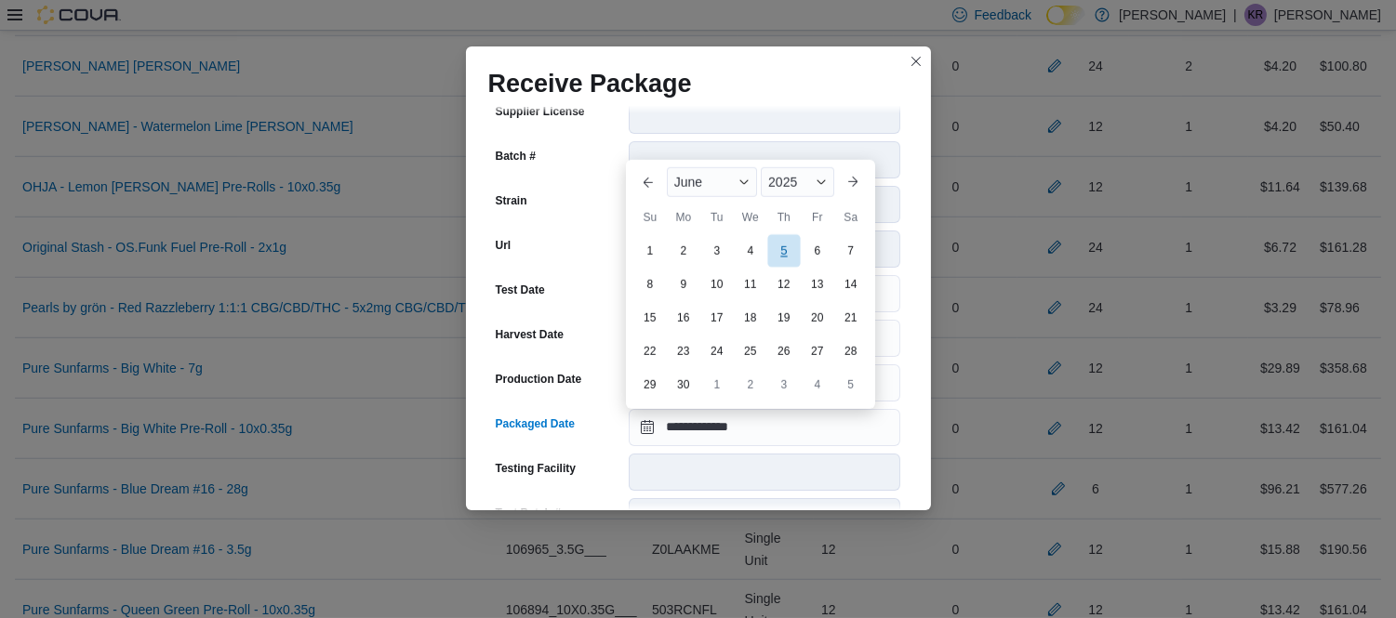
click at [790, 243] on div "5" at bounding box center [783, 250] width 33 height 33
type input "**********"
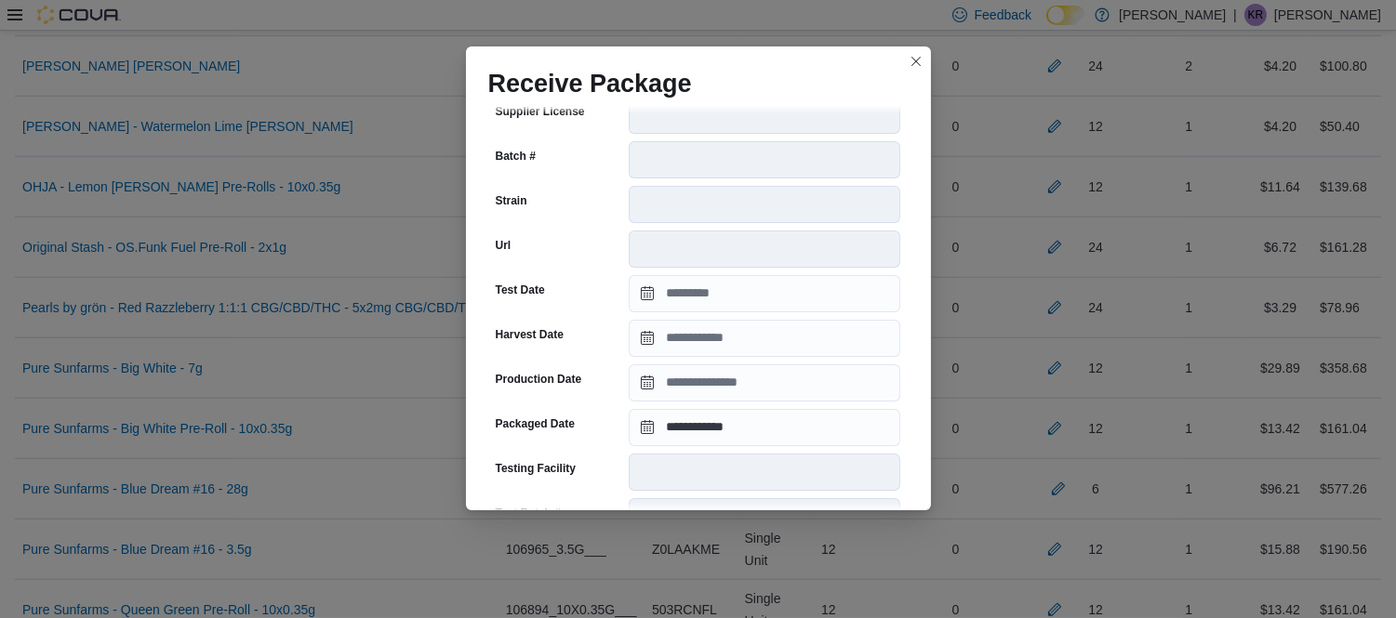
scroll to position [692, 0]
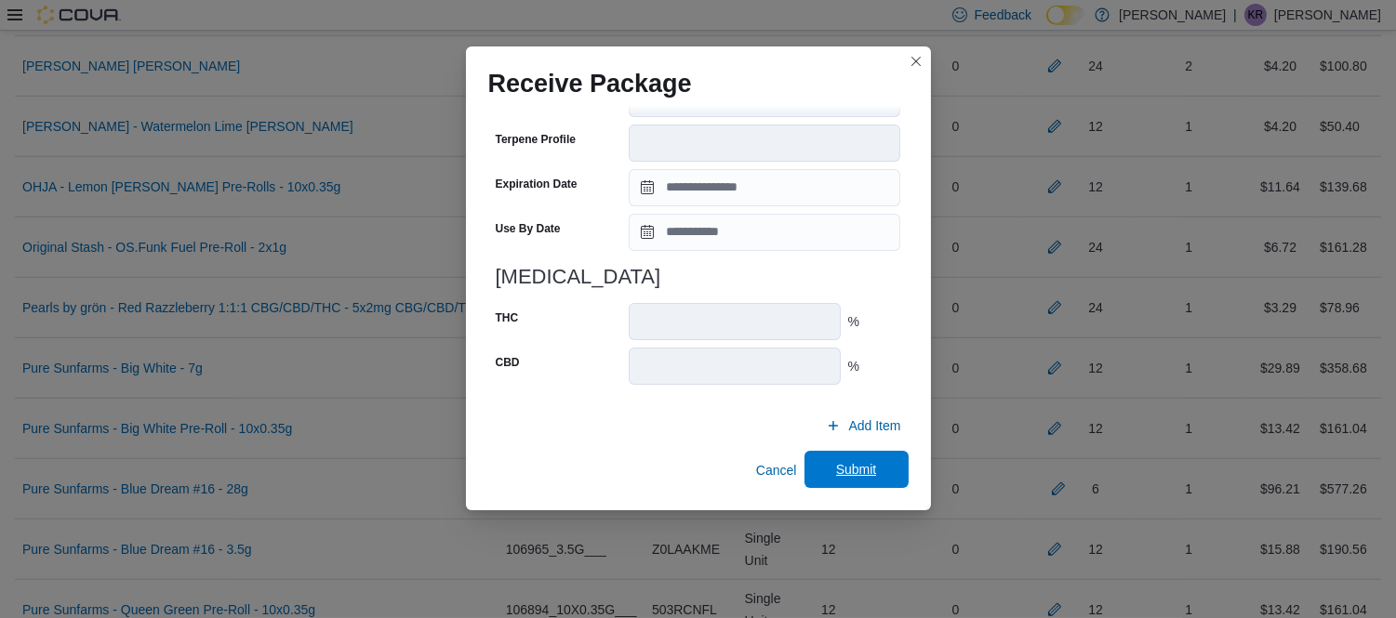
click at [832, 479] on span "Submit" at bounding box center [856, 469] width 82 height 37
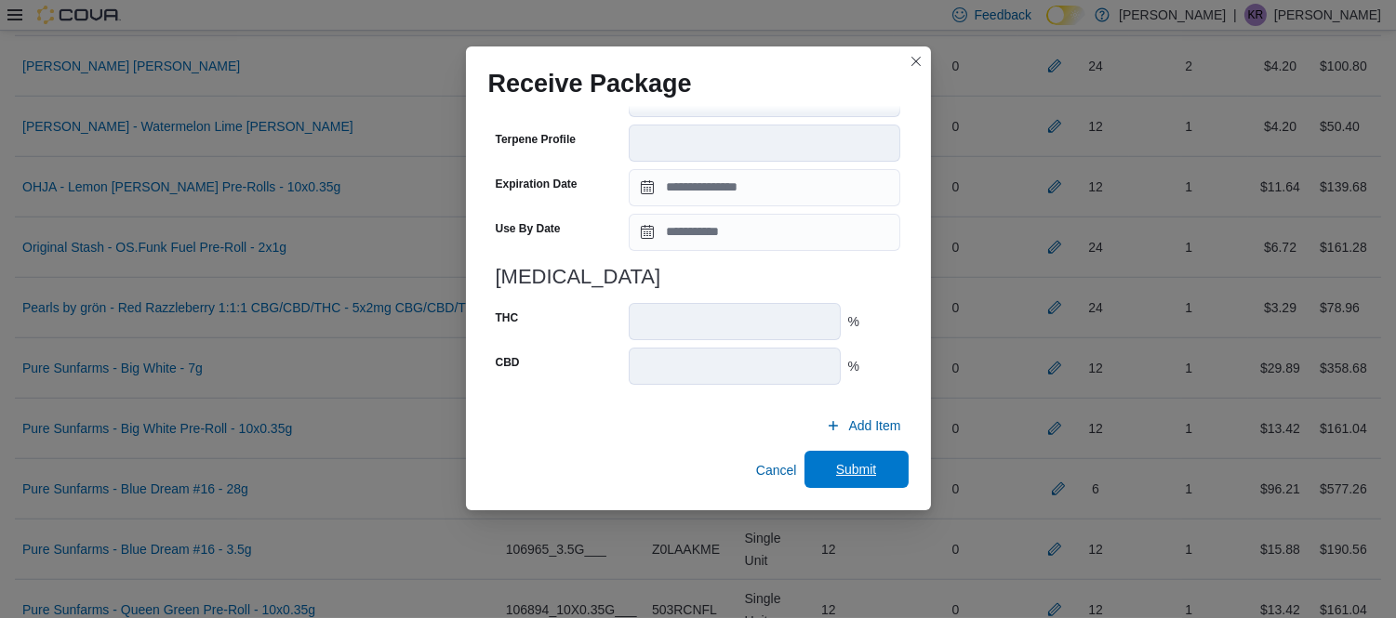
click at [827, 479] on span "Submit" at bounding box center [856, 469] width 82 height 37
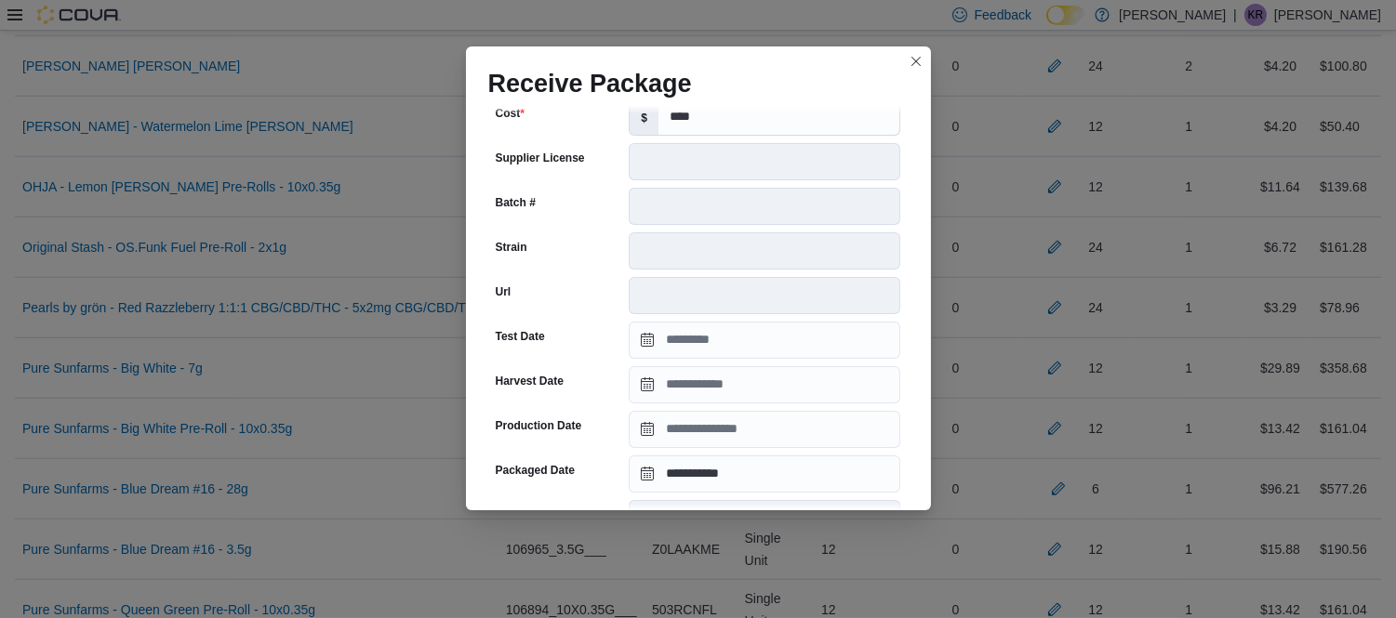
scroll to position [676, 0]
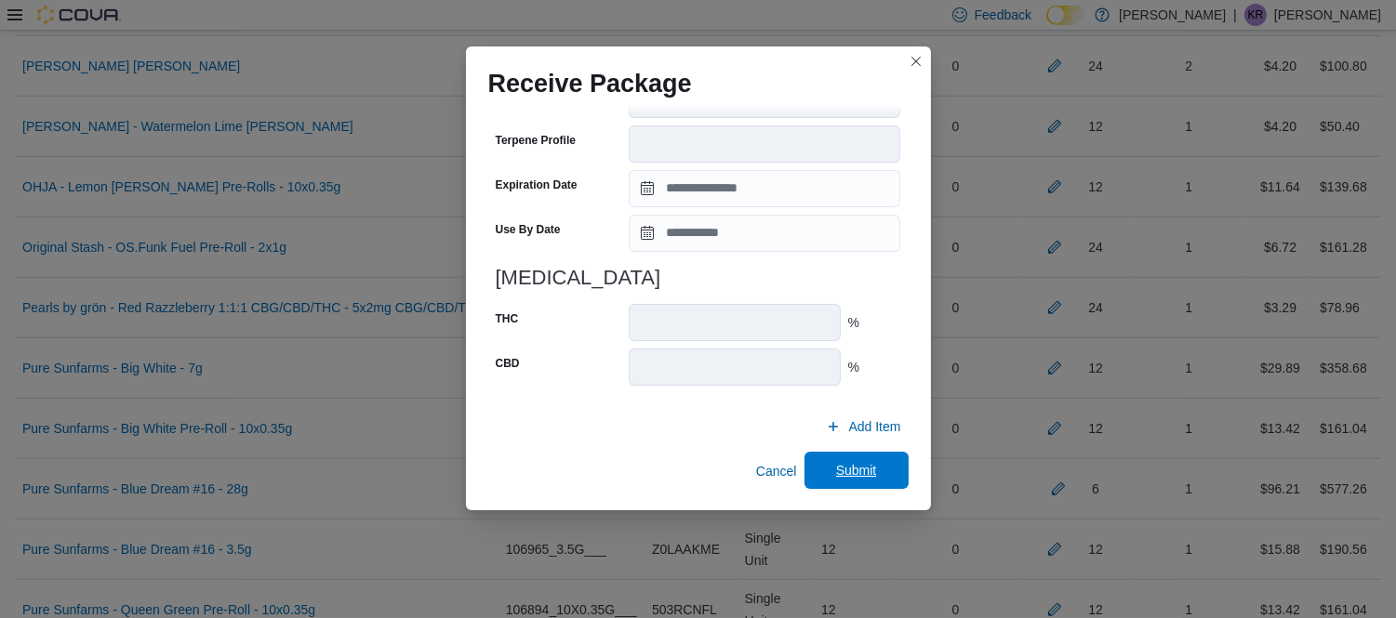
click at [859, 461] on span "Submit" at bounding box center [856, 470] width 41 height 19
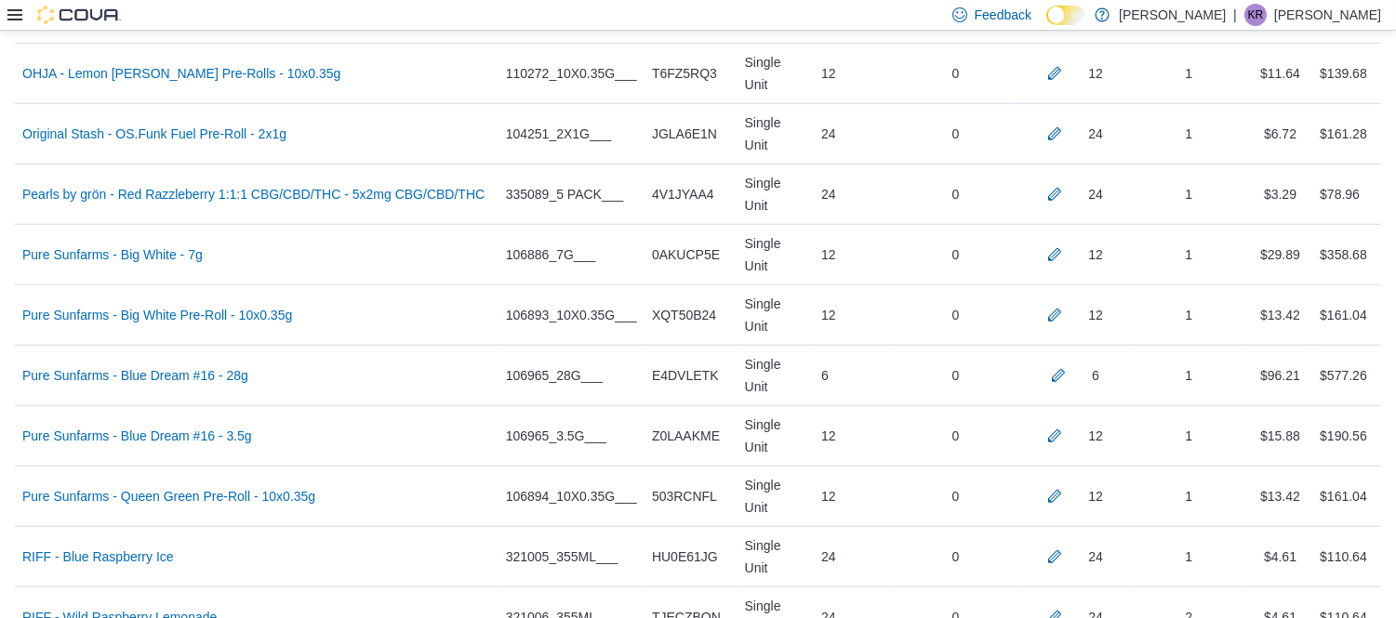
scroll to position [2715, 0]
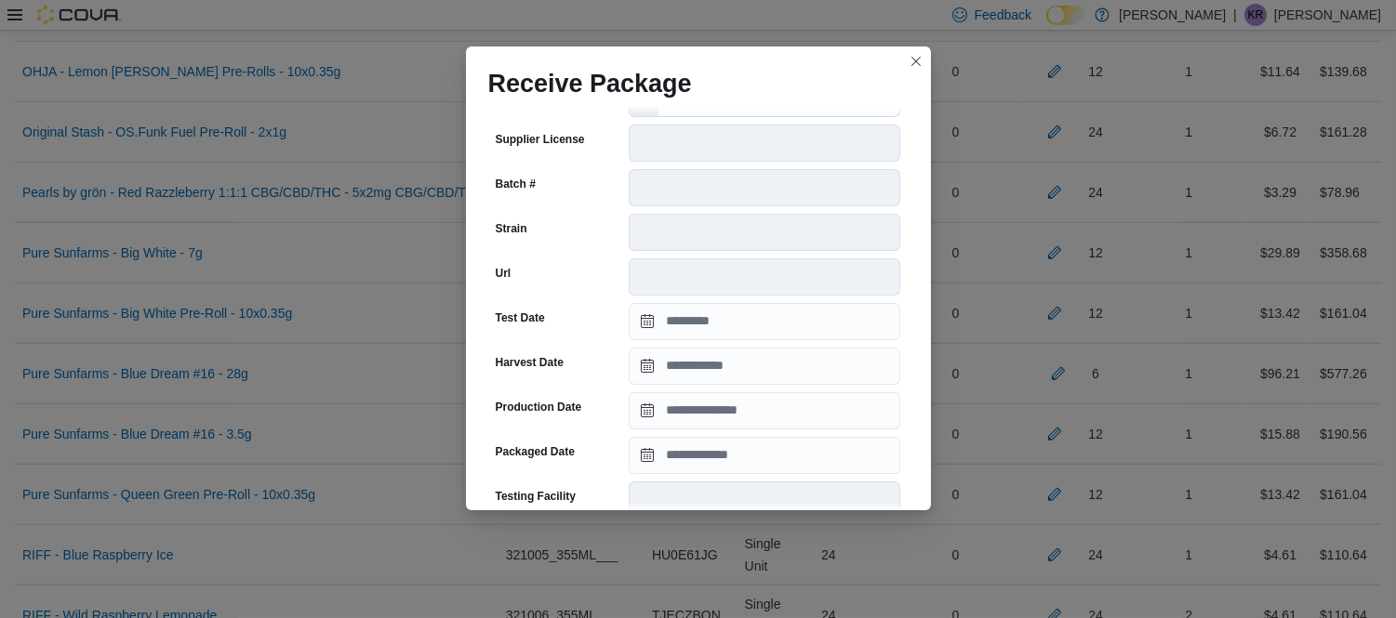
scroll to position [249, 0]
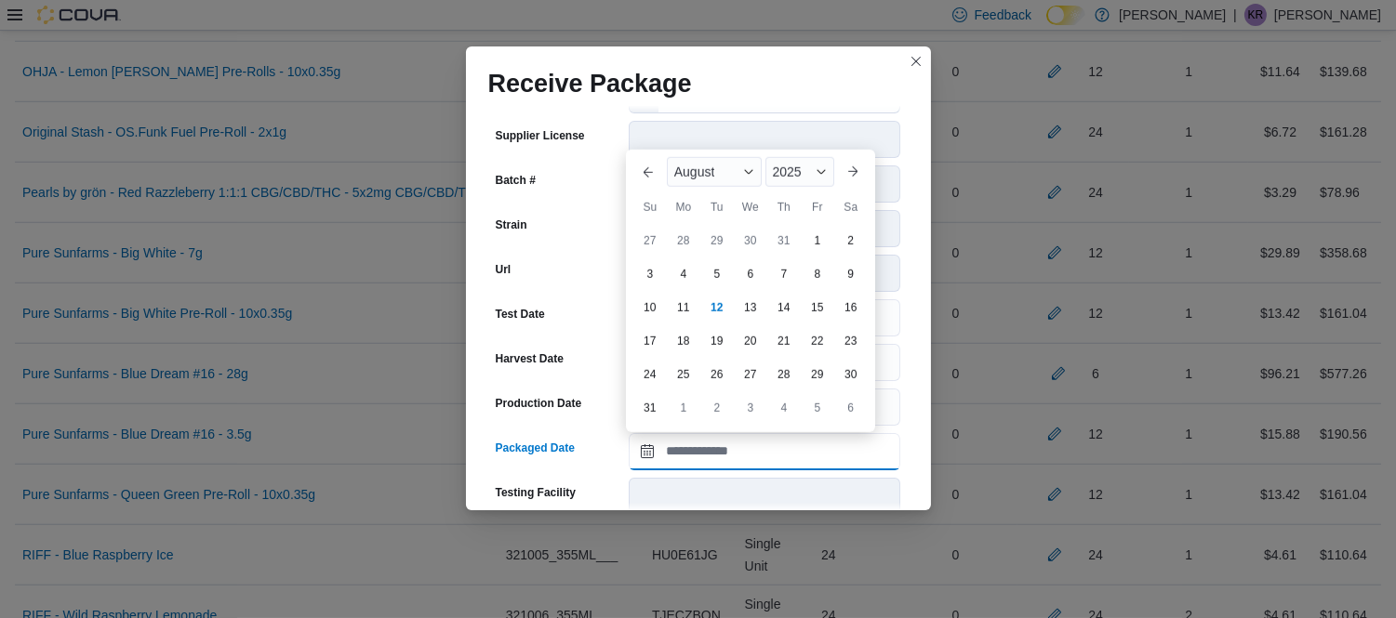
click at [738, 469] on input "Packaged Date" at bounding box center [764, 451] width 271 height 37
click at [695, 167] on span "August" at bounding box center [694, 172] width 41 height 15
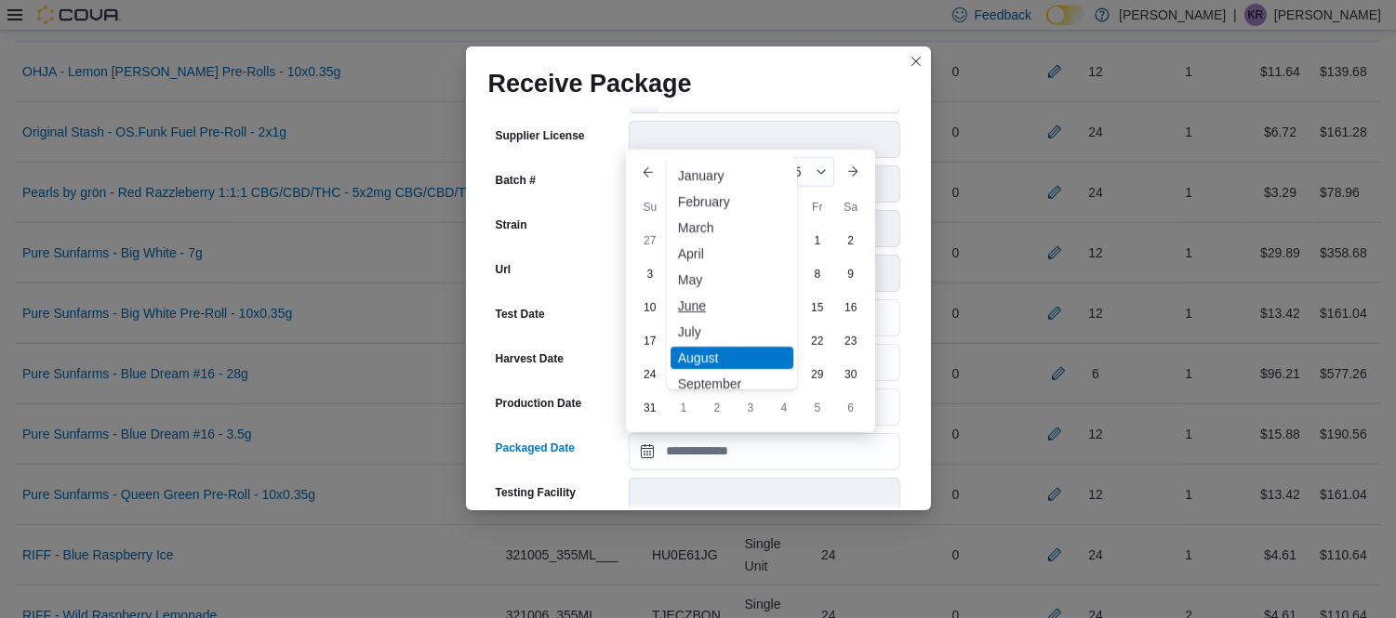
click at [691, 311] on div "June" at bounding box center [731, 306] width 123 height 22
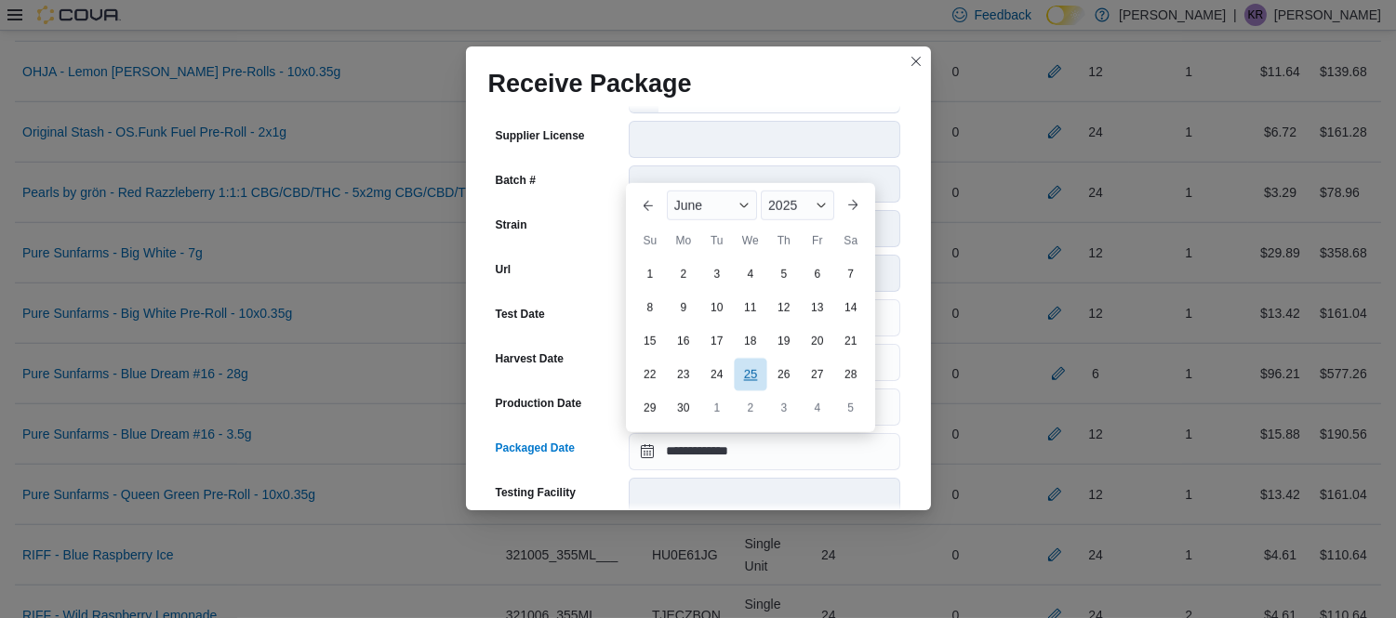
click at [749, 377] on div "25" at bounding box center [750, 374] width 33 height 33
type input "**********"
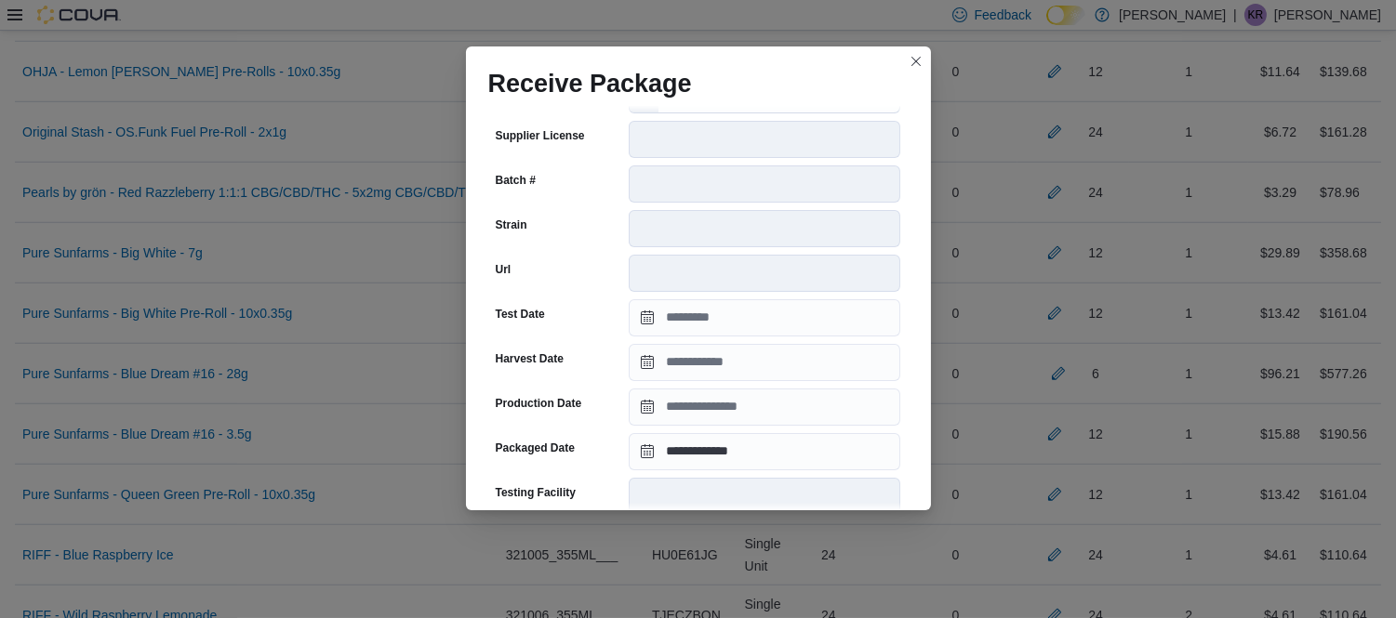
scroll to position [692, 0]
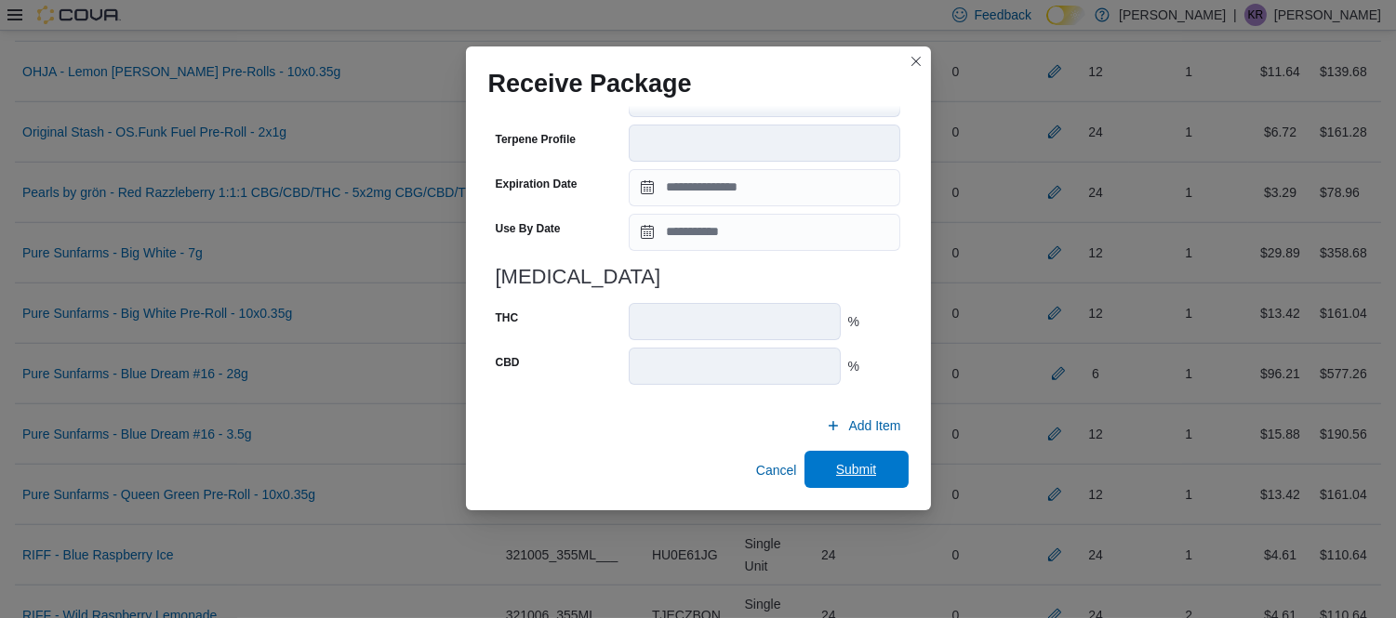
click at [837, 468] on span "Submit" at bounding box center [856, 469] width 41 height 19
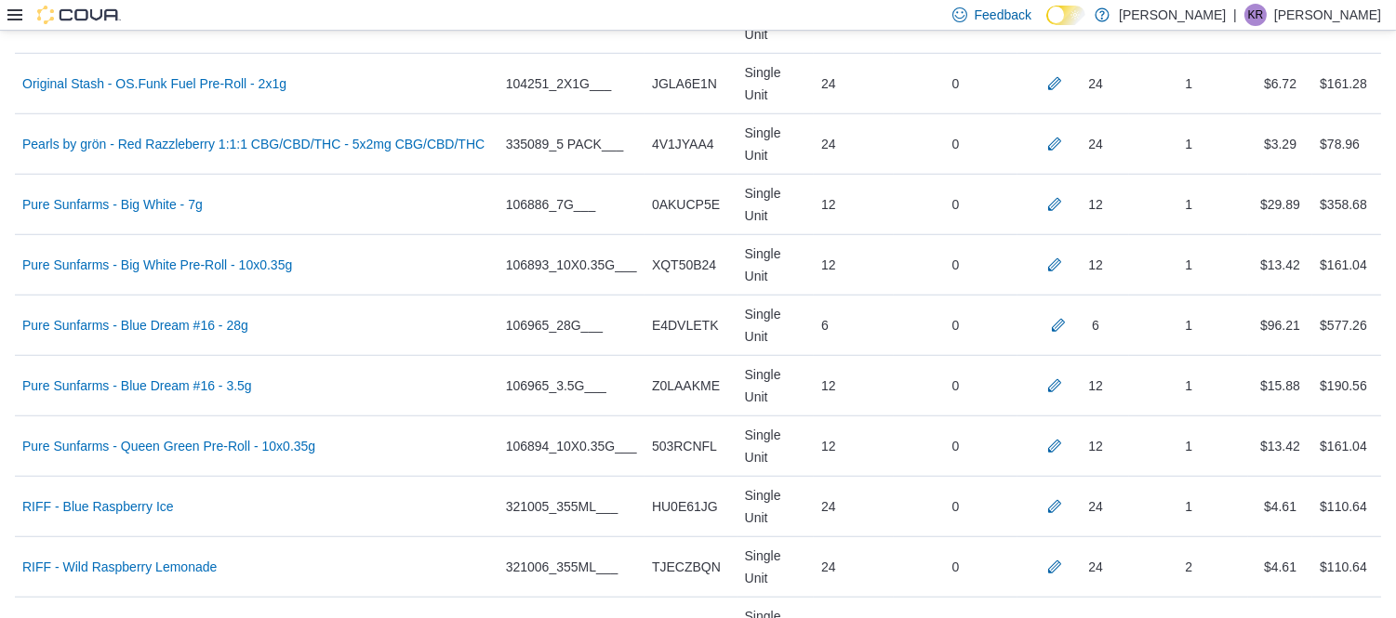
scroll to position [2764, 0]
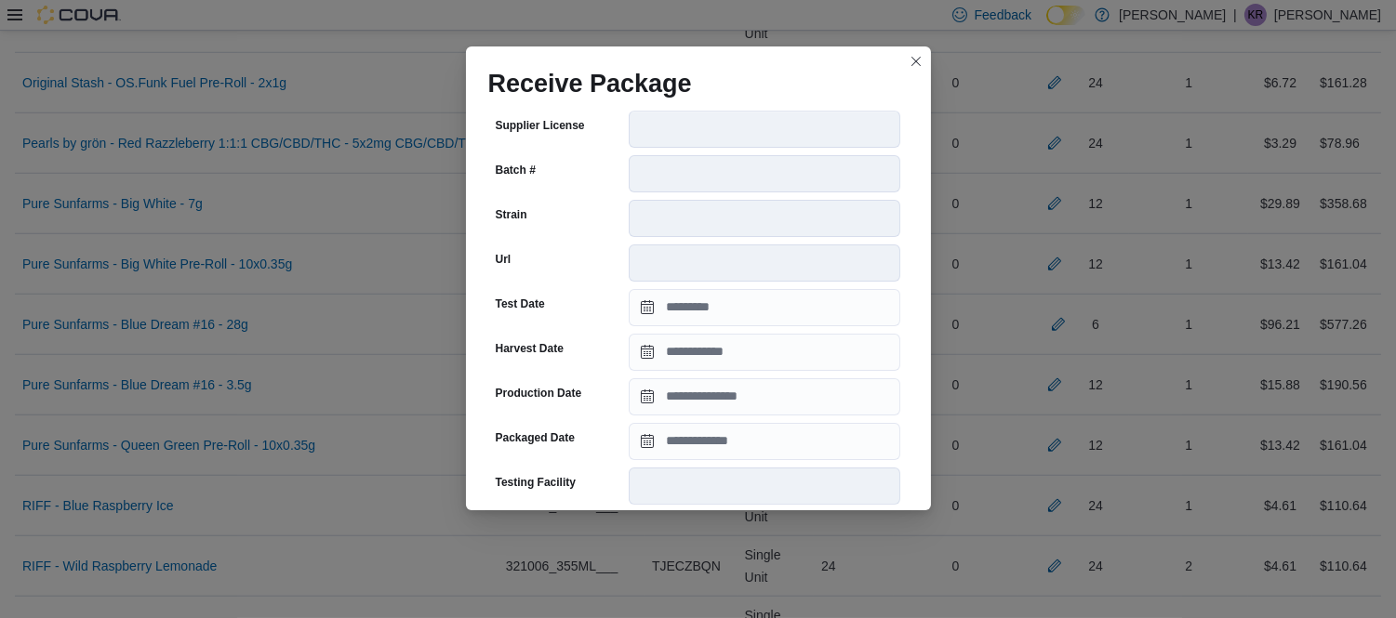
scroll to position [245, 0]
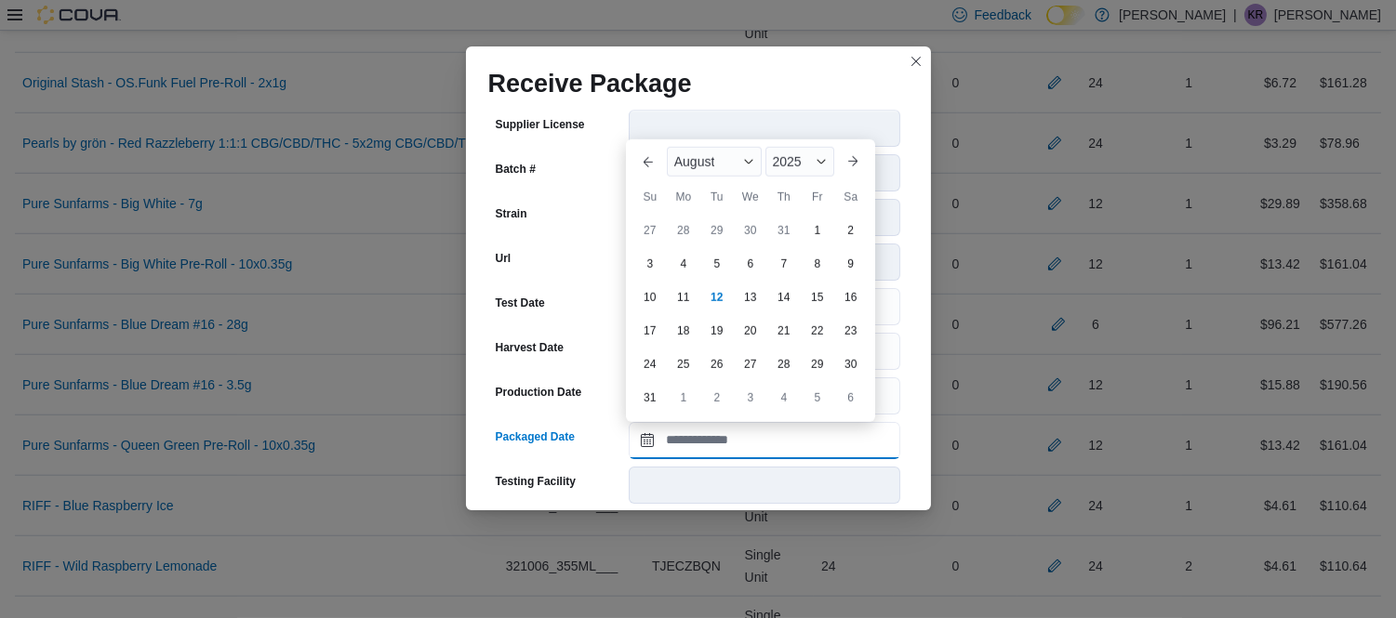
click at [670, 428] on input "Packaged Date" at bounding box center [764, 440] width 271 height 37
click at [718, 156] on div "August" at bounding box center [714, 162] width 95 height 30
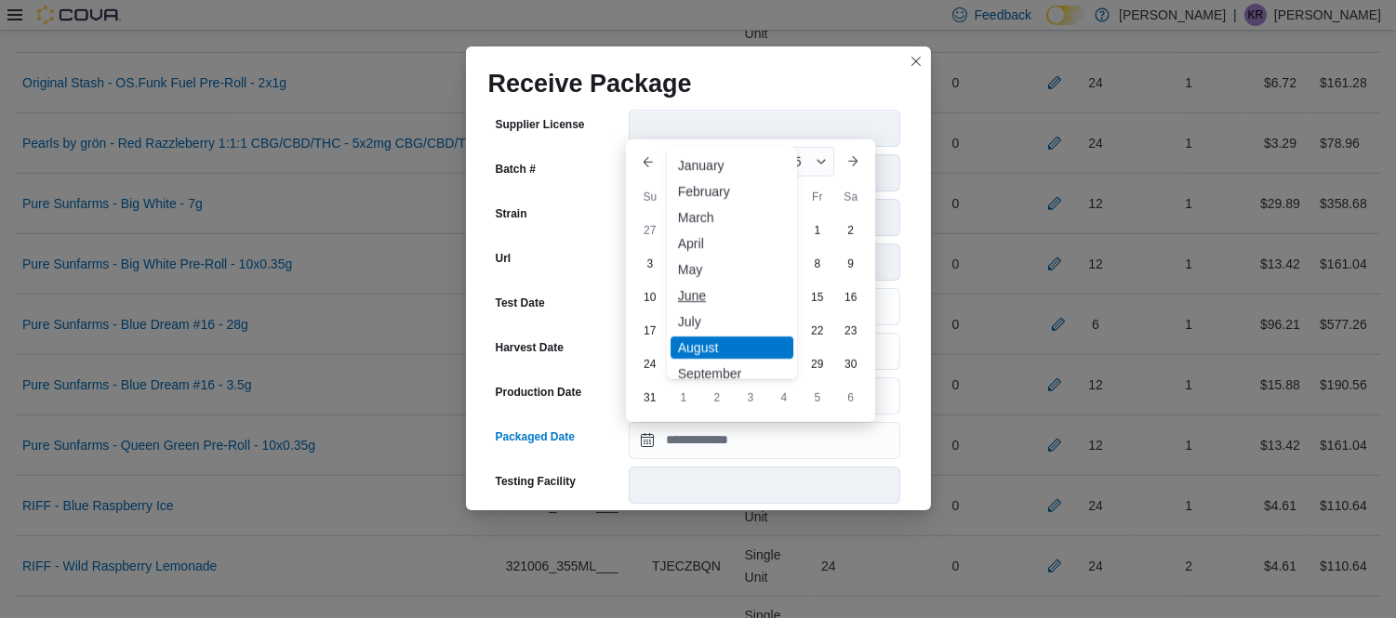
click at [694, 291] on div "June" at bounding box center [731, 295] width 123 height 22
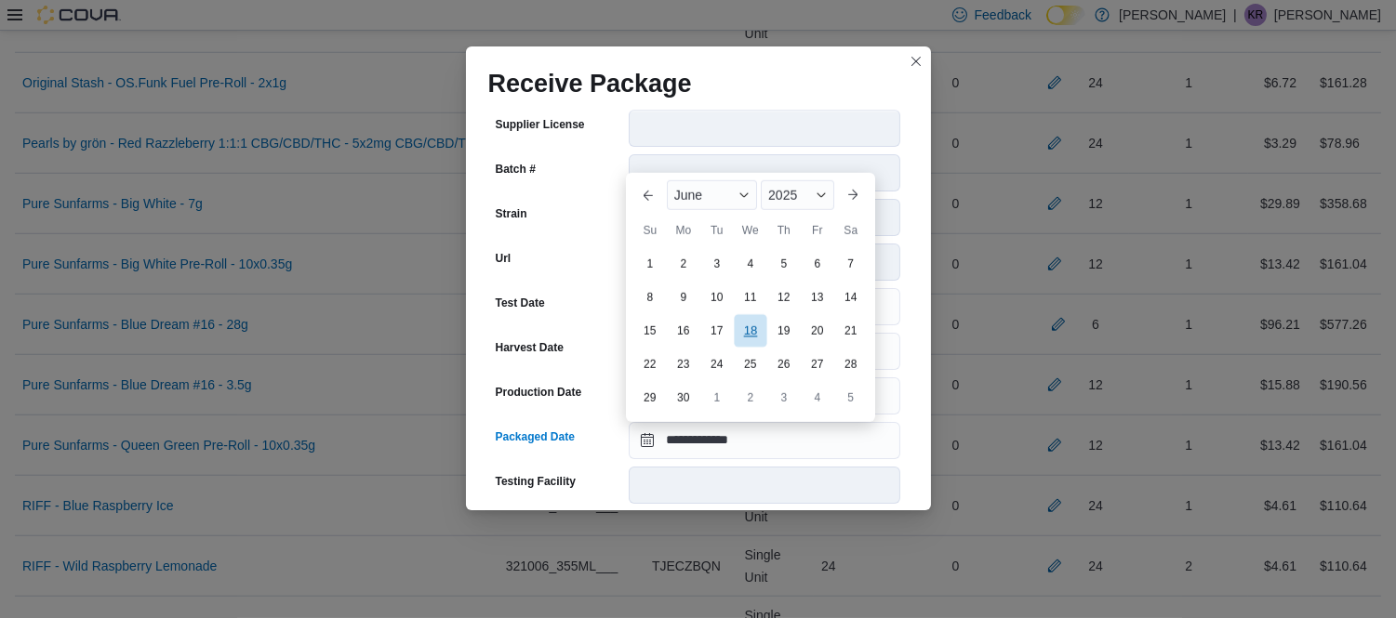
click at [758, 327] on div "18" at bounding box center [750, 330] width 33 height 33
type input "**********"
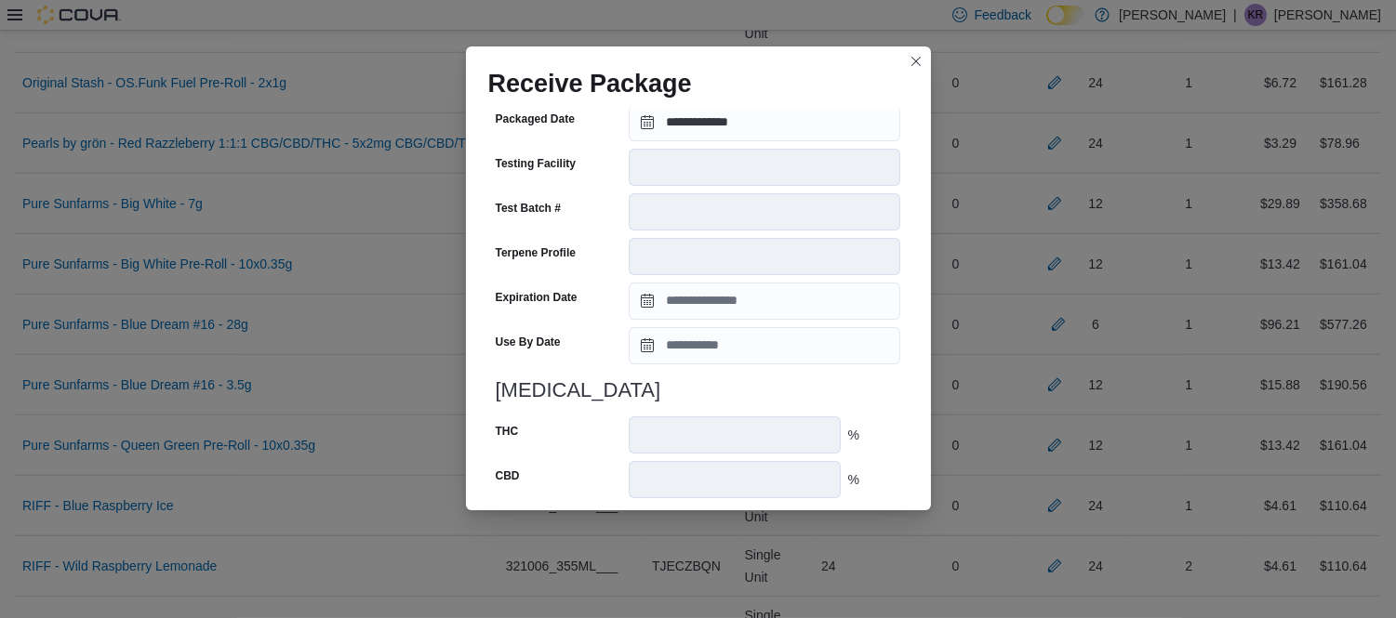
scroll to position [676, 0]
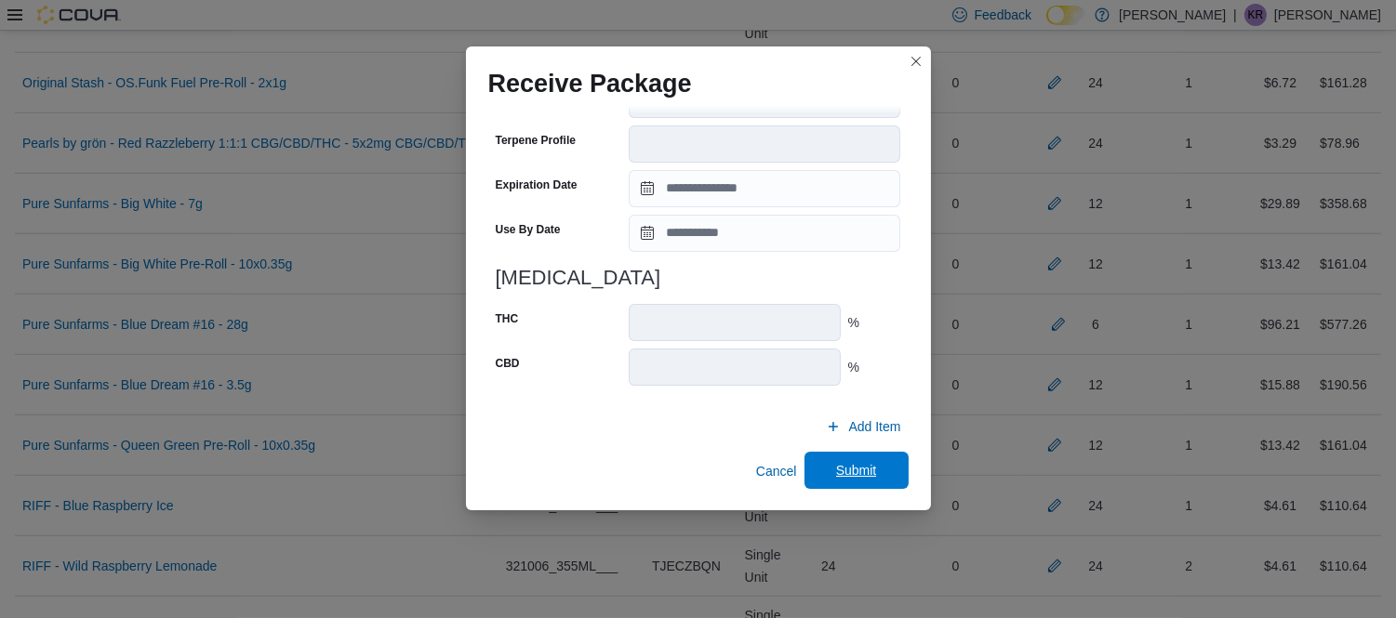
click at [836, 463] on span "Submit" at bounding box center [856, 470] width 41 height 19
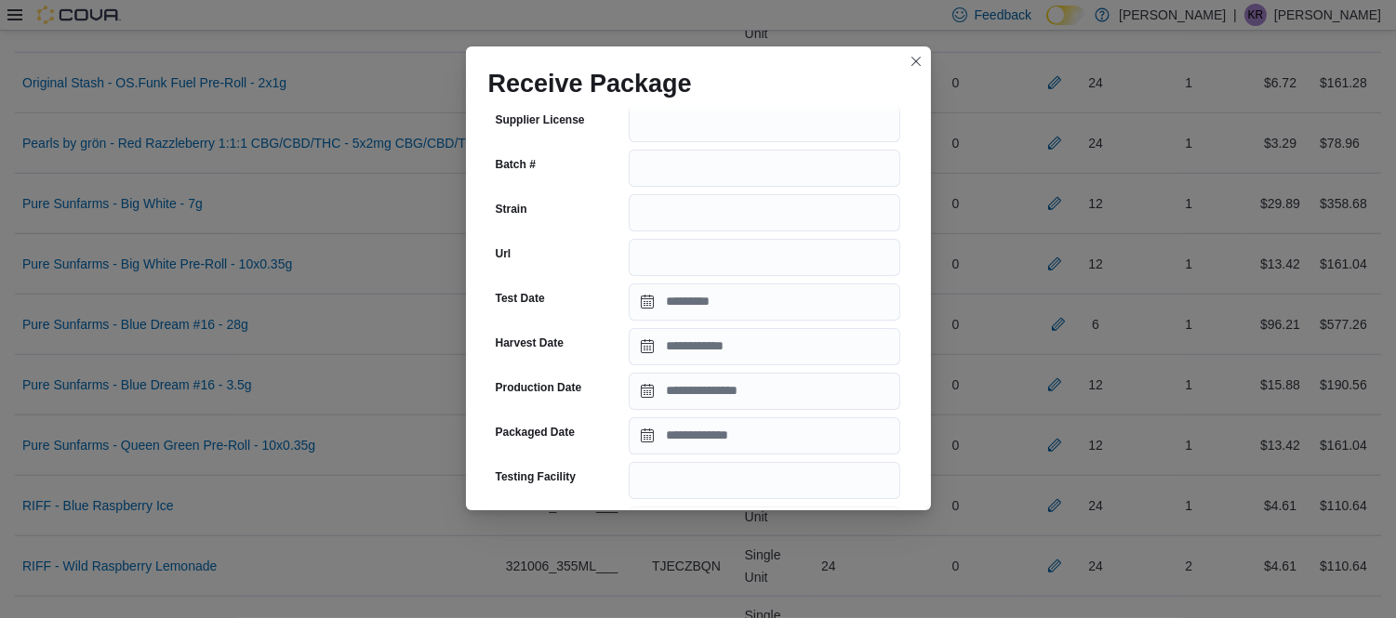
scroll to position [208, 0]
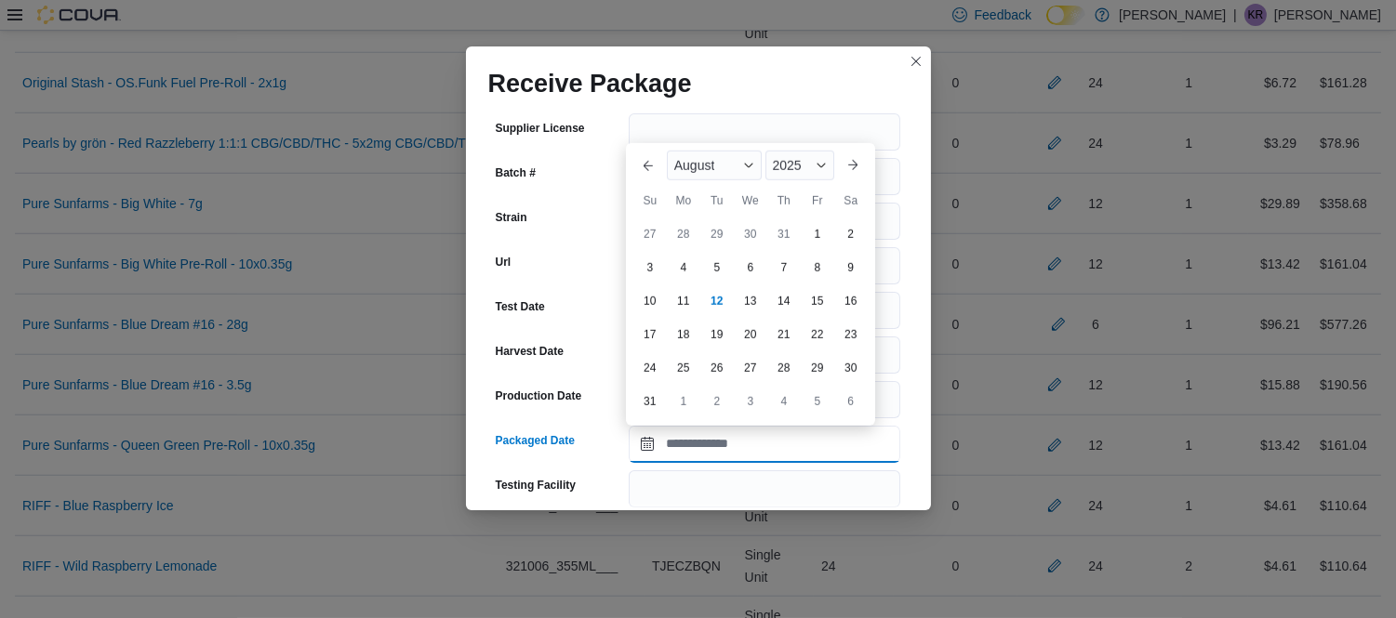
click at [759, 456] on input "Packaged Date" at bounding box center [764, 444] width 271 height 37
click at [709, 167] on span "August" at bounding box center [694, 165] width 41 height 15
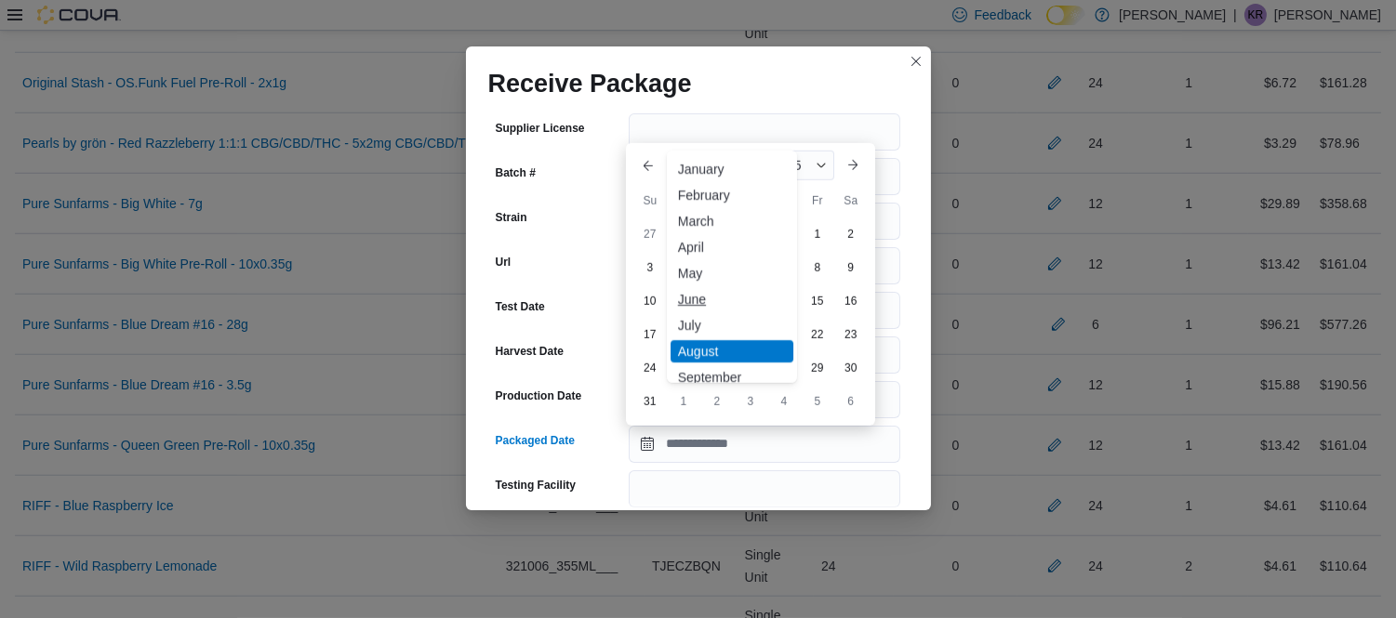
click at [698, 298] on div "June" at bounding box center [731, 299] width 123 height 22
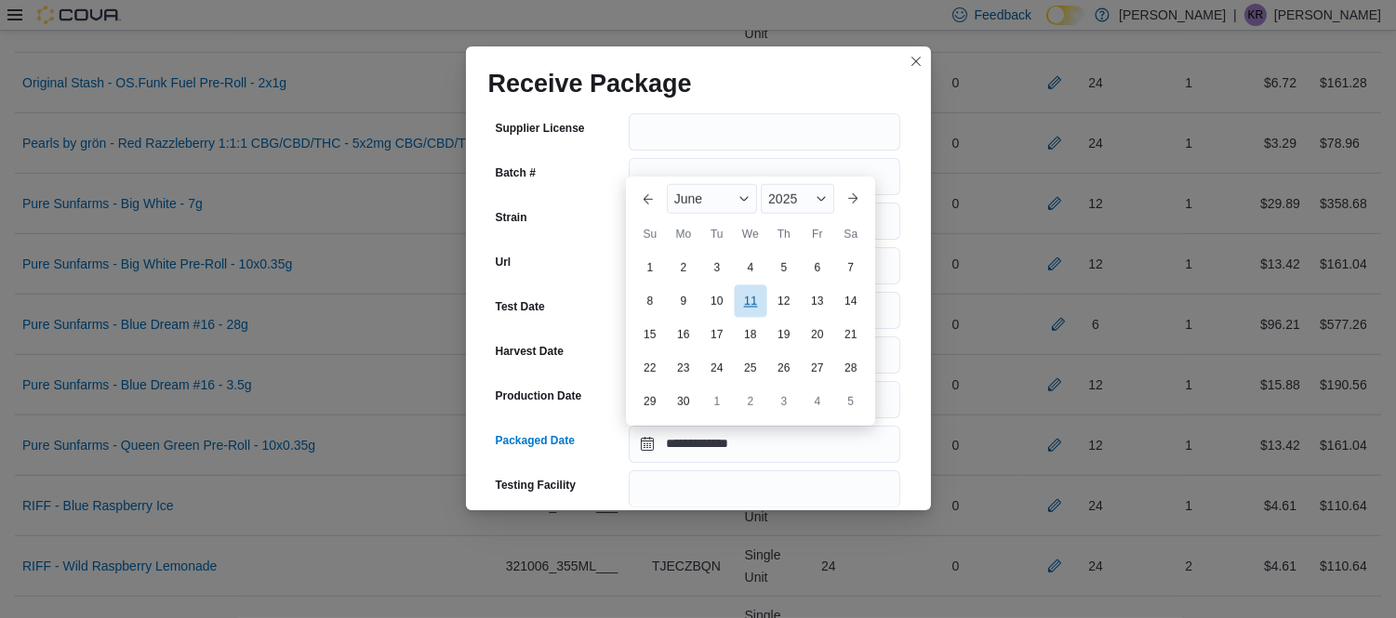
click at [765, 296] on div "11" at bounding box center [750, 300] width 33 height 33
type input "**********"
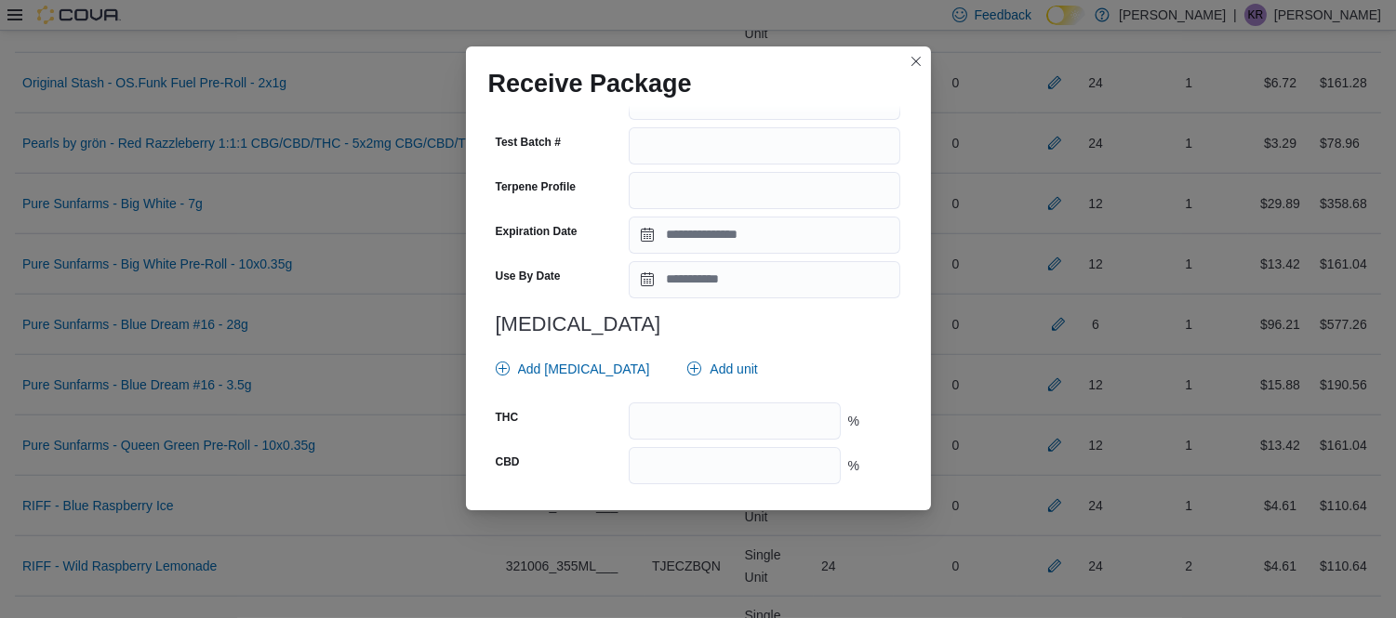
scroll to position [695, 0]
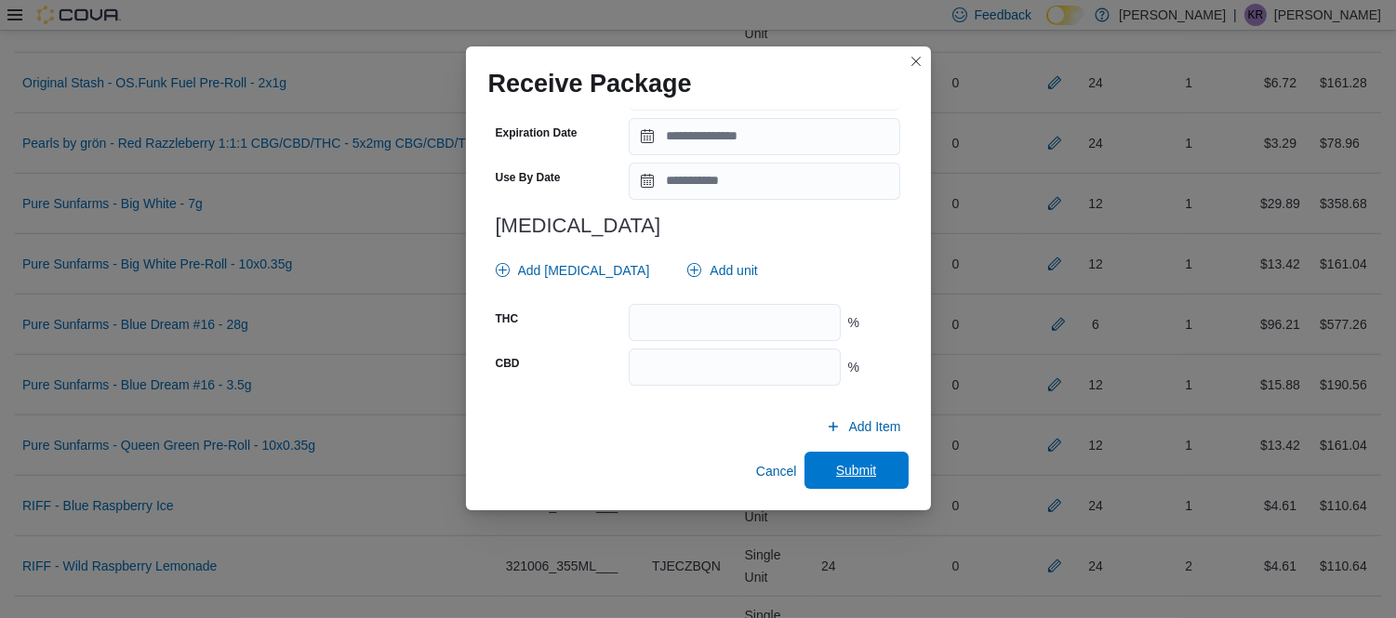
click at [869, 474] on span "Submit" at bounding box center [856, 470] width 82 height 37
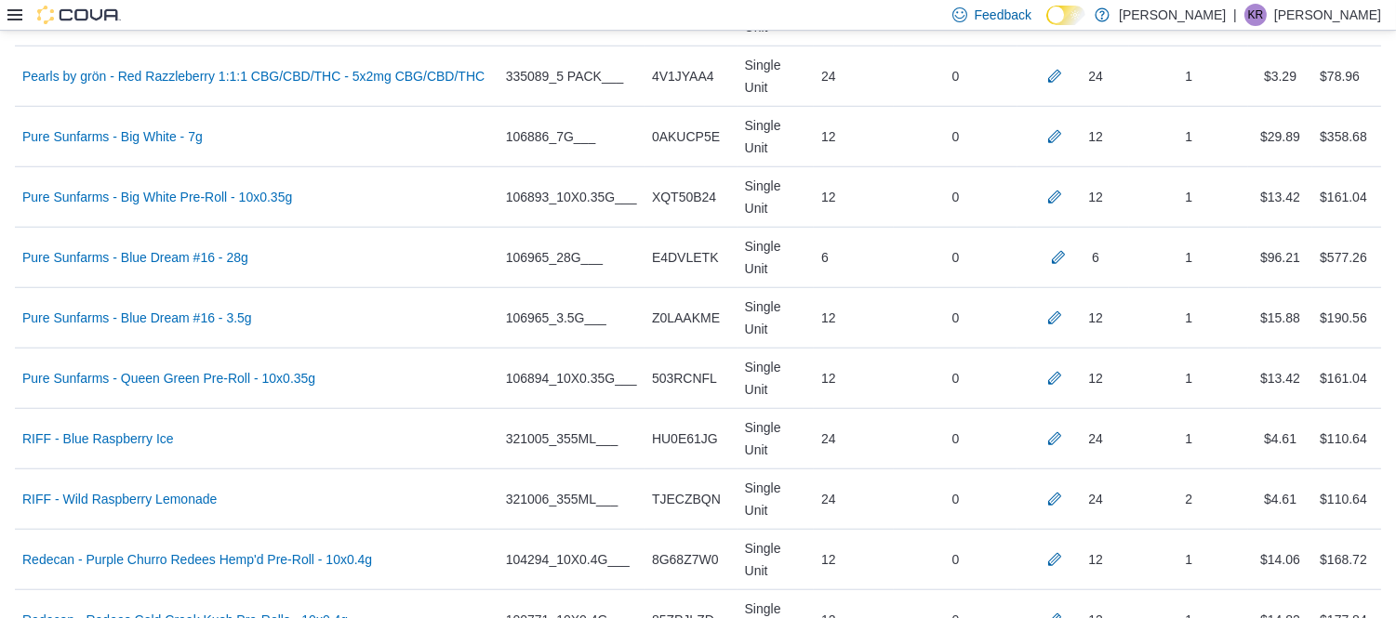
scroll to position [2838, 0]
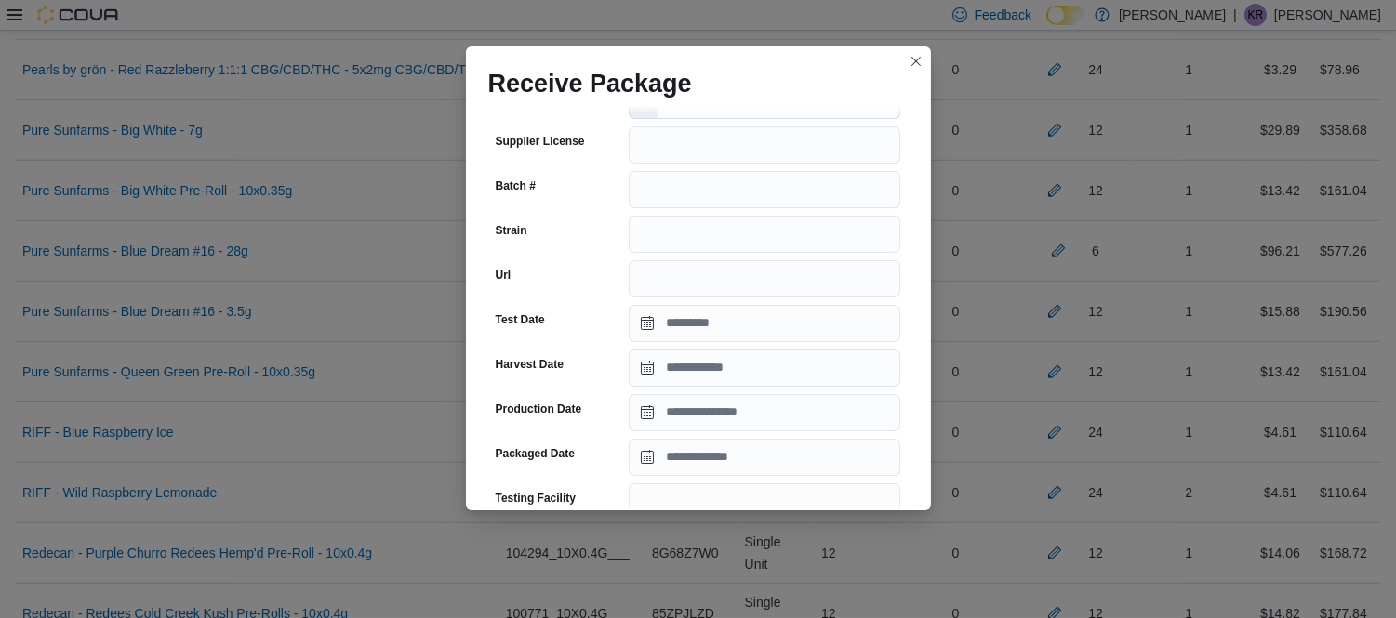
scroll to position [195, 0]
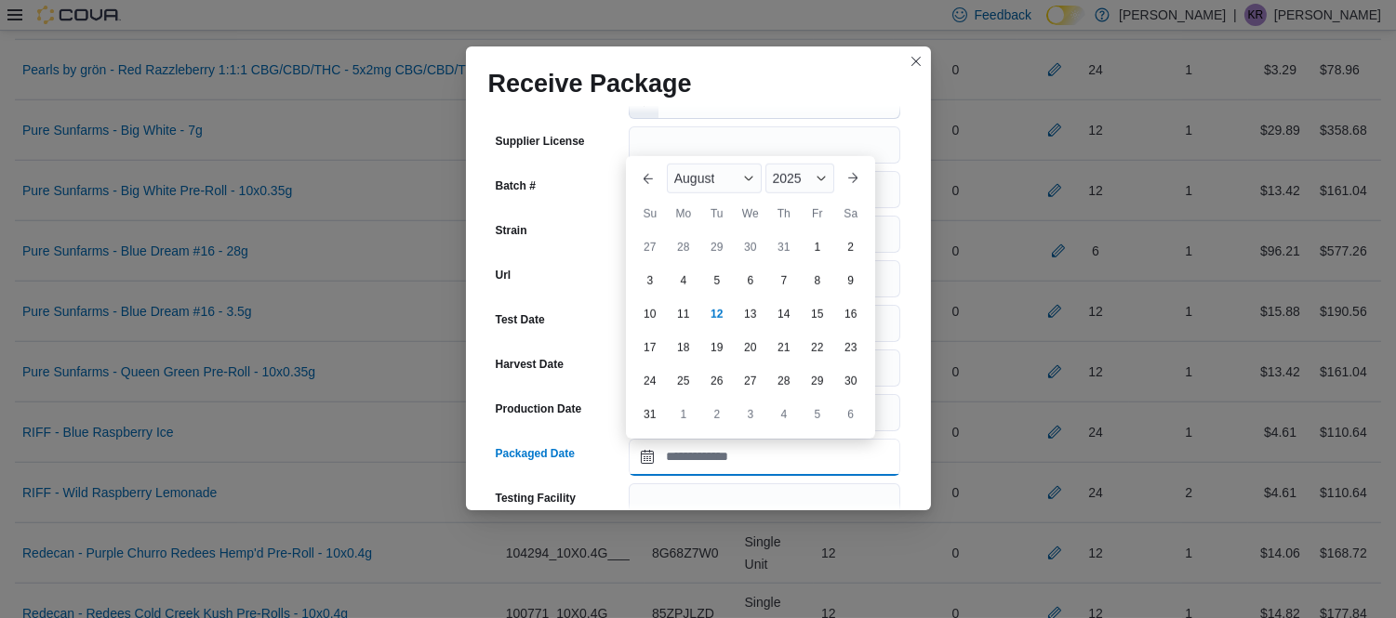
click at [730, 456] on input "Packaged Date" at bounding box center [764, 457] width 271 height 37
click at [713, 172] on span "August" at bounding box center [694, 178] width 41 height 15
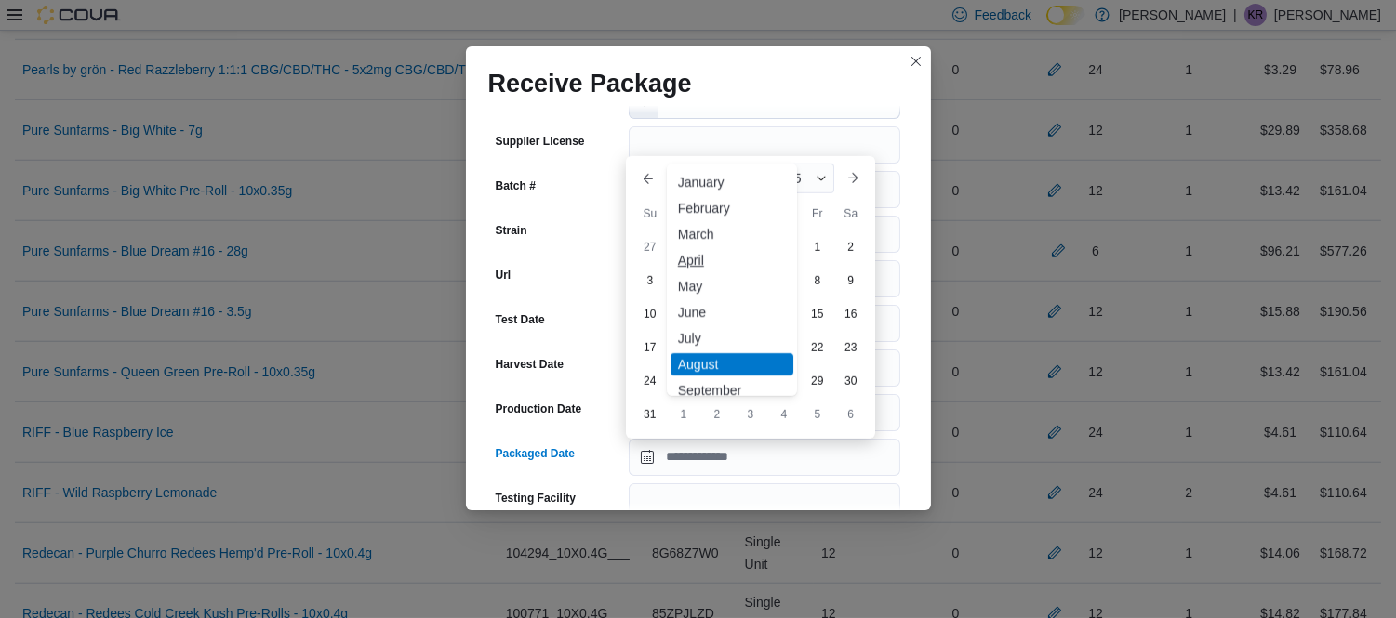
click at [695, 268] on div "April" at bounding box center [731, 260] width 123 height 22
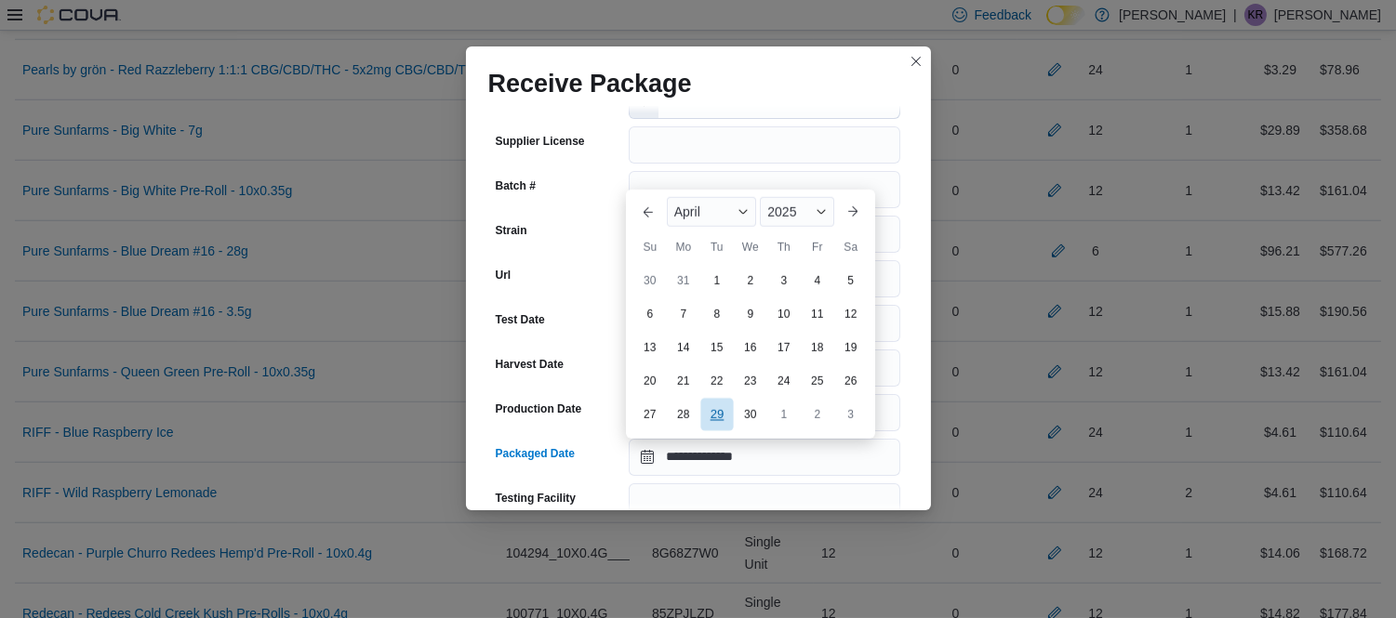
click at [723, 410] on div "29" at bounding box center [716, 414] width 33 height 33
type input "**********"
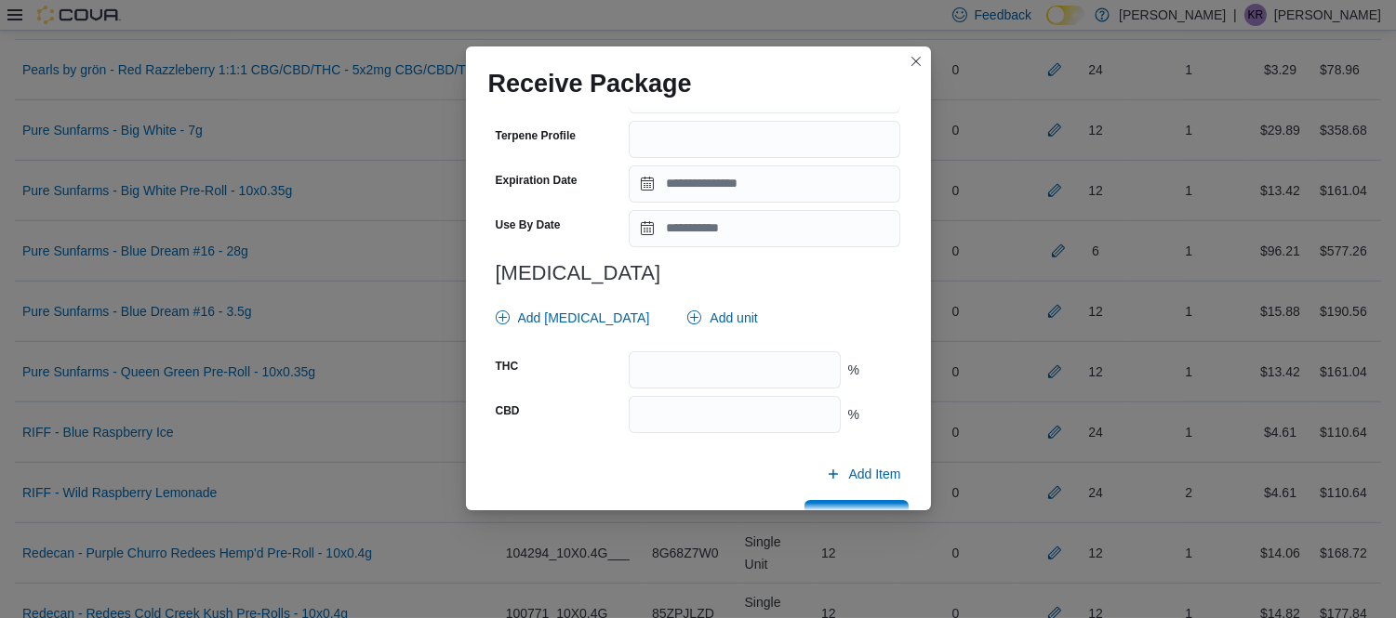
scroll to position [695, 0]
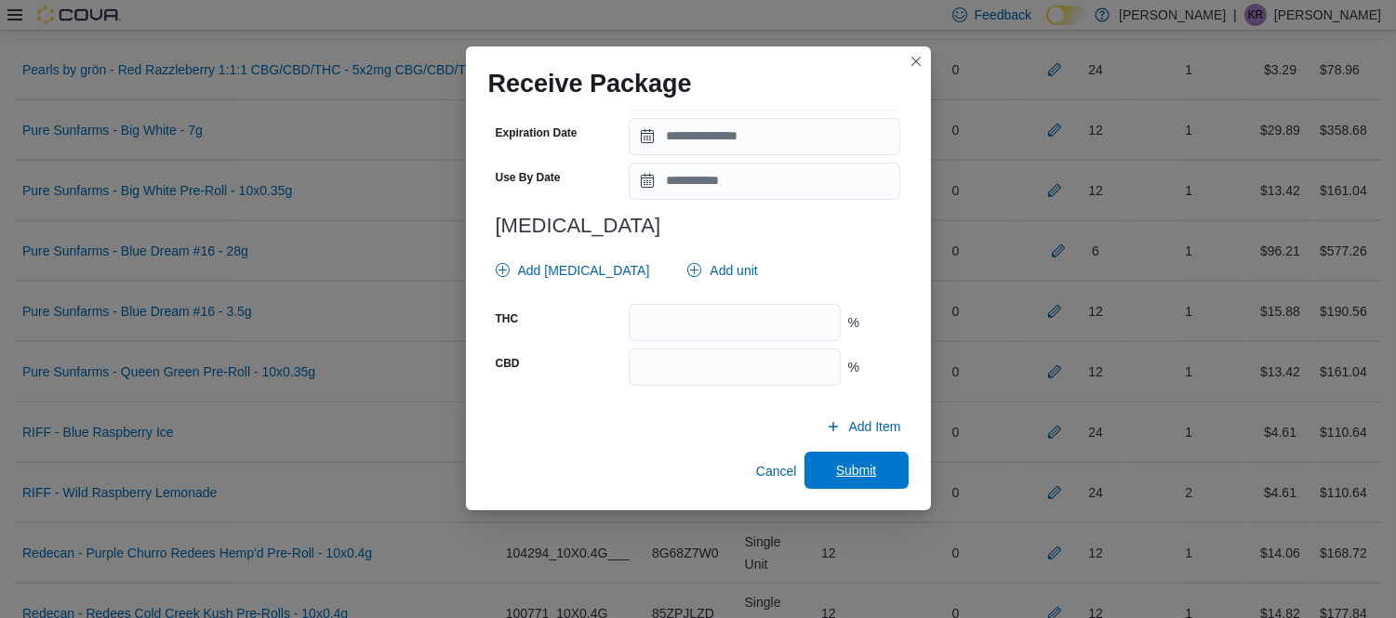
click at [836, 466] on span "Submit" at bounding box center [856, 470] width 41 height 19
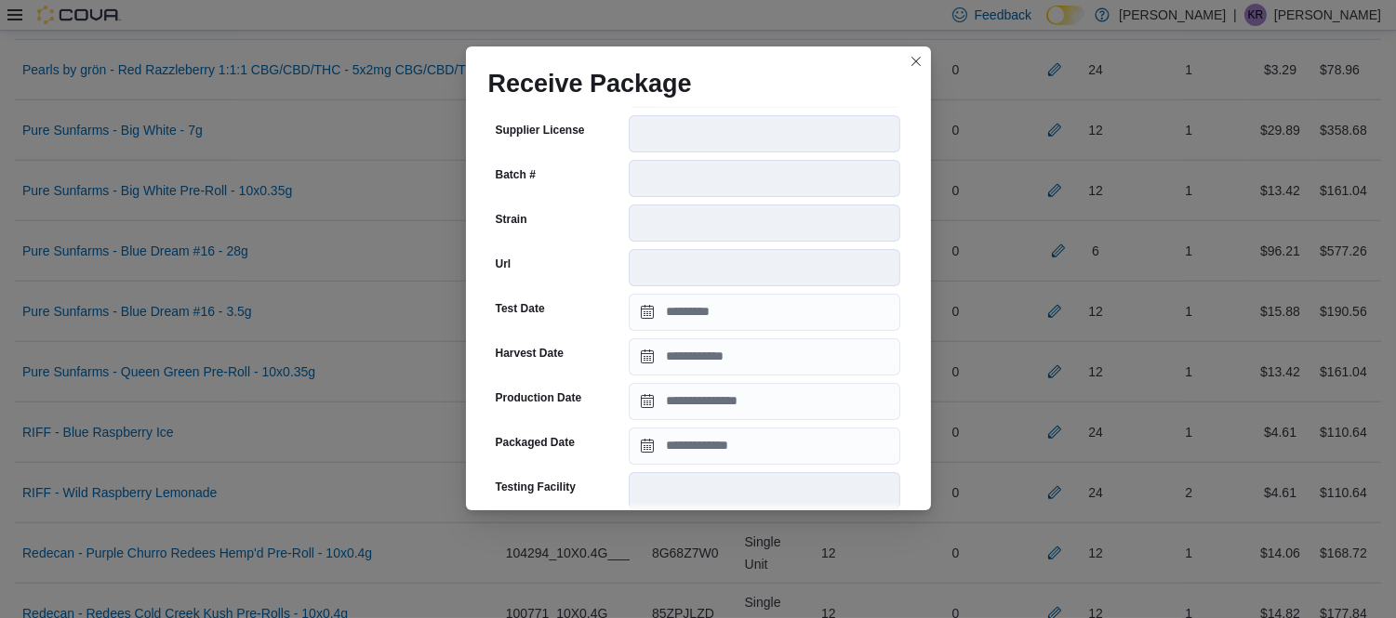
scroll to position [237, 0]
click at [735, 428] on div "# of Characters = 8 Package Number ******** Package is already associated with …" at bounding box center [698, 383] width 420 height 911
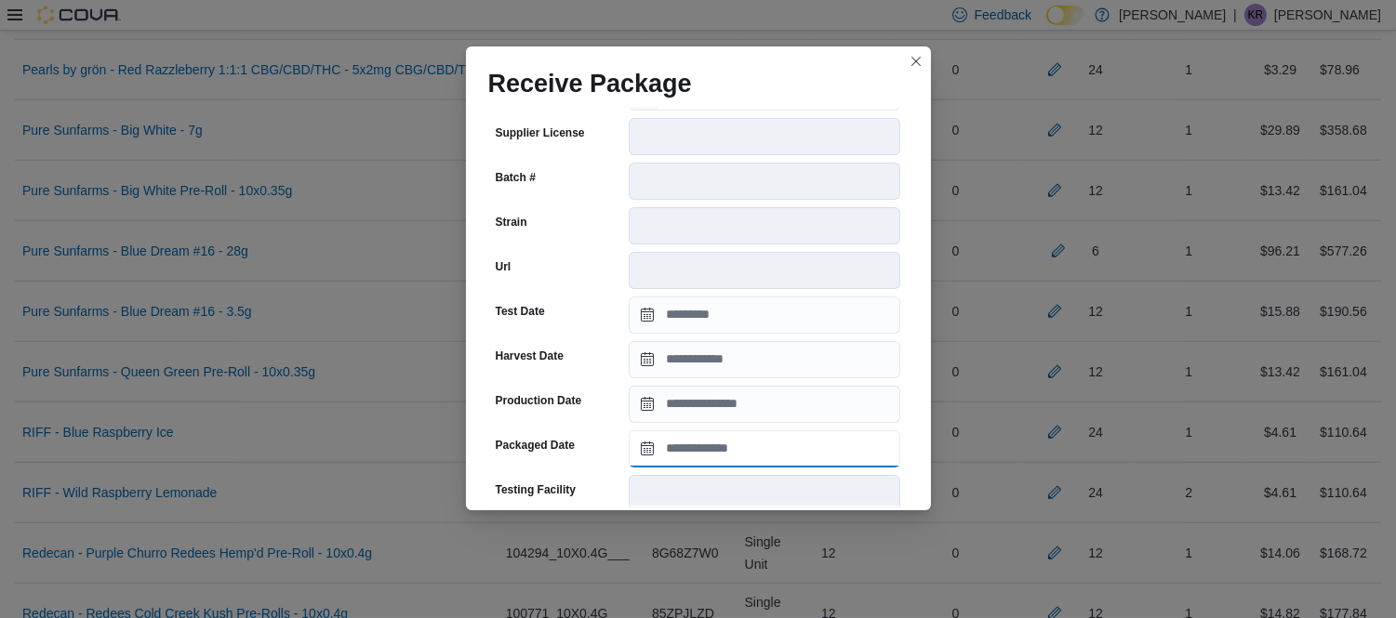
click at [734, 430] on body "Feedback Dark Mode [PERSON_NAME] | KR [PERSON_NAME] Purchase Orders PO70QM-8320…" at bounding box center [698, 17] width 1396 height 5711
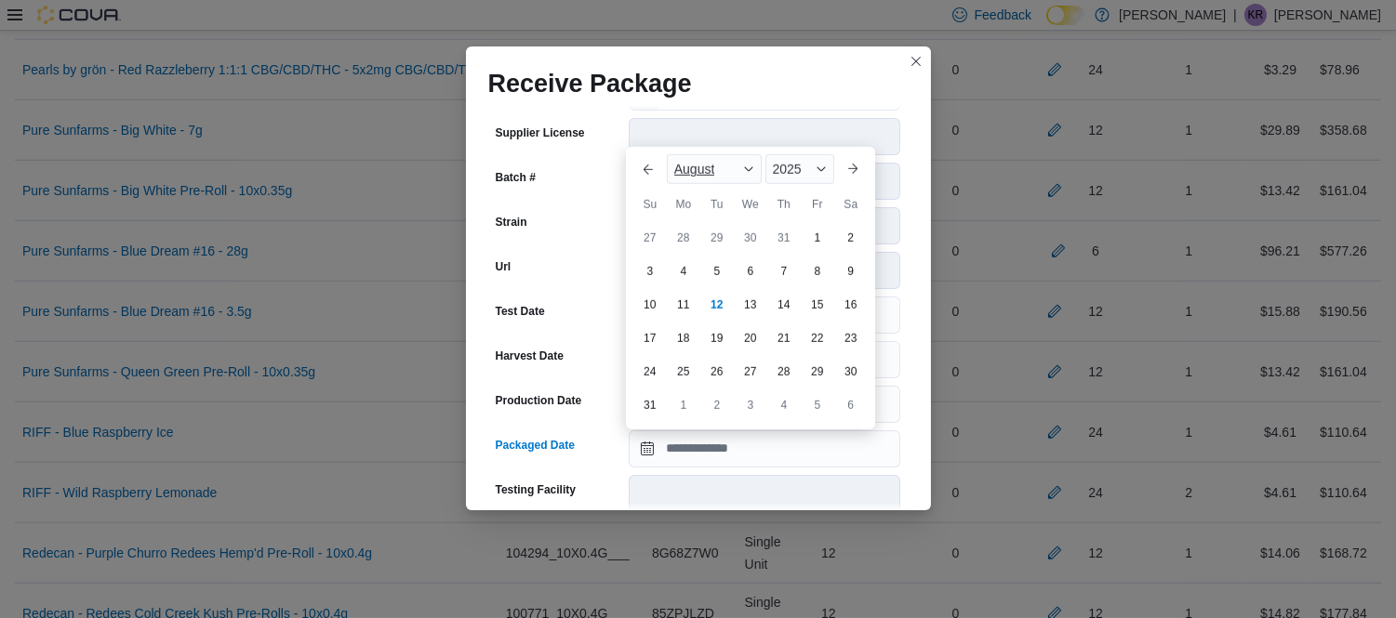
click at [717, 174] on div "August" at bounding box center [714, 169] width 95 height 30
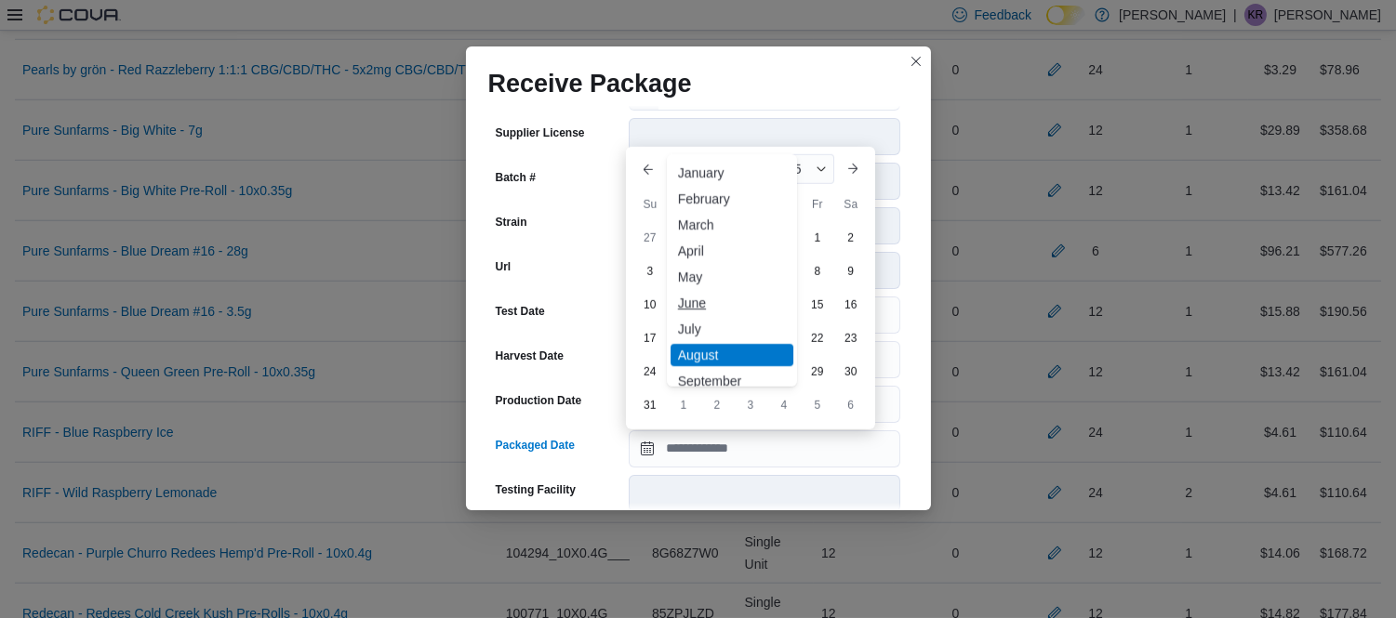
click at [691, 309] on div "June" at bounding box center [731, 303] width 123 height 22
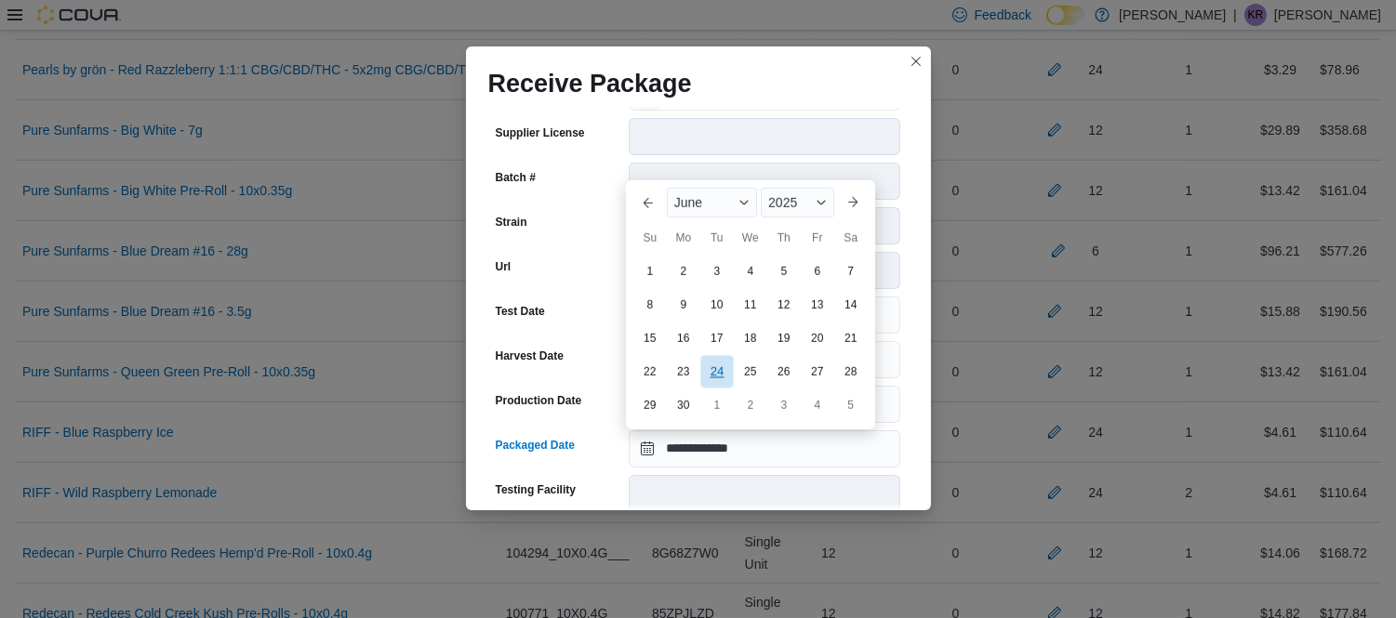
click at [708, 372] on div "24" at bounding box center [716, 372] width 33 height 33
type input "**********"
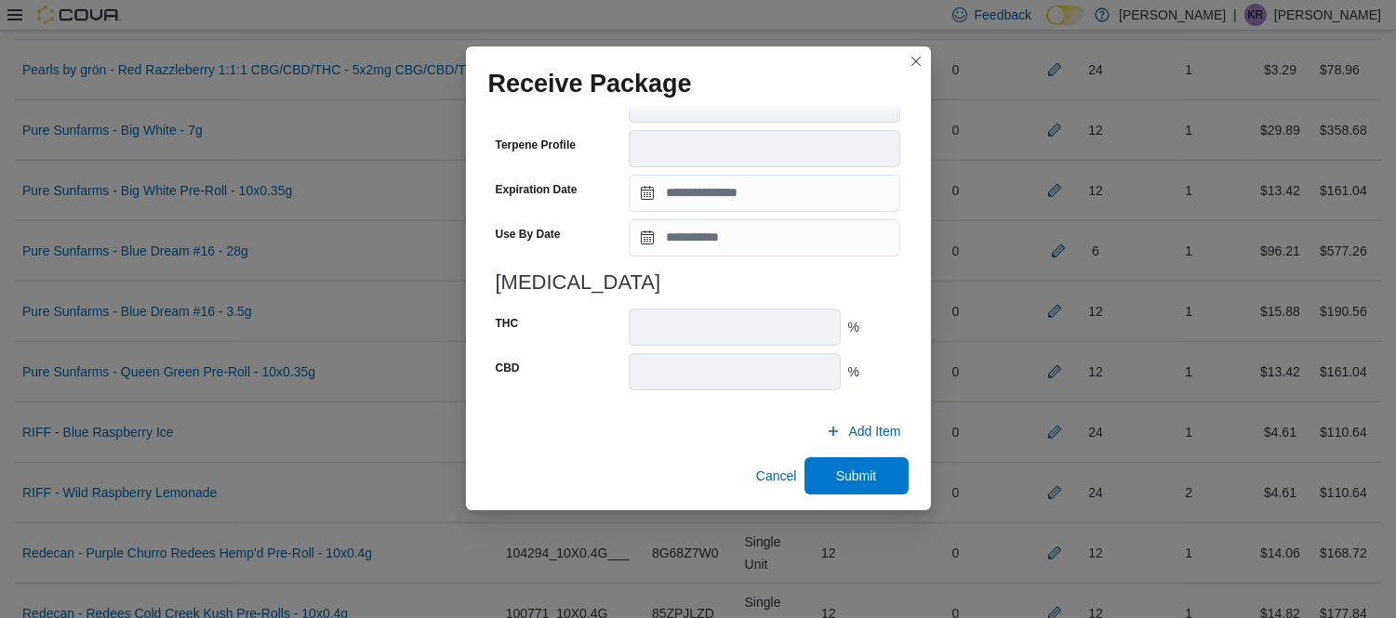
scroll to position [676, 0]
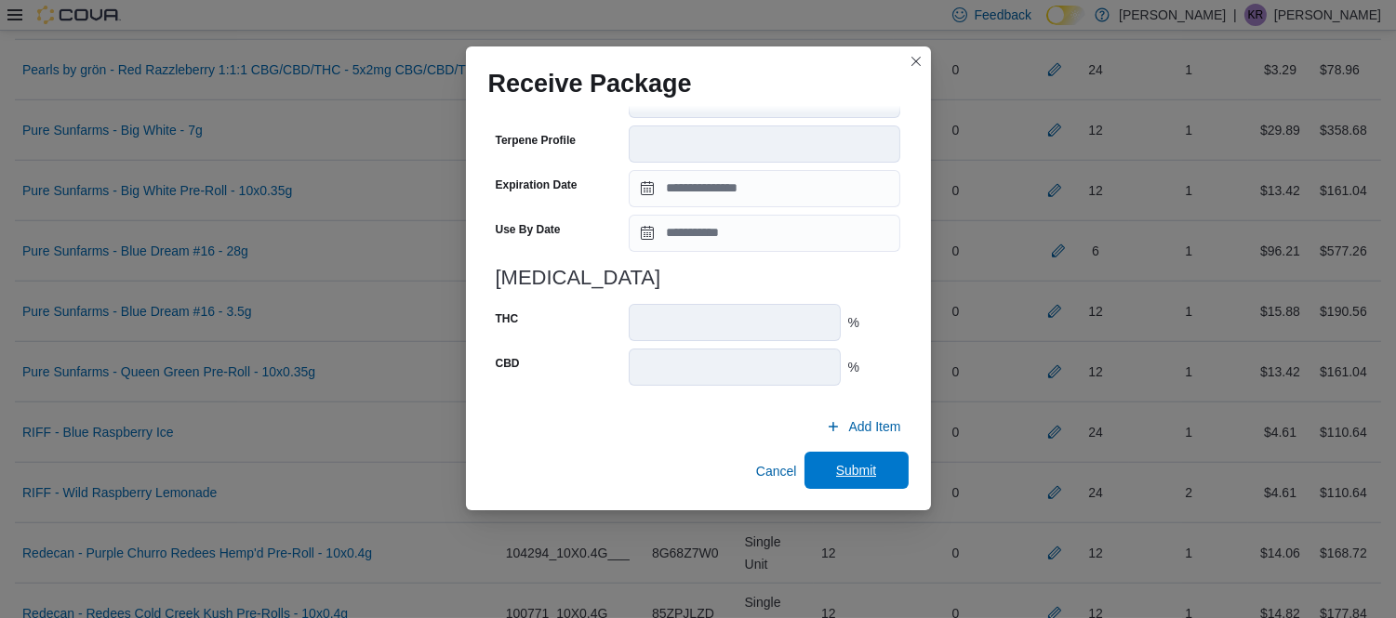
click at [844, 456] on span "Submit" at bounding box center [856, 470] width 82 height 37
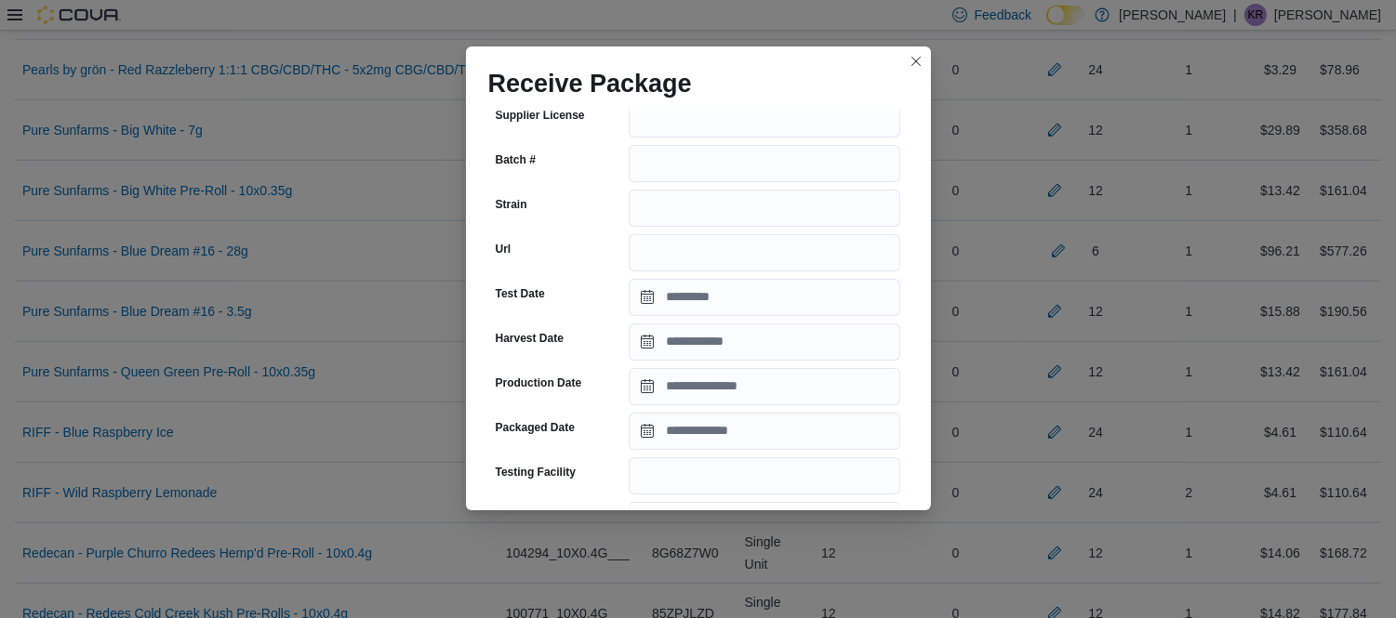
scroll to position [219, 0]
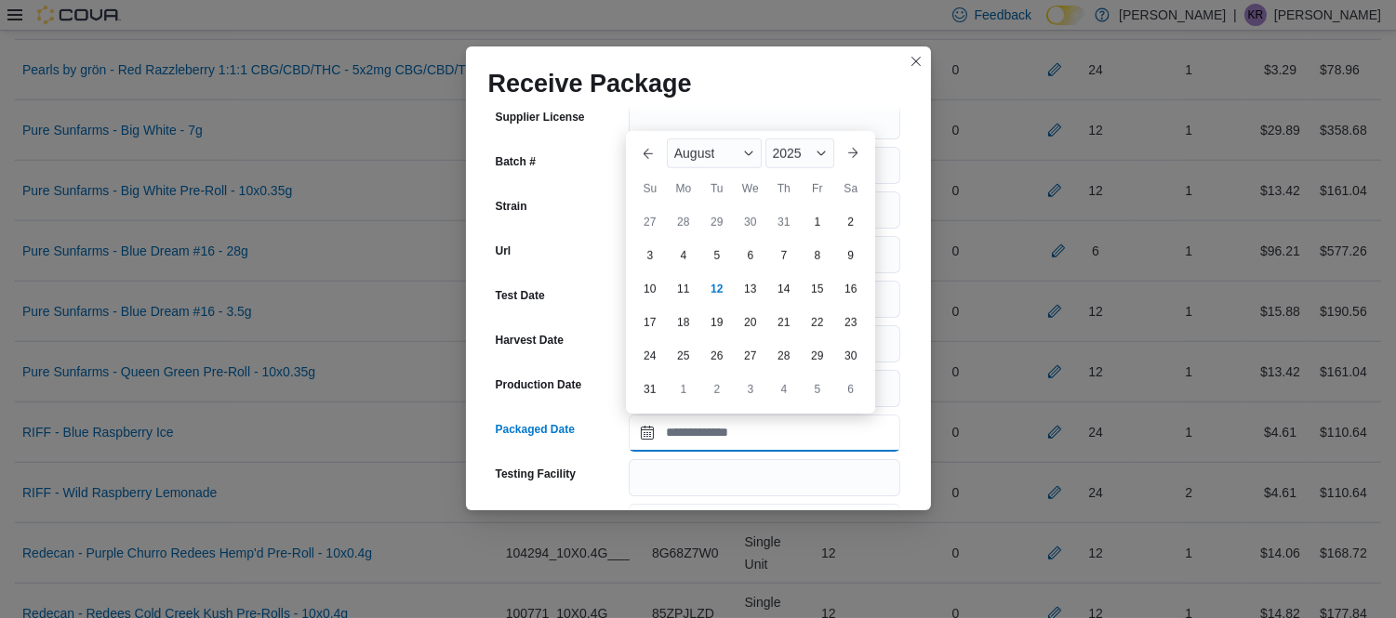
click at [795, 432] on input "Packaged Date" at bounding box center [764, 433] width 271 height 37
click at [700, 152] on span "August" at bounding box center [694, 153] width 41 height 15
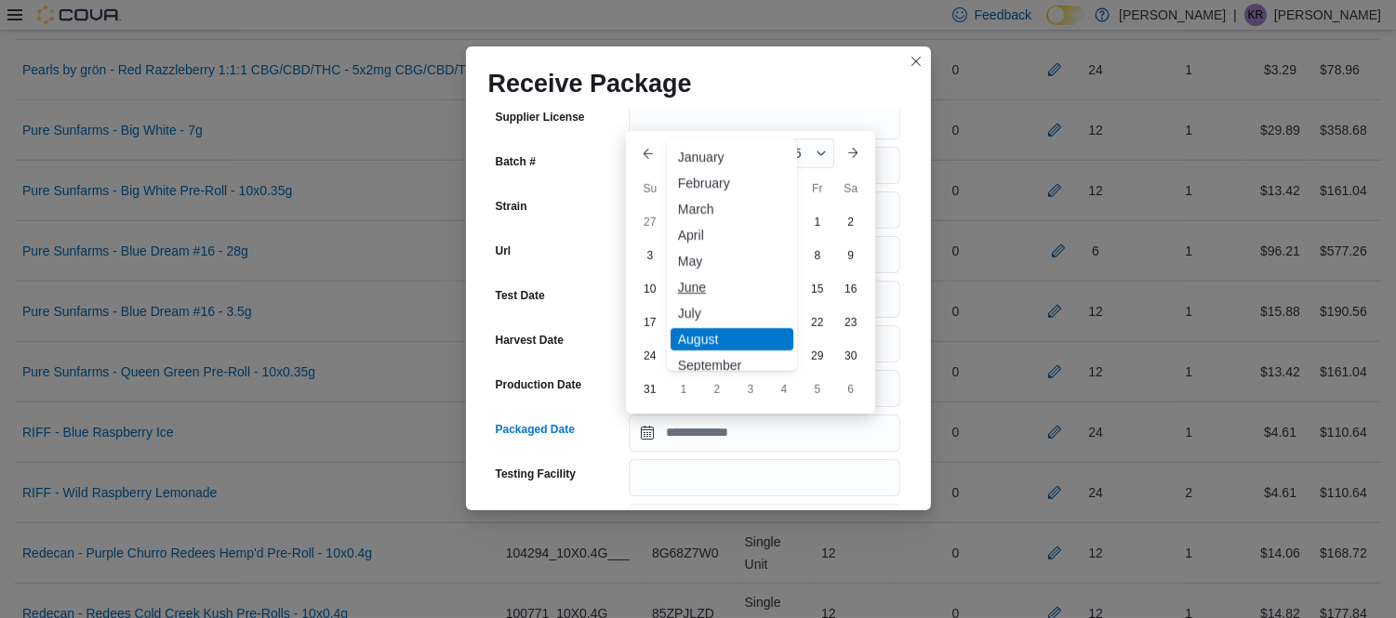
click at [697, 283] on div "June" at bounding box center [731, 287] width 123 height 22
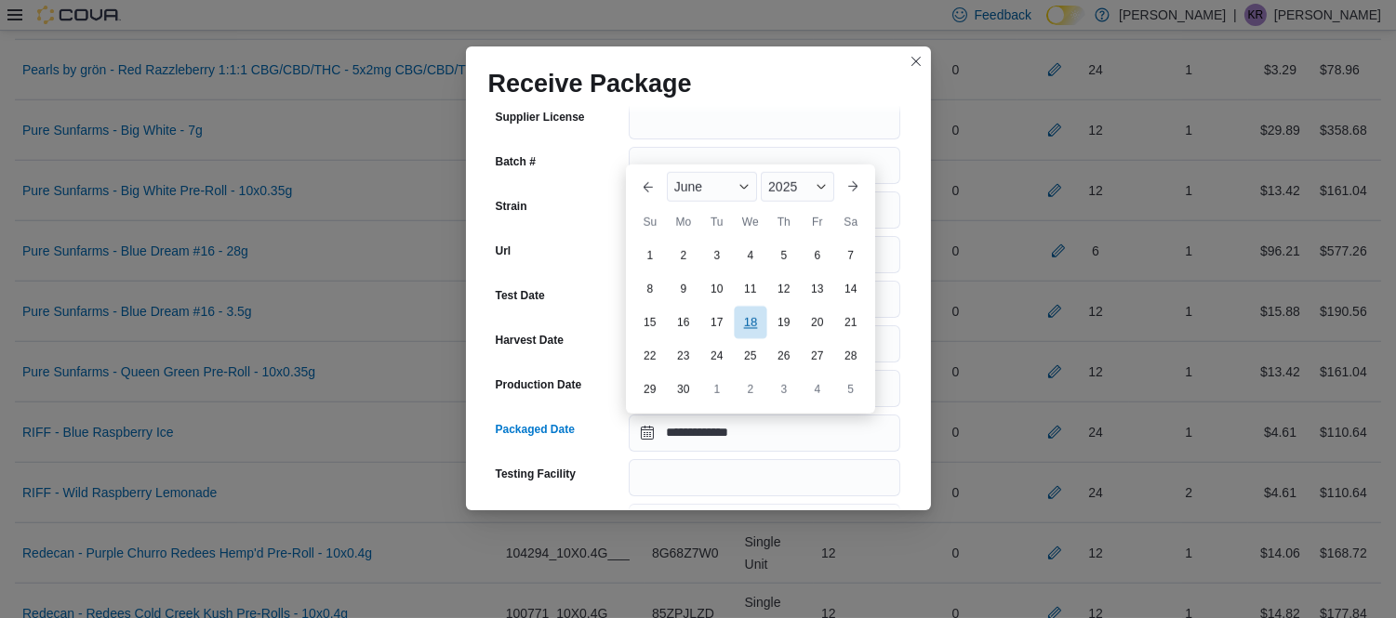
click at [746, 336] on div "18" at bounding box center [750, 323] width 33 height 33
type input "**********"
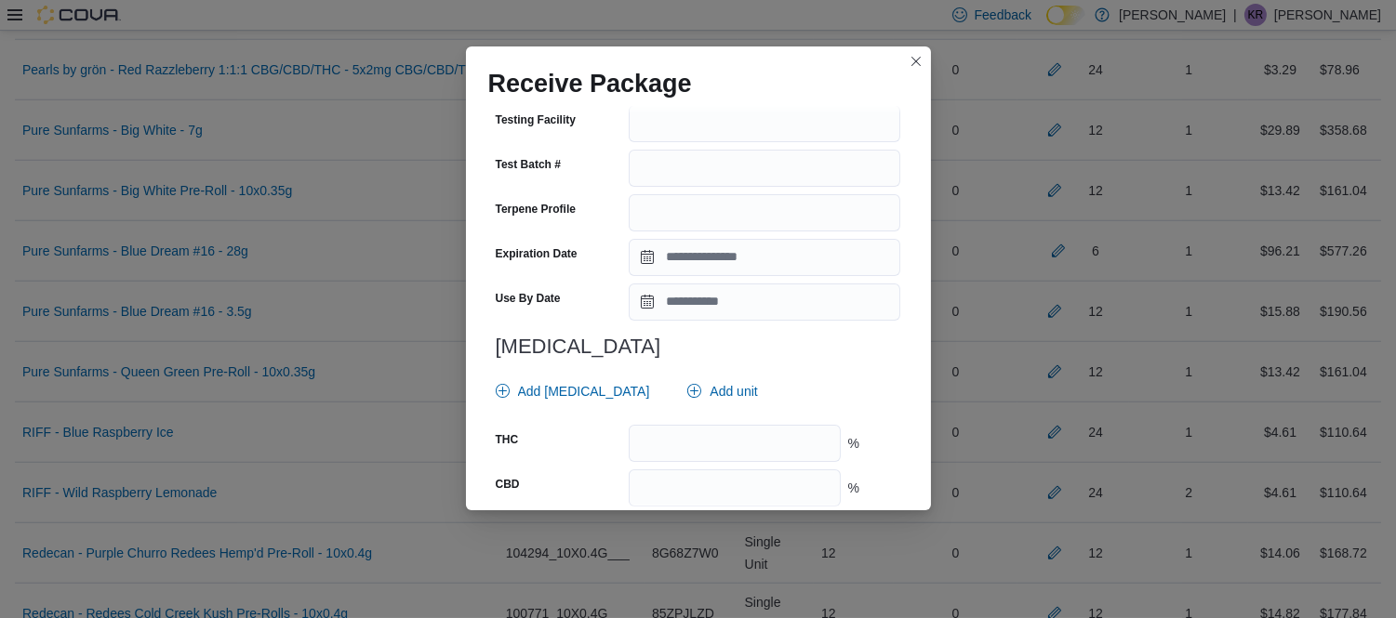
scroll to position [695, 0]
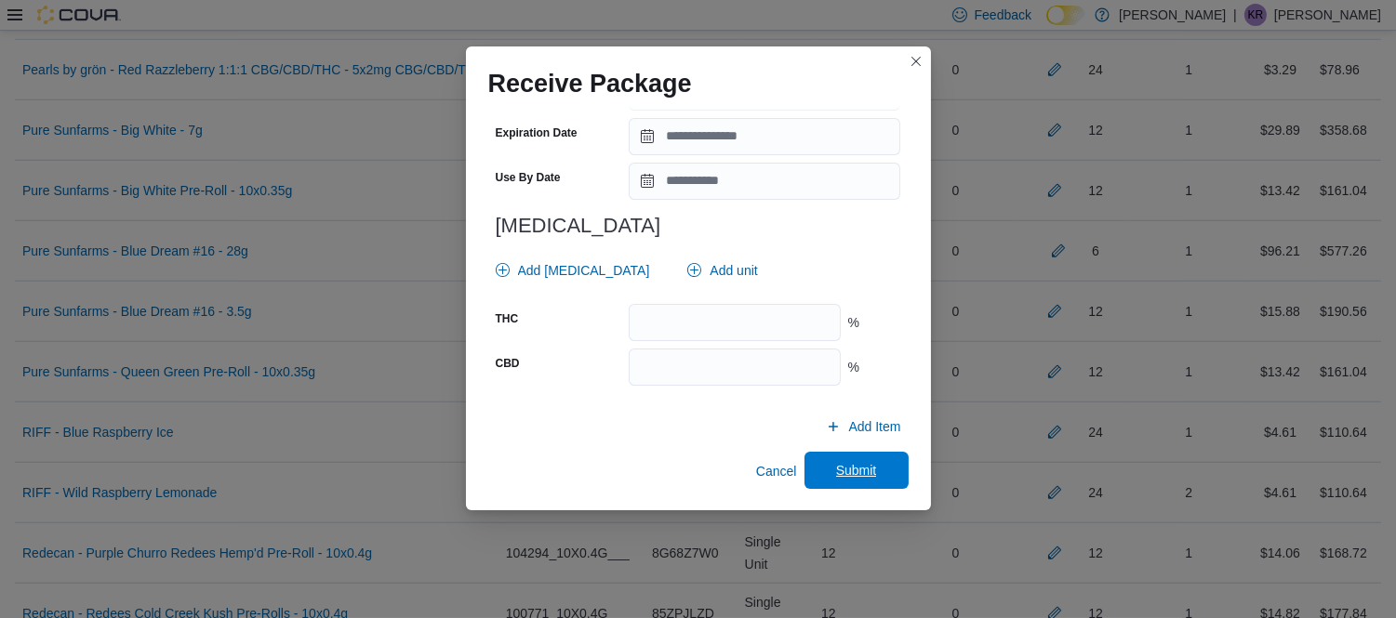
click at [860, 468] on span "Submit" at bounding box center [856, 470] width 41 height 19
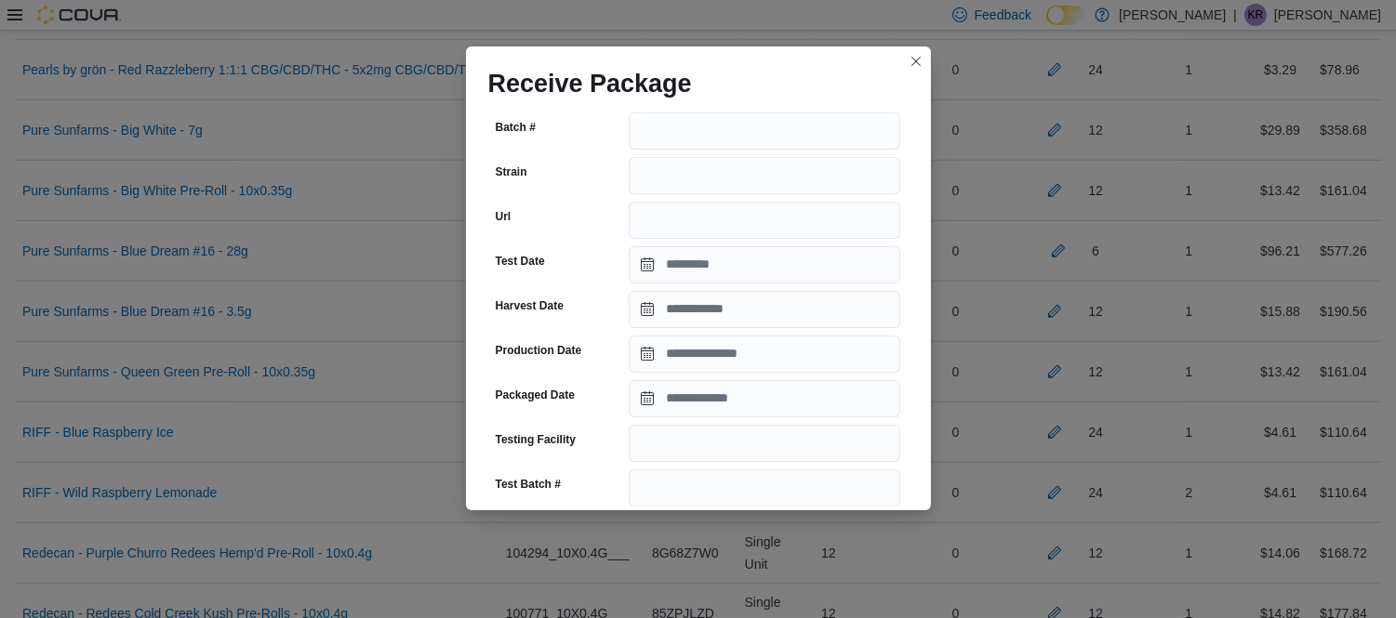
scroll to position [255, 0]
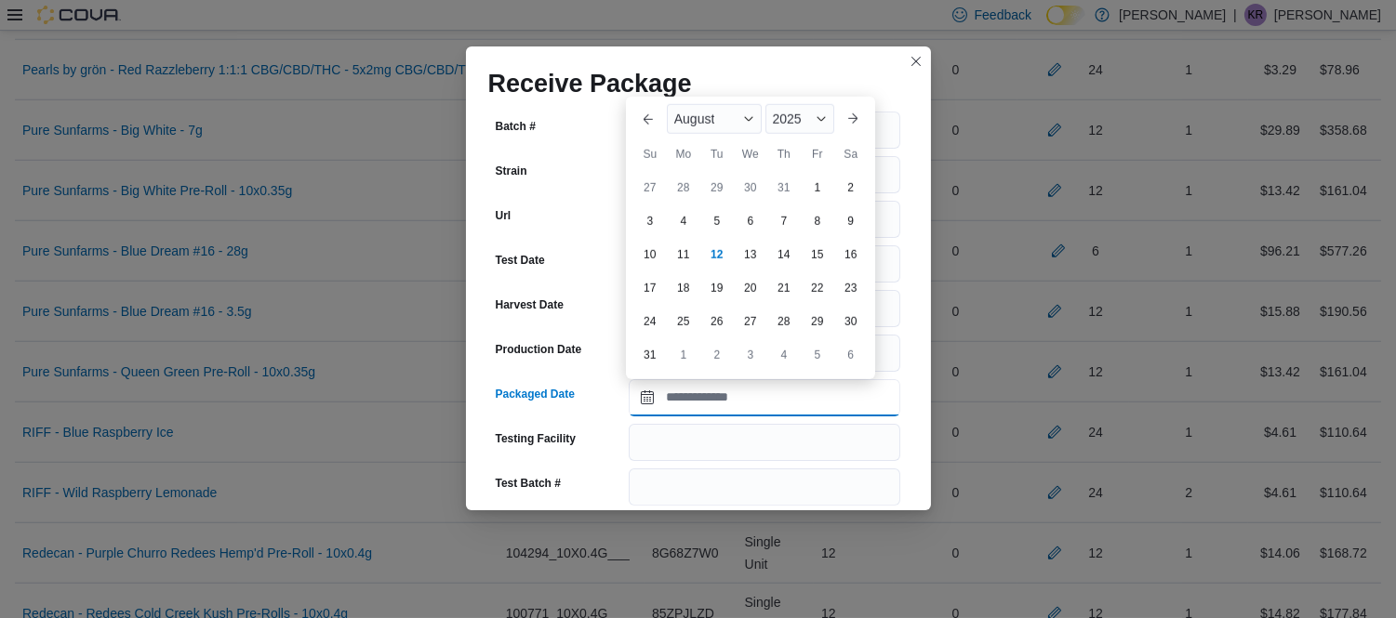
click at [787, 392] on input "Packaged Date" at bounding box center [764, 397] width 271 height 37
click at [699, 126] on div "August" at bounding box center [714, 119] width 95 height 30
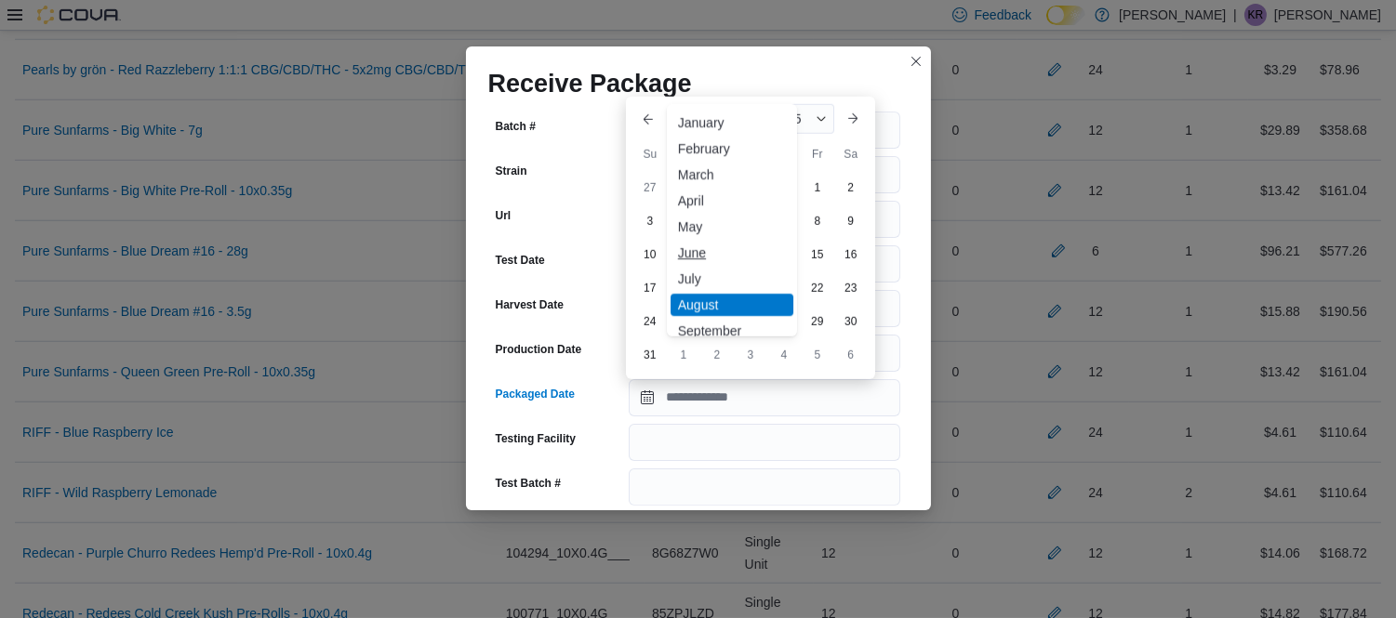
click at [699, 249] on div "June" at bounding box center [731, 253] width 123 height 22
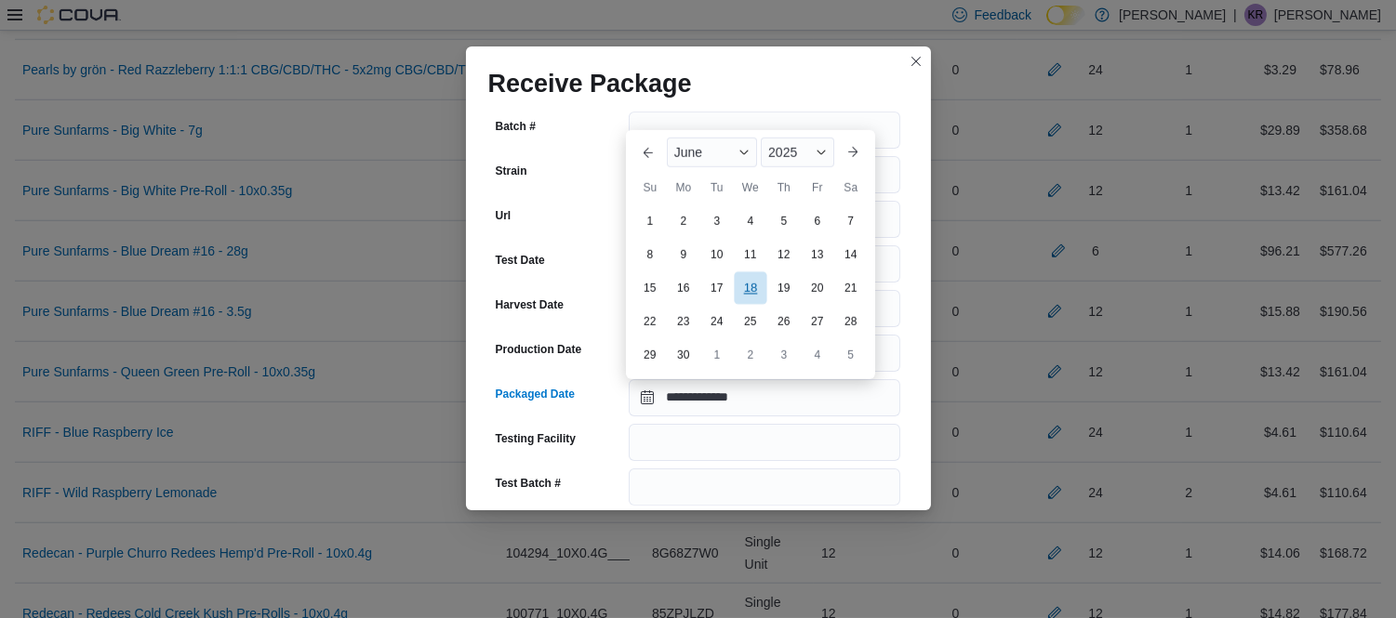
click at [755, 290] on div "18" at bounding box center [750, 287] width 33 height 33
type input "**********"
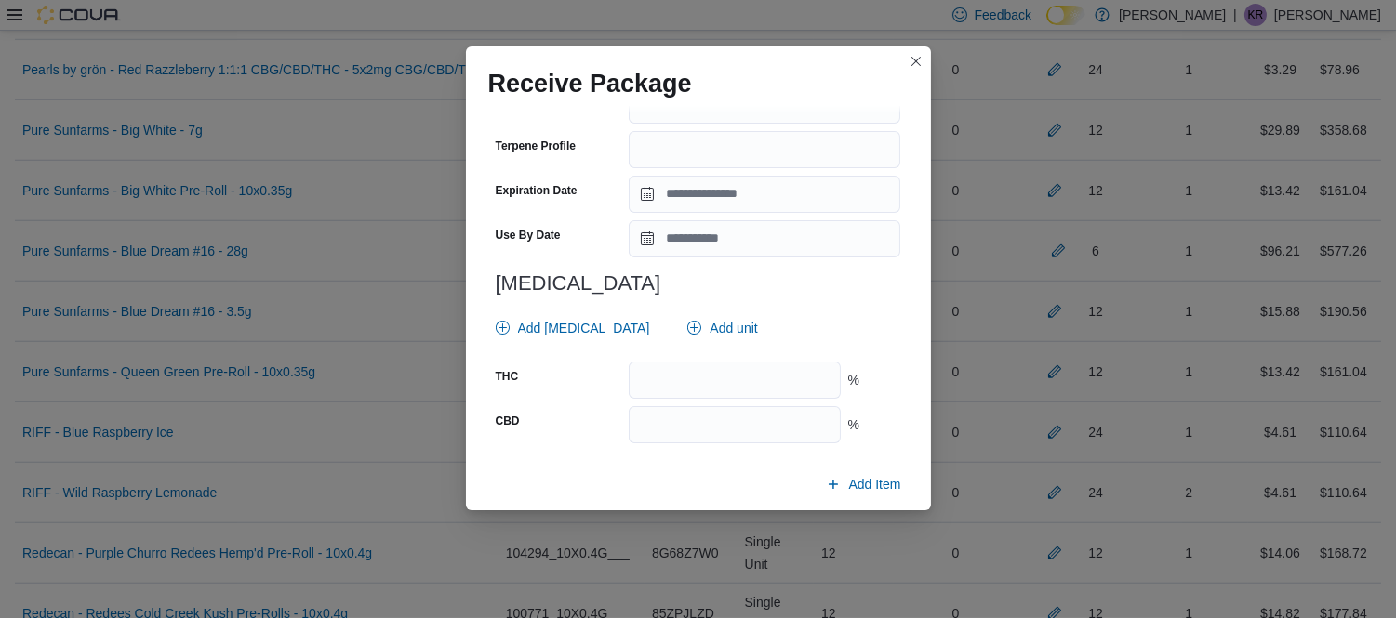
scroll to position [695, 0]
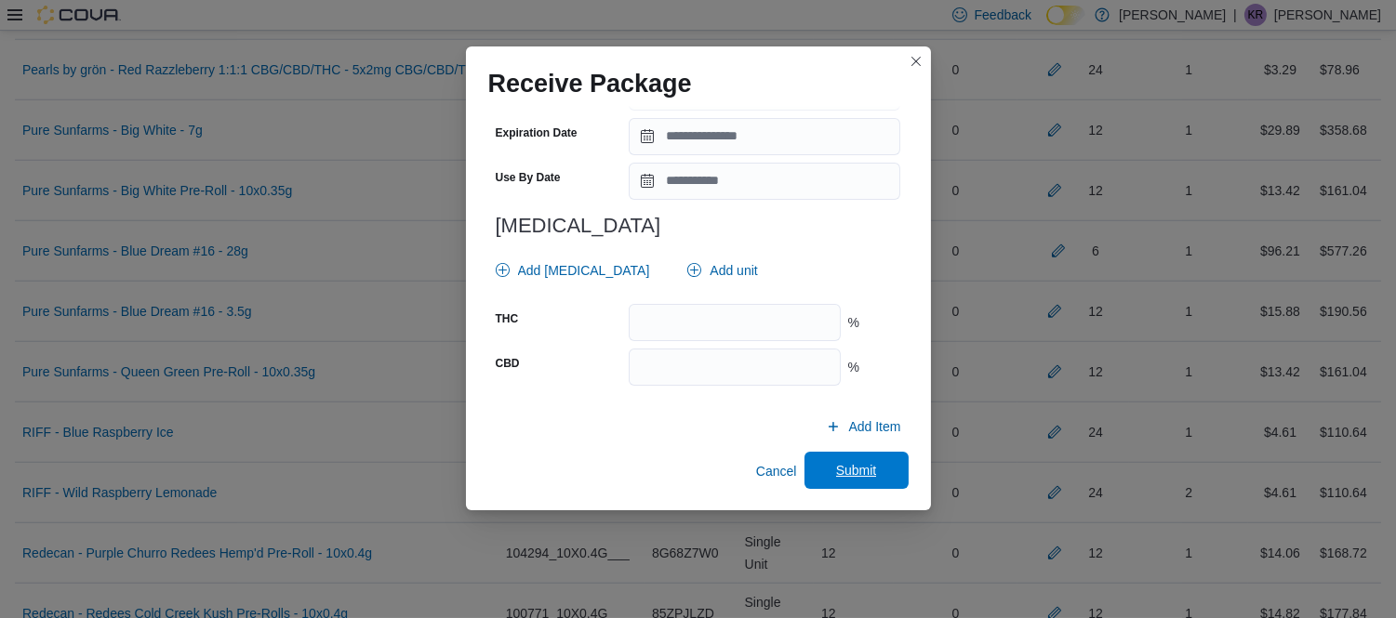
click at [836, 465] on span "Submit" at bounding box center [856, 470] width 41 height 19
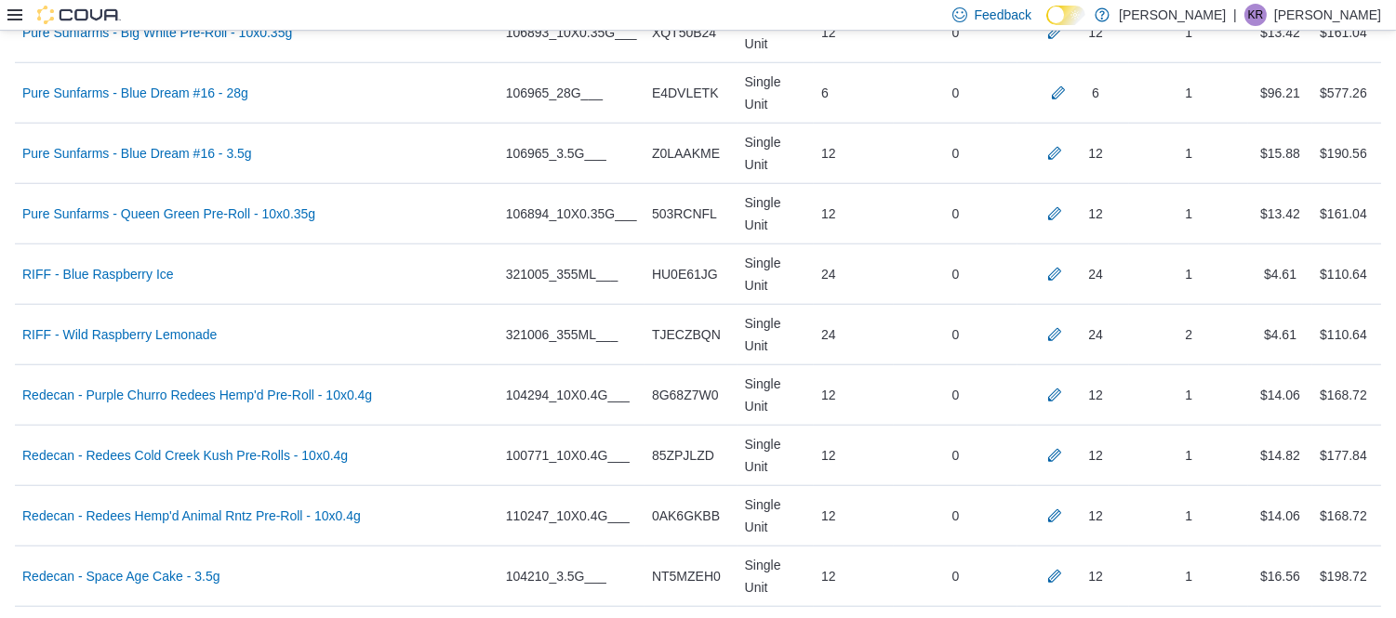
scroll to position [2995, 0]
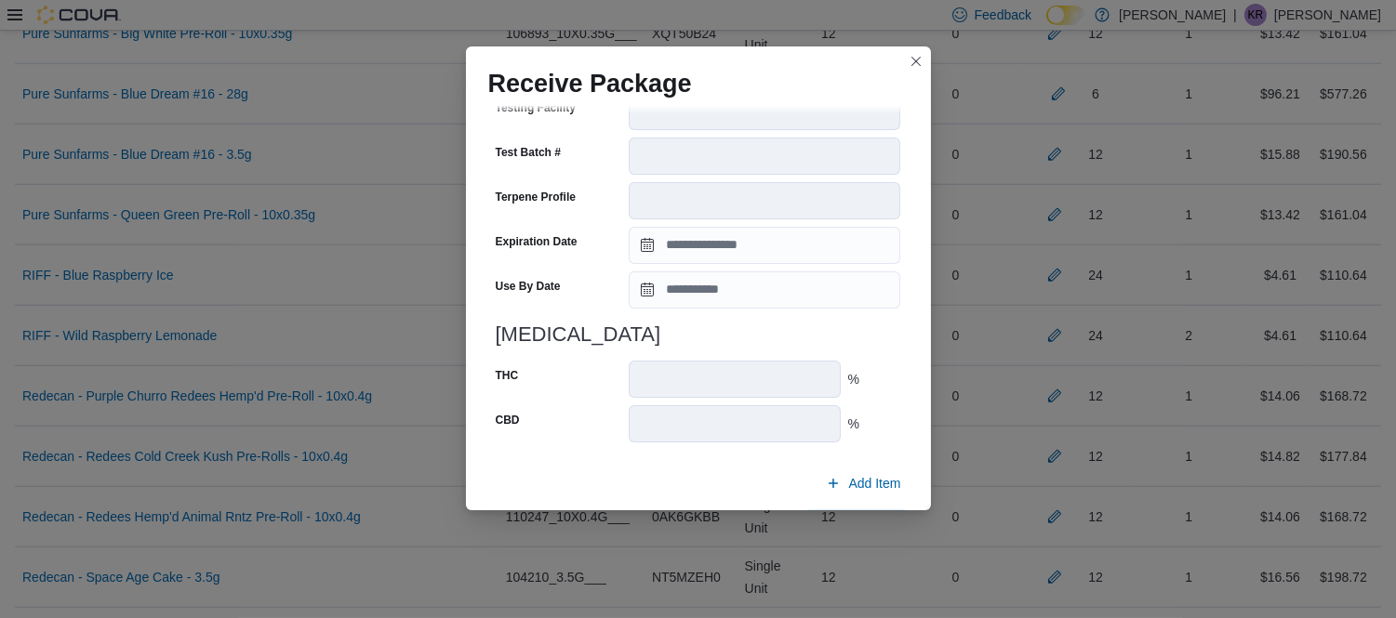
scroll to position [676, 0]
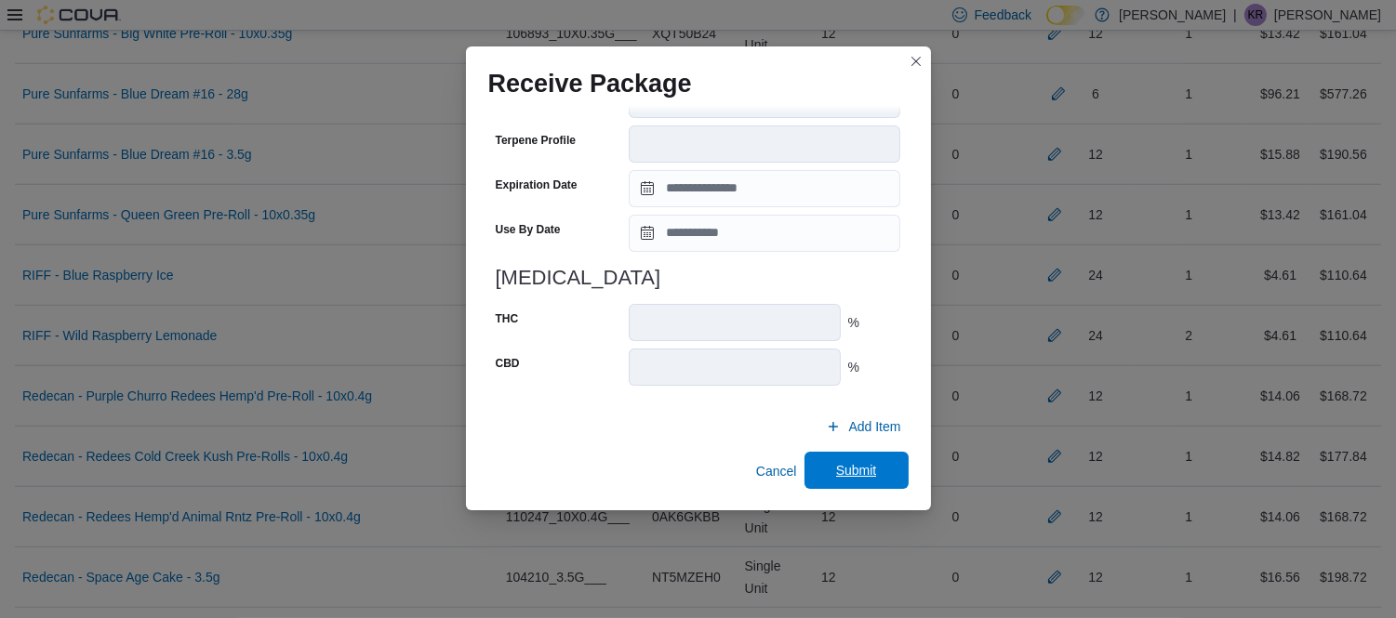
click at [836, 474] on span "Submit" at bounding box center [856, 470] width 41 height 19
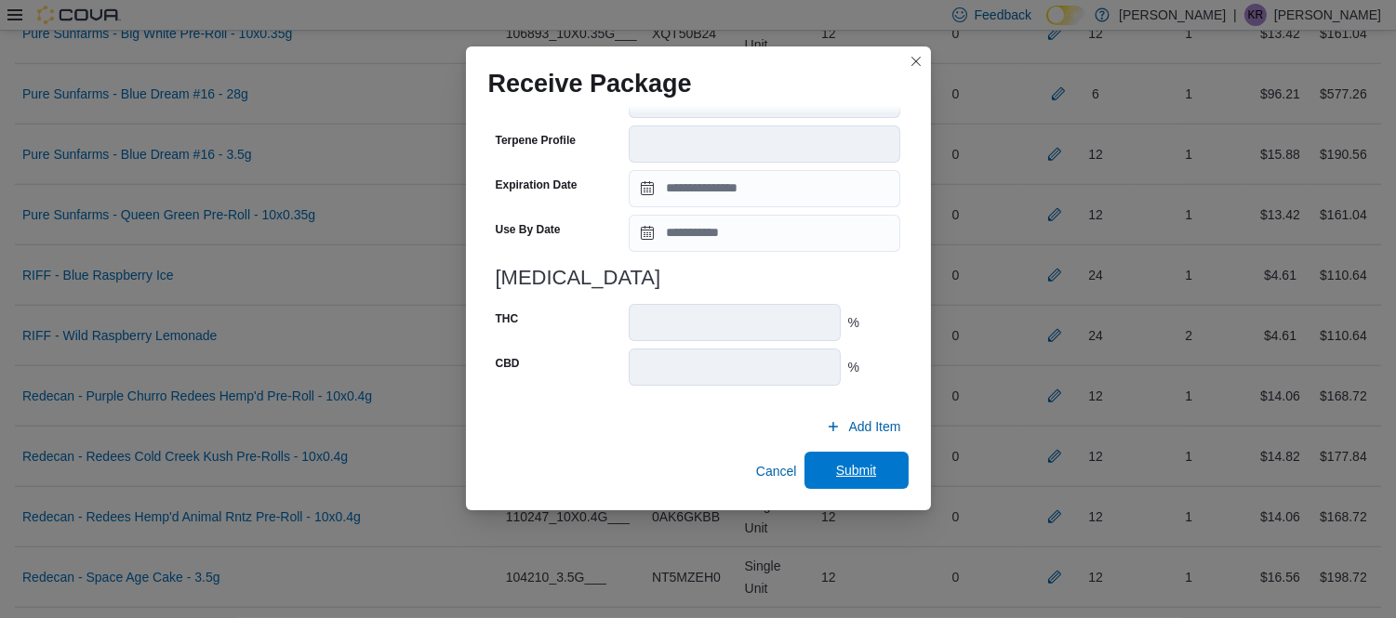
click at [836, 471] on span "Submit" at bounding box center [856, 470] width 41 height 19
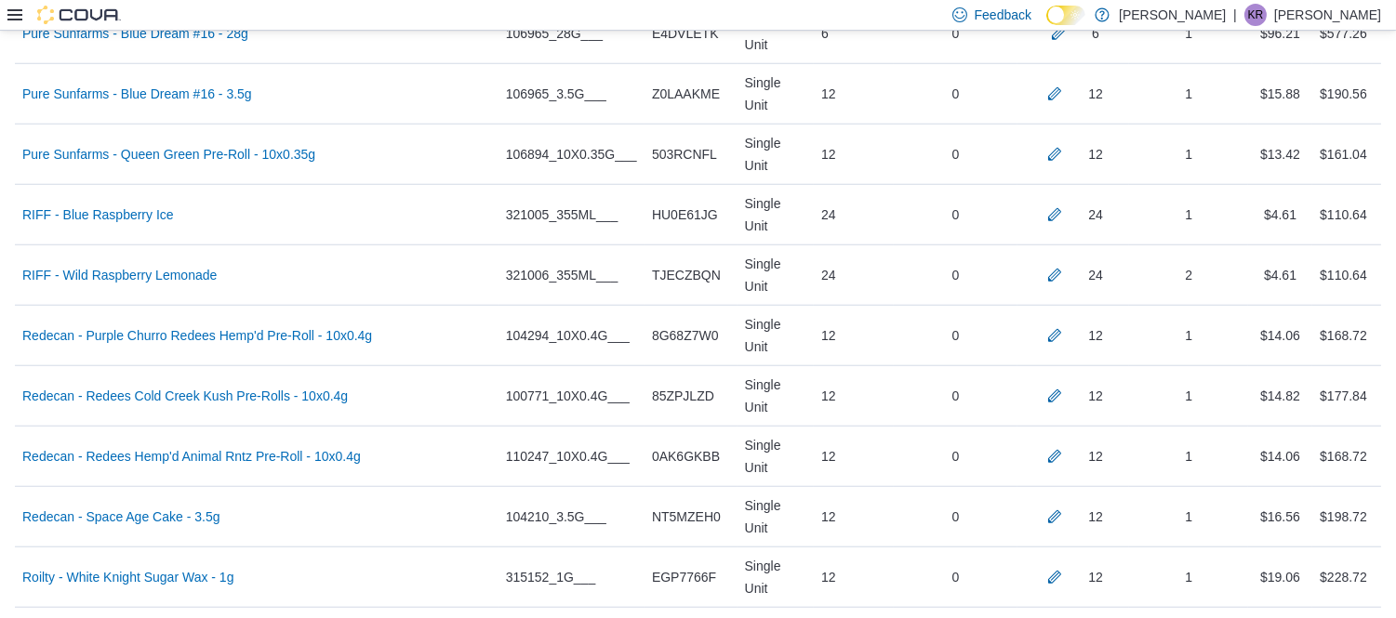
scroll to position [3056, 0]
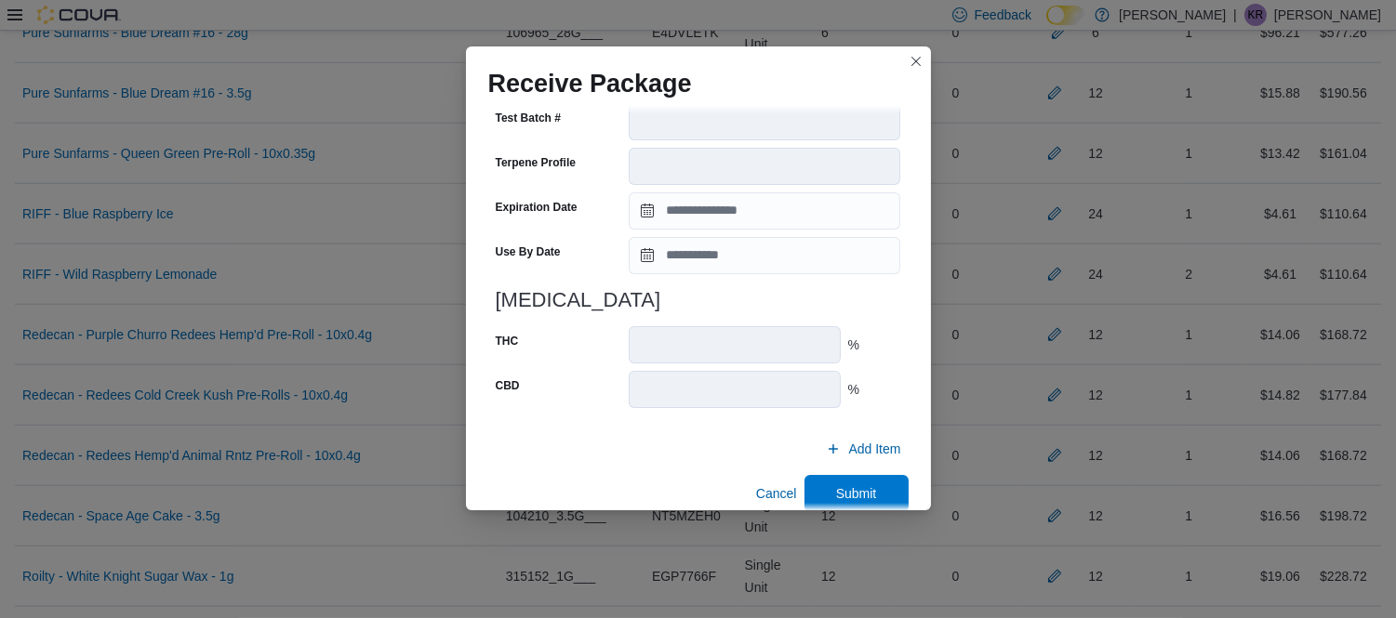
scroll to position [676, 0]
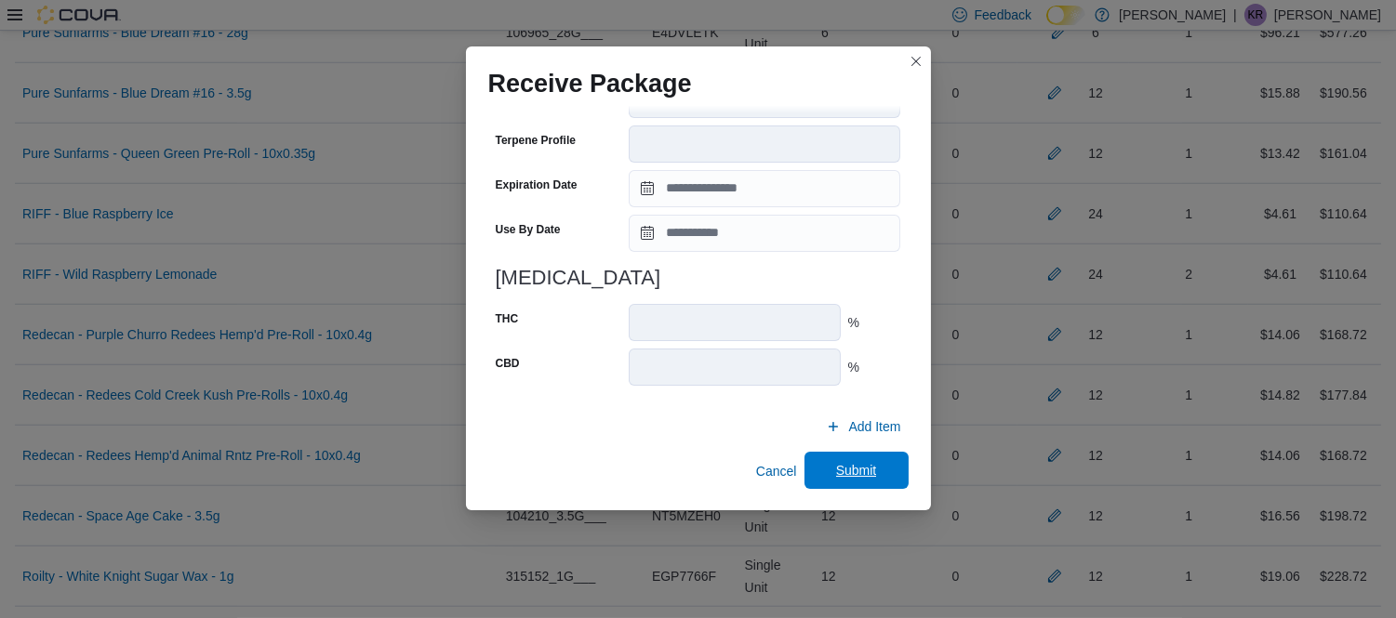
click at [828, 456] on span "Submit" at bounding box center [856, 470] width 82 height 37
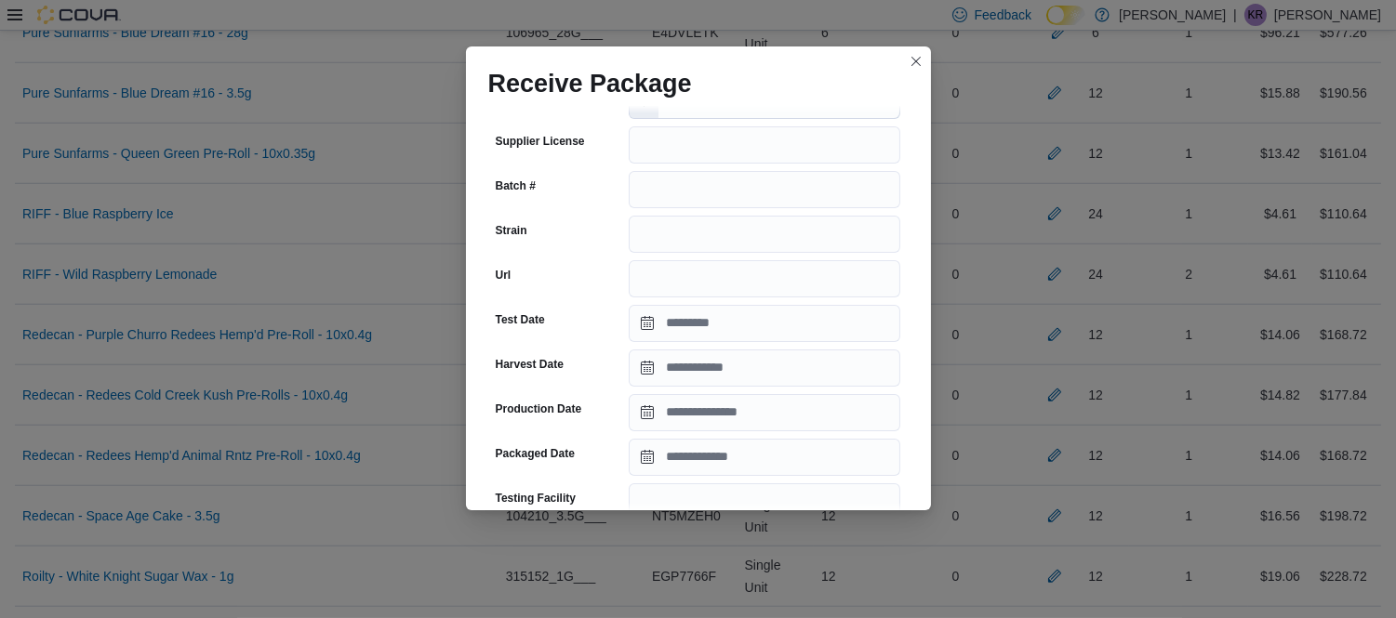
scroll to position [192, 0]
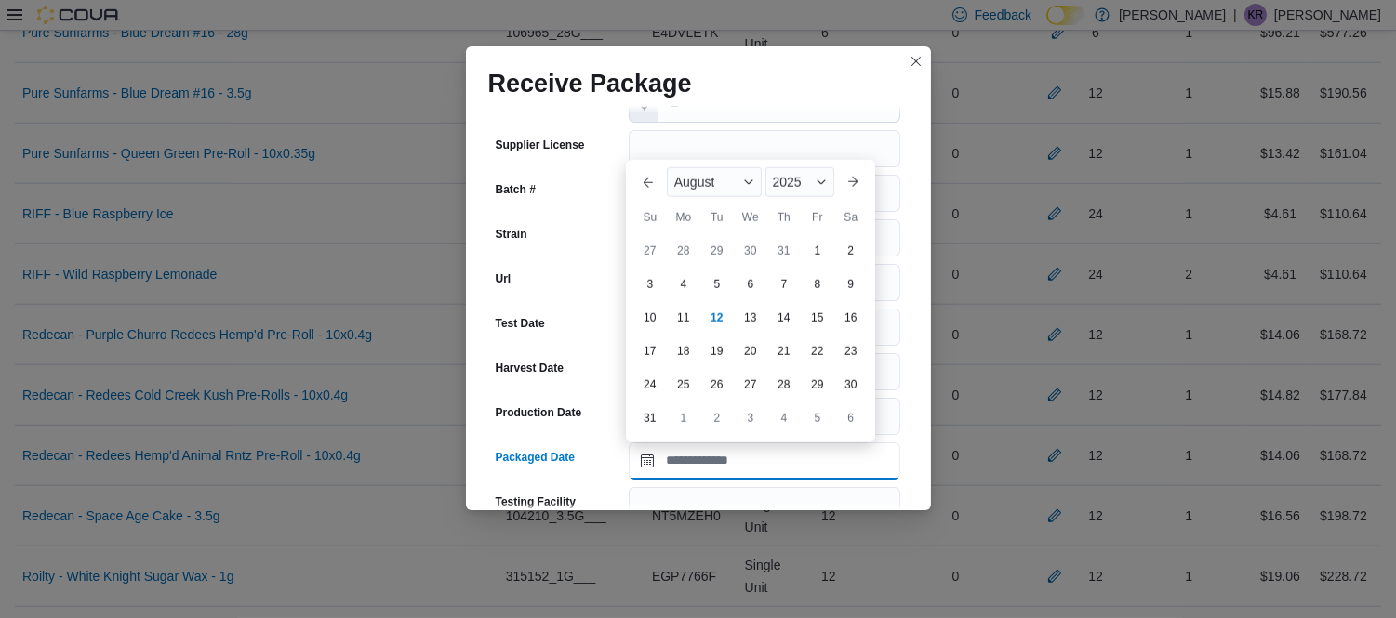
click at [685, 461] on input "Packaged Date" at bounding box center [764, 461] width 271 height 37
click at [700, 188] on span "August" at bounding box center [694, 182] width 41 height 15
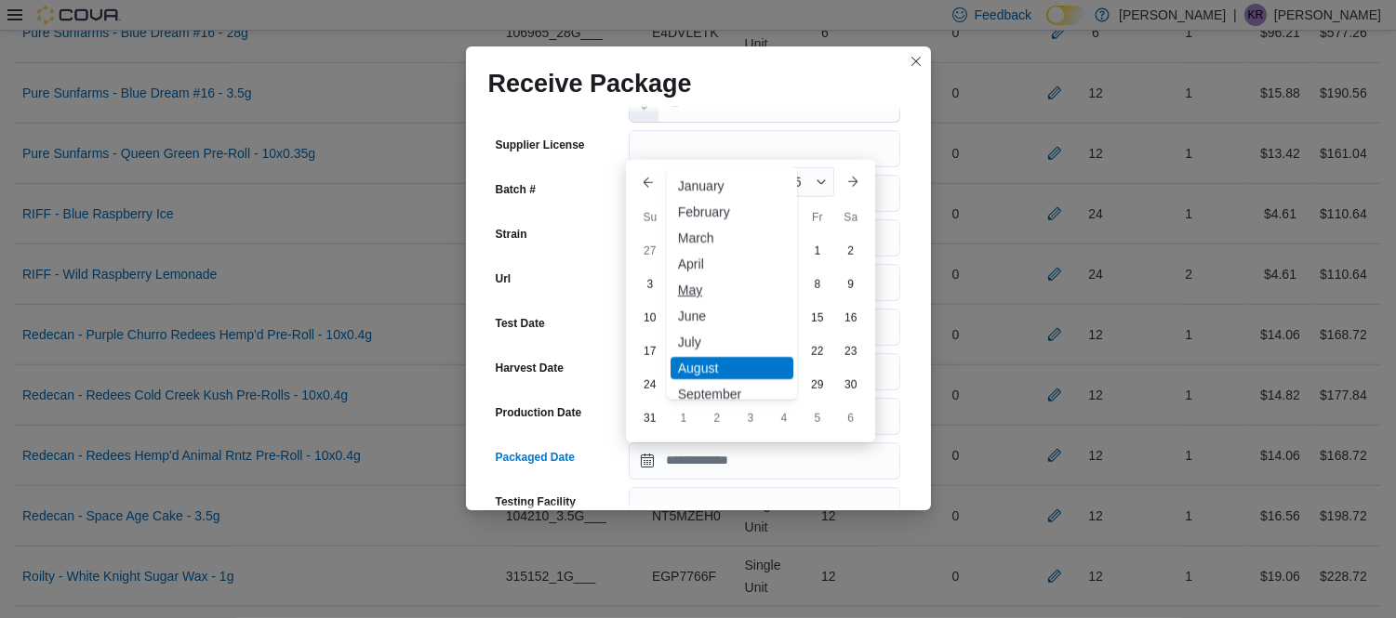
click at [690, 289] on div "May" at bounding box center [731, 290] width 123 height 22
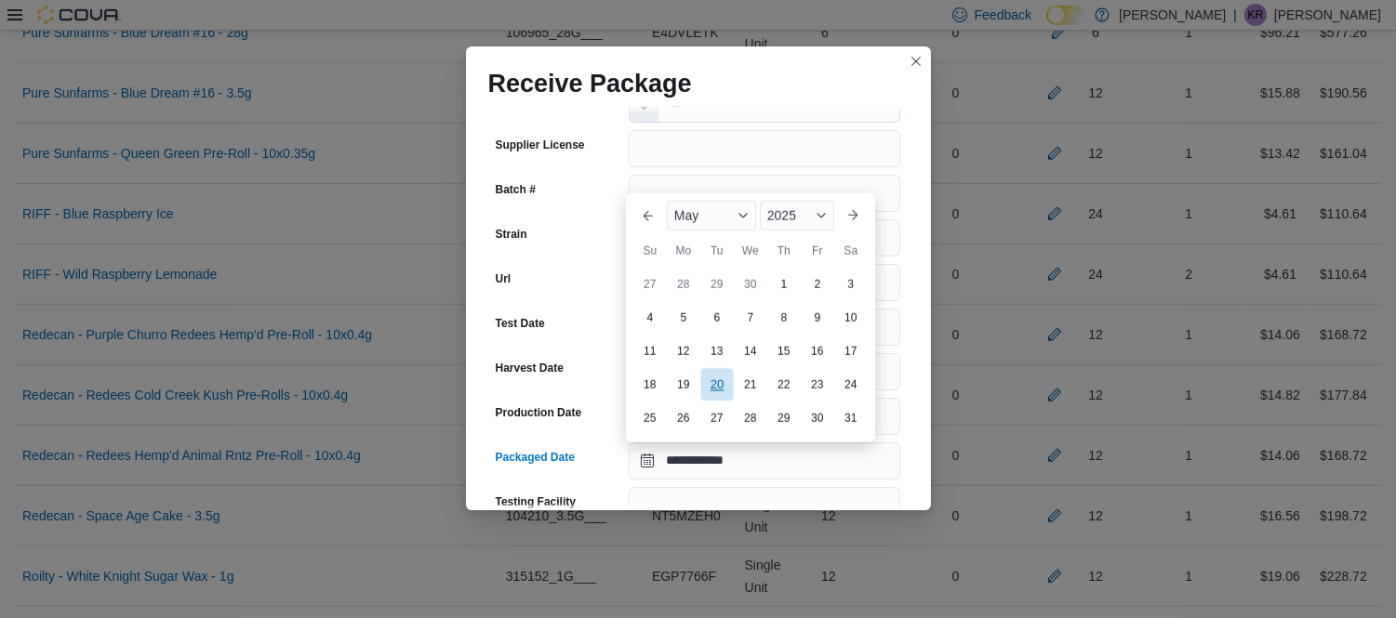
click at [708, 377] on div "20" at bounding box center [716, 384] width 33 height 33
type input "**********"
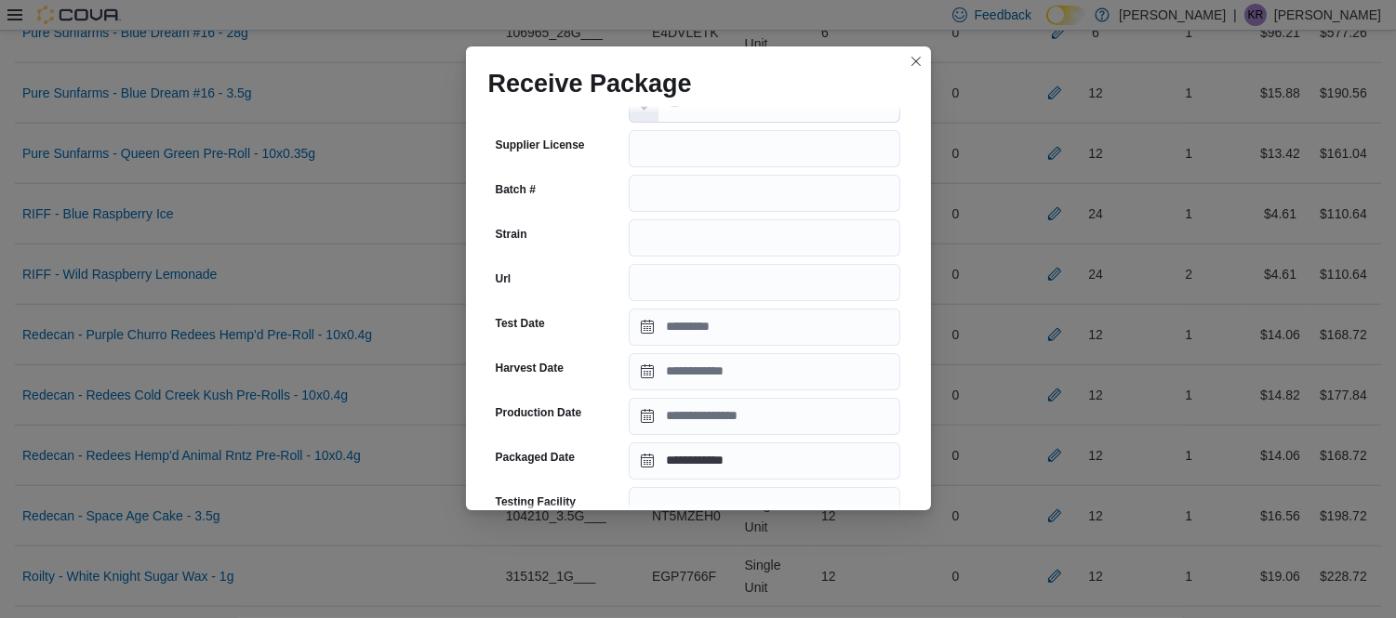
scroll to position [695, 0]
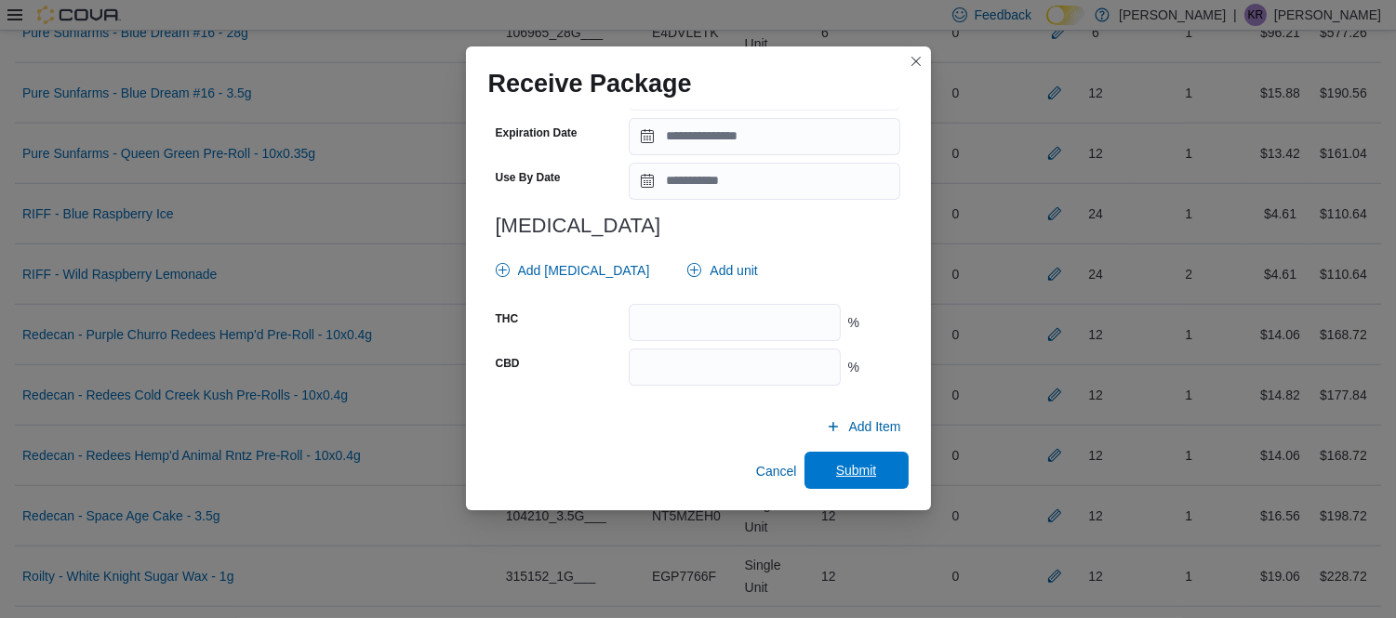
click at [855, 469] on span "Submit" at bounding box center [856, 470] width 41 height 19
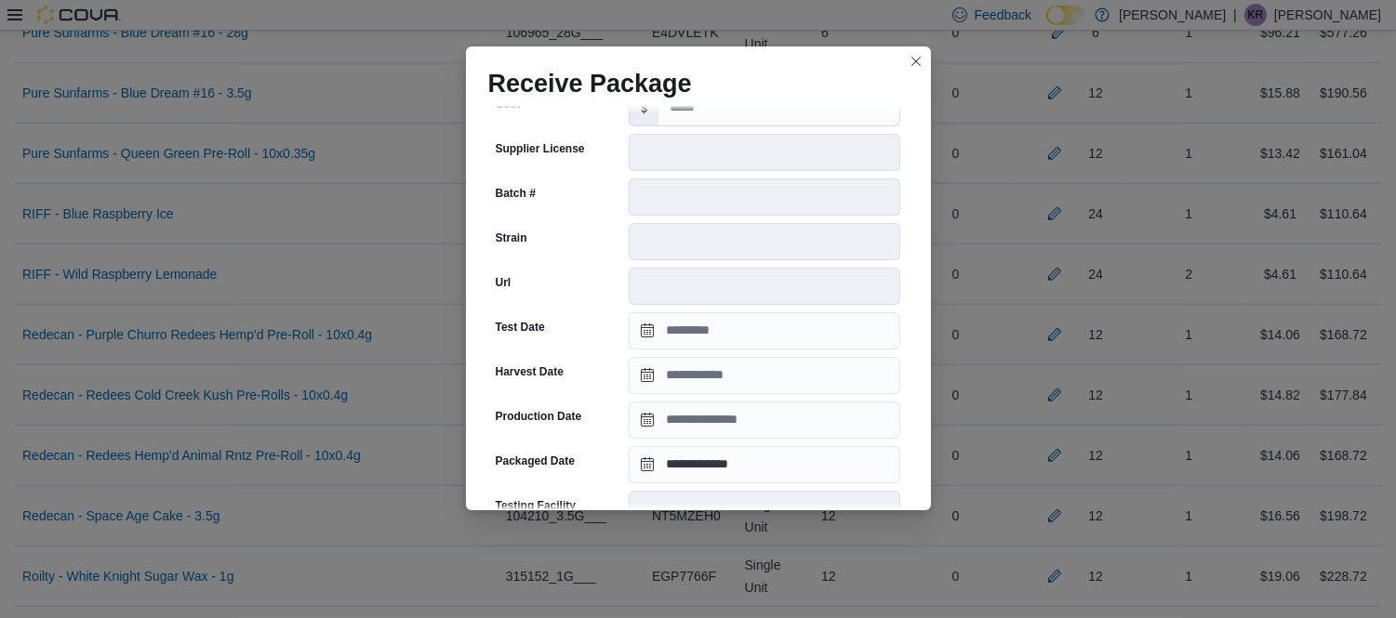
scroll to position [676, 0]
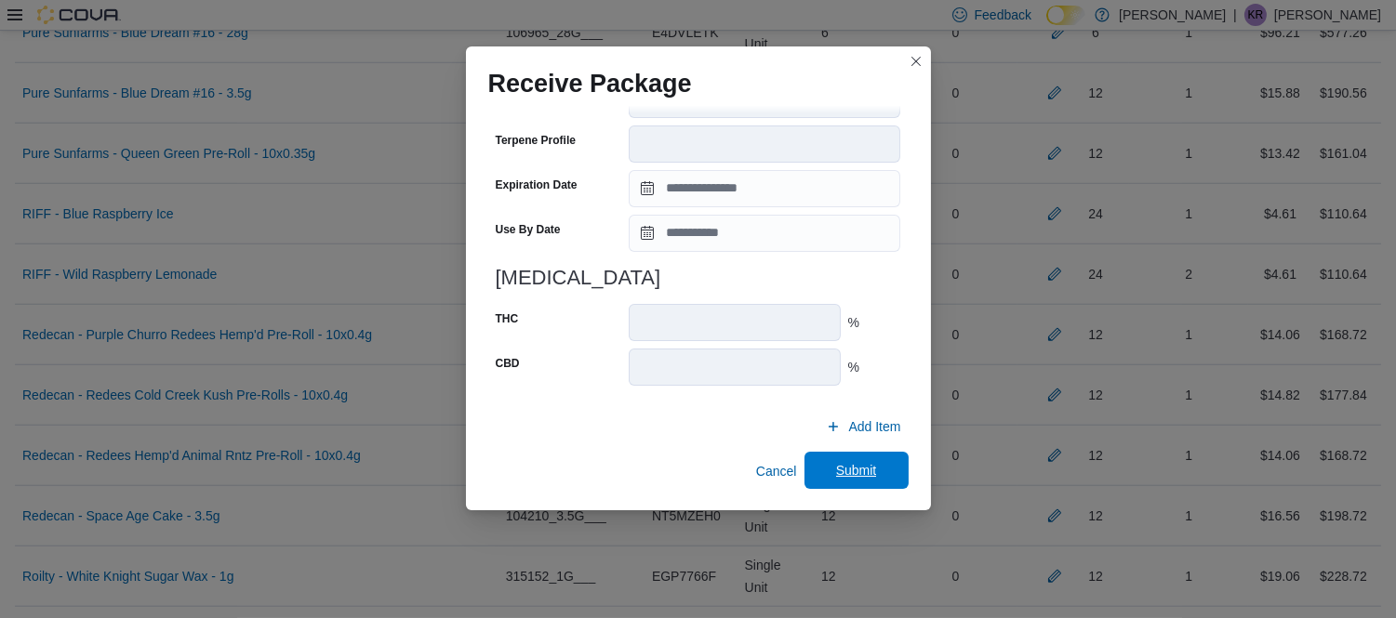
click at [823, 462] on span "Submit" at bounding box center [856, 470] width 82 height 37
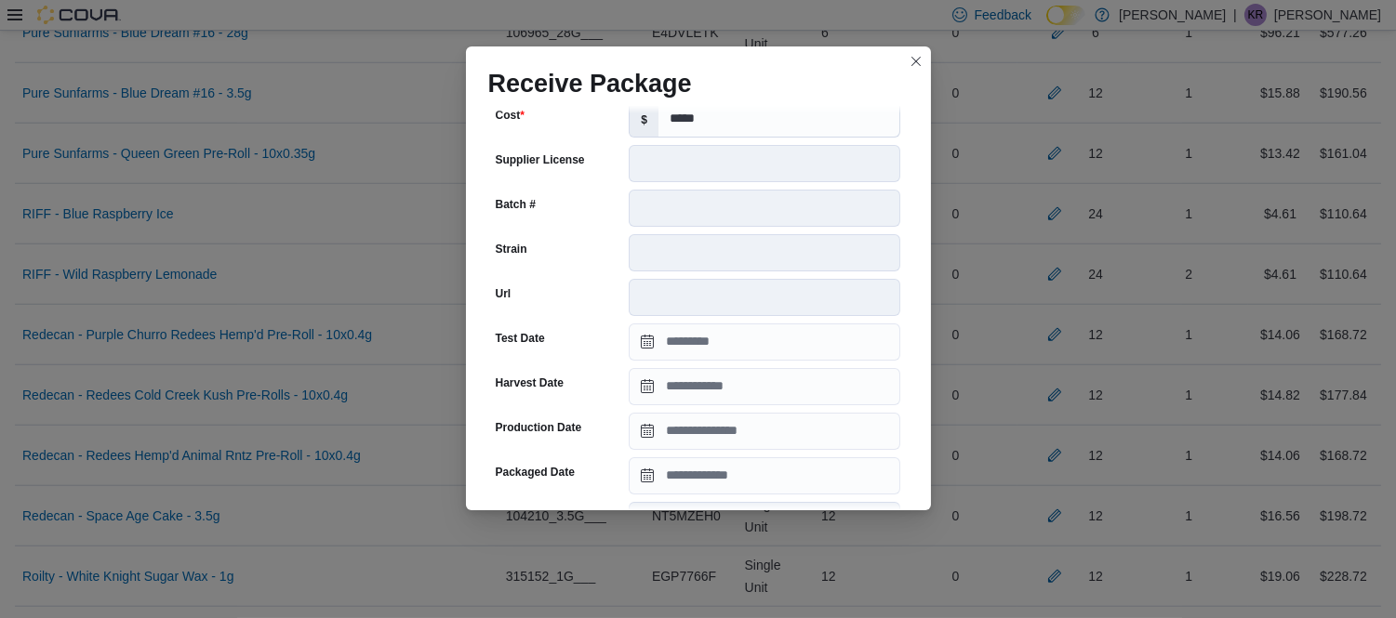
scroll to position [210, 0]
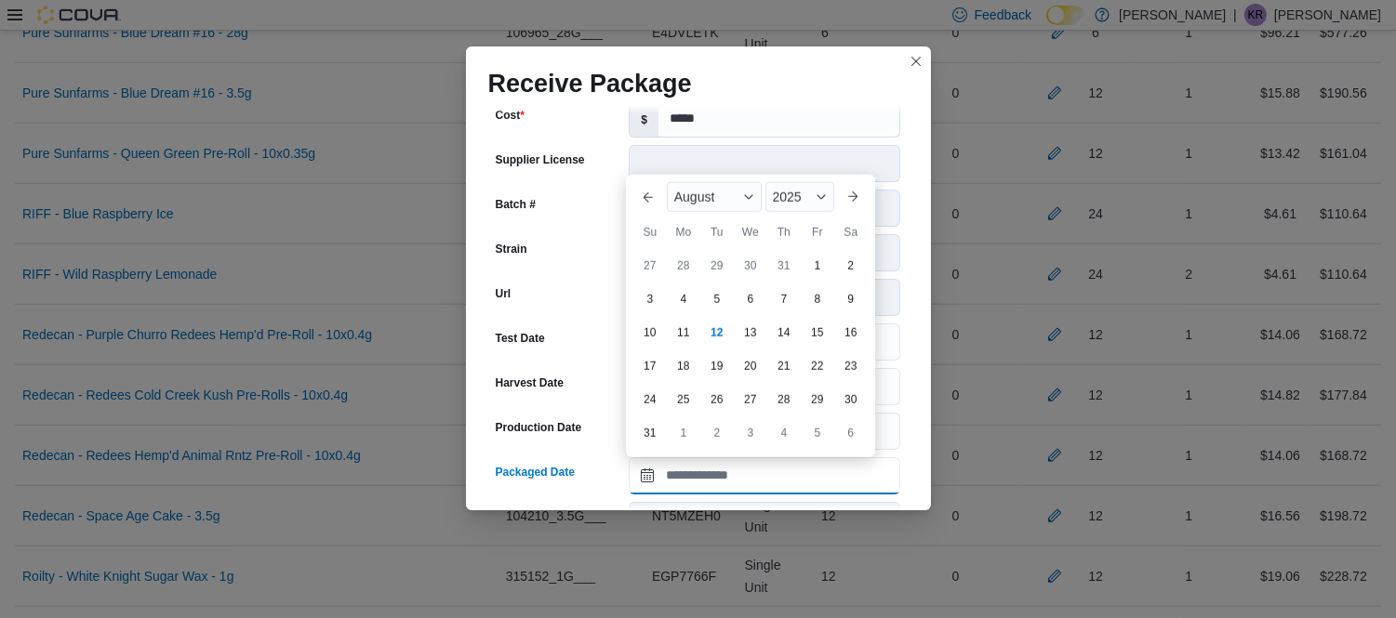
click at [737, 487] on input "Packaged Date" at bounding box center [764, 475] width 271 height 37
click at [707, 193] on span "August" at bounding box center [694, 197] width 41 height 15
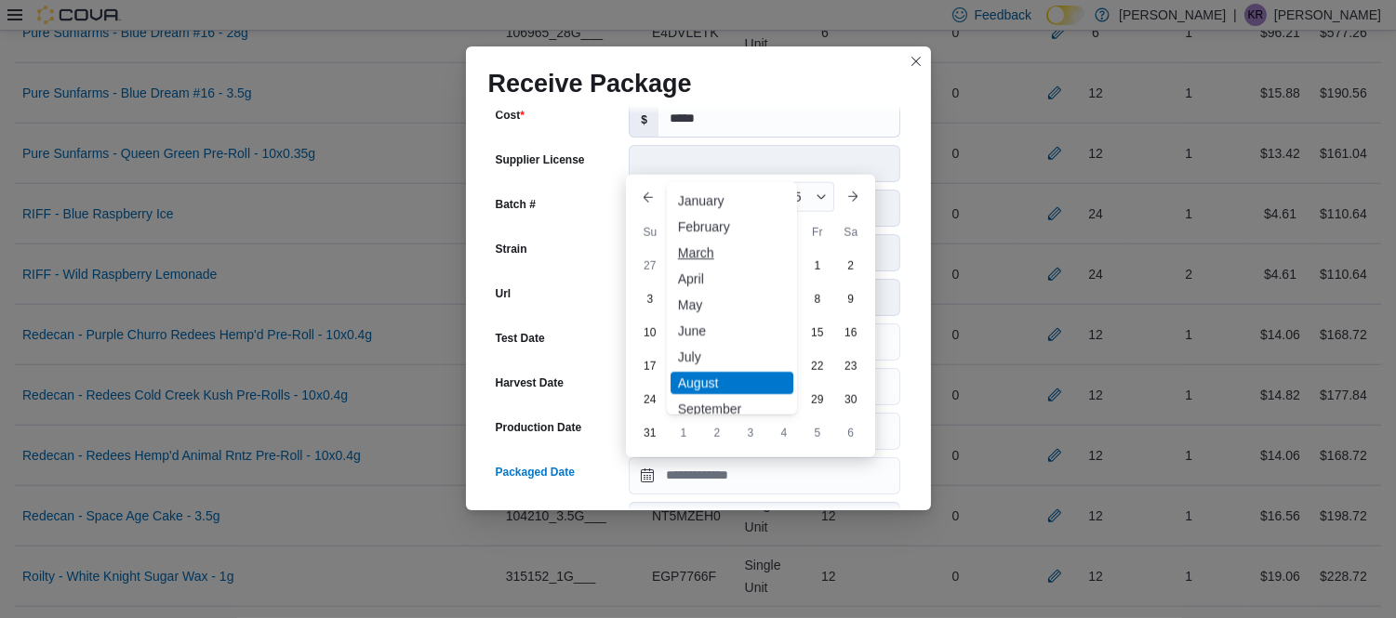
click at [700, 247] on div "March" at bounding box center [731, 253] width 123 height 22
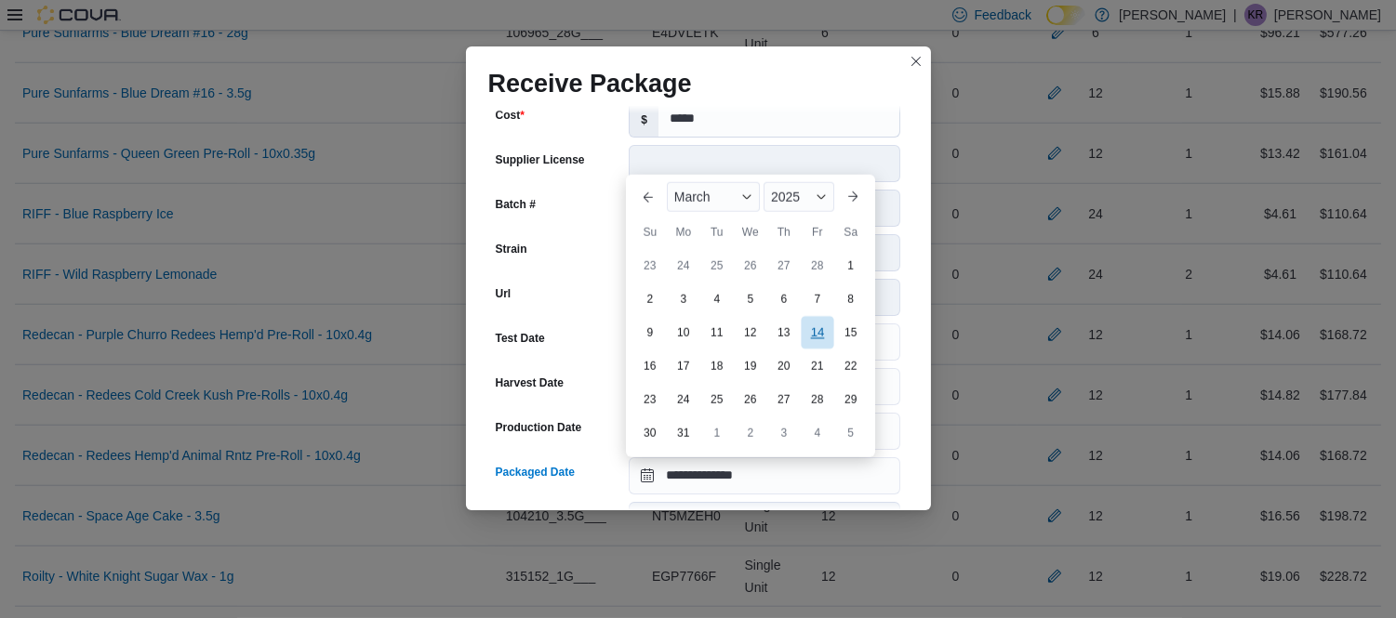
click at [819, 337] on div "14" at bounding box center [817, 332] width 33 height 33
type input "**********"
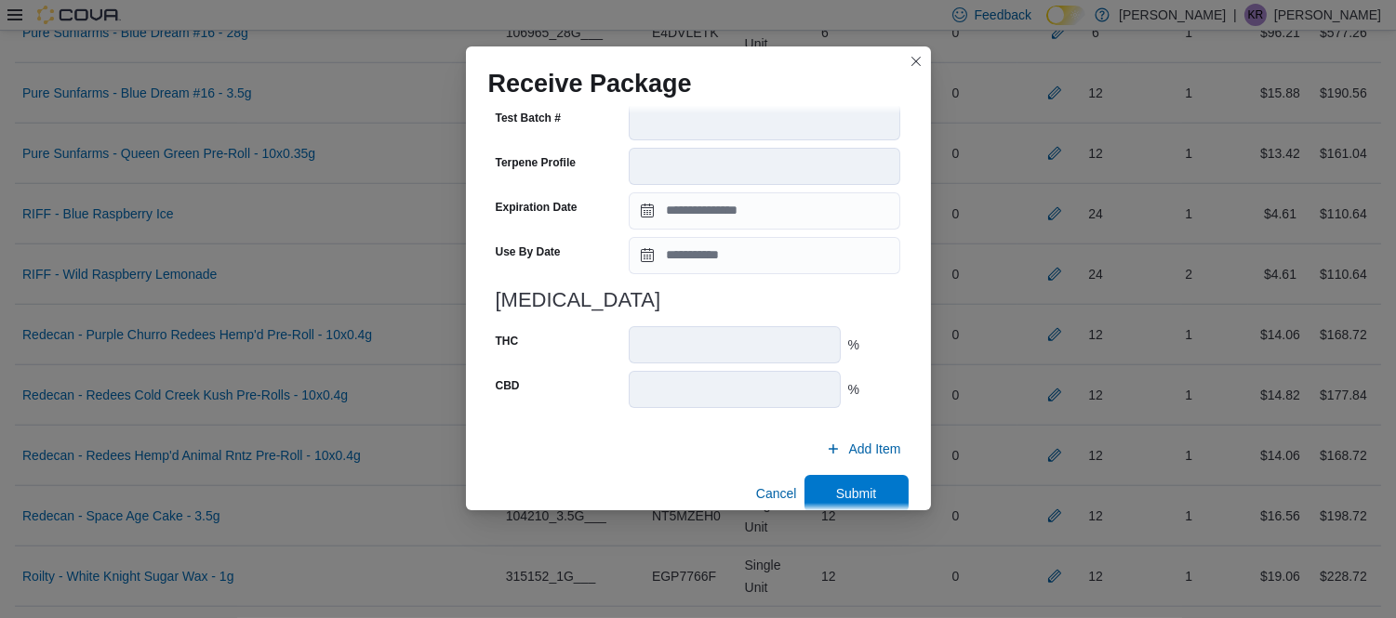
scroll to position [676, 0]
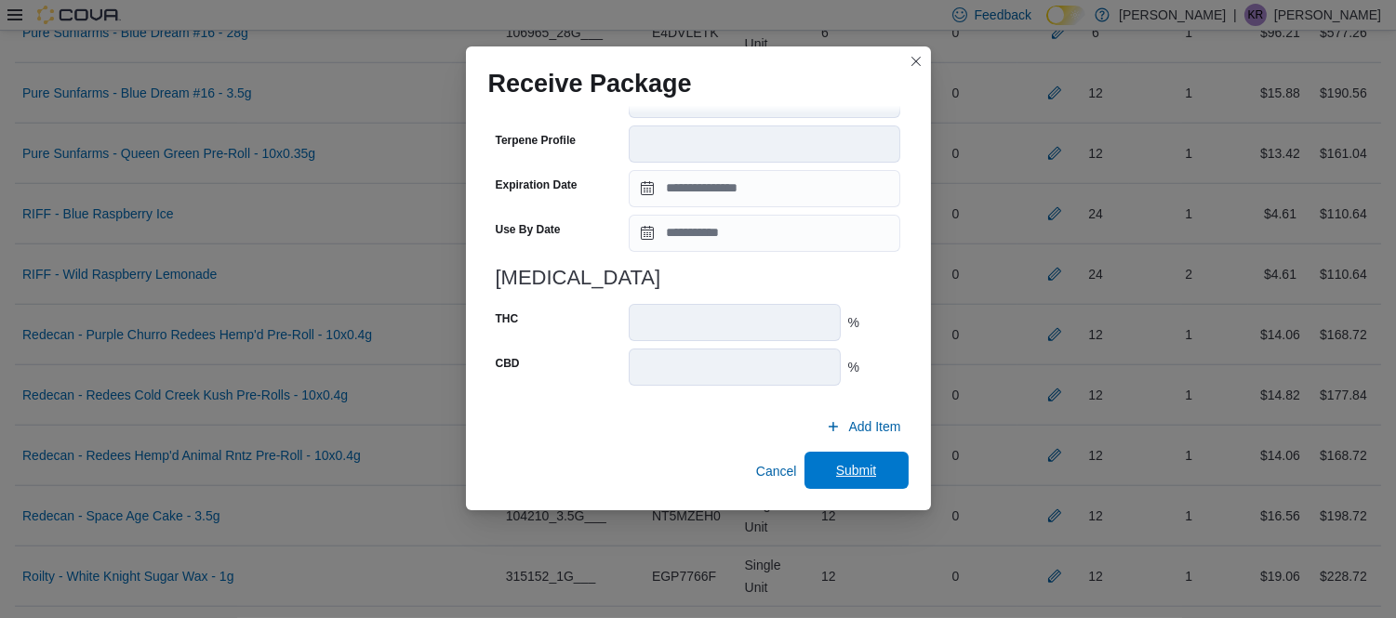
click at [837, 468] on span "Submit" at bounding box center [856, 470] width 41 height 19
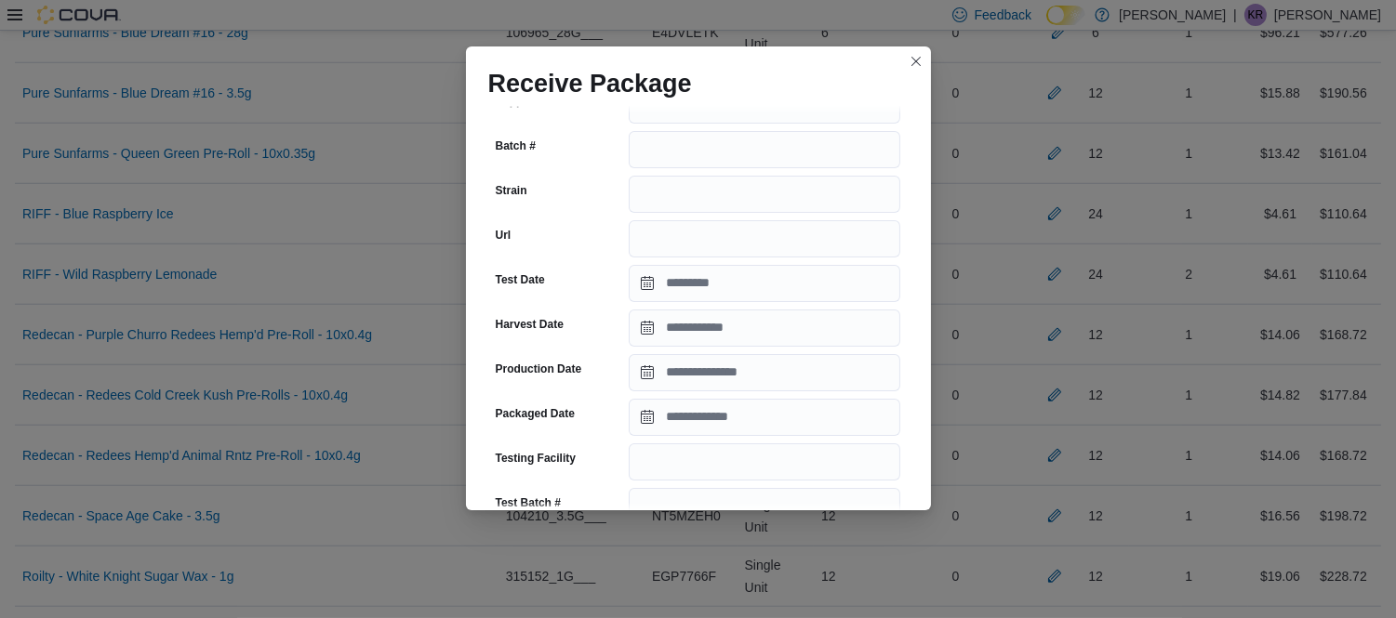
scroll to position [236, 0]
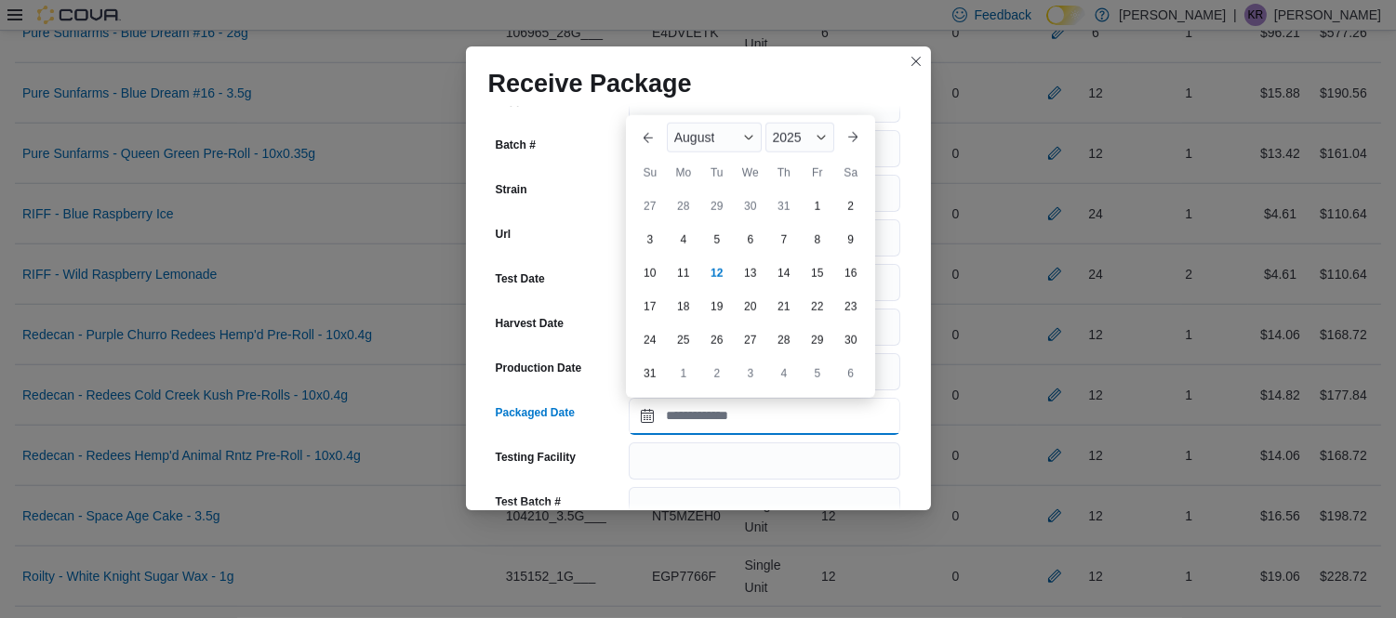
click at [749, 412] on input "Packaged Date" at bounding box center [764, 416] width 271 height 37
click at [703, 130] on span "August" at bounding box center [694, 137] width 41 height 15
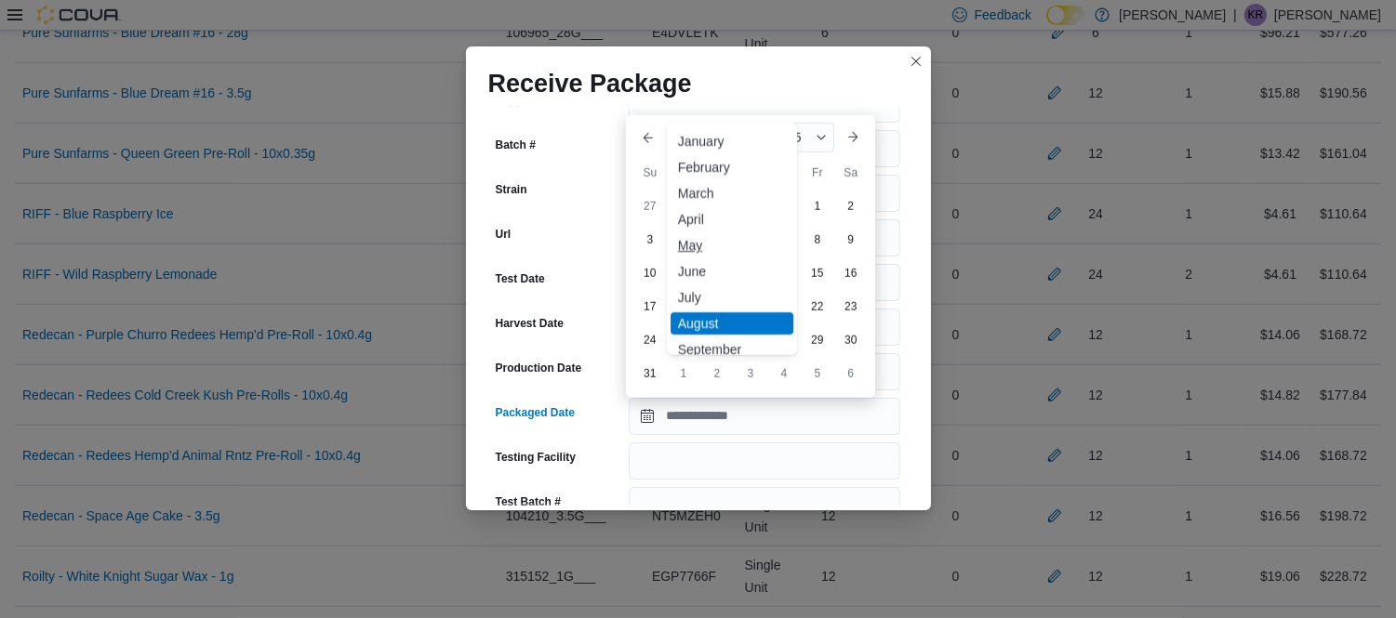
click at [695, 245] on div "May" at bounding box center [731, 245] width 123 height 22
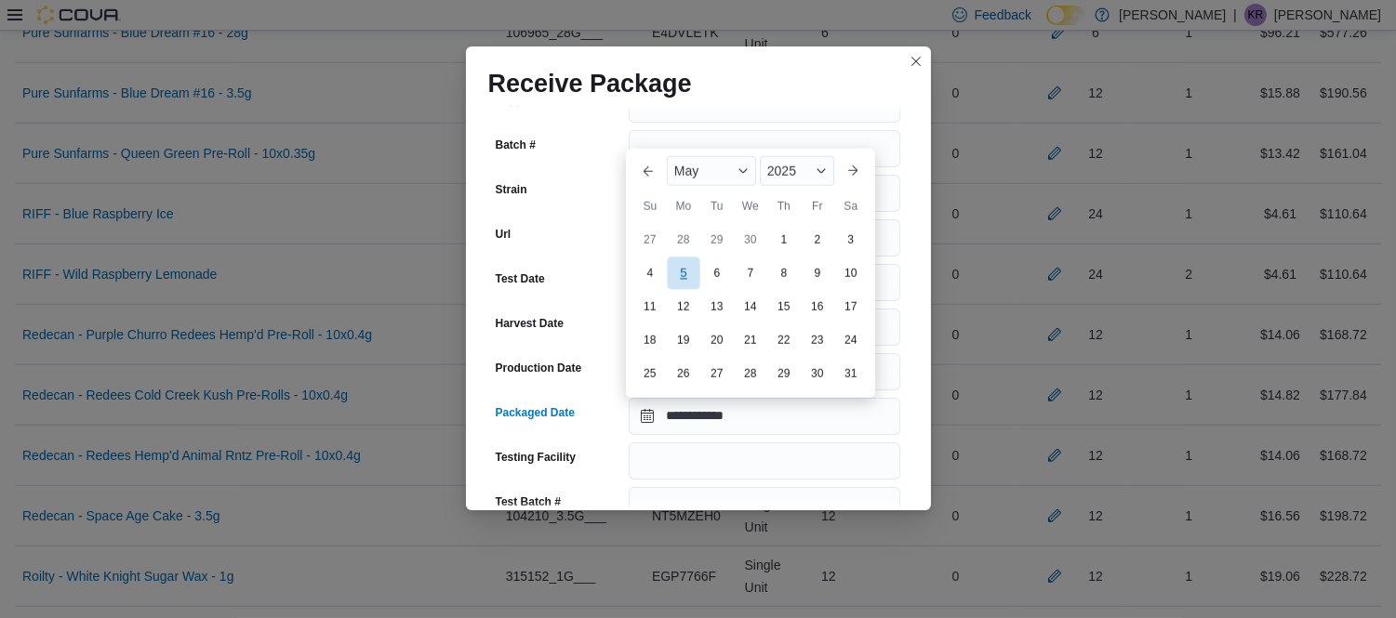
click at [690, 277] on div "5" at bounding box center [683, 274] width 33 height 33
type input "**********"
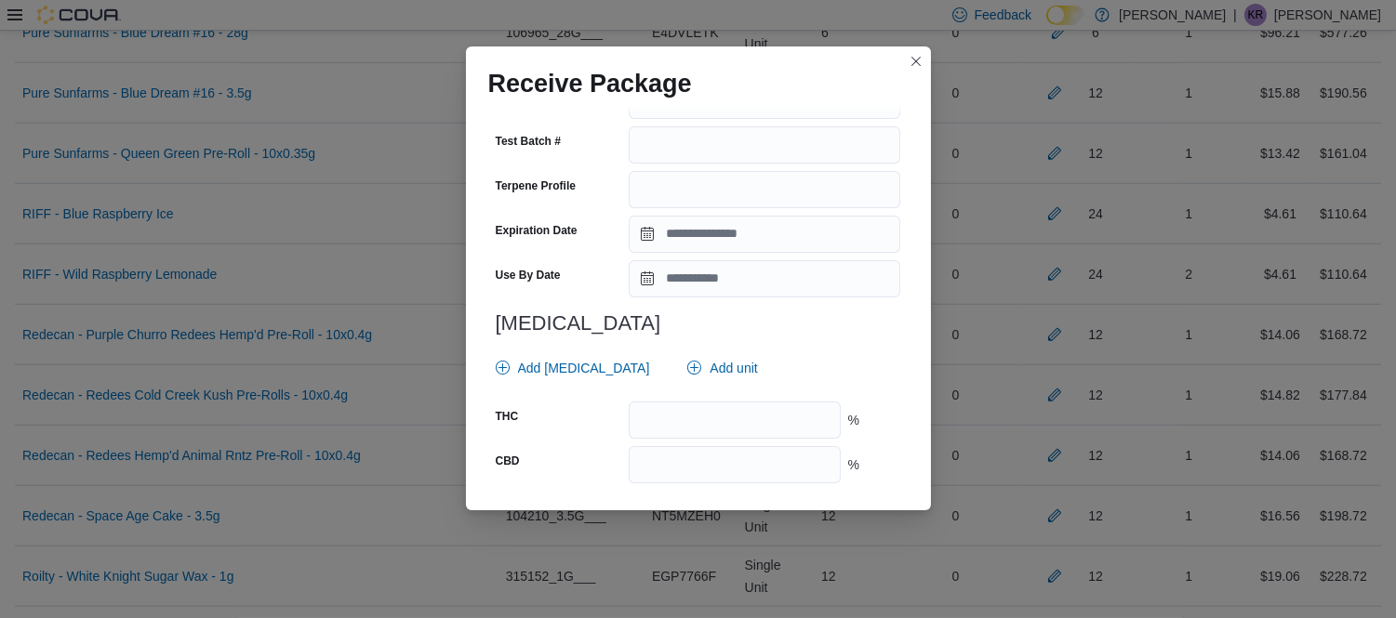
scroll to position [695, 0]
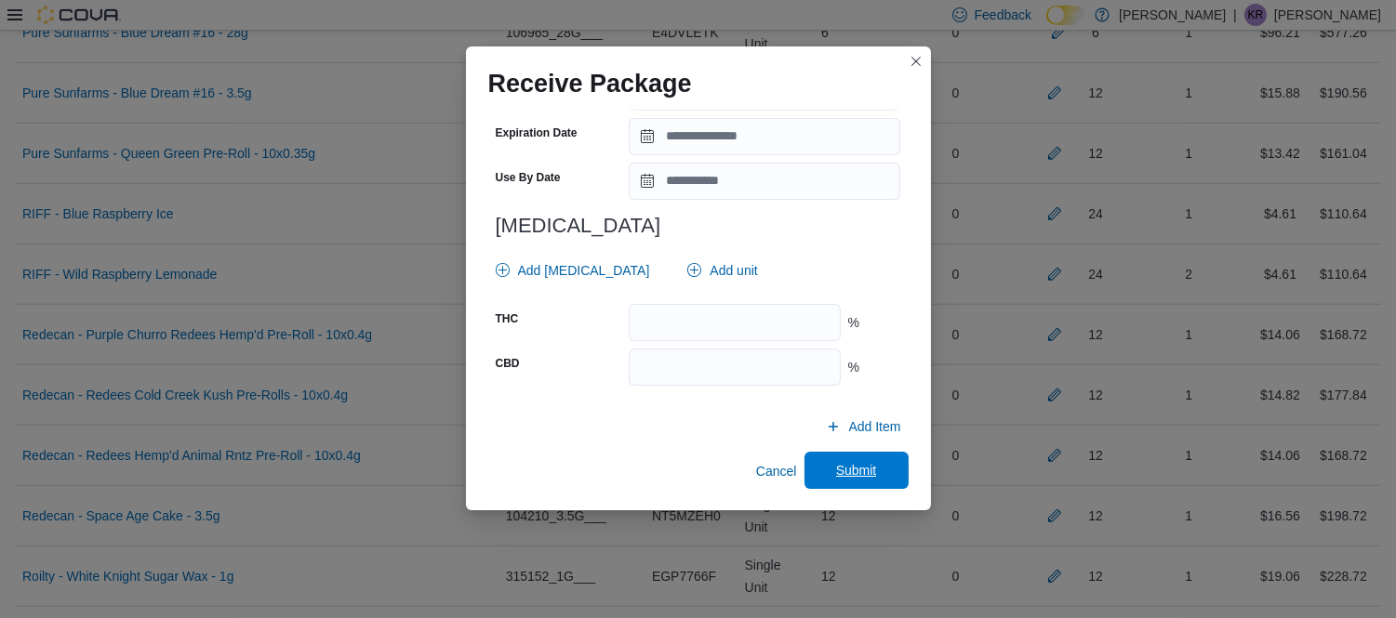
click at [840, 483] on span "Submit" at bounding box center [856, 470] width 82 height 37
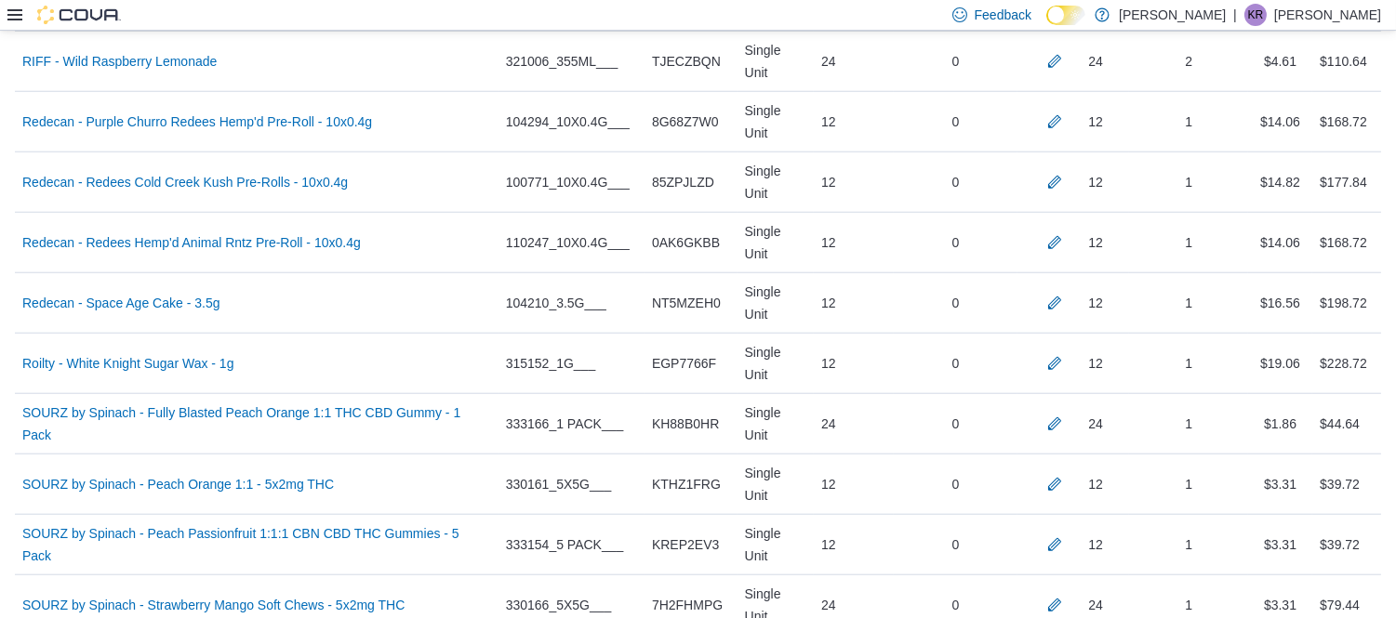
scroll to position [3268, 0]
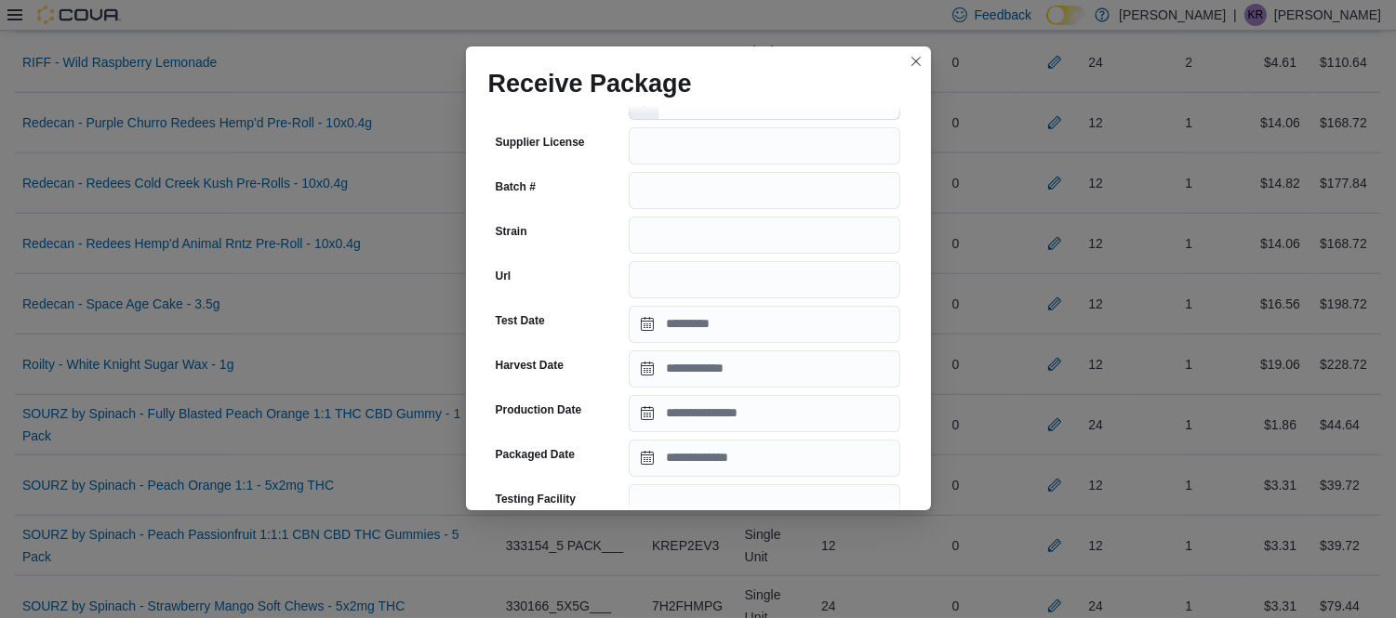
scroll to position [208, 0]
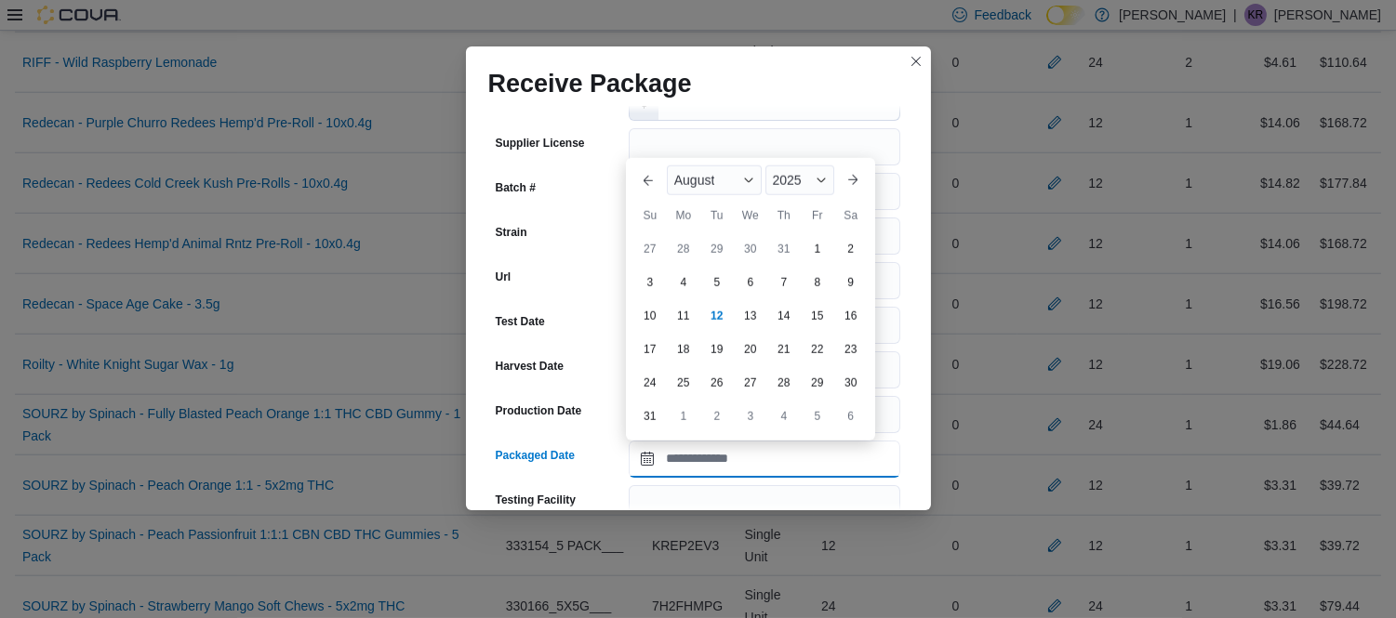
click at [695, 470] on input "Packaged Date" at bounding box center [764, 459] width 271 height 37
click at [708, 173] on span "August" at bounding box center [694, 180] width 41 height 15
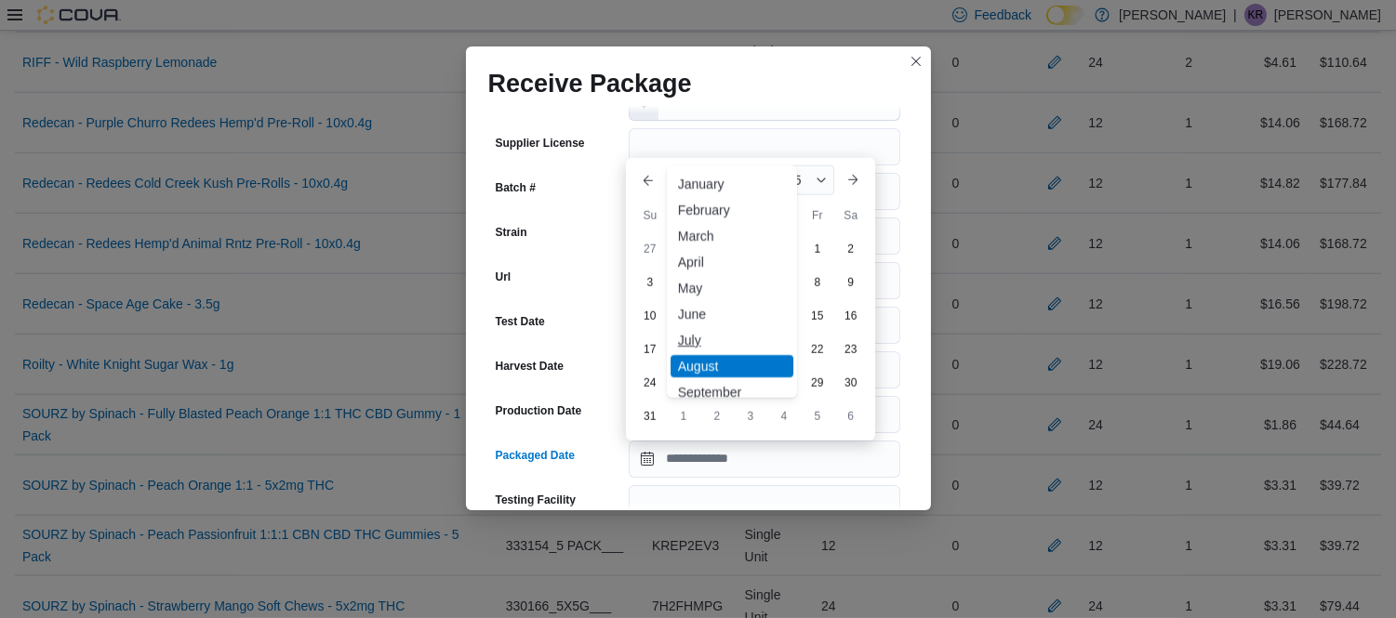
click at [689, 340] on div "July" at bounding box center [731, 340] width 123 height 22
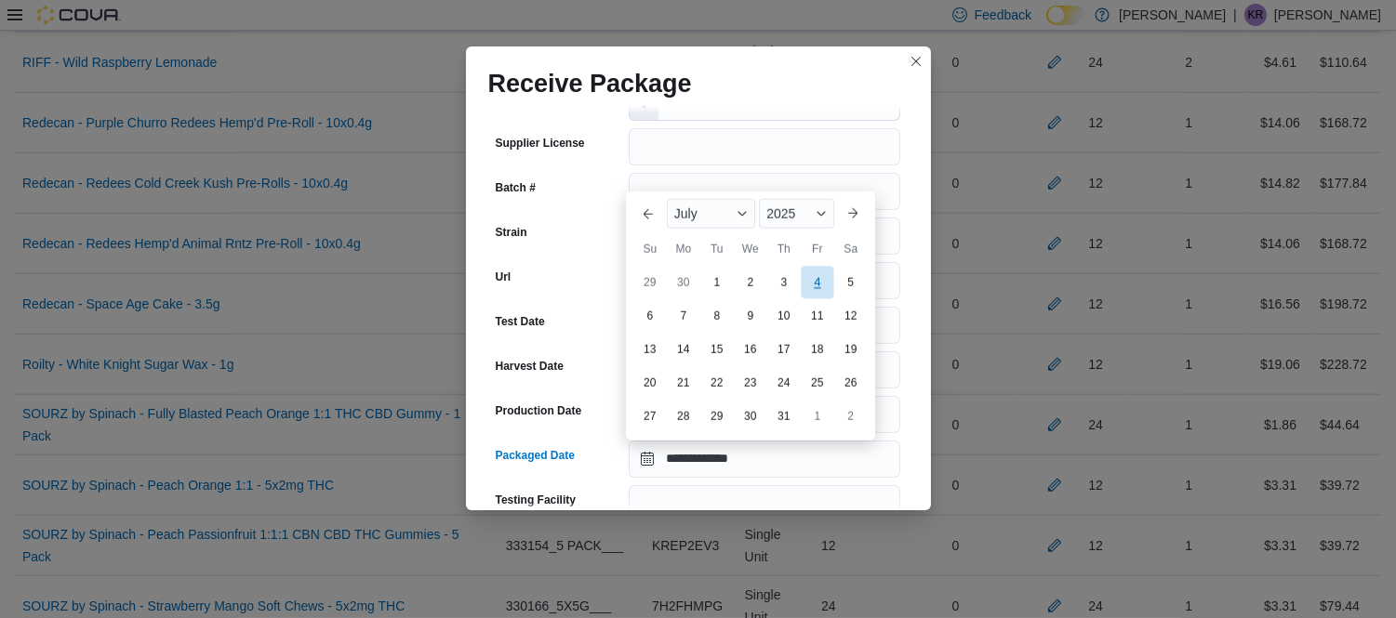
click at [810, 286] on div "4" at bounding box center [817, 282] width 33 height 33
type input "**********"
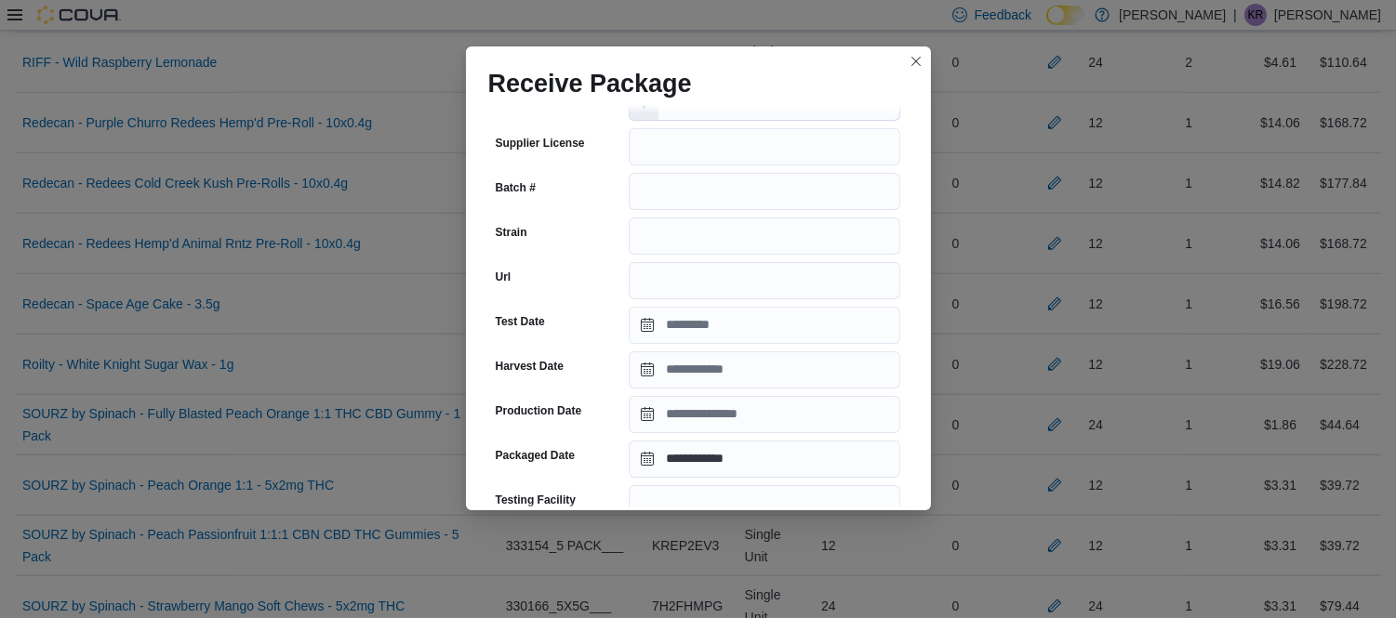
scroll to position [710, 0]
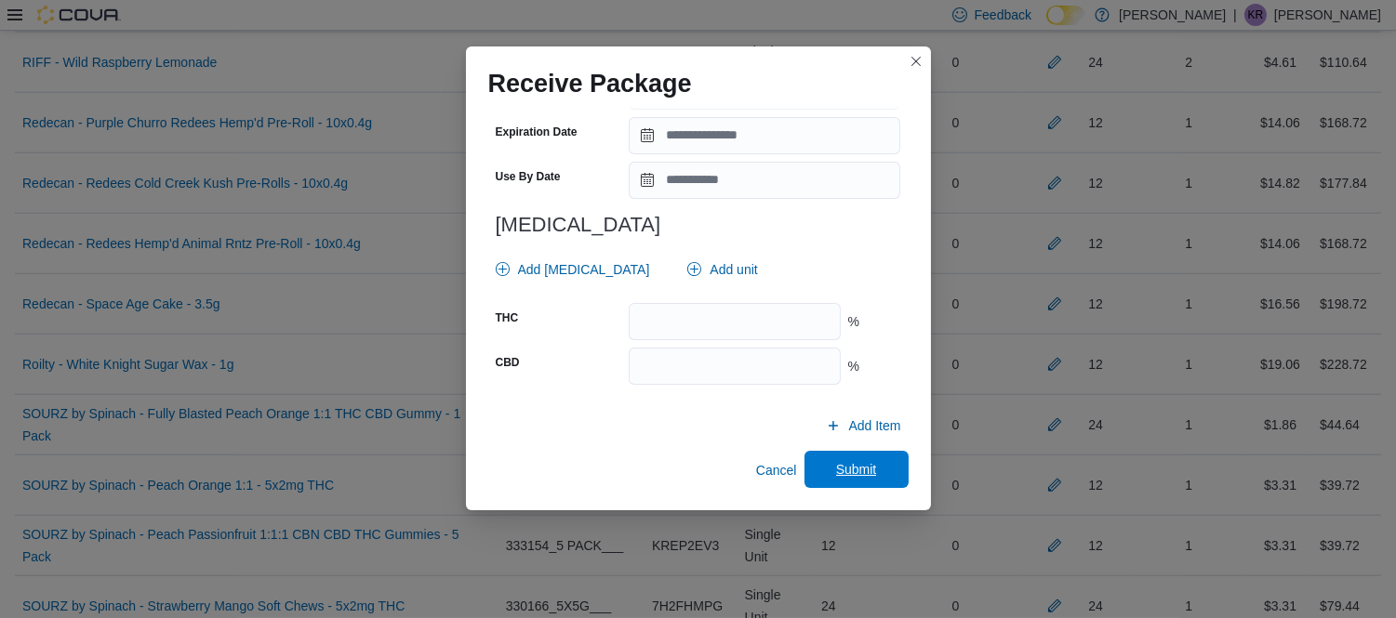
click at [843, 459] on span "Submit" at bounding box center [856, 469] width 82 height 37
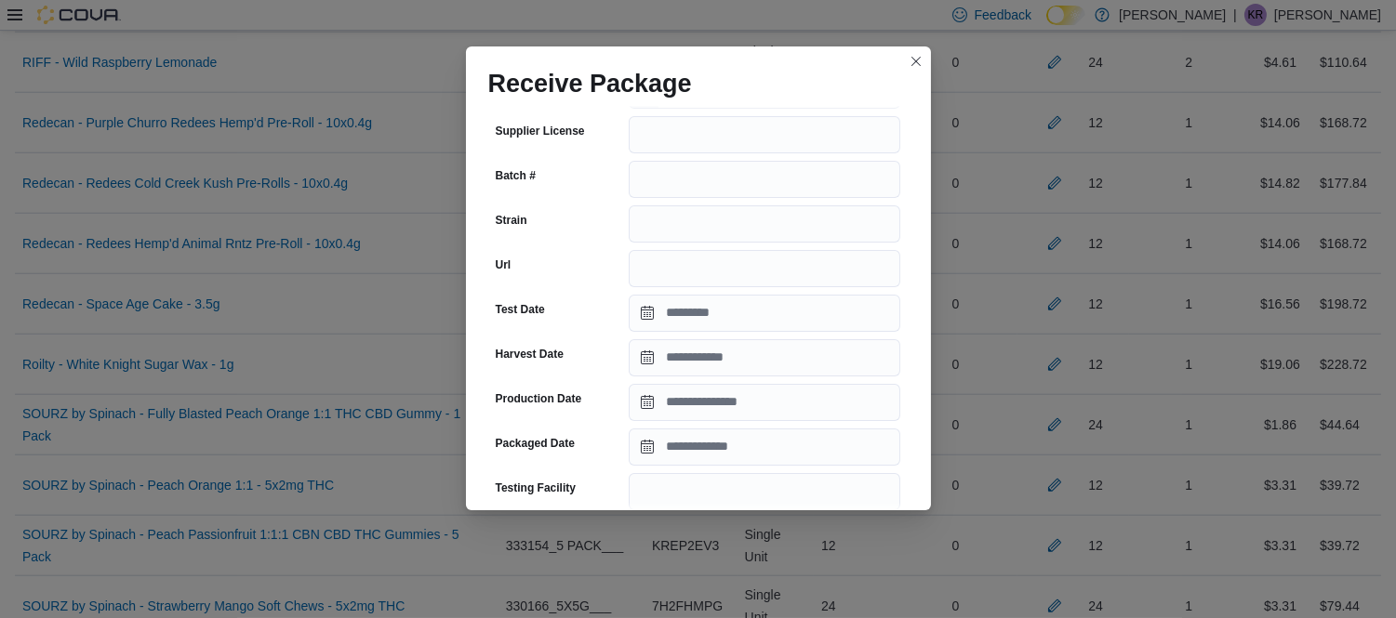
scroll to position [205, 0]
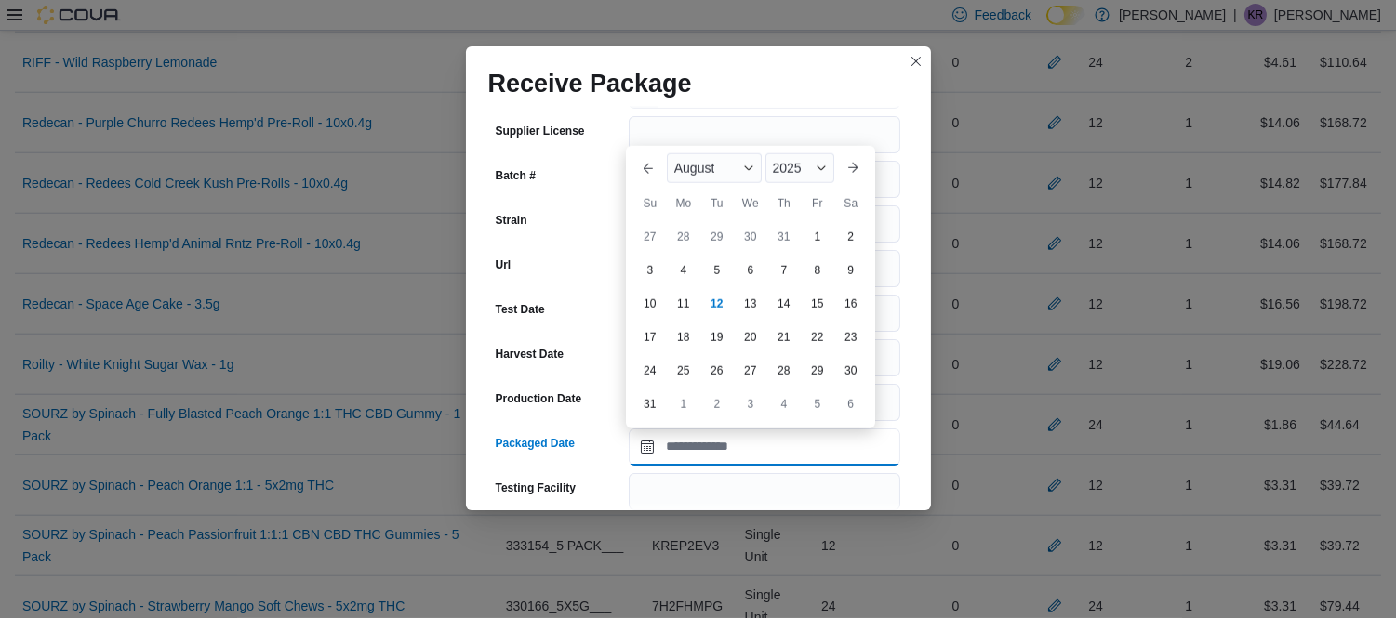
click at [674, 448] on input "Packaged Date" at bounding box center [764, 447] width 271 height 37
click at [711, 161] on span "August" at bounding box center [694, 168] width 41 height 15
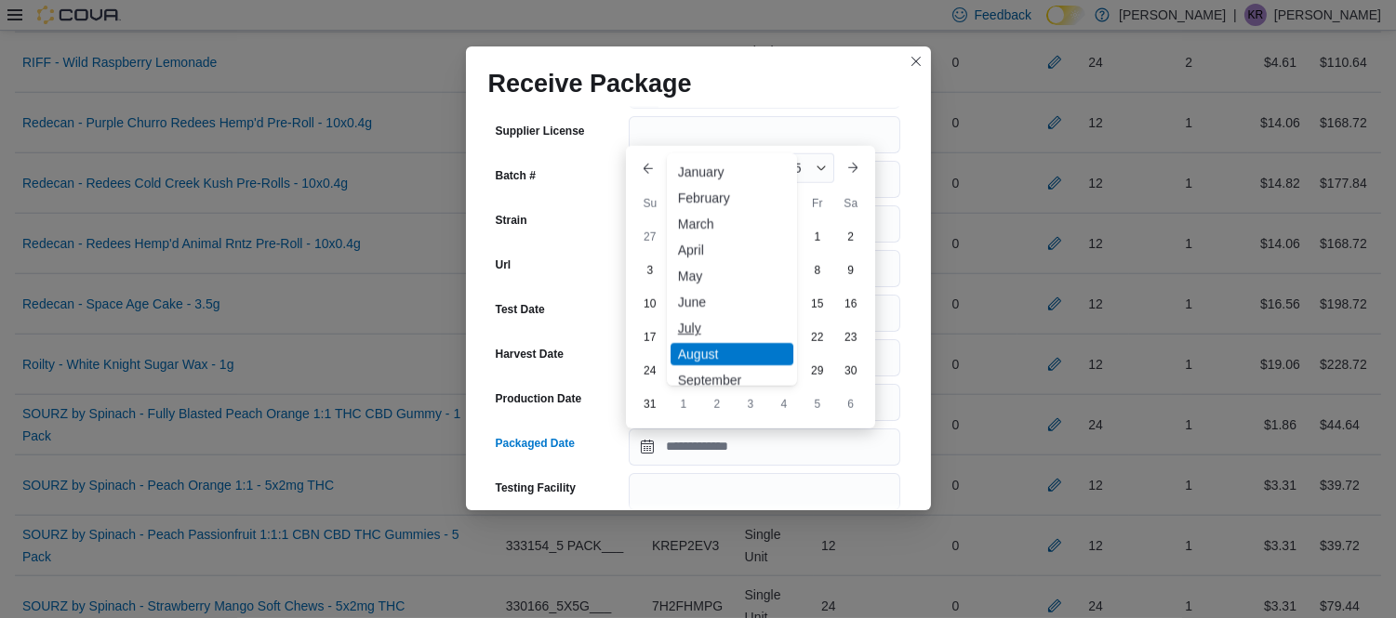
click at [694, 333] on div "July" at bounding box center [731, 328] width 123 height 22
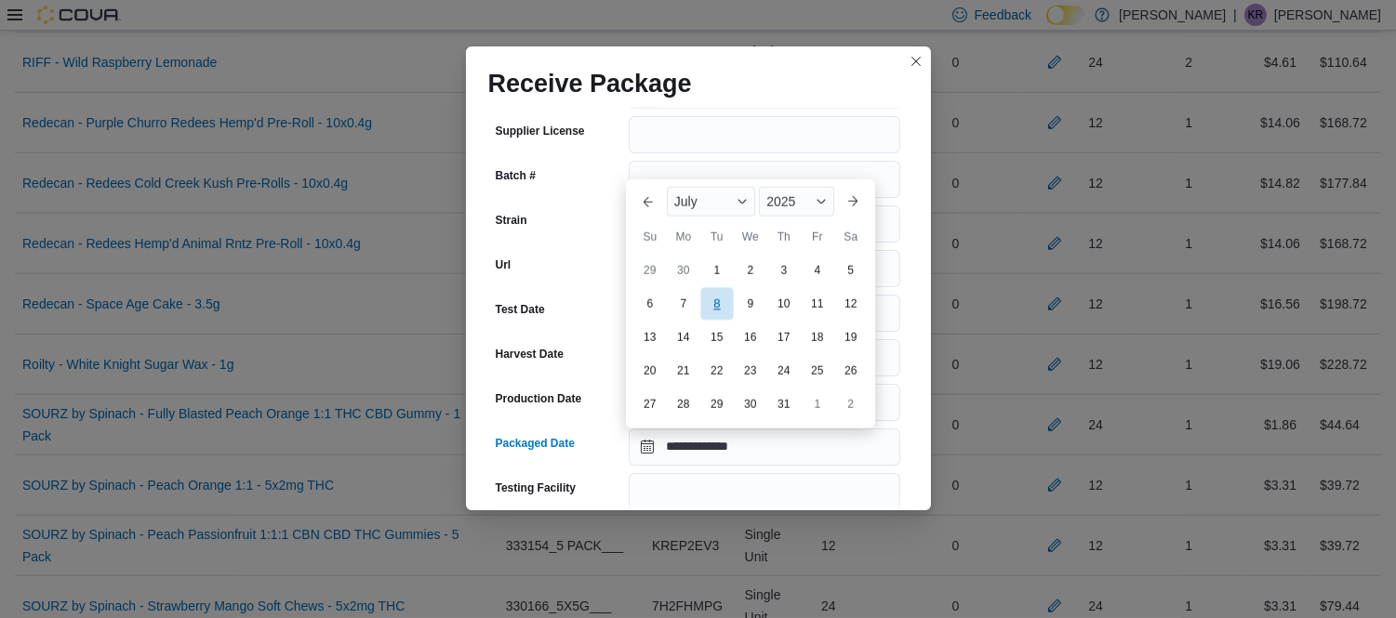
click at [730, 312] on div "8" at bounding box center [716, 304] width 33 height 33
type input "**********"
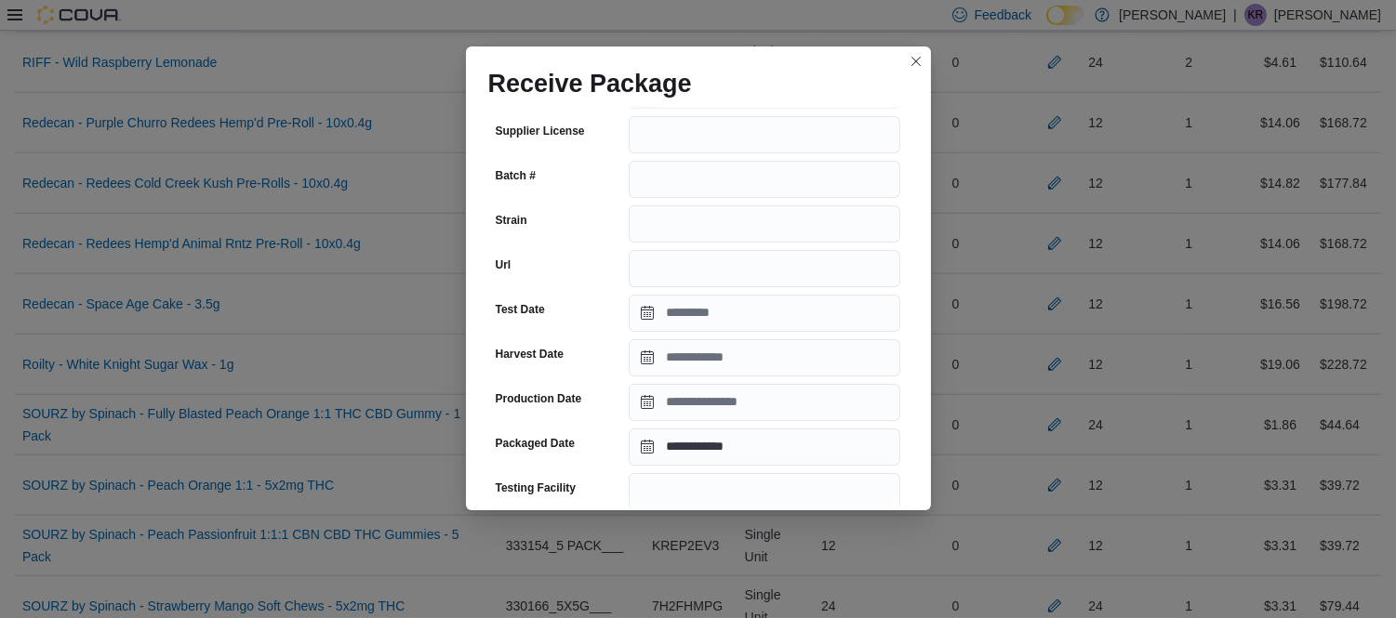
scroll to position [695, 0]
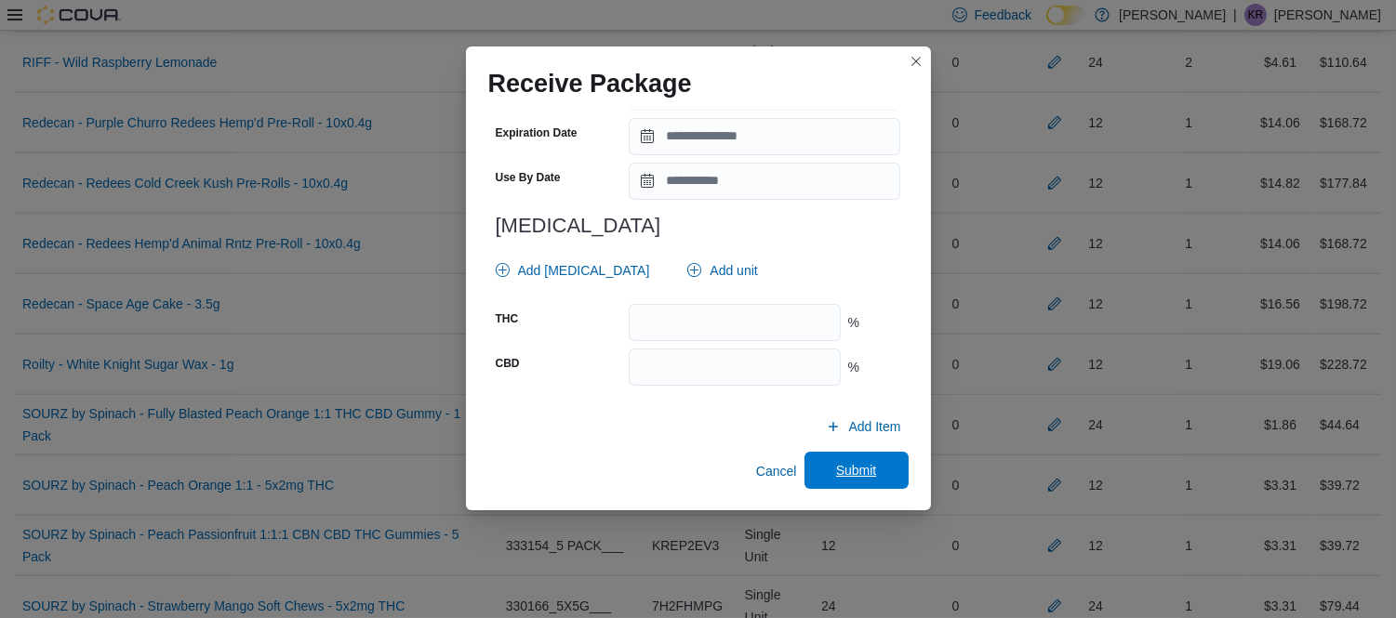
click at [853, 481] on span "Submit" at bounding box center [856, 470] width 82 height 37
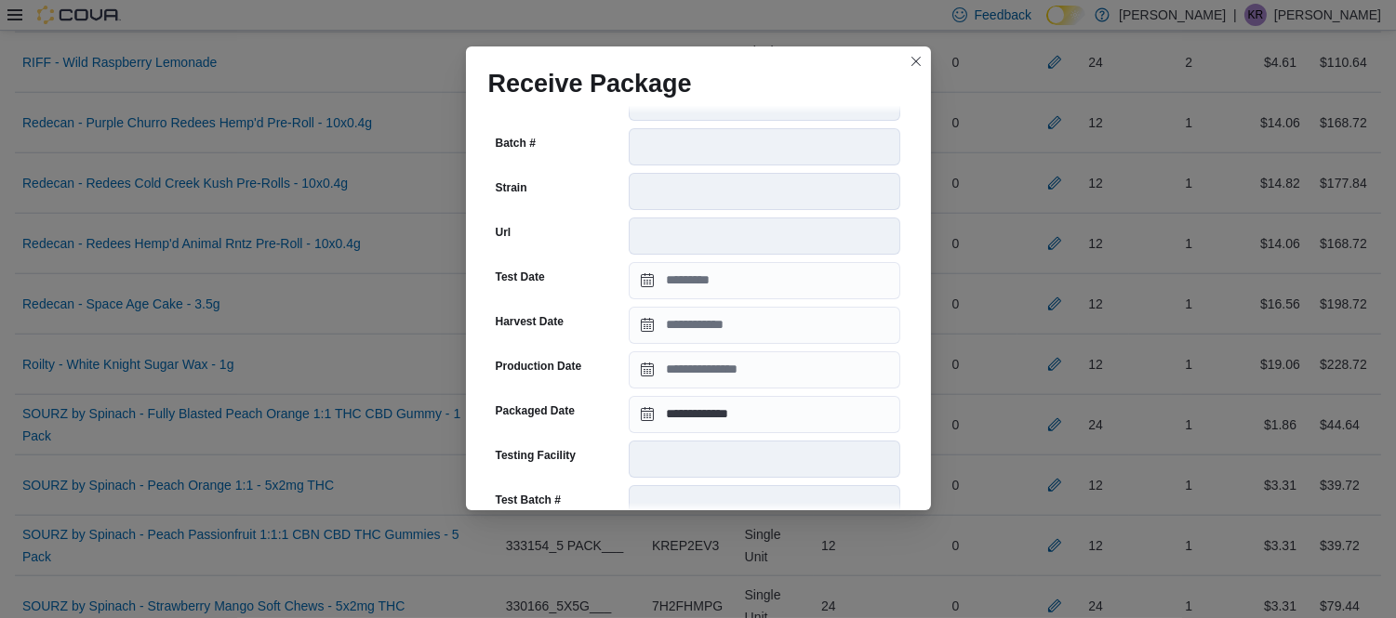
scroll to position [266, 0]
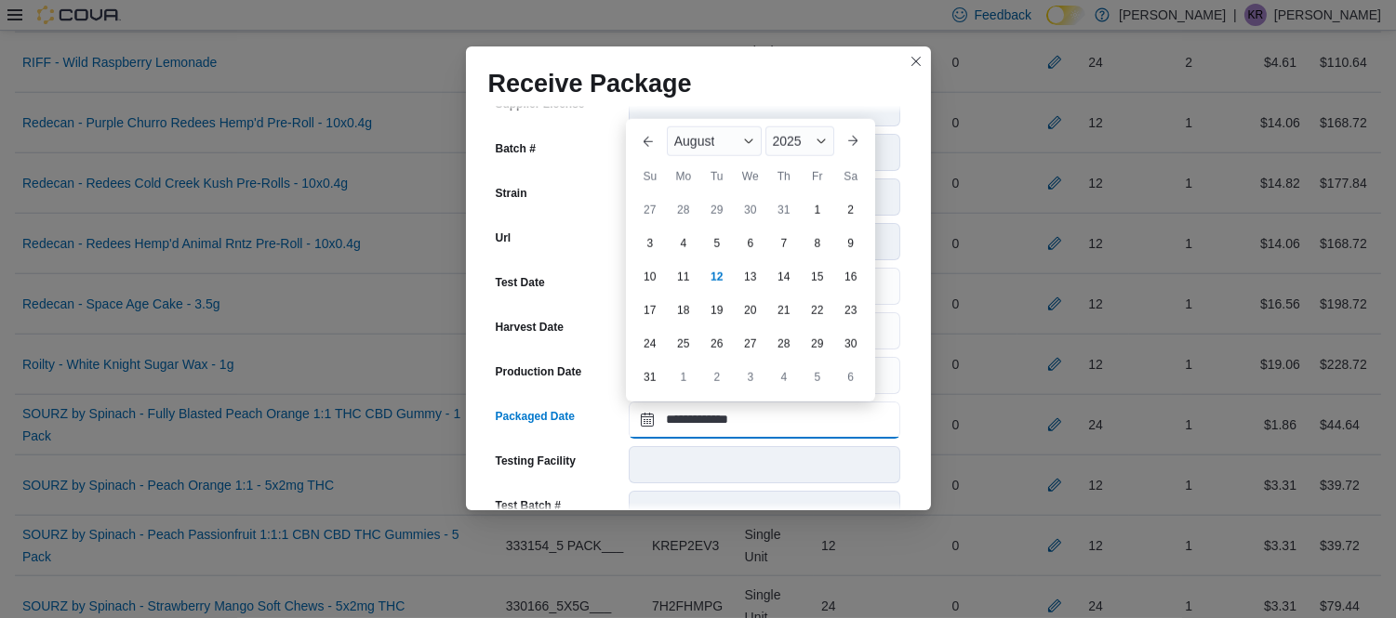
click at [723, 418] on input "**********" at bounding box center [764, 420] width 271 height 37
click at [713, 128] on div "August" at bounding box center [714, 141] width 95 height 30
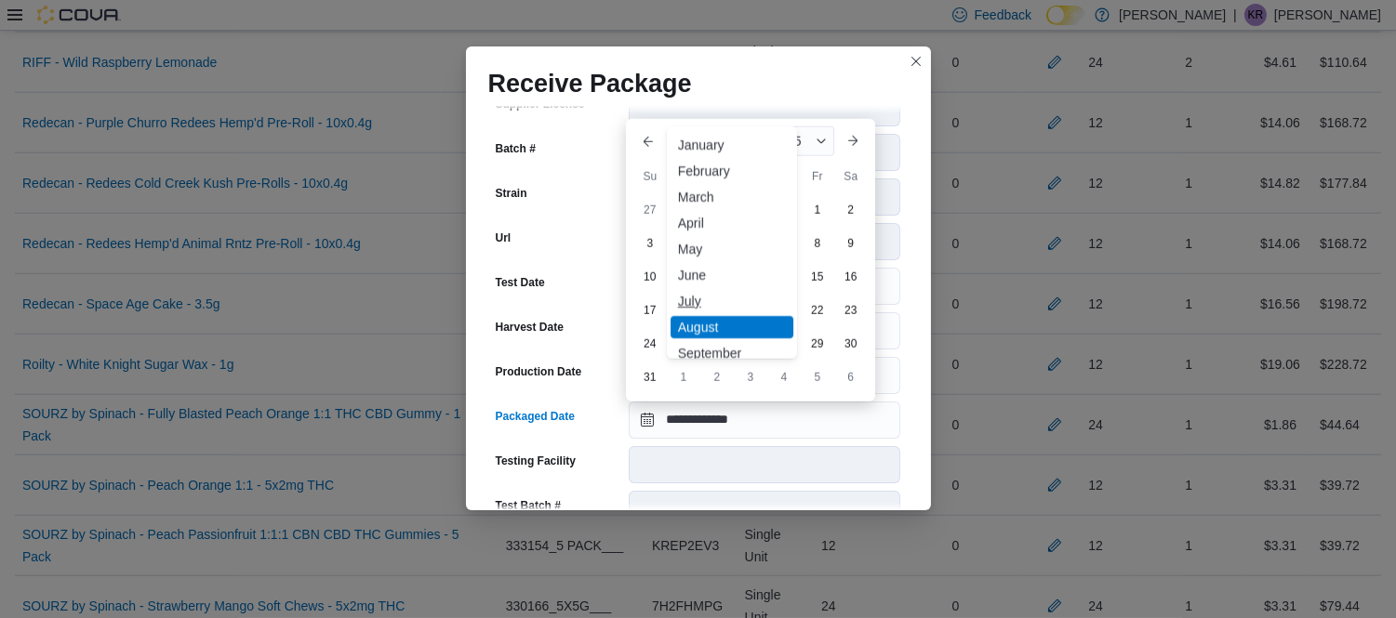
click at [688, 298] on div "July" at bounding box center [731, 301] width 123 height 22
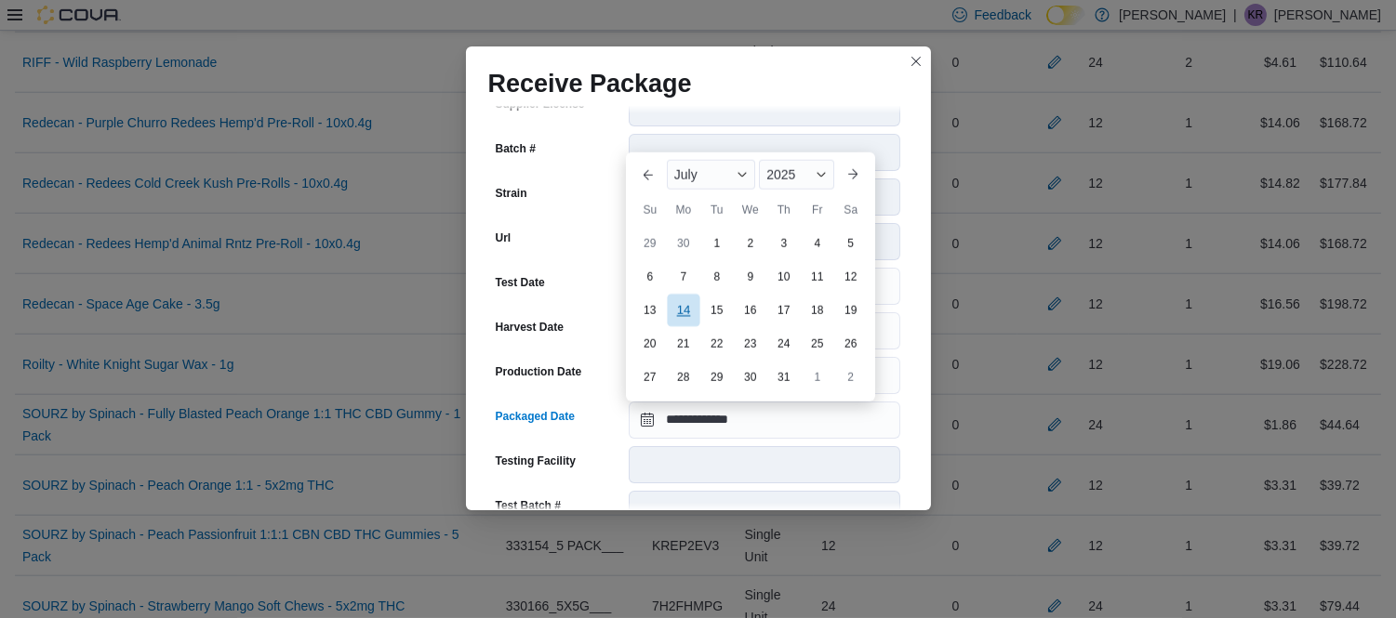
click at [691, 320] on div "14" at bounding box center [683, 310] width 33 height 33
type input "**********"
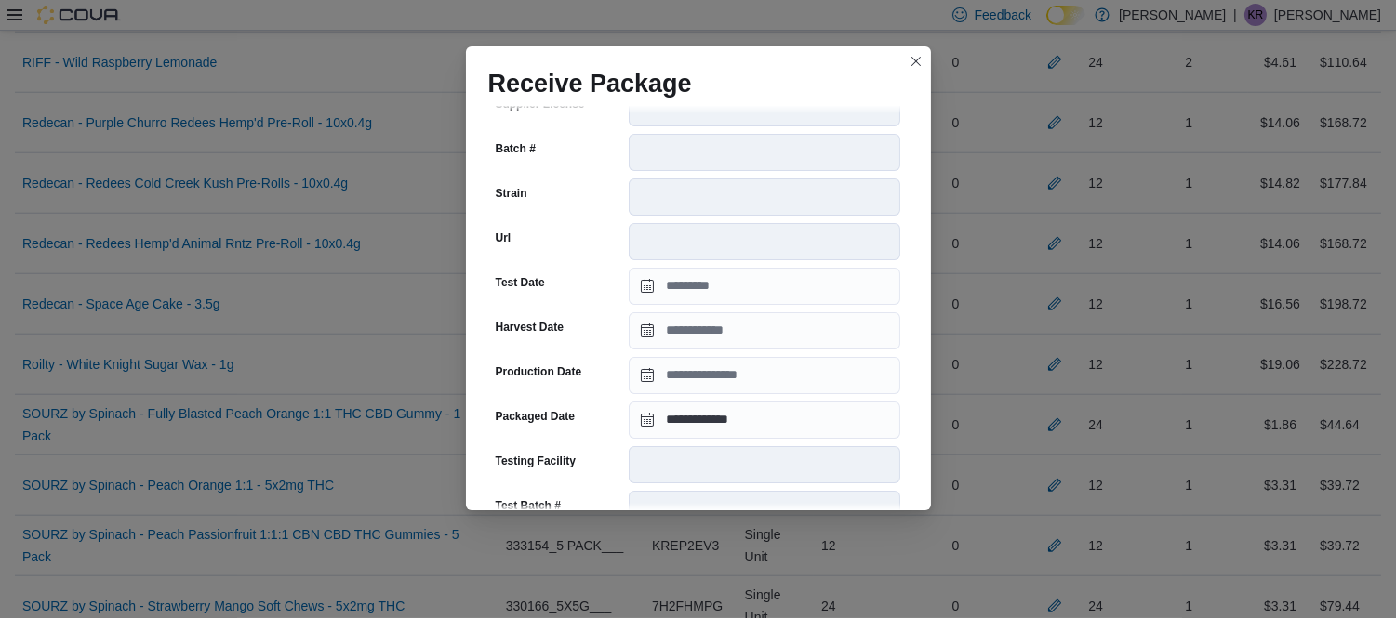
scroll to position [676, 0]
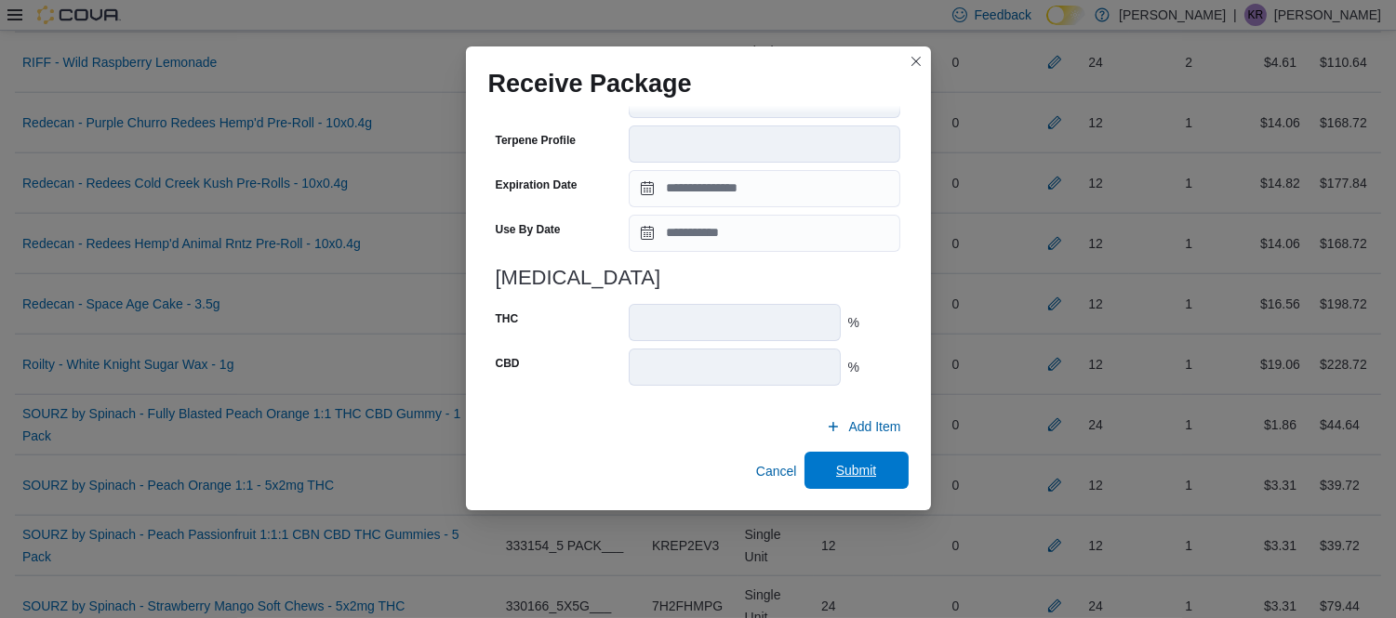
click at [836, 461] on span "Submit" at bounding box center [856, 470] width 41 height 19
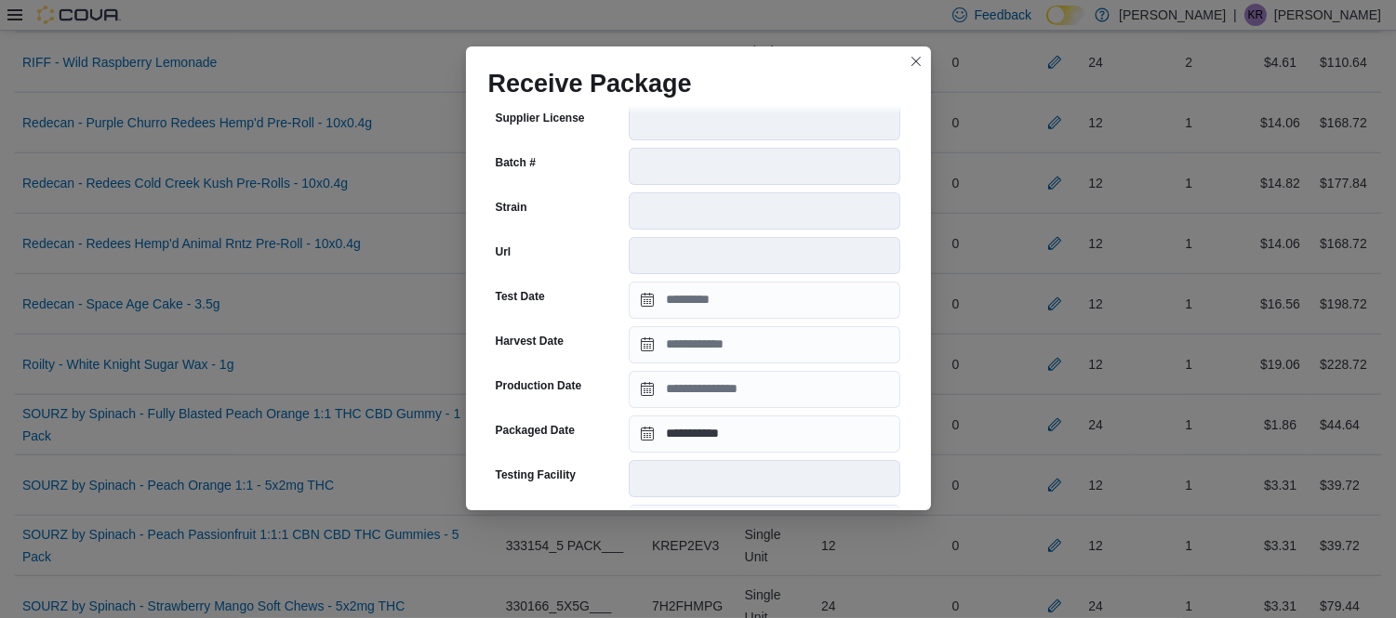
scroll to position [692, 0]
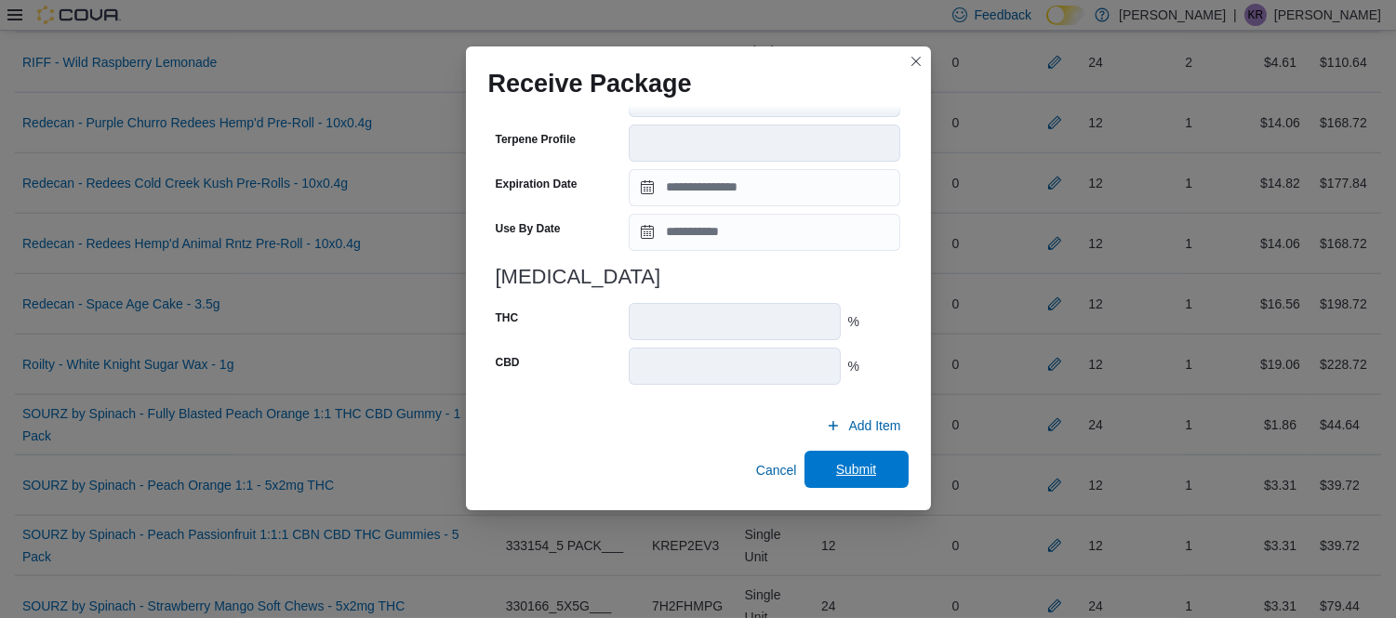
click at [838, 466] on span "Submit" at bounding box center [856, 469] width 41 height 19
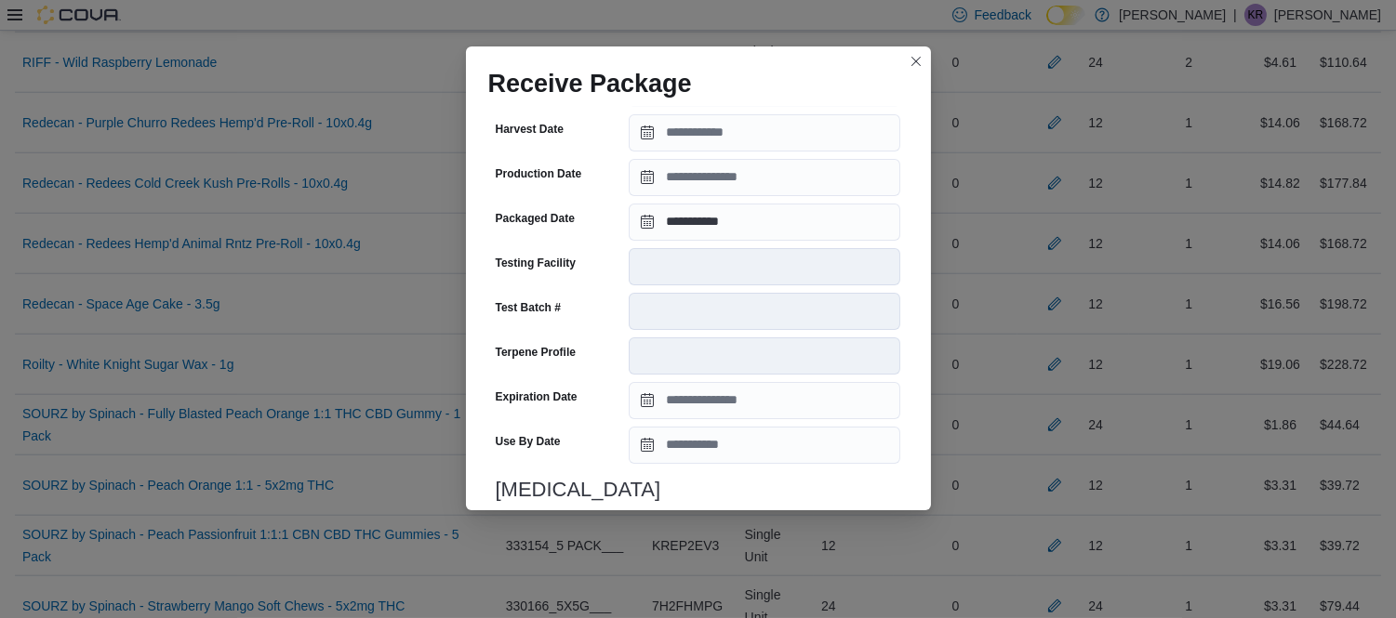
scroll to position [2595, 0]
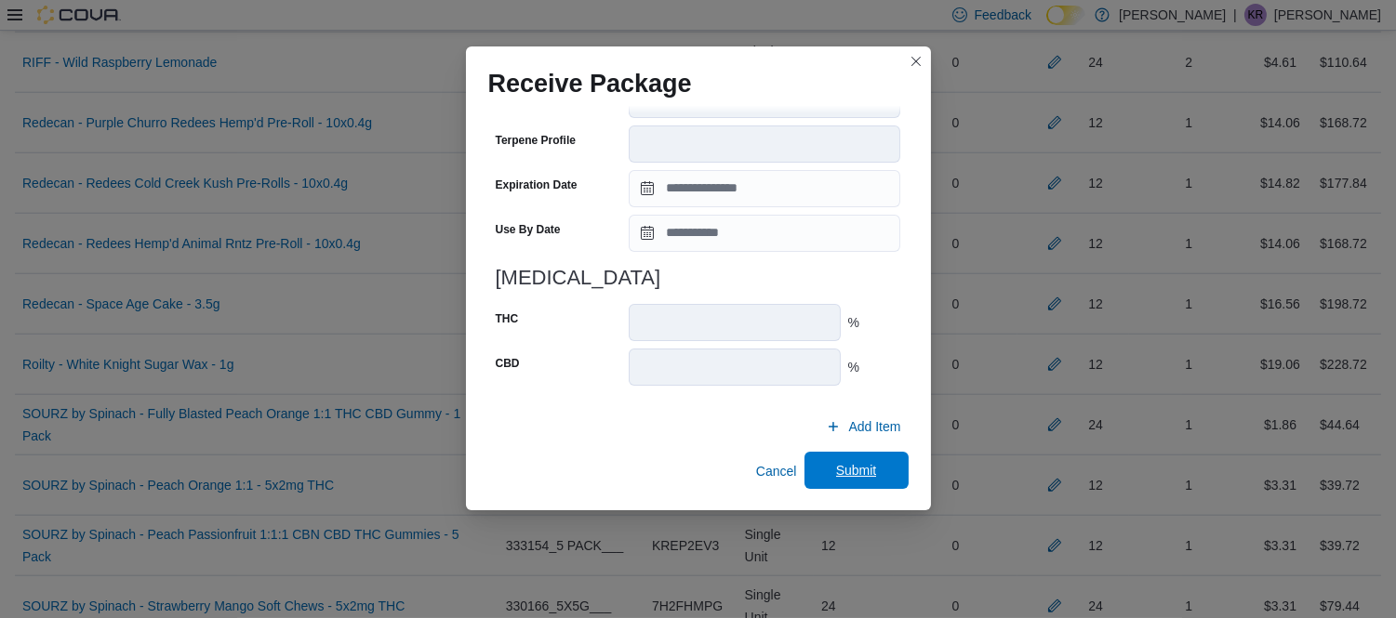
click at [850, 461] on span "Submit" at bounding box center [856, 470] width 41 height 19
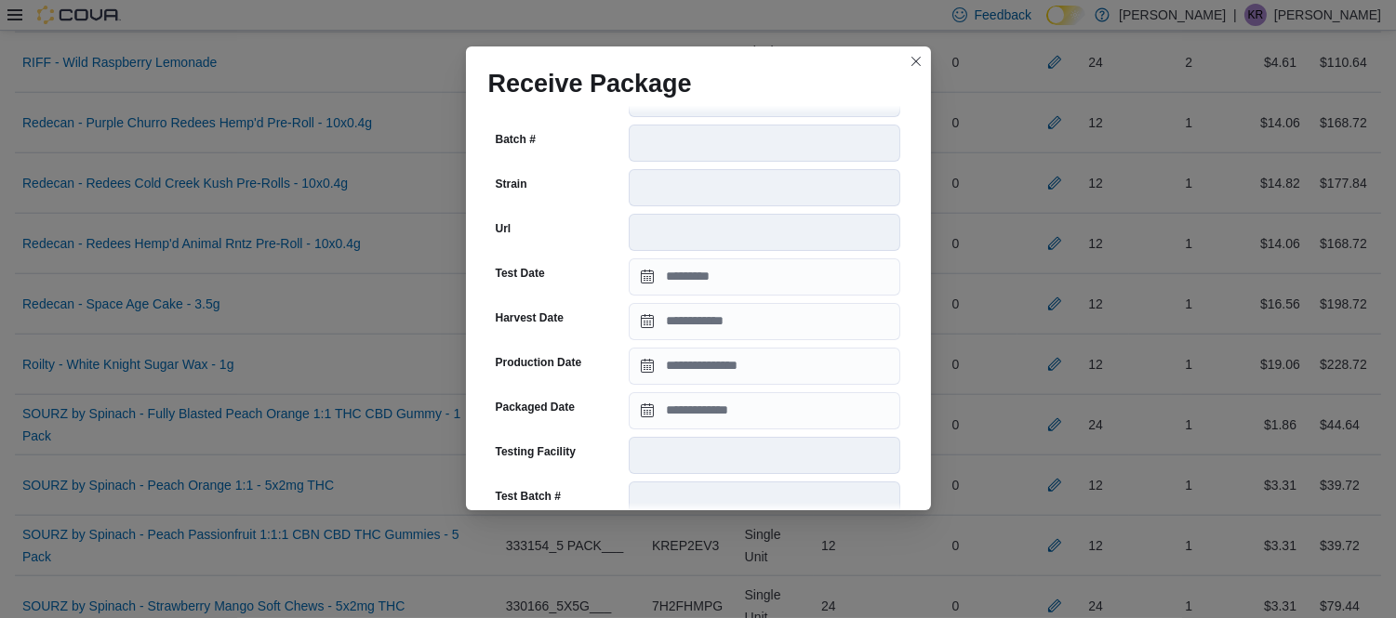
scroll to position [289, 0]
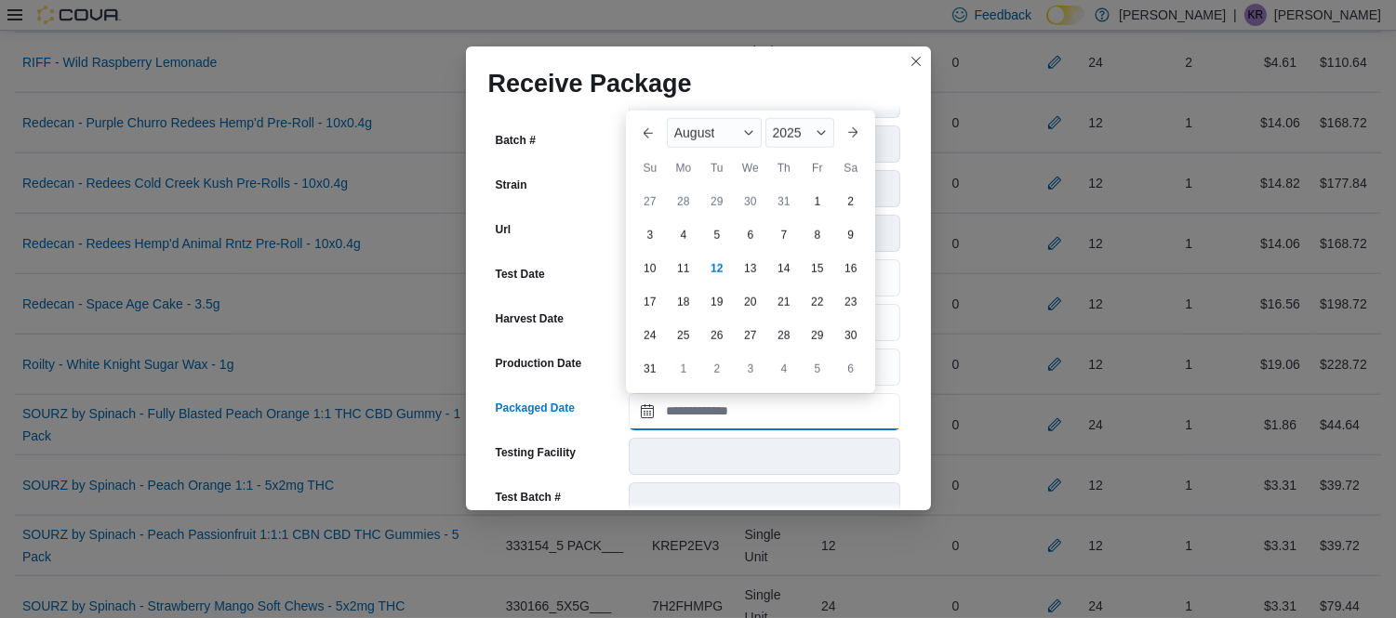
click at [666, 418] on input "Packaged Date" at bounding box center [764, 411] width 271 height 37
click at [714, 130] on span "August" at bounding box center [694, 133] width 41 height 15
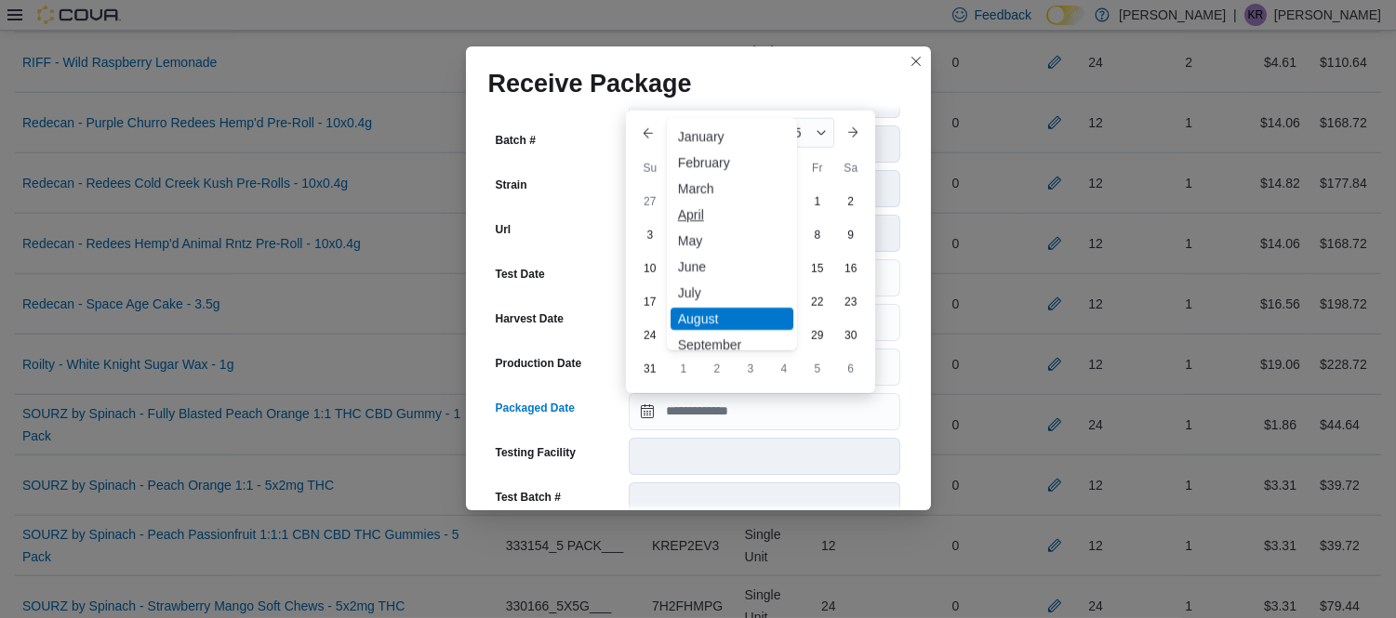
click at [693, 216] on div "April" at bounding box center [731, 215] width 123 height 22
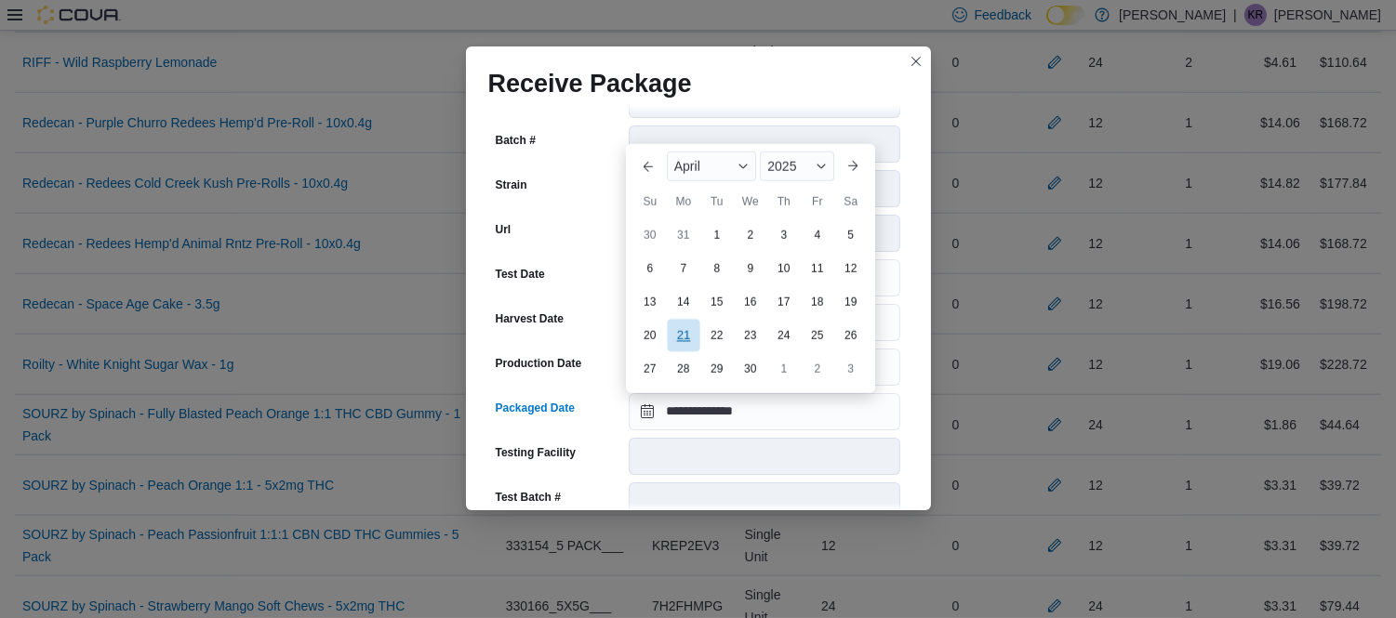
click at [681, 340] on div "21" at bounding box center [683, 336] width 33 height 33
type input "**********"
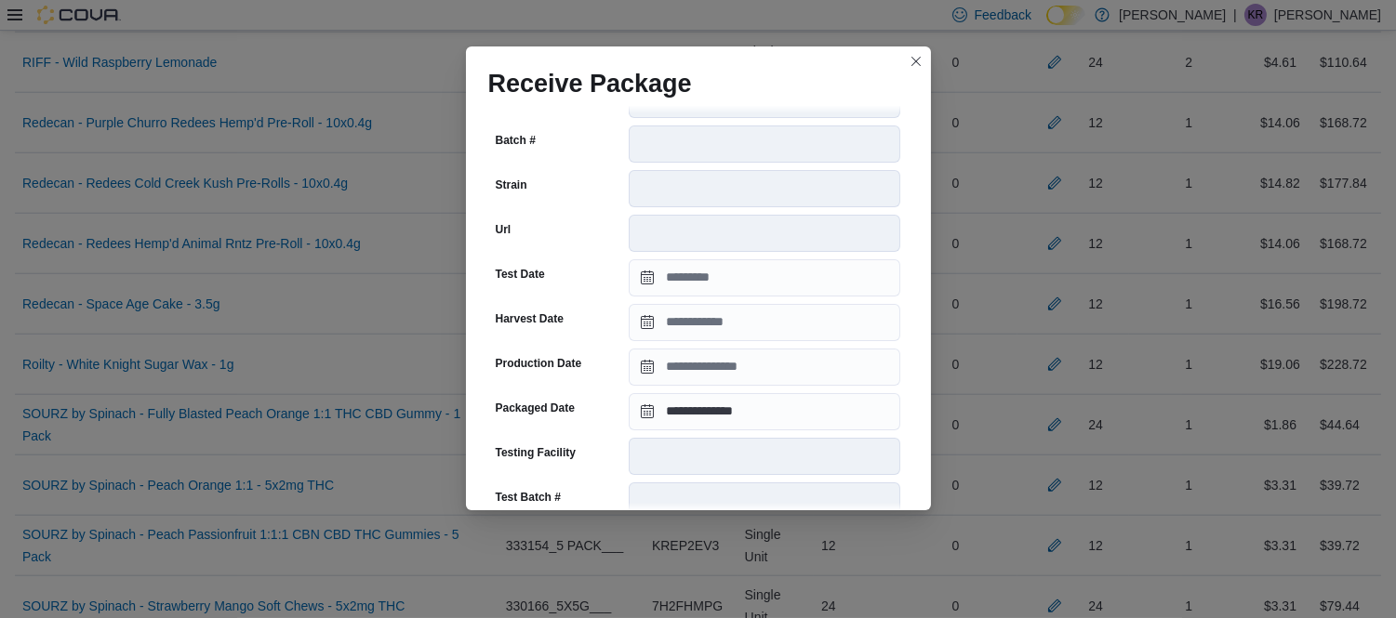
scroll to position [692, 0]
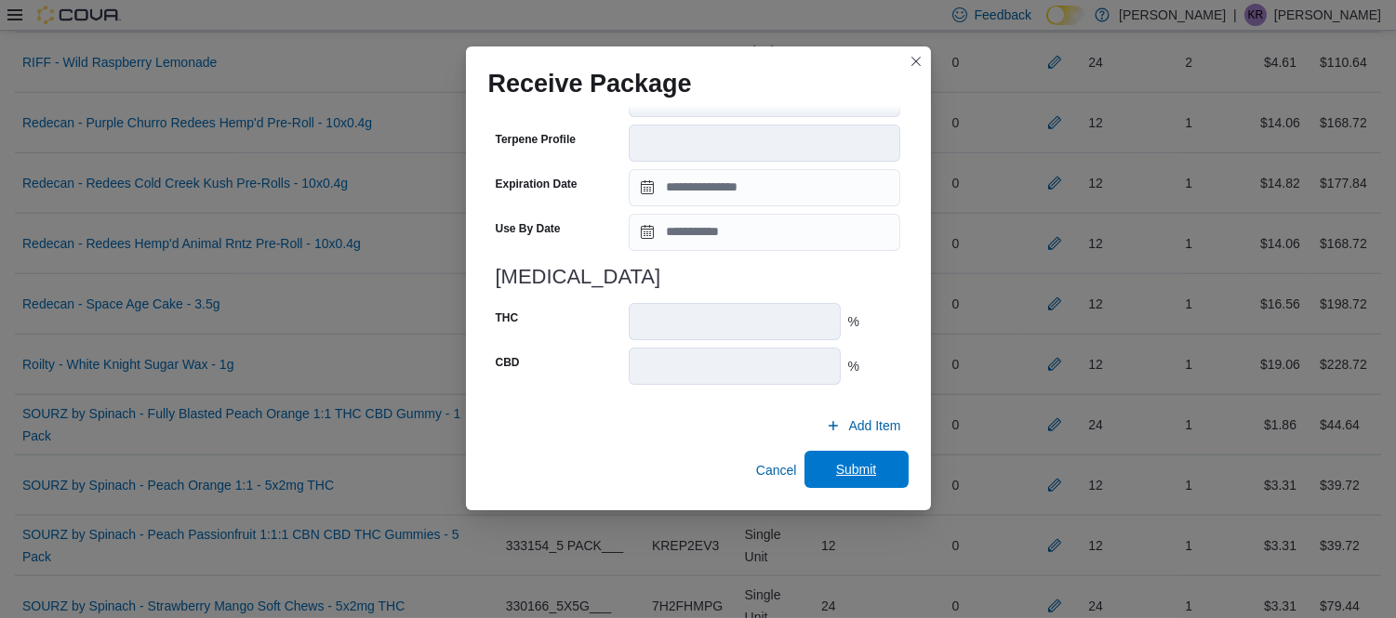
click at [834, 482] on span "Submit" at bounding box center [856, 469] width 82 height 37
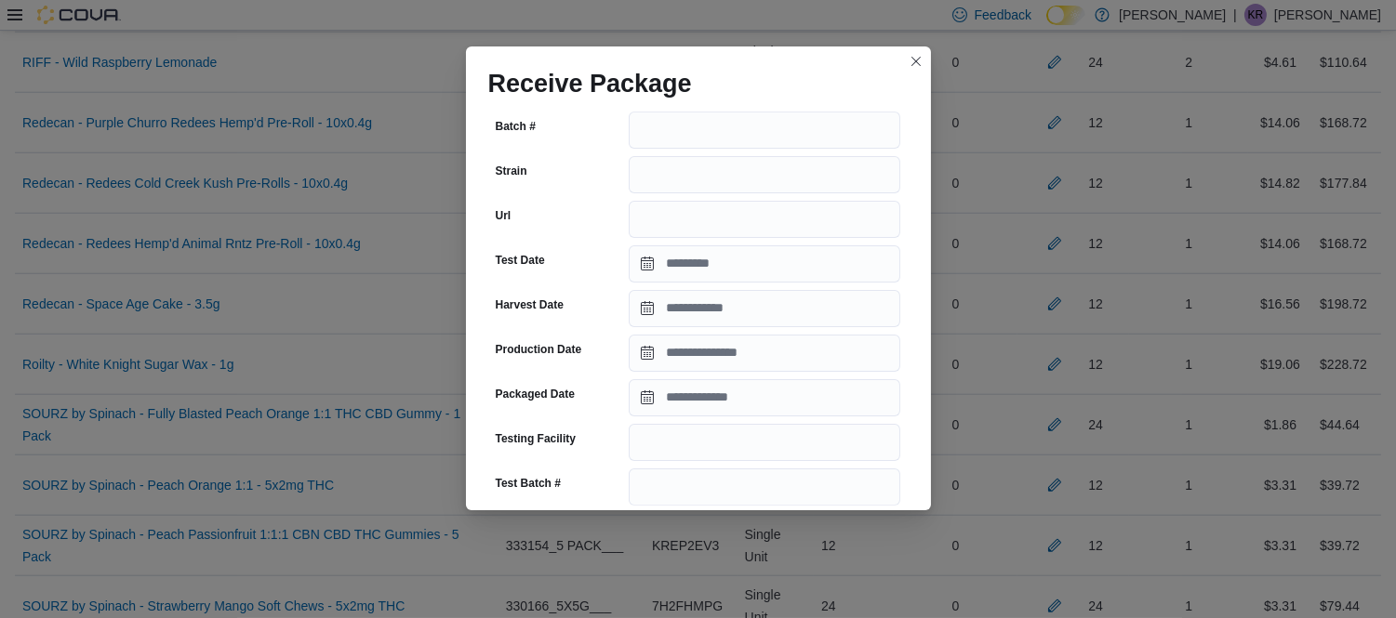
scroll to position [277, 0]
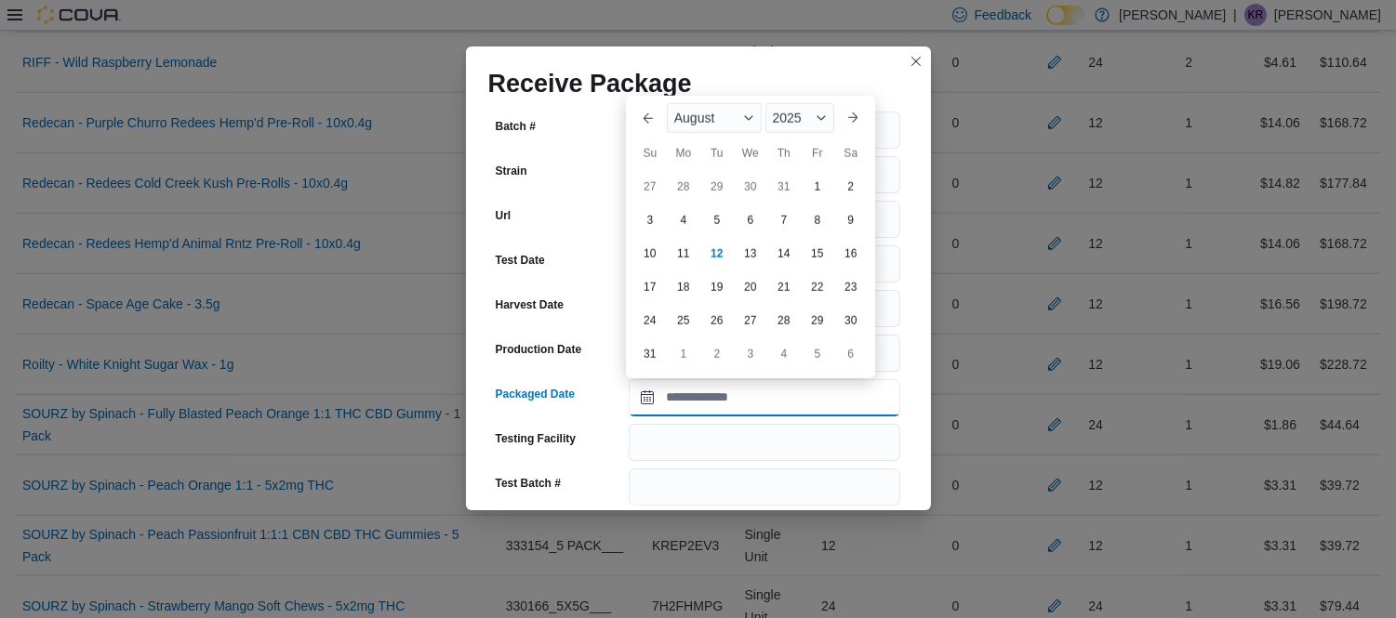
click at [748, 391] on input "Packaged Date" at bounding box center [764, 397] width 271 height 37
click at [710, 109] on div "August" at bounding box center [714, 118] width 95 height 30
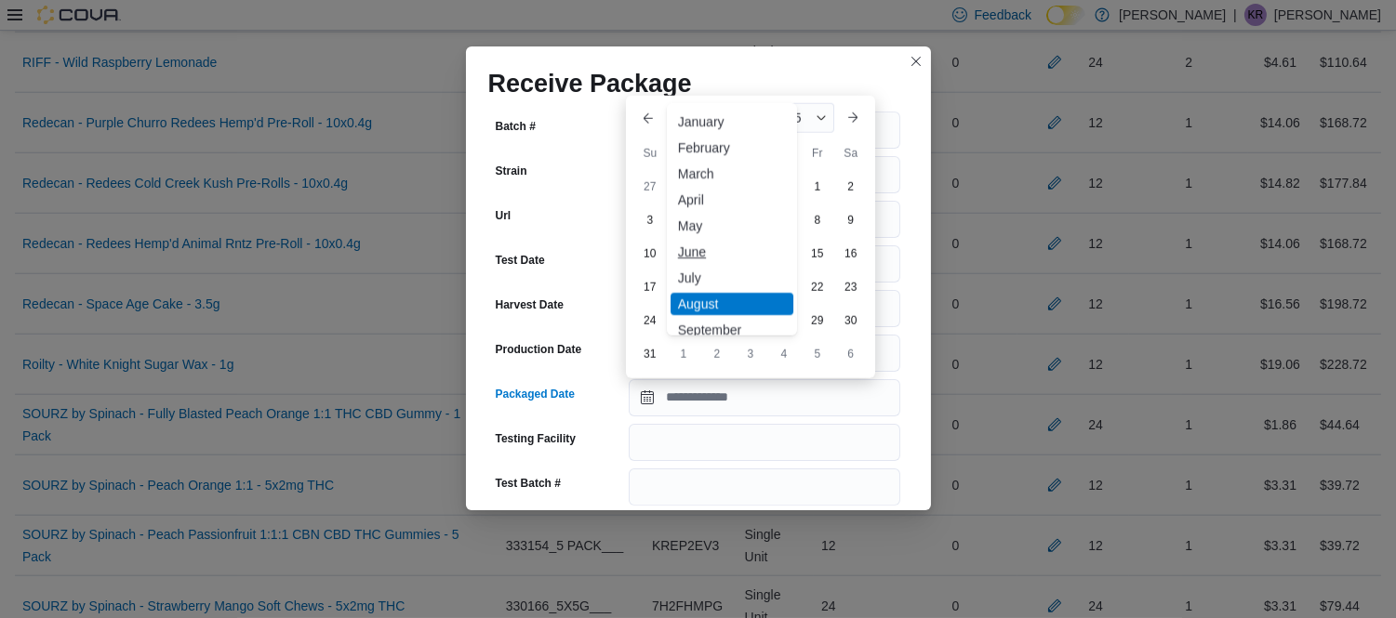
click at [698, 247] on div "June" at bounding box center [731, 252] width 123 height 22
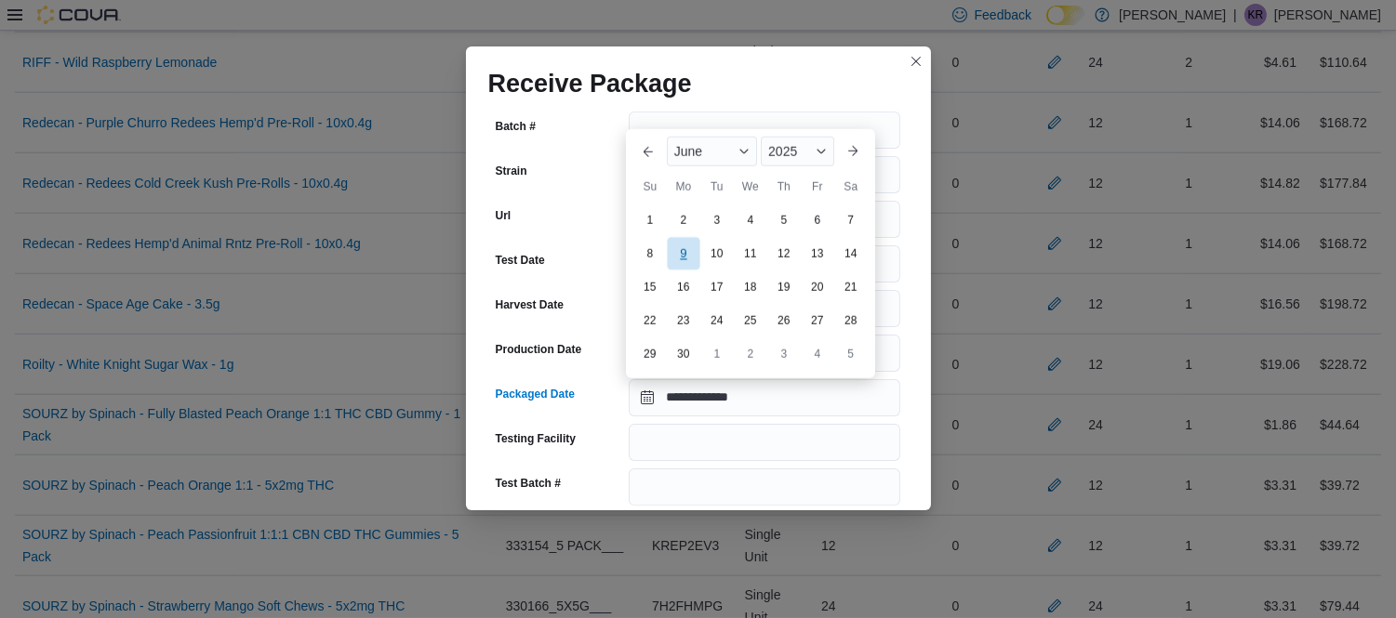
click at [674, 253] on div "9" at bounding box center [683, 254] width 33 height 33
type input "**********"
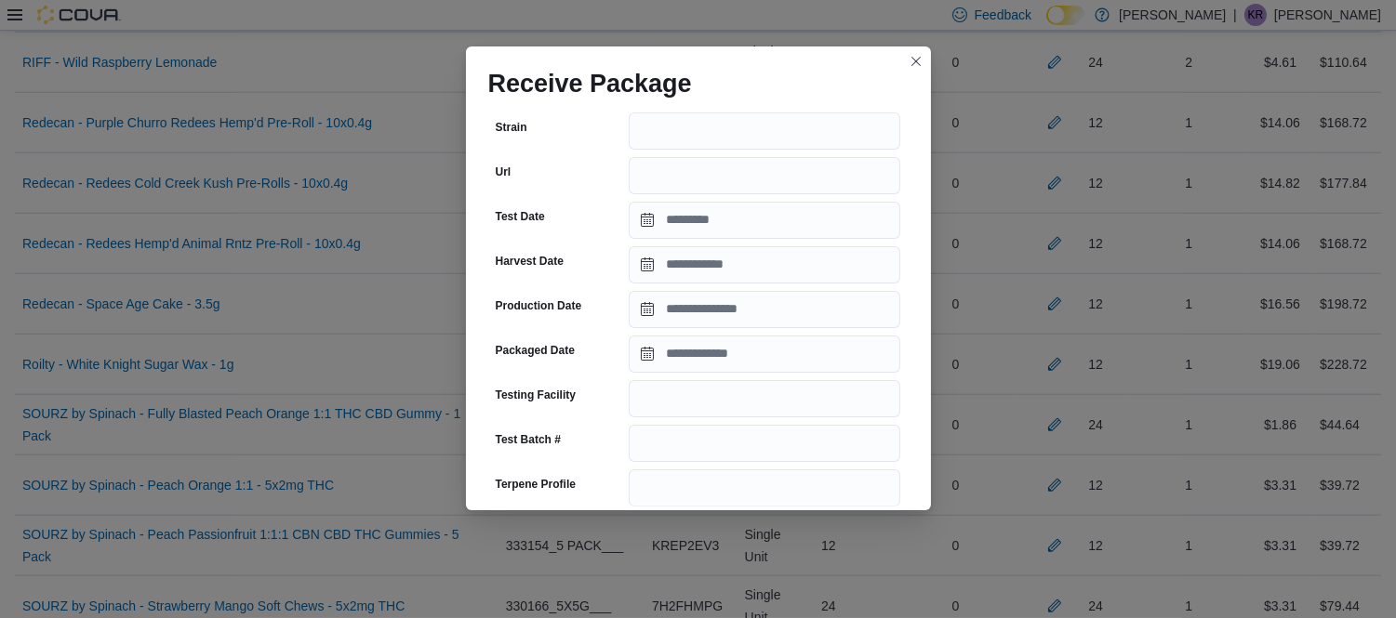
scroll to position [1281, 0]
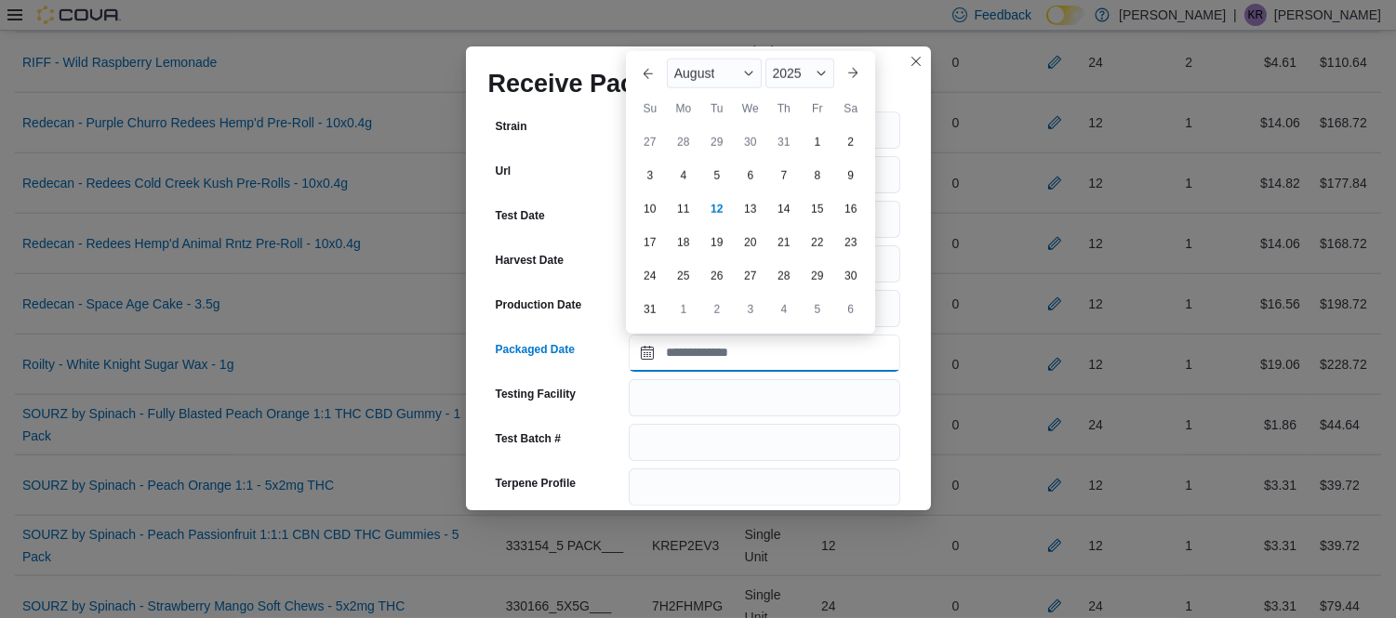
click at [690, 351] on input "Packaged Date" at bounding box center [764, 353] width 271 height 37
click at [703, 66] on span "August" at bounding box center [694, 73] width 41 height 15
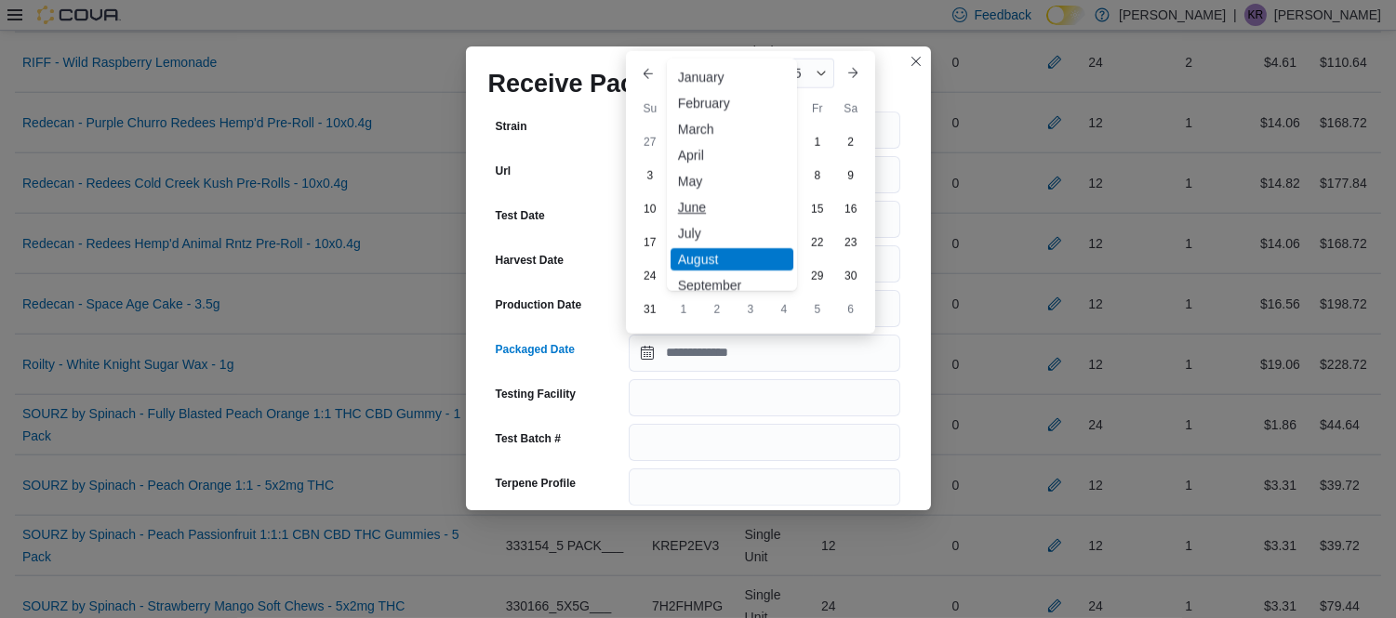
click at [702, 203] on div "June" at bounding box center [731, 207] width 123 height 22
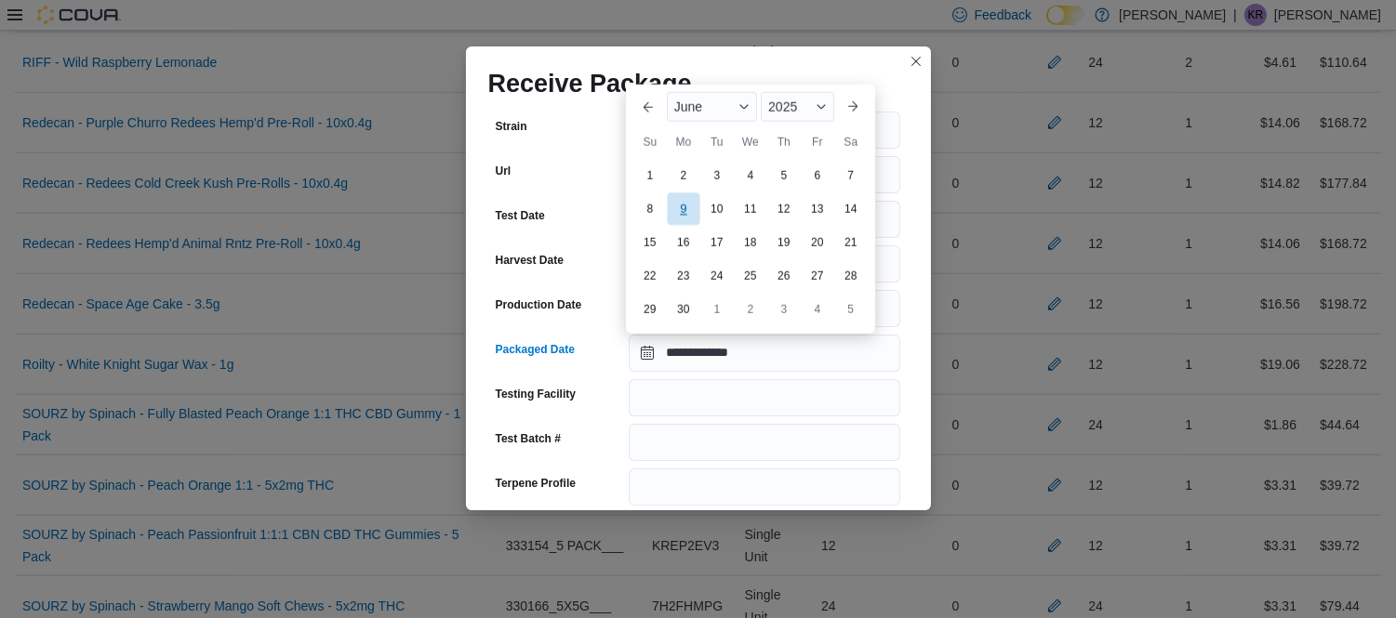
click at [672, 205] on div "9" at bounding box center [683, 209] width 33 height 33
type input "**********"
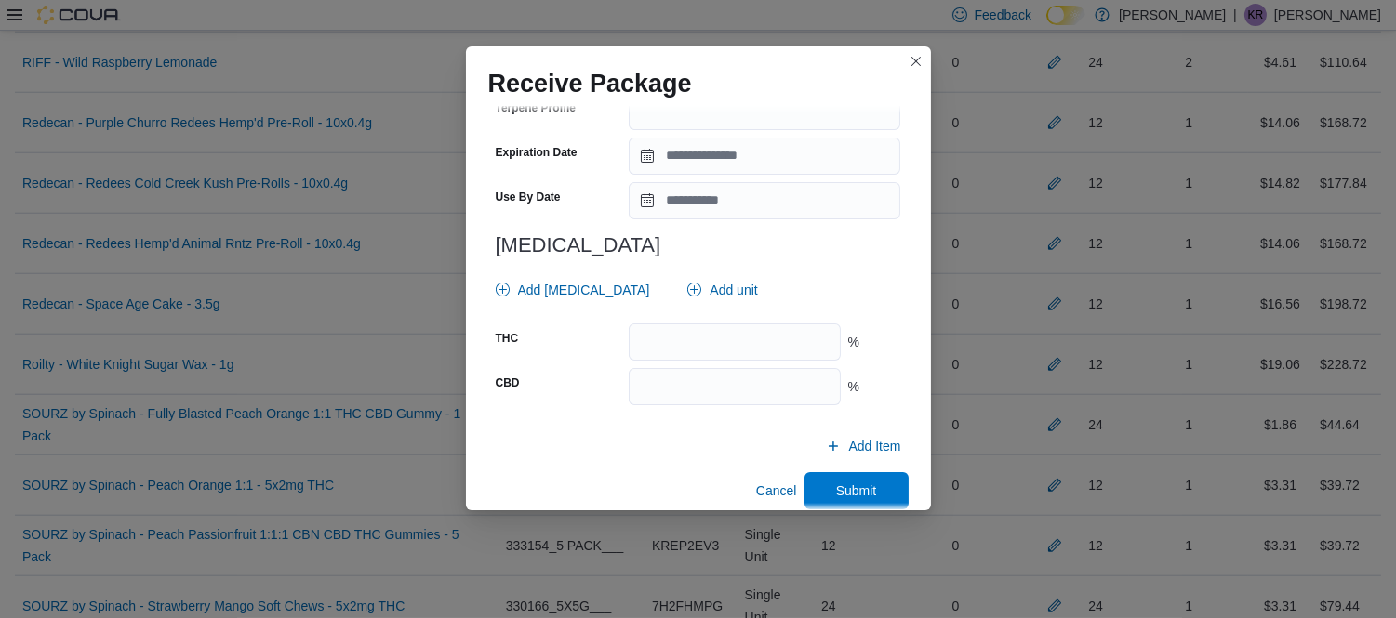
scroll to position [1676, 0]
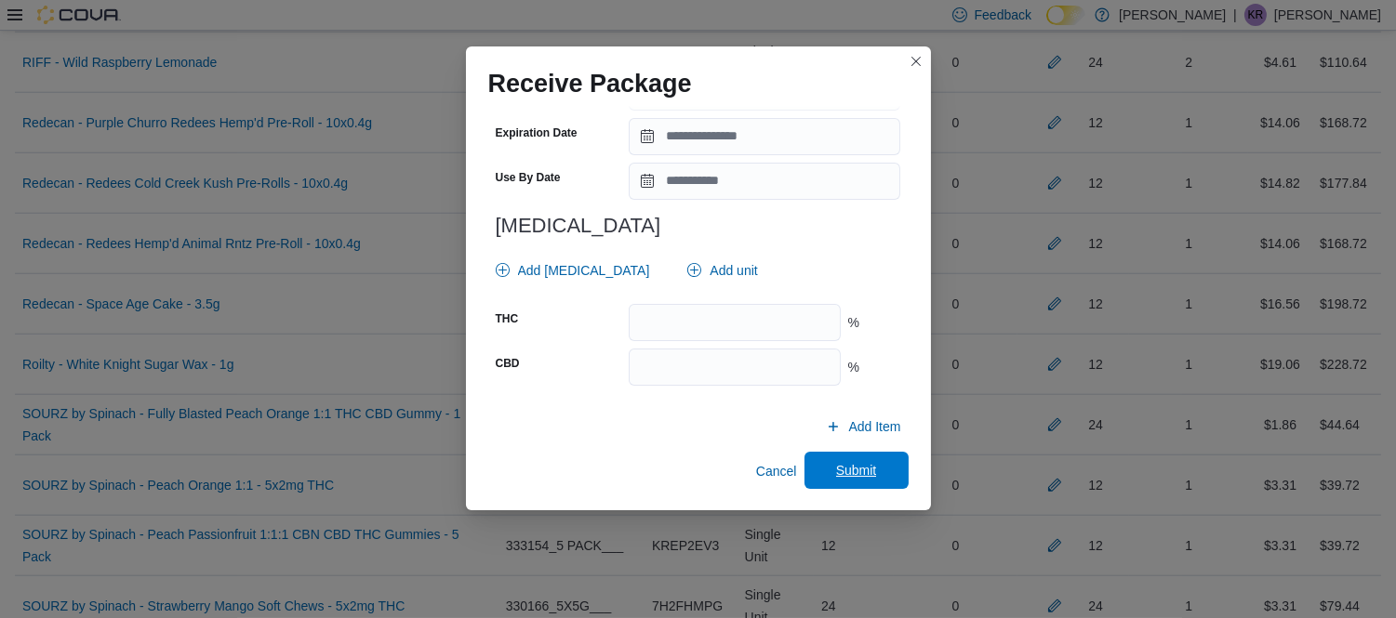
click at [836, 465] on span "Submit" at bounding box center [856, 470] width 41 height 19
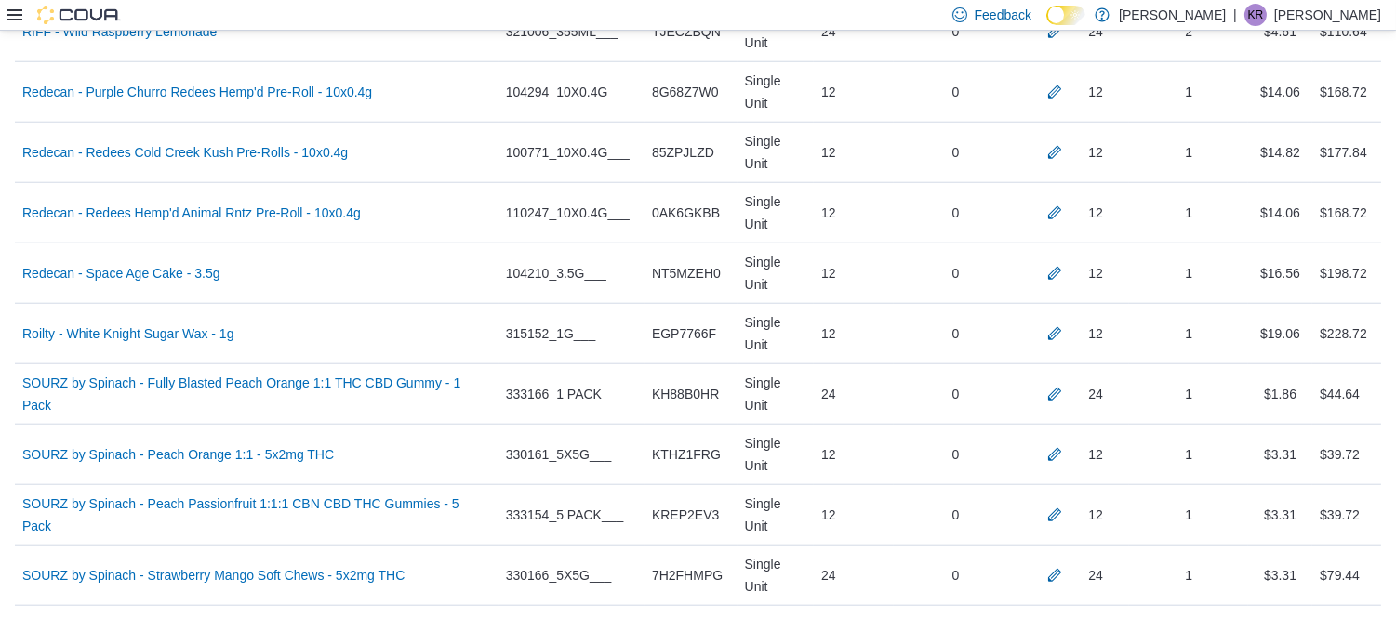
scroll to position [3313, 0]
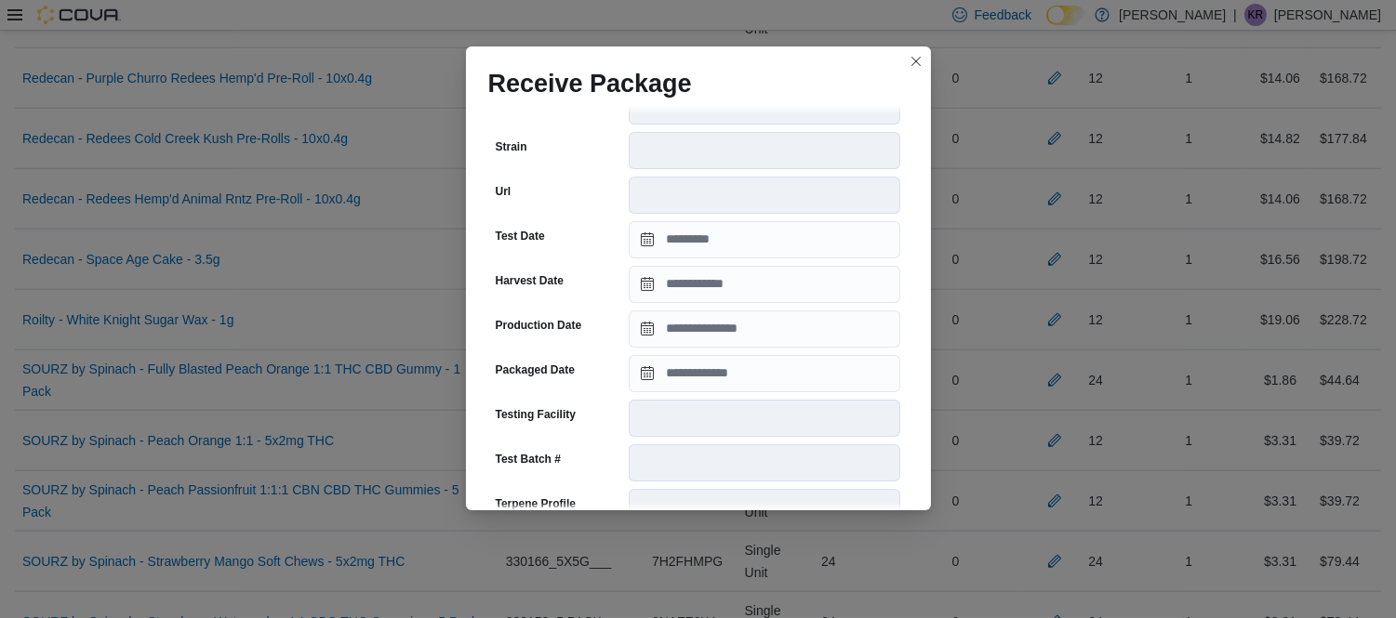
scroll to position [336, 0]
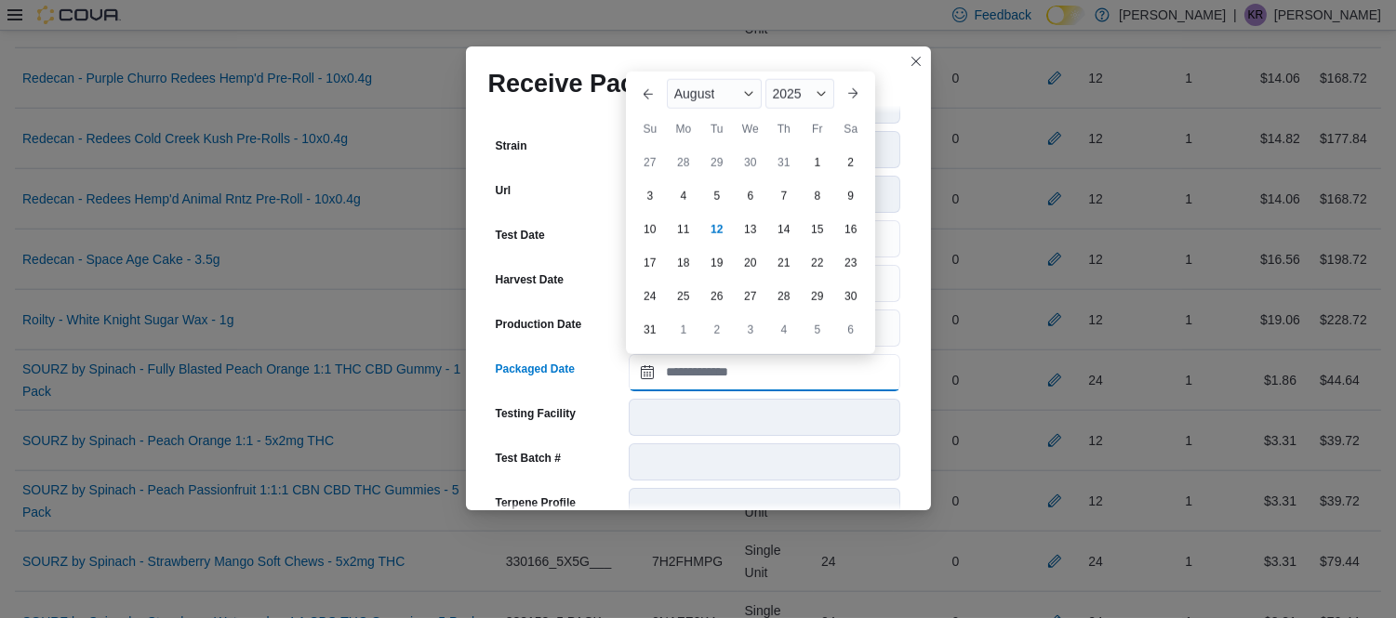
click at [784, 383] on input "Packaged Date" at bounding box center [764, 372] width 271 height 37
click at [716, 87] on div "August" at bounding box center [714, 94] width 95 height 30
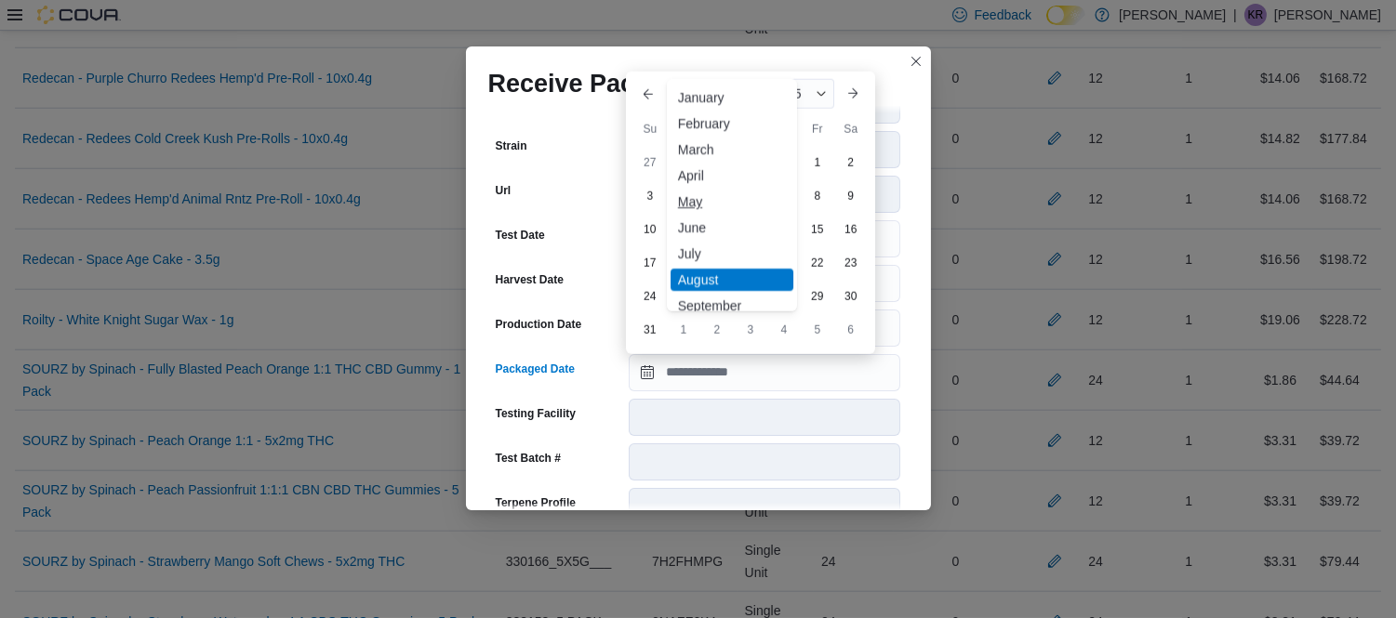
click at [702, 207] on div "May" at bounding box center [731, 202] width 123 height 22
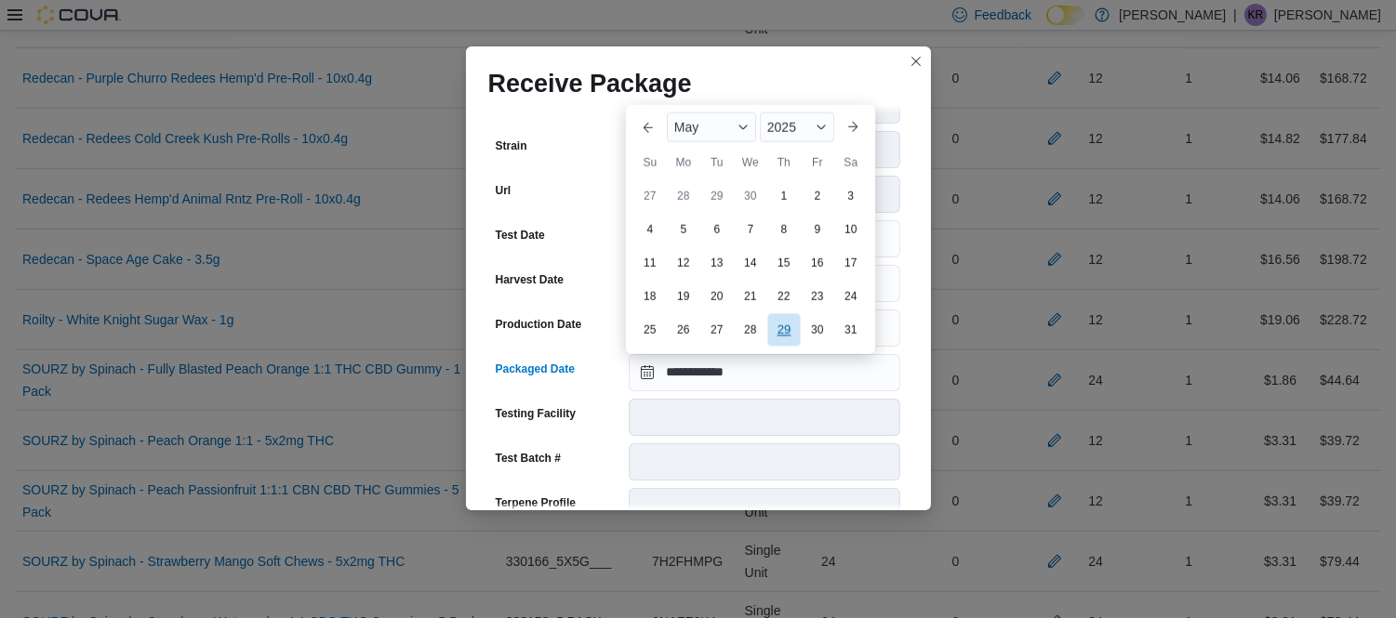
click at [776, 324] on div "29" at bounding box center [783, 329] width 33 height 33
type input "**********"
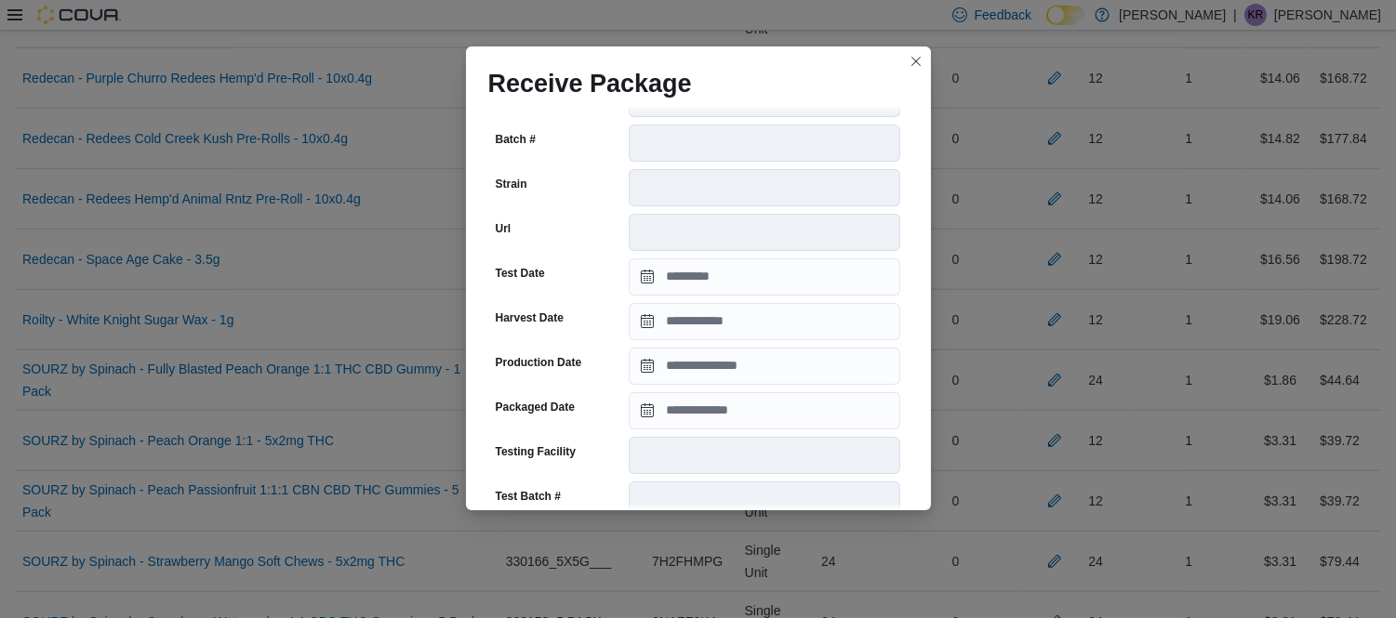
scroll to position [1239, 0]
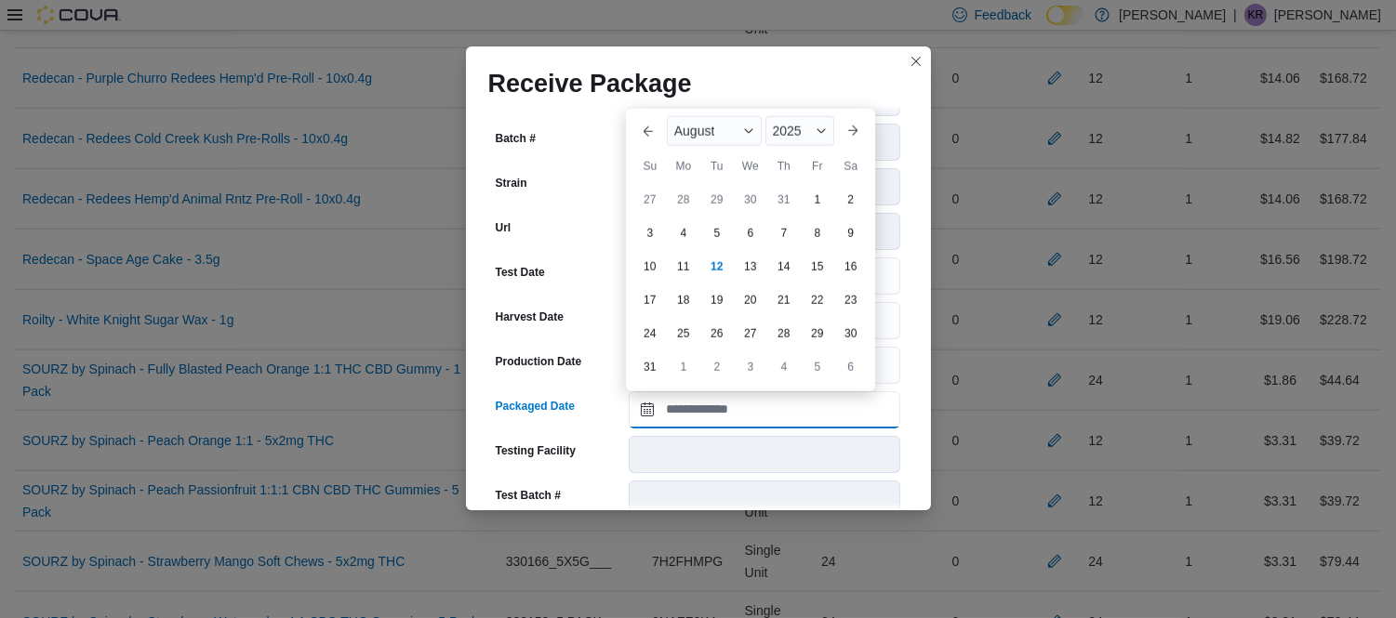
click at [782, 412] on input "Packaged Date" at bounding box center [764, 409] width 271 height 37
click at [717, 118] on div "August" at bounding box center [714, 131] width 95 height 30
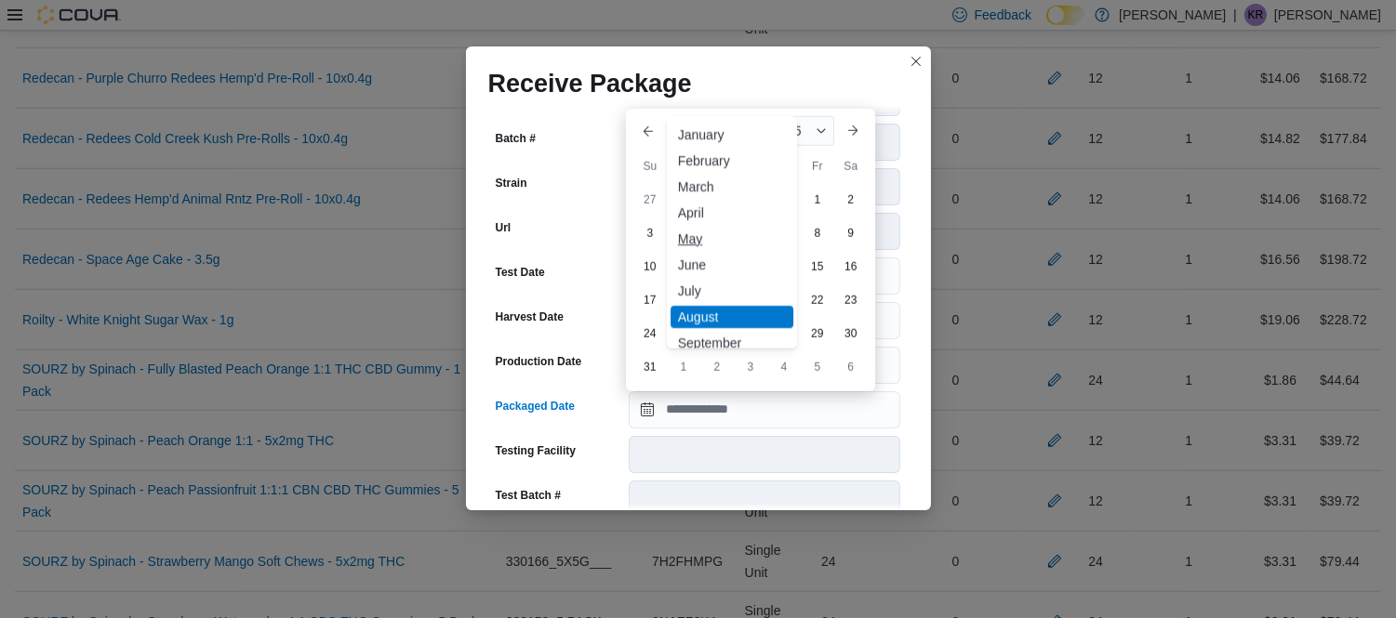
click at [695, 231] on div "May" at bounding box center [731, 239] width 123 height 22
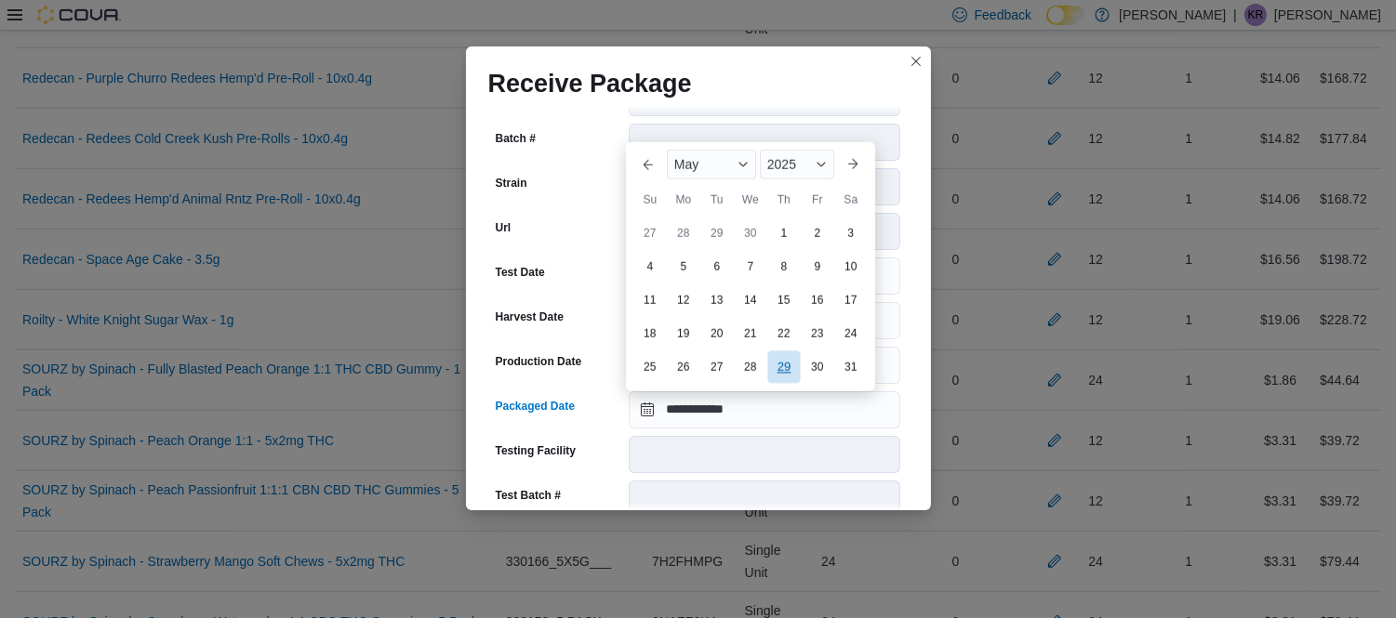
click at [779, 365] on div "29" at bounding box center [783, 367] width 33 height 33
type input "**********"
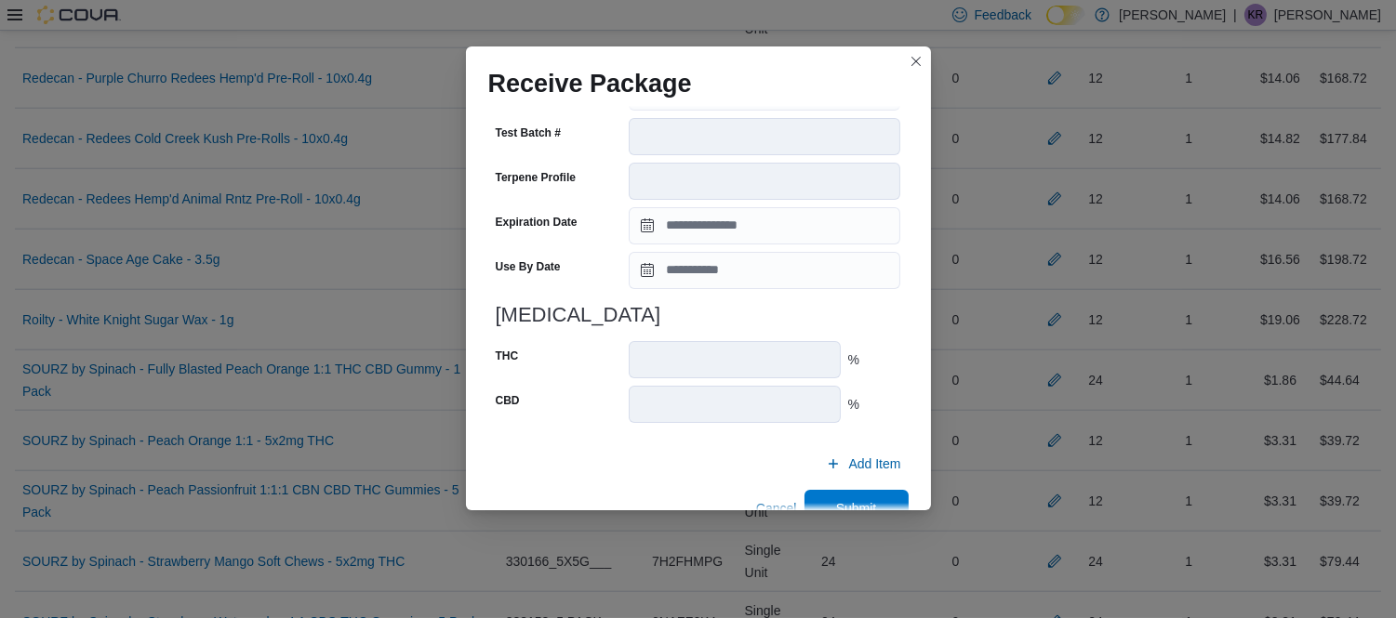
scroll to position [1639, 0]
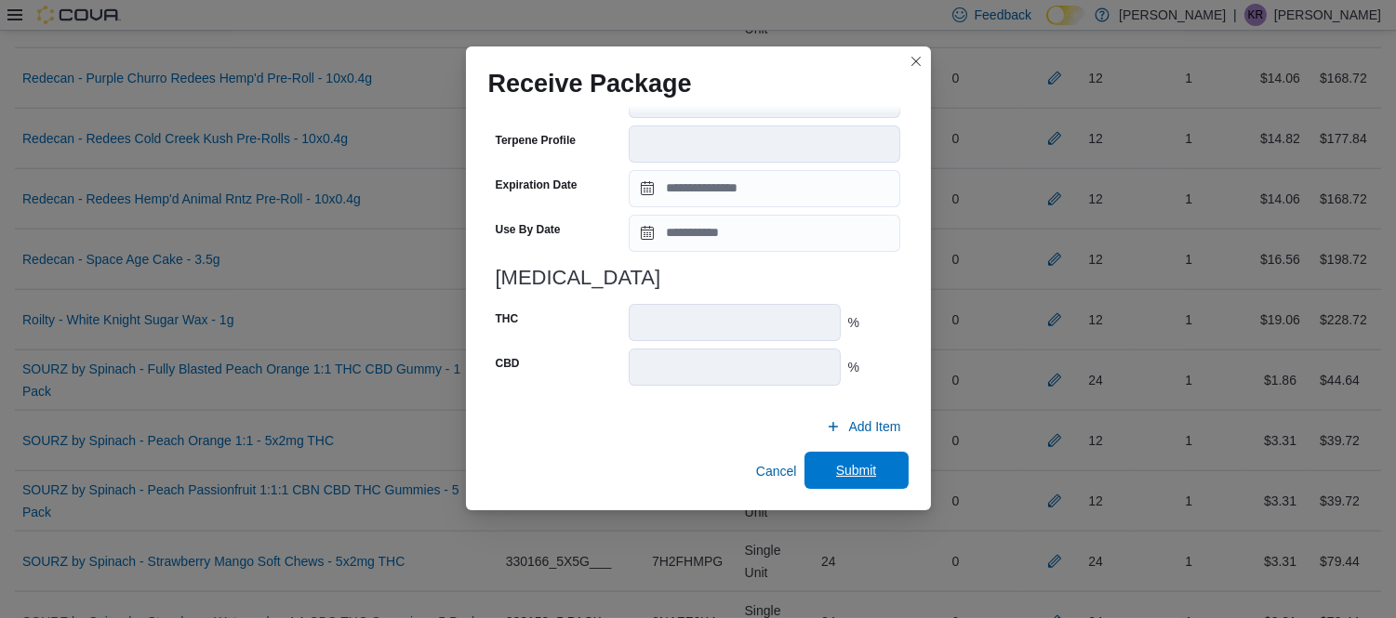
click at [848, 469] on span "Submit" at bounding box center [856, 470] width 41 height 19
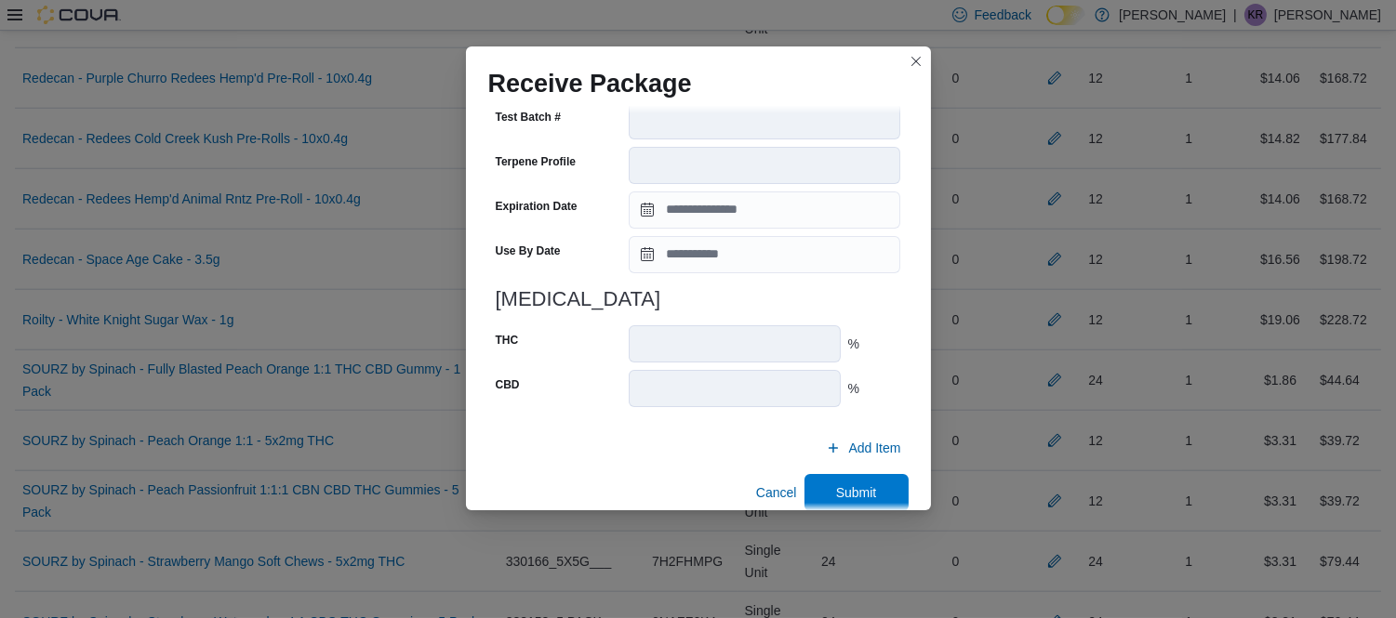
scroll to position [676, 0]
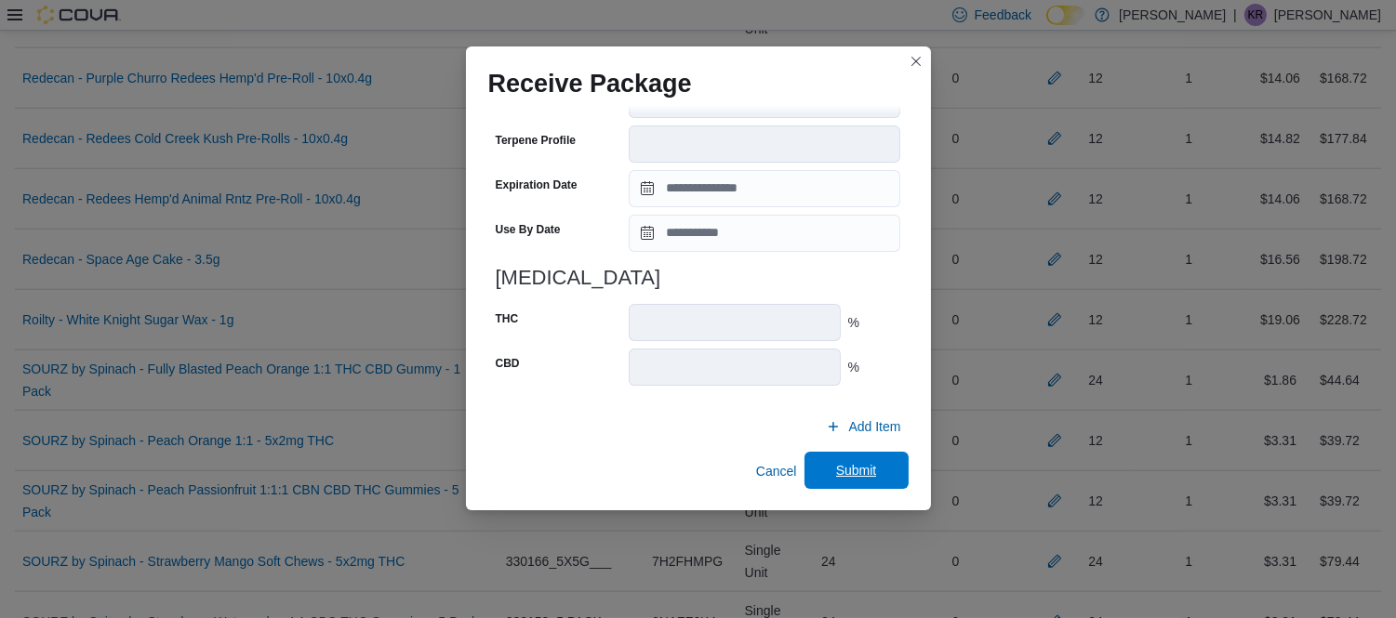
click at [858, 475] on span "Submit" at bounding box center [856, 470] width 41 height 19
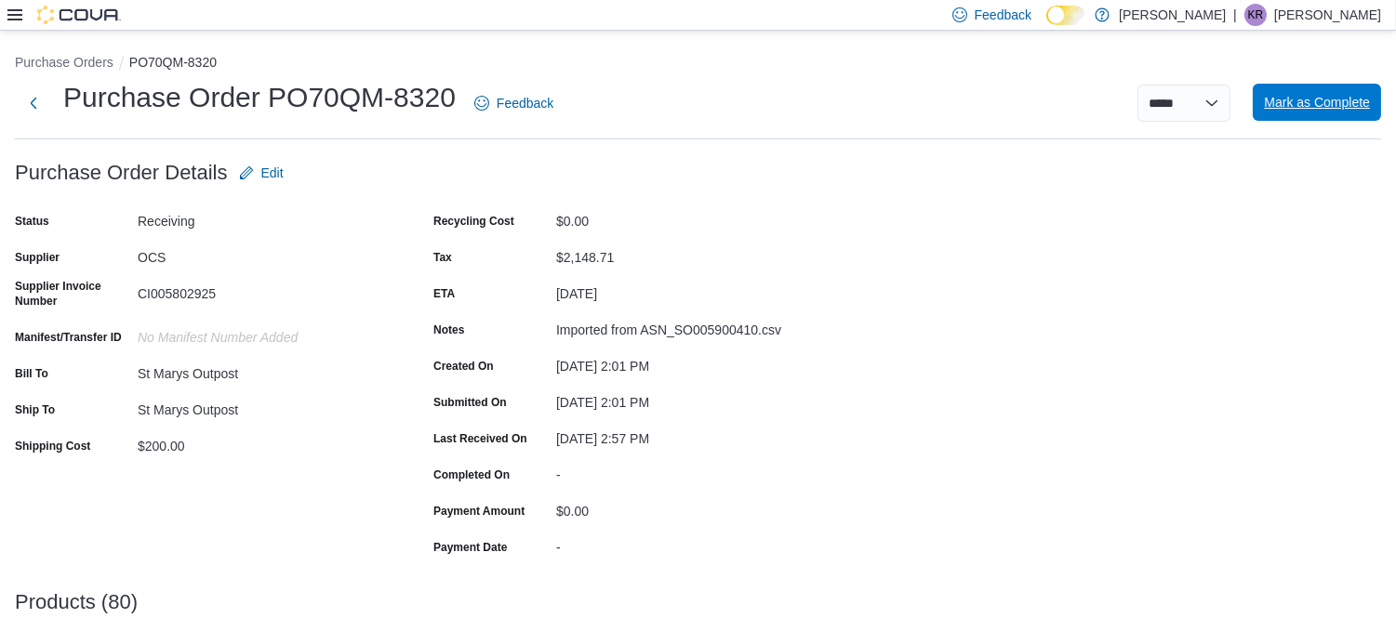
click at [1325, 97] on span "Mark as Complete" at bounding box center [1317, 102] width 106 height 19
